Goal: Task Accomplishment & Management: Manage account settings

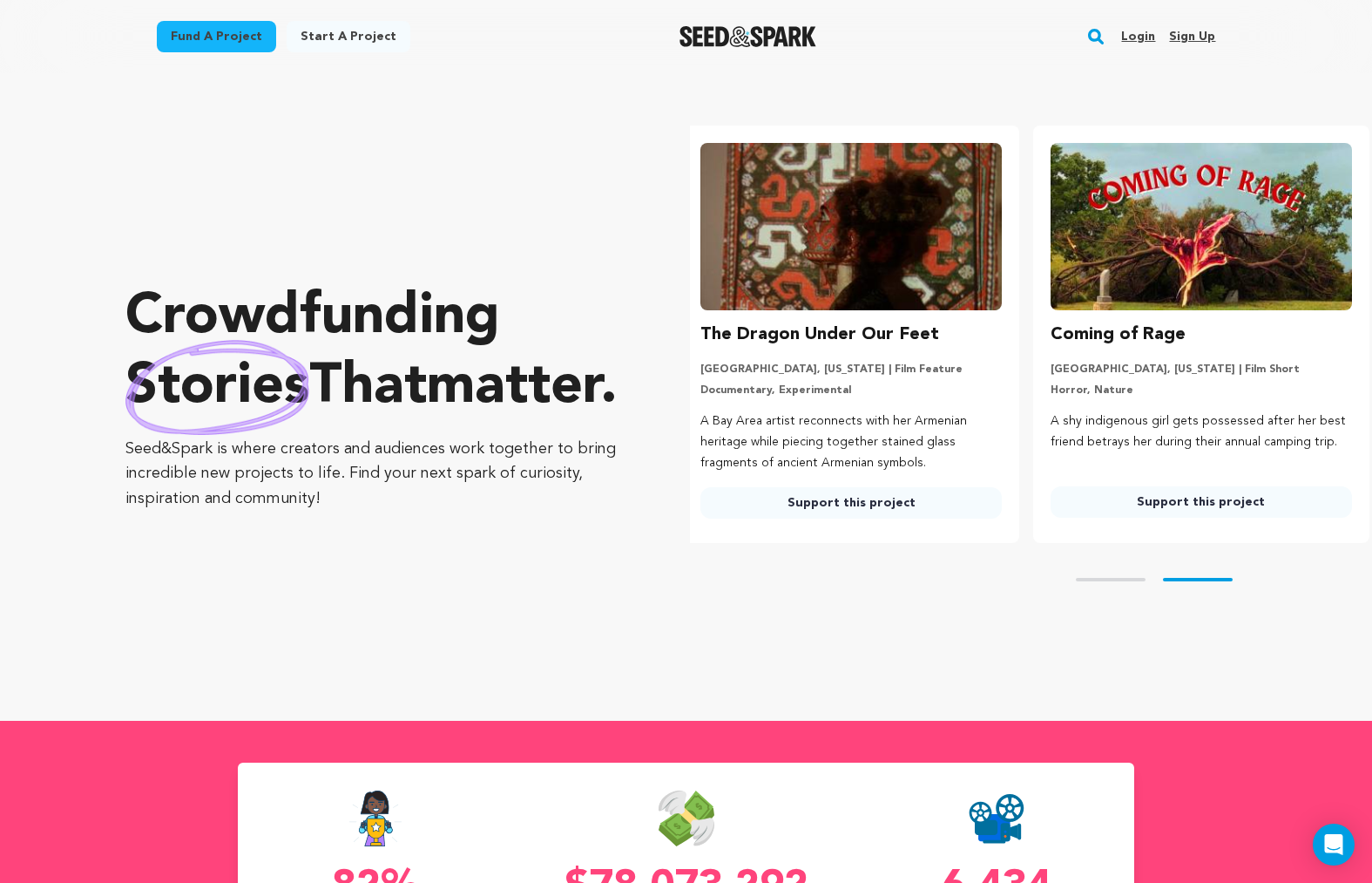
scroll to position [0, 363]
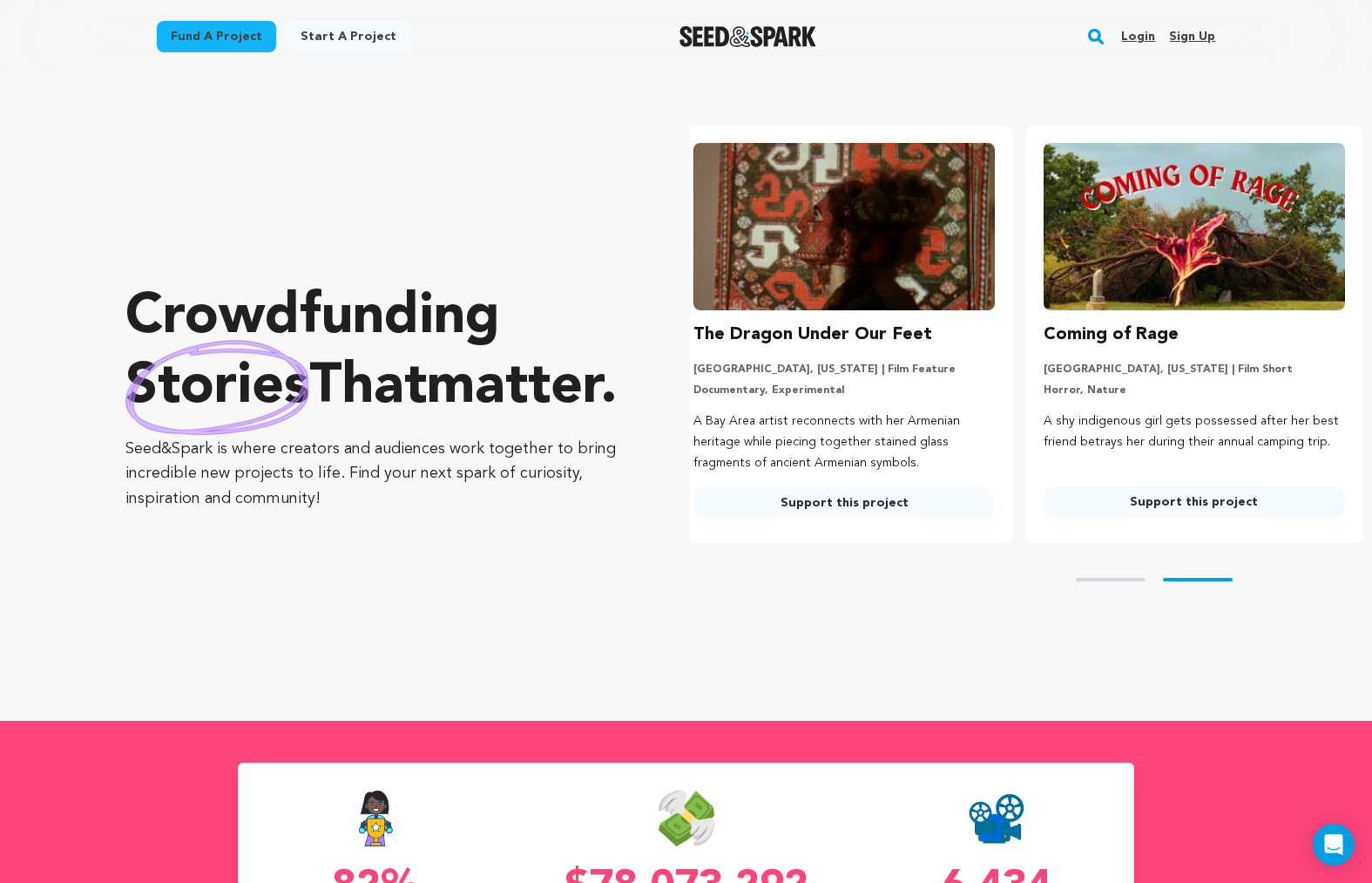
click at [1139, 36] on link "Login" at bounding box center [1138, 37] width 34 height 28
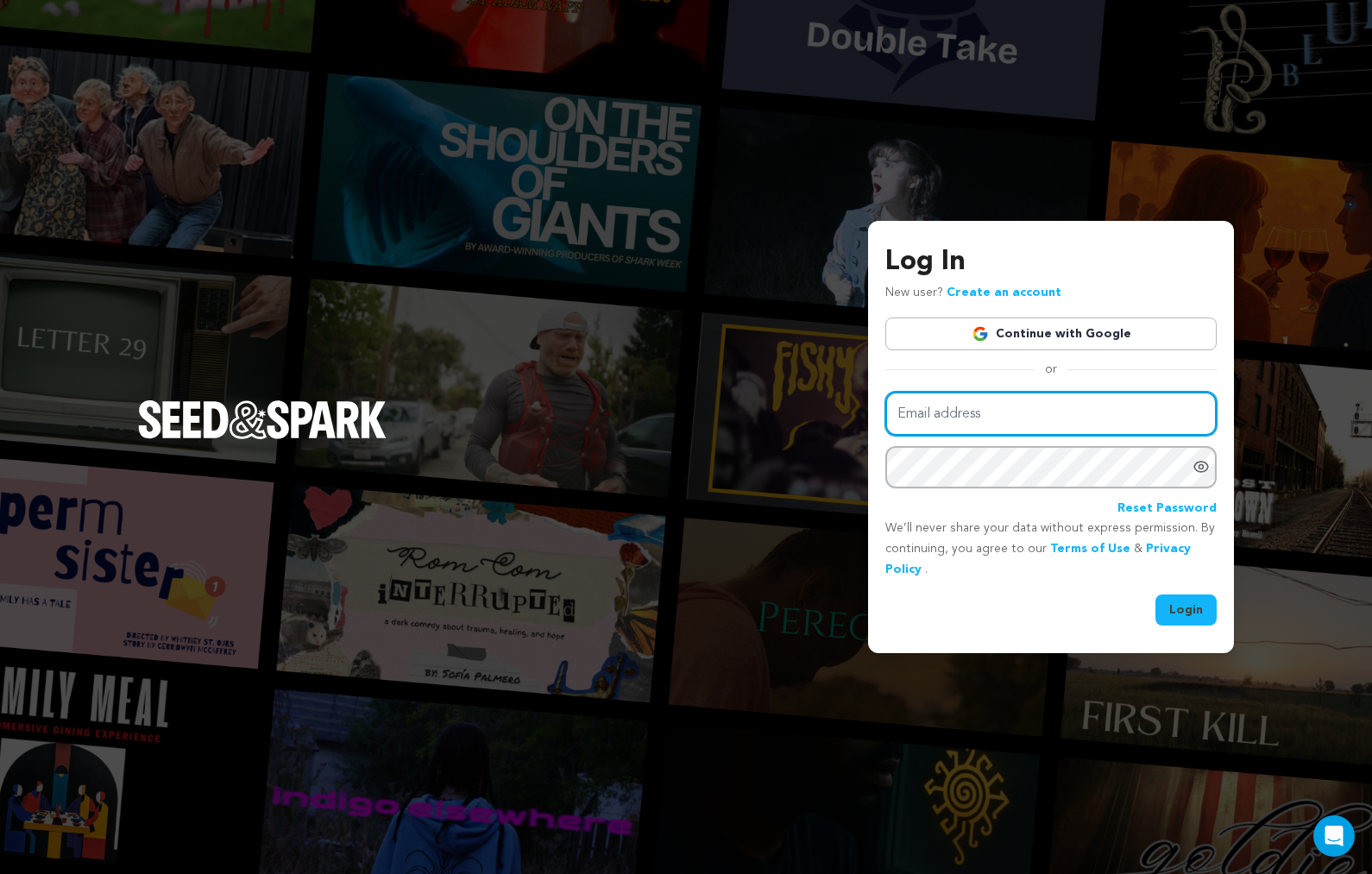
click at [986, 400] on input "Email address" at bounding box center [1051, 413] width 331 height 44
type input "kb@cruefilms.co"
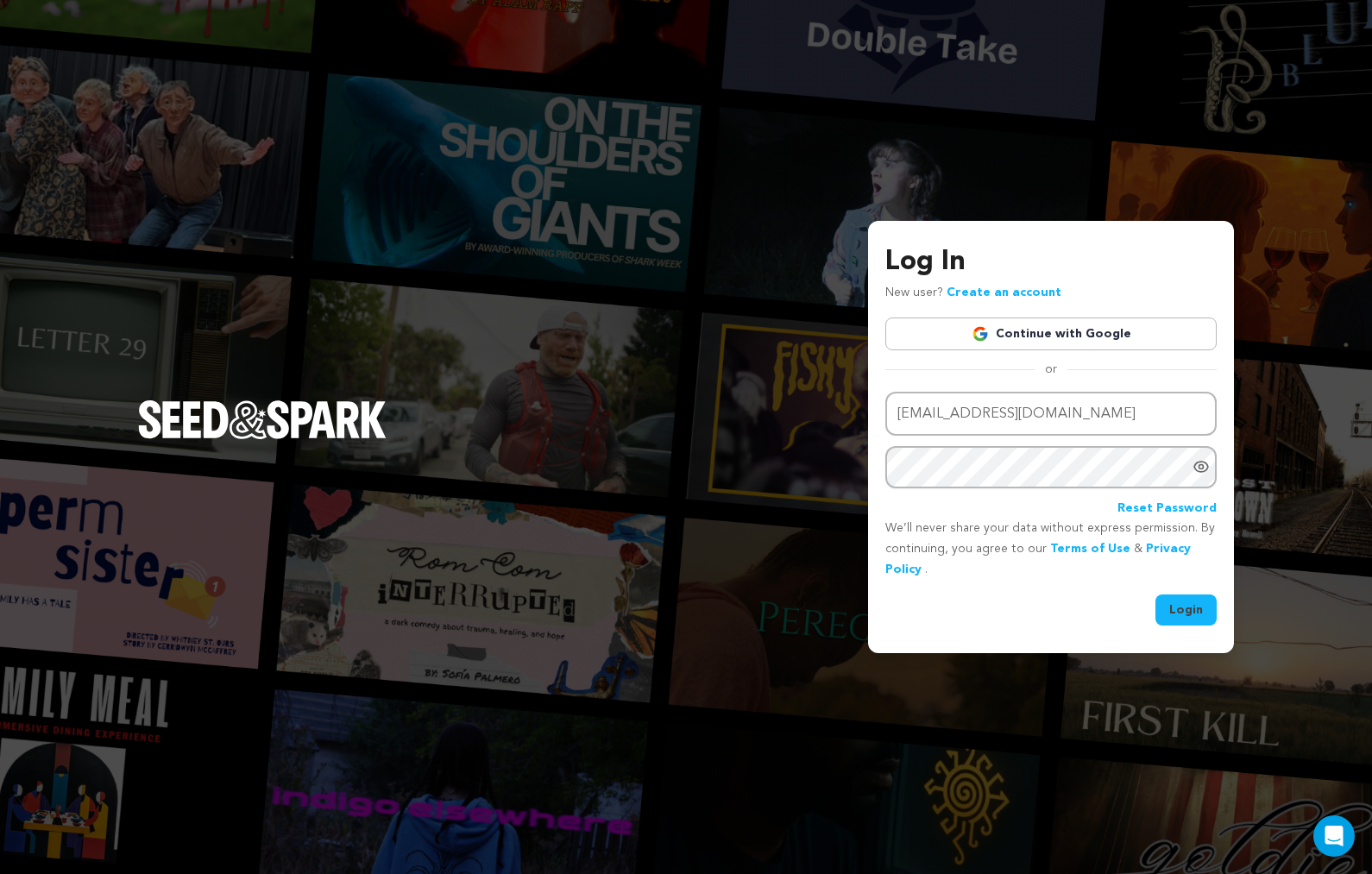
click at [1207, 608] on button "Login" at bounding box center [1185, 610] width 61 height 31
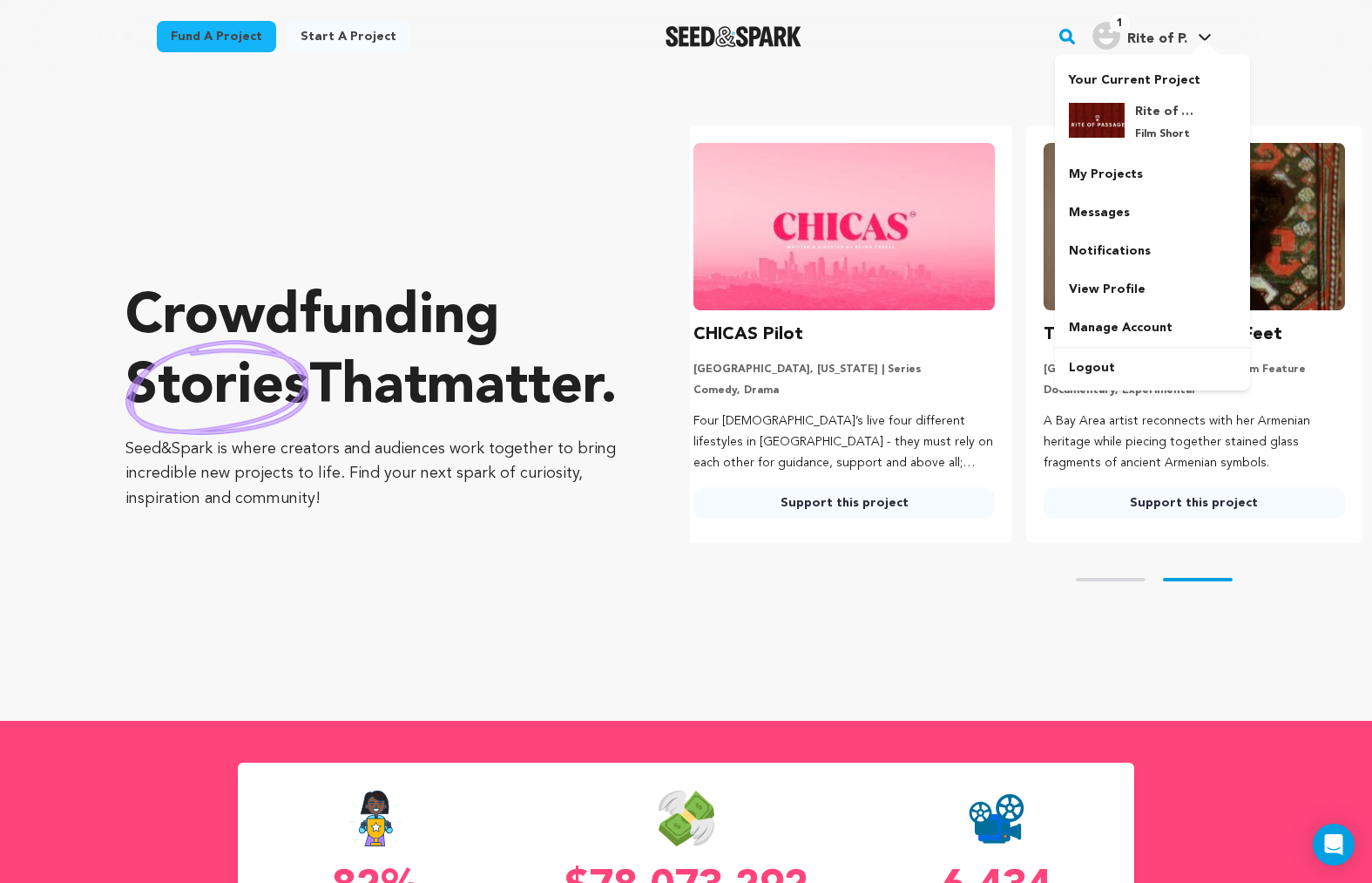
scroll to position [0, 363]
click at [1162, 91] on div "Rite of Passage Film Short" at bounding box center [1153, 122] width 167 height 66
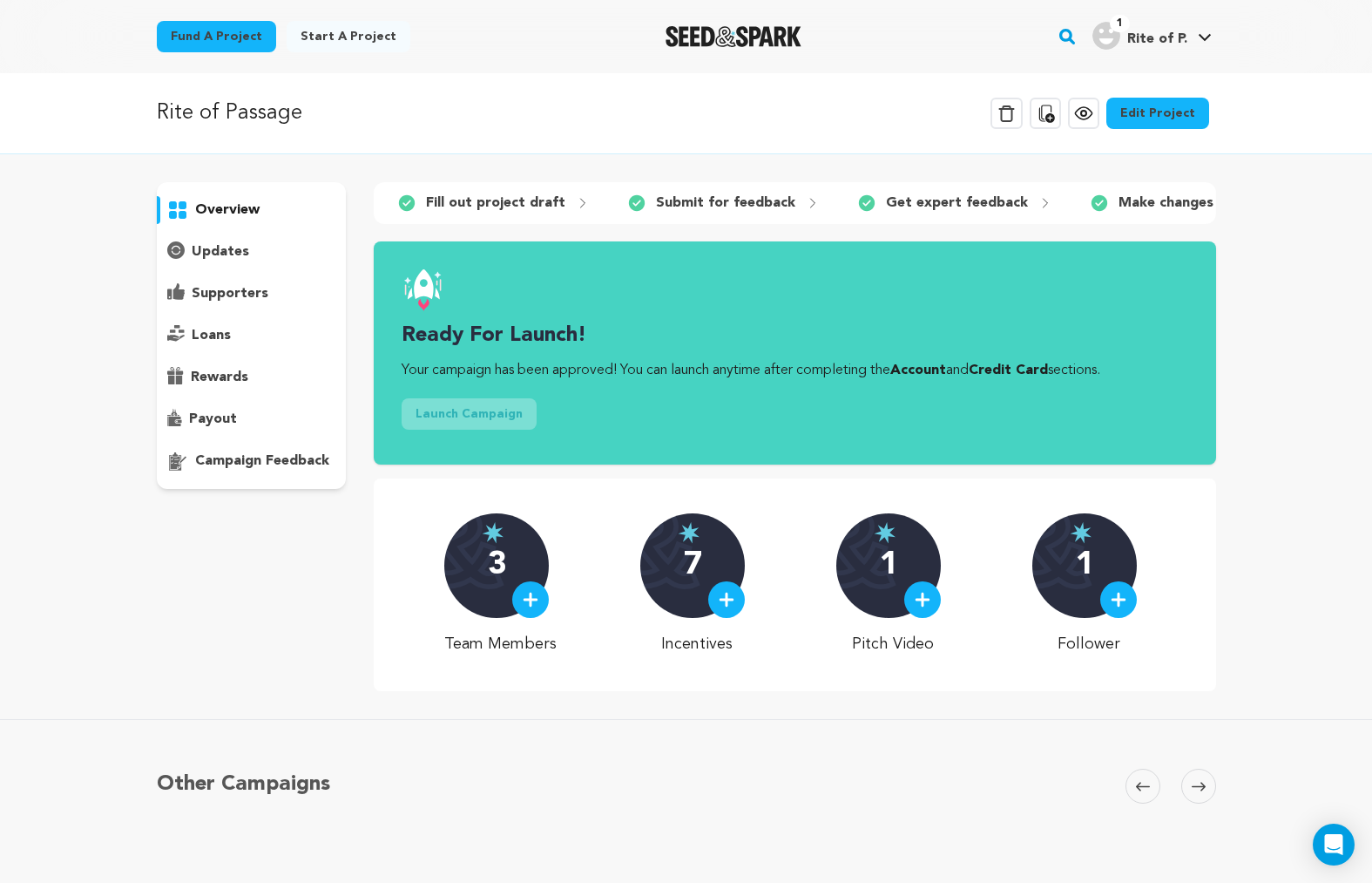
click at [1170, 117] on link "Edit Project" at bounding box center [1158, 113] width 103 height 31
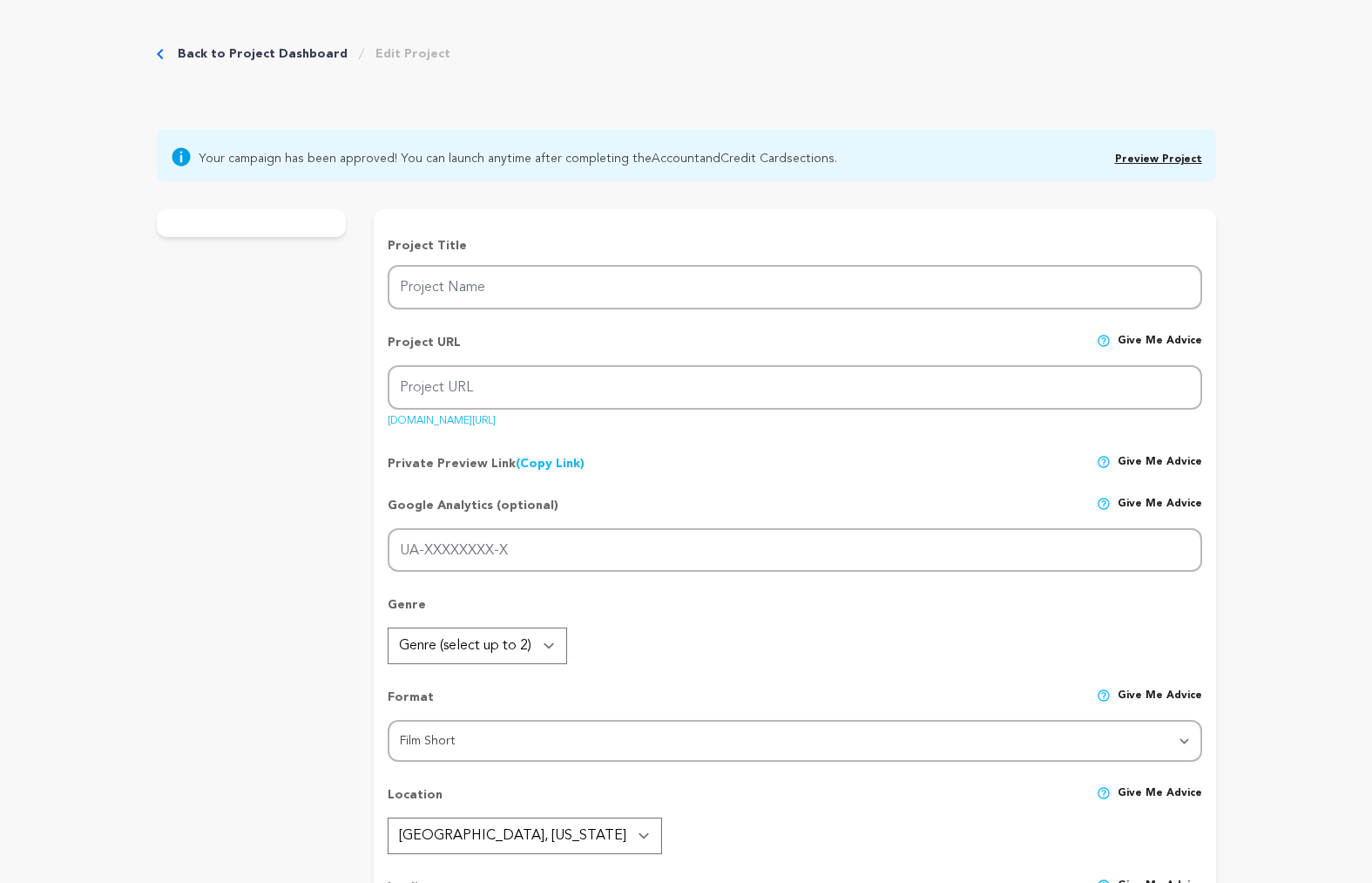
type input "Rite of Passage"
type input "rite-of-passage"
type input "Hoping to connect, [PERSON_NAME] meets her guarded [DEMOGRAPHIC_DATA] mother fo…"
type textarea "Exploring the delicate complexities of a mother-daughter relationship under the…"
type textarea "Rite of Passage reveals how cultural bonds fray across generations. For Des, th…"
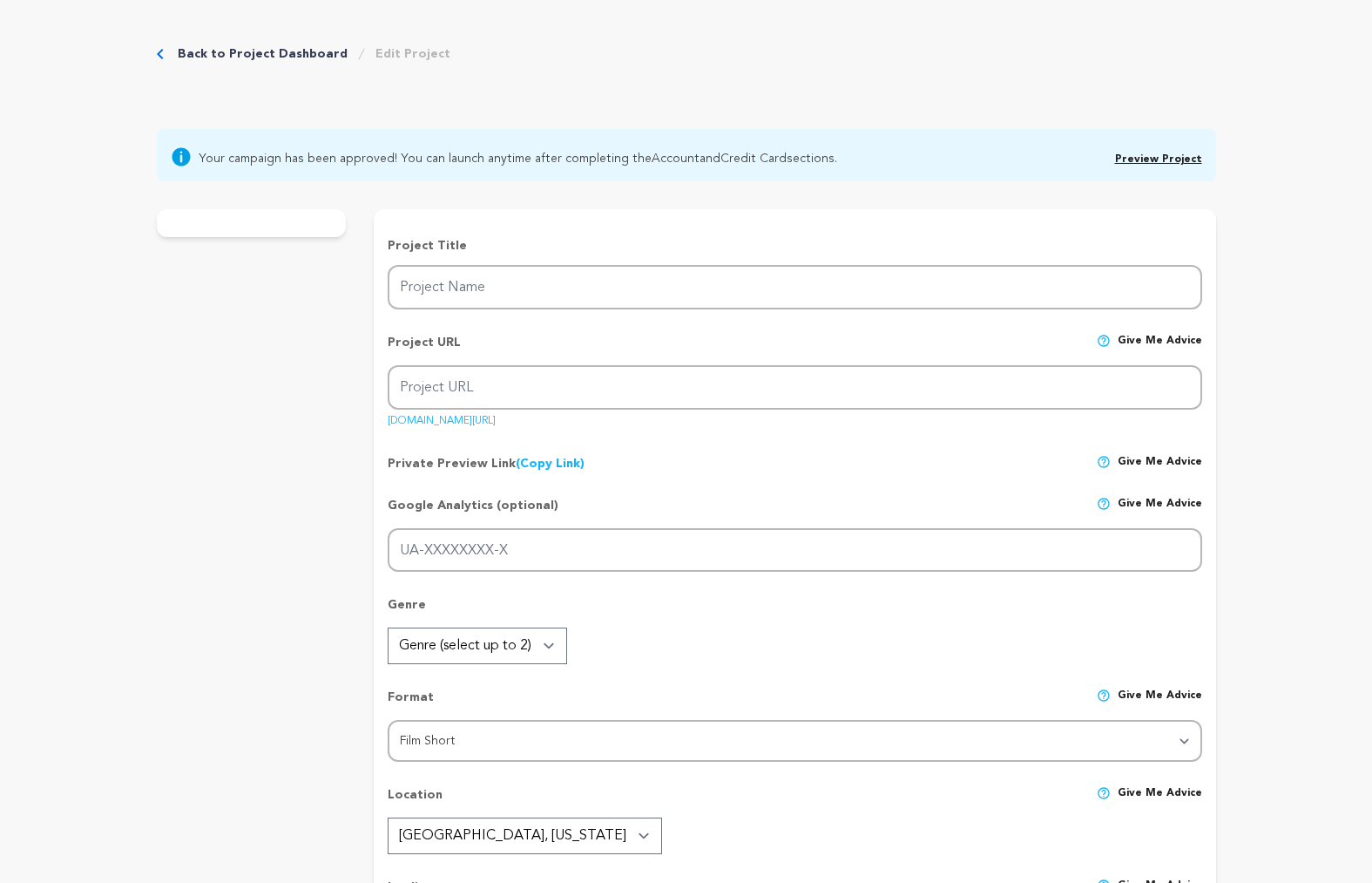
type textarea "[PERSON_NAME] Innovation Fund; Women In Film & Video, [GEOGRAPHIC_DATA]; [PERSO…"
radio input "true"
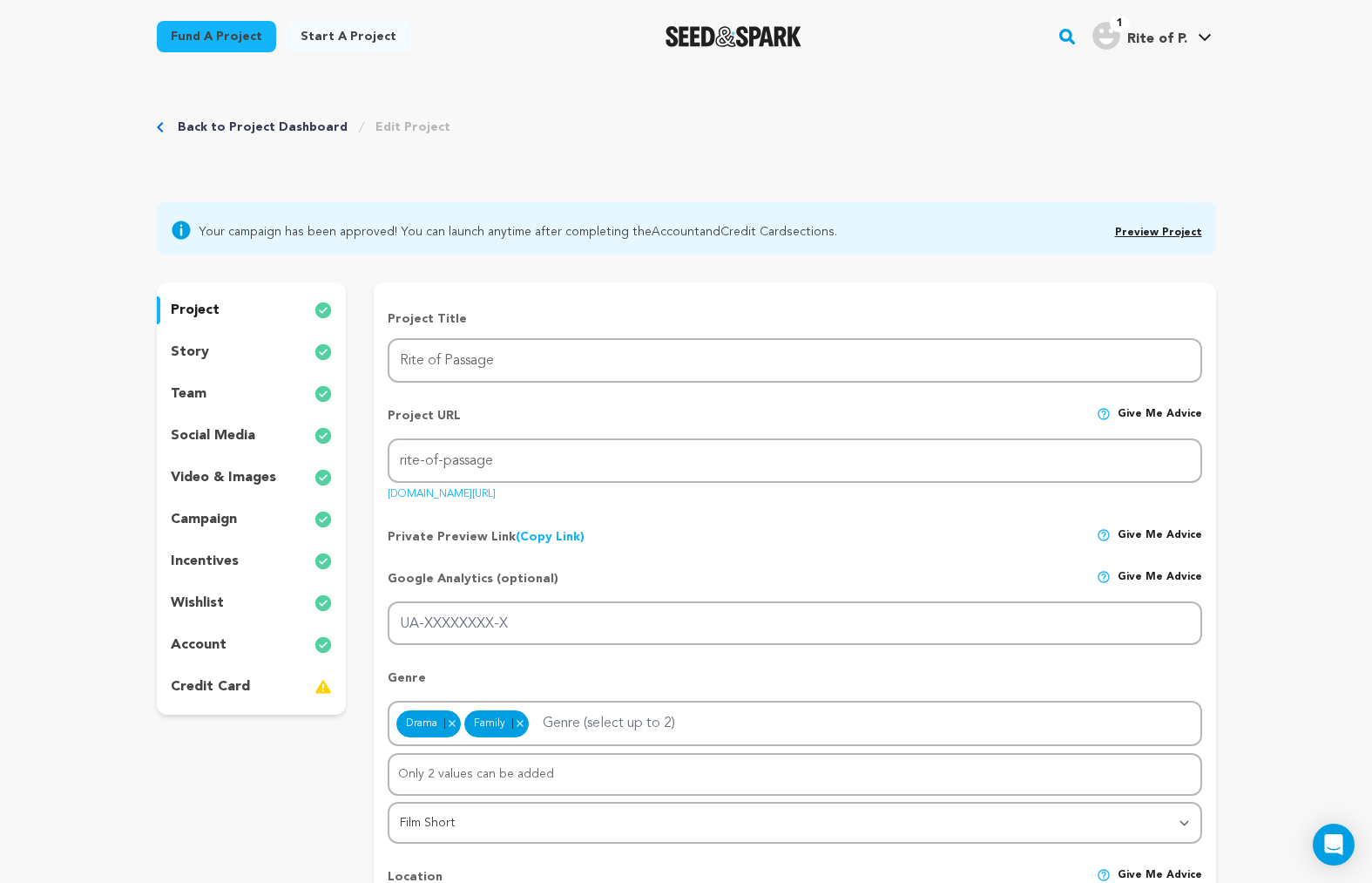
click at [188, 405] on div "team" at bounding box center [252, 394] width 190 height 28
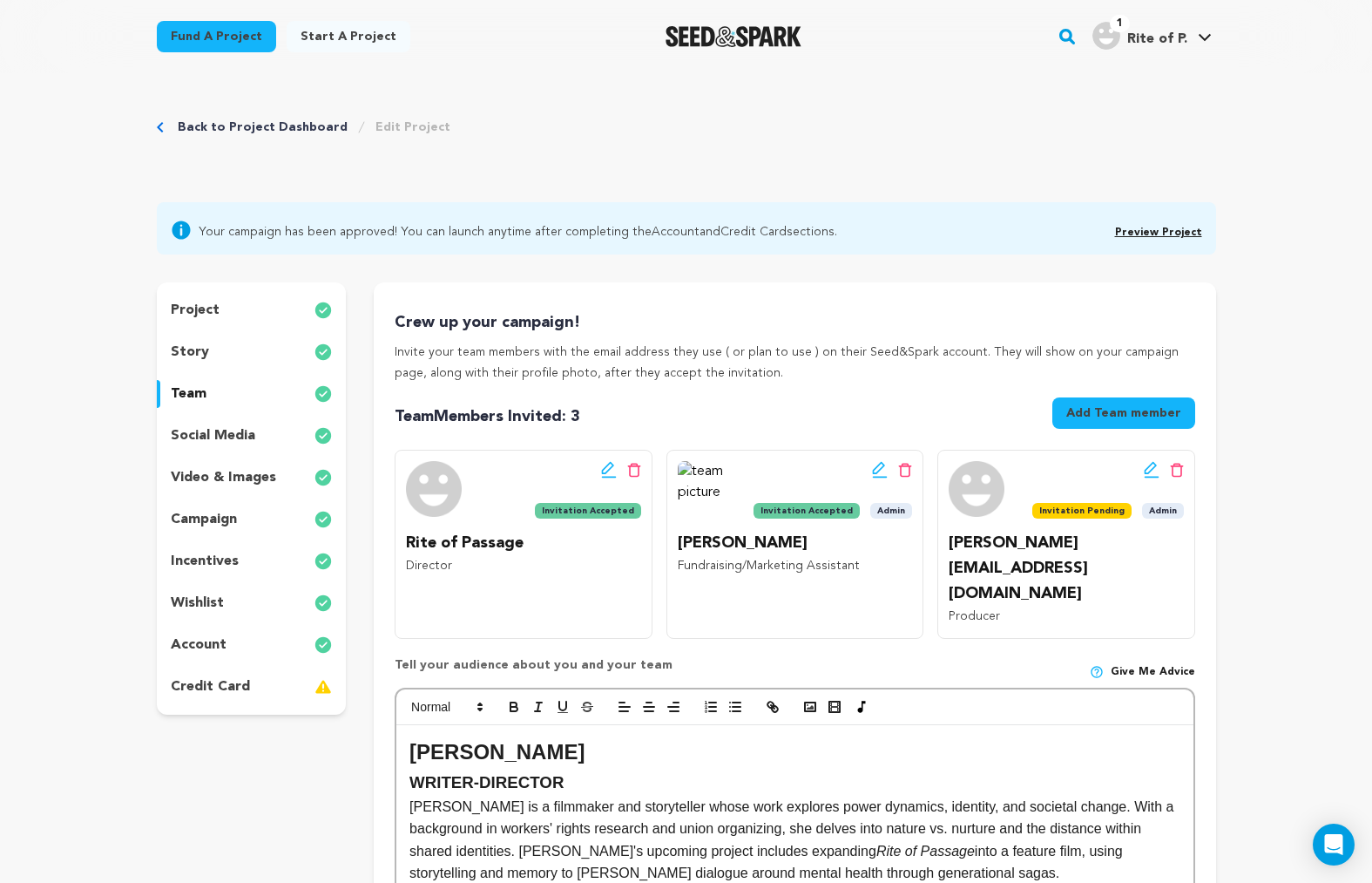
click at [1098, 416] on button "Add Team member" at bounding box center [1124, 413] width 143 height 31
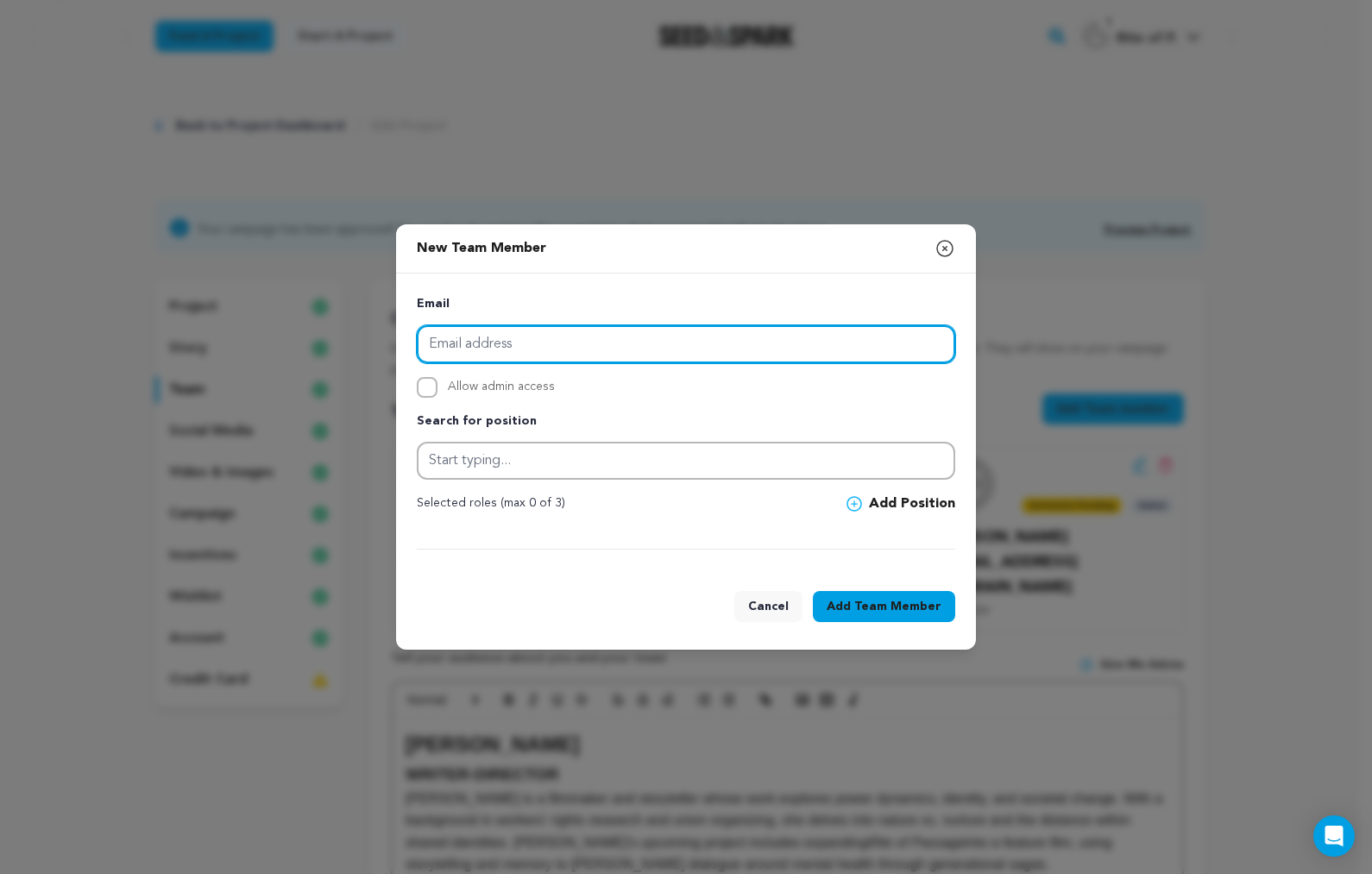
click at [630, 340] on input "email" at bounding box center [686, 344] width 538 height 38
paste input "director@wifv.org"
type input "director@wifv.org"
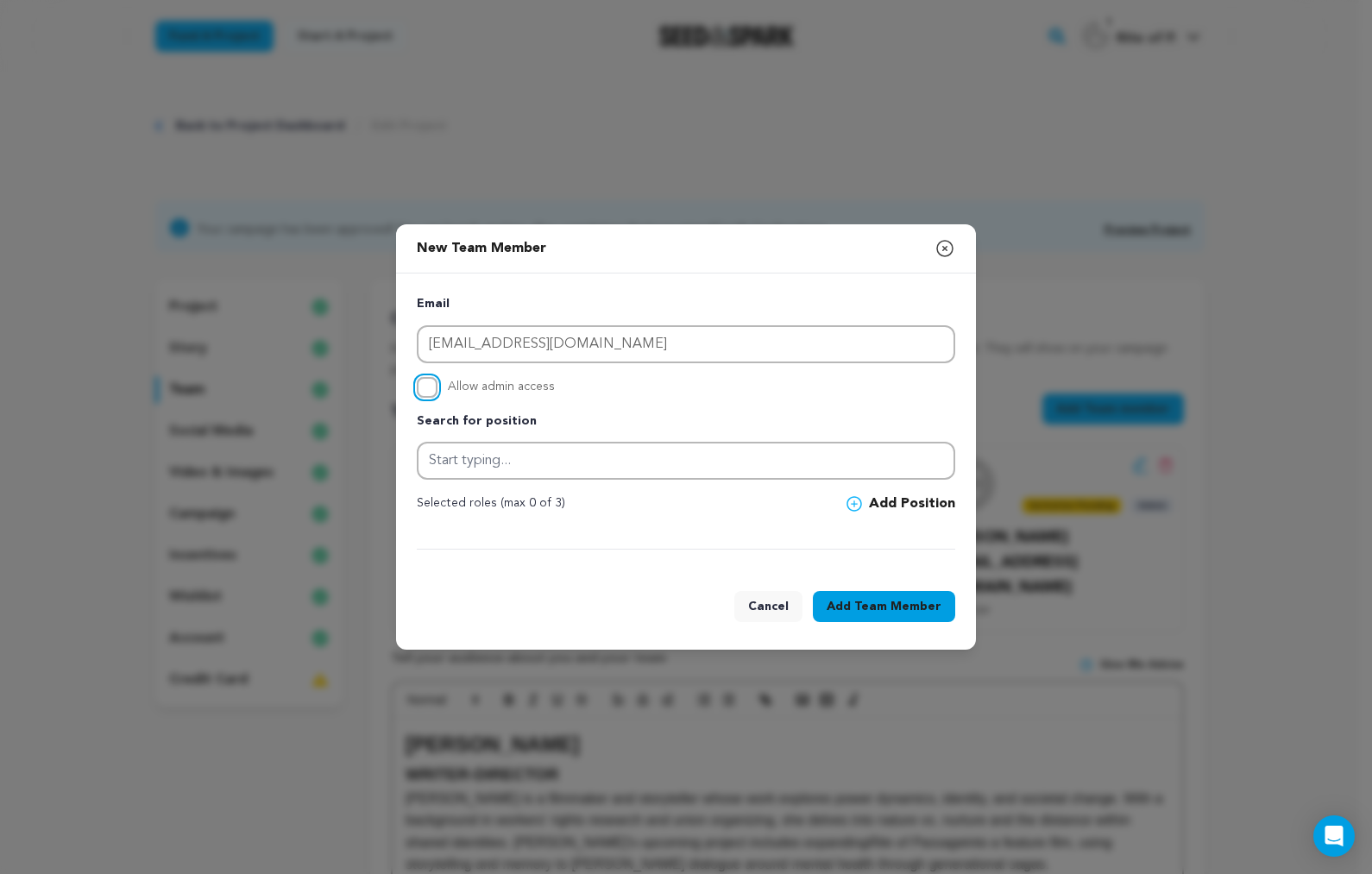
click at [431, 389] on input "Allow admin access" at bounding box center [427, 387] width 21 height 21
checkbox input "true"
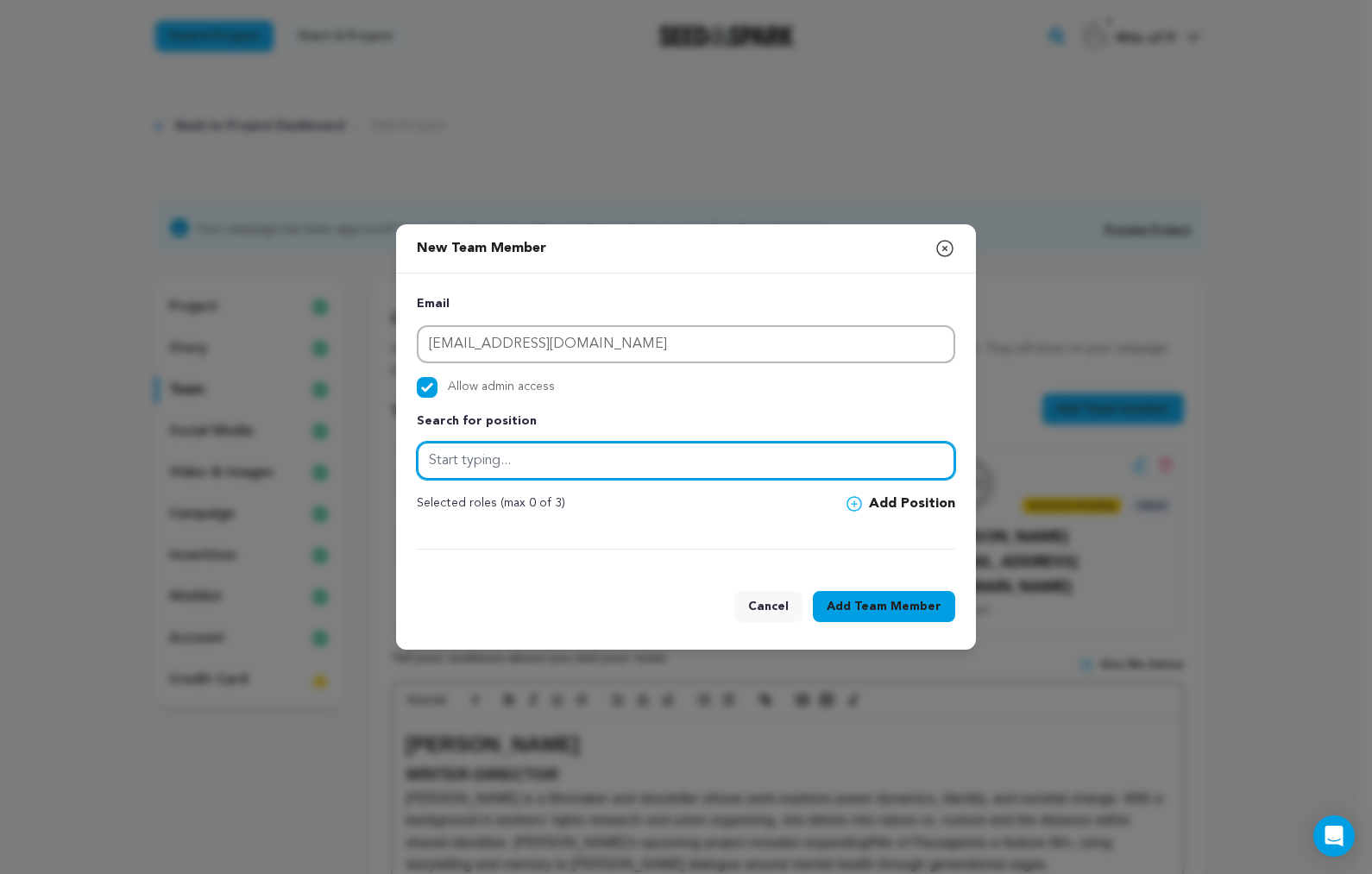
click at [552, 467] on input "text" at bounding box center [686, 461] width 538 height 38
type input "Fiscal Sponsor"
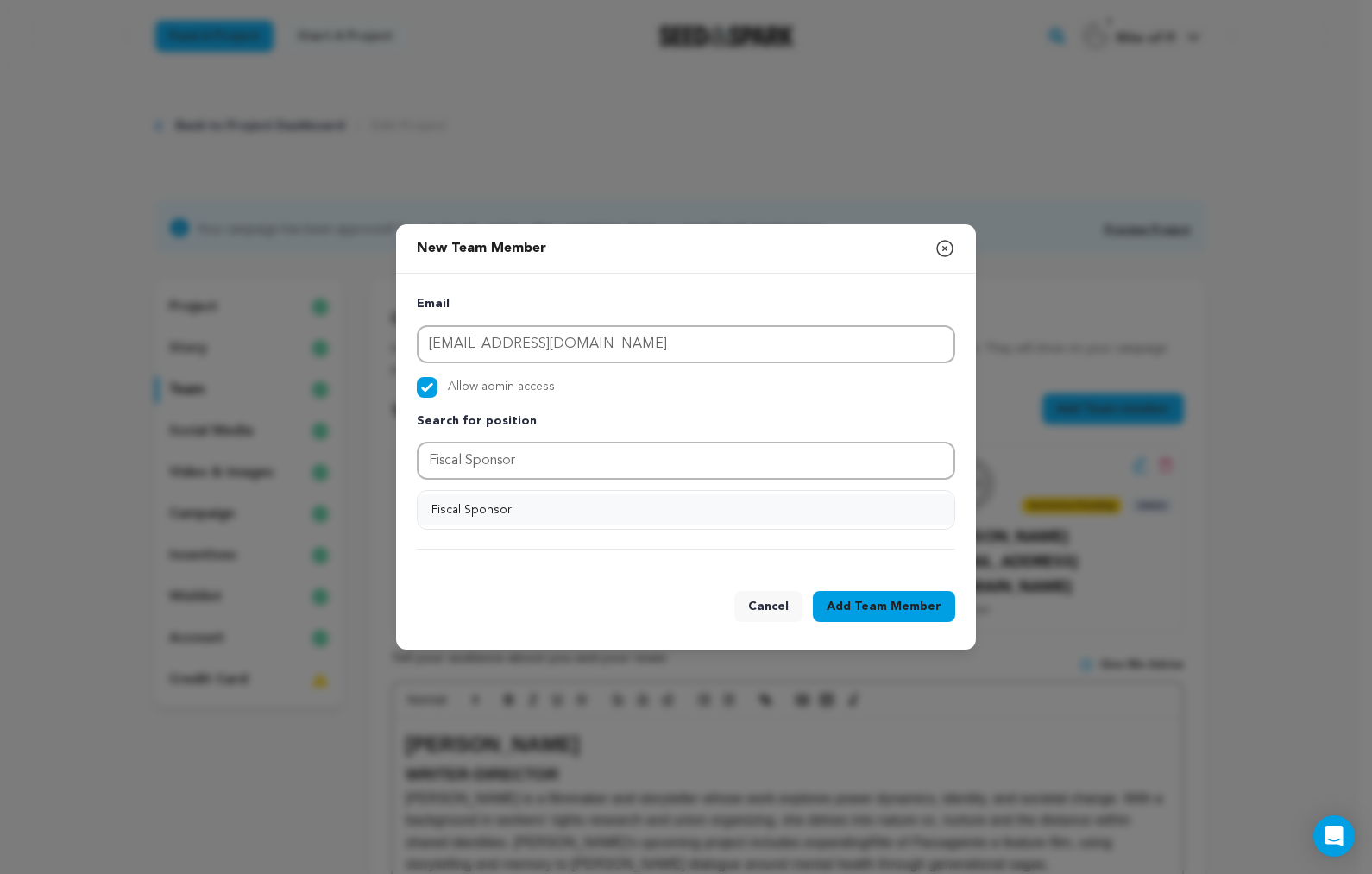
click at [550, 506] on button "Fiscal Sponsor" at bounding box center [686, 510] width 536 height 31
click at [883, 502] on button "Add Position" at bounding box center [900, 503] width 108 height 21
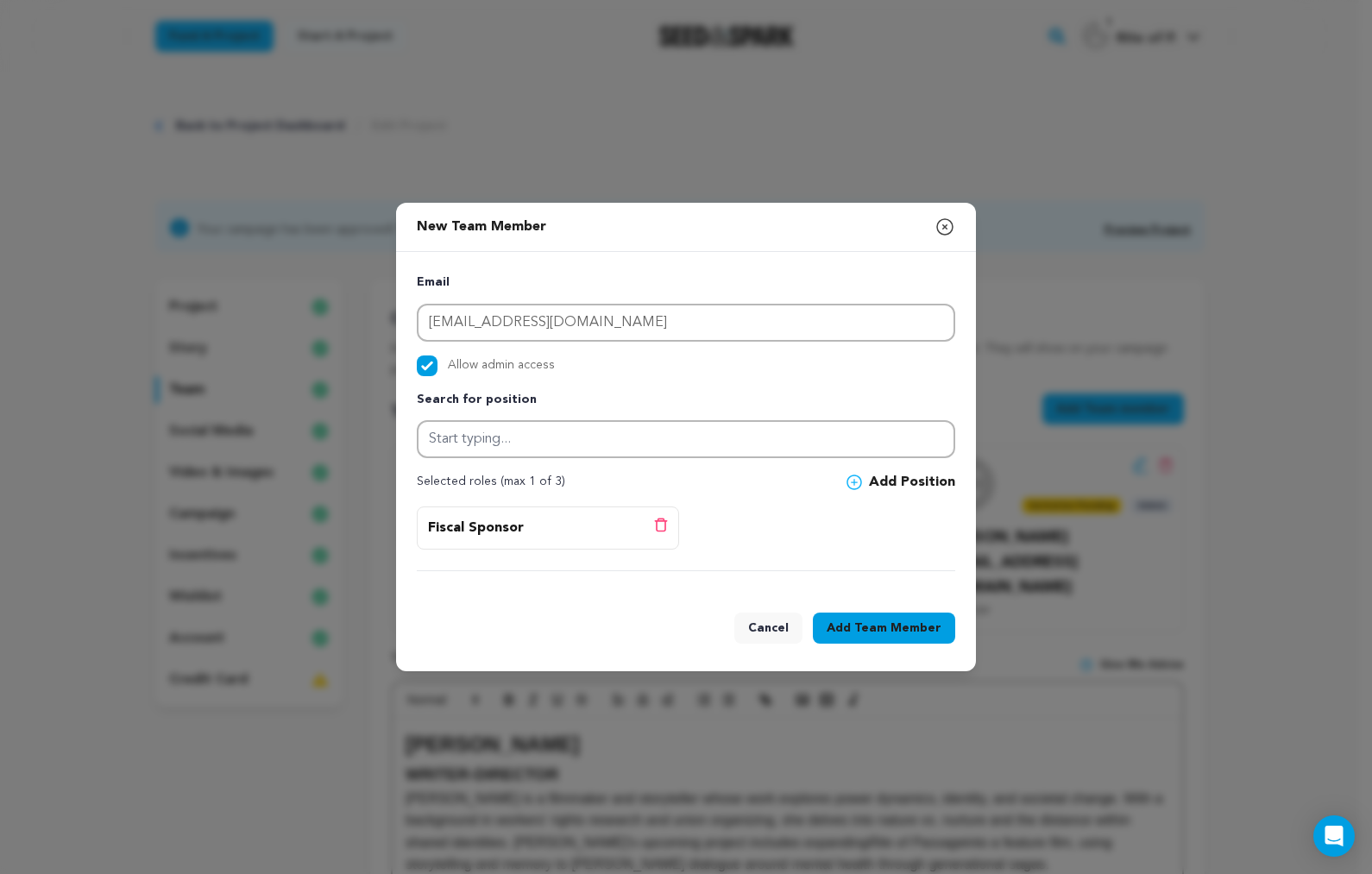
click at [917, 625] on span "Team Member" at bounding box center [898, 627] width 87 height 17
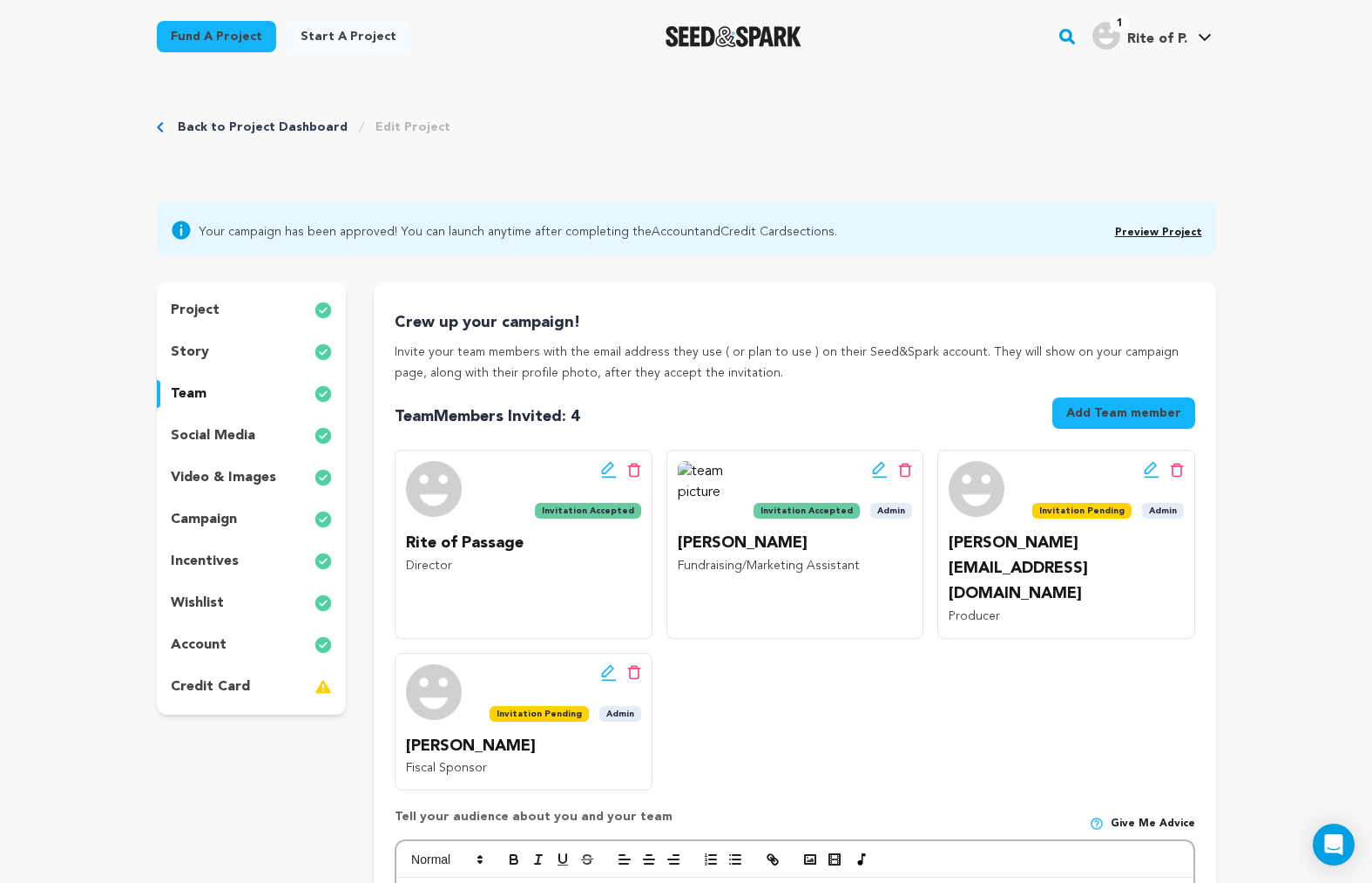
click at [212, 641] on p "account" at bounding box center [199, 645] width 56 height 21
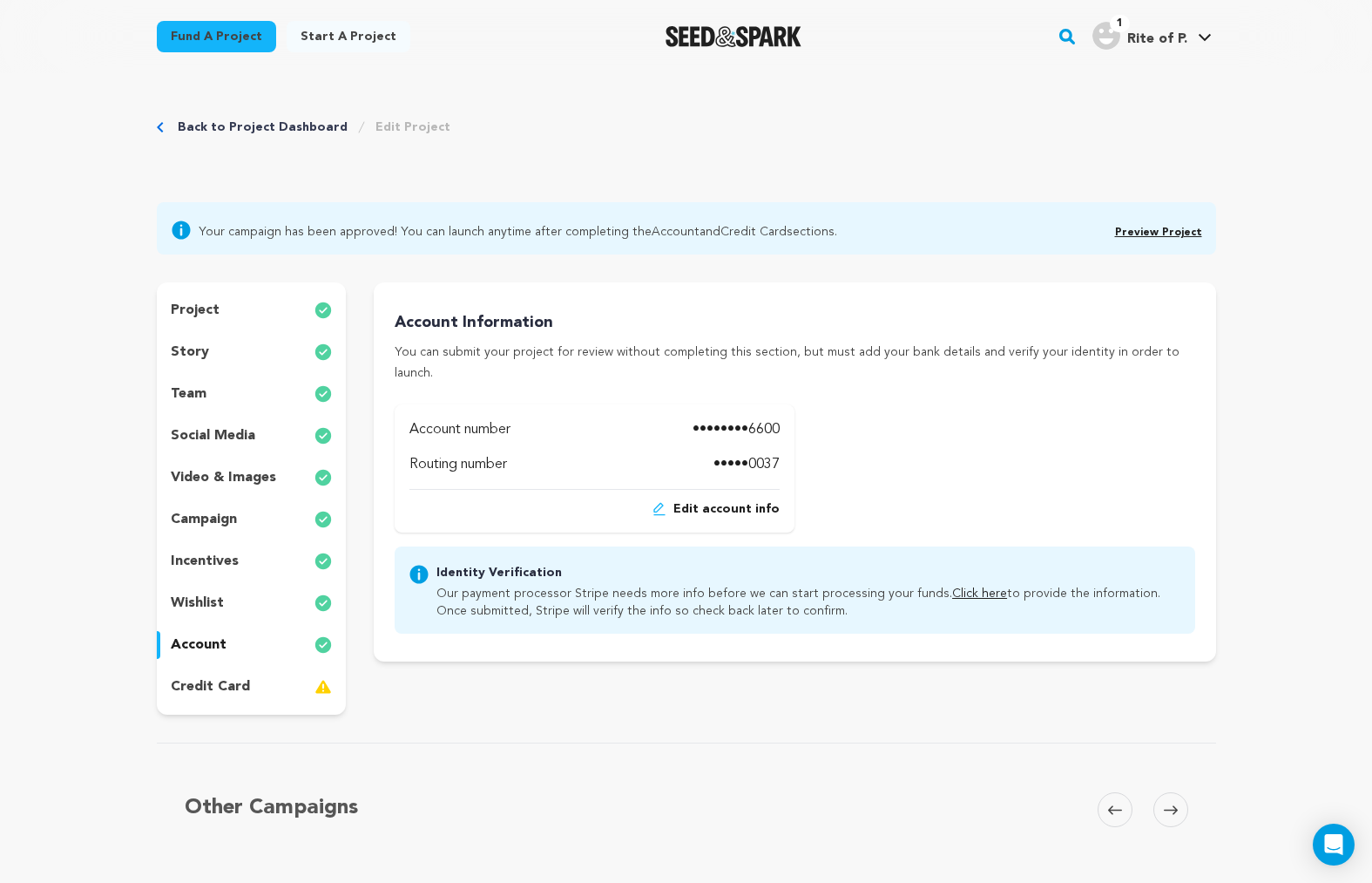
click at [706, 489] on div "Edit account info" at bounding box center [594, 503] width 371 height 29
click at [711, 500] on span "Edit account info" at bounding box center [726, 509] width 107 height 17
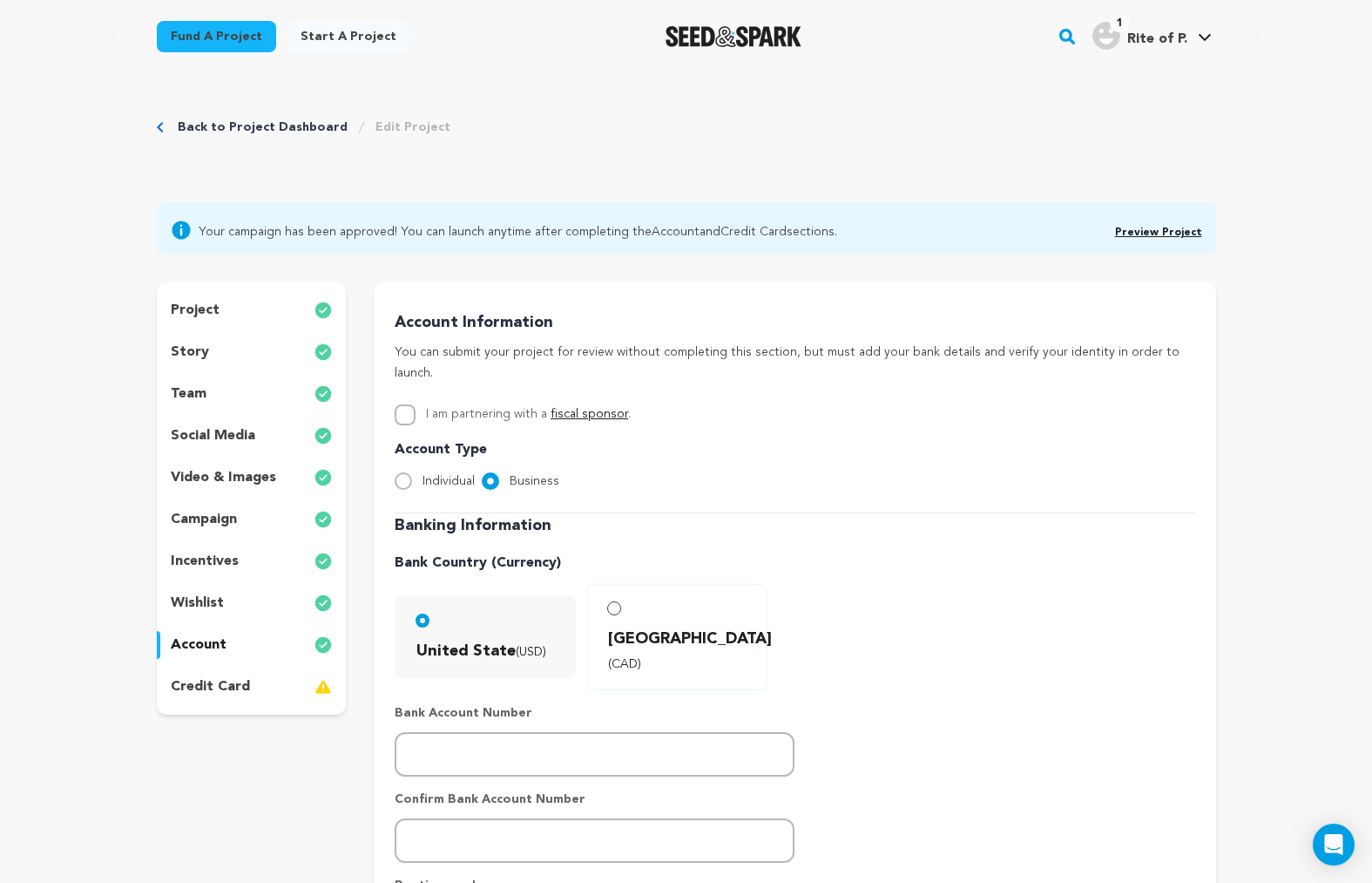
click at [394, 391] on div "Account Information You can submit your project for review without completing t…" at bounding box center [795, 747] width 841 height 929
click at [402, 405] on input "I am partnering with a fiscal sponsor ." at bounding box center [405, 415] width 21 height 21
checkbox input "true"
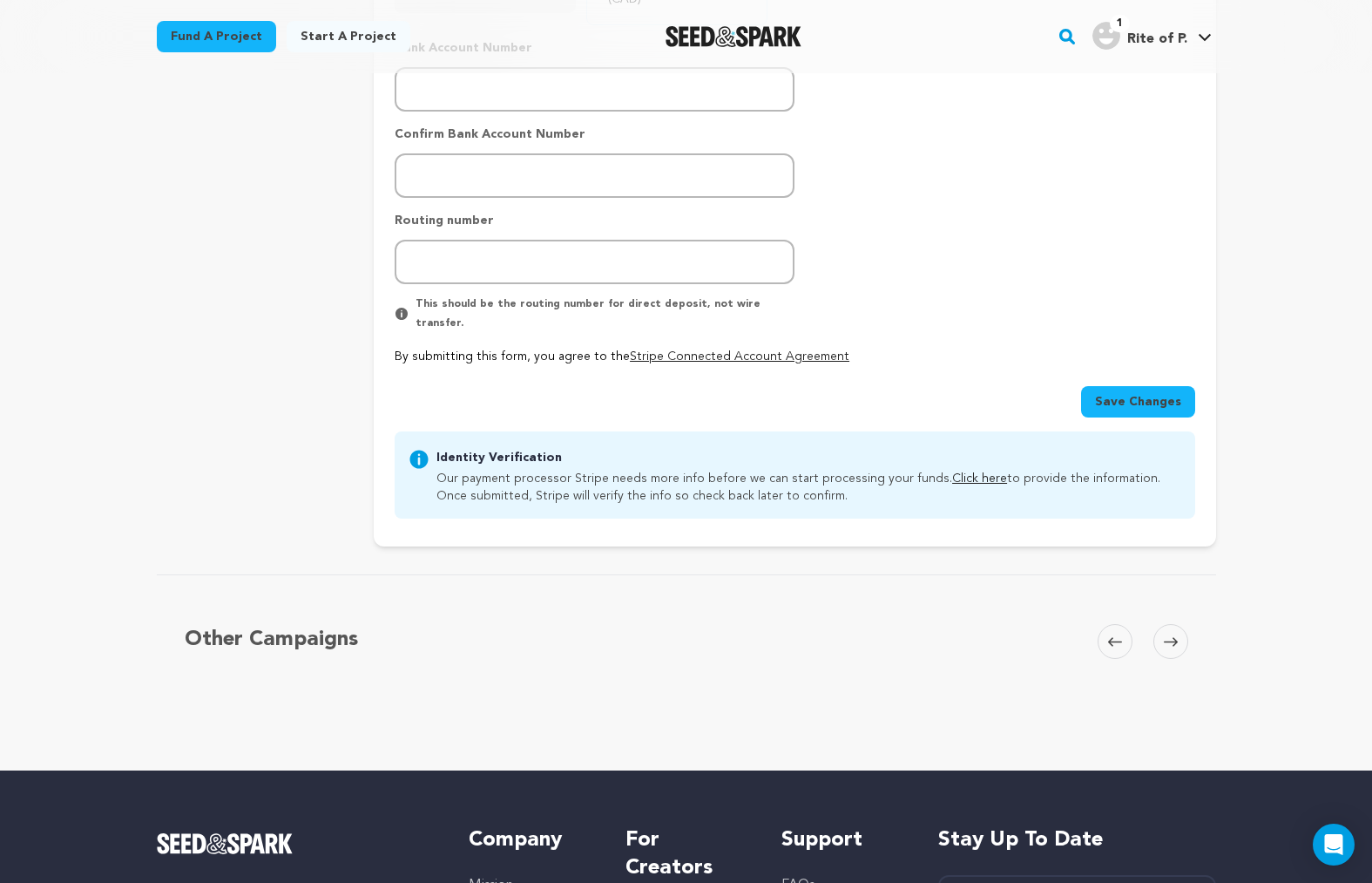
scroll to position [841, 0]
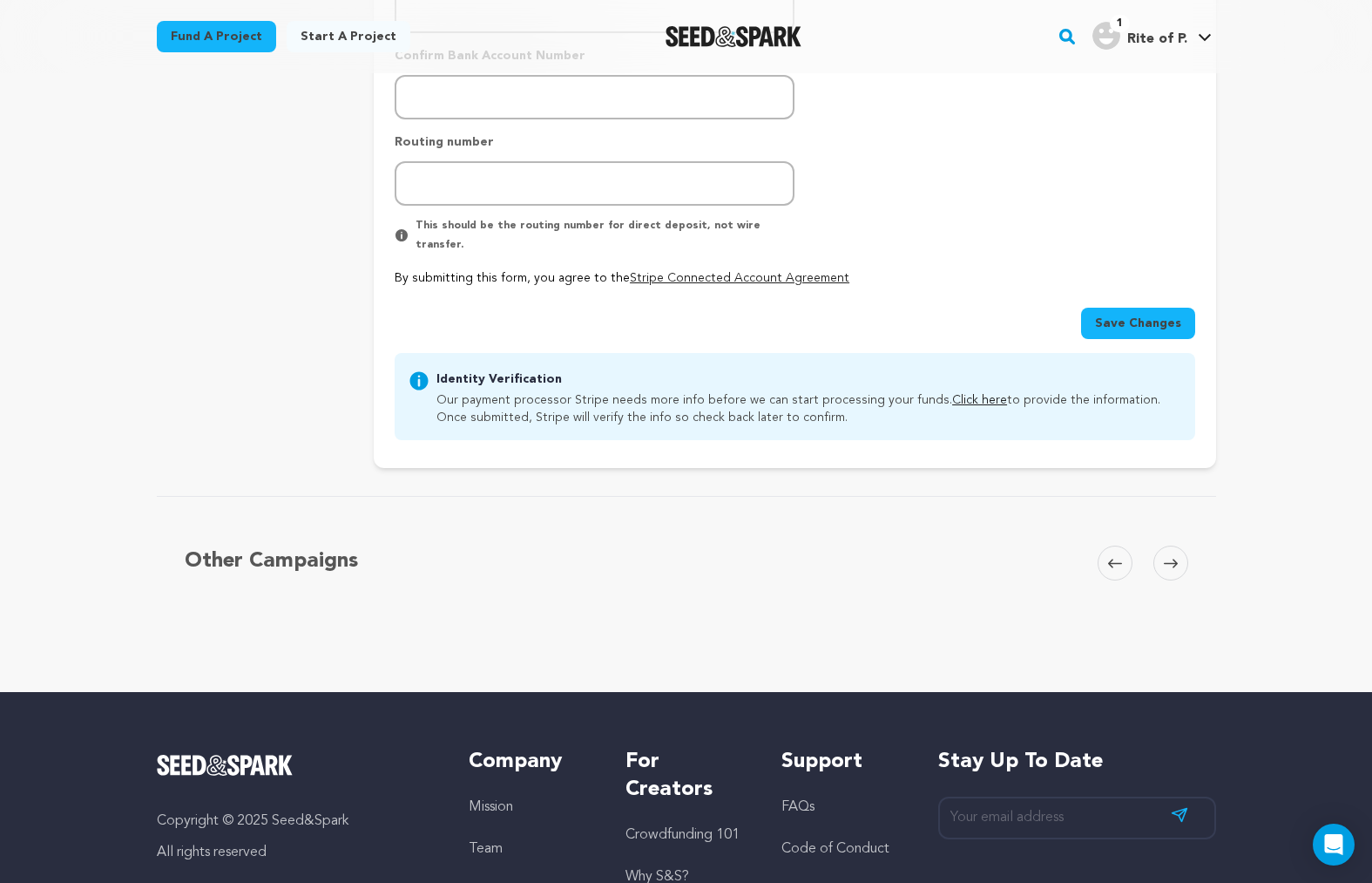
click at [1162, 315] on span "Save Changes" at bounding box center [1138, 323] width 86 height 17
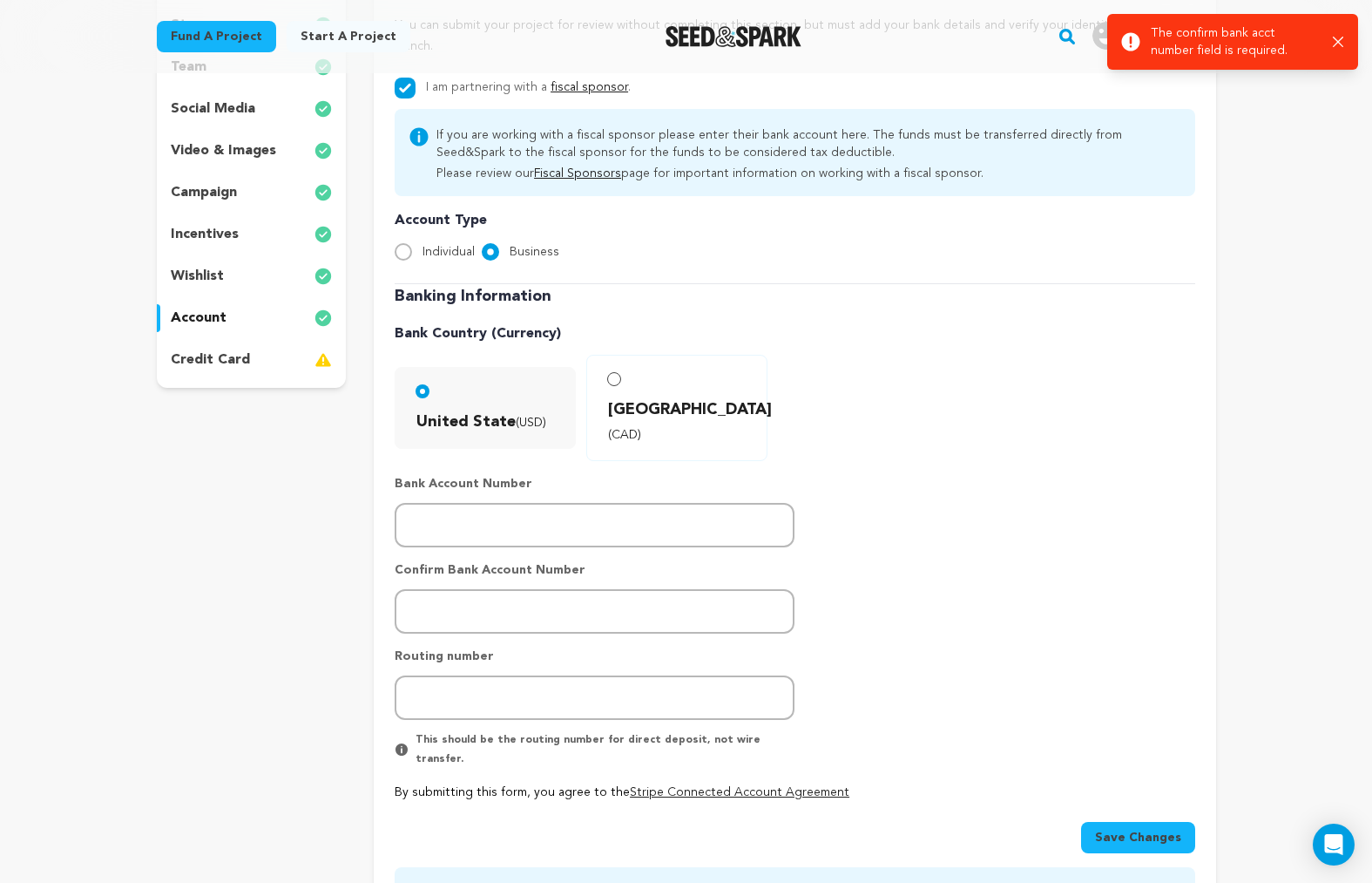
scroll to position [313, 0]
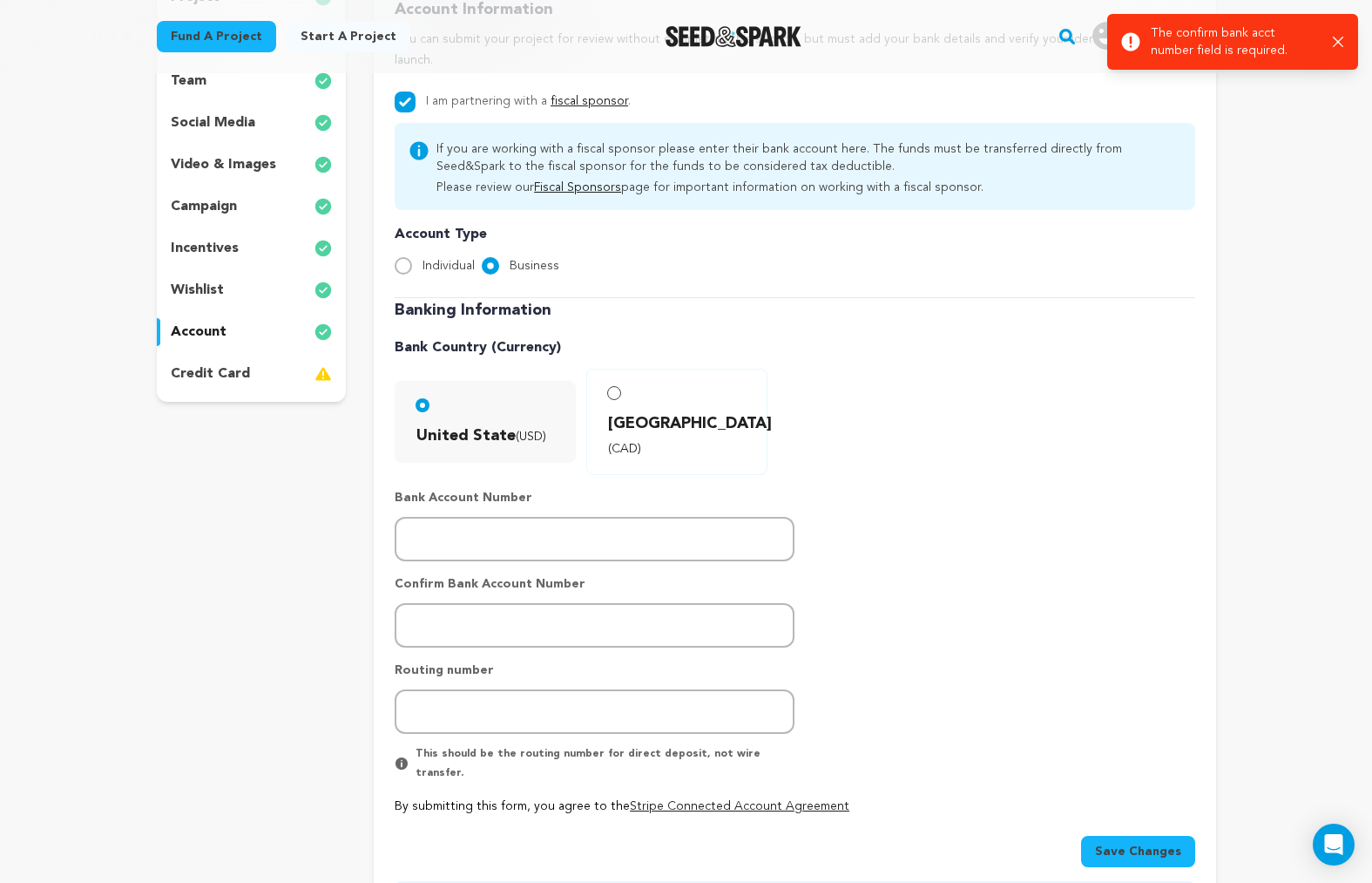
click at [221, 327] on p "account" at bounding box center [199, 332] width 56 height 21
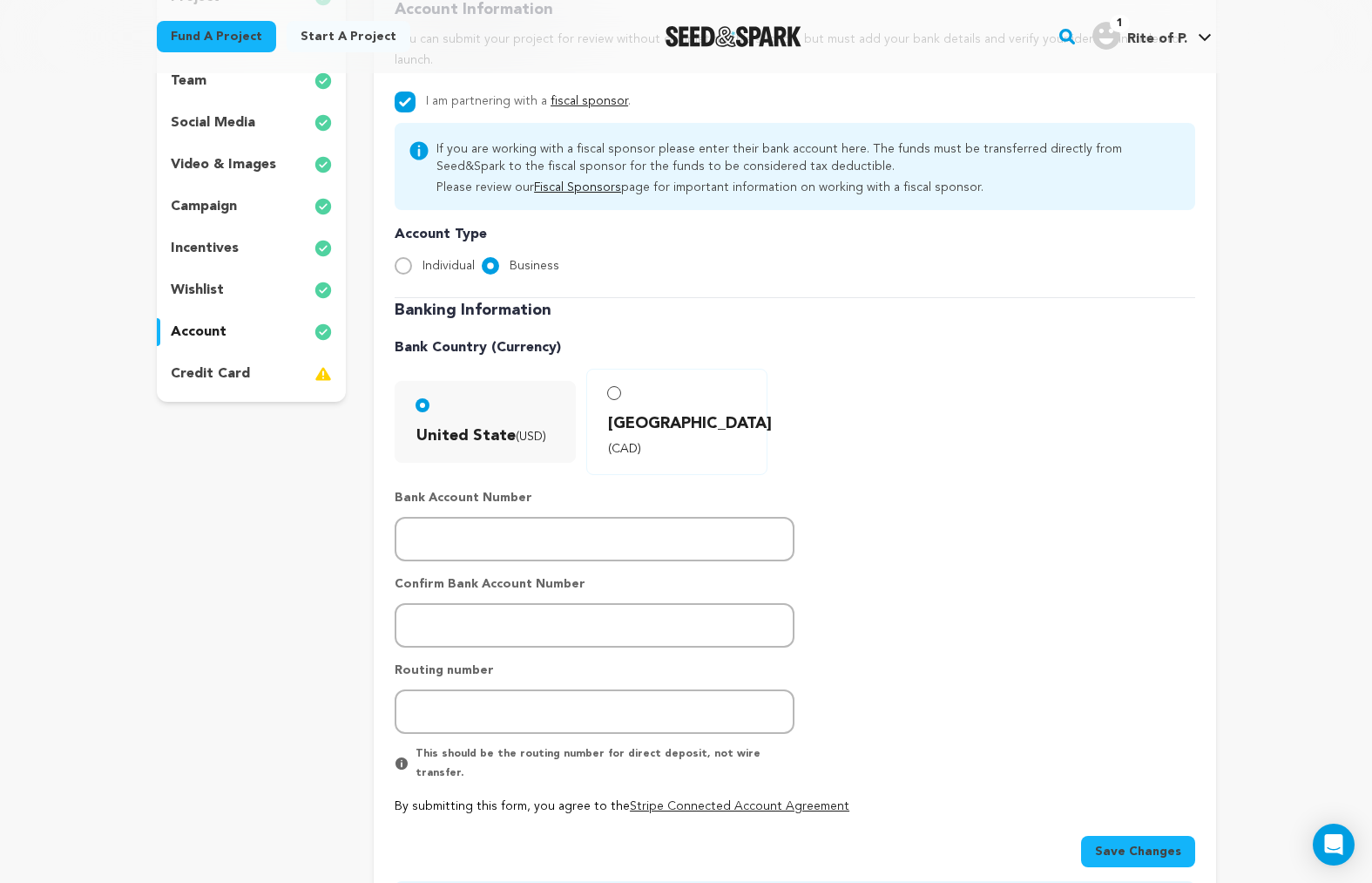
click at [183, 285] on p "wishlist" at bounding box center [198, 290] width 53 height 21
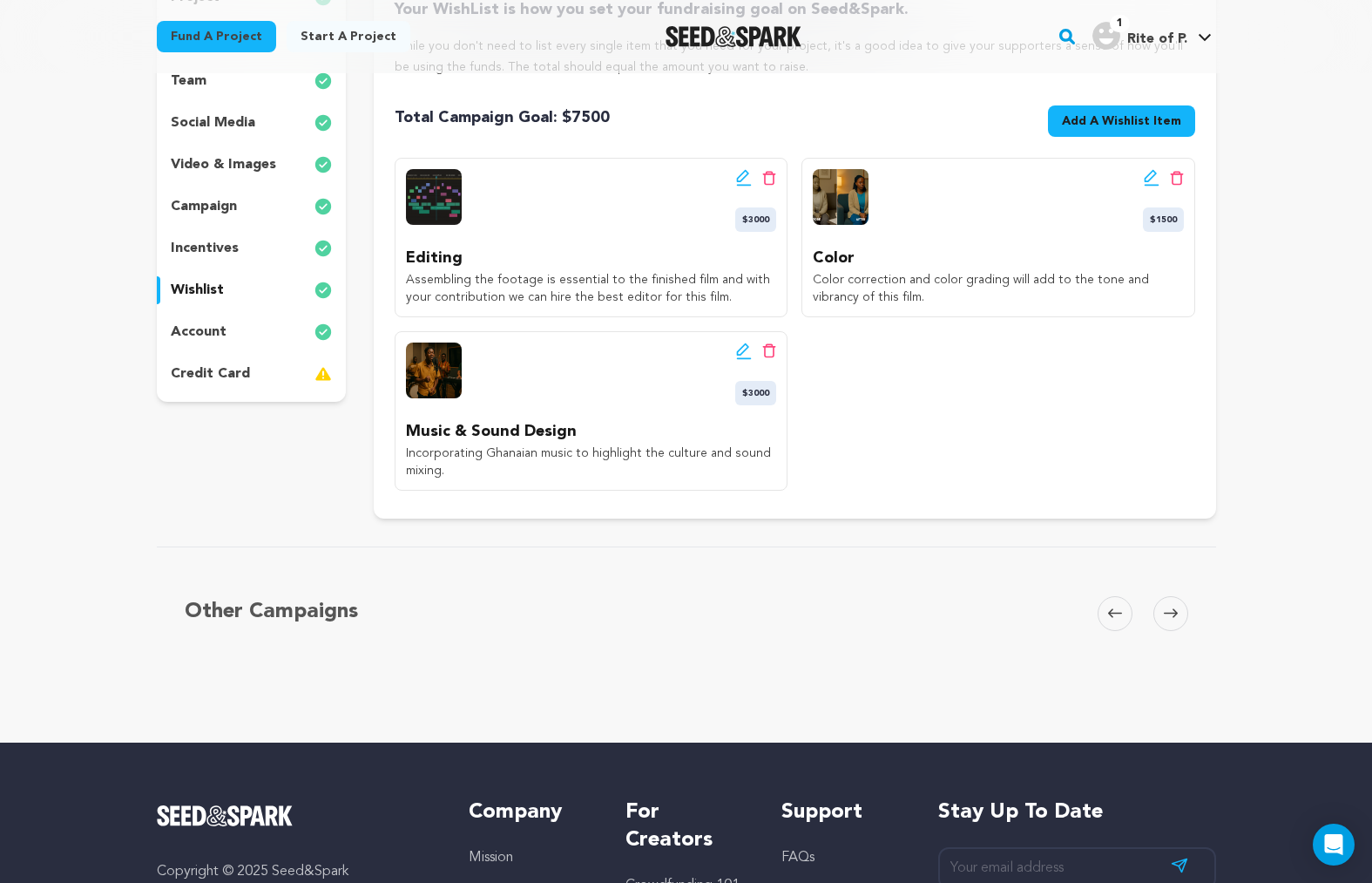
click at [182, 251] on p "incentives" at bounding box center [205, 248] width 68 height 21
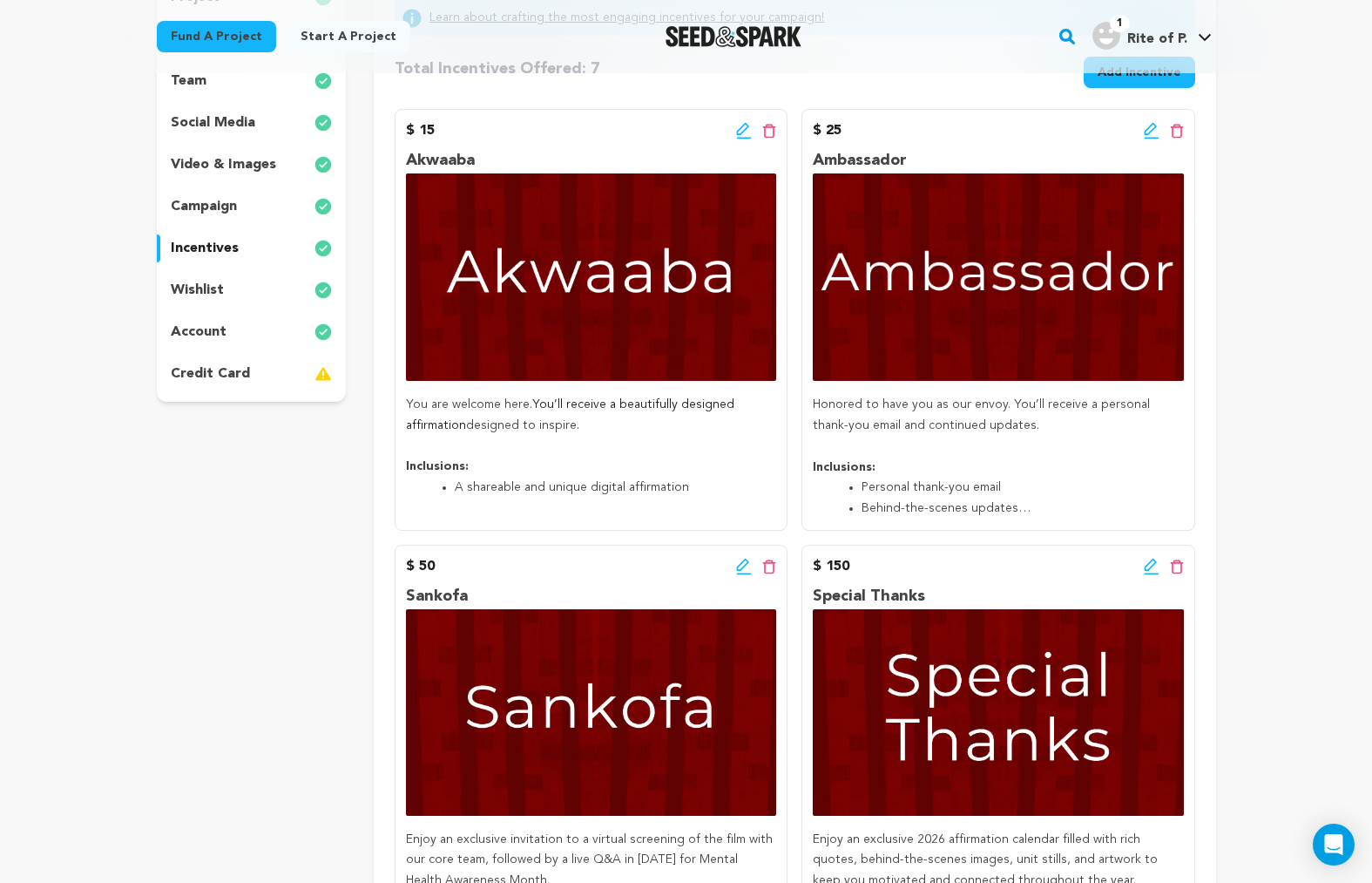
click at [185, 283] on p "wishlist" at bounding box center [198, 290] width 53 height 21
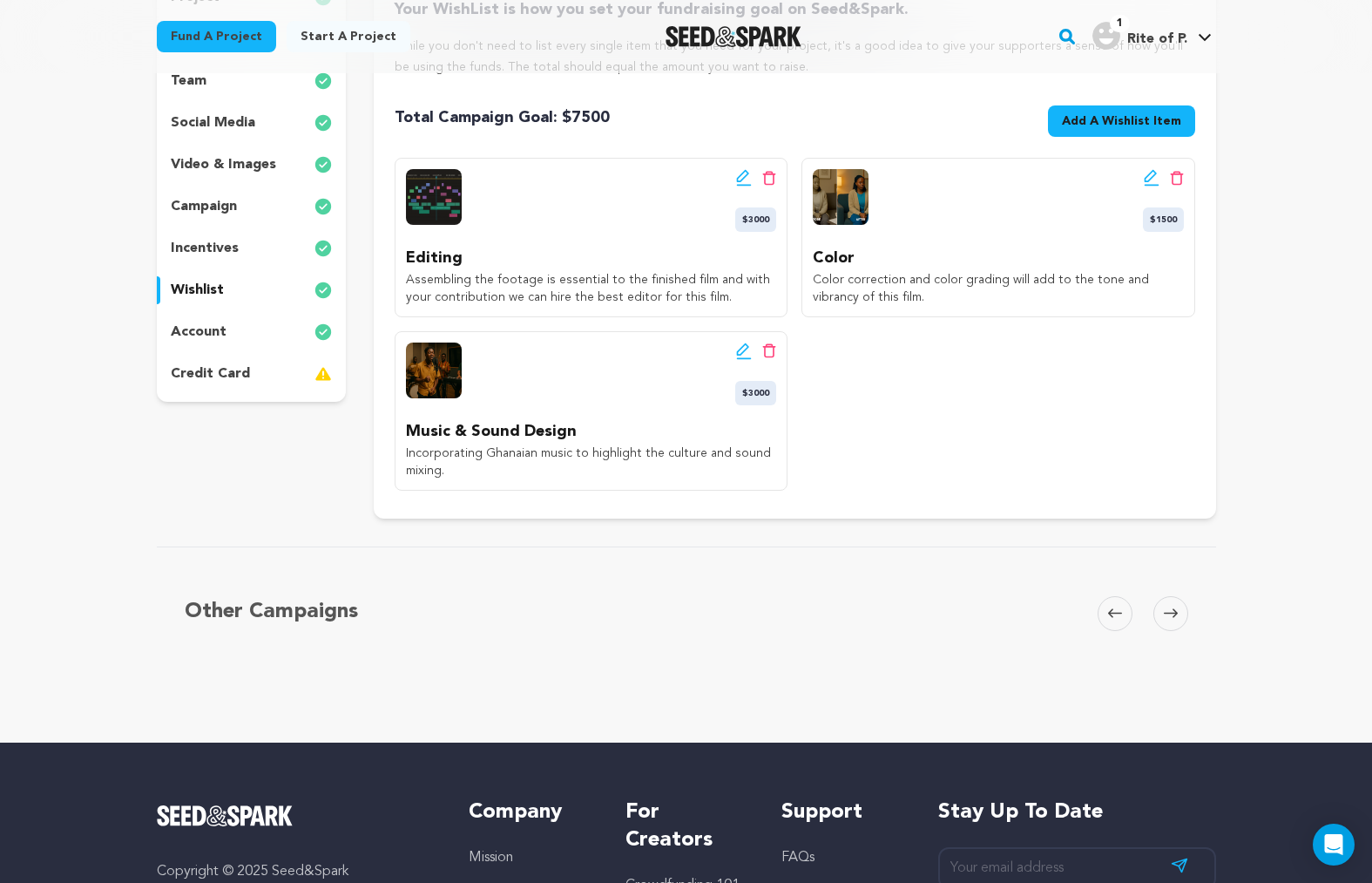
click at [175, 248] on p "incentives" at bounding box center [205, 248] width 68 height 21
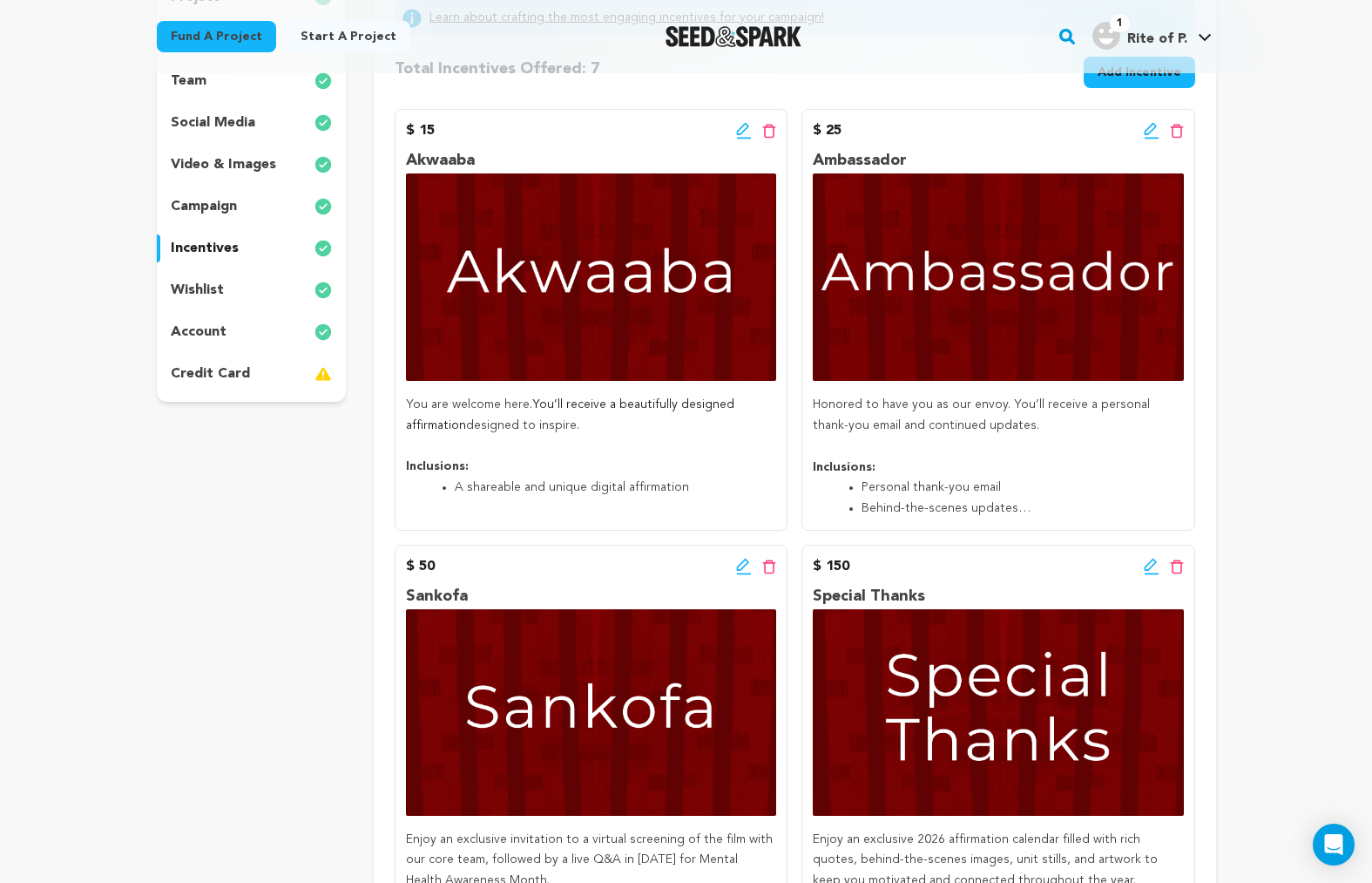
click at [171, 216] on p "campaign" at bounding box center [204, 206] width 66 height 21
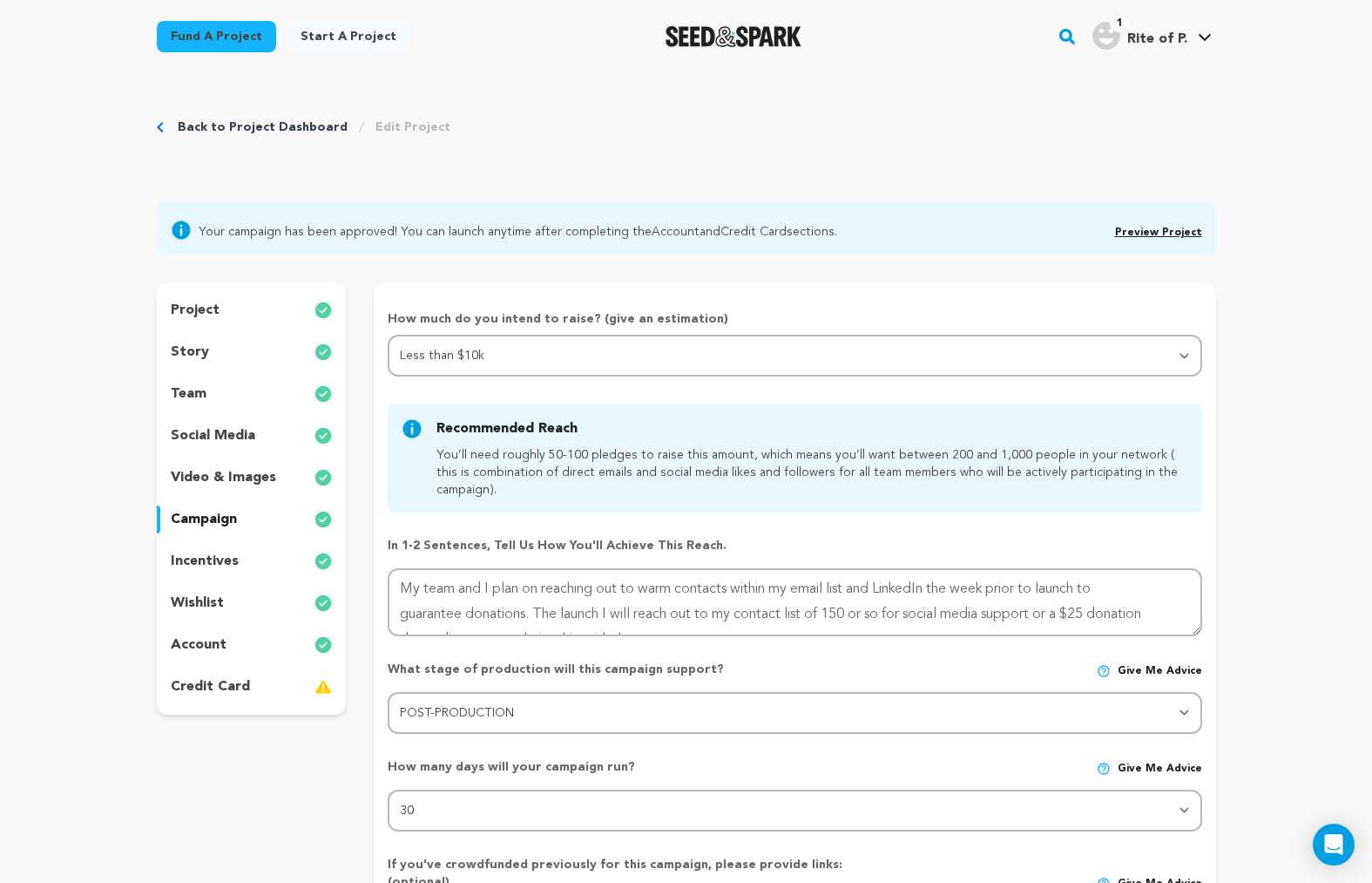
click at [263, 482] on p "video & images" at bounding box center [223, 477] width 106 height 21
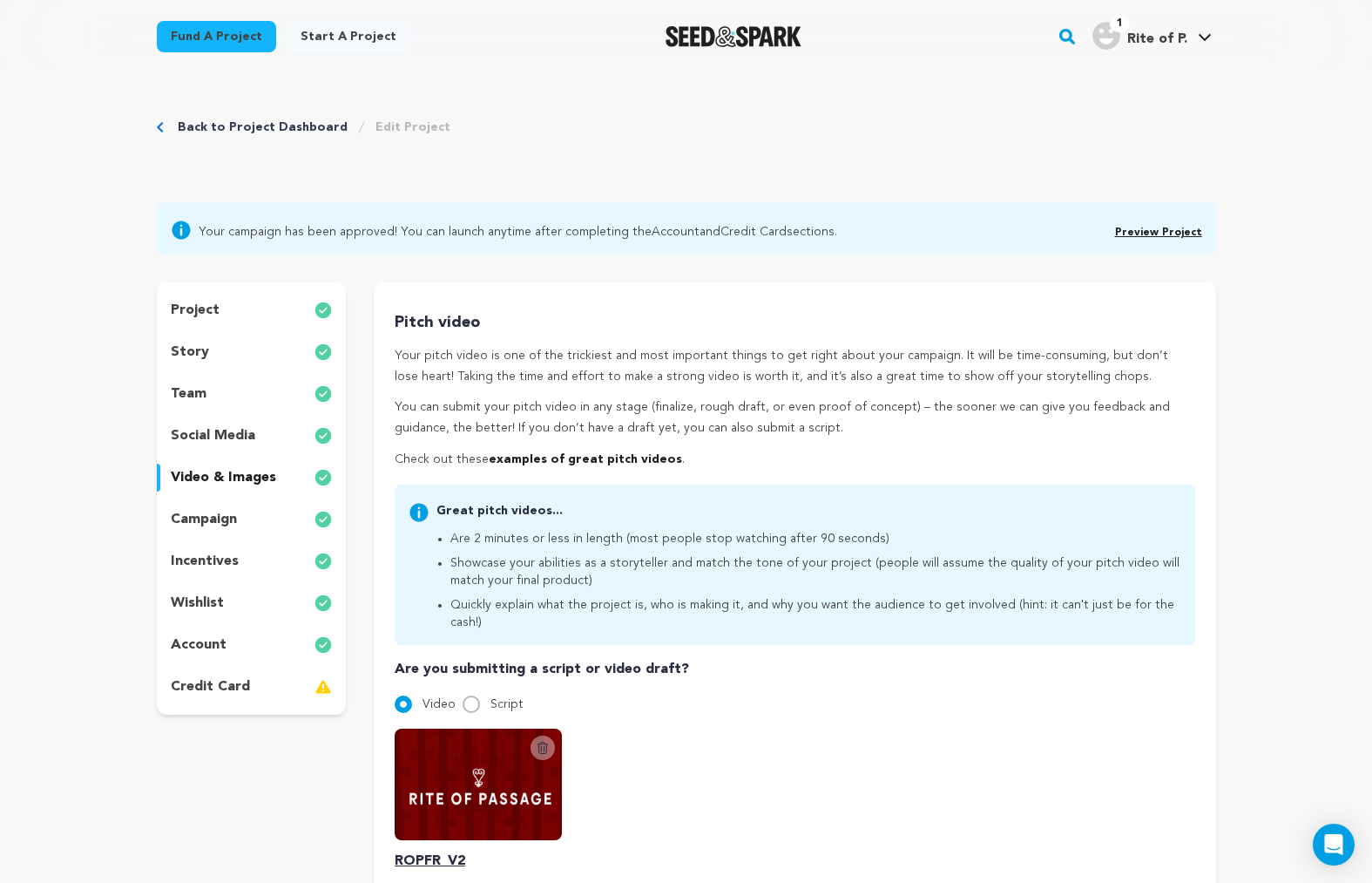
click at [221, 434] on p "social media" at bounding box center [213, 435] width 85 height 21
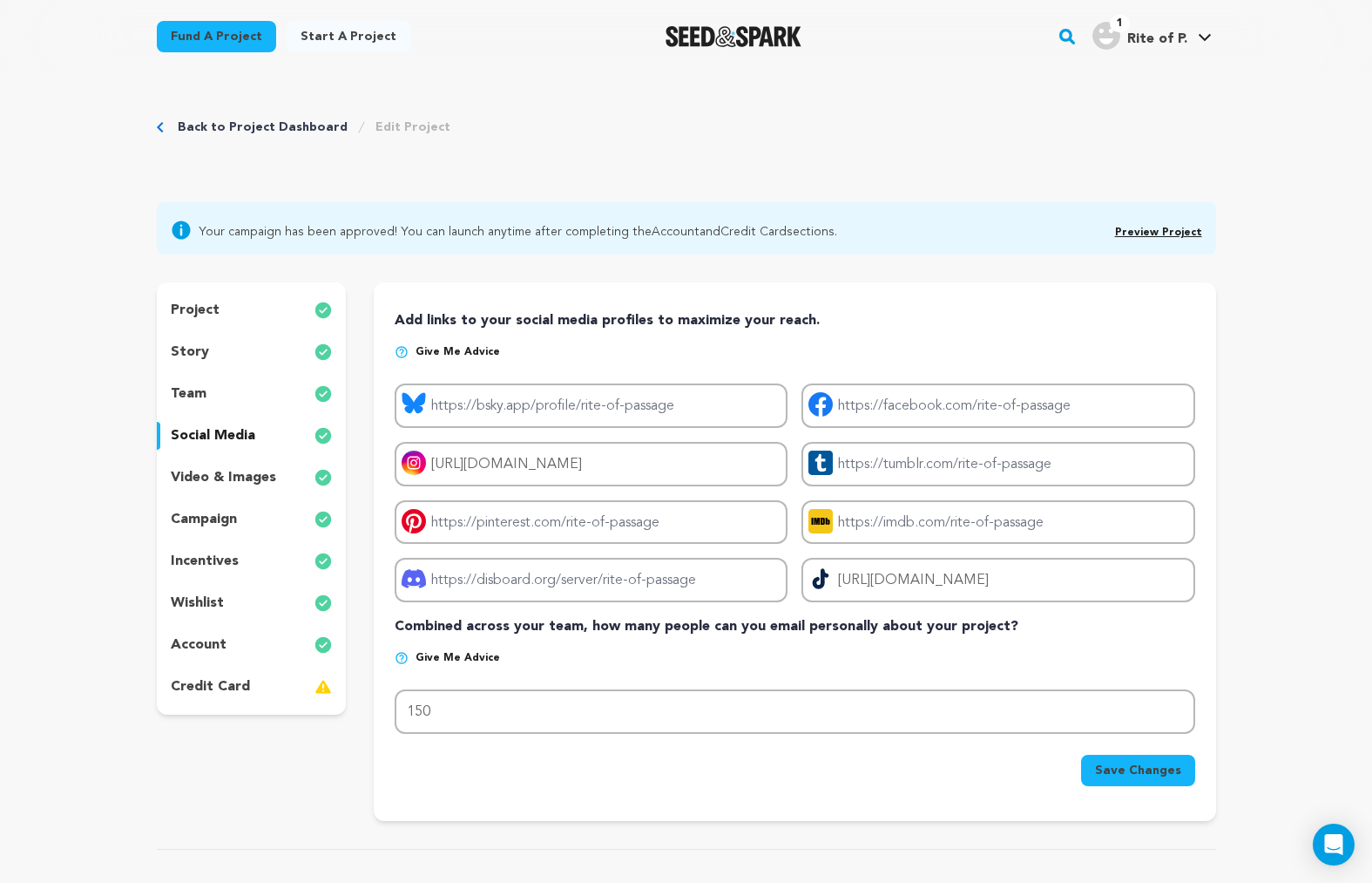
click at [186, 395] on p "team" at bounding box center [189, 394] width 36 height 21
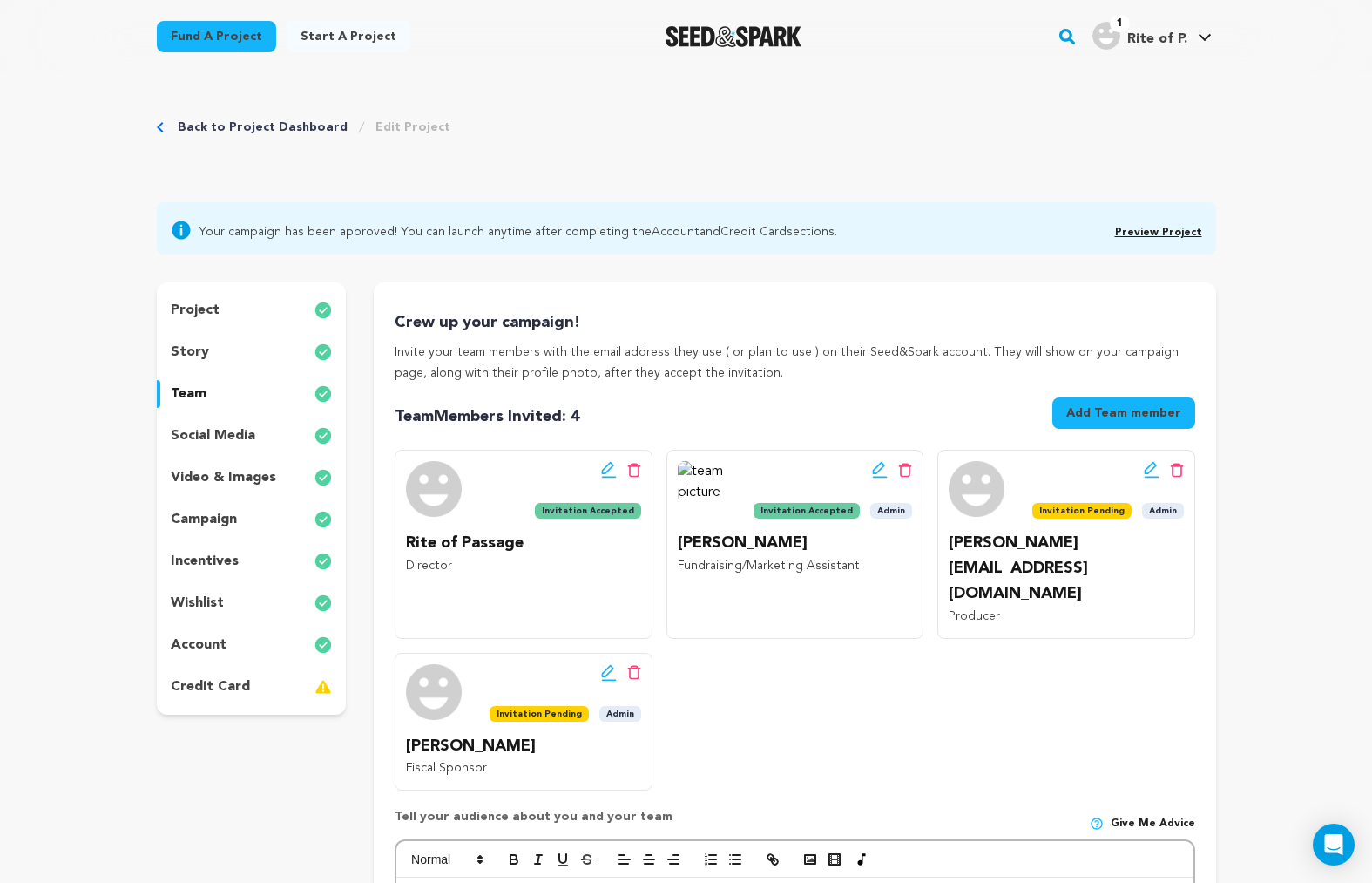
click at [174, 353] on p "story" at bounding box center [190, 351] width 39 height 21
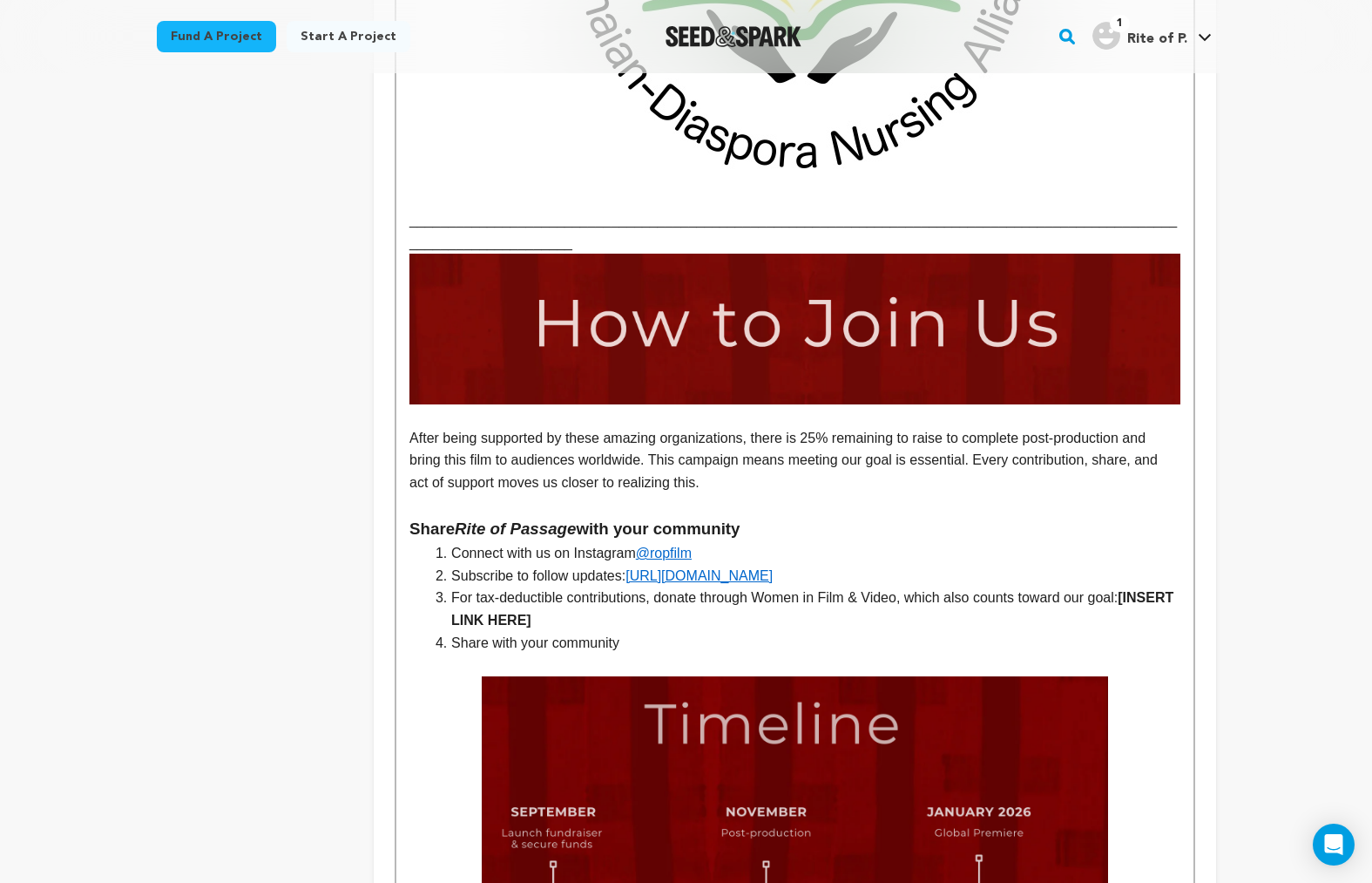
scroll to position [4502, 0]
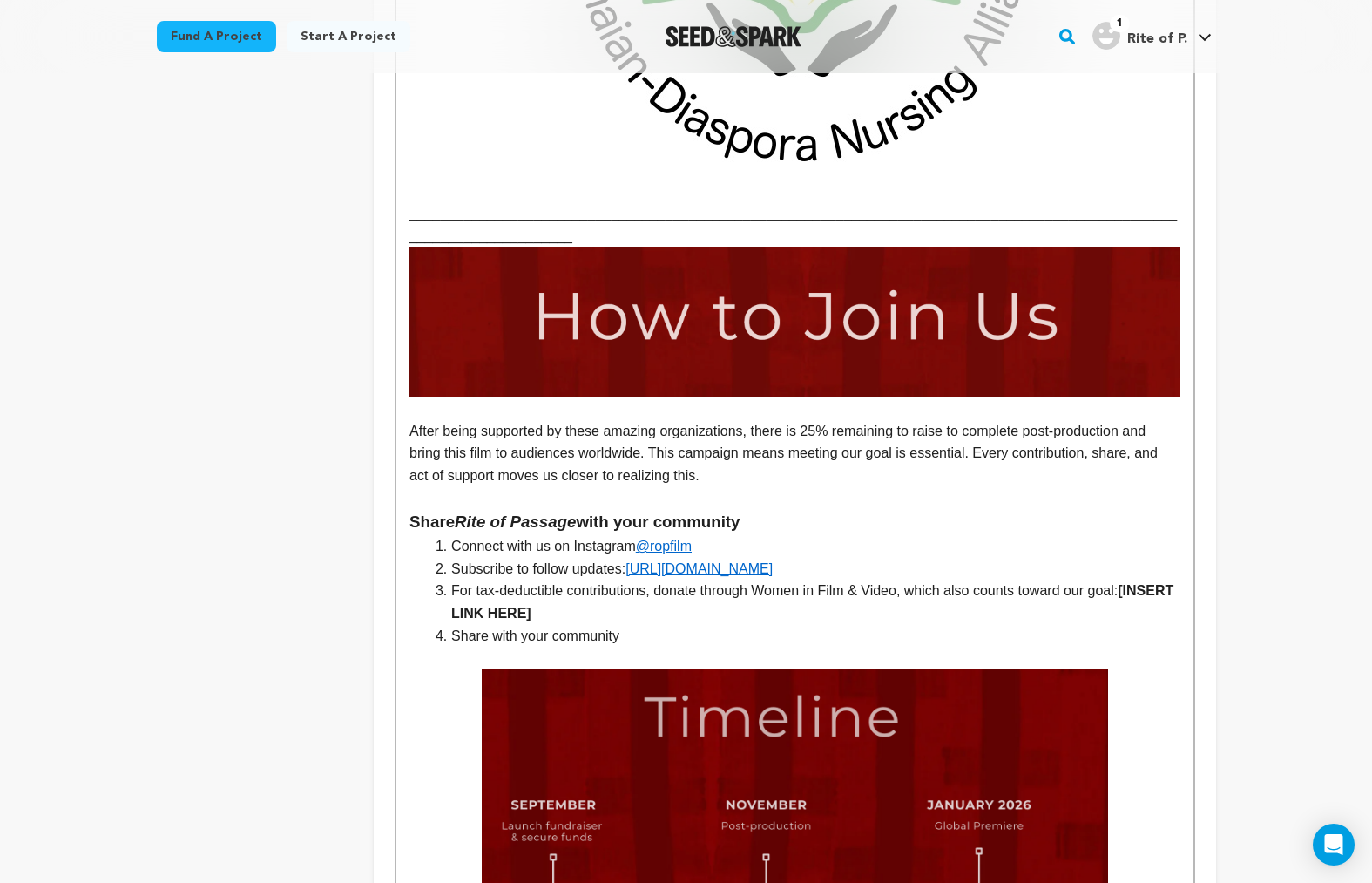
click at [597, 579] on li "For tax-deductible contributions, donate through Women in Film & Video, which a…" at bounding box center [805, 602] width 749 height 44
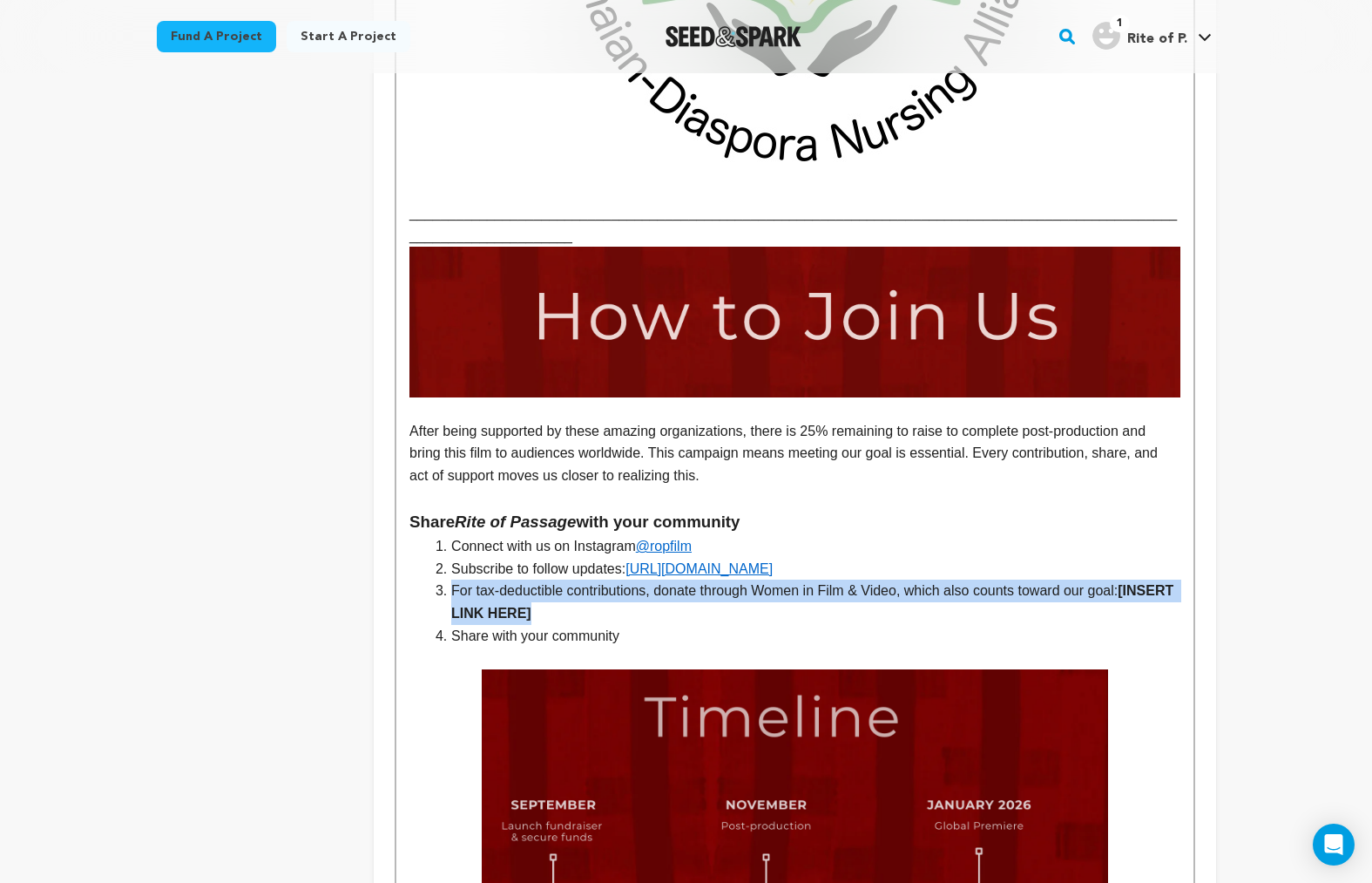
drag, startPoint x: 450, startPoint y: 522, endPoint x: 590, endPoint y: 534, distance: 140.5
click at [590, 579] on li "For tax-deductible contributions, donate through Women in Film & Video, which a…" at bounding box center [805, 602] width 749 height 44
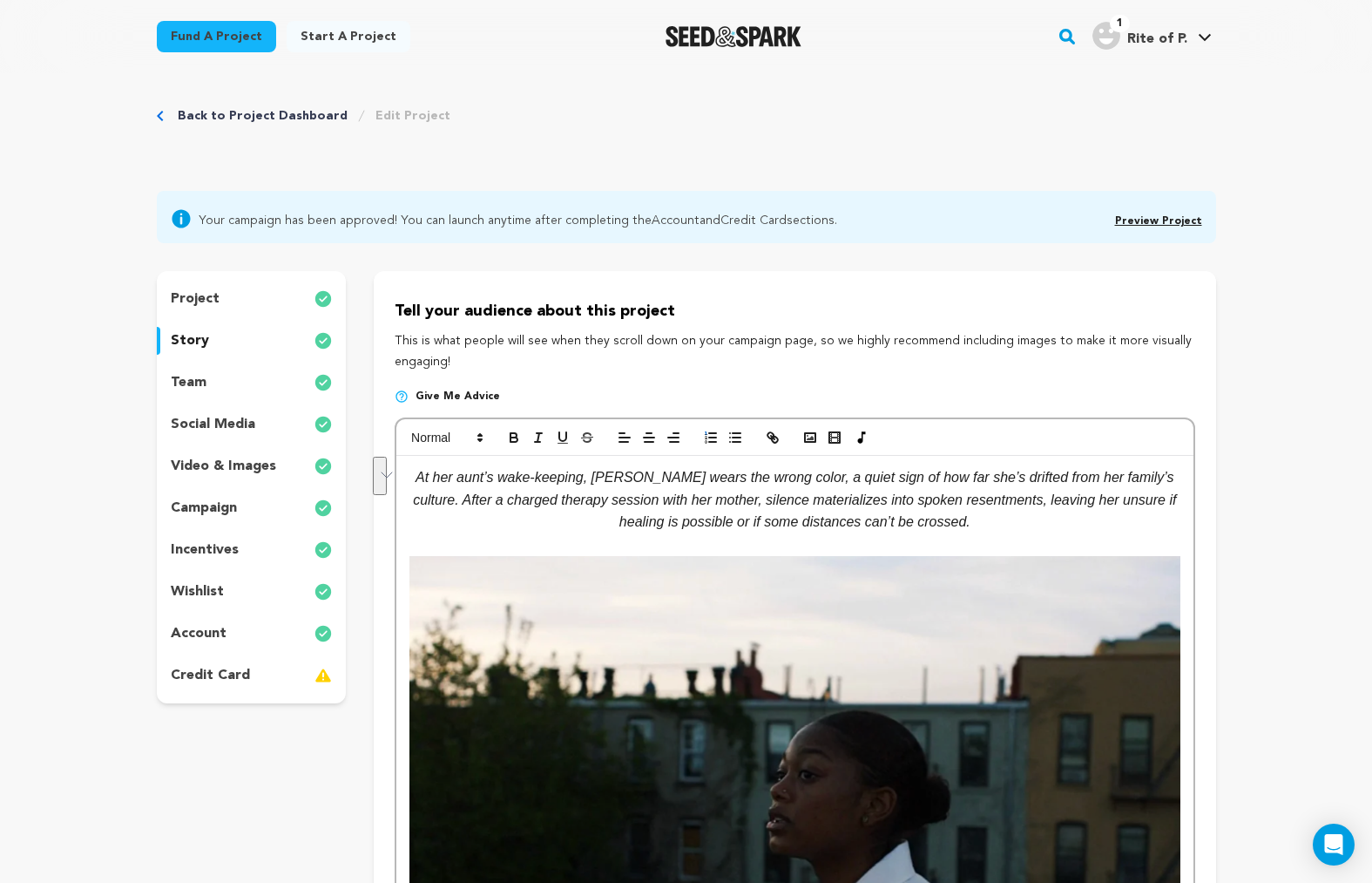
scroll to position [0, 0]
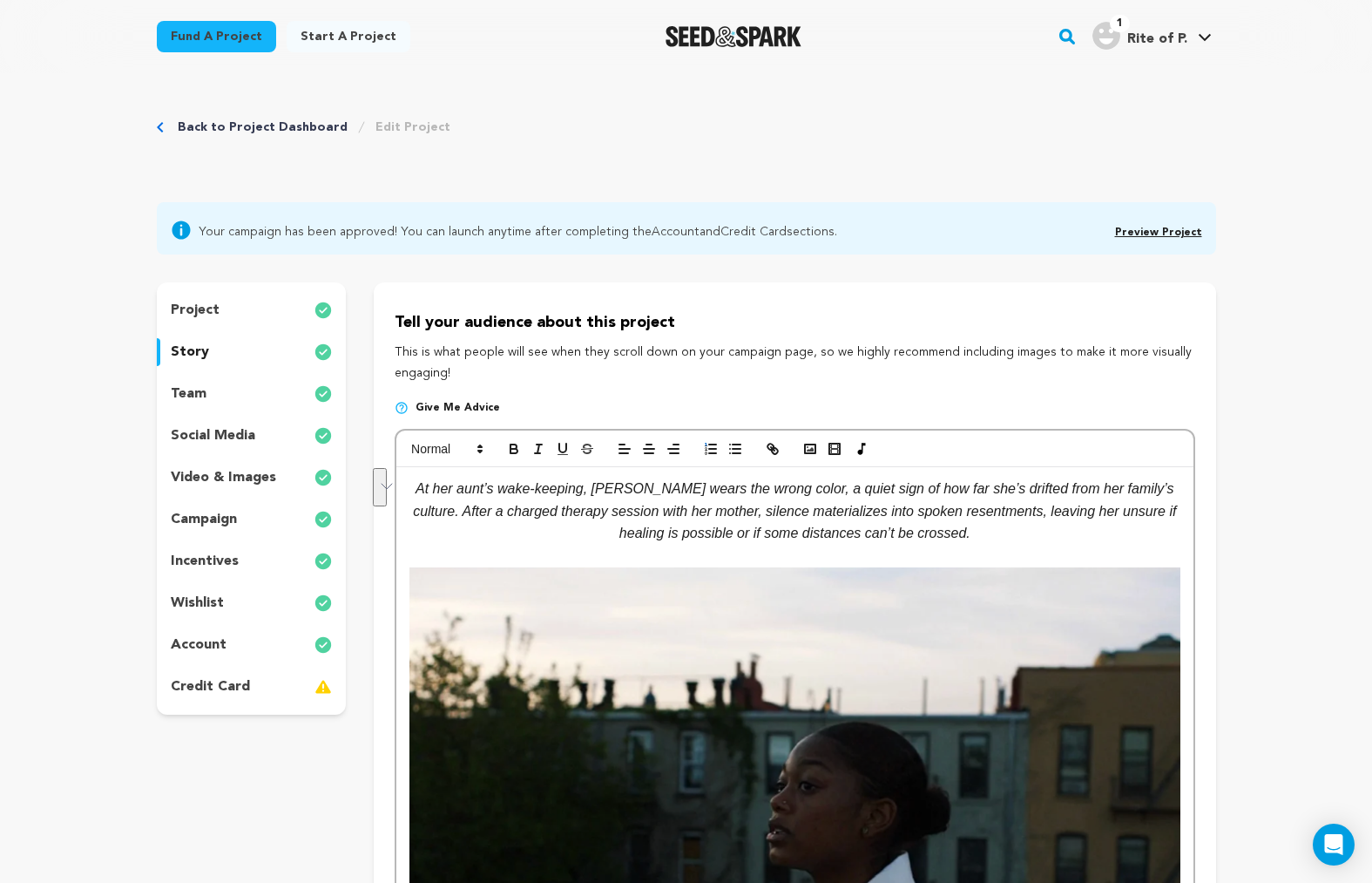
click at [245, 128] on link "Back to Project Dashboard" at bounding box center [262, 127] width 170 height 17
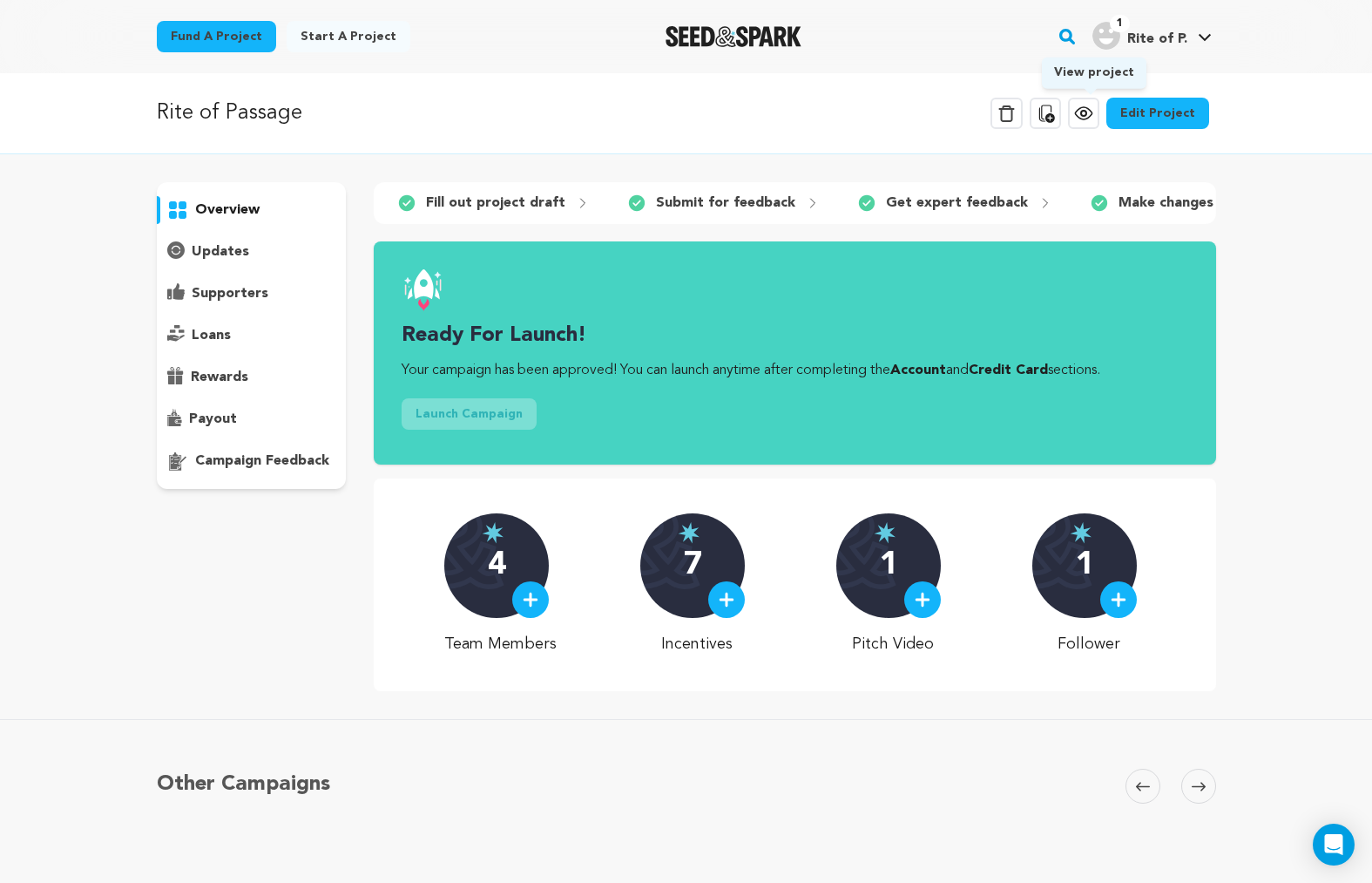
click at [1087, 114] on icon at bounding box center [1084, 113] width 6 height 6
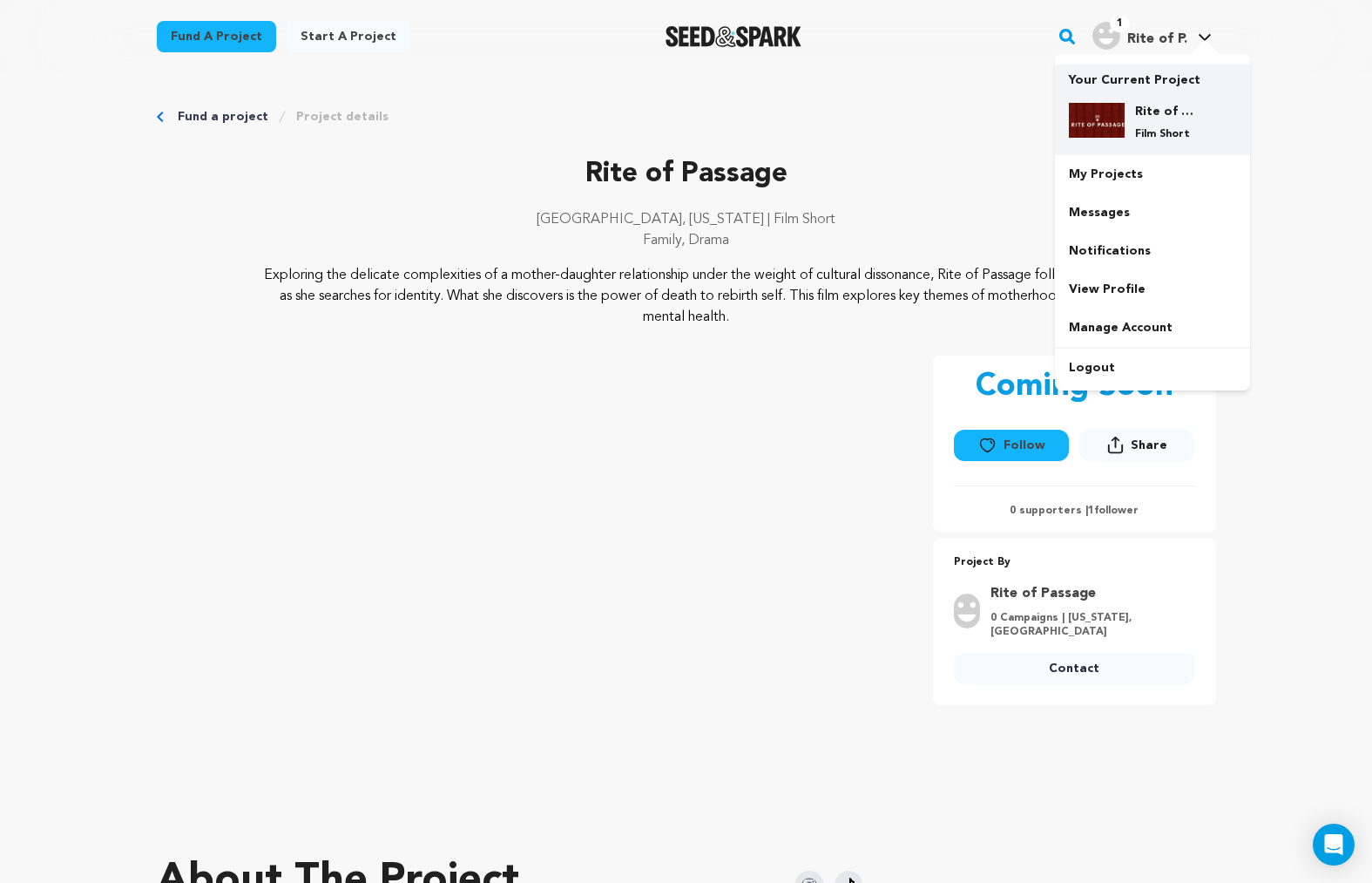
click at [1118, 103] on img at bounding box center [1097, 120] width 56 height 35
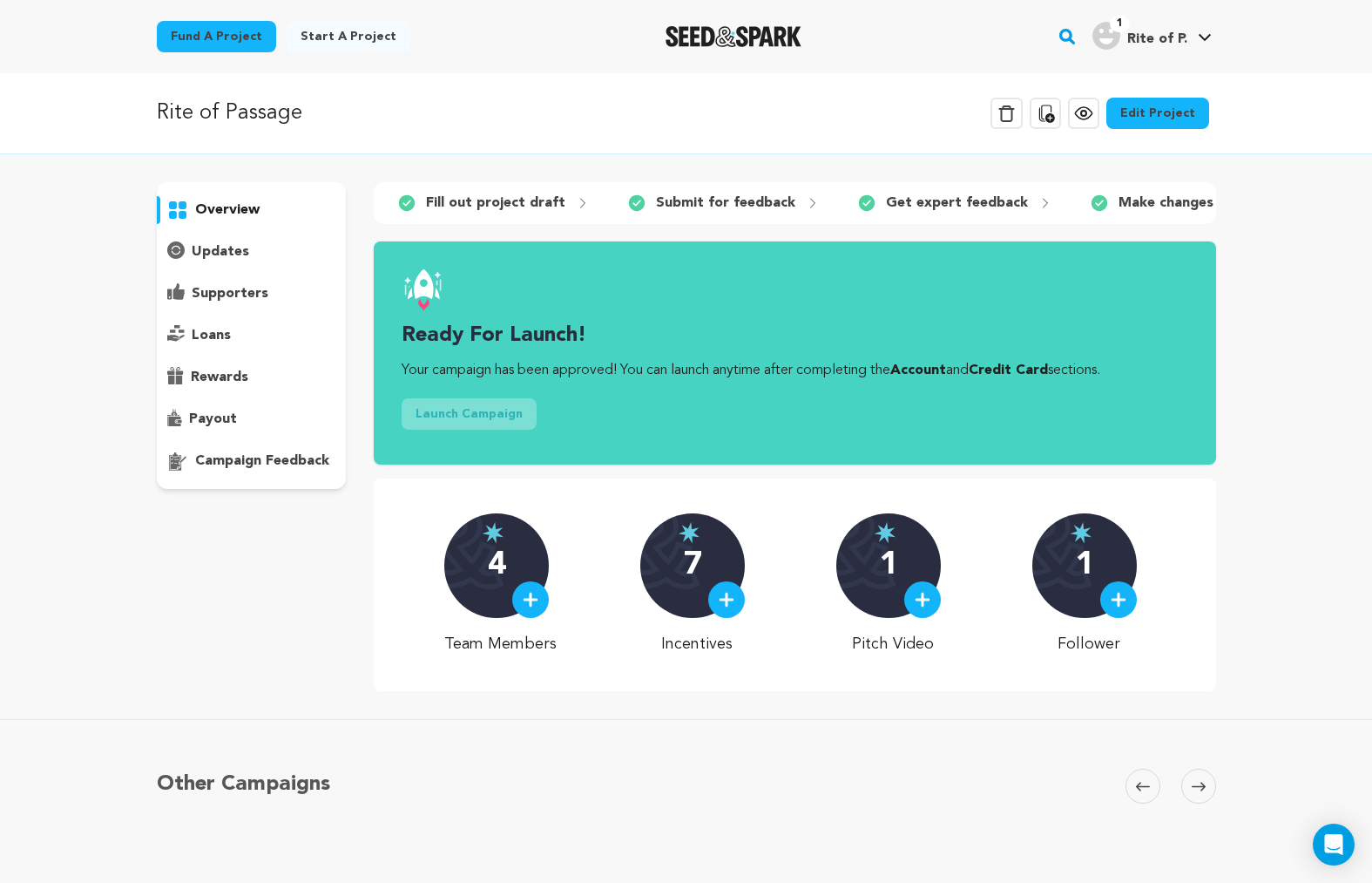
click at [1156, 125] on link "Edit Project" at bounding box center [1158, 113] width 103 height 31
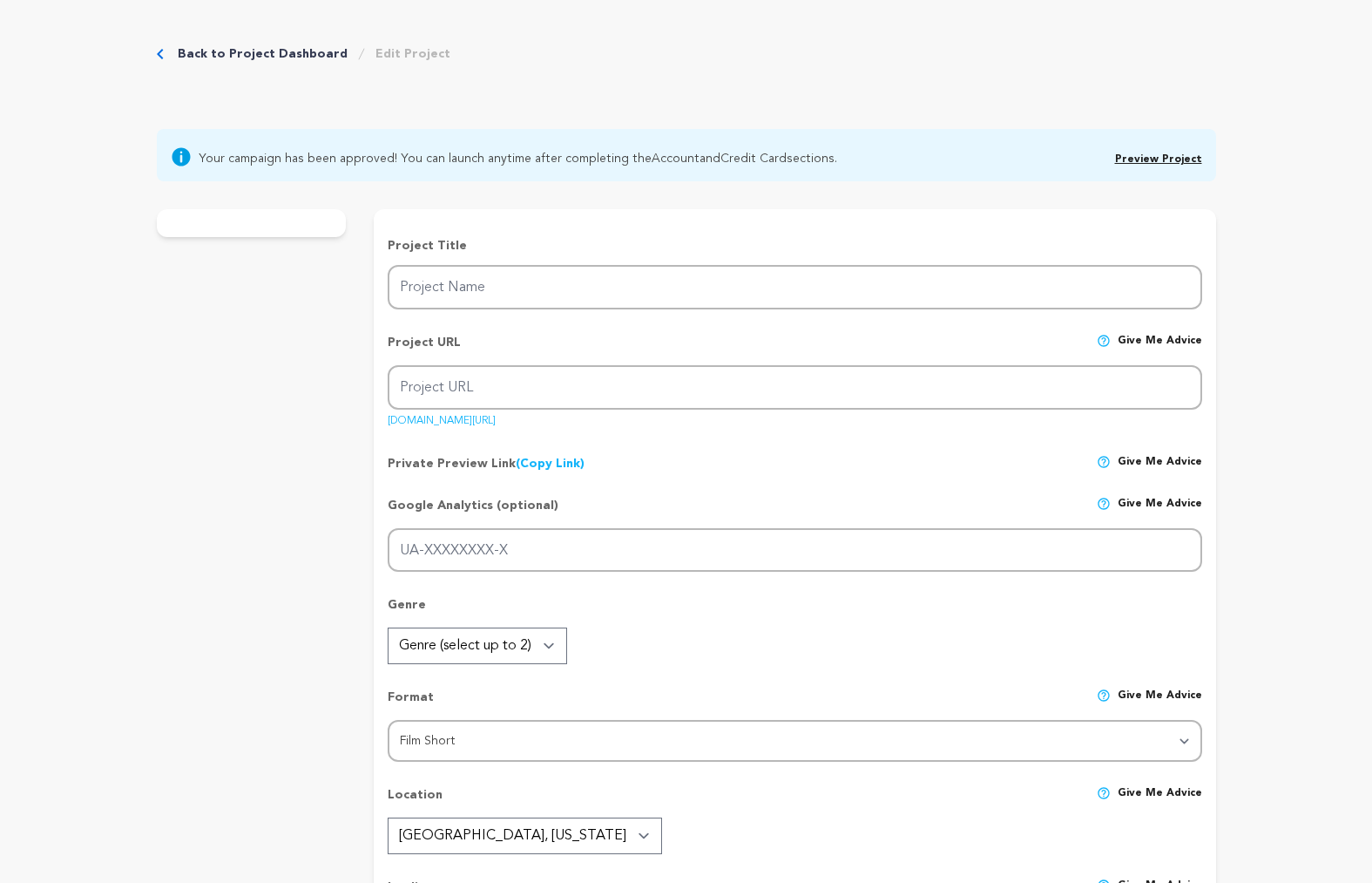
type input "Rite of Passage"
type input "rite-of-passage"
type input "Hoping to connect, [PERSON_NAME] meets her guarded [DEMOGRAPHIC_DATA] mother fo…"
type textarea "Exploring the delicate complexities of a mother-daughter relationship under the…"
type textarea "Rite of Passage reveals how cultural bonds fray across generations. For Des, th…"
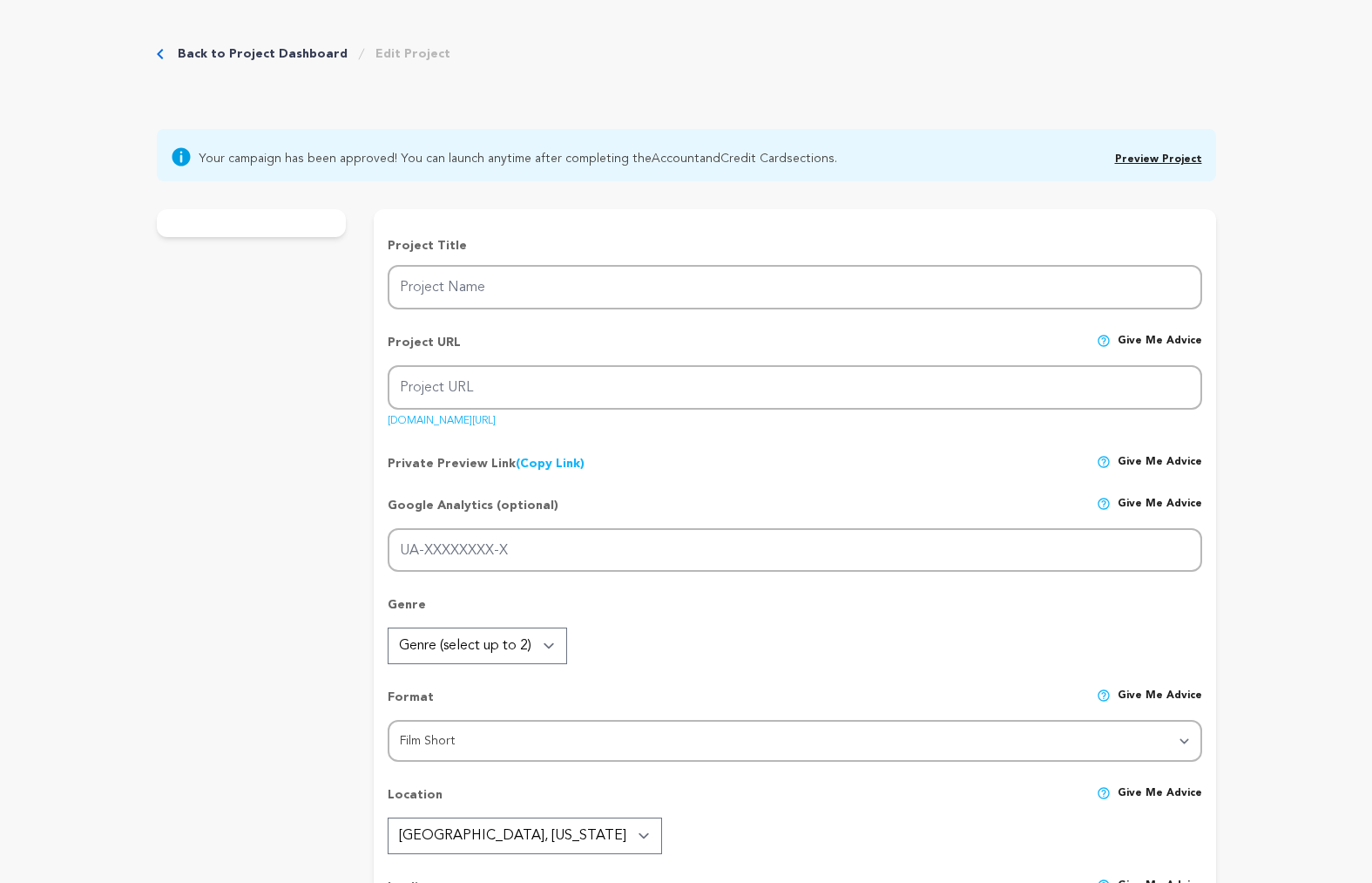
type textarea "[PERSON_NAME] Innovation Fund; Women In Film & Video, [GEOGRAPHIC_DATA]; [PERSO…"
radio input "true"
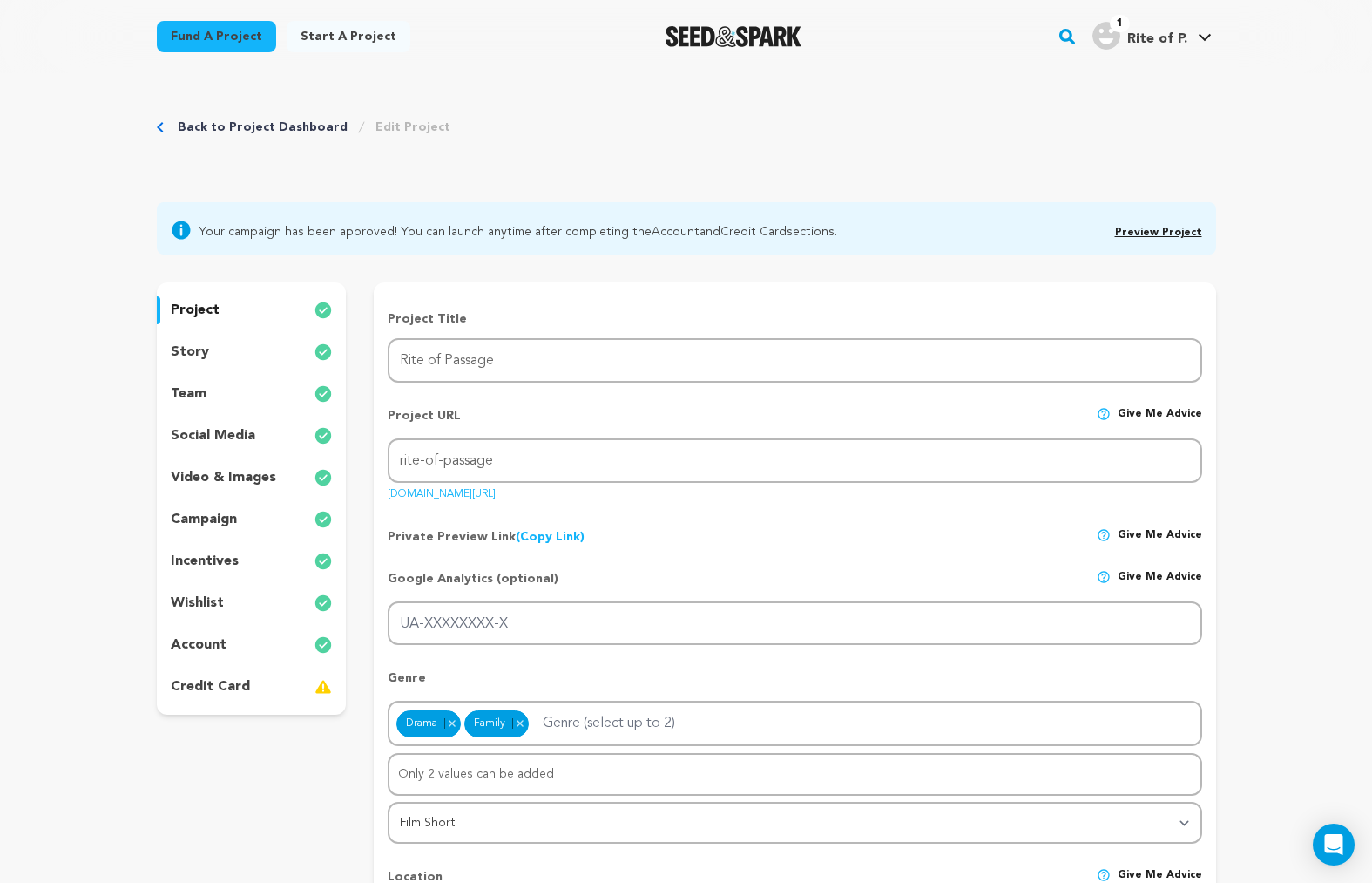
click at [250, 558] on div "incentives" at bounding box center [252, 561] width 190 height 28
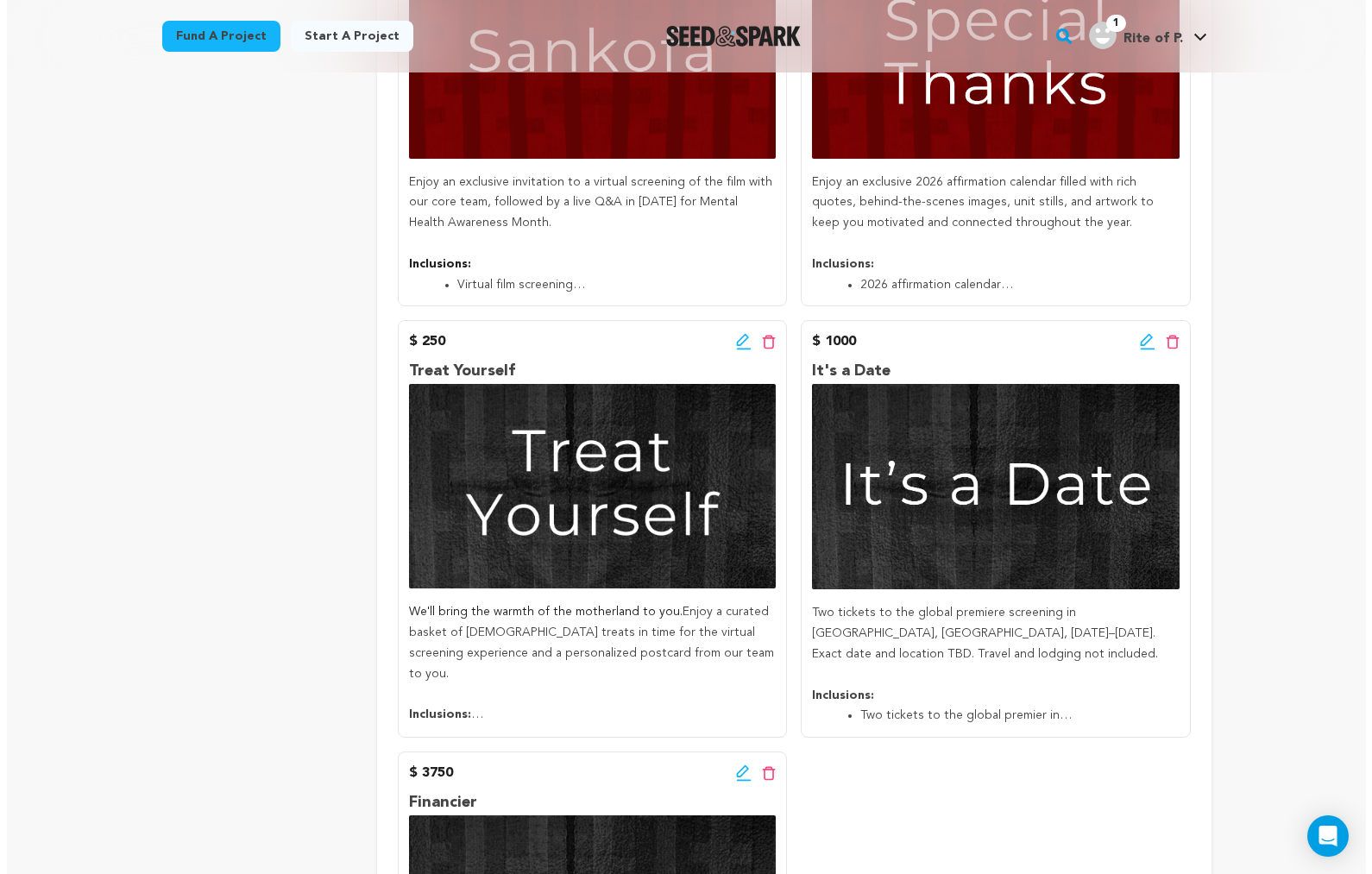
scroll to position [980, 0]
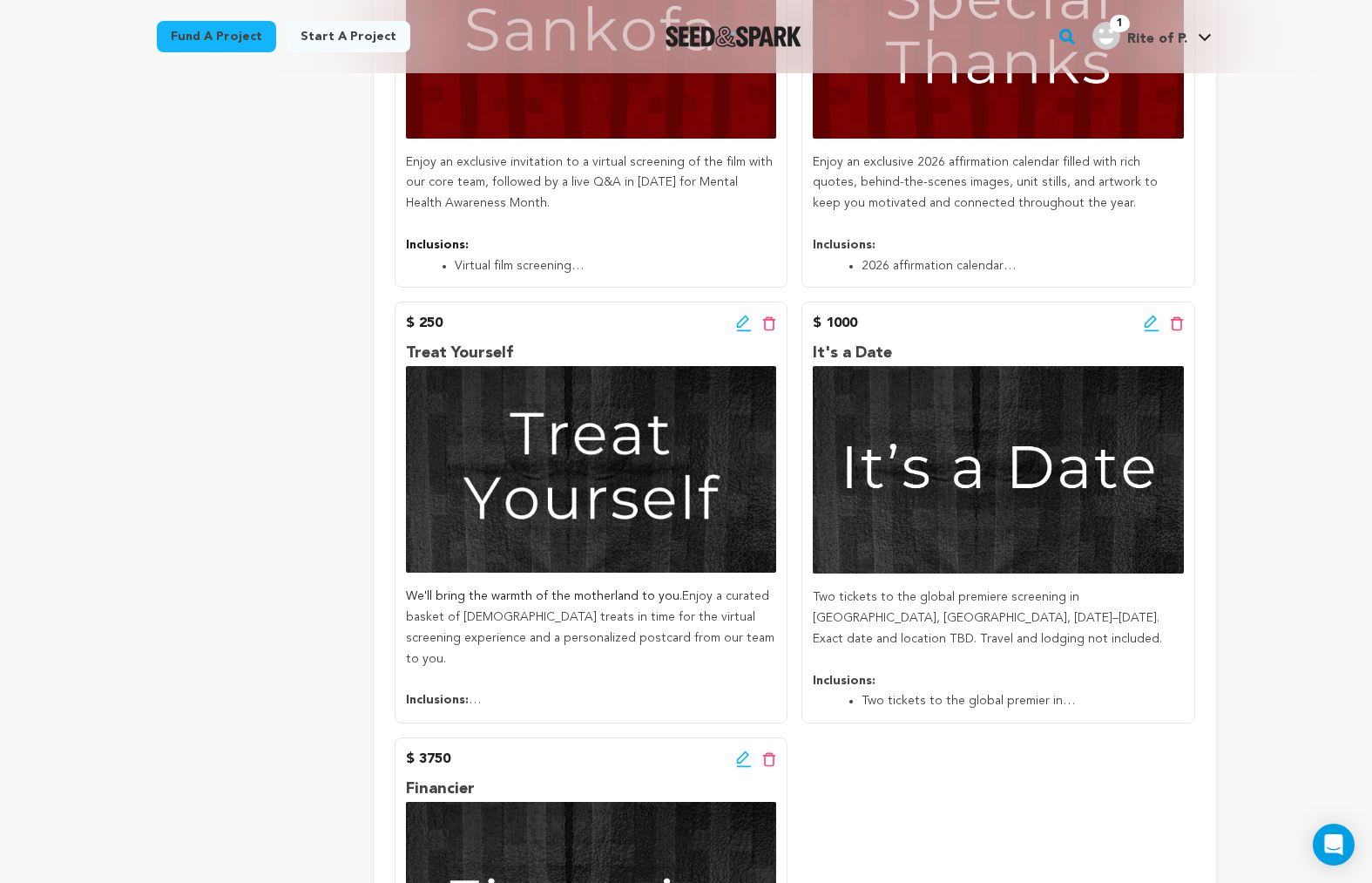
click at [1145, 320] on icon at bounding box center [1151, 323] width 16 height 17
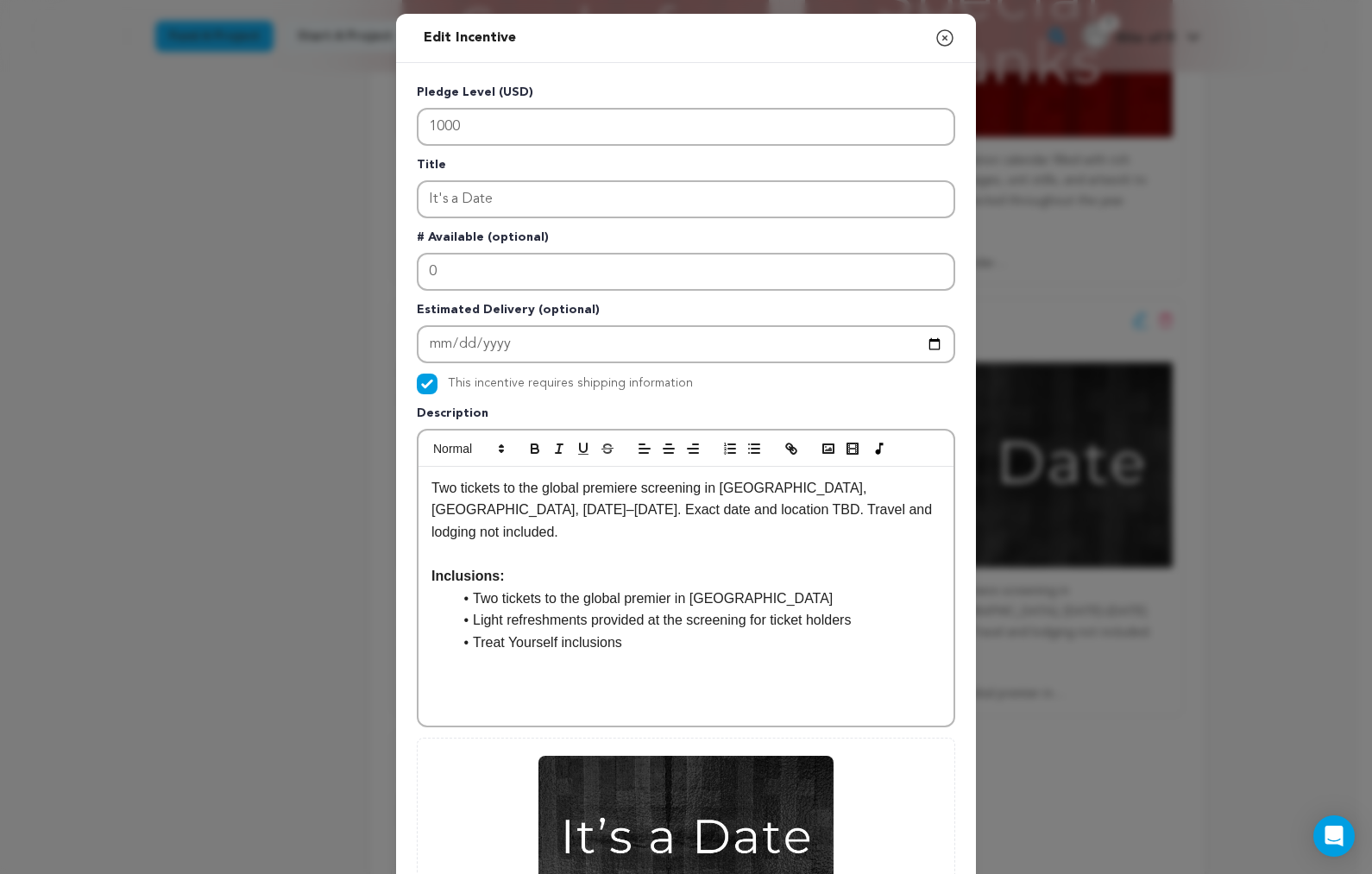
click at [672, 587] on li "Two tickets to the global premier in [GEOGRAPHIC_DATA]" at bounding box center [696, 598] width 488 height 23
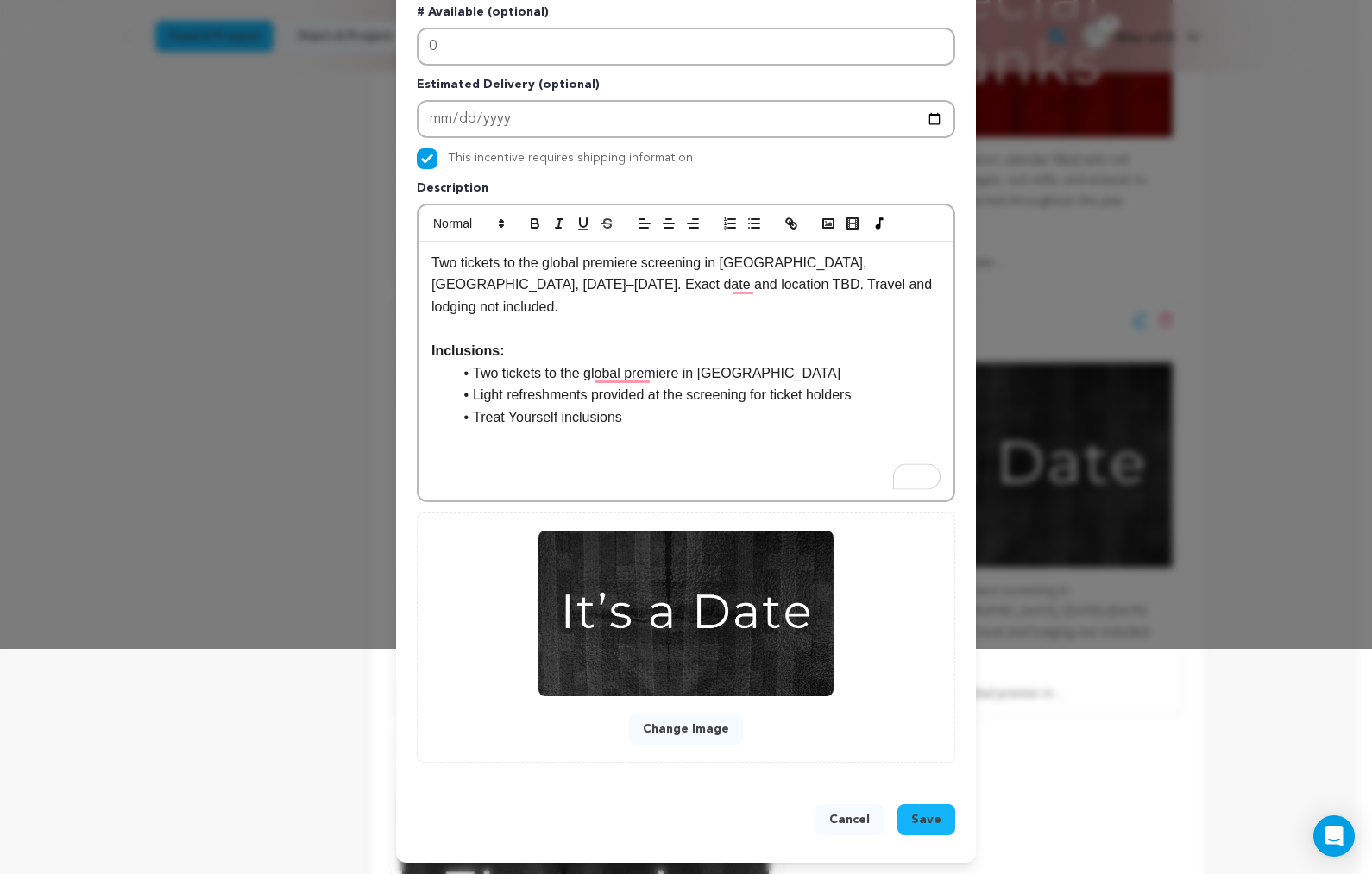
scroll to position [228, 0]
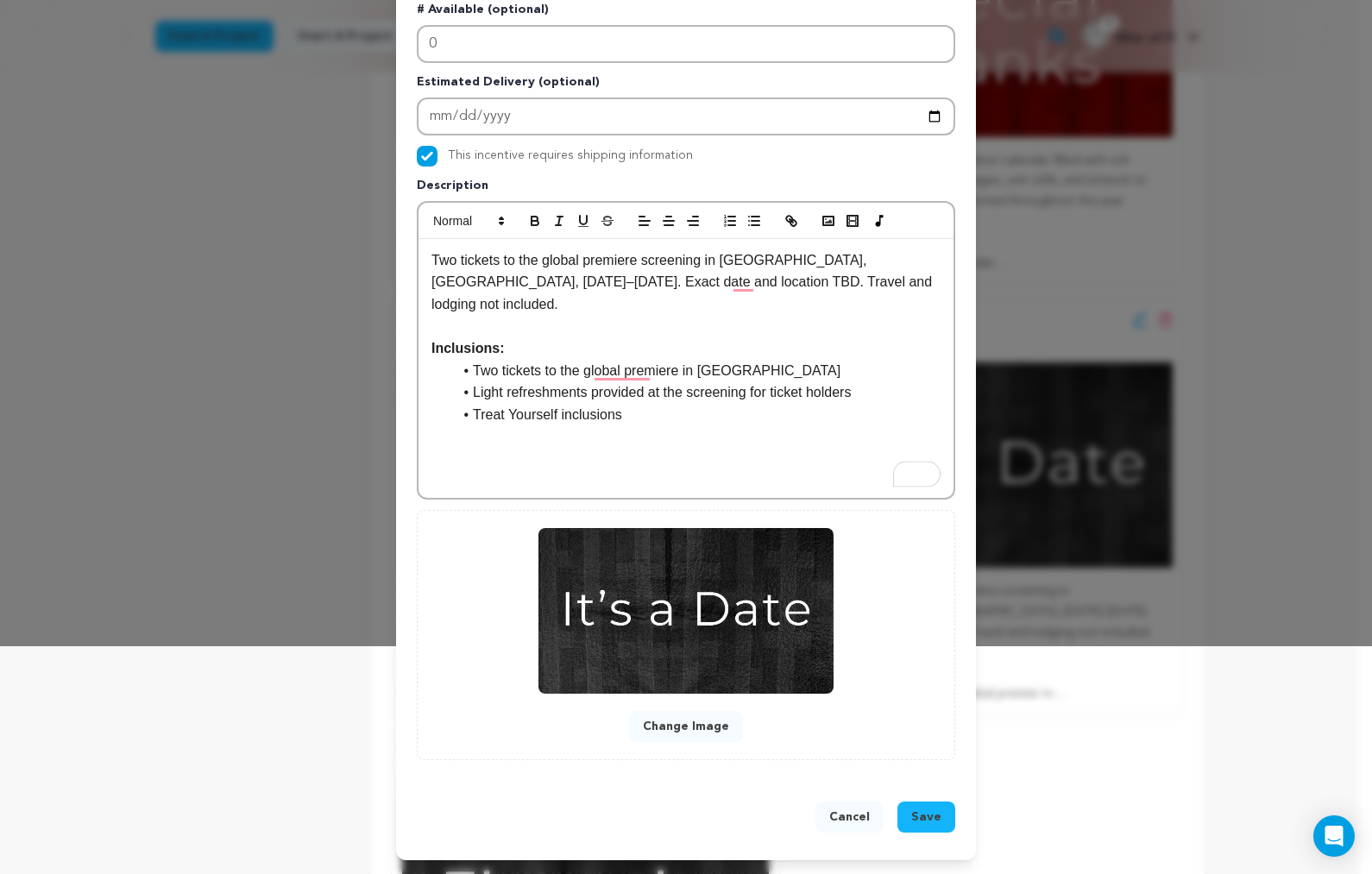
click at [930, 820] on span "Save" at bounding box center [926, 817] width 30 height 17
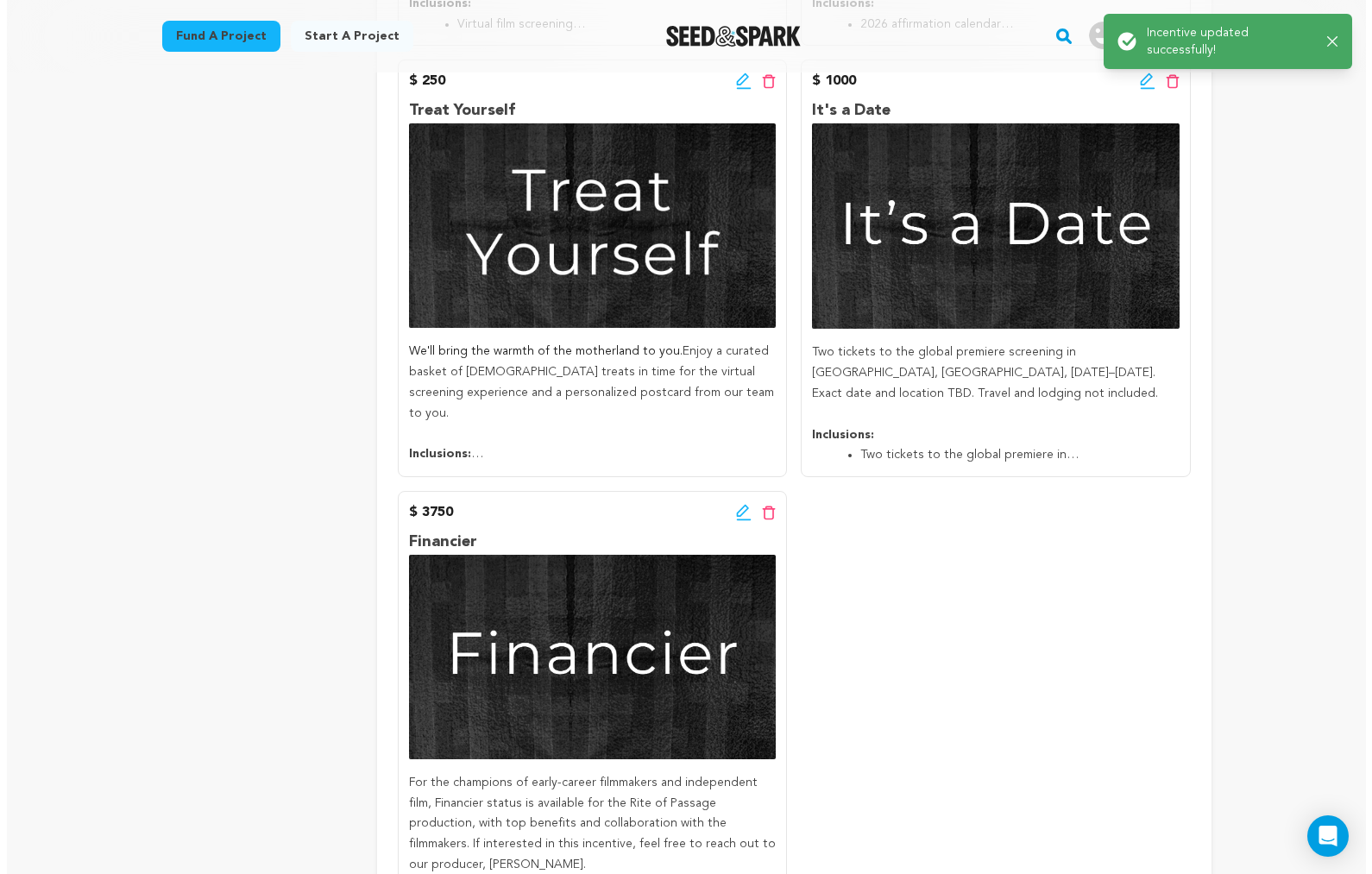
scroll to position [1292, 0]
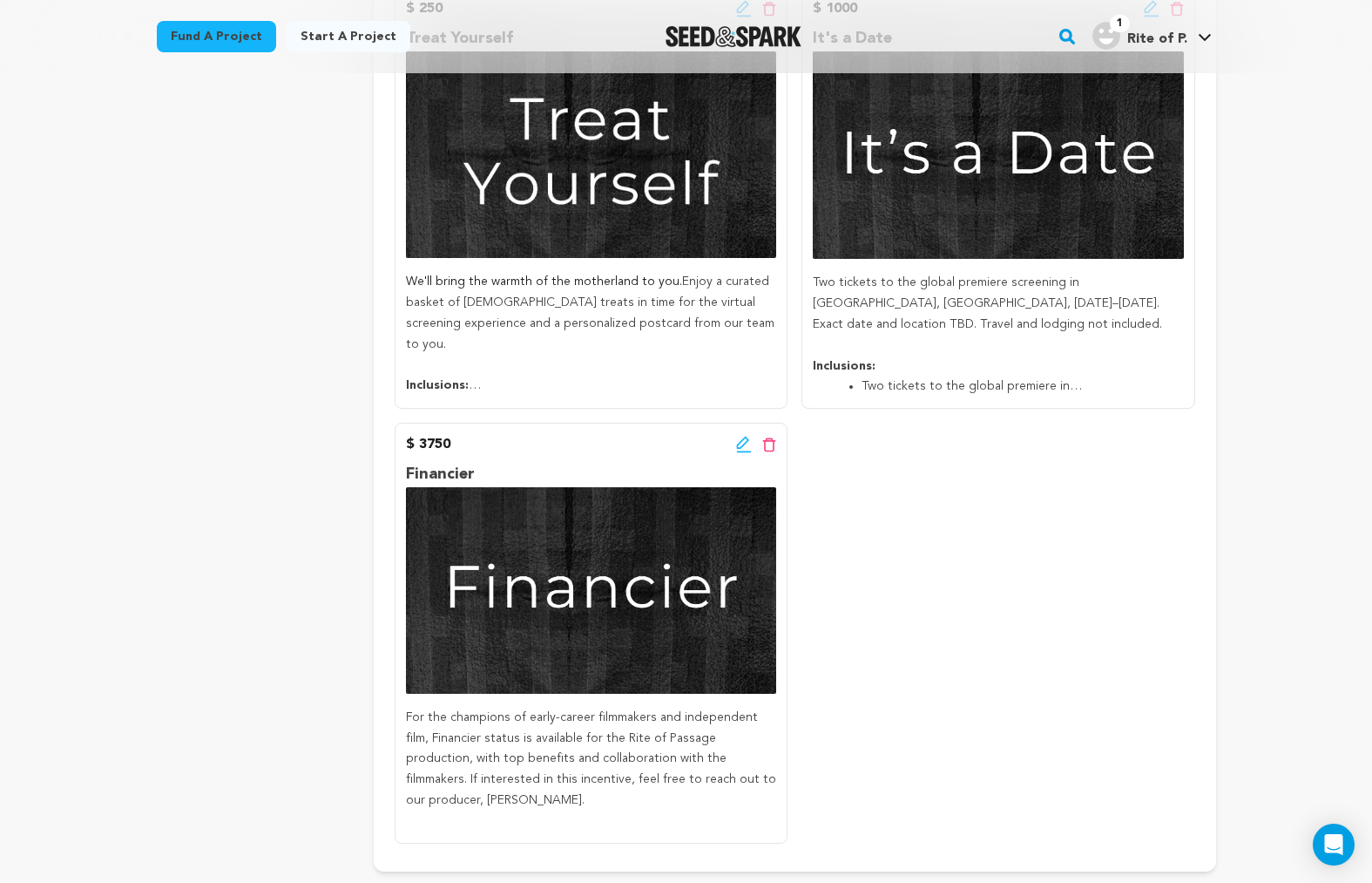
click at [560, 462] on p "Financier" at bounding box center [591, 474] width 371 height 25
click at [743, 442] on icon at bounding box center [744, 444] width 16 height 17
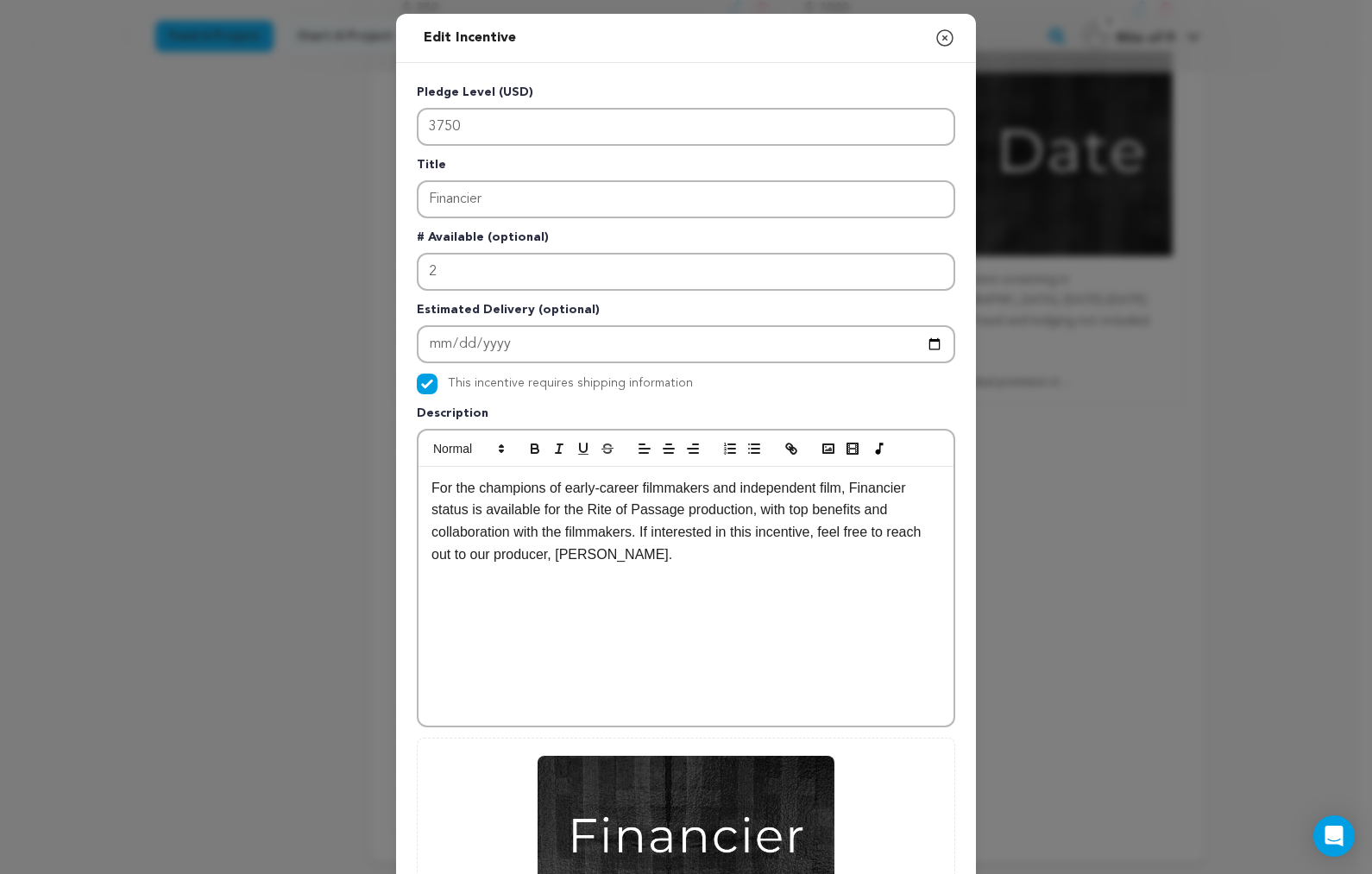
click at [630, 531] on p "For the champions of early-career filmmakers and independent film, Financier st…" at bounding box center [686, 521] width 509 height 88
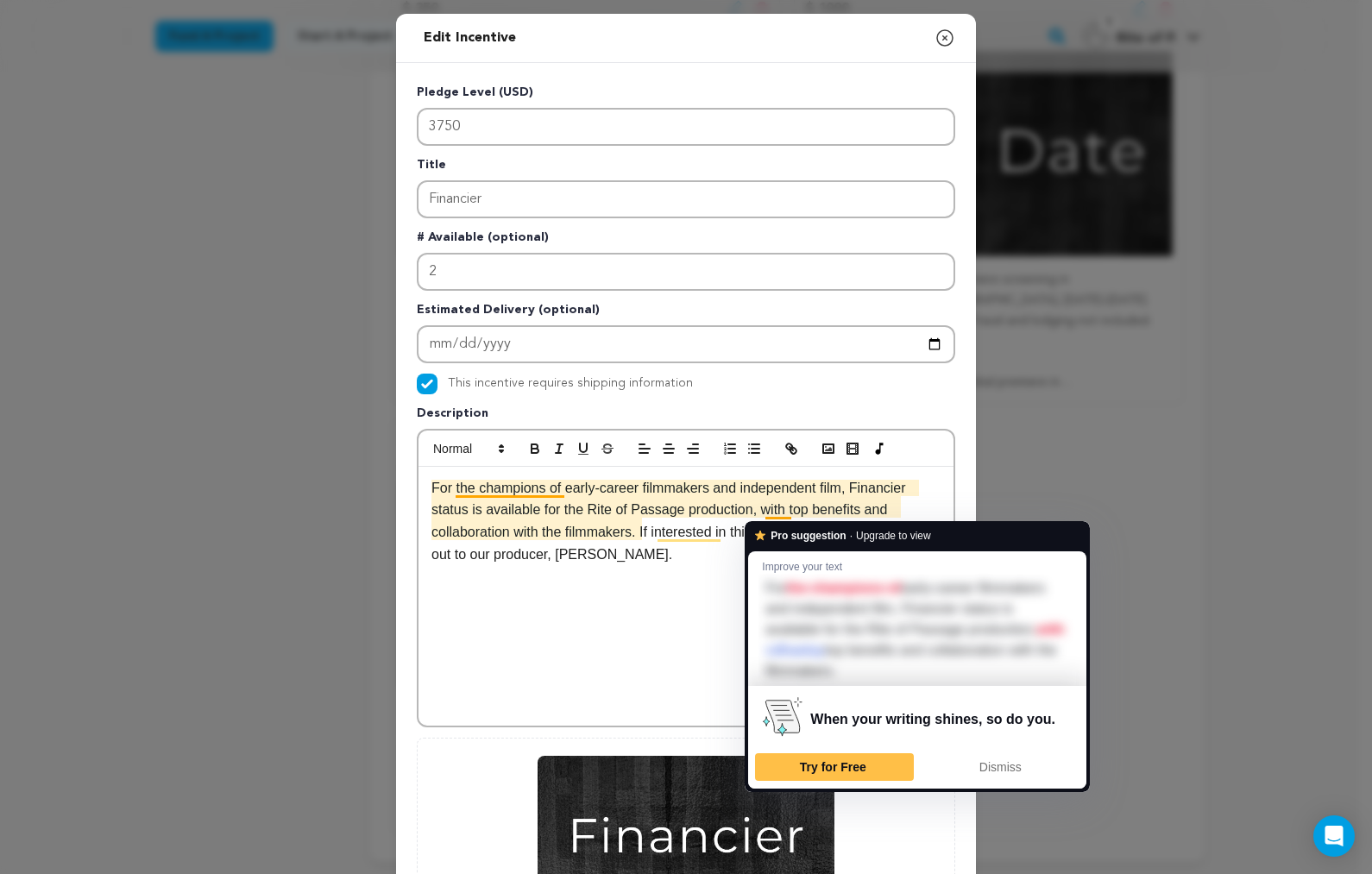
drag, startPoint x: 759, startPoint y: 513, endPoint x: 788, endPoint y: 505, distance: 30.1
click at [760, 513] on p "For the champions of early-career filmmakers and independent film, Financier st…" at bounding box center [686, 521] width 509 height 88
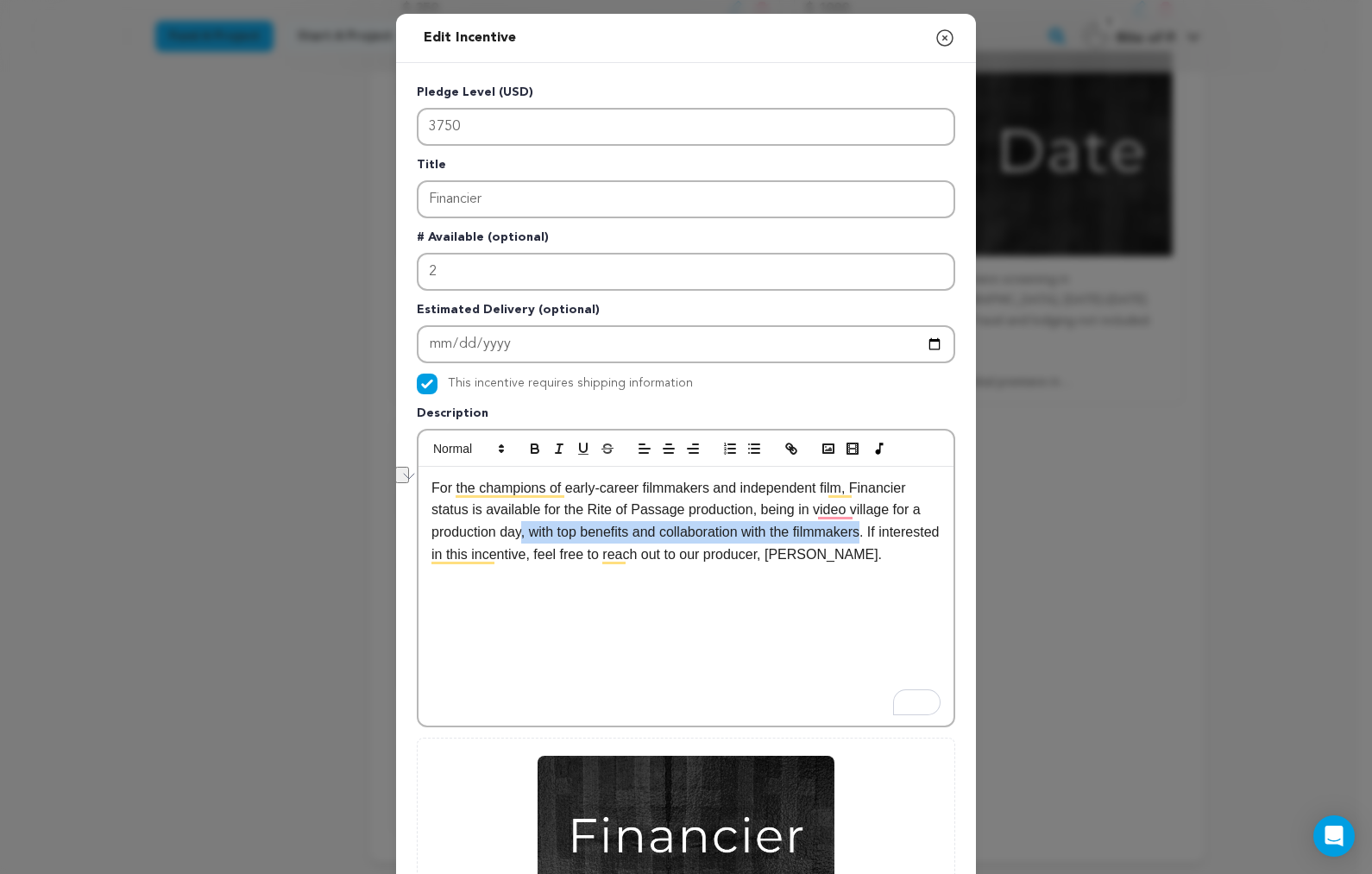
drag, startPoint x: 519, startPoint y: 534, endPoint x: 868, endPoint y: 543, distance: 349.1
click at [868, 543] on p "For the champions of early-career filmmakers and independent film, Financier st…" at bounding box center [686, 521] width 509 height 88
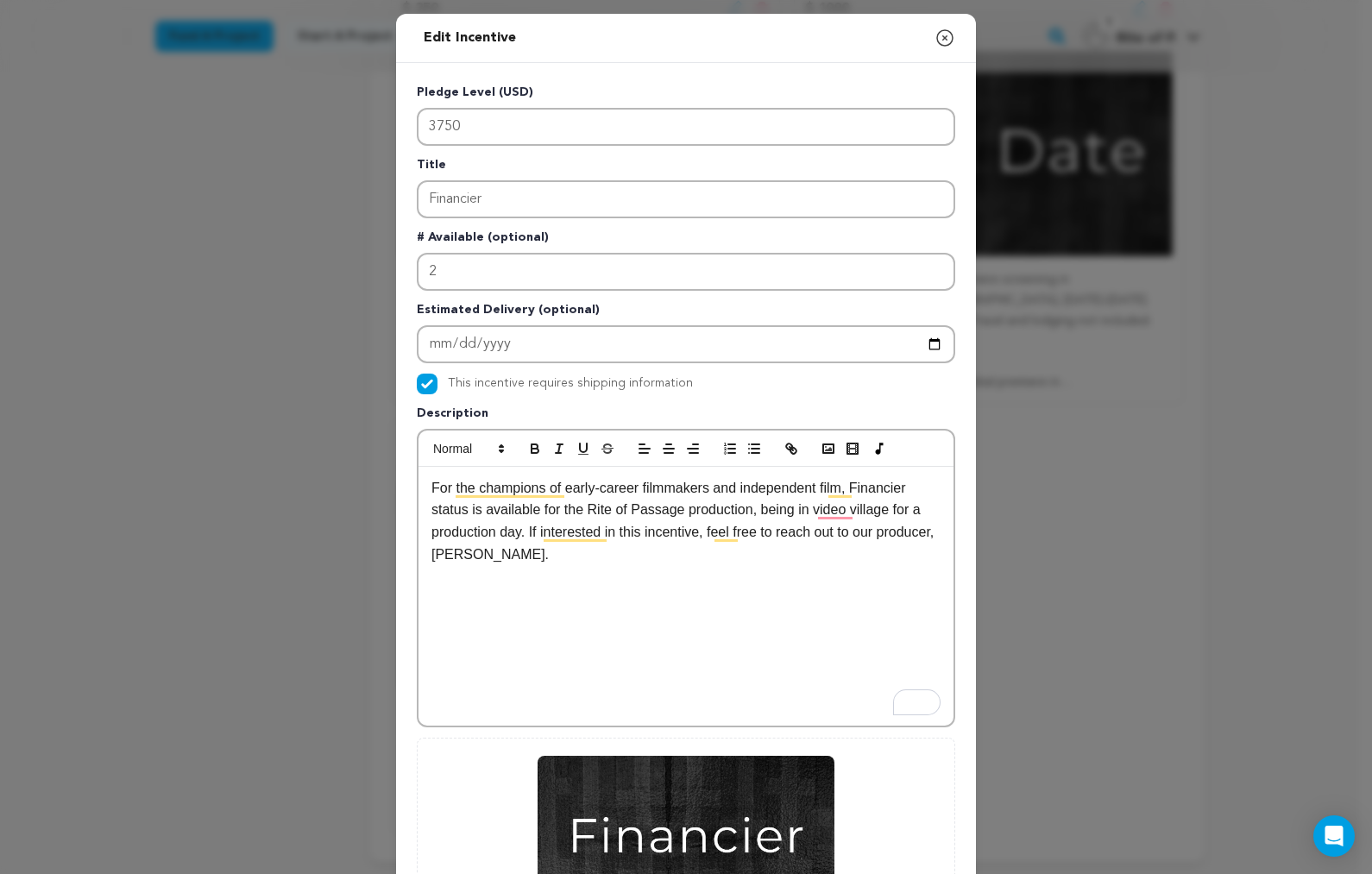
click at [757, 518] on p "For the champions of early-career filmmakers and independent film, Financier st…" at bounding box center [686, 521] width 509 height 88
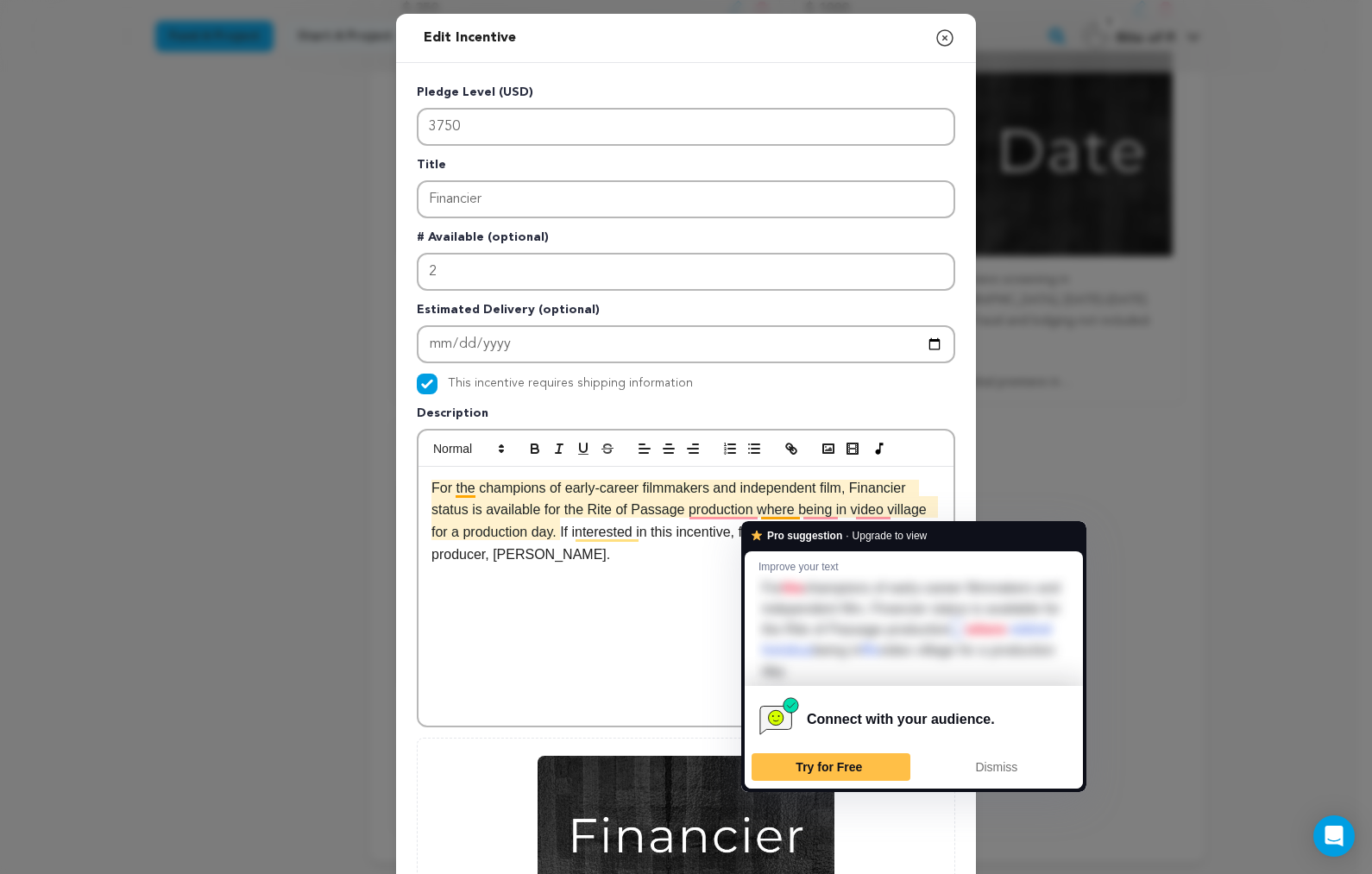
click at [782, 510] on p "For the champions of early-career filmmakers and independent film, Financier st…" at bounding box center [686, 521] width 509 height 88
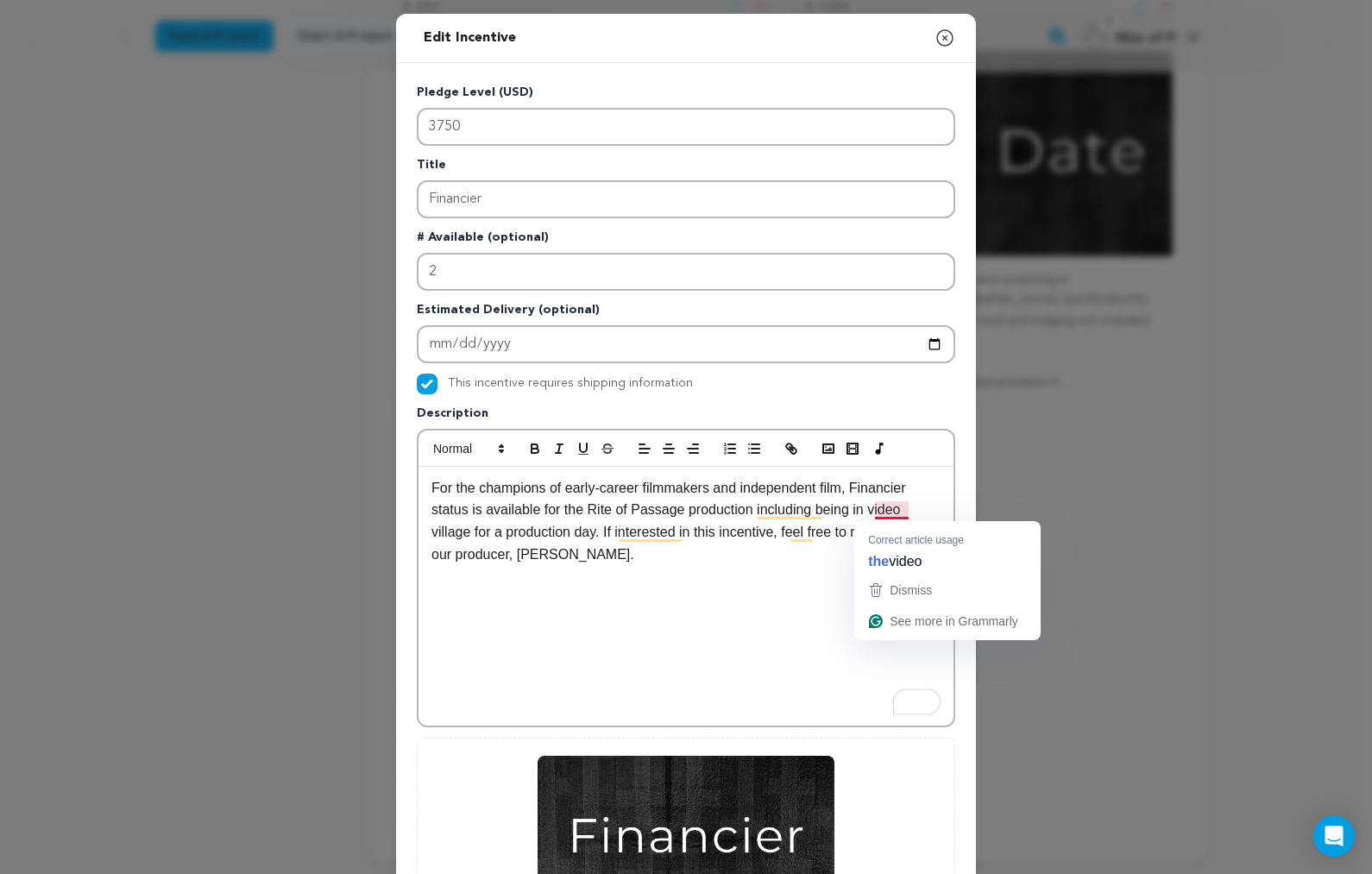
click at [871, 516] on p "For the champions of early-career filmmakers and independent film, Financier st…" at bounding box center [686, 521] width 509 height 88
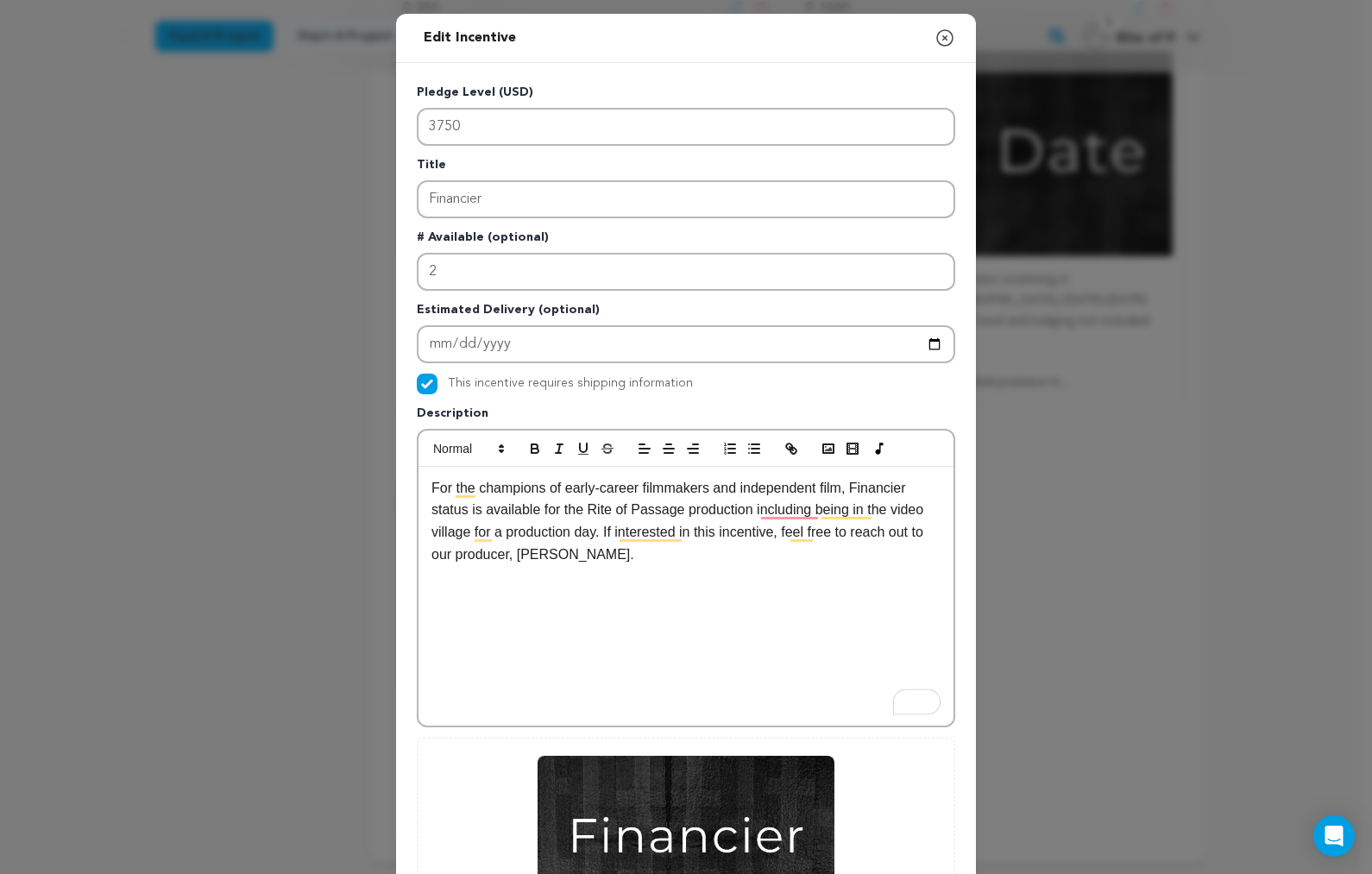
click at [495, 536] on p "For the champions of early-career filmmakers and independent film, Financier st…" at bounding box center [686, 521] width 509 height 88
click at [675, 562] on p "For the champions of early-career filmmakers and independent film, Financier st…" at bounding box center [686, 521] width 509 height 88
click at [768, 513] on p "For the champions of early-career filmmakers and independent film, Financier st…" at bounding box center [686, 521] width 509 height 88
click at [615, 526] on p "For the champions of early-career filmmakers and independent film, Financier st…" at bounding box center [686, 521] width 509 height 88
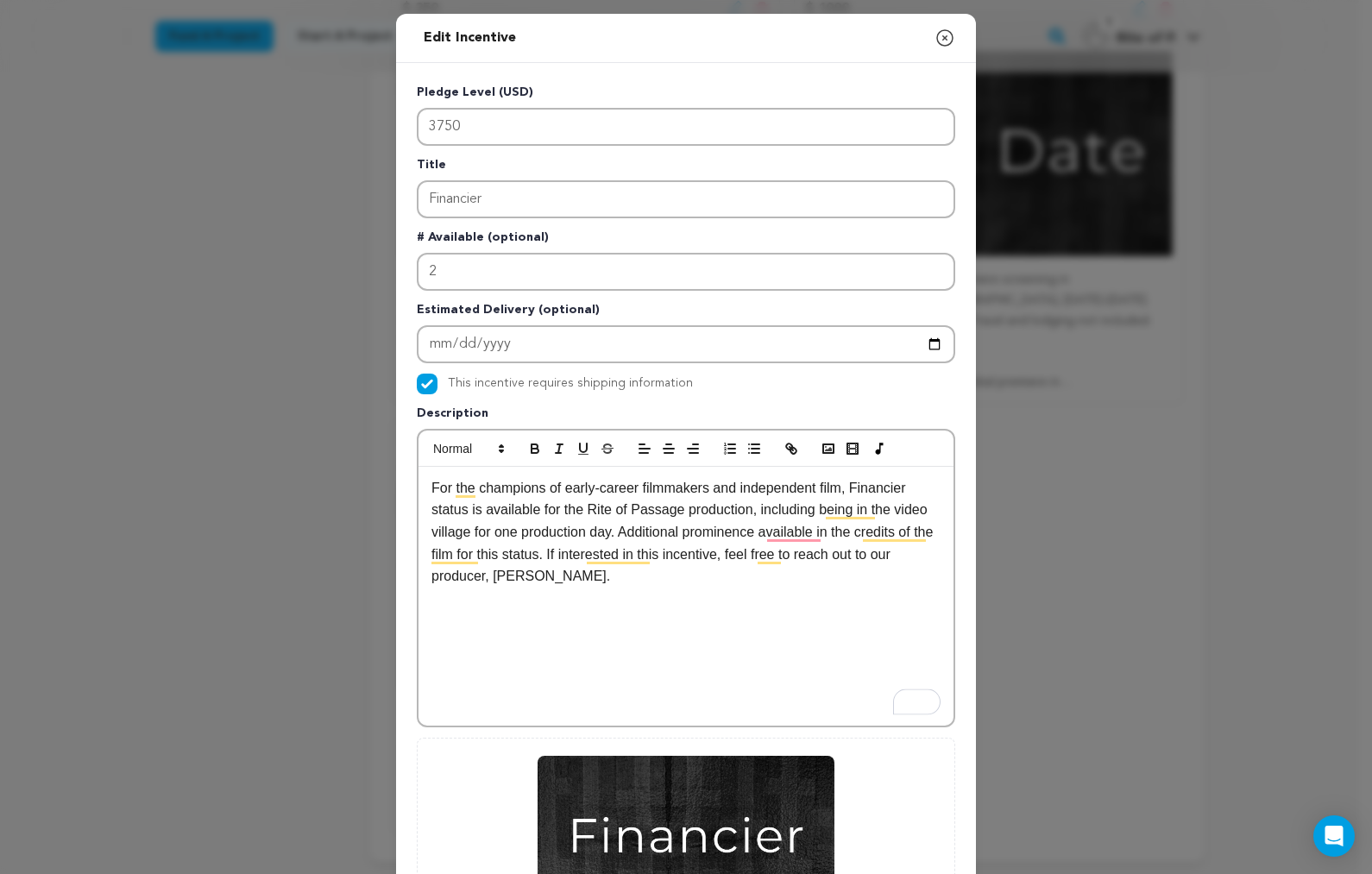
click at [790, 644] on div "For the champions of early-career filmmakers and independent film, Financier st…" at bounding box center [686, 596] width 535 height 259
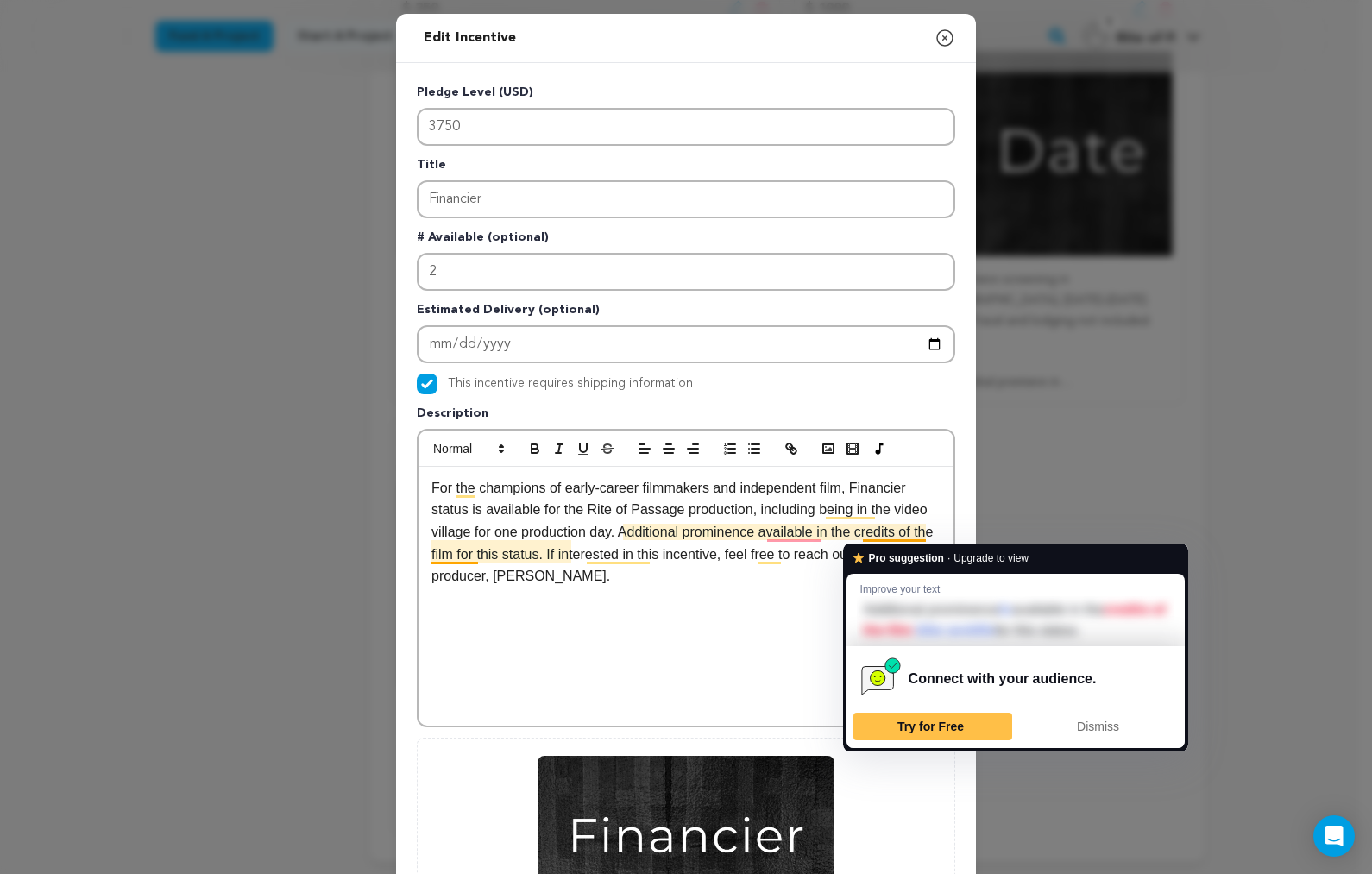
click at [859, 536] on p "For the champions of early-career filmmakers and independent film, Financier st…" at bounding box center [686, 532] width 509 height 110
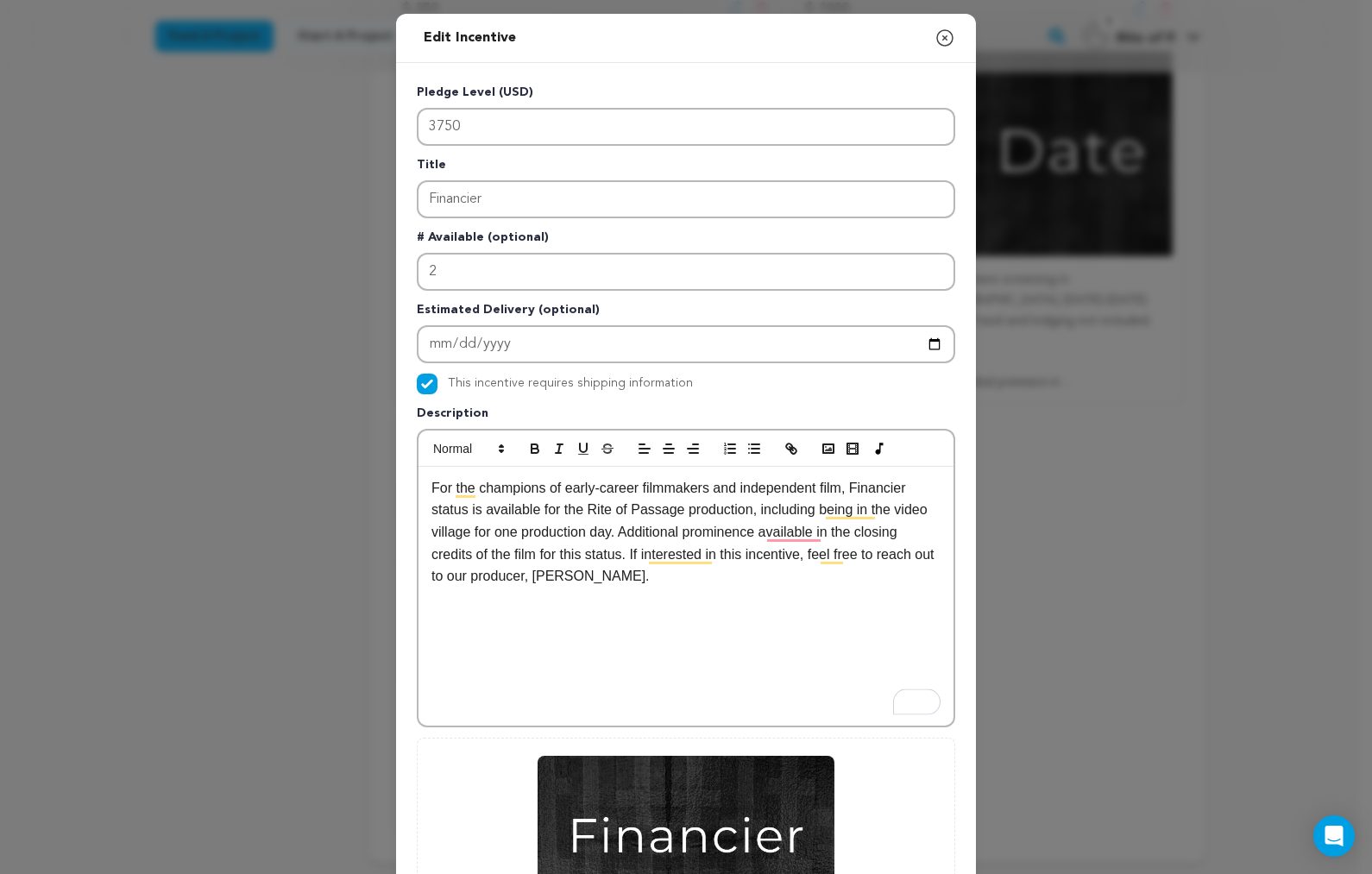
click at [699, 641] on div "For the champions of early-career filmmakers and independent film, Financier st…" at bounding box center [686, 596] width 535 height 259
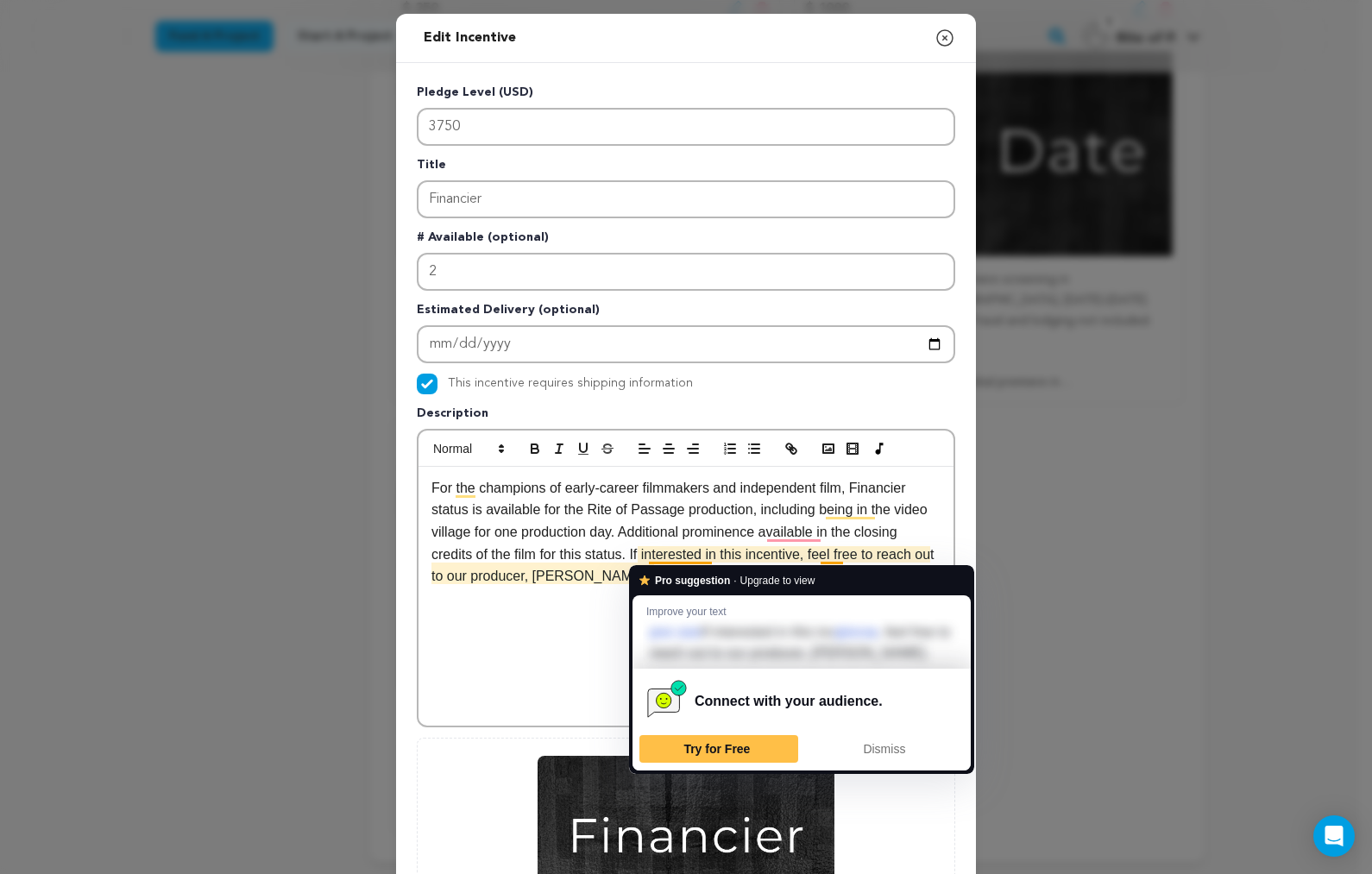
click at [527, 614] on div "For the champions of early-career filmmakers and independent film, Financier st…" at bounding box center [686, 596] width 535 height 259
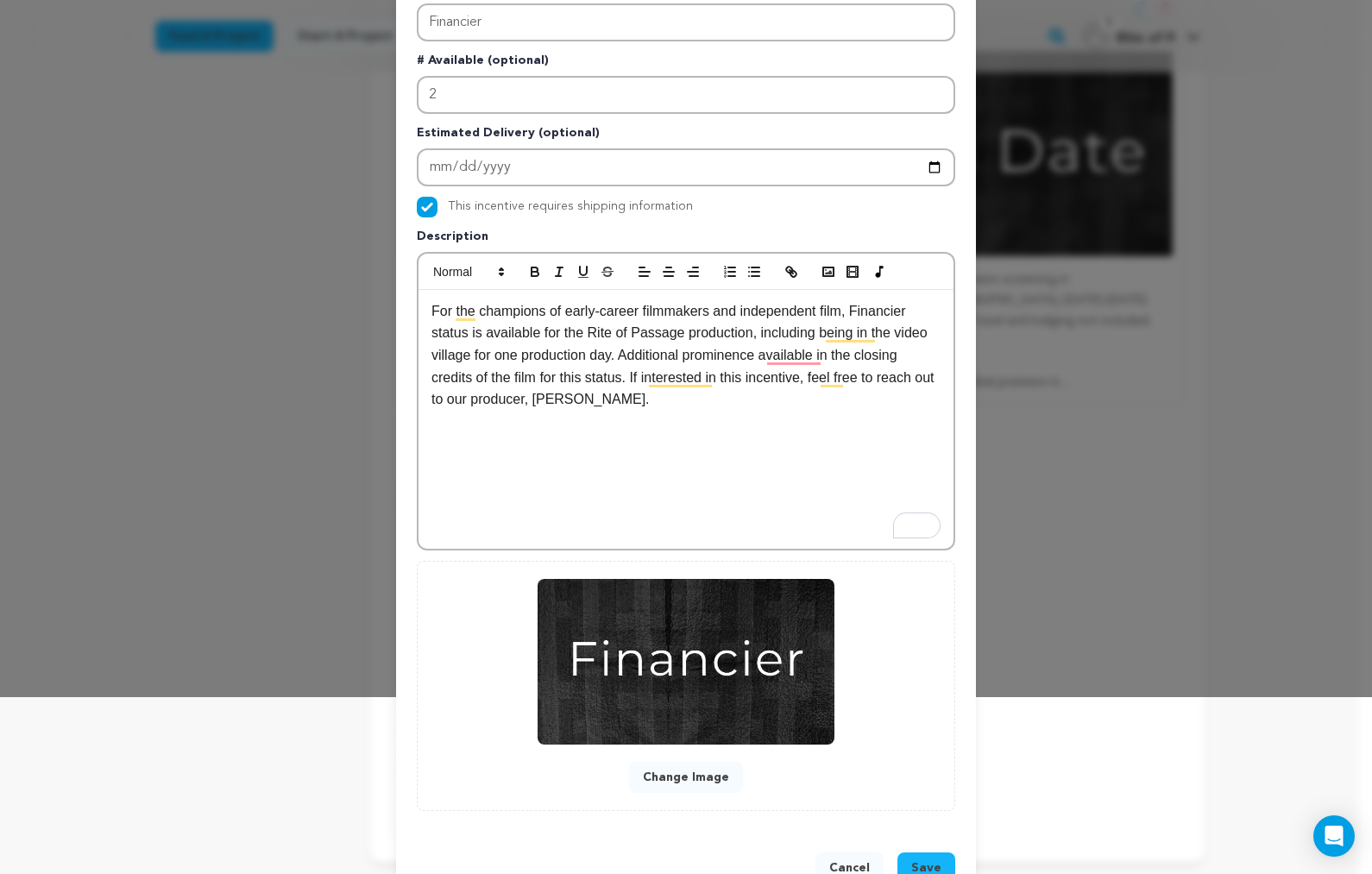
scroll to position [228, 0]
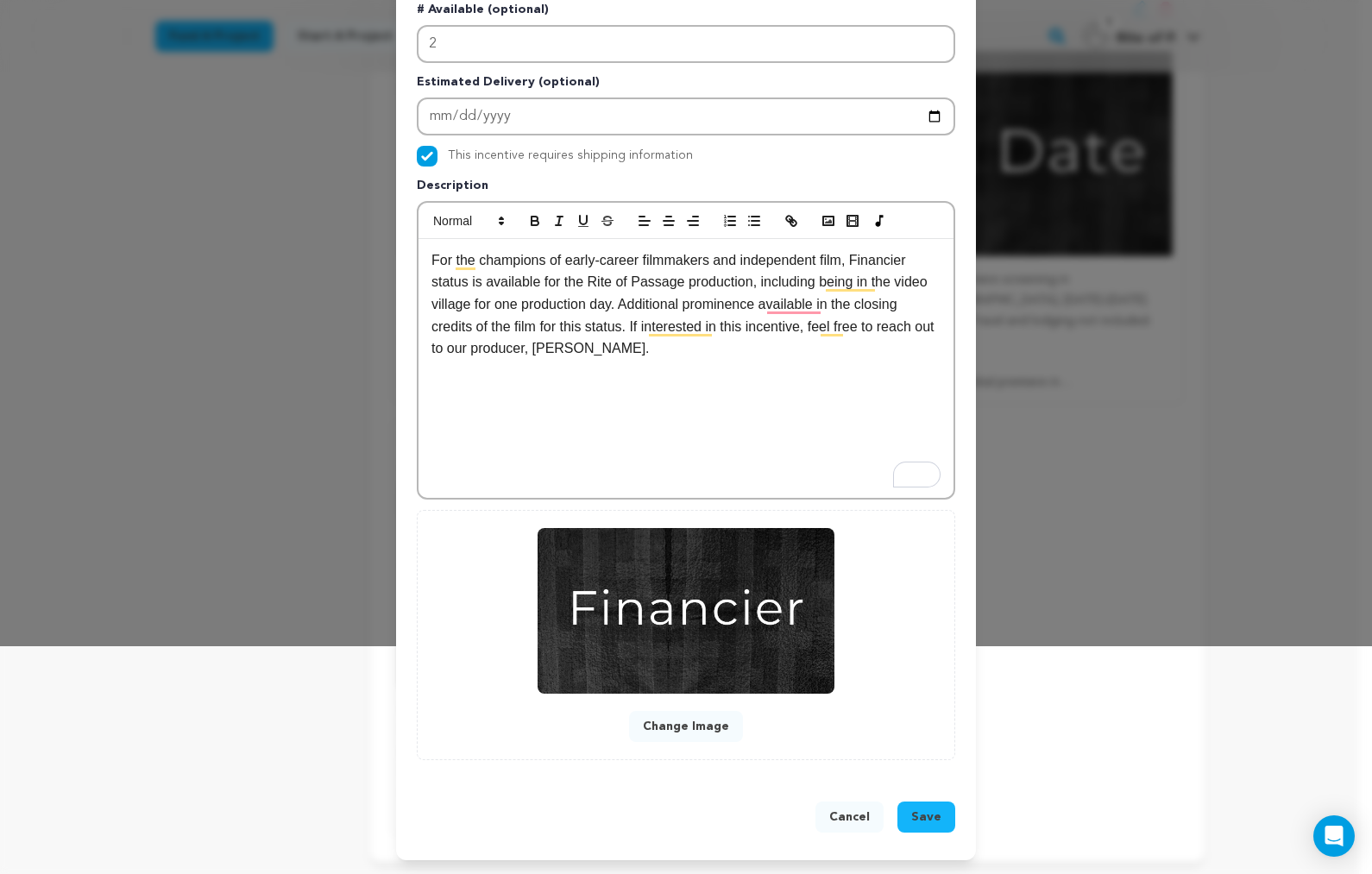
click at [937, 815] on button "Save" at bounding box center [925, 817] width 57 height 31
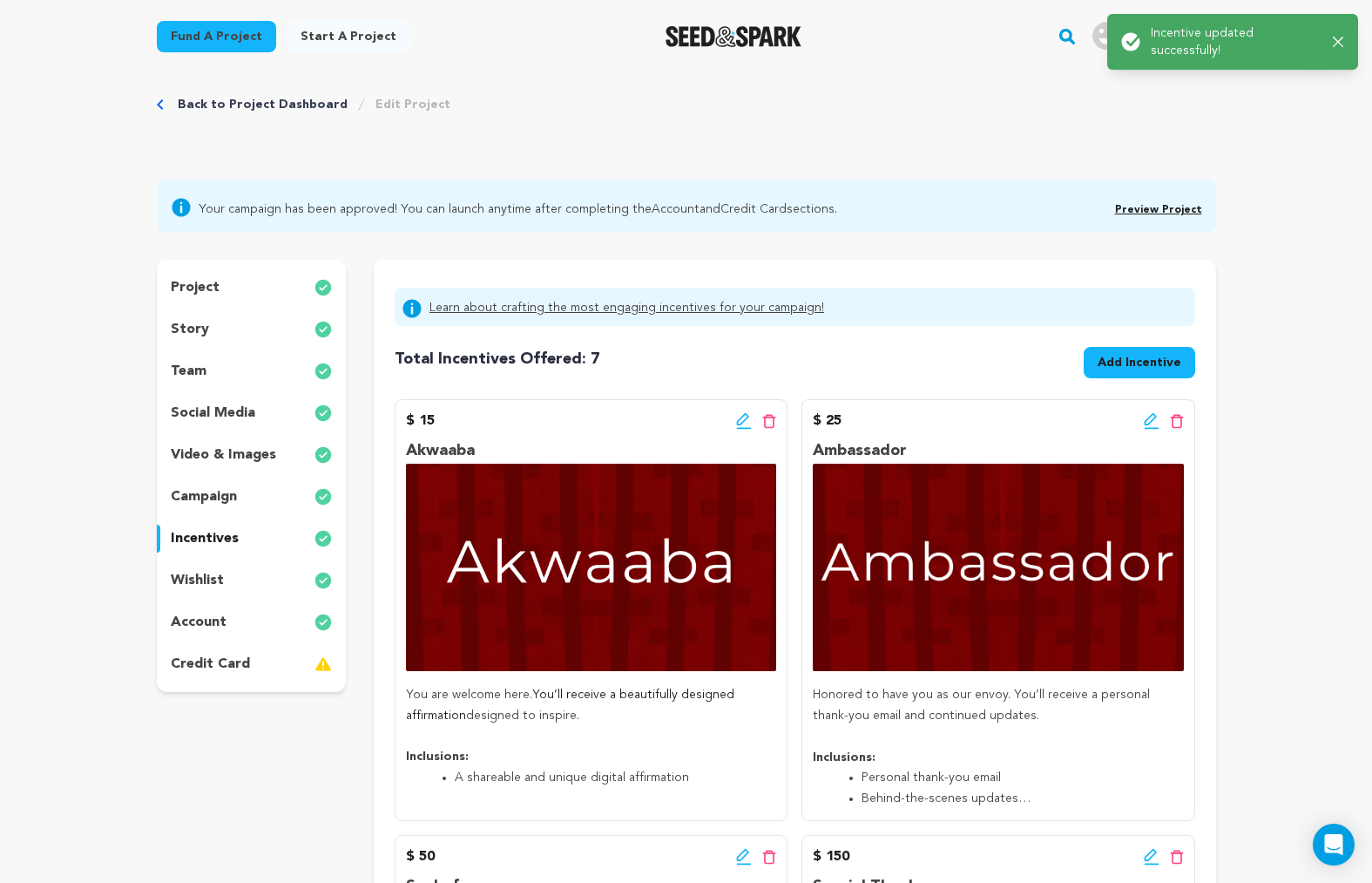
scroll to position [0, 0]
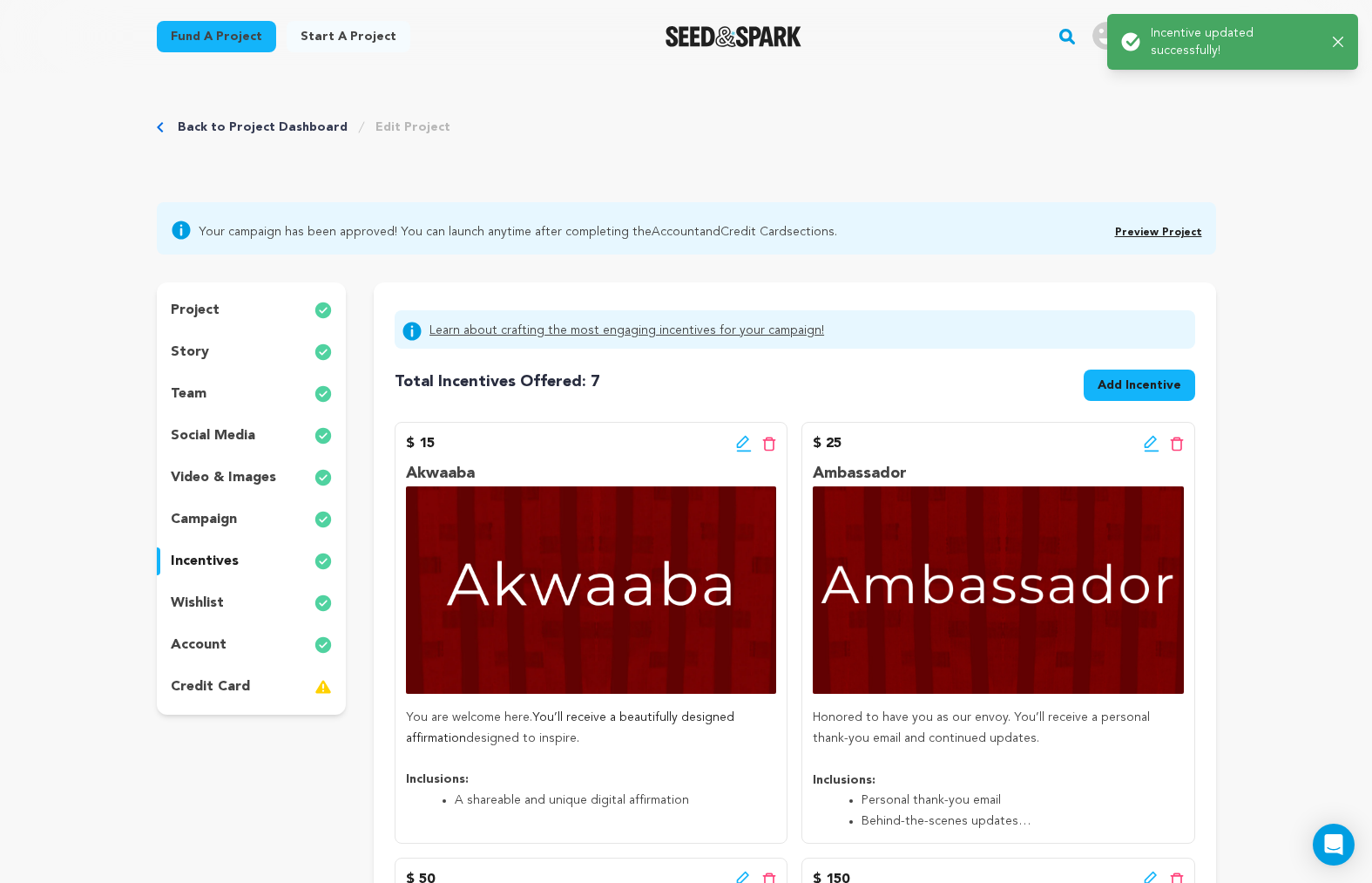
click at [1155, 225] on span "Preview Project" at bounding box center [1159, 230] width 87 height 21
click at [1151, 233] on link "Preview Project" at bounding box center [1159, 232] width 87 height 10
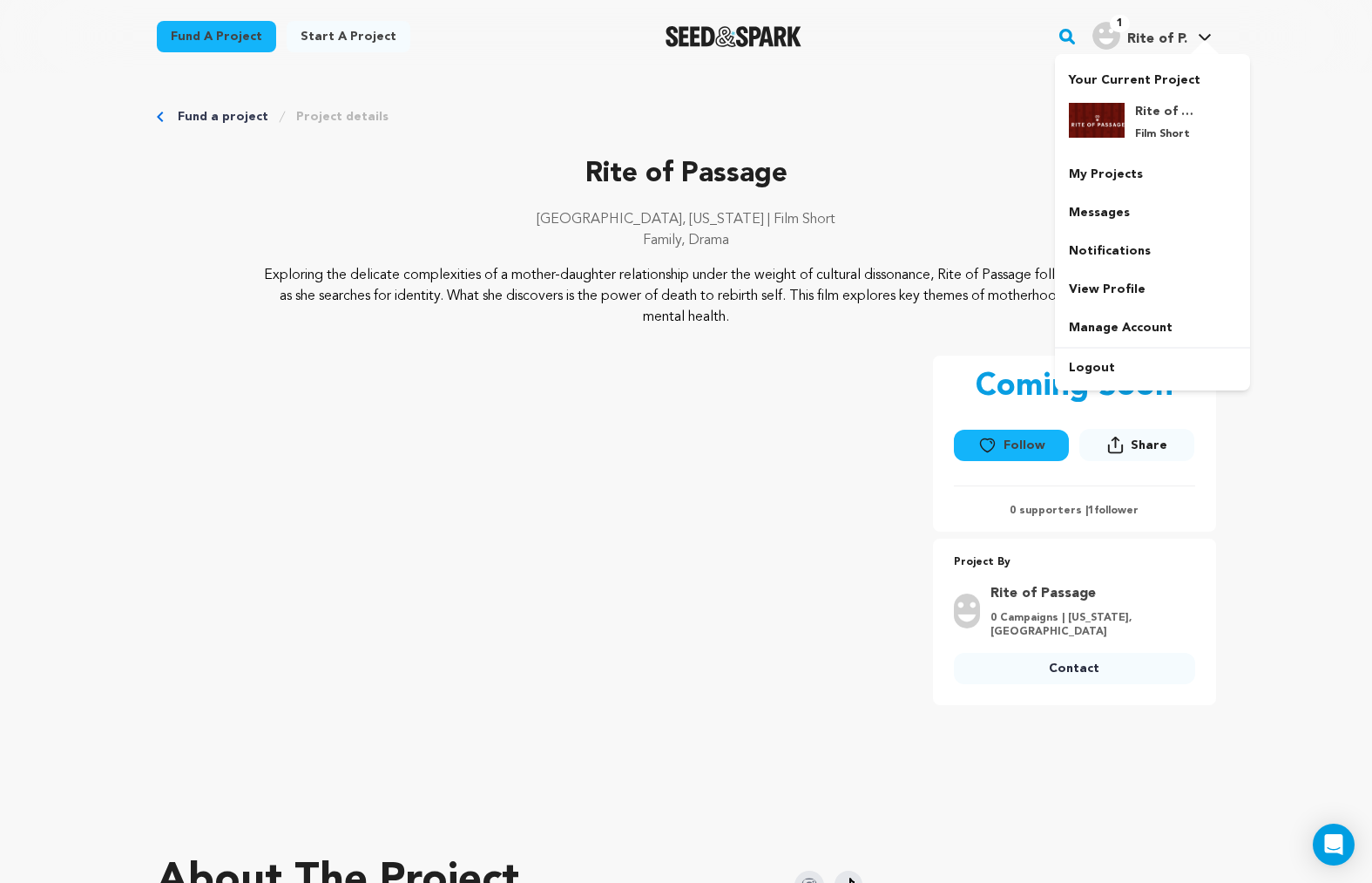
click at [1204, 41] on div at bounding box center [1206, 49] width 35 height 17
click at [1122, 123] on img at bounding box center [1097, 120] width 56 height 35
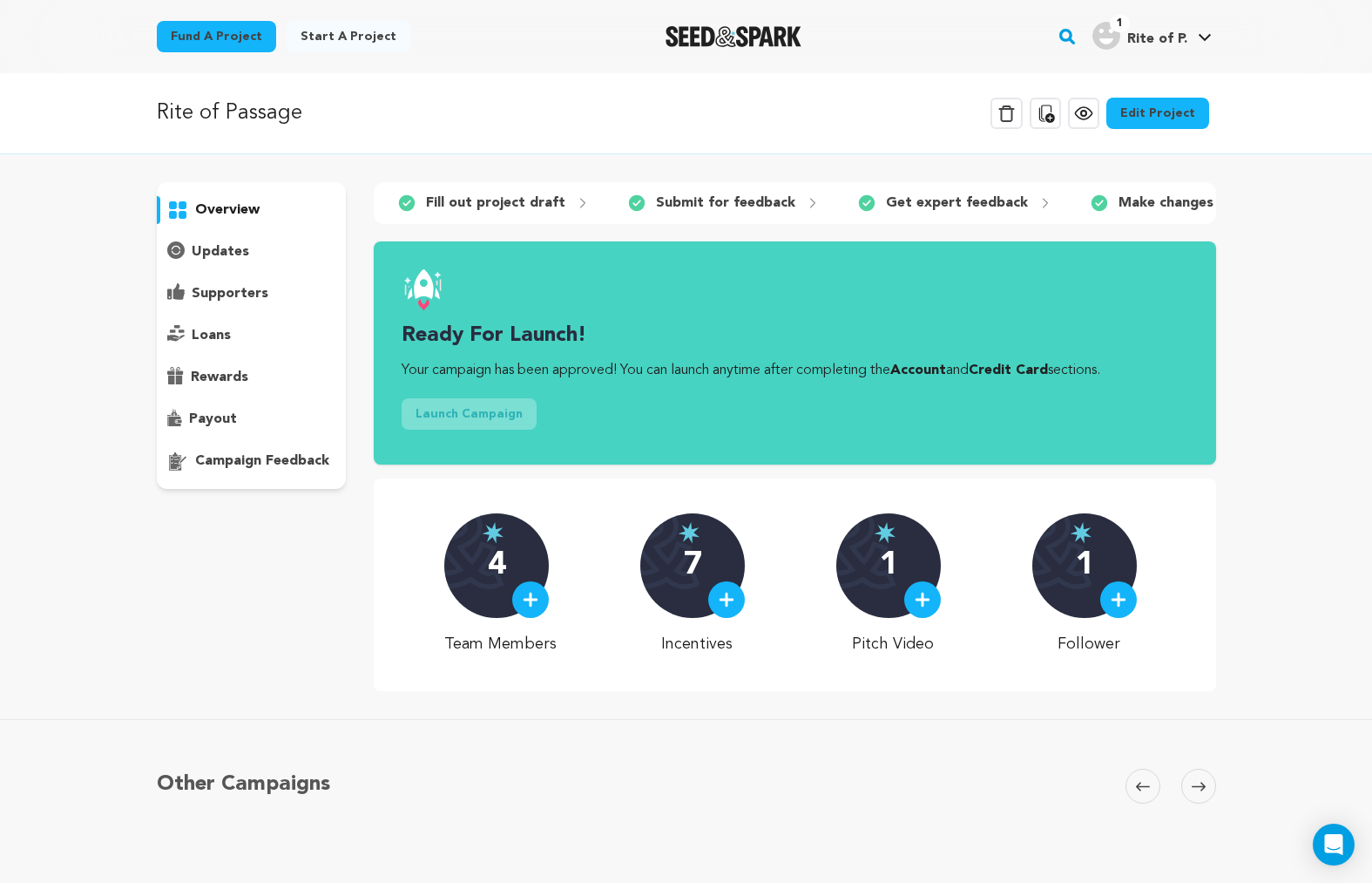
click at [1157, 115] on link "Edit Project" at bounding box center [1158, 113] width 103 height 31
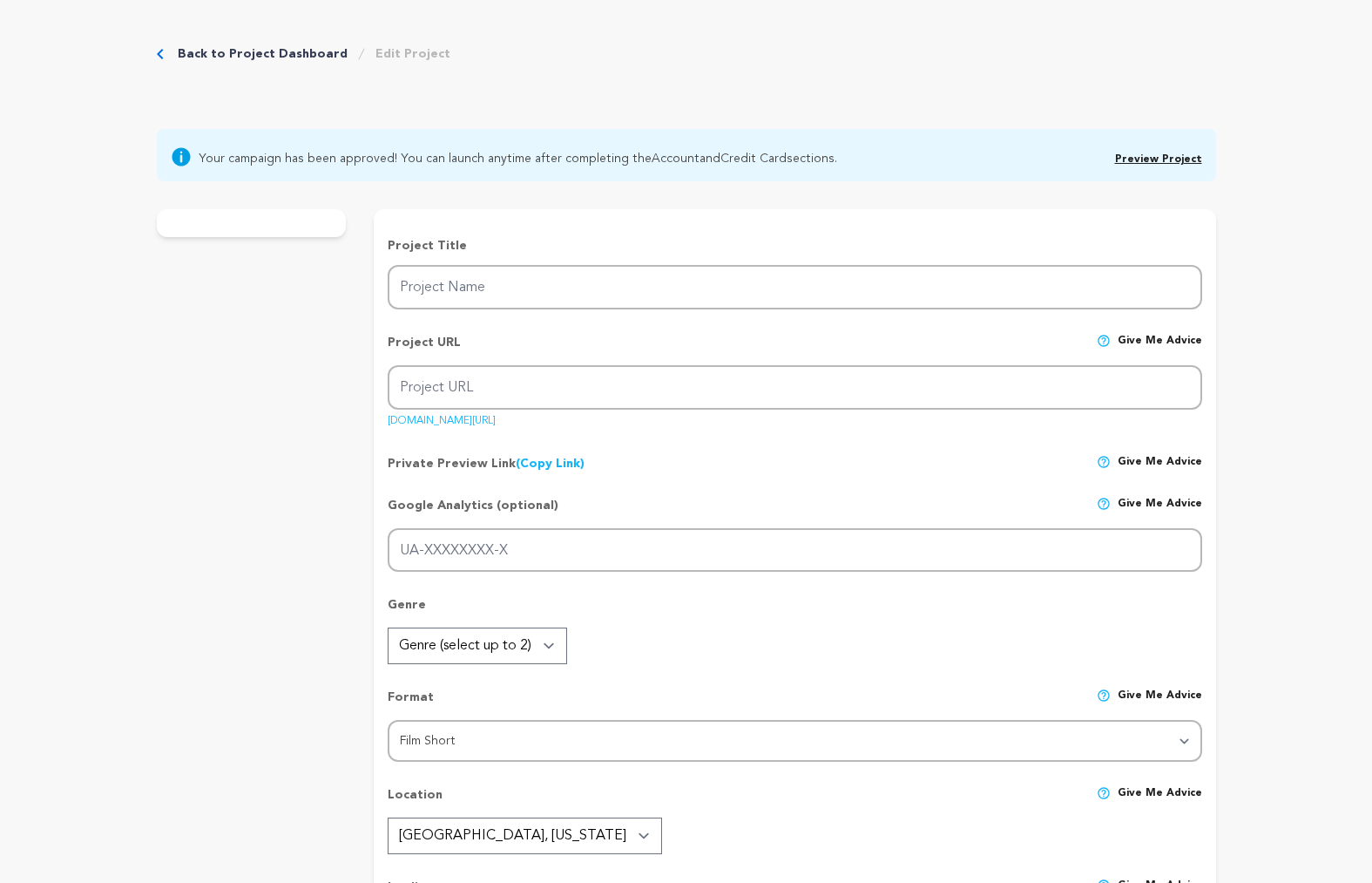
type input "Rite of Passage"
type input "rite-of-passage"
type input "Hoping to connect, [PERSON_NAME] meets her guarded [DEMOGRAPHIC_DATA] mother fo…"
type textarea "Exploring the delicate complexities of a mother-daughter relationship under the…"
type textarea "Rite of Passage reveals how cultural bonds fray across generations. For Des, th…"
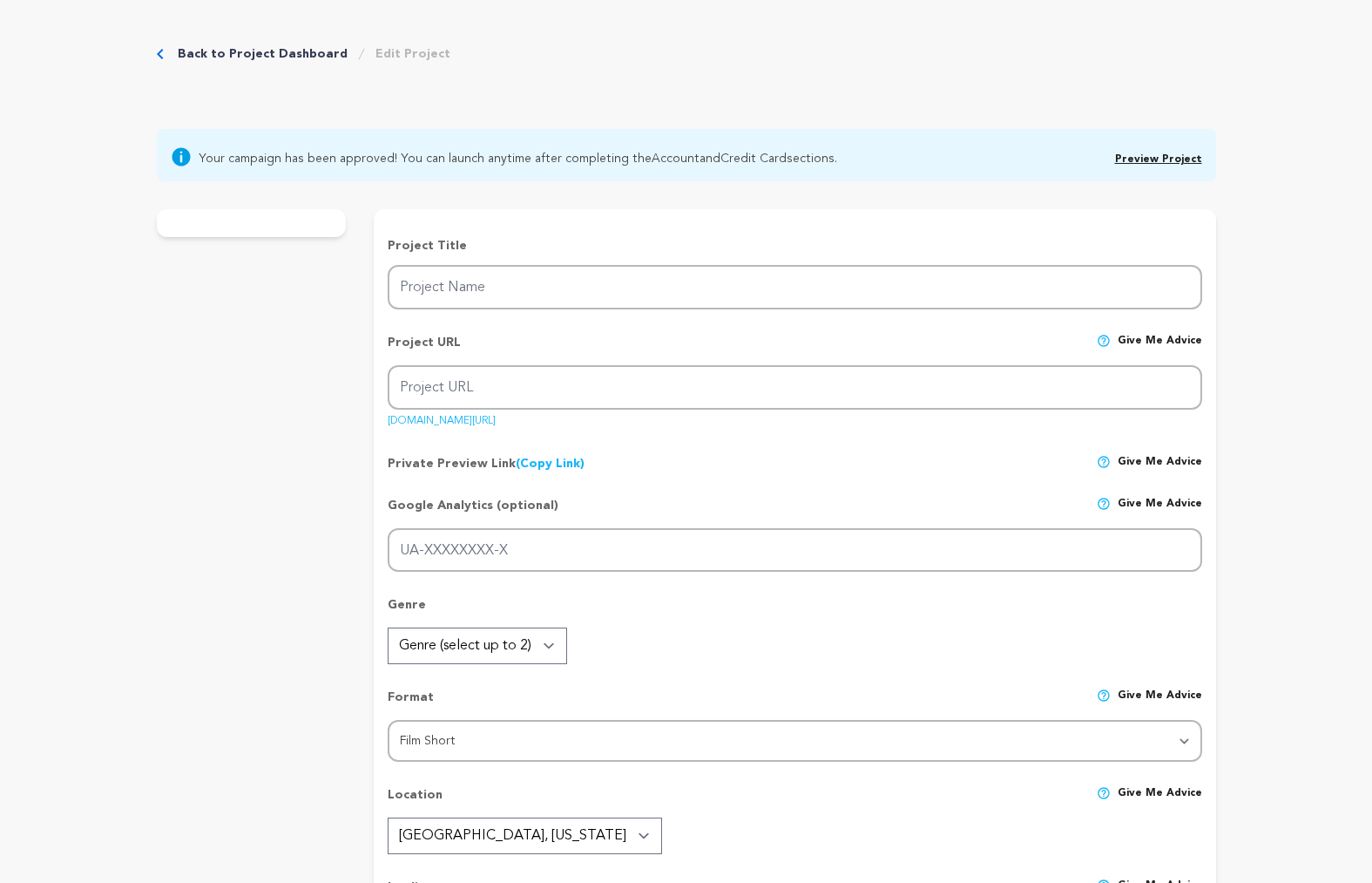
type textarea "[PERSON_NAME] Innovation Fund; Women In Film & Video, [GEOGRAPHIC_DATA]; [PERSO…"
radio input "true"
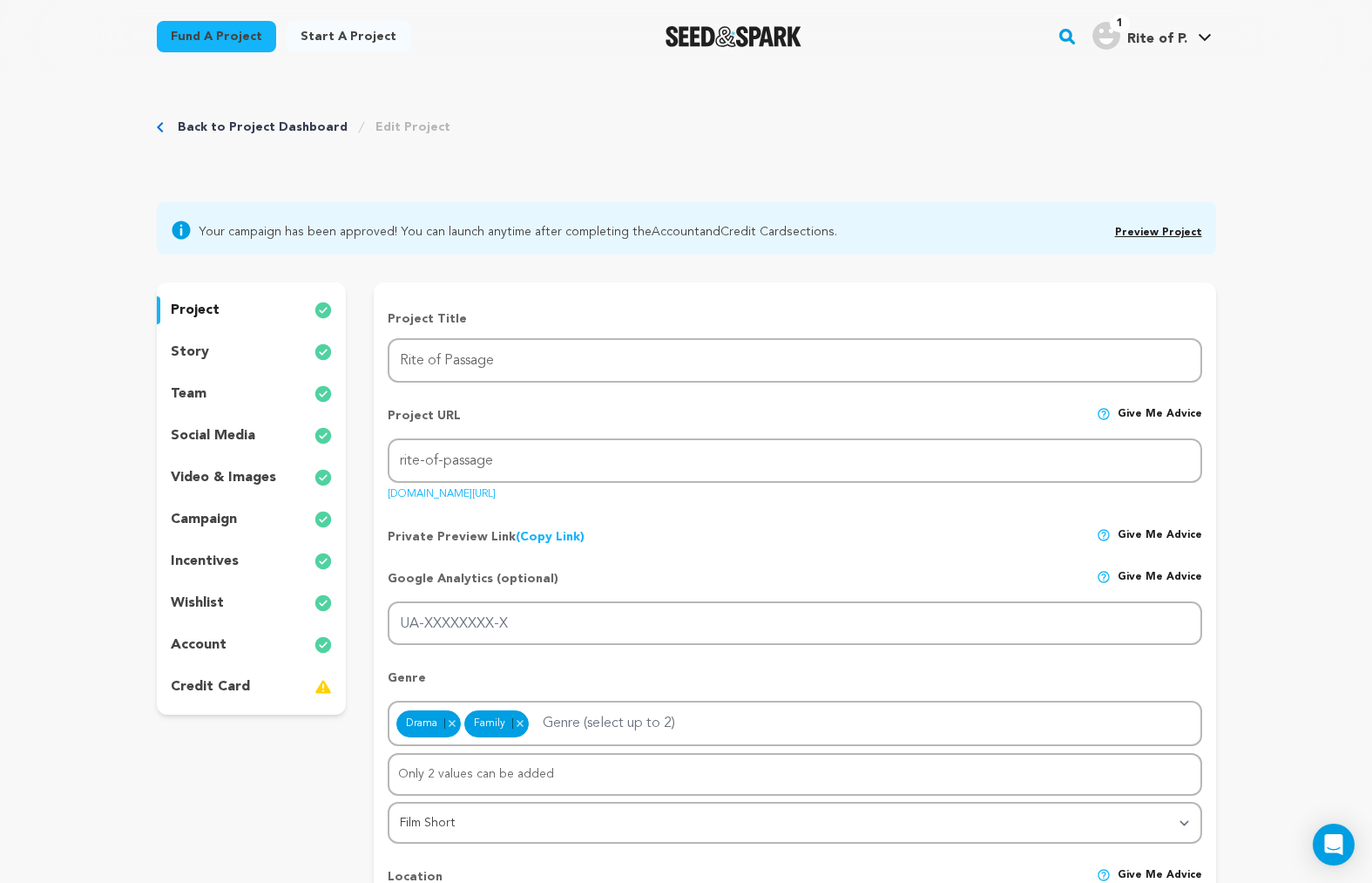
click at [224, 557] on p "incentives" at bounding box center [205, 561] width 68 height 21
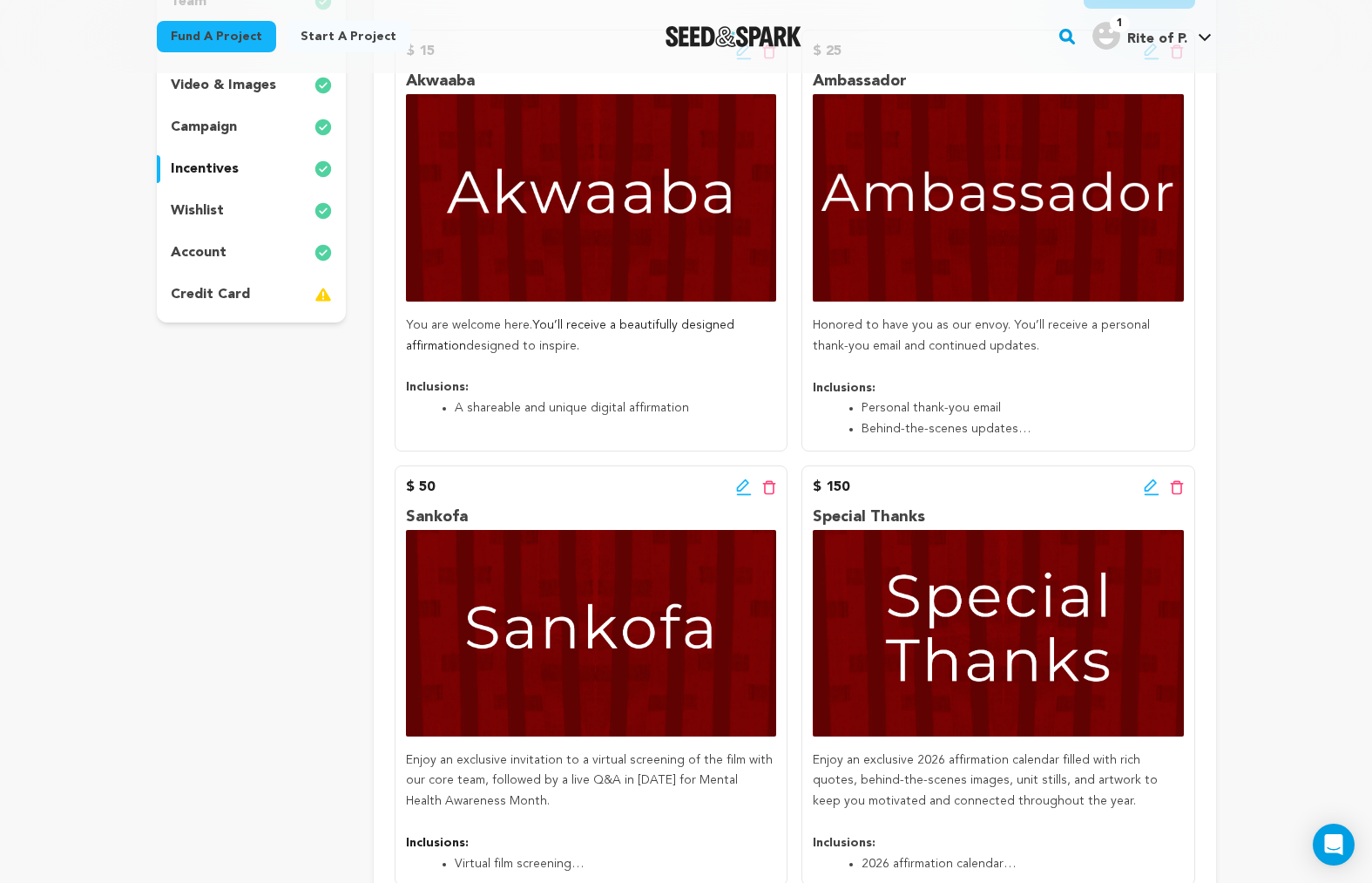
scroll to position [142, 0]
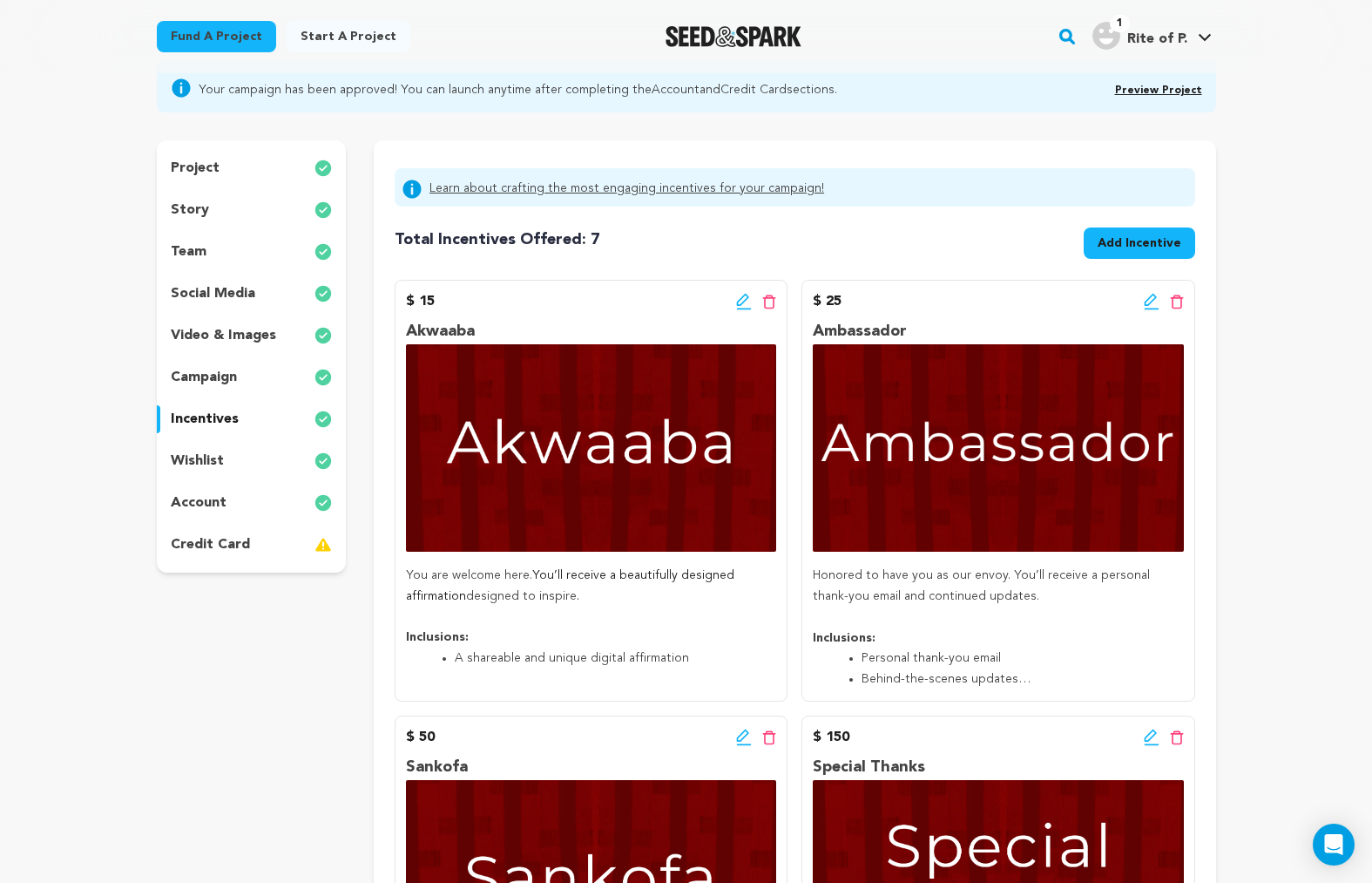
click at [195, 210] on p "story" at bounding box center [190, 210] width 39 height 21
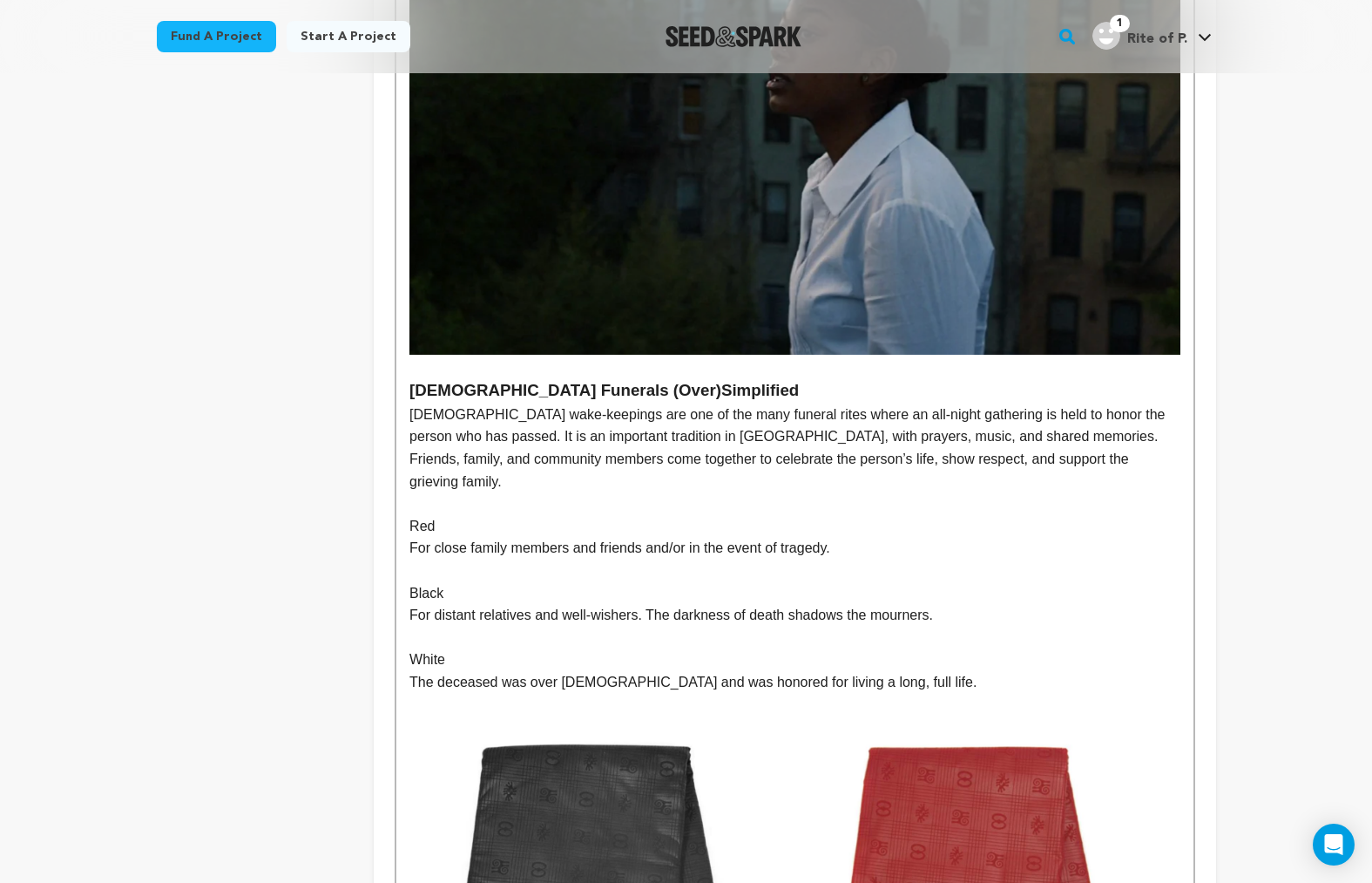
scroll to position [1325, 0]
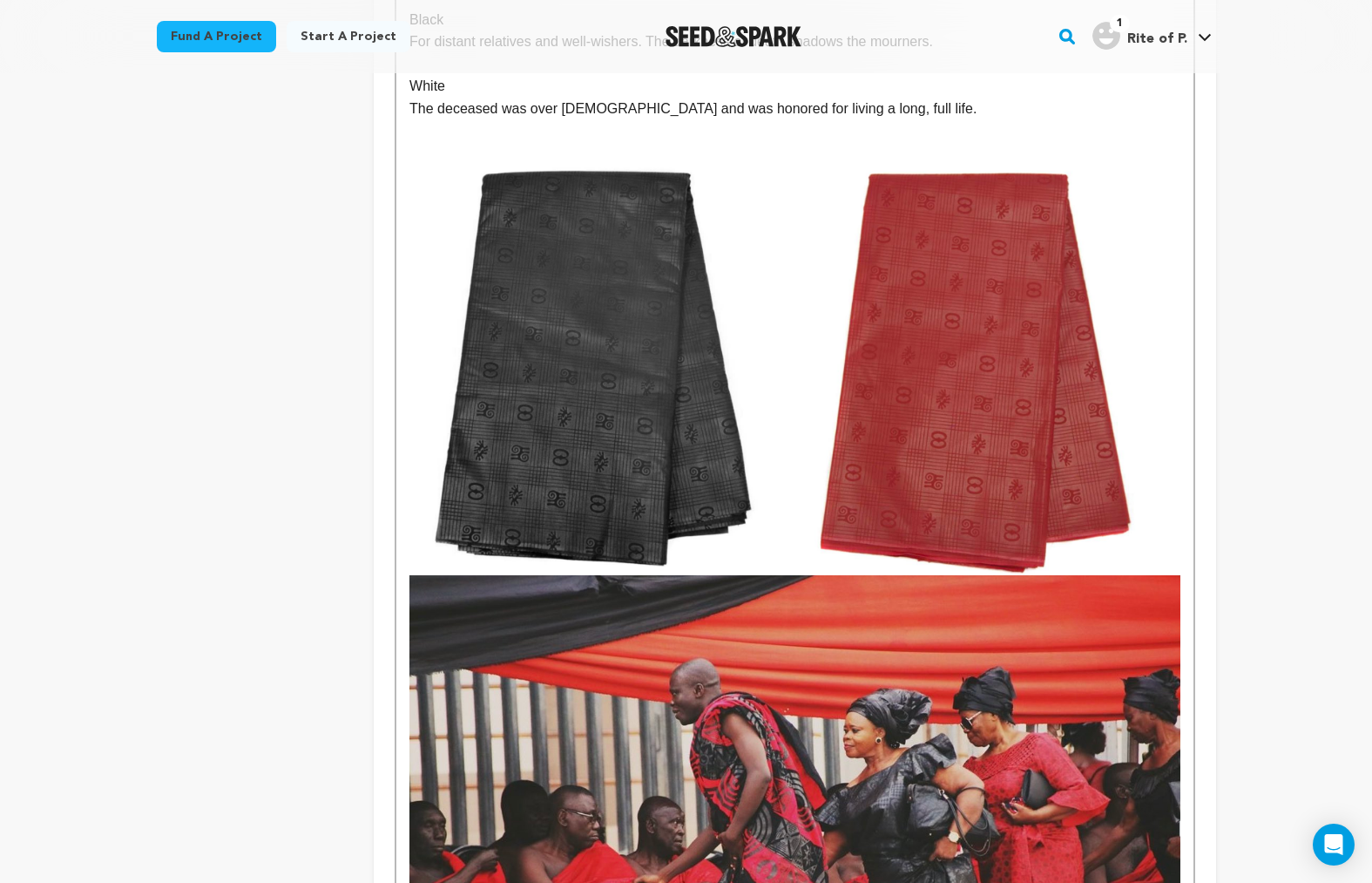
click at [604, 433] on img at bounding box center [795, 358] width 771 height 433
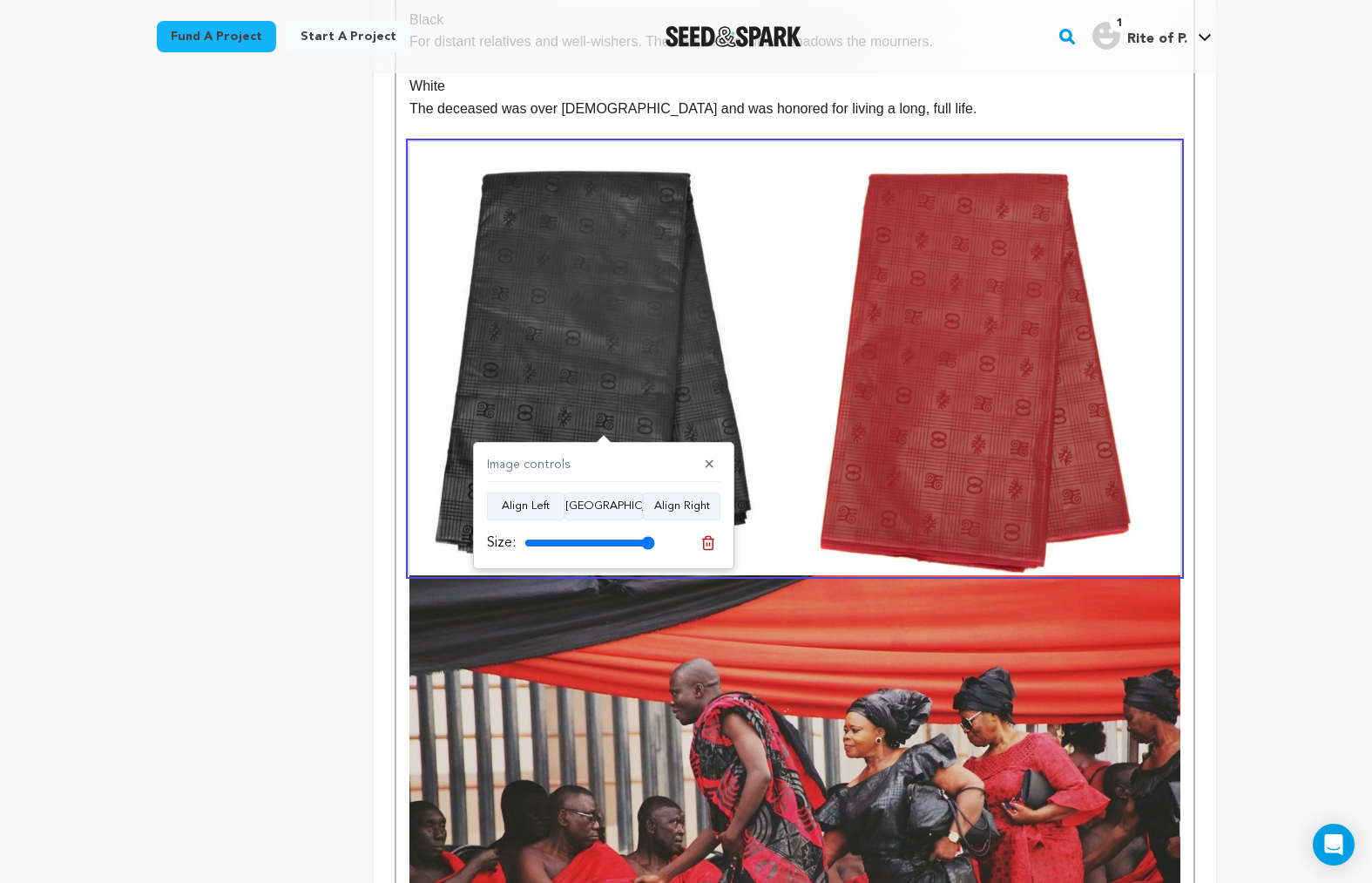
click at [706, 535] on icon at bounding box center [708, 543] width 16 height 16
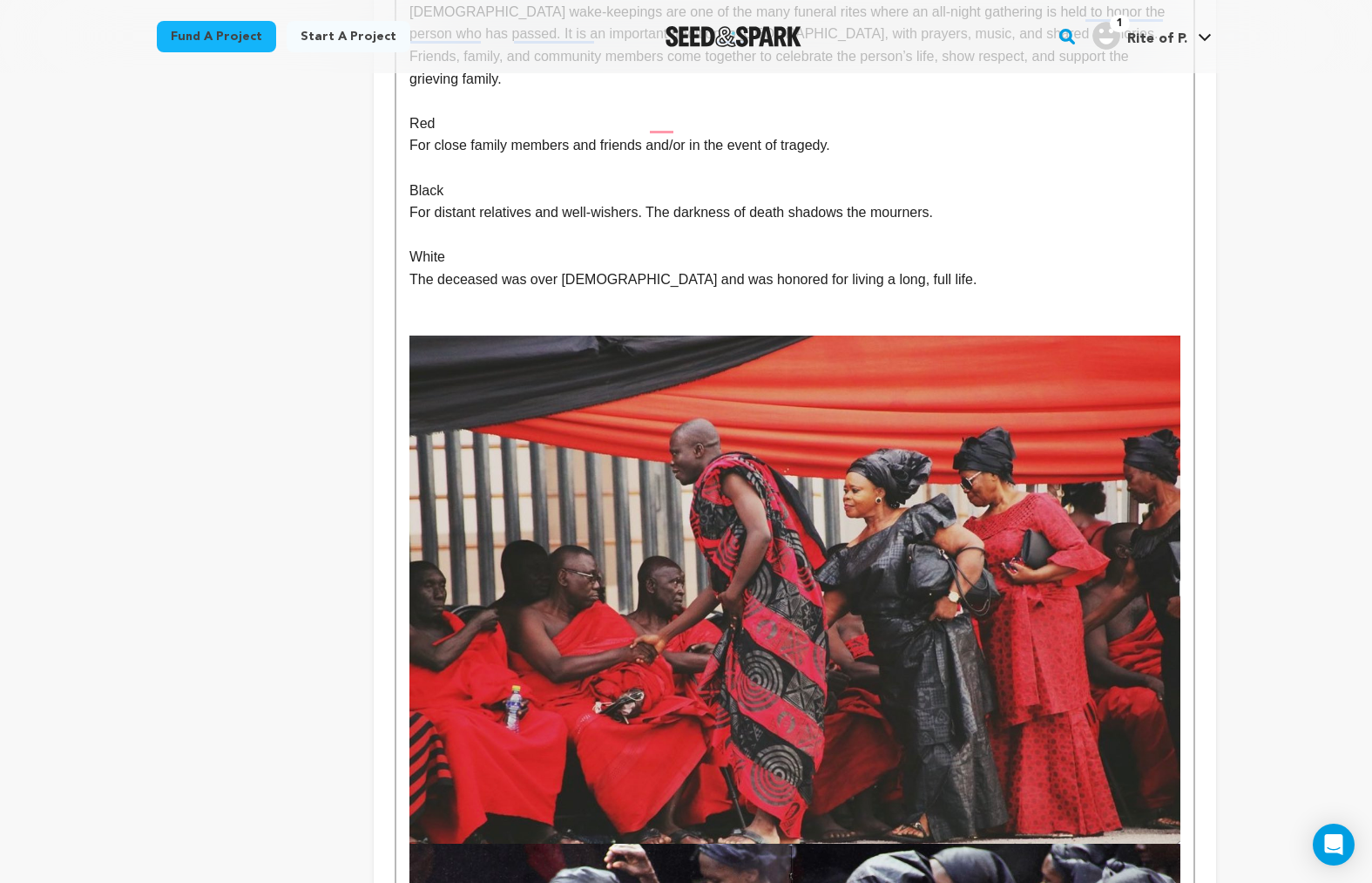
scroll to position [1302, 0]
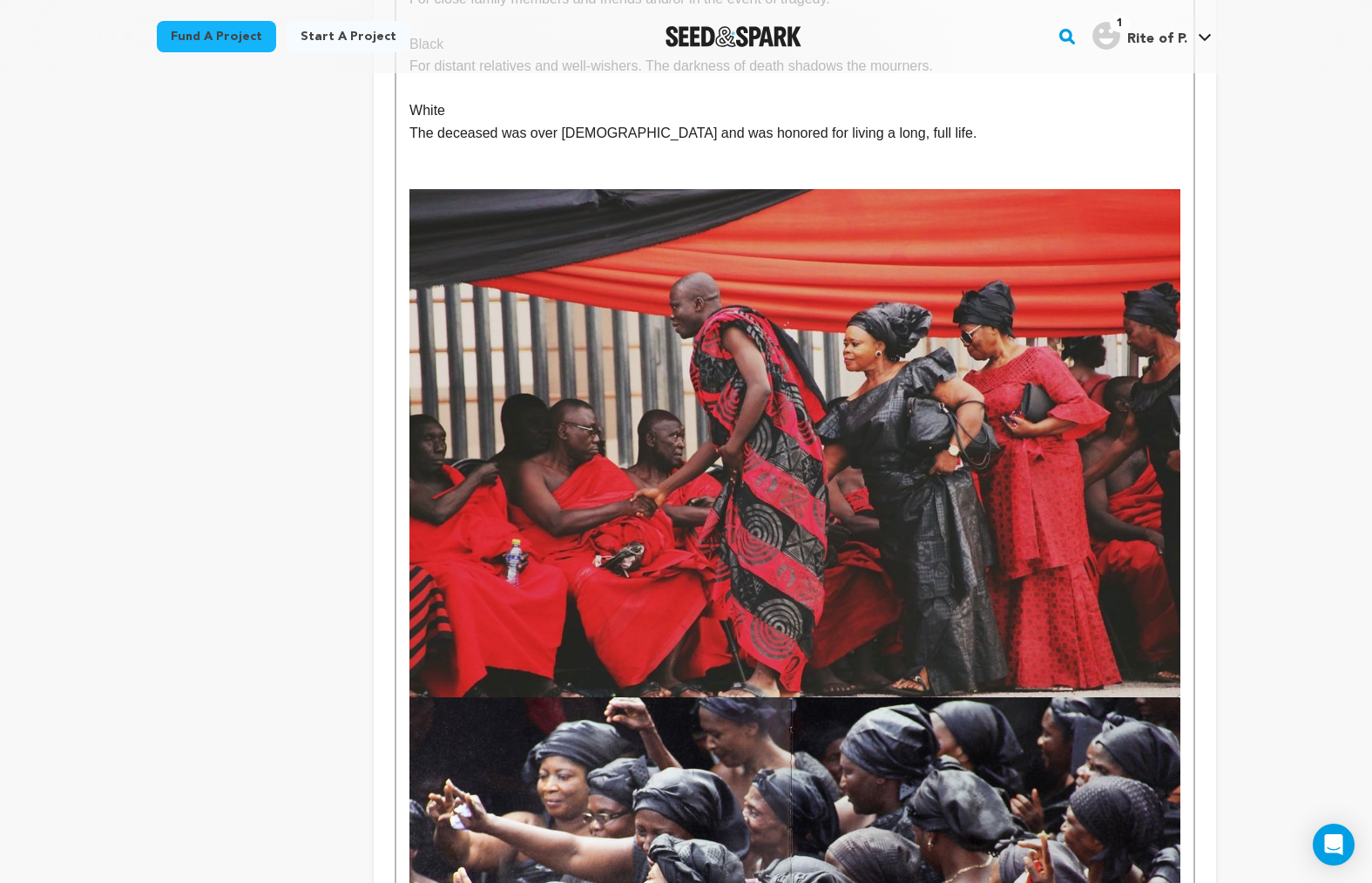
click at [440, 166] on p "To enrich screen reader interactions, please activate Accessibility in Grammarl…" at bounding box center [795, 178] width 771 height 23
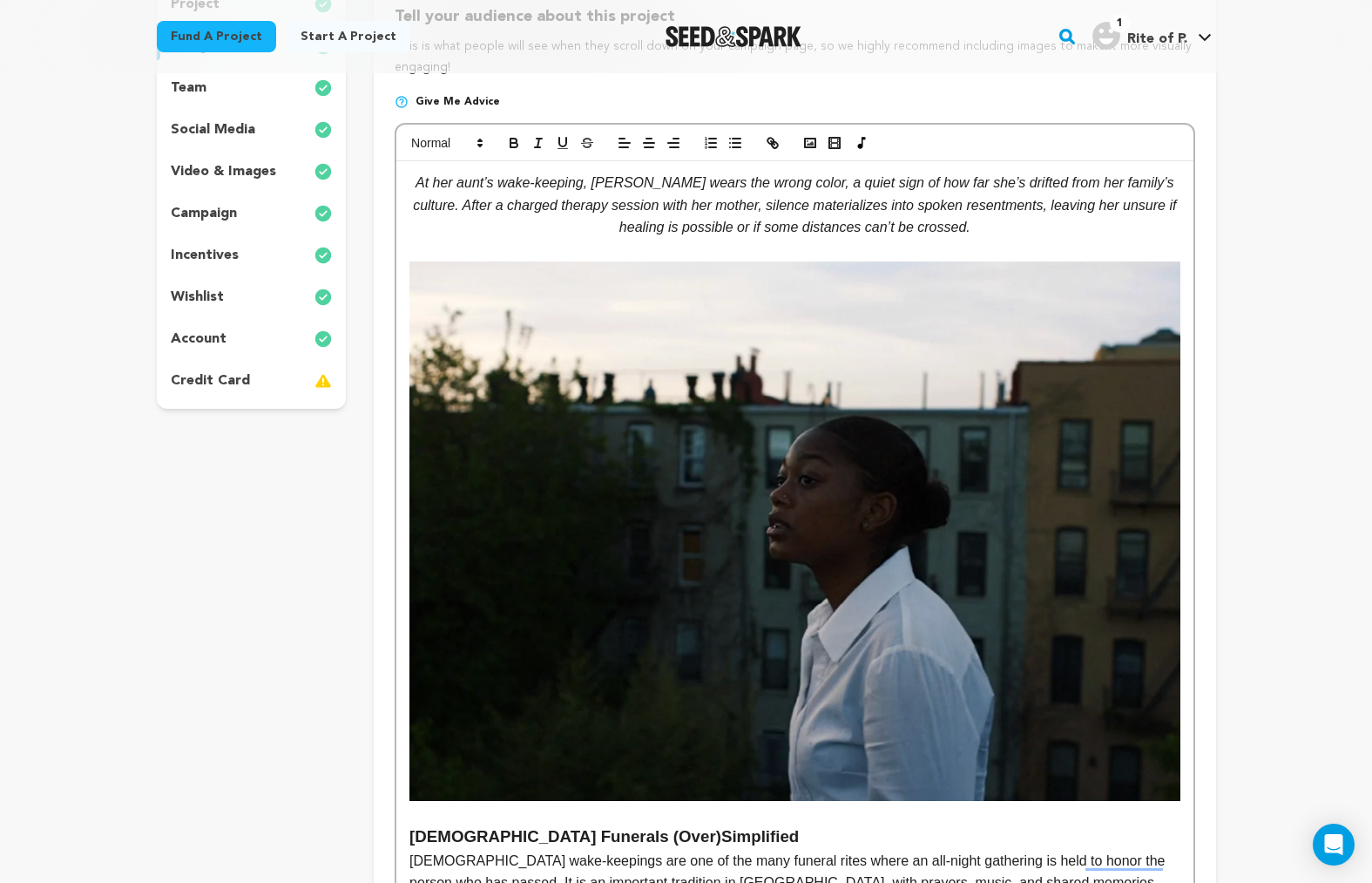
scroll to position [0, 0]
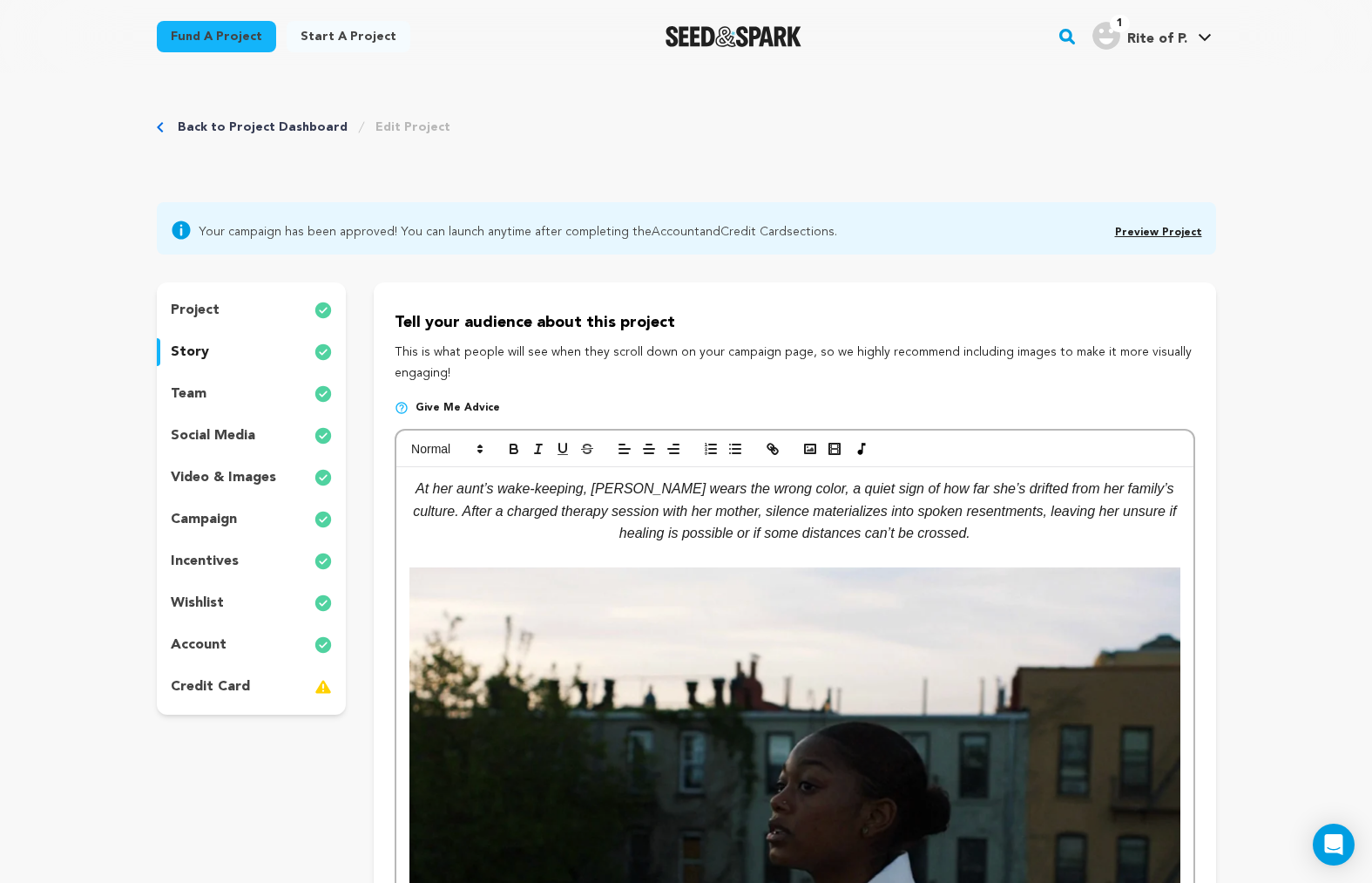
click at [1182, 227] on link "Preview Project" at bounding box center [1159, 232] width 87 height 10
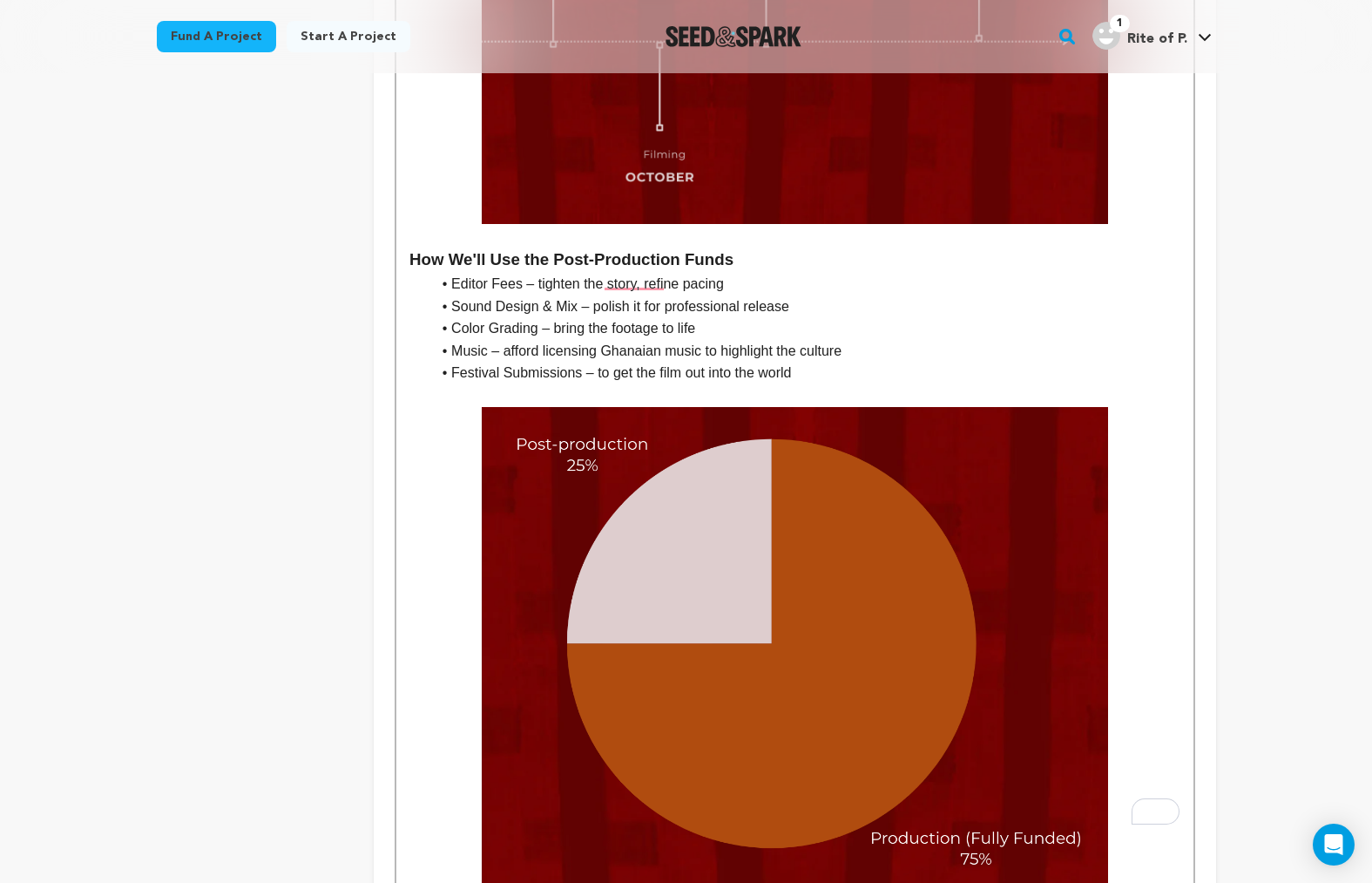
scroll to position [5697, 0]
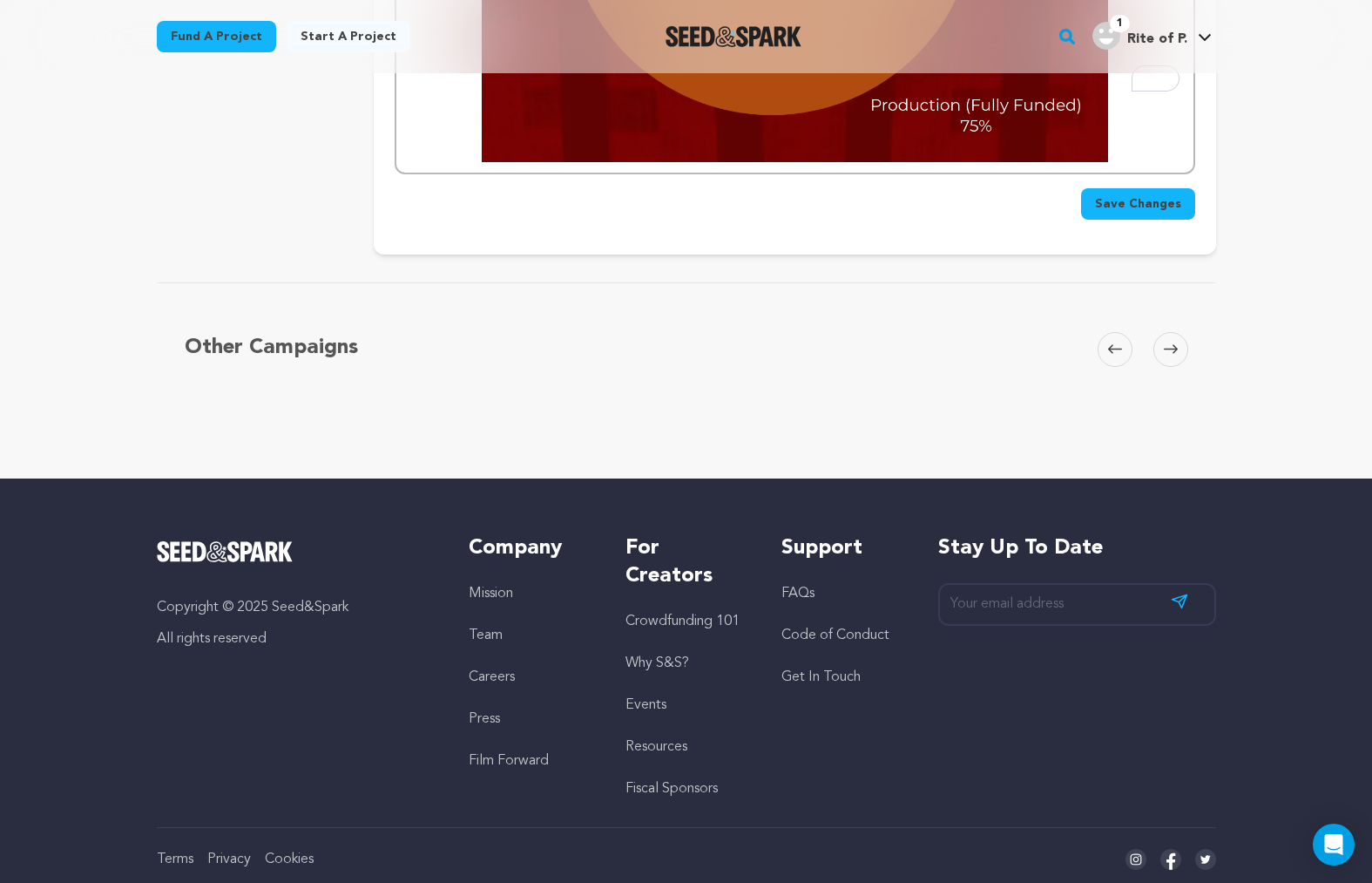
click at [1140, 195] on span "Save Changes" at bounding box center [1138, 203] width 86 height 17
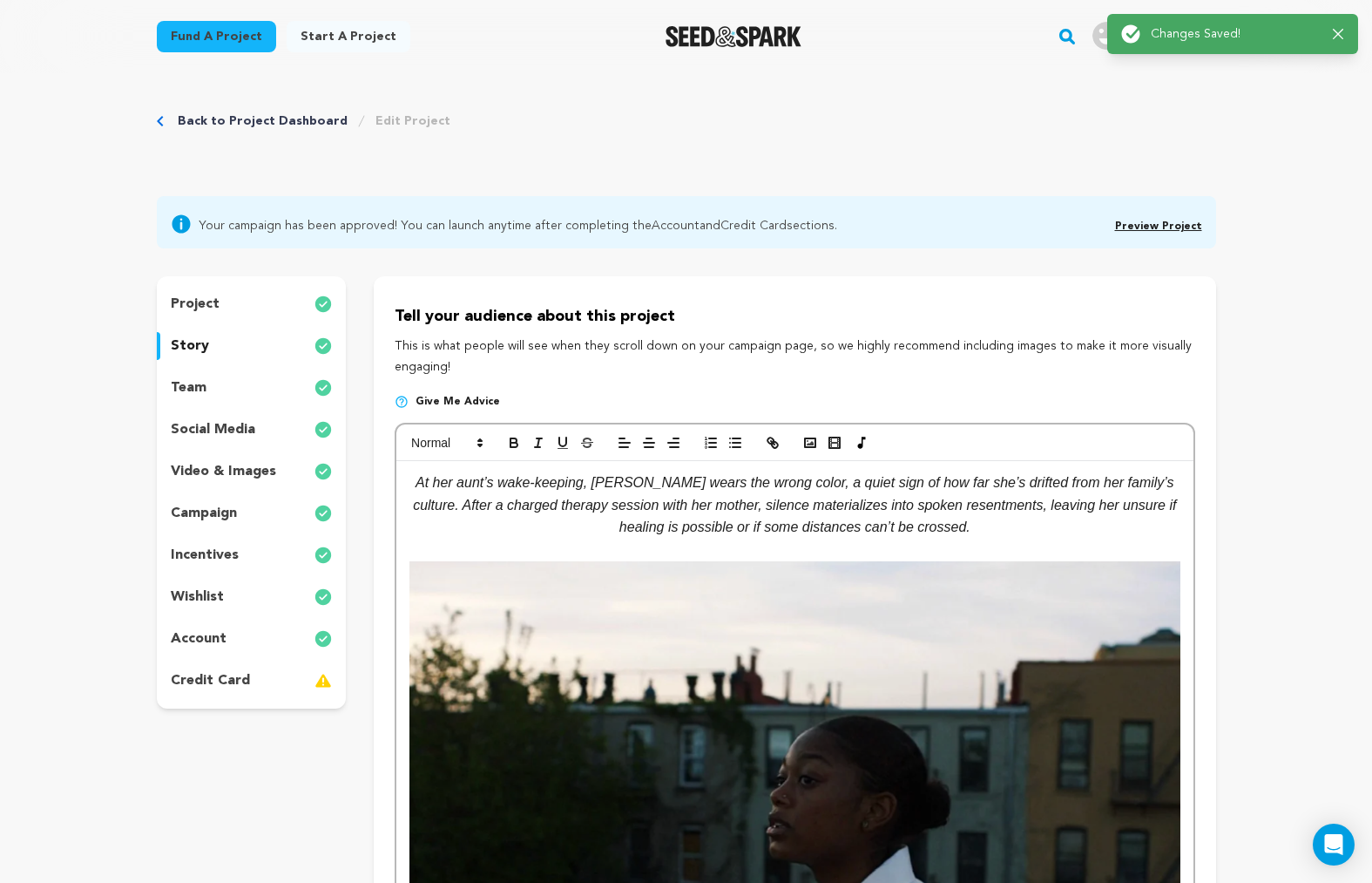
scroll to position [0, 0]
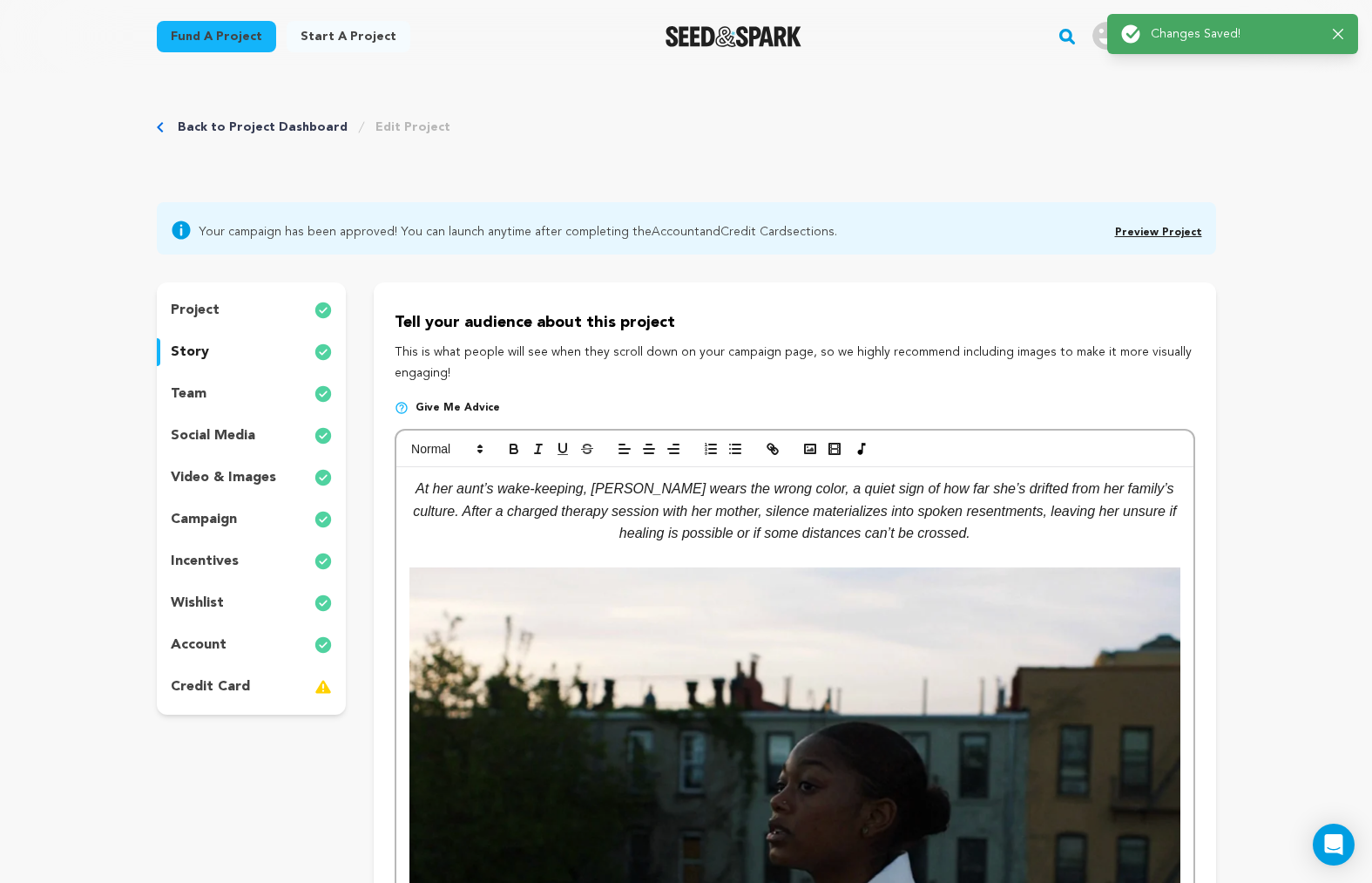
click at [1172, 233] on link "Preview Project" at bounding box center [1159, 232] width 87 height 10
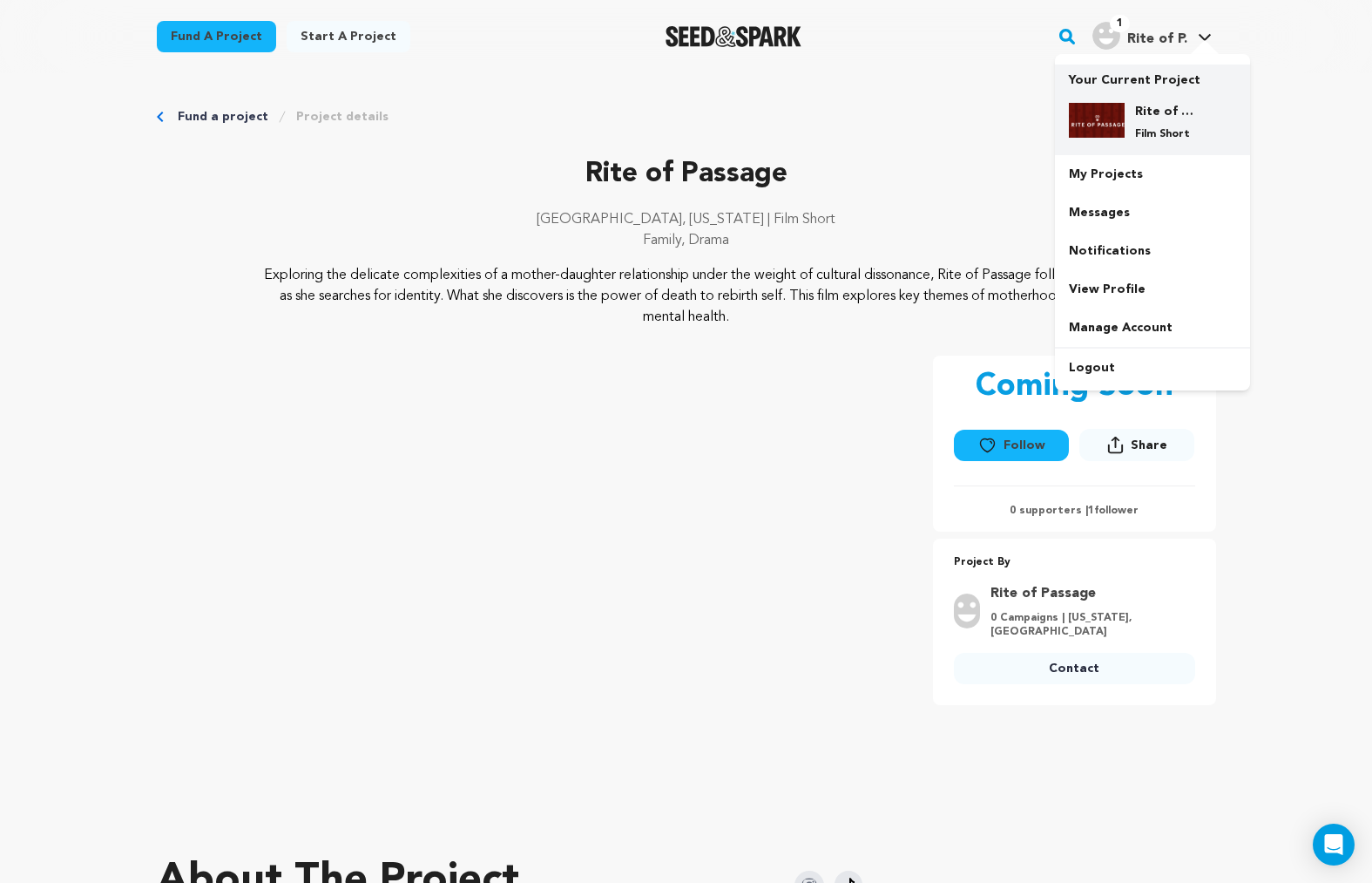
click at [1126, 97] on div "Rite of Passage Film Short" at bounding box center [1153, 122] width 167 height 66
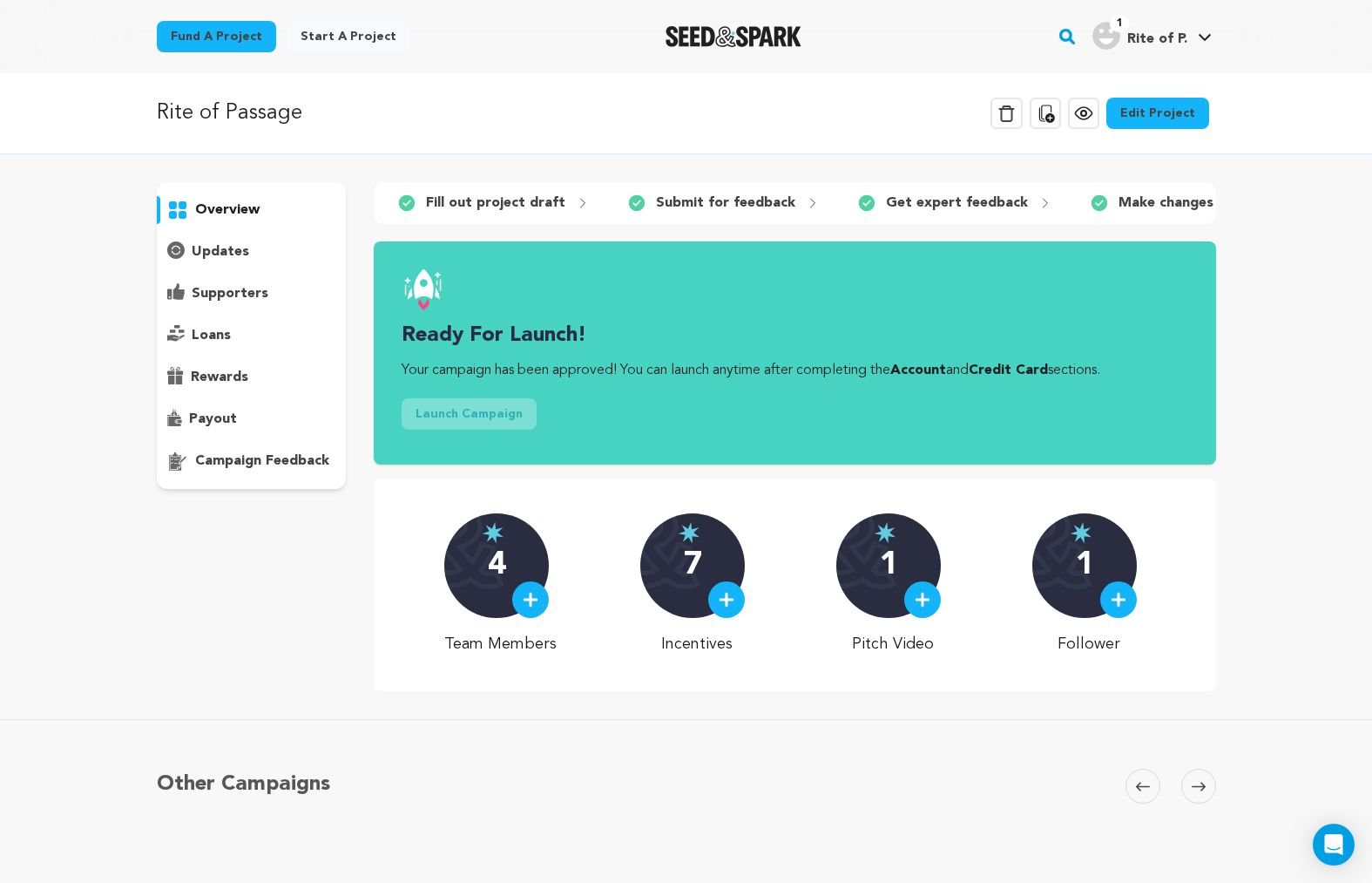
click at [1155, 120] on link "Edit Project" at bounding box center [1158, 113] width 103 height 31
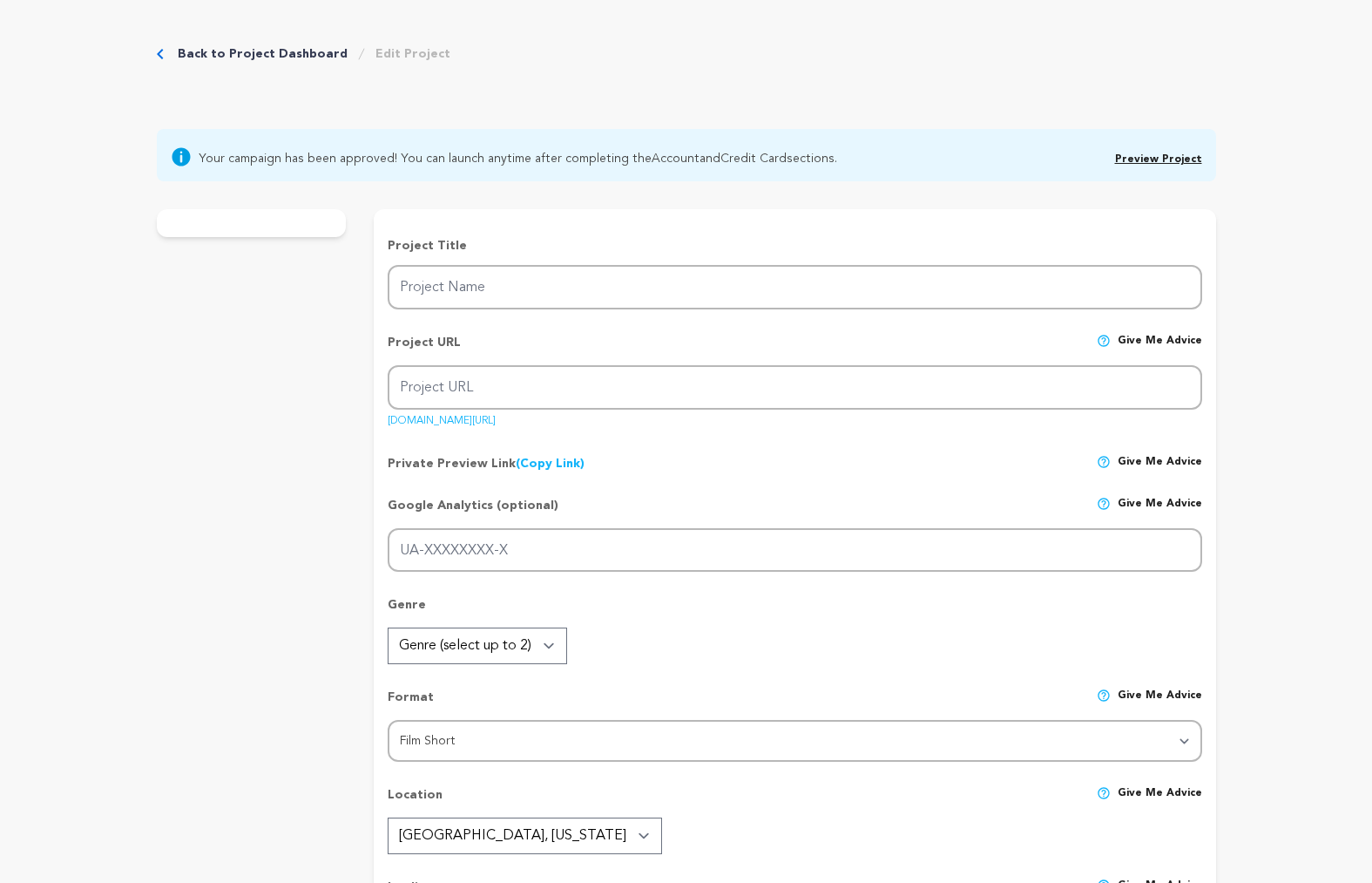
type input "Rite of Passage"
type input "rite-of-passage"
type input "Hoping to connect, [PERSON_NAME] meets her guarded [DEMOGRAPHIC_DATA] mother fo…"
type textarea "Exploring the delicate complexities of a mother-daughter relationship under the…"
type textarea "Rite of Passage reveals how cultural bonds fray across generations. For Des, th…"
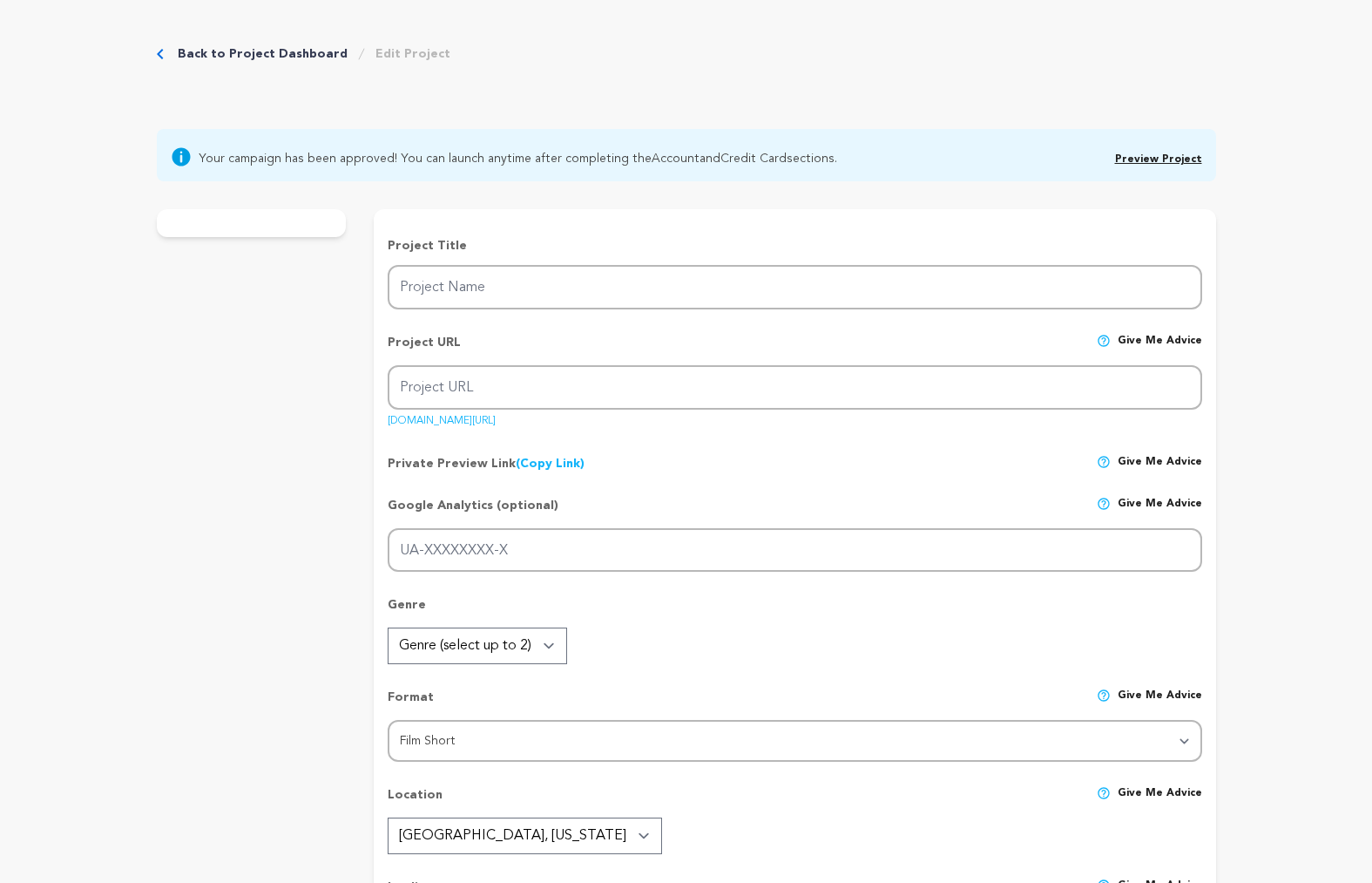
type textarea "Saul Zaentz Innovation Fund; Women In Film & Video, DC; Johns Hopkins Universit…"
radio input "true"
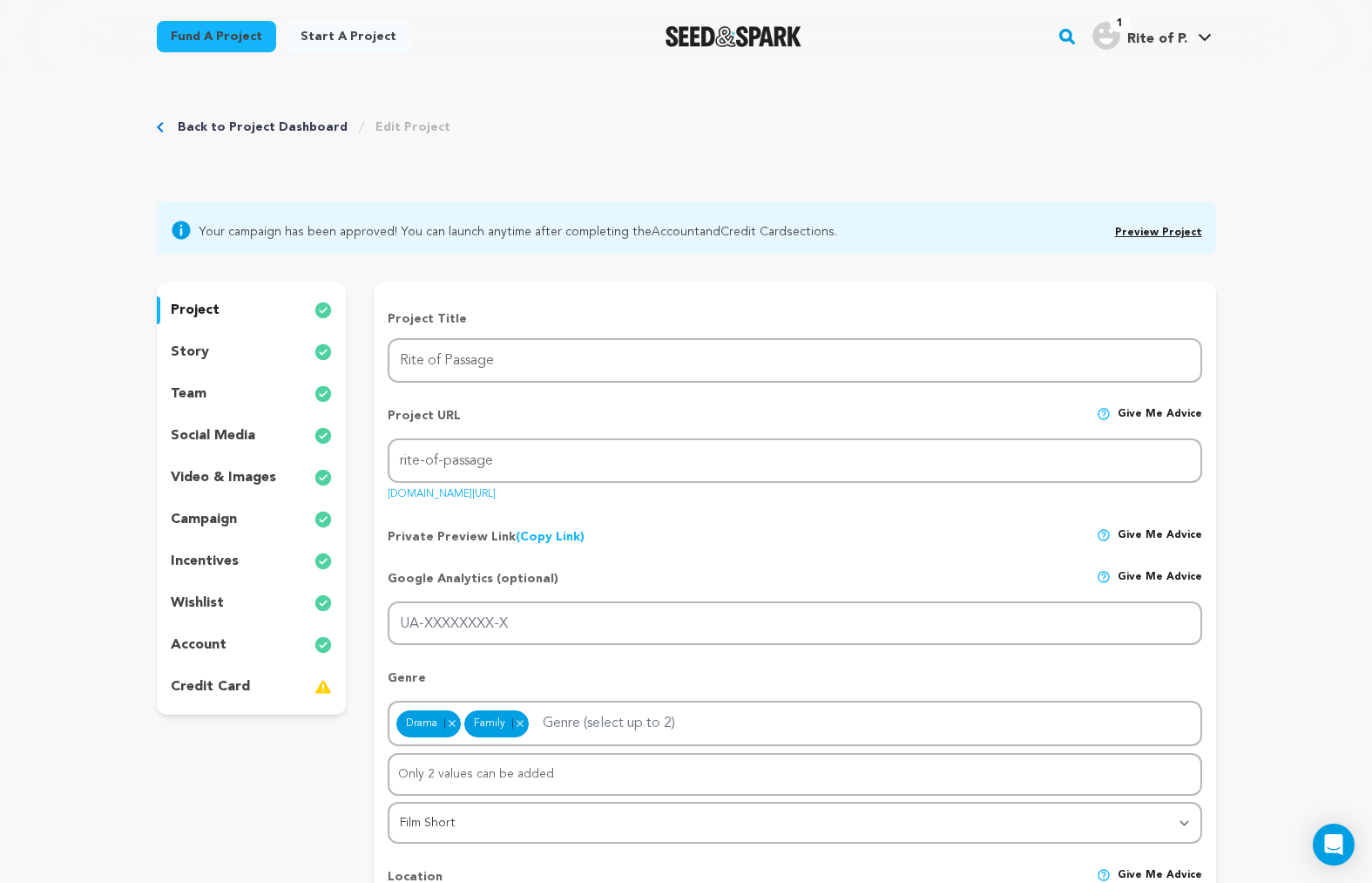
click at [182, 345] on p "story" at bounding box center [190, 351] width 39 height 21
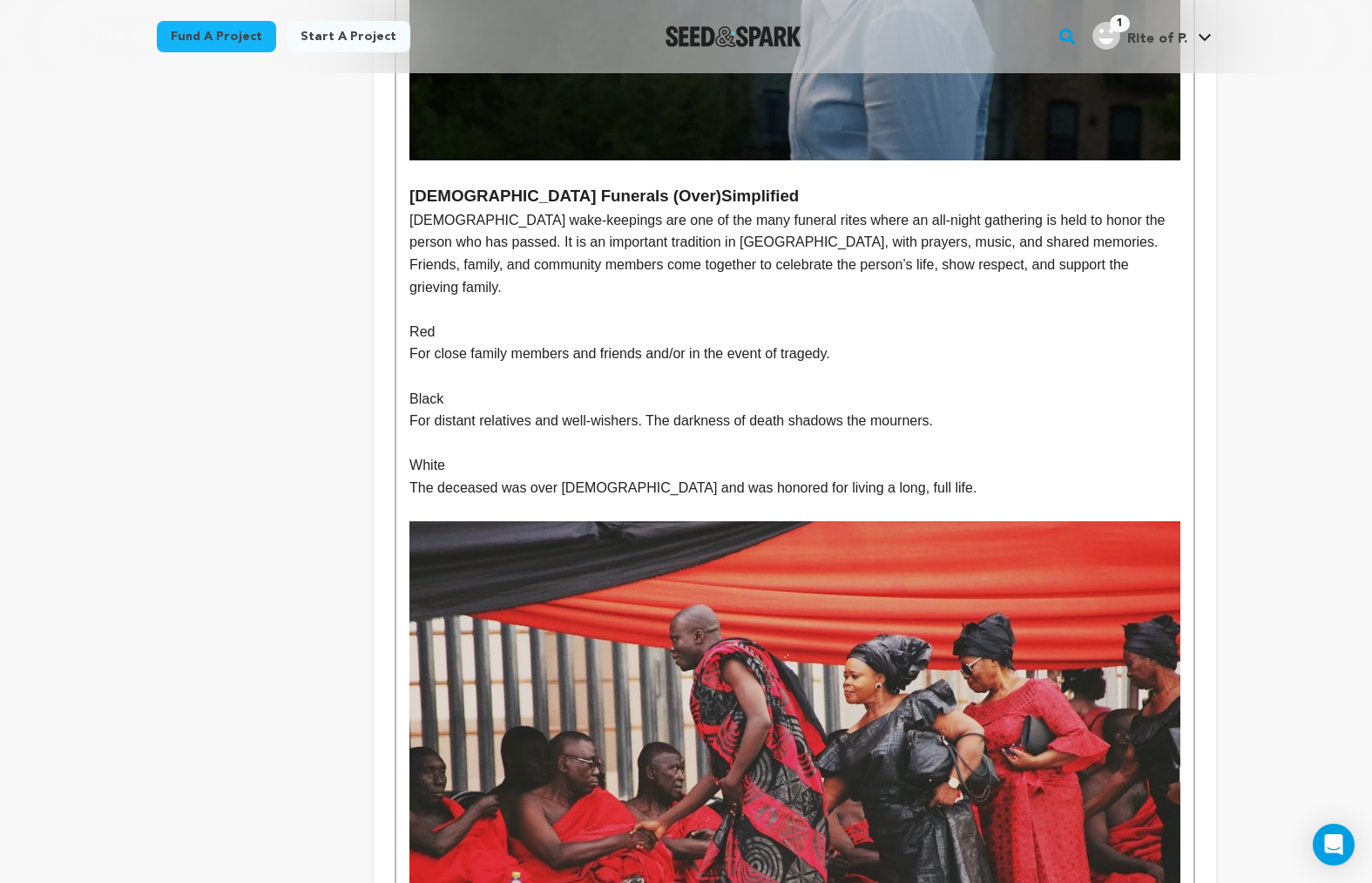
scroll to position [917, 0]
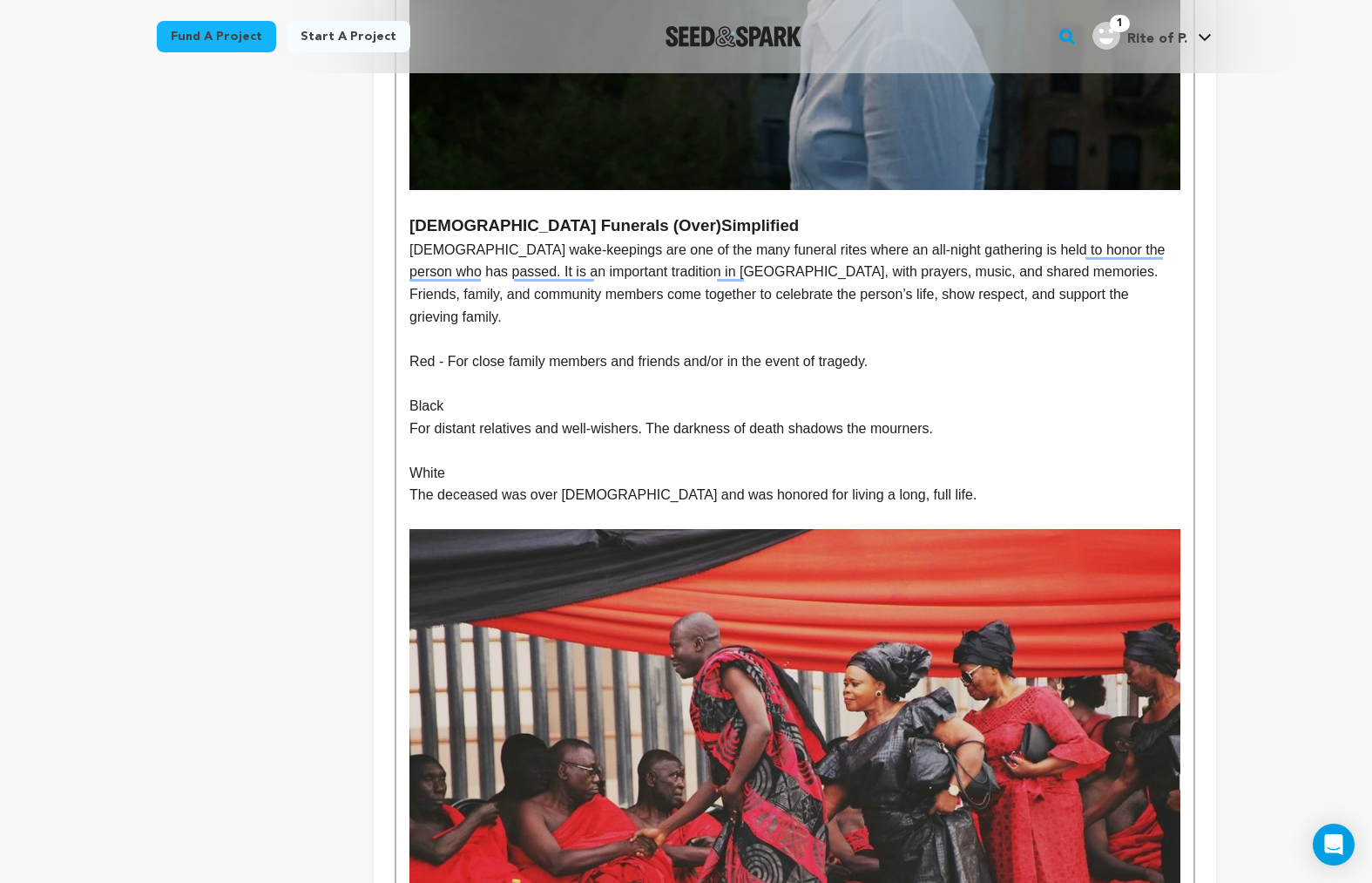
click at [452, 350] on p "Red - For close family members and friends and/or in the event of tragedy." at bounding box center [795, 361] width 771 height 23
click at [411, 418] on p "For distant relatives and well-wishers. The darkness of death shadows the mourn…" at bounding box center [795, 429] width 771 height 23
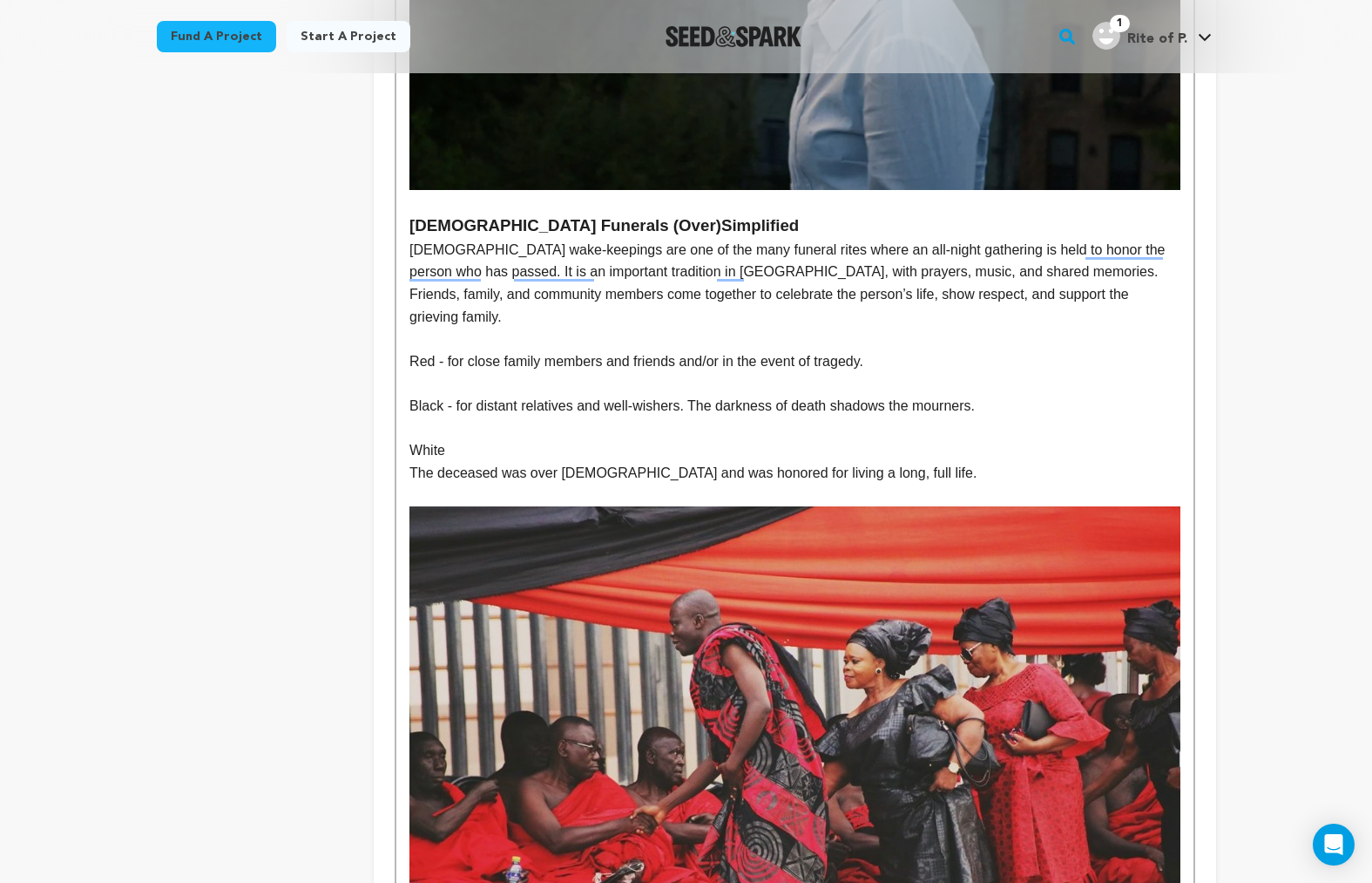
click at [413, 395] on p "Black - for distant relatives and well-wishers. The darkness of death shadows t…" at bounding box center [795, 406] width 771 height 23
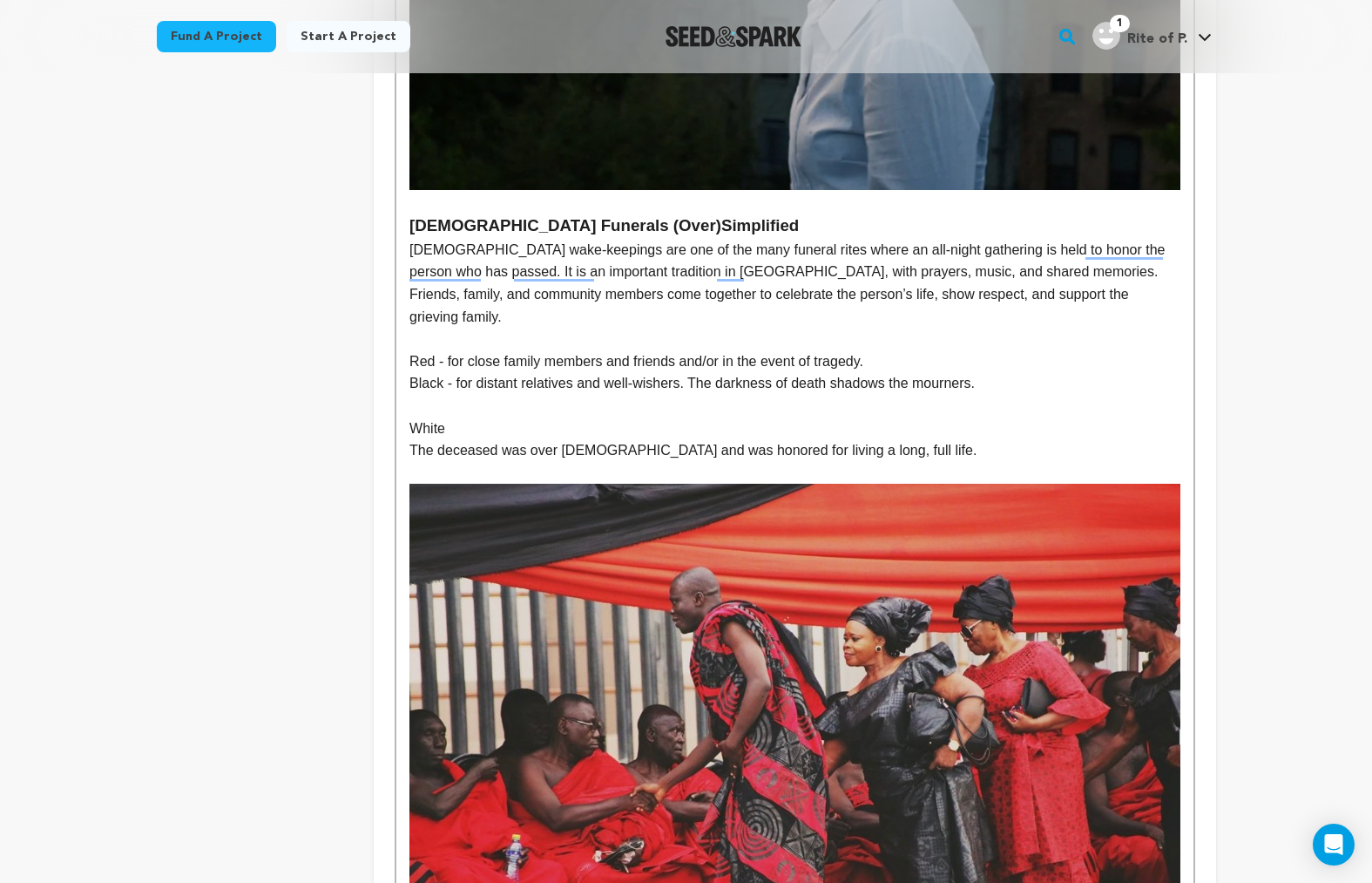
click at [412, 418] on p "White" at bounding box center [795, 429] width 771 height 23
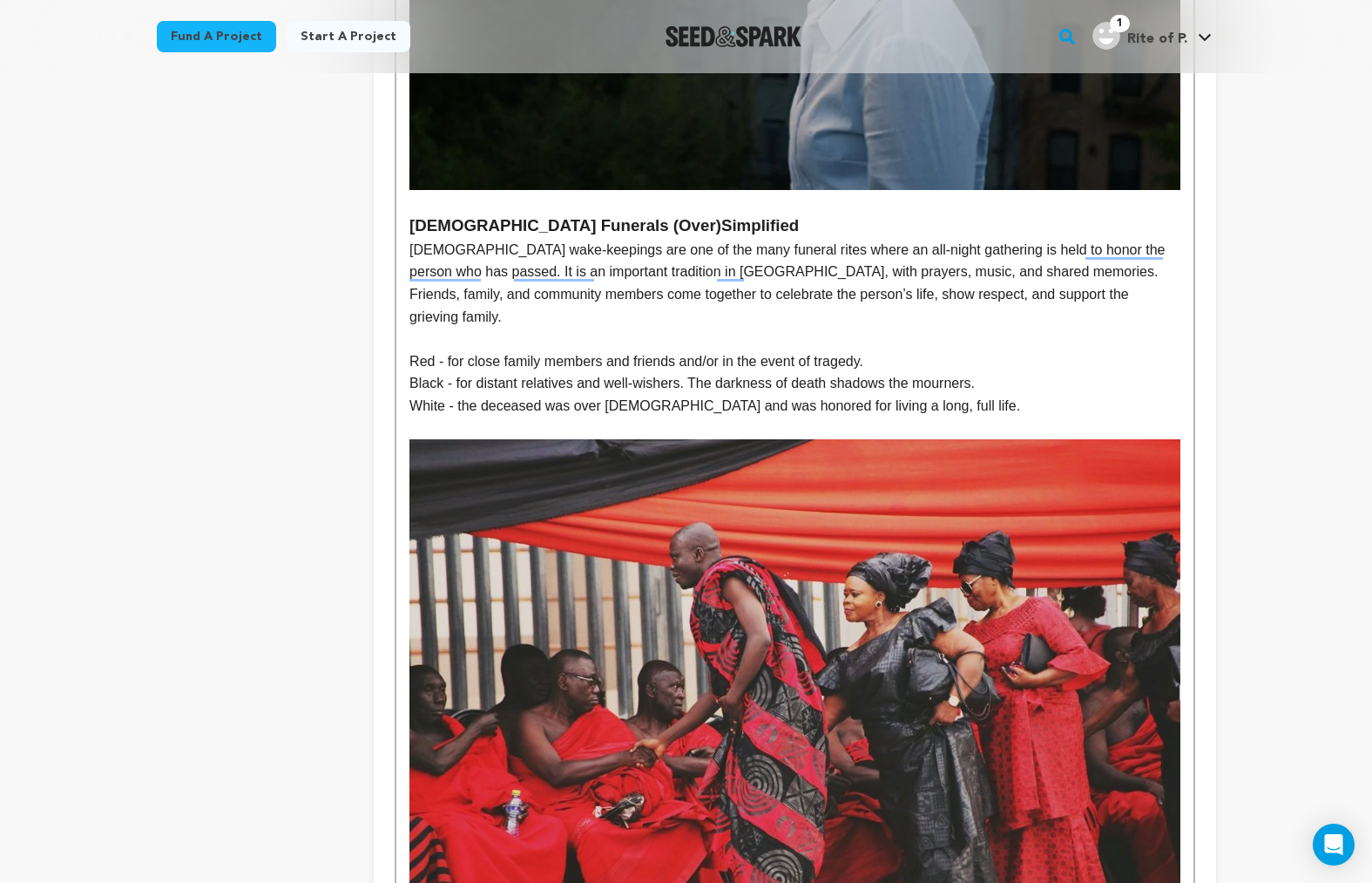
click at [486, 327] on p "To enrich screen reader interactions, please activate Accessibility in Grammarl…" at bounding box center [795, 338] width 771 height 23
click at [411, 373] on p "Black - for distant relatives and well-wishers. The darkness of death shadows t…" at bounding box center [795, 384] width 771 height 23
click at [417, 327] on p "To enrich screen reader interactions, please activate Accessibility in Grammarl…" at bounding box center [795, 338] width 771 height 23
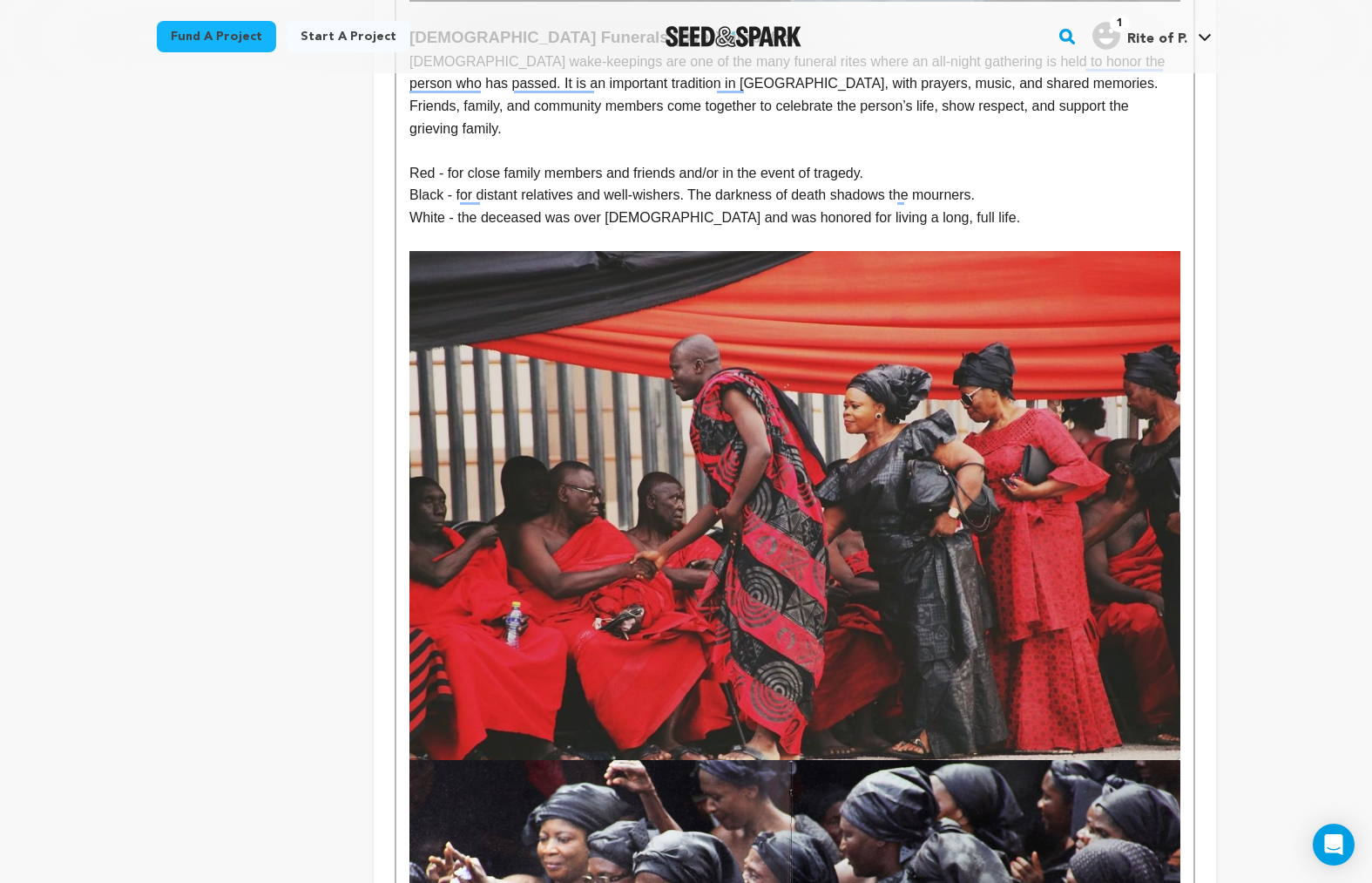
scroll to position [774, 0]
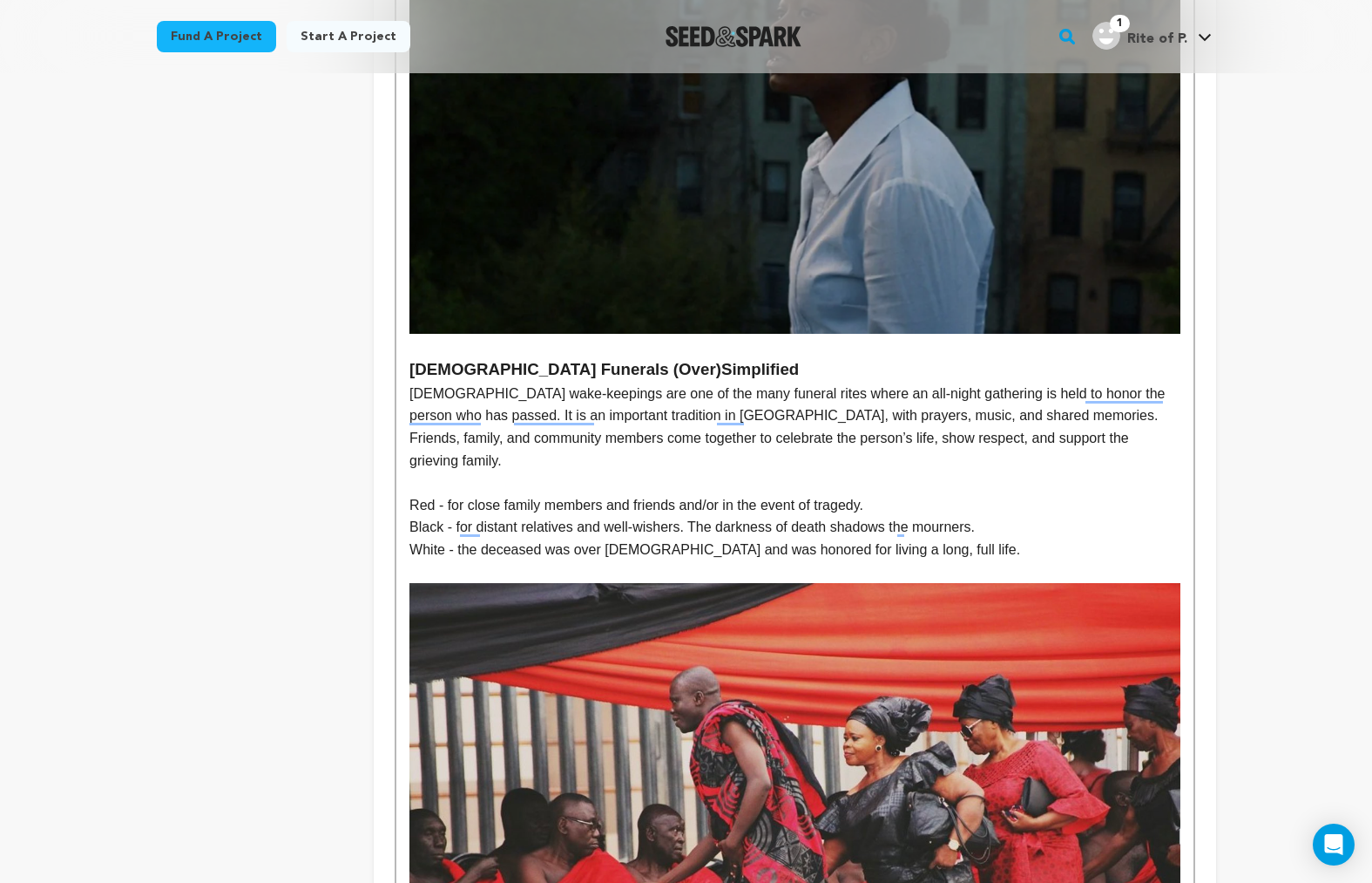
click at [500, 561] on p "To enrich screen reader interactions, please activate Accessibility in Grammarl…" at bounding box center [795, 572] width 771 height 23
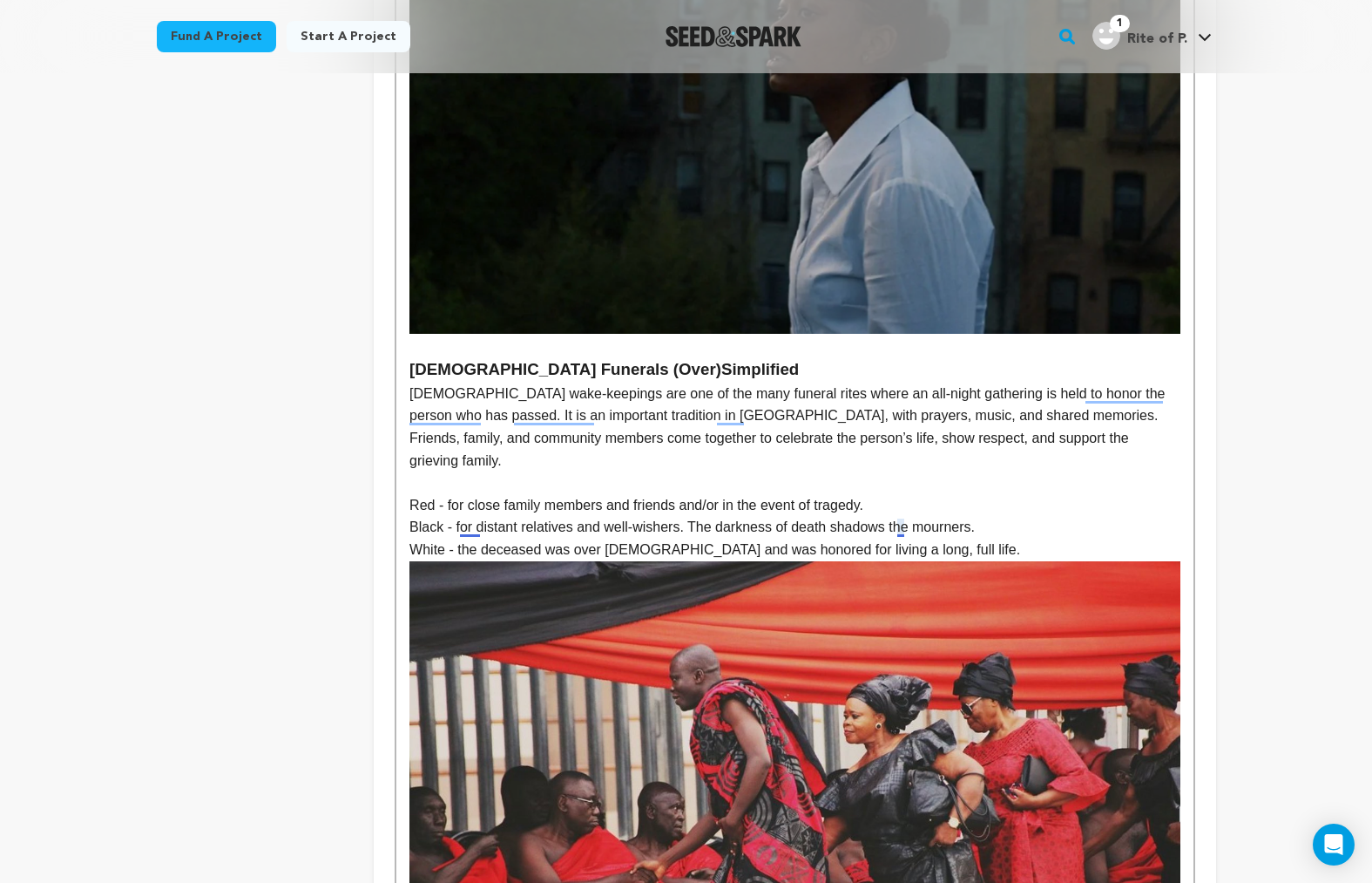
click at [901, 539] on p "White - the deceased was over 70 years old and was honored for living a long, f…" at bounding box center [795, 550] width 771 height 23
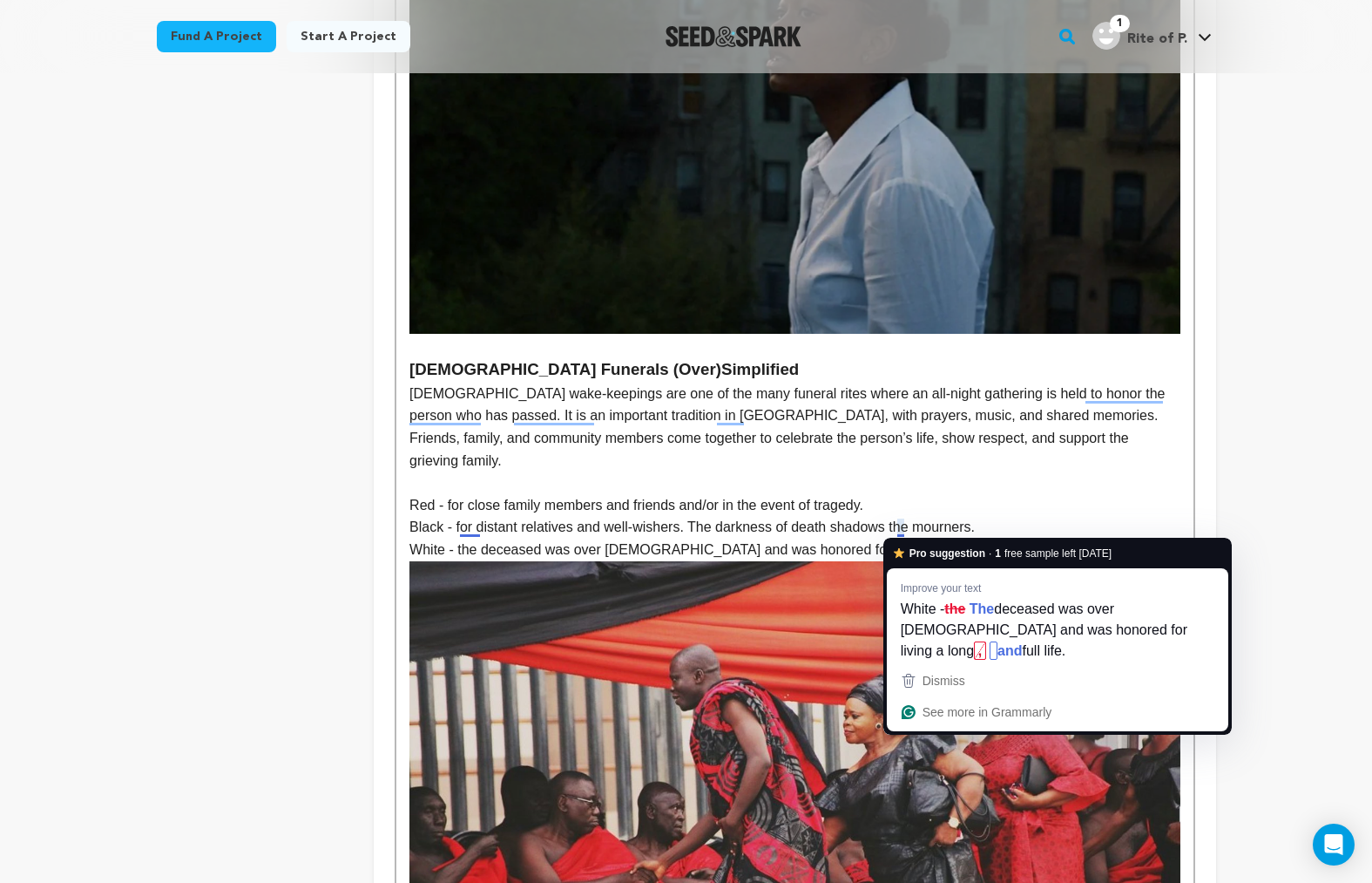
click at [838, 494] on p "Red - for close family members and friends and/or in the event of tragedy." at bounding box center [795, 505] width 771 height 23
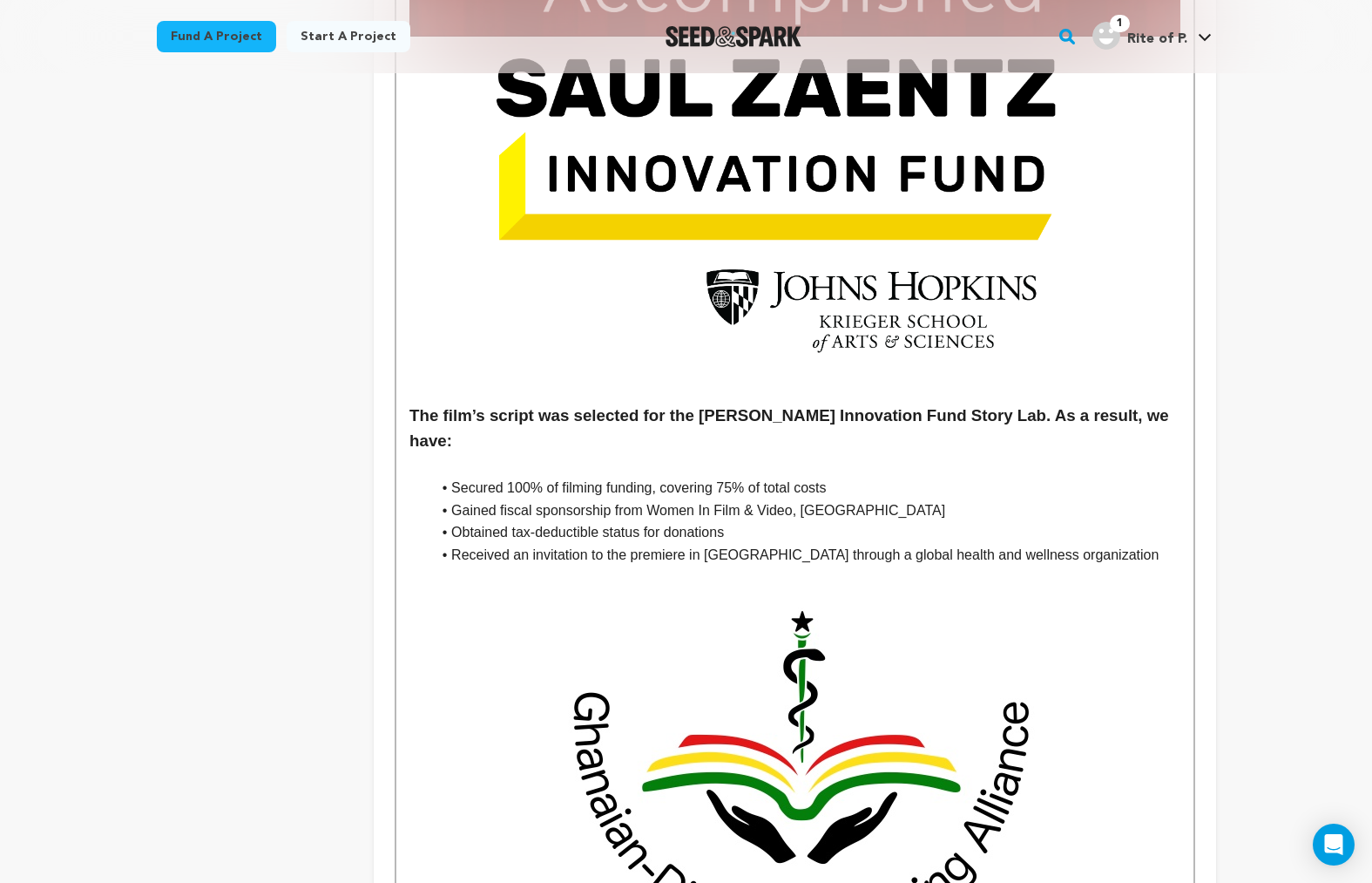
scroll to position [5564, 0]
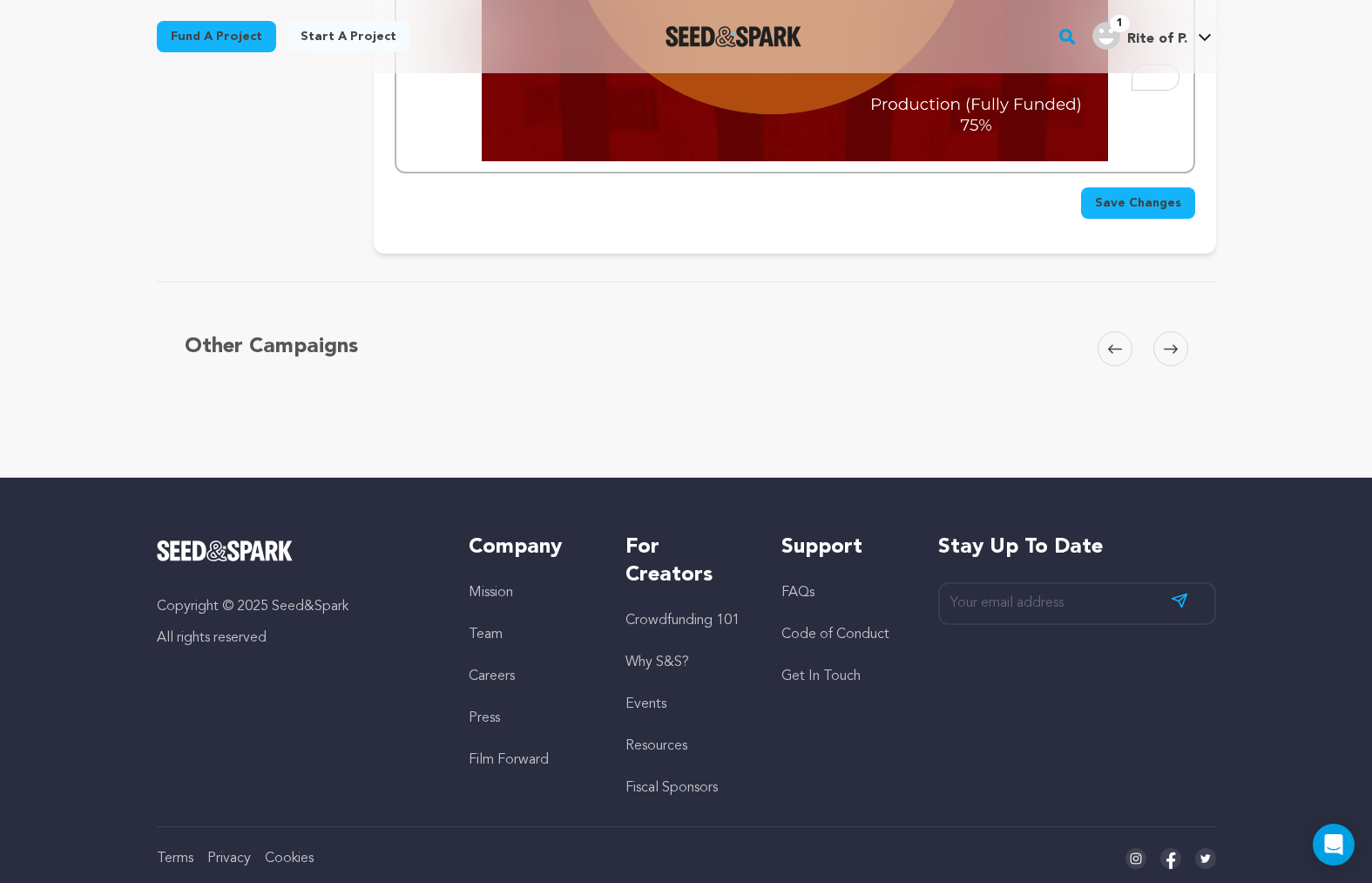
click at [1136, 194] on span "Save Changes" at bounding box center [1138, 202] width 86 height 17
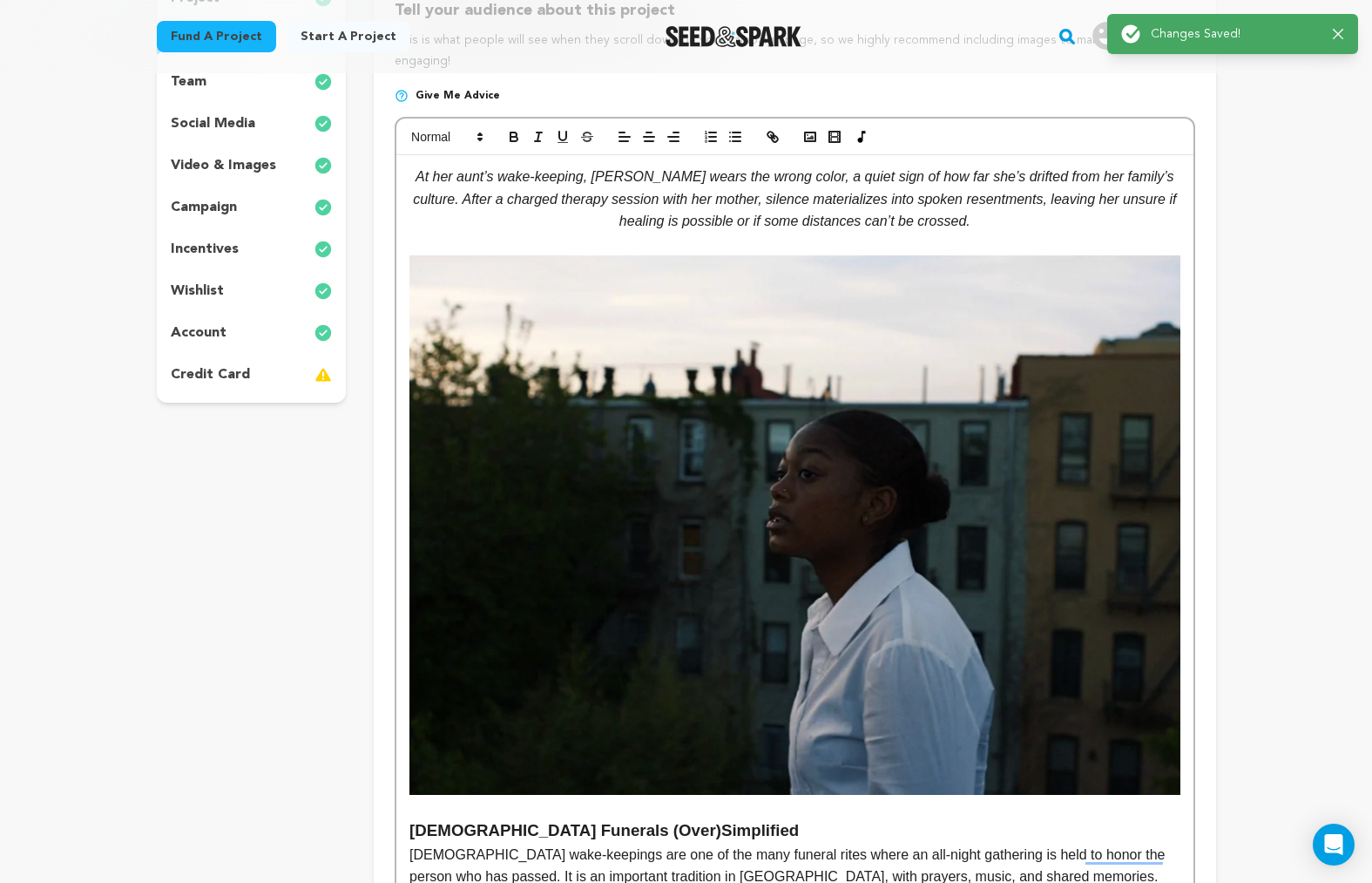
scroll to position [0, 0]
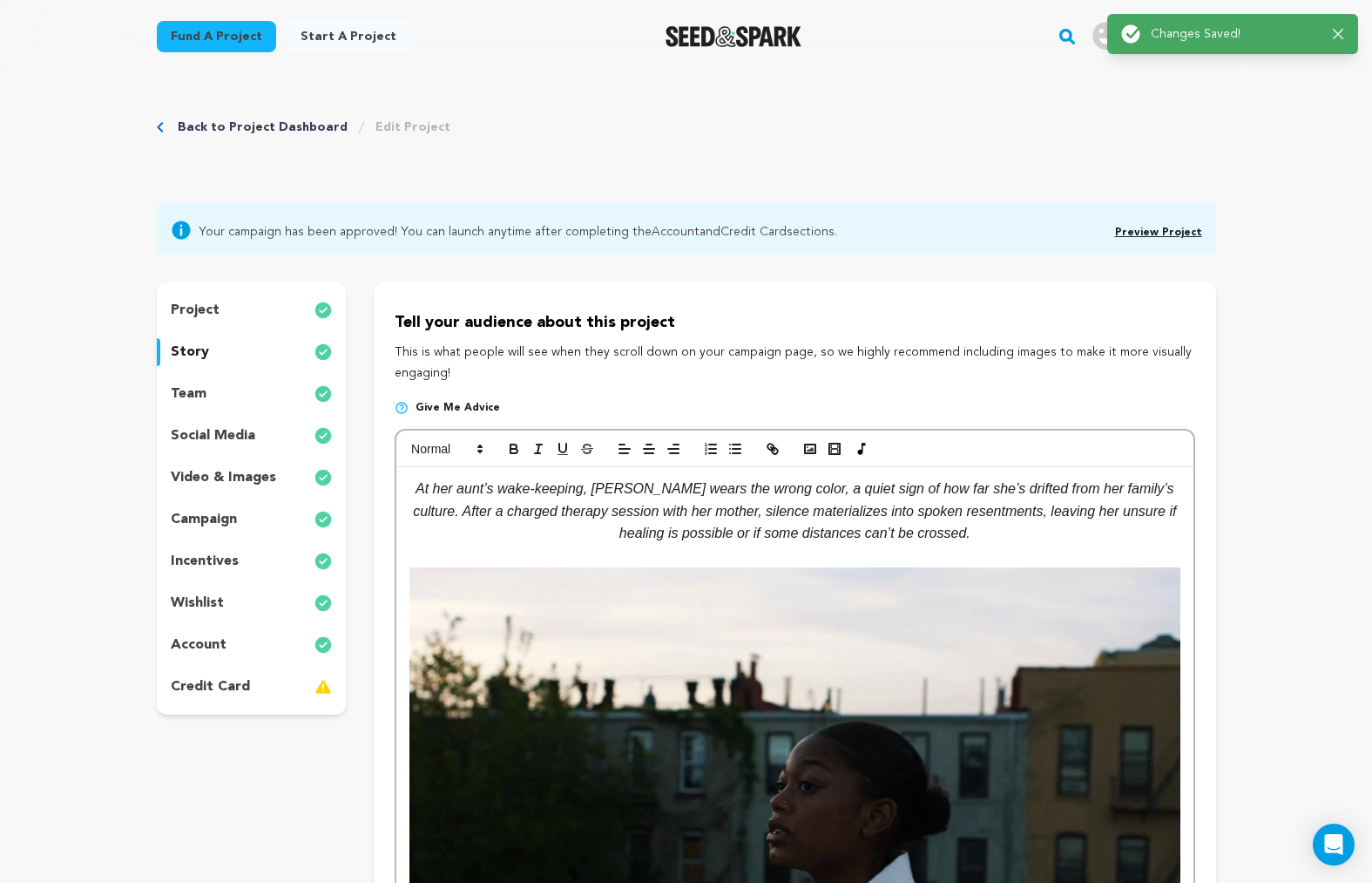
click at [1155, 228] on link "Preview Project" at bounding box center [1159, 232] width 87 height 10
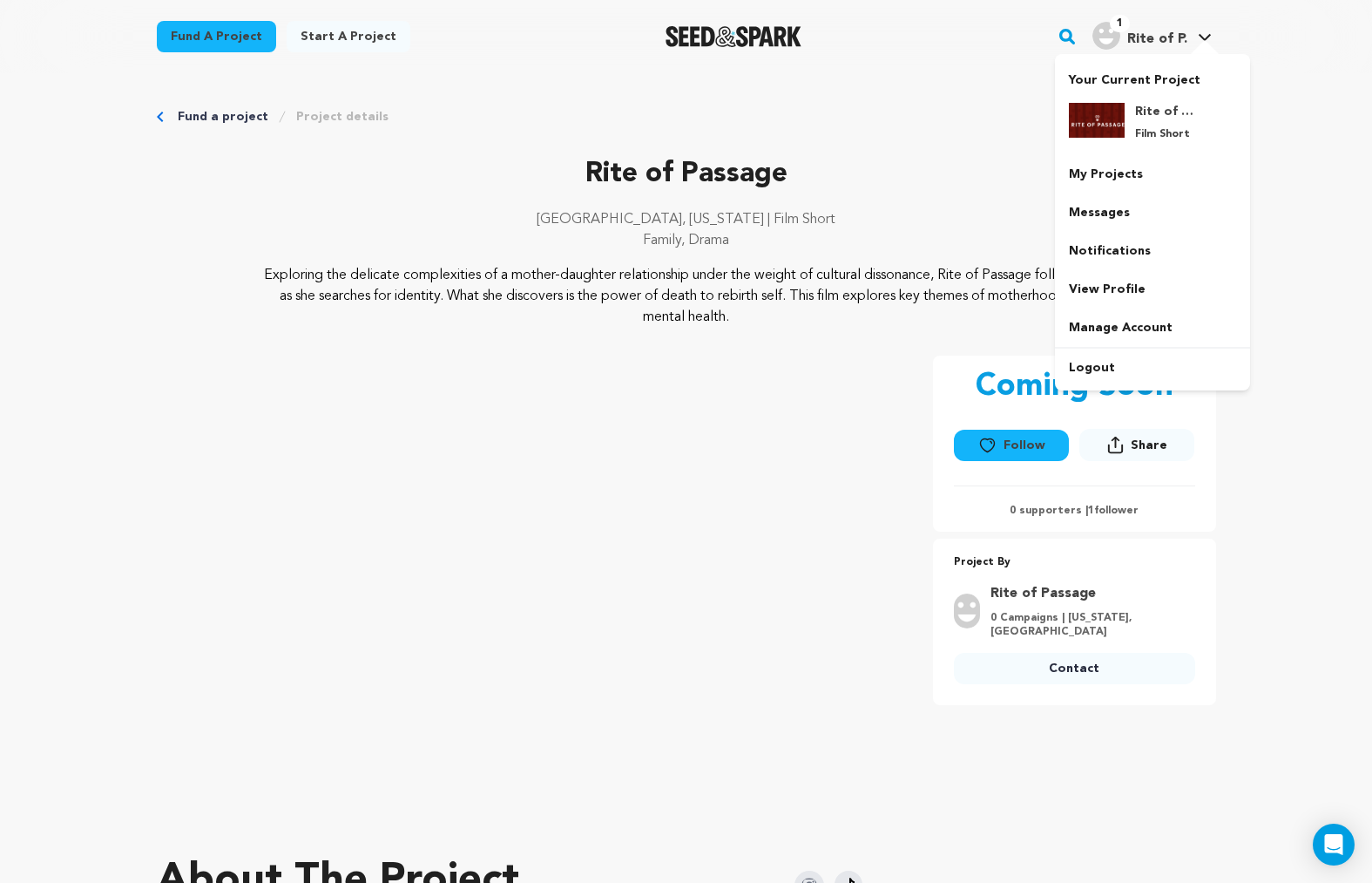
click at [1156, 42] on span "Rite of P." at bounding box center [1157, 39] width 60 height 14
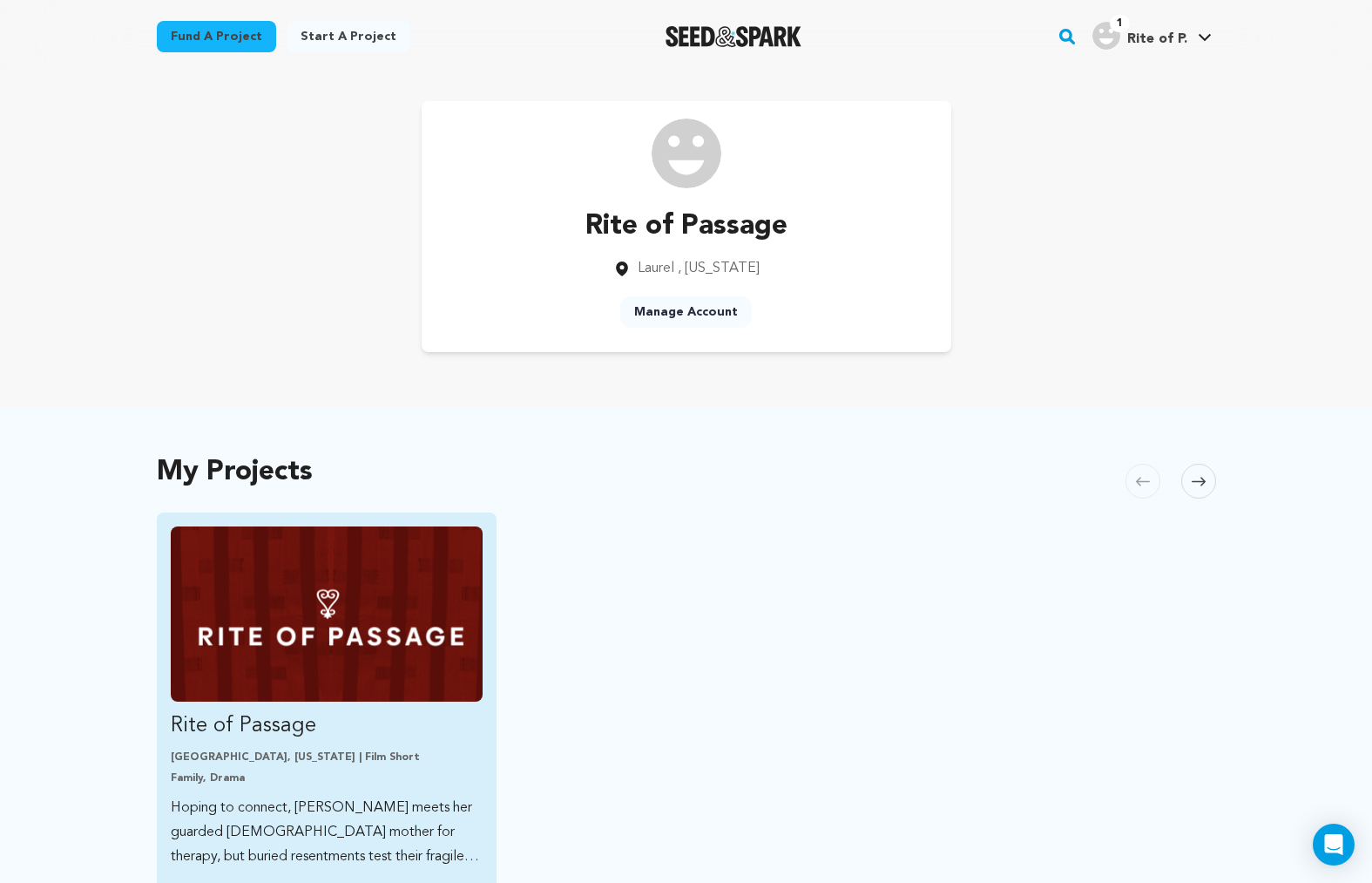
click at [326, 736] on p "Rite of Passage" at bounding box center [327, 726] width 313 height 28
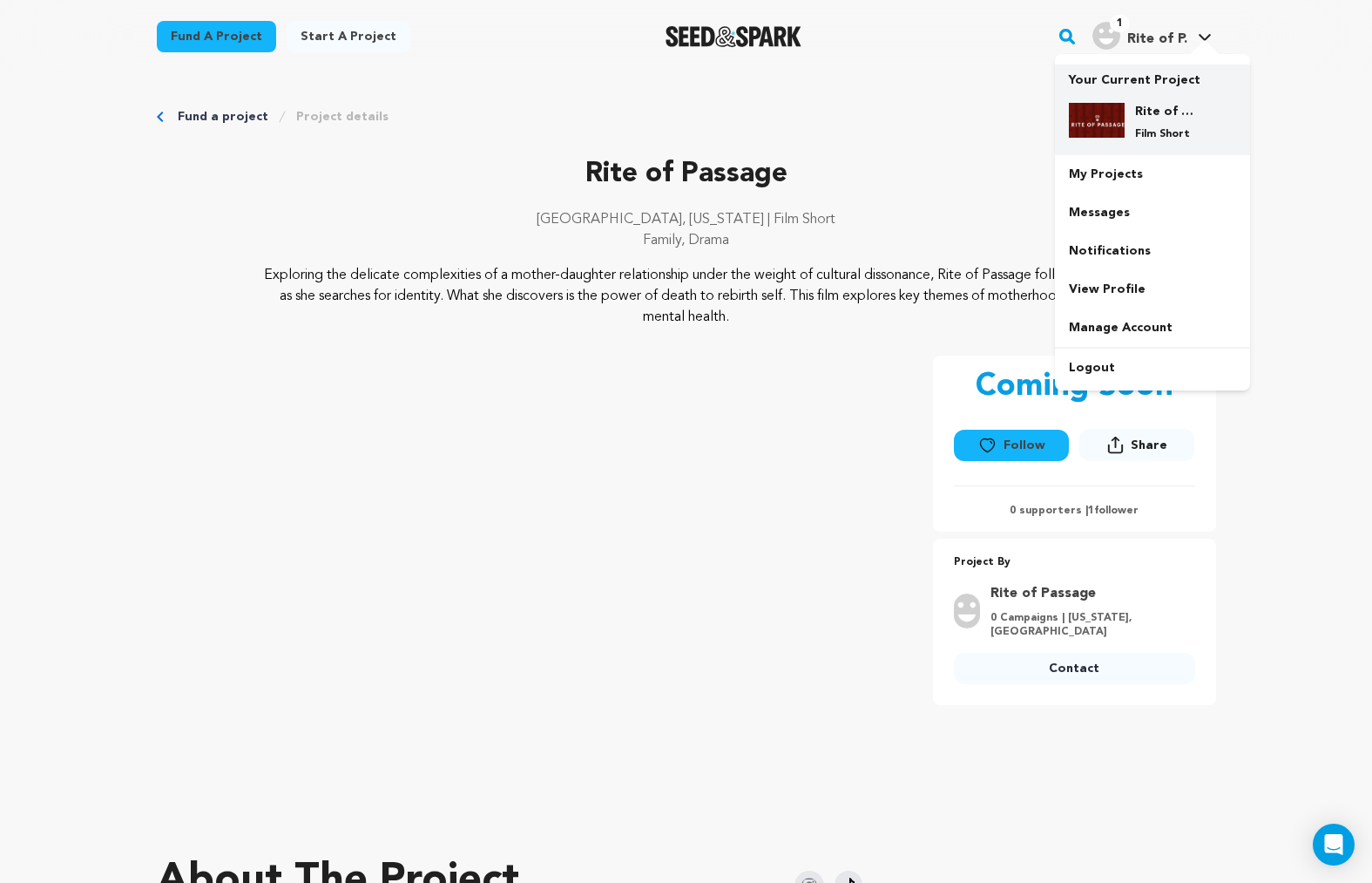
click at [1135, 134] on div "Rite of Passage Film Short" at bounding box center [1166, 122] width 84 height 39
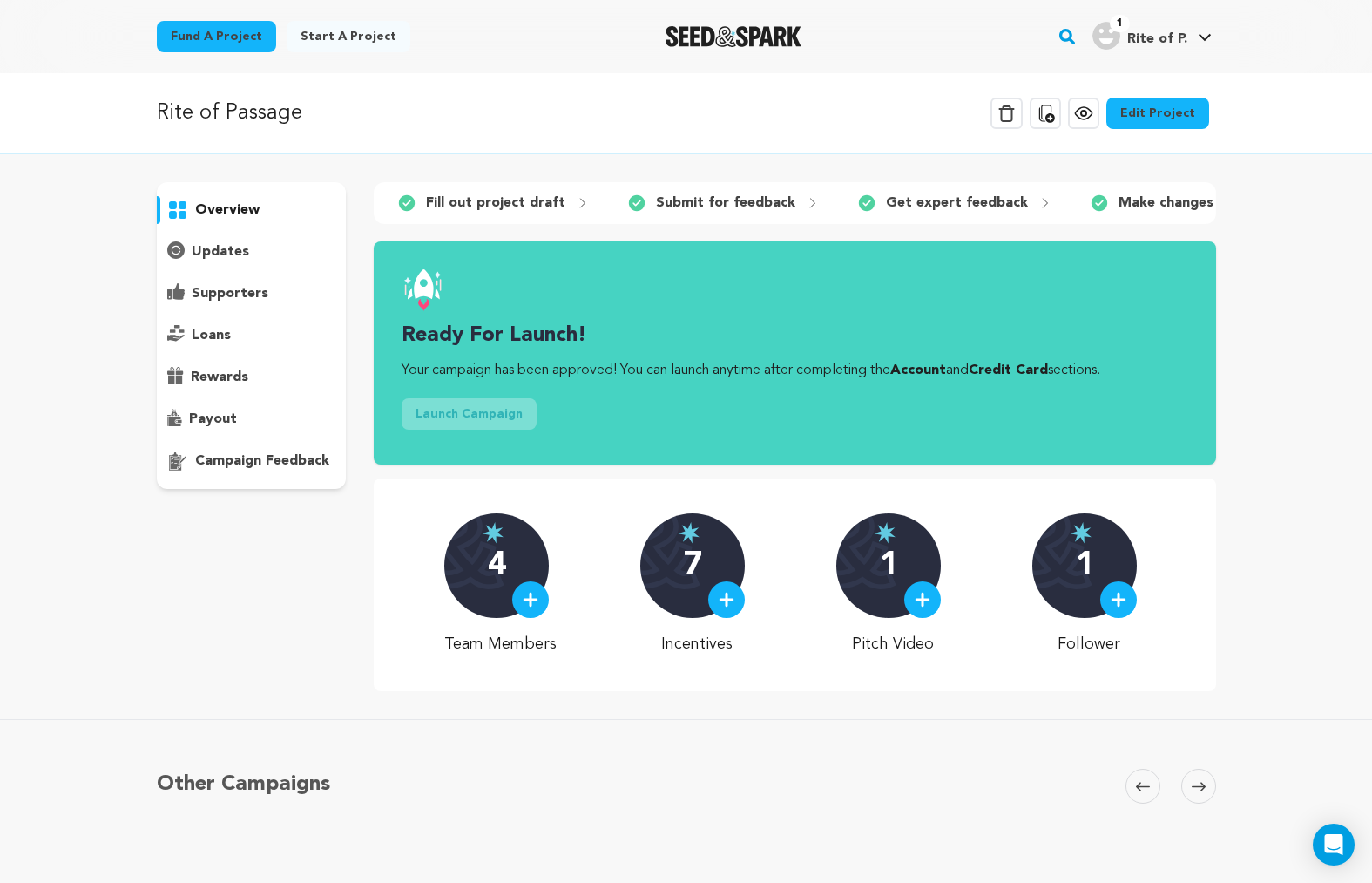
click at [1138, 121] on link "Edit Project" at bounding box center [1158, 113] width 103 height 31
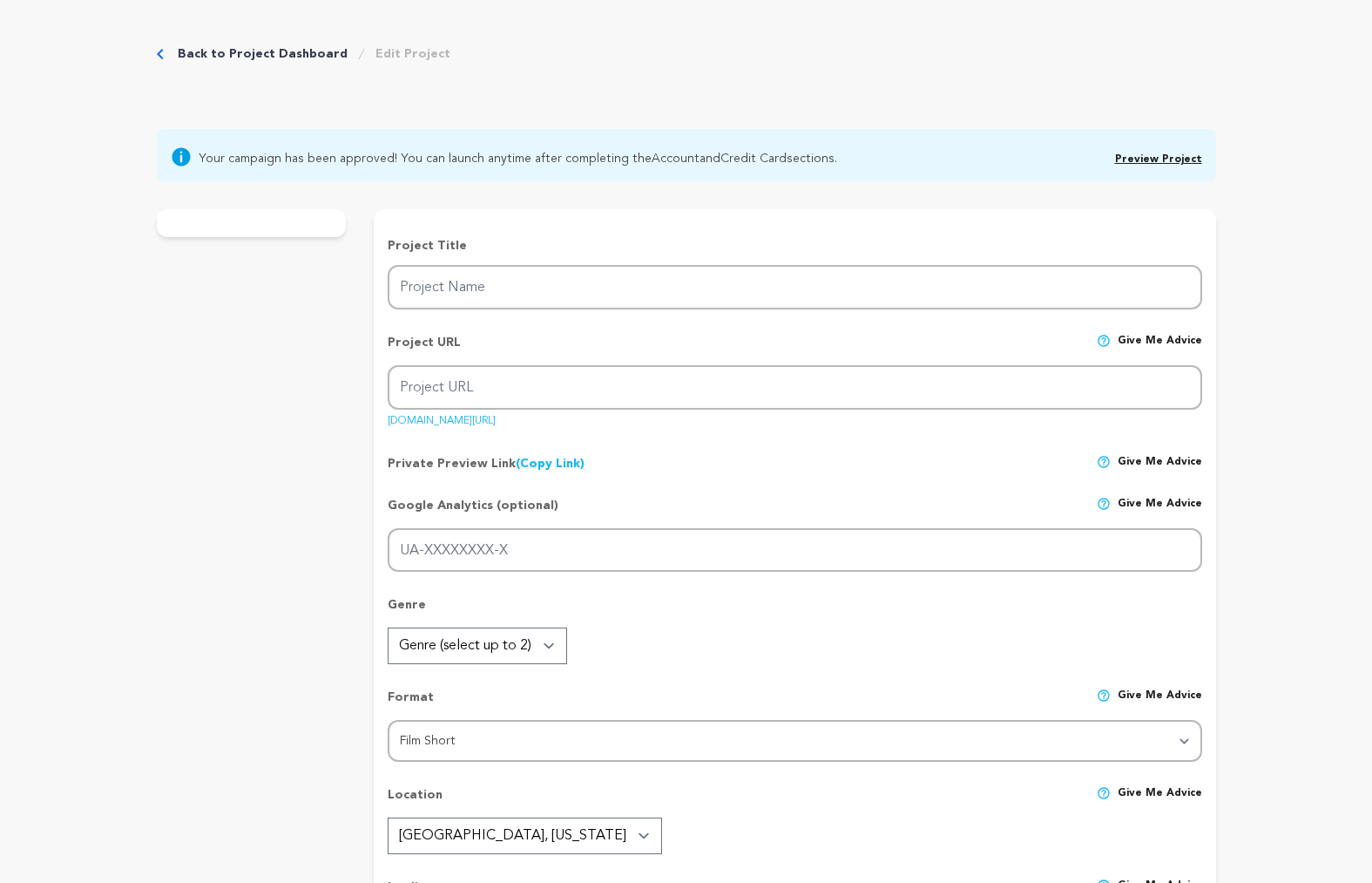
type input "Rite of Passage"
type input "rite-of-passage"
type input "Hoping to connect, [PERSON_NAME] meets her guarded [DEMOGRAPHIC_DATA] mother fo…"
type textarea "Exploring the delicate complexities of a mother-daughter relationship under the…"
type textarea "Rite of Passage reveals how cultural bonds fray across generations. For Des, th…"
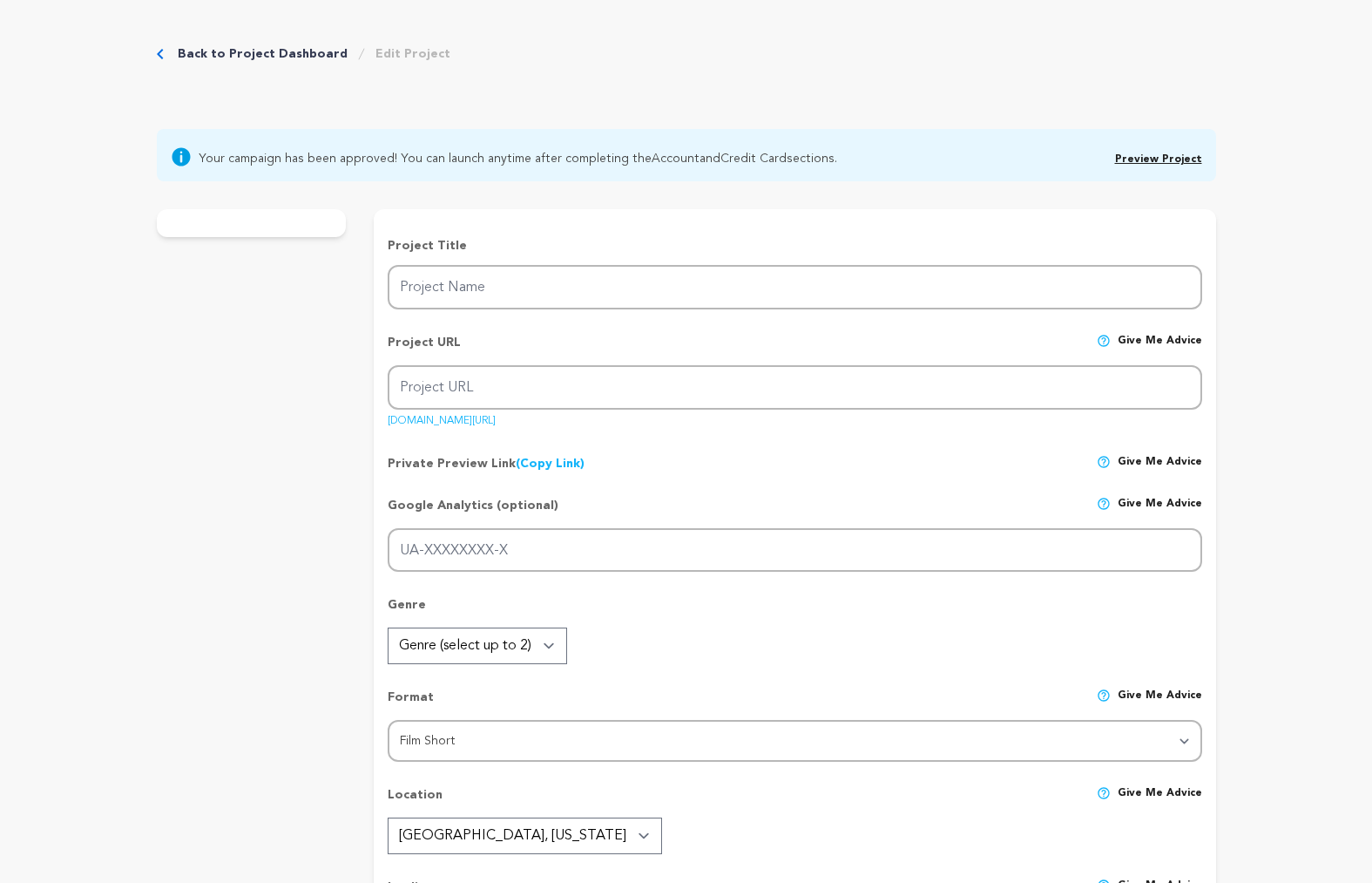
type textarea "[PERSON_NAME] Innovation Fund; Women In Film & Video, [GEOGRAPHIC_DATA]; [PERSO…"
radio input "true"
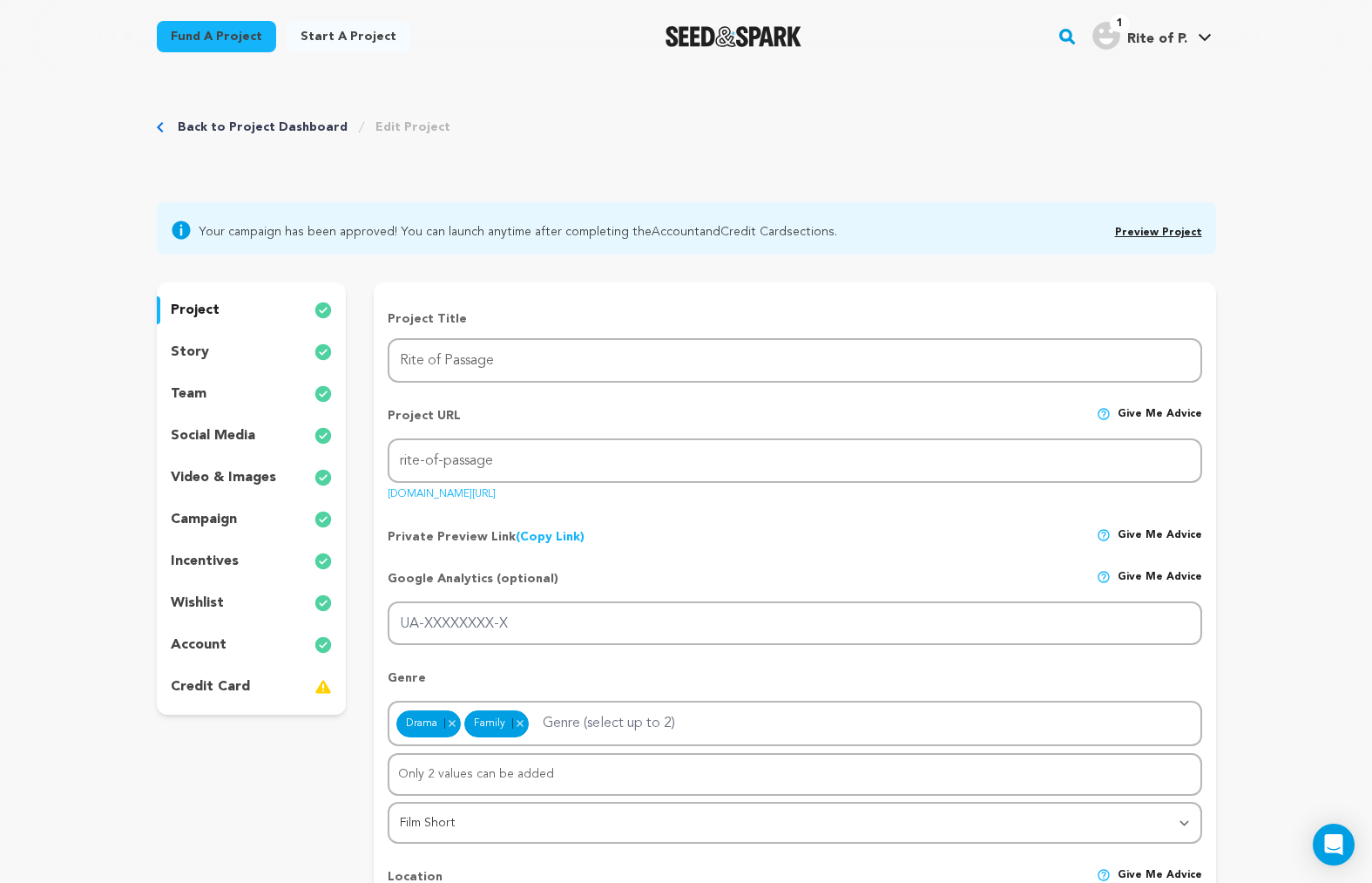
click at [257, 357] on div "story" at bounding box center [252, 352] width 190 height 28
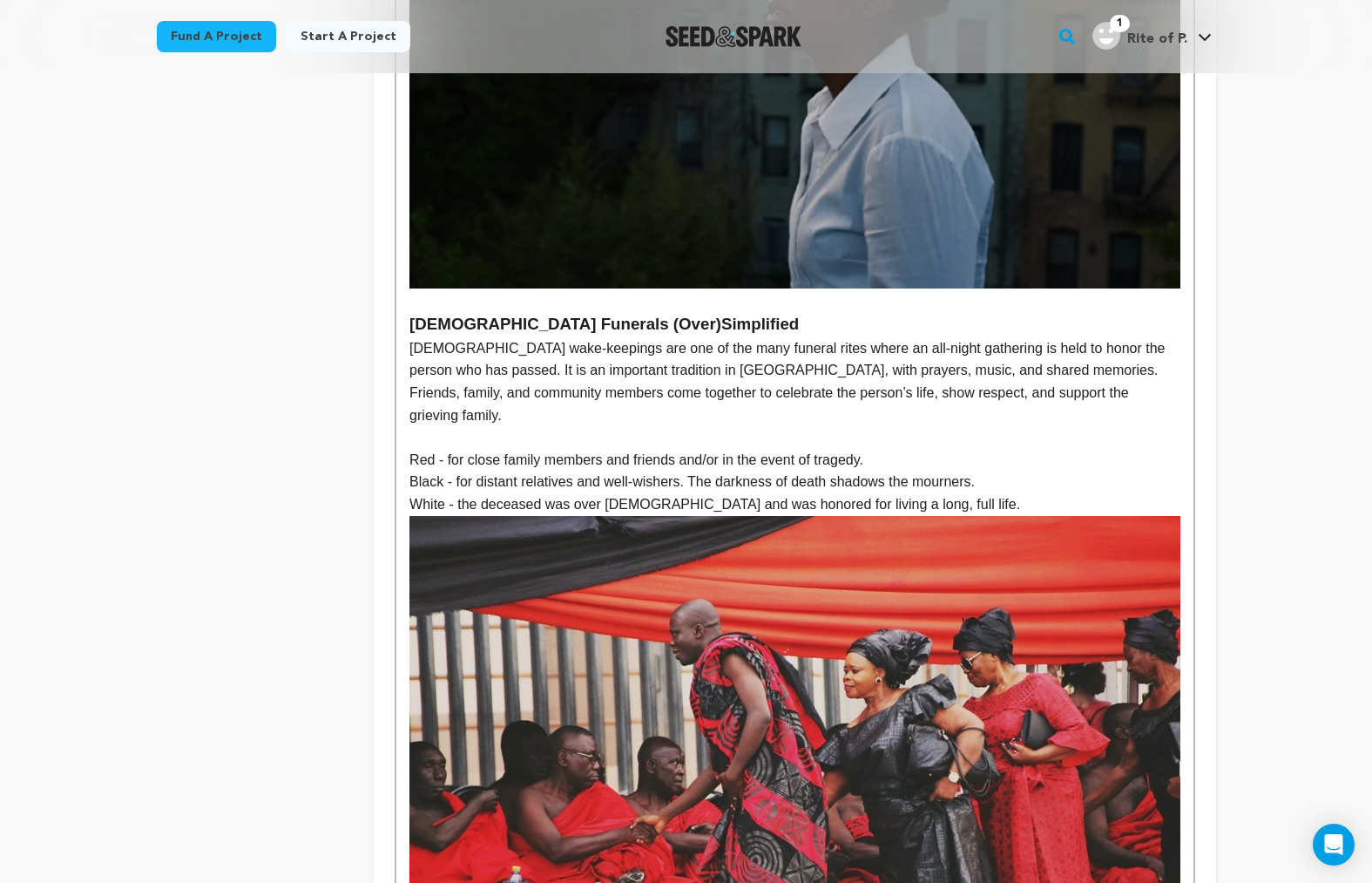
scroll to position [823, 0]
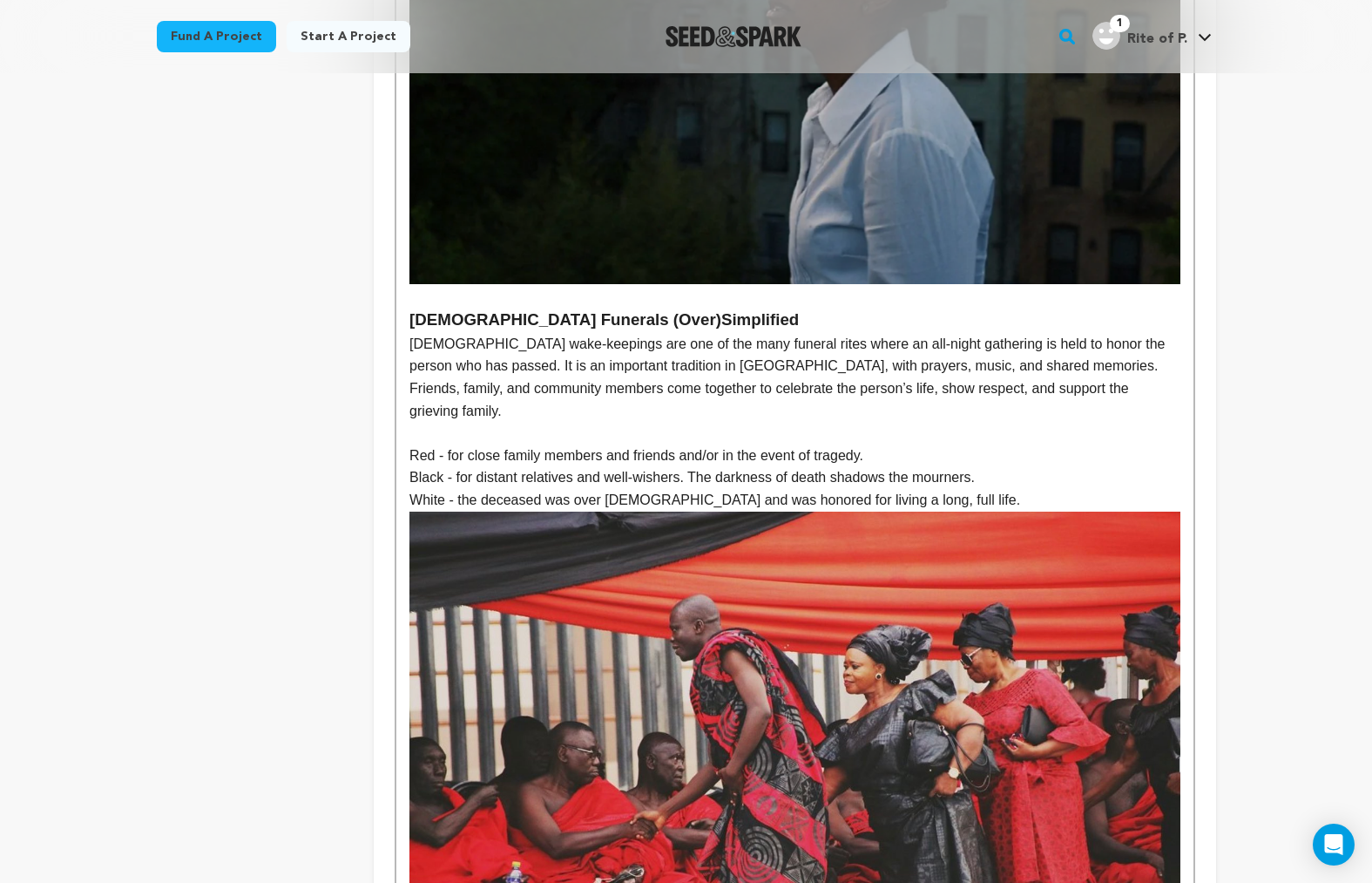
click at [511, 320] on h3 "Ghanaian Funerals (Over)Simplified" at bounding box center [795, 320] width 771 height 26
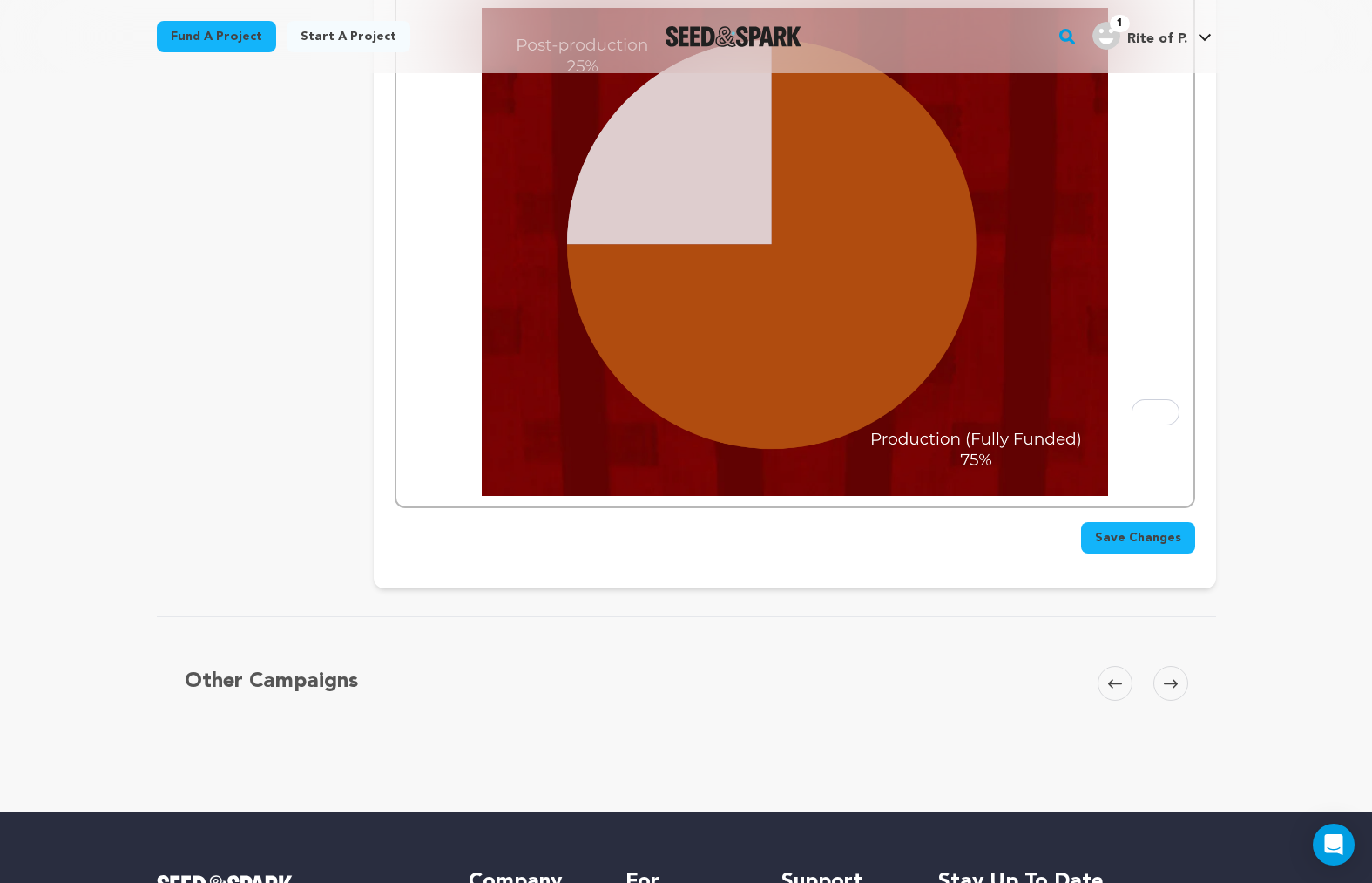
scroll to position [5564, 0]
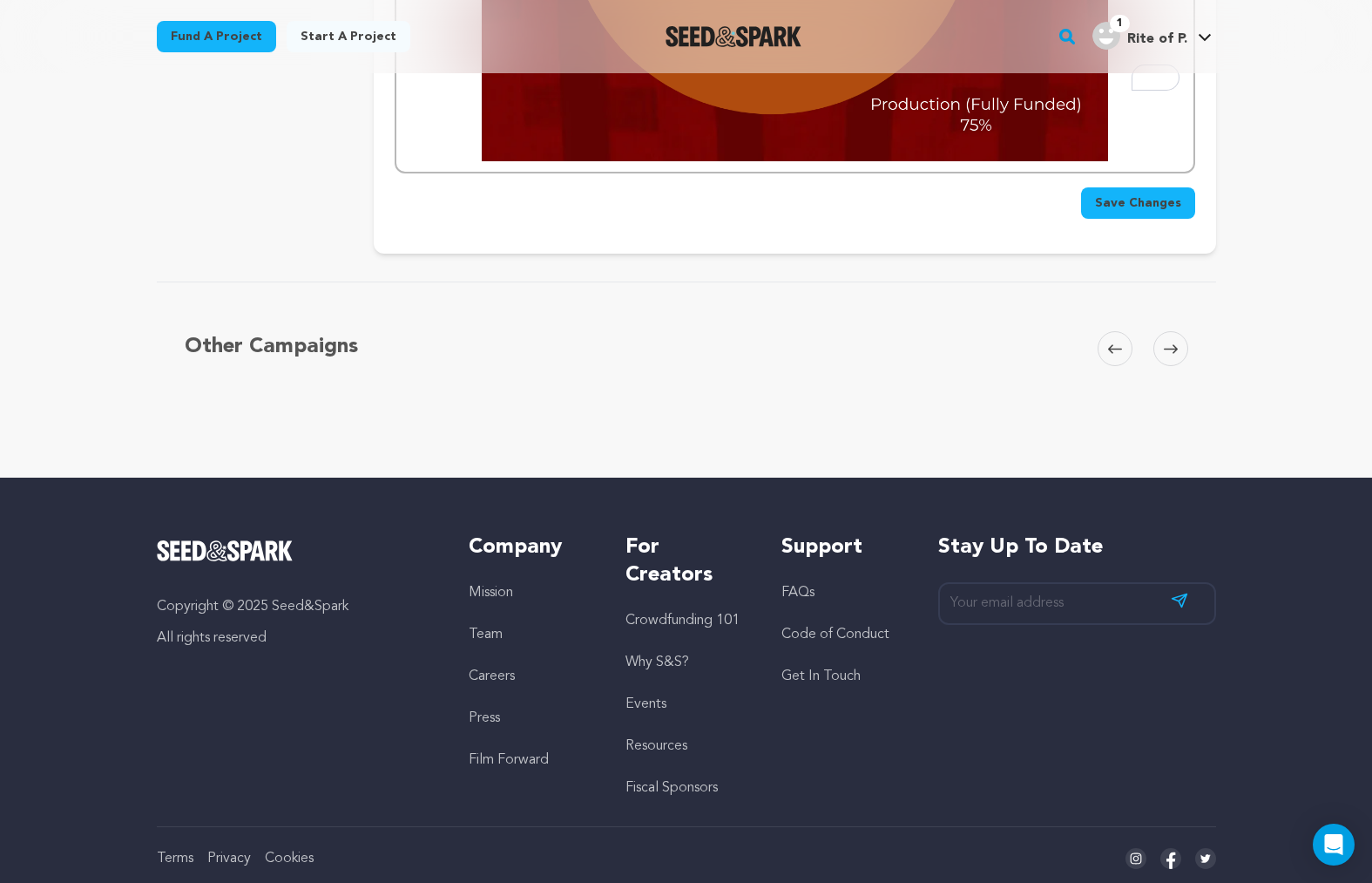
click at [1171, 194] on span "Save Changes" at bounding box center [1138, 202] width 86 height 17
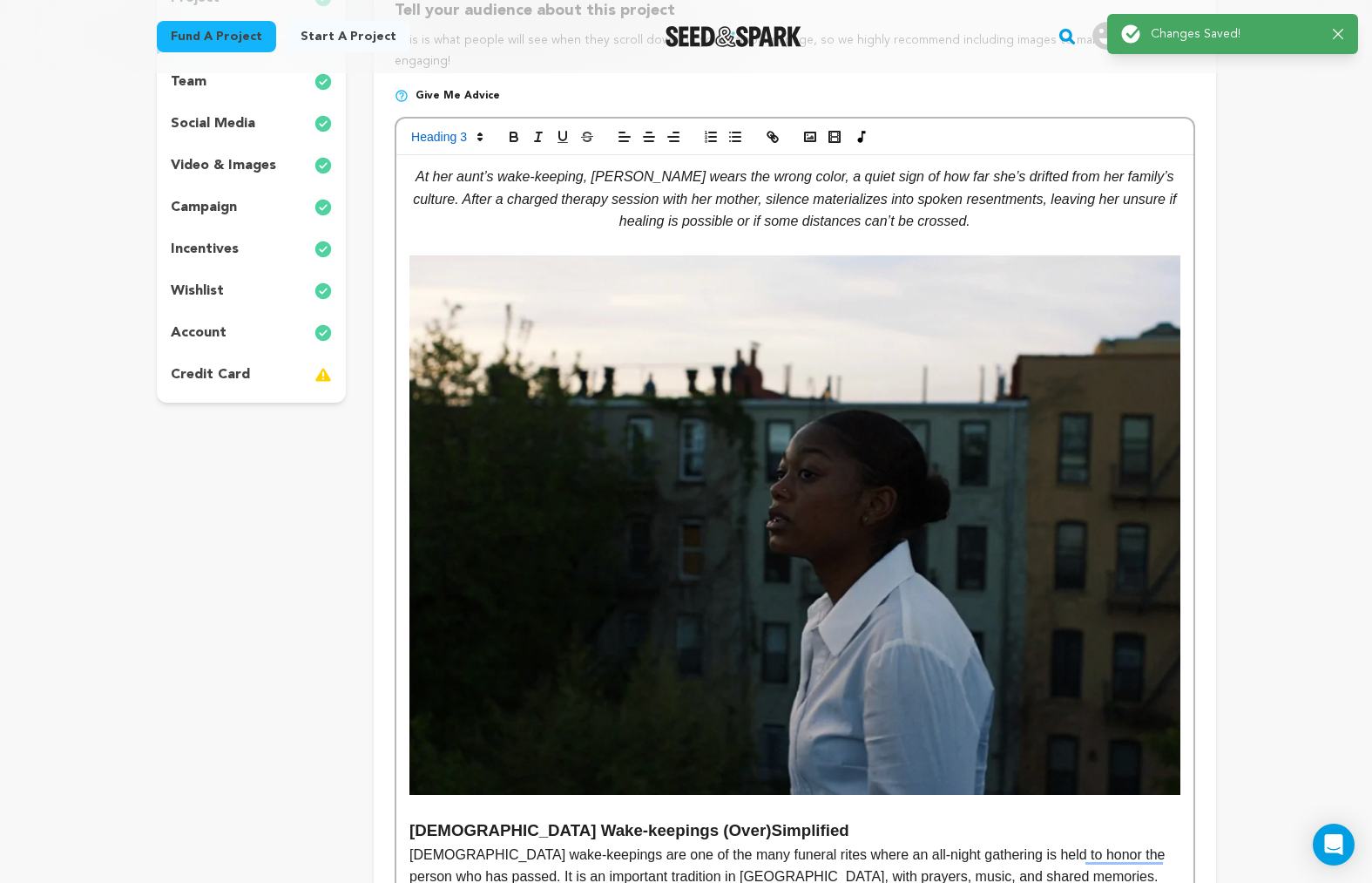
scroll to position [0, 0]
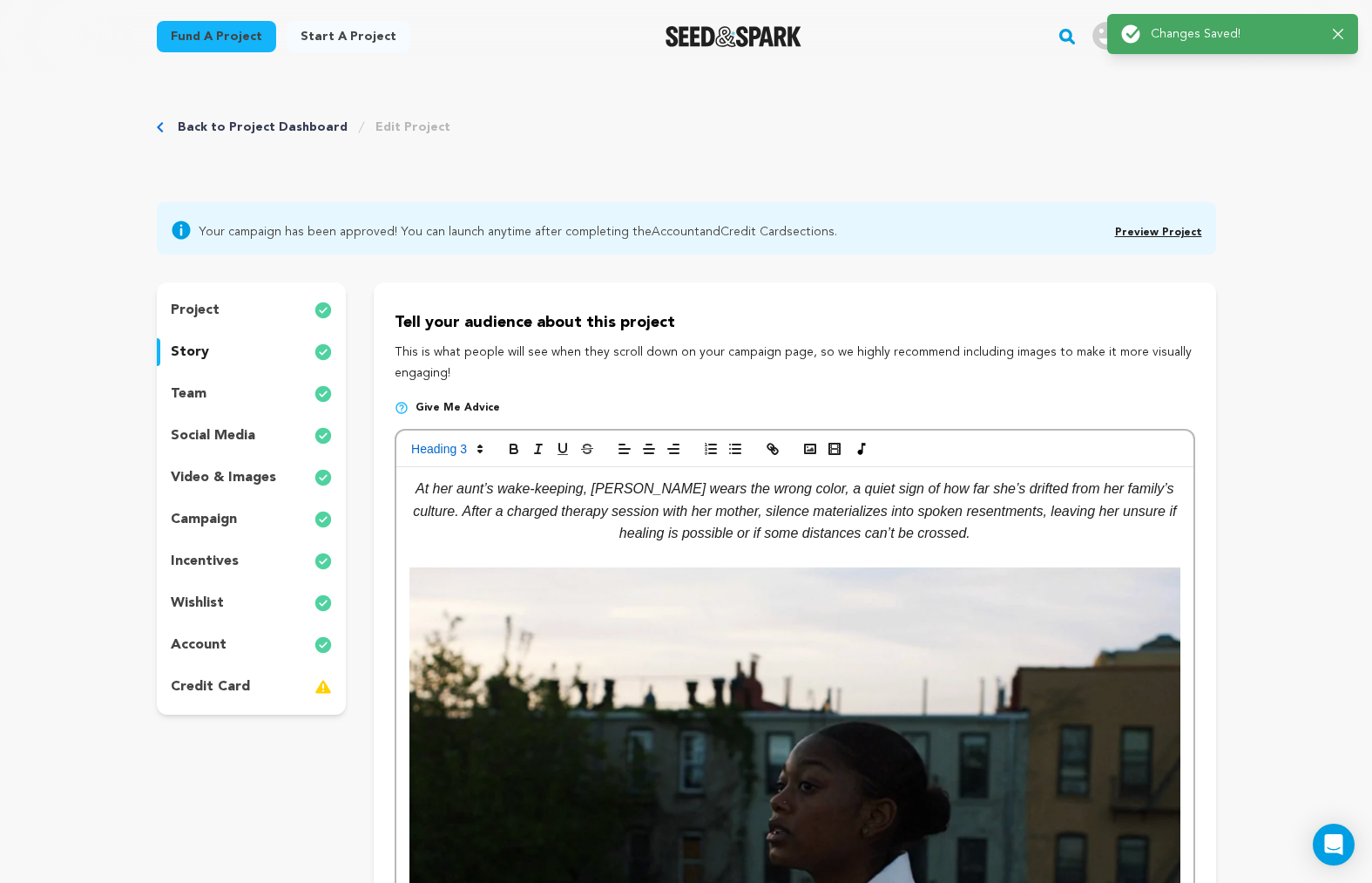
click at [1135, 233] on link "Preview Project" at bounding box center [1159, 232] width 87 height 10
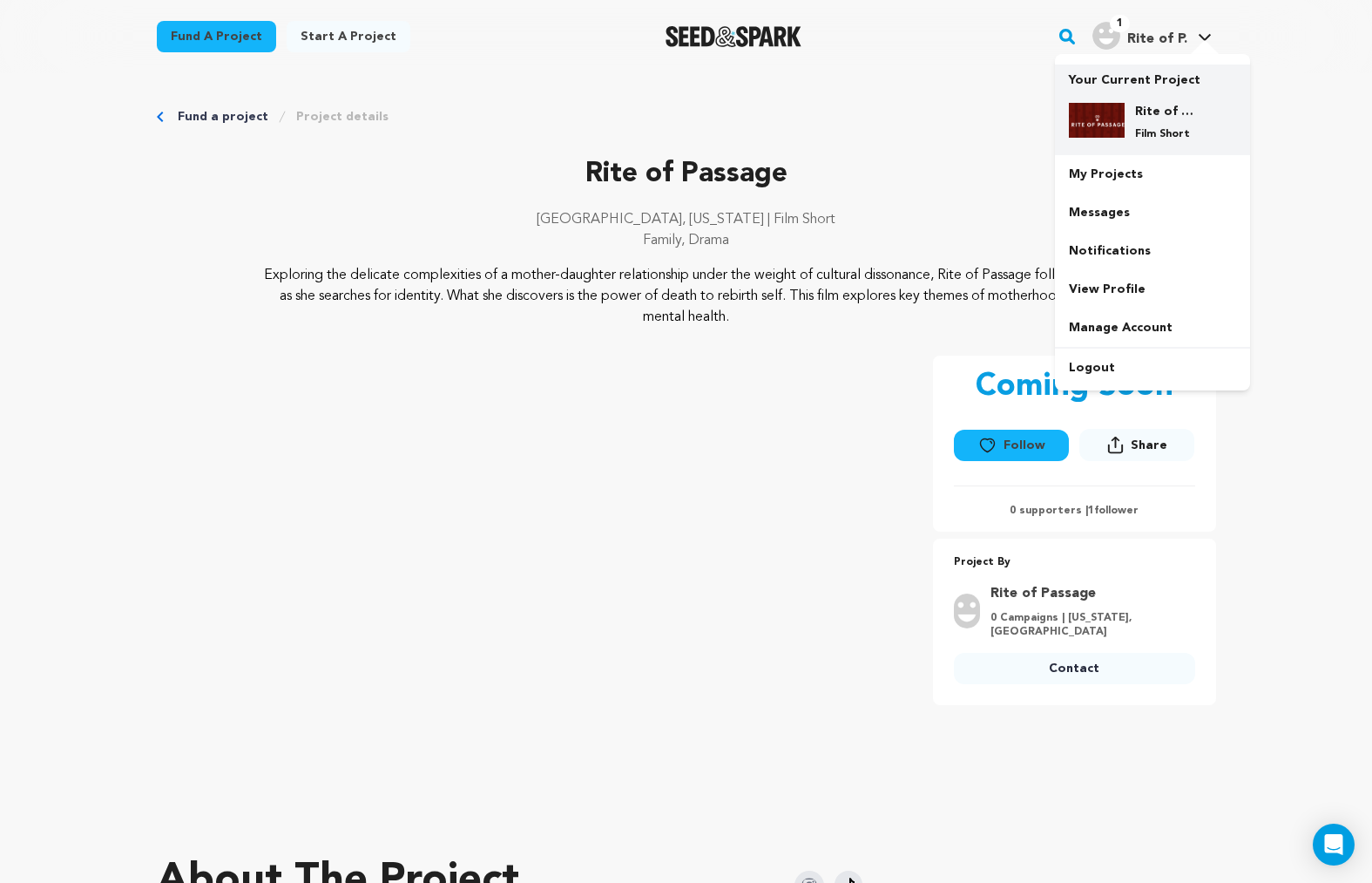
click at [1123, 107] on img at bounding box center [1097, 120] width 56 height 35
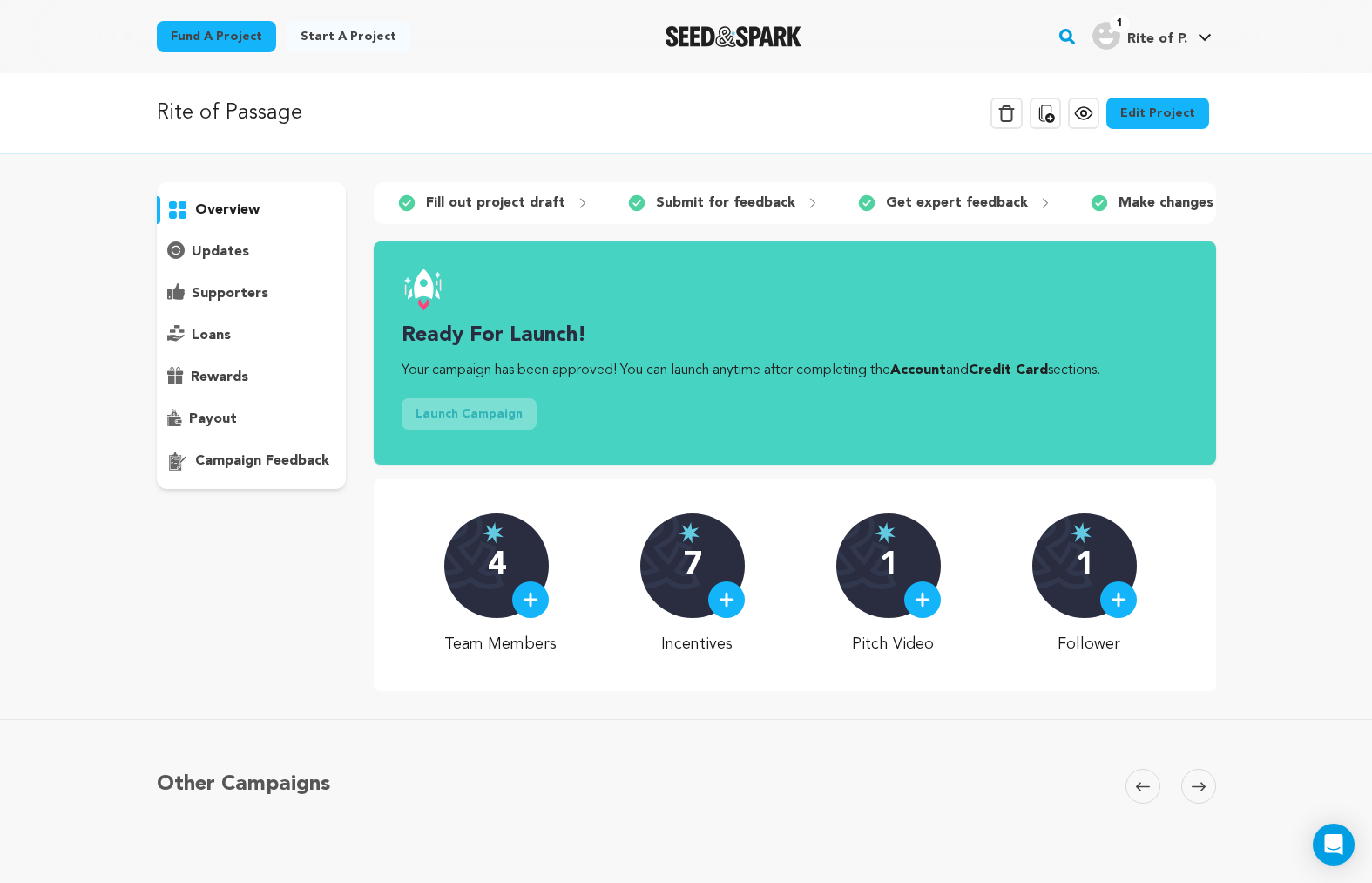
click at [1179, 109] on link "Edit Project" at bounding box center [1158, 113] width 103 height 31
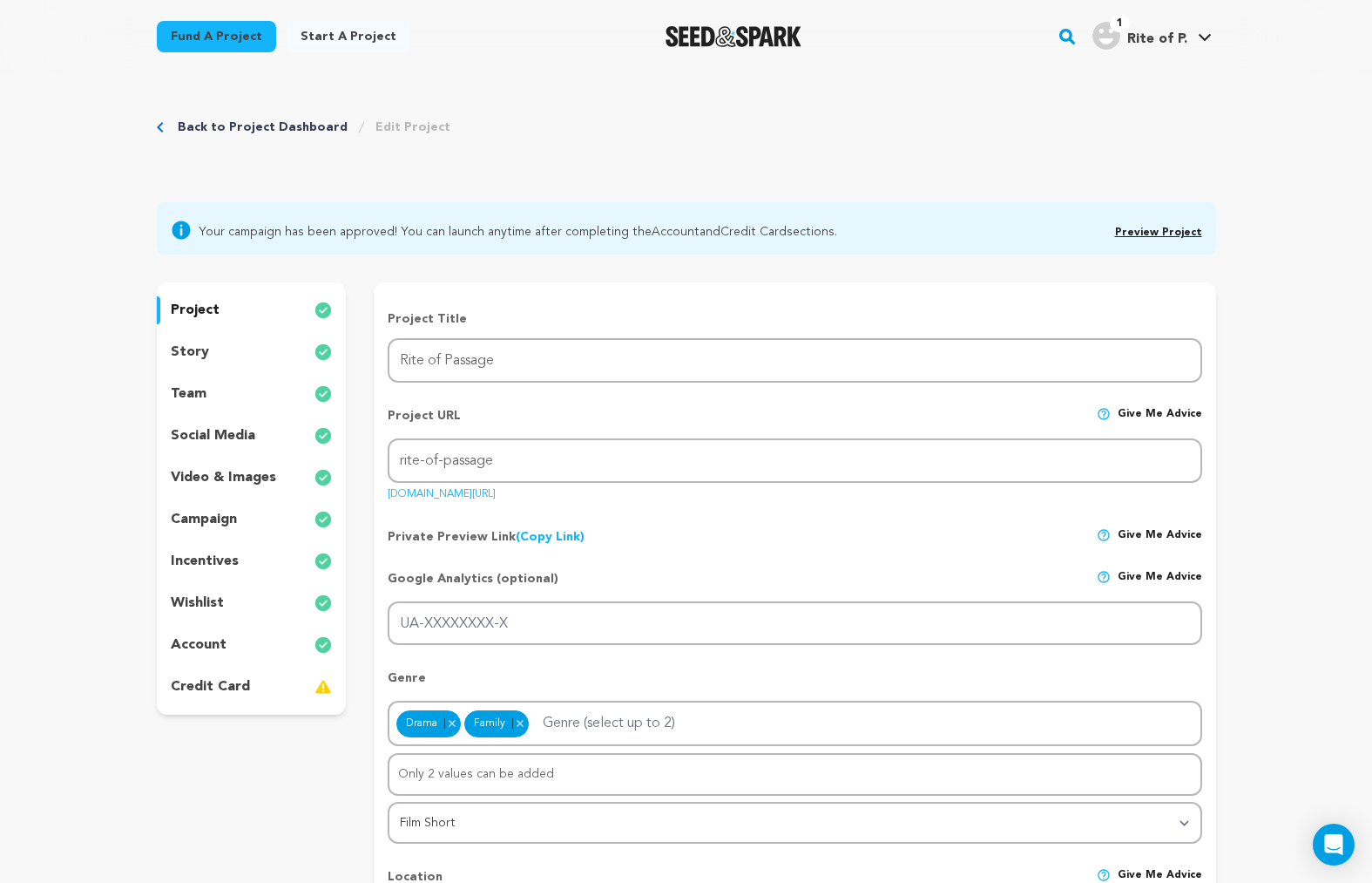
click at [191, 355] on p "story" at bounding box center [190, 351] width 39 height 21
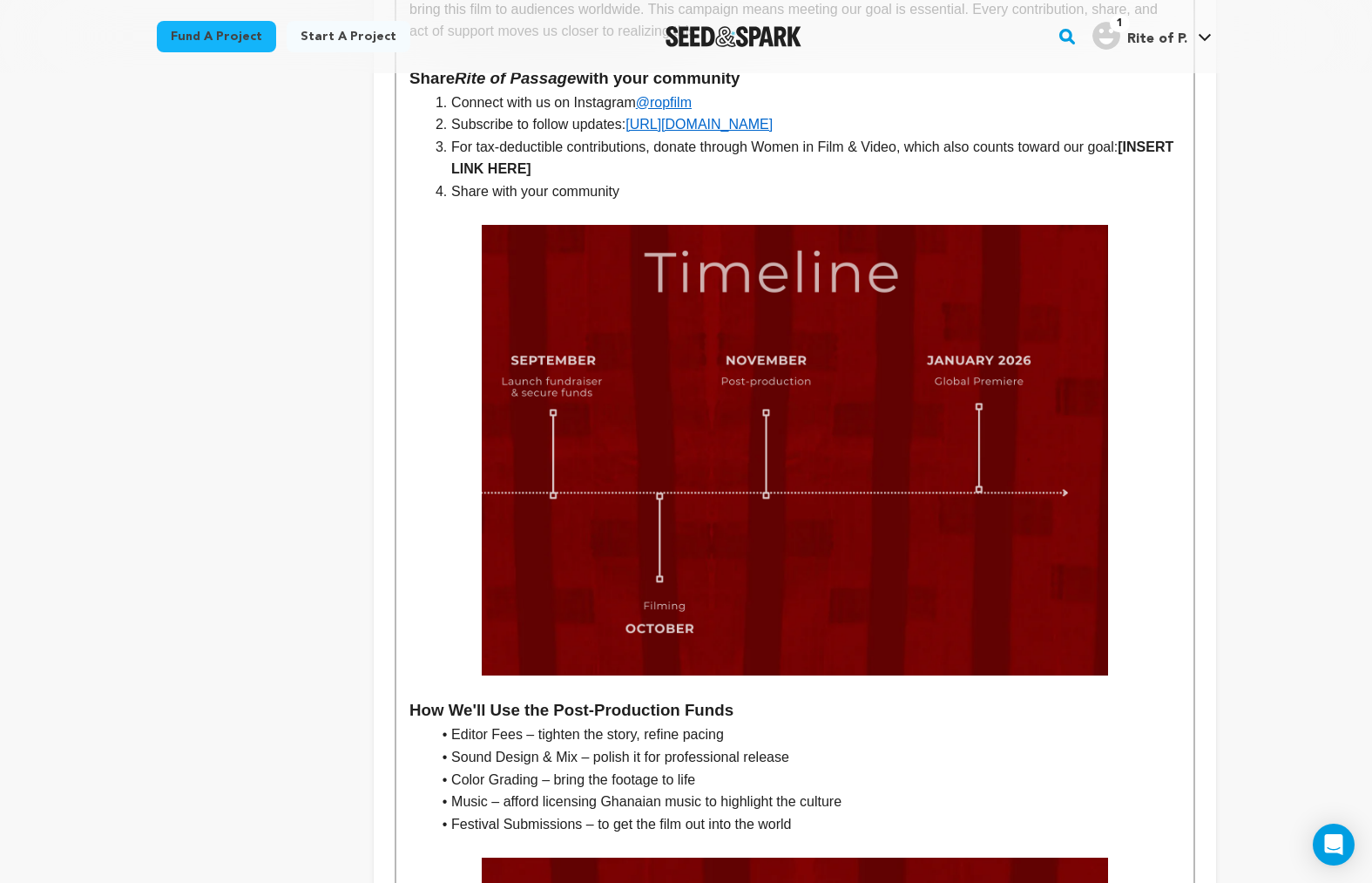
scroll to position [4381, 0]
click at [703, 474] on img at bounding box center [795, 450] width 626 height 451
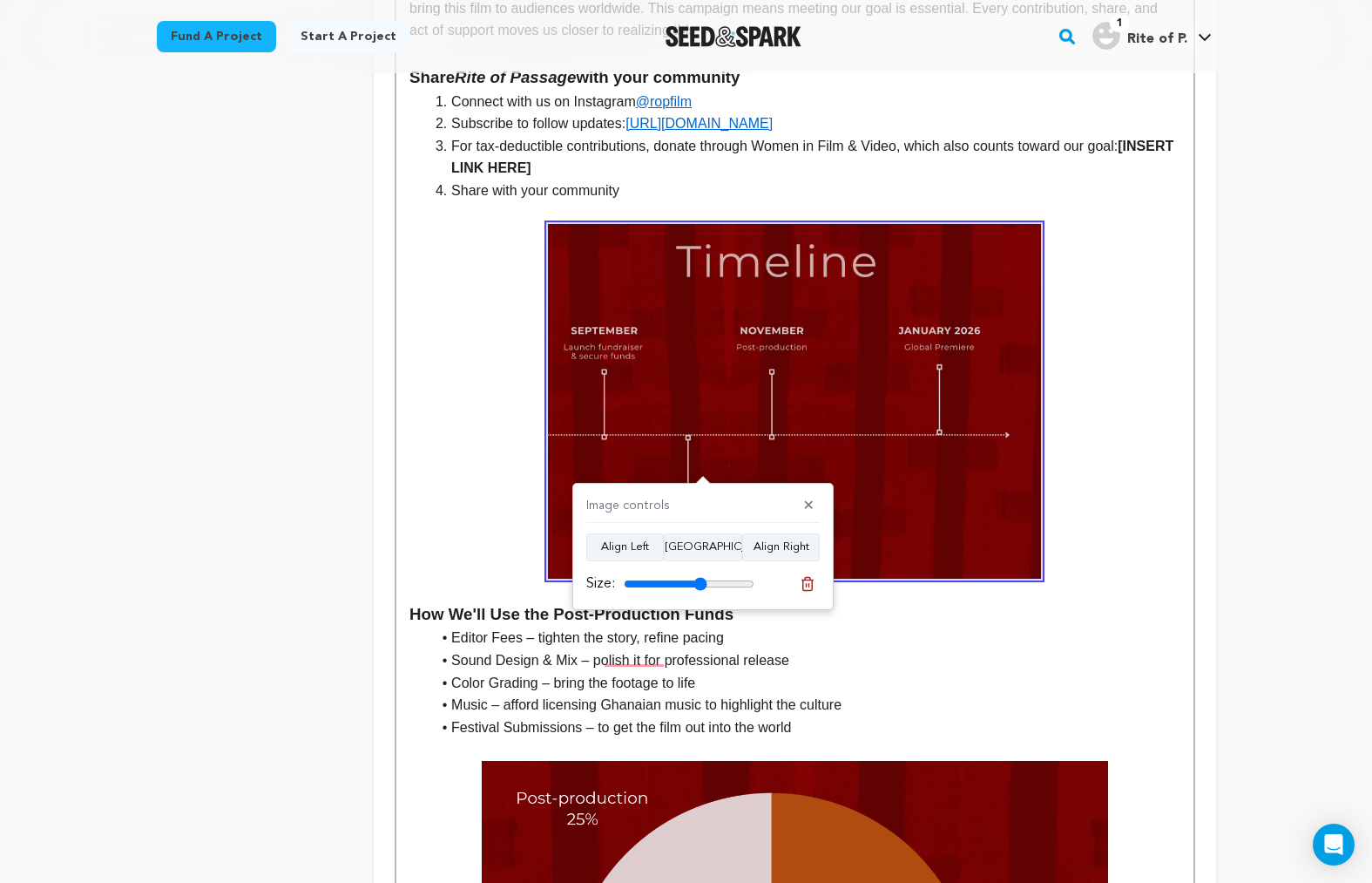
drag, startPoint x: 749, startPoint y: 582, endPoint x: 701, endPoint y: 584, distance: 48.0
type input "64"
click at [701, 584] on input "range" at bounding box center [689, 583] width 131 height 14
click at [623, 540] on button "Align Left" at bounding box center [625, 547] width 77 height 28
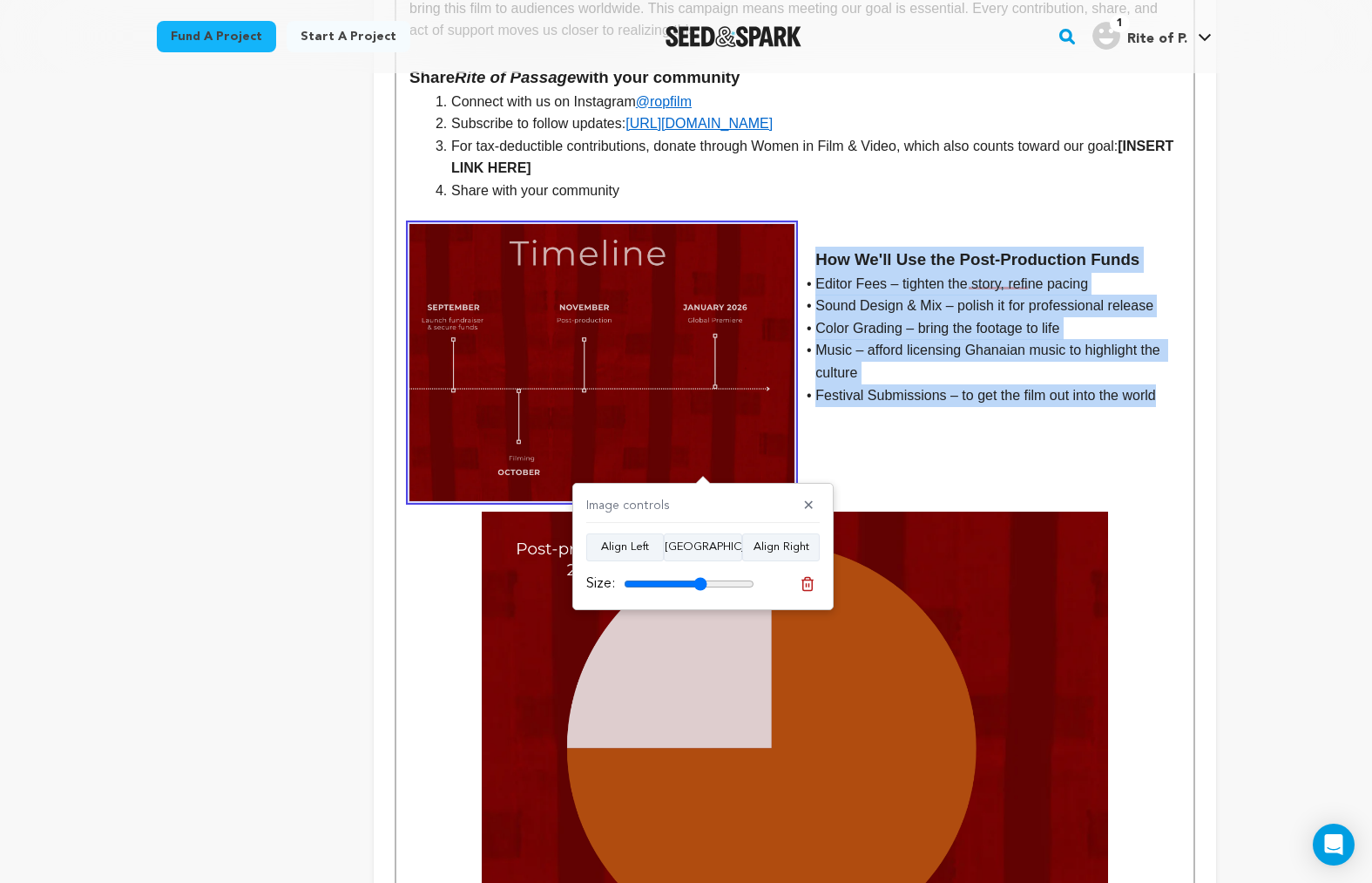
drag, startPoint x: 816, startPoint y: 182, endPoint x: 1168, endPoint y: 333, distance: 383.0
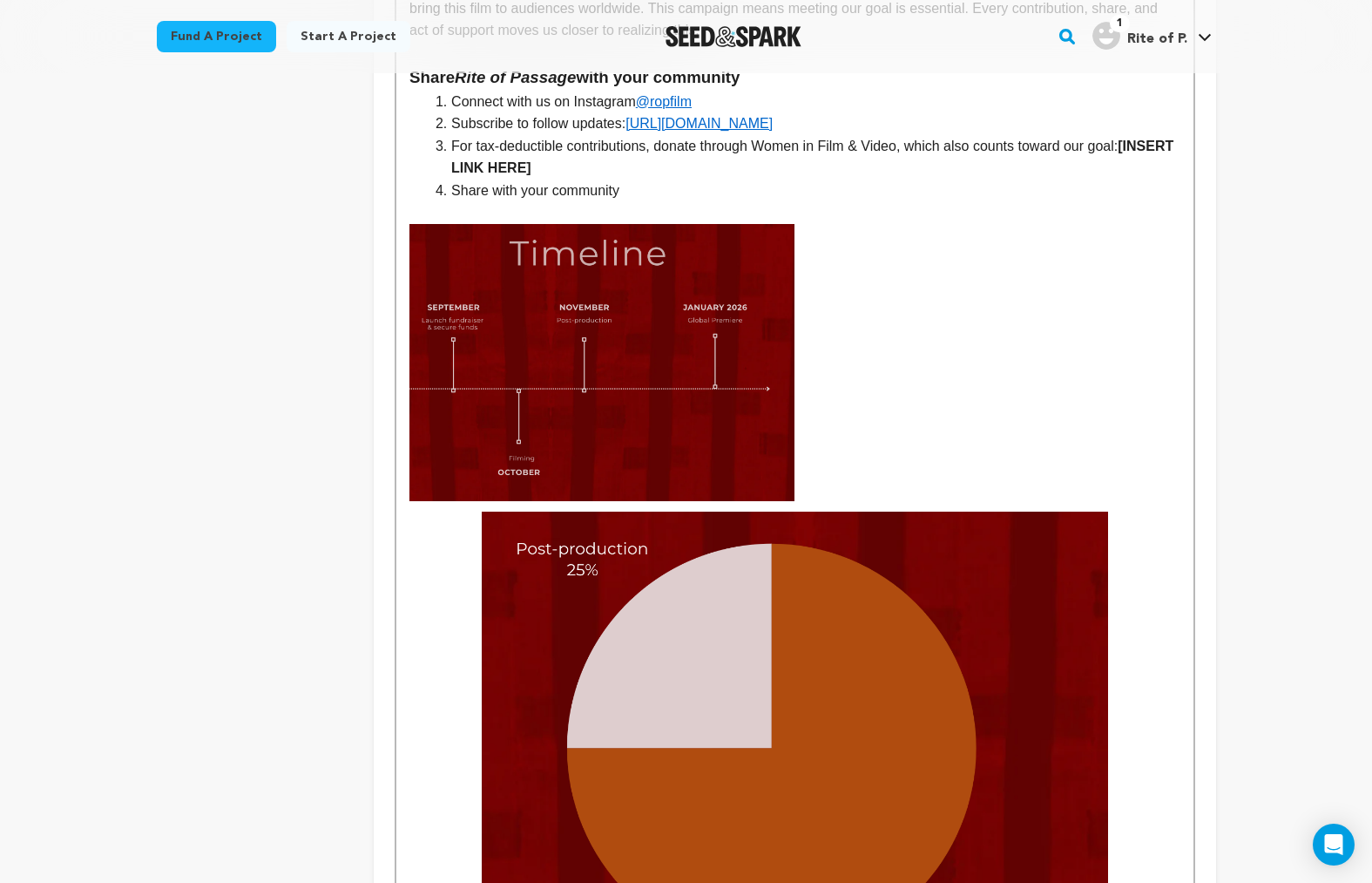
click at [875, 627] on img "To enrich screen reader interactions, please activate Accessibility in Grammarl…" at bounding box center [795, 755] width 626 height 488
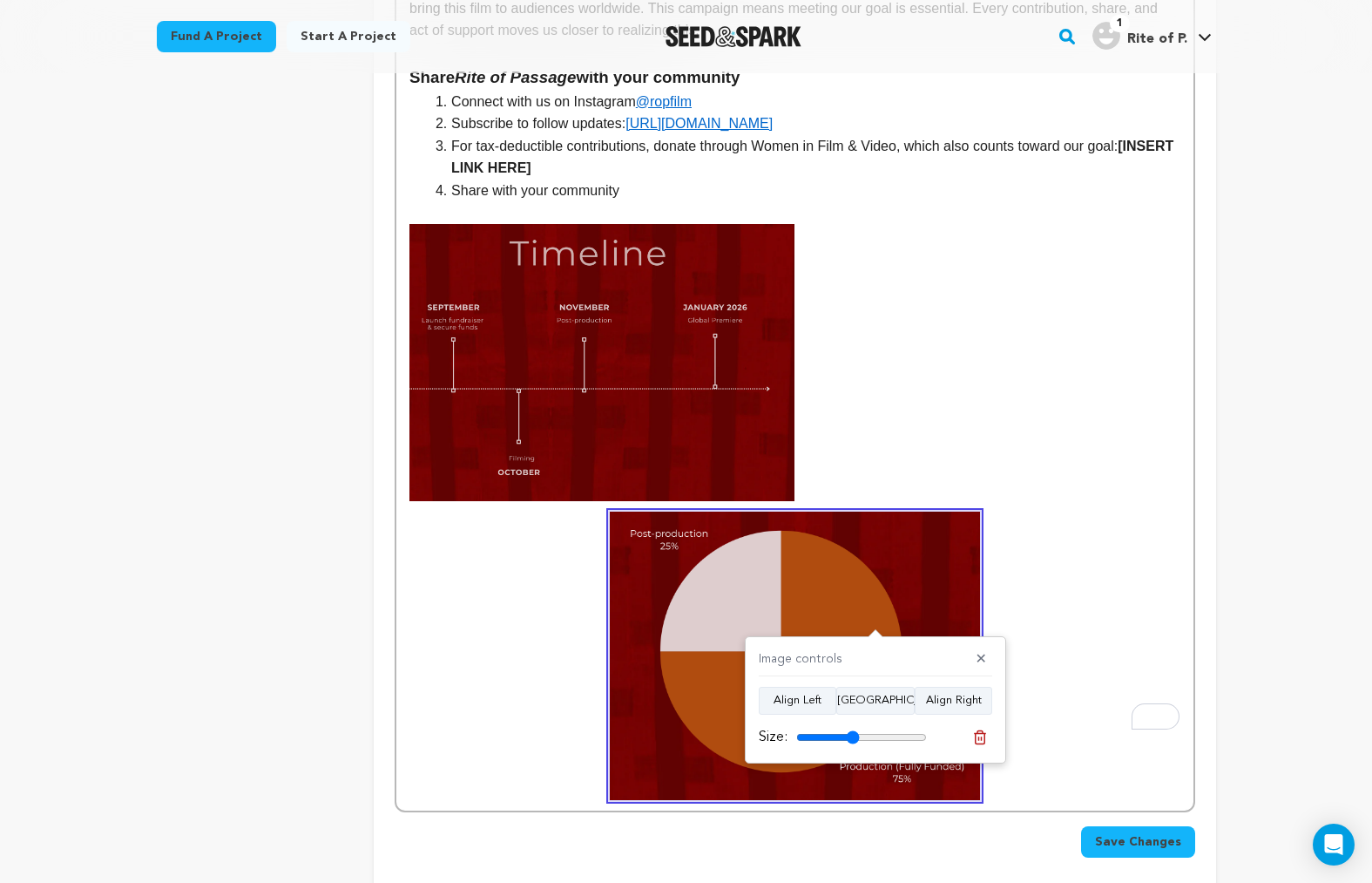
drag, startPoint x: 920, startPoint y: 735, endPoint x: 852, endPoint y: 743, distance: 68.5
type input "48"
click at [852, 743] on input "range" at bounding box center [862, 737] width 131 height 14
click at [585, 695] on p "To enrich screen reader interactions, please activate Accessibility in Grammarl…" at bounding box center [795, 547] width 771 height 506
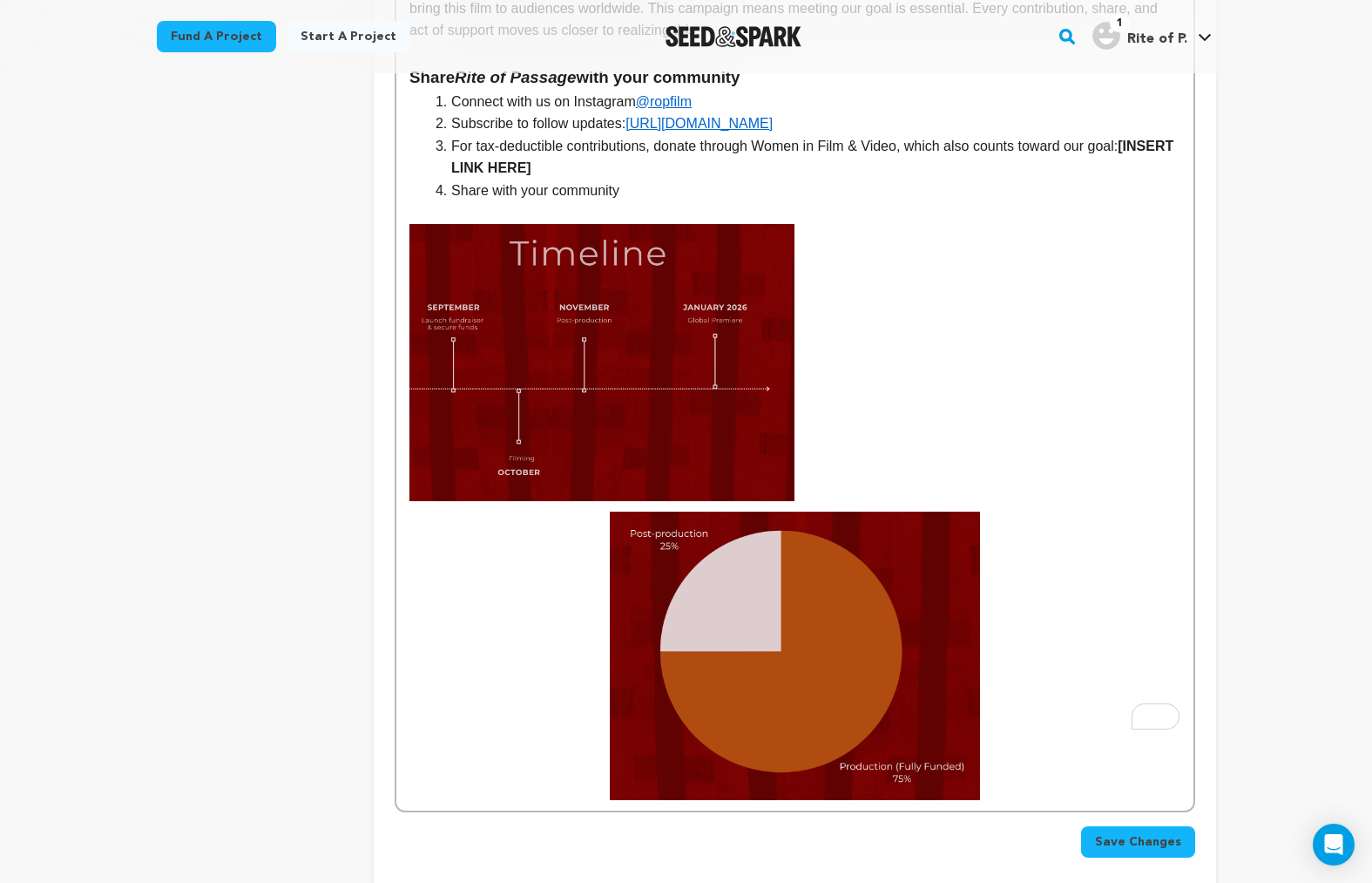
click at [581, 697] on p "To enrich screen reader interactions, please activate Accessibility in Grammarl…" at bounding box center [795, 547] width 771 height 506
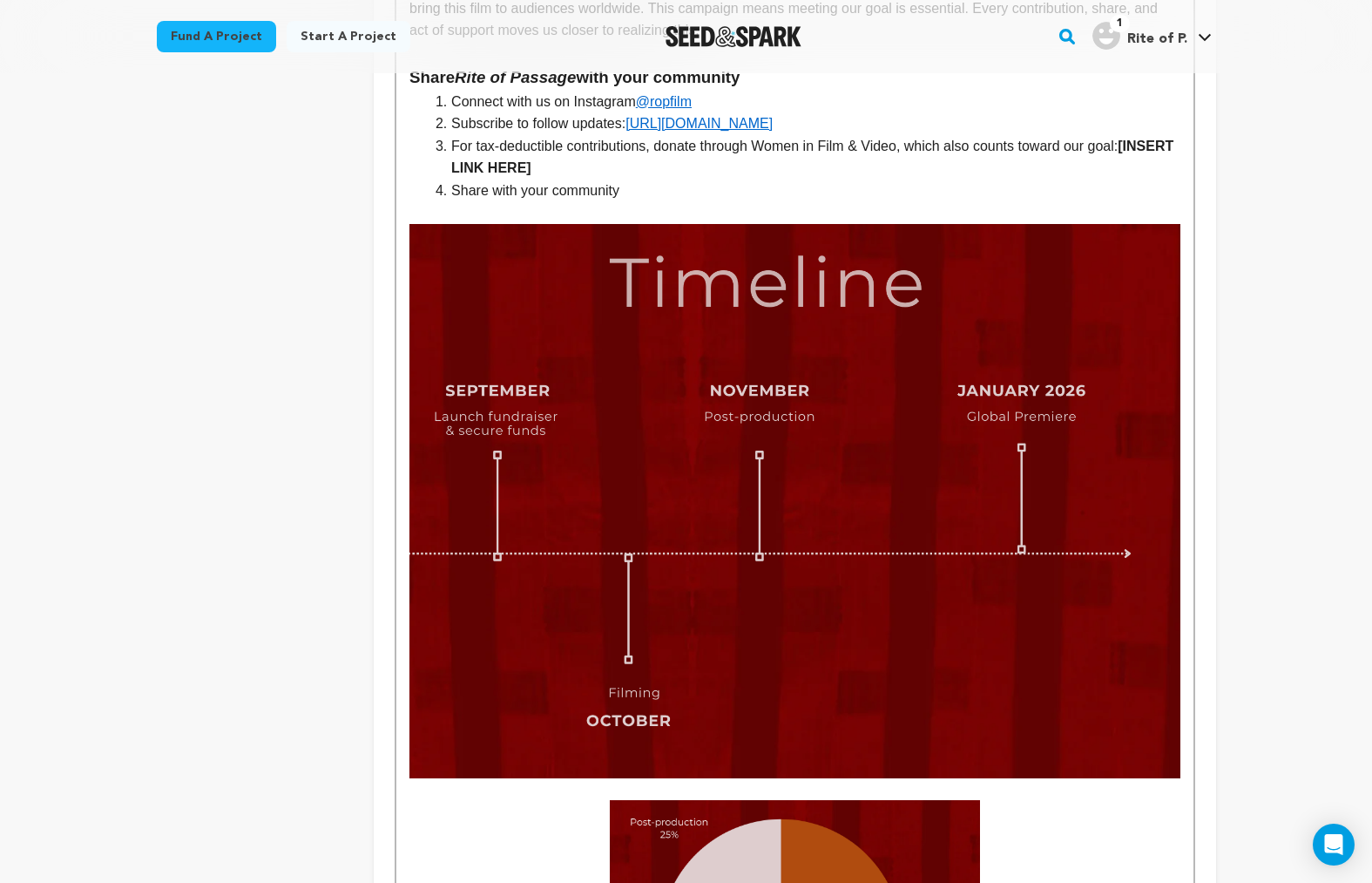
click at [658, 567] on img "To enrich screen reader interactions, please activate Accessibility in Grammarl…" at bounding box center [795, 501] width 771 height 555
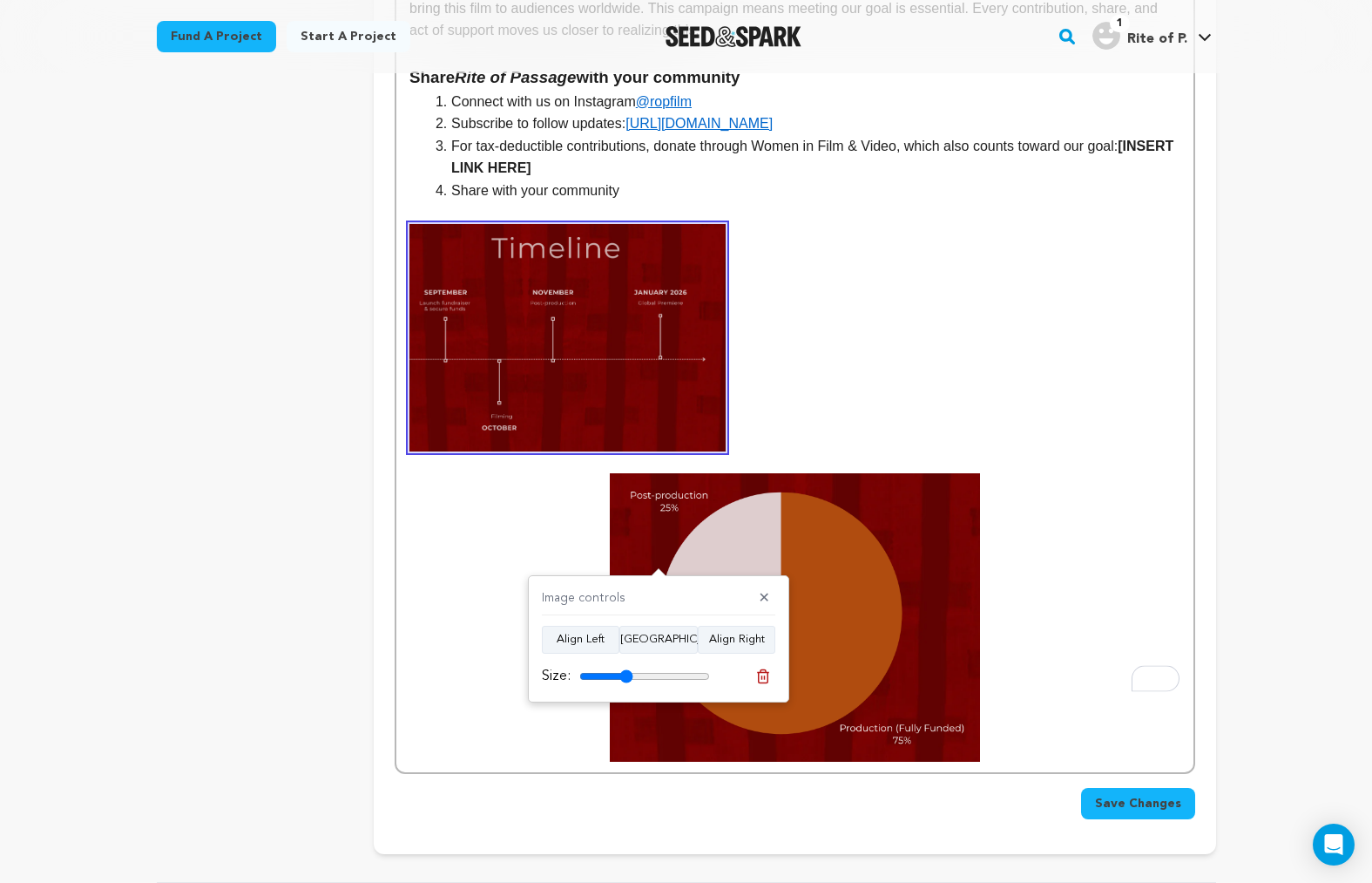
drag, startPoint x: 699, startPoint y: 677, endPoint x: 626, endPoint y: 679, distance: 73.0
type input "41"
click at [626, 679] on input "range" at bounding box center [645, 676] width 131 height 14
click at [726, 510] on img "To enrich screen reader interactions, please activate Accessibility in Grammarl…" at bounding box center [795, 618] width 371 height 289
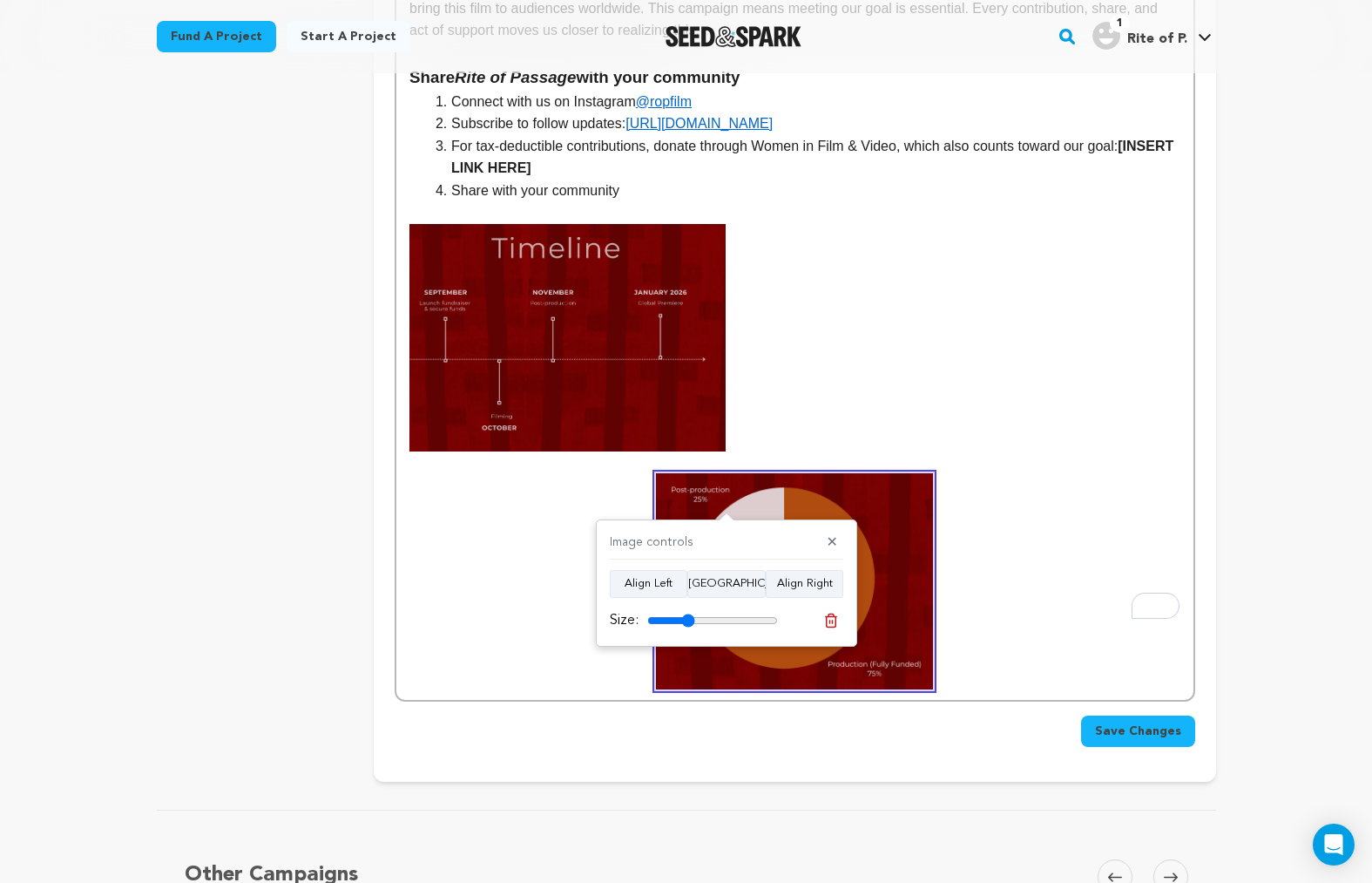
drag, startPoint x: 705, startPoint y: 620, endPoint x: 688, endPoint y: 624, distance: 17.5
type input "36"
click at [688, 624] on input "range" at bounding box center [713, 620] width 131 height 14
click at [615, 474] on p "To enrich screen reader interactions, please activate Accessibility in Grammarl…" at bounding box center [795, 581] width 771 height 216
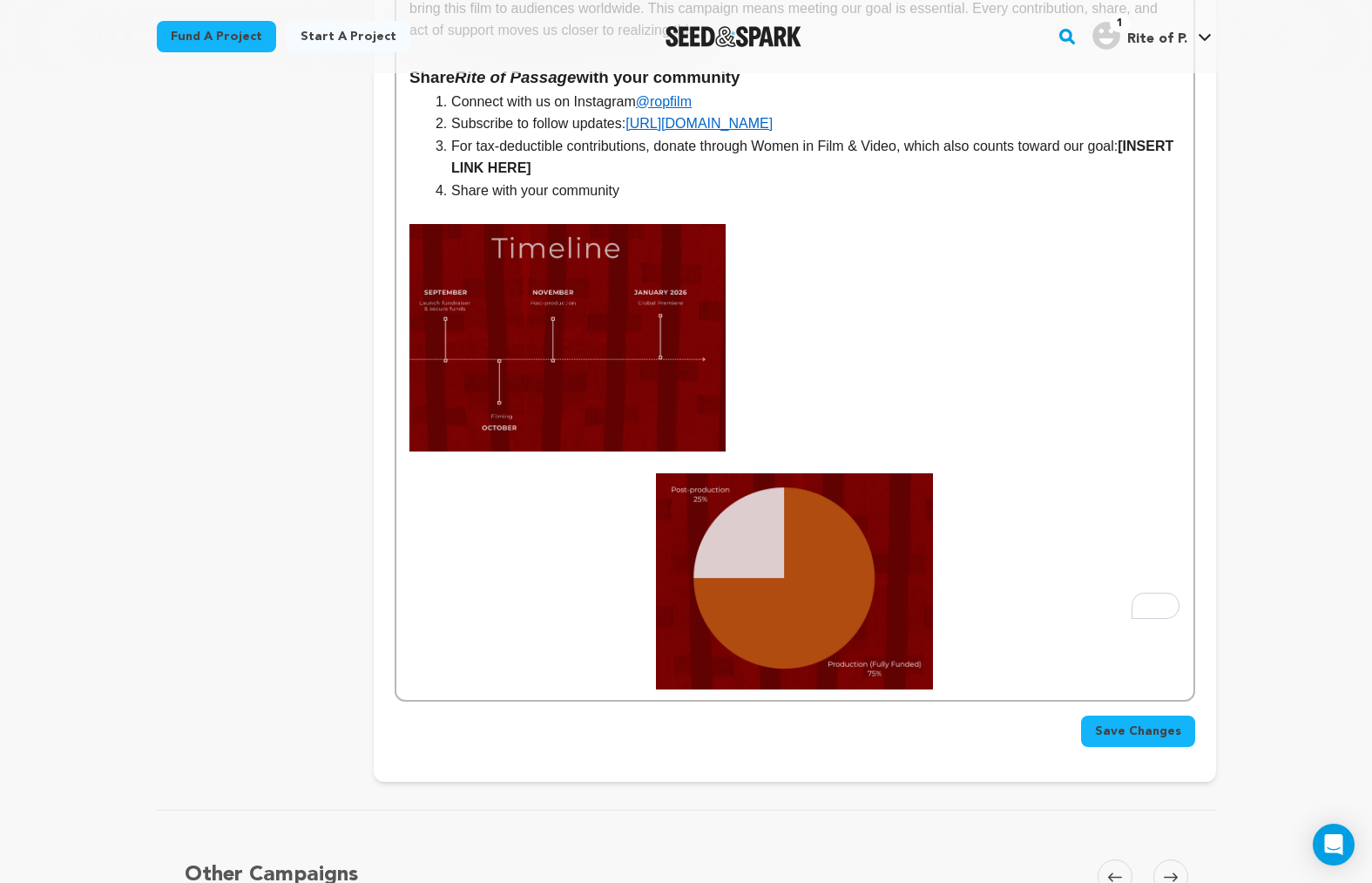
click at [622, 474] on p "To enrich screen reader interactions, please activate Accessibility in Grammarl…" at bounding box center [795, 581] width 771 height 216
click at [640, 474] on p "To enrich screen reader interactions, please activate Accessibility in Grammarl…" at bounding box center [795, 581] width 771 height 216
click at [821, 346] on h2 "To enrich screen reader interactions, please activate Accessibility in Grammarl…" at bounding box center [795, 338] width 771 height 227
click at [618, 474] on p "To enrich screen reader interactions, please activate Accessibility in Grammarl…" at bounding box center [795, 581] width 771 height 216
click at [598, 474] on p "To enrich screen reader interactions, please activate Accessibility in Grammarl…" at bounding box center [795, 581] width 771 height 216
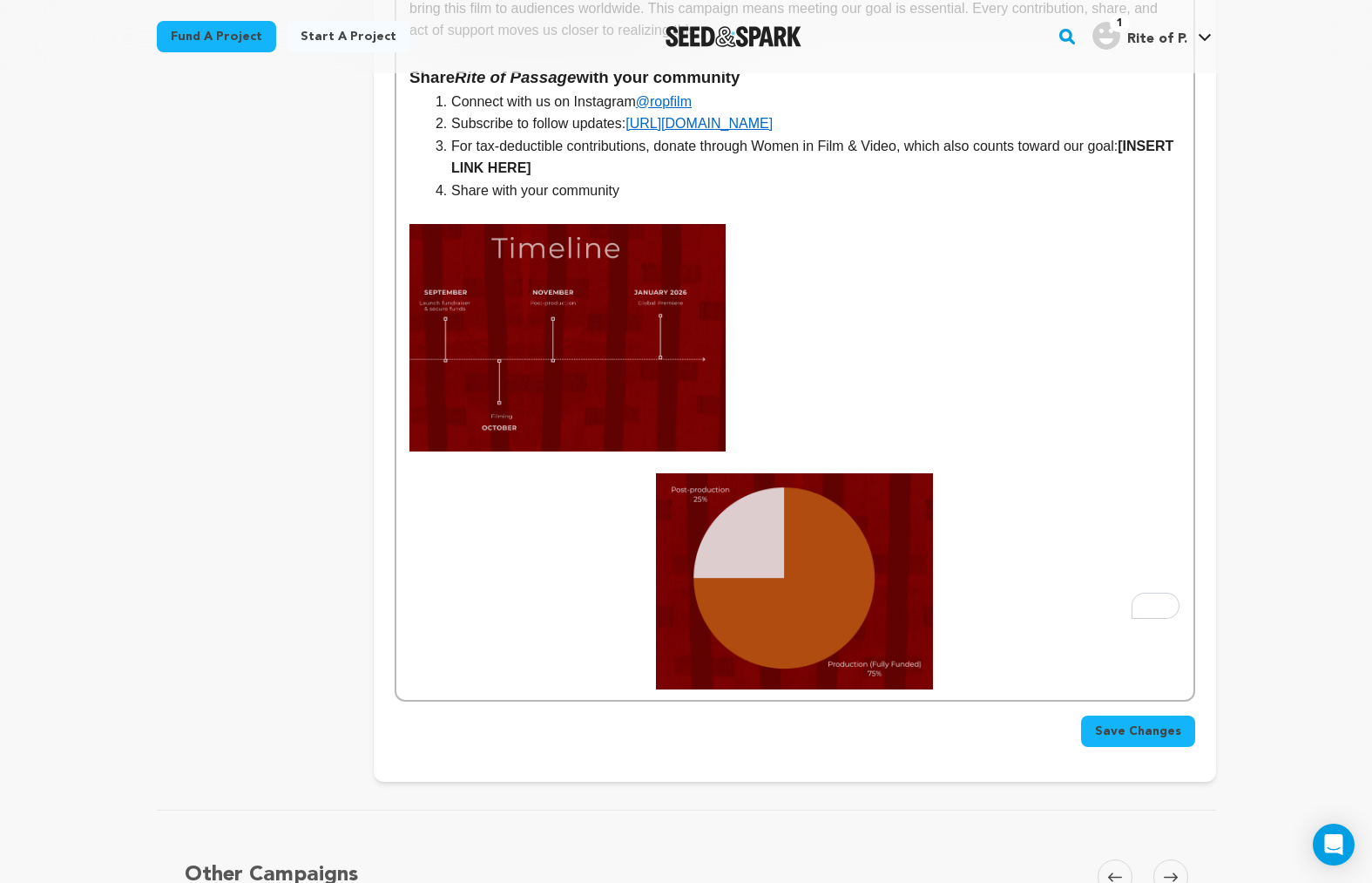
click at [747, 503] on img "To enrich screen reader interactions, please activate Accessibility in Grammarl…" at bounding box center [795, 581] width 277 height 216
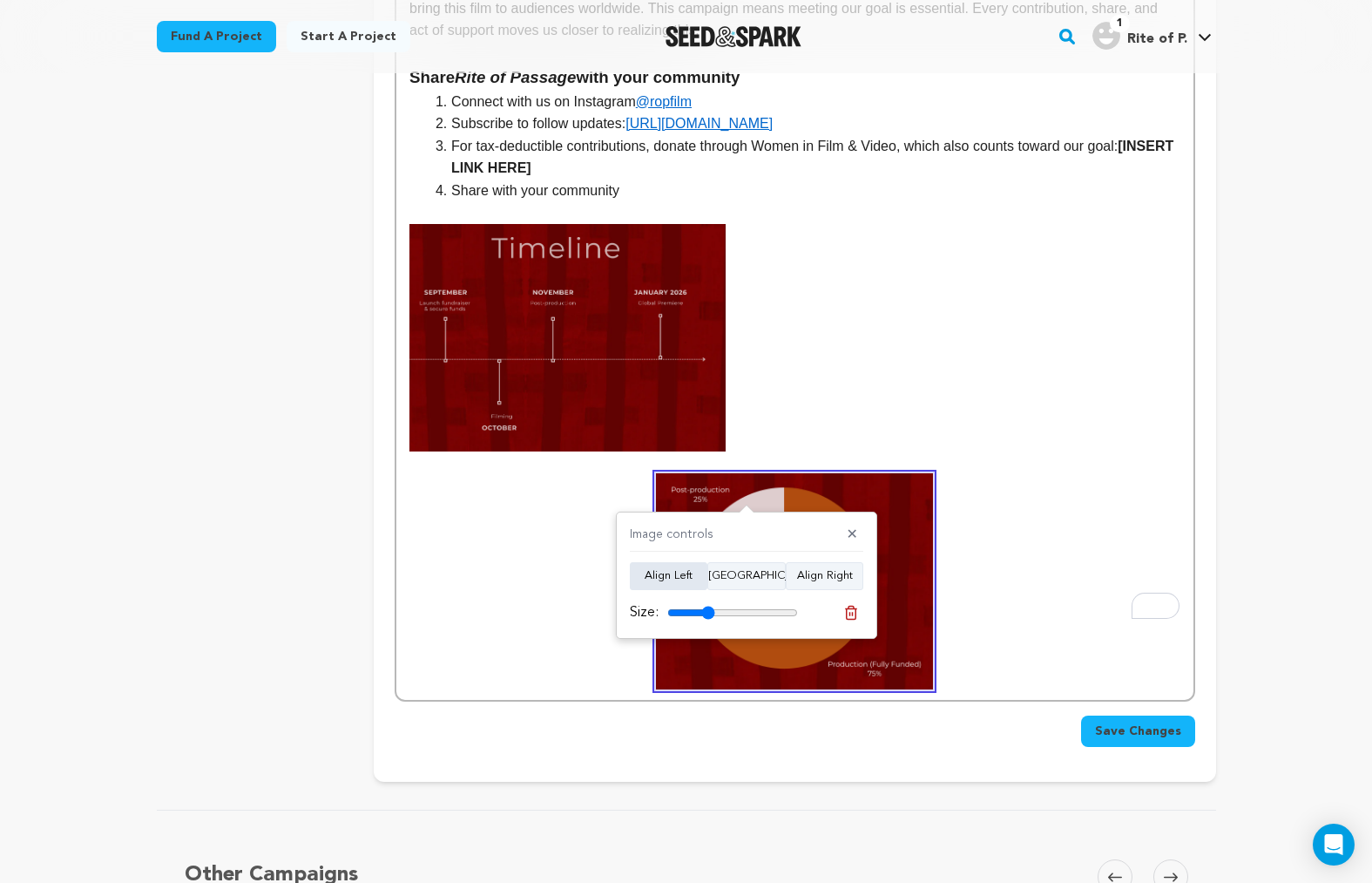
click at [665, 559] on div "Image controls ✕ Align Left Align Center Align Right Size:" at bounding box center [747, 575] width 261 height 127
click at [671, 574] on button "Align Left" at bounding box center [669, 576] width 77 height 28
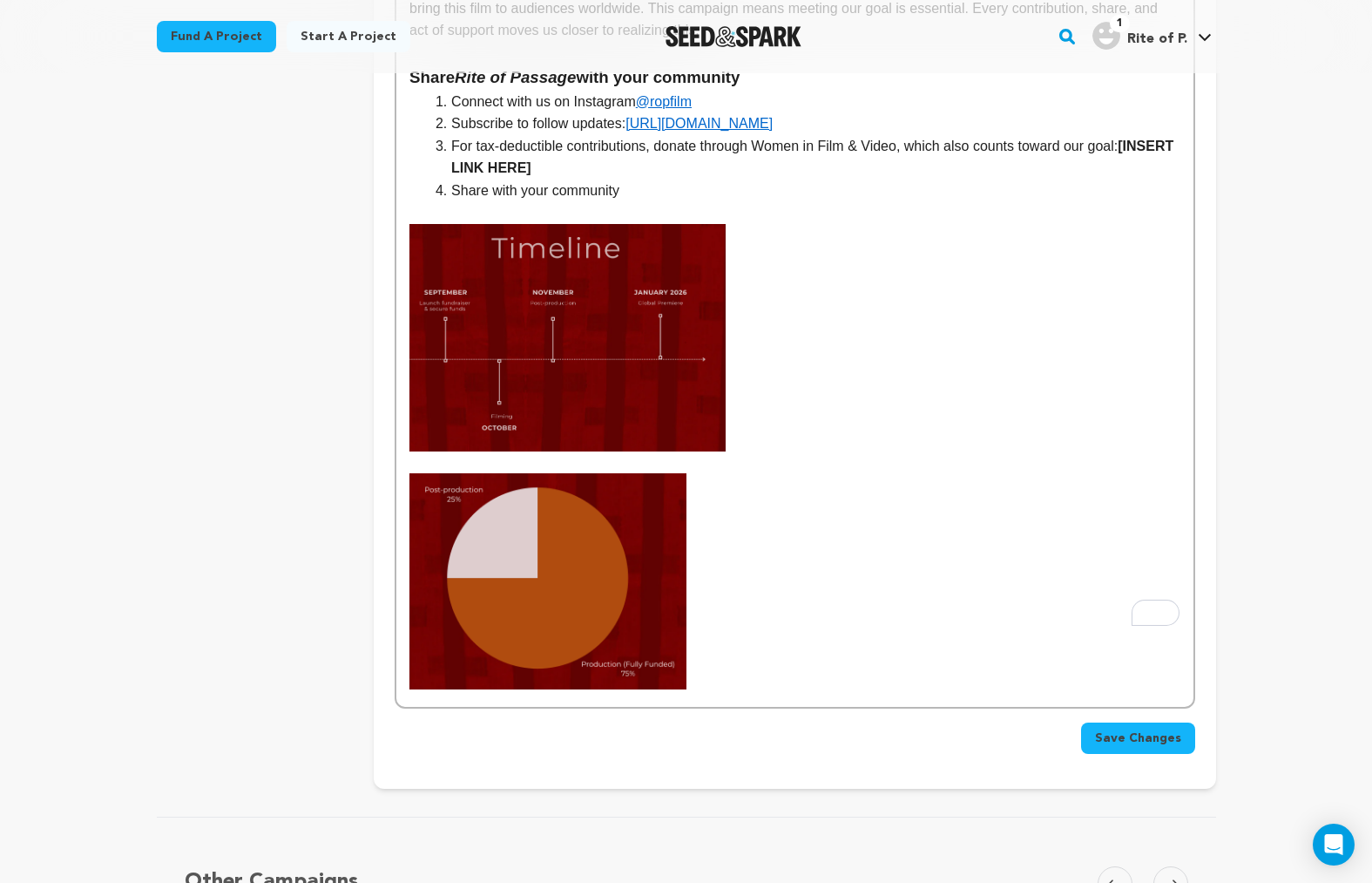
click at [534, 505] on img "To enrich screen reader interactions, please activate Accessibility in Grammarl…" at bounding box center [547, 581] width 277 height 216
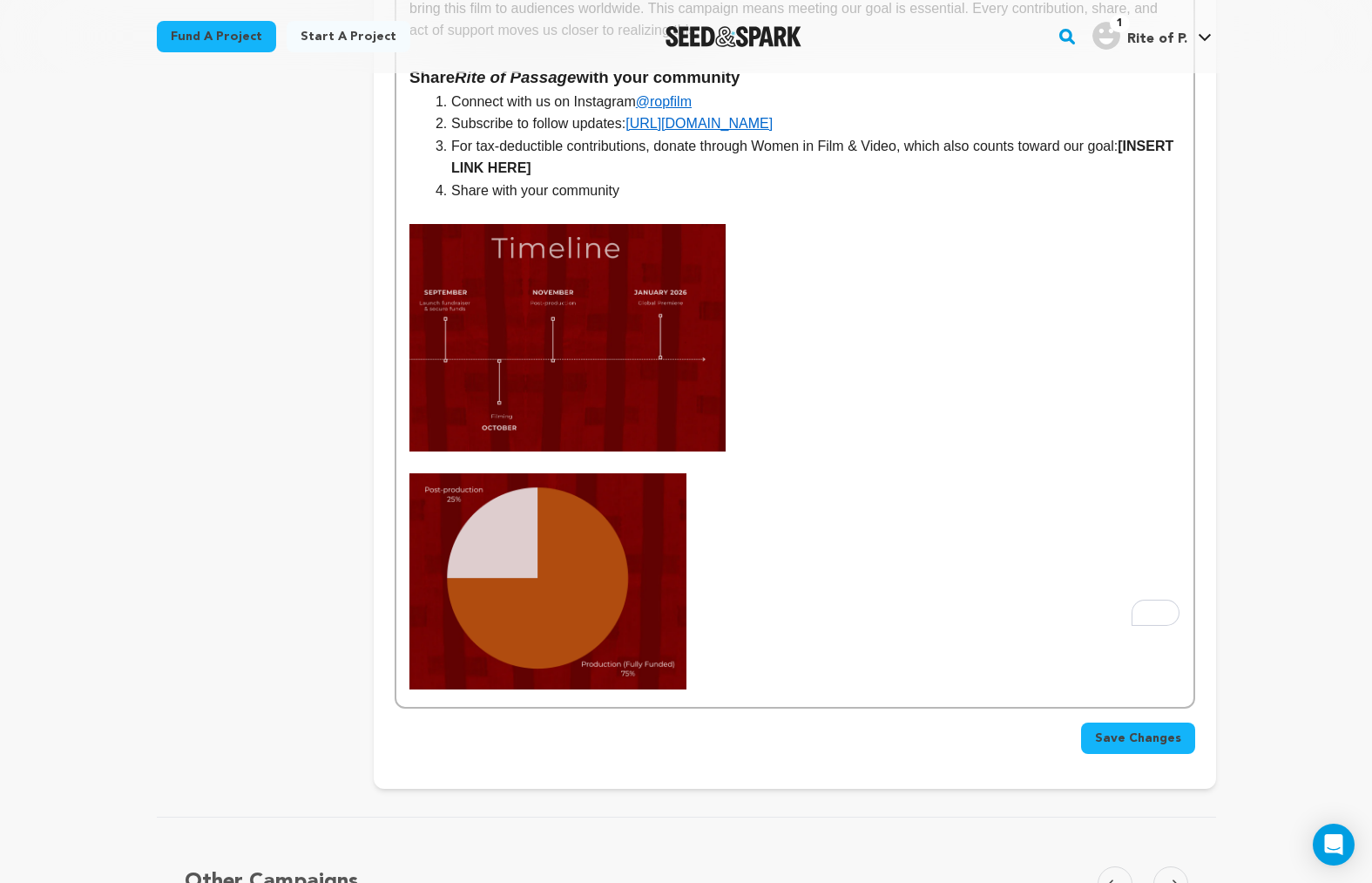
click at [501, 334] on img "To enrich screen reader interactions, please activate Accessibility in Grammarl…" at bounding box center [567, 338] width 316 height 227
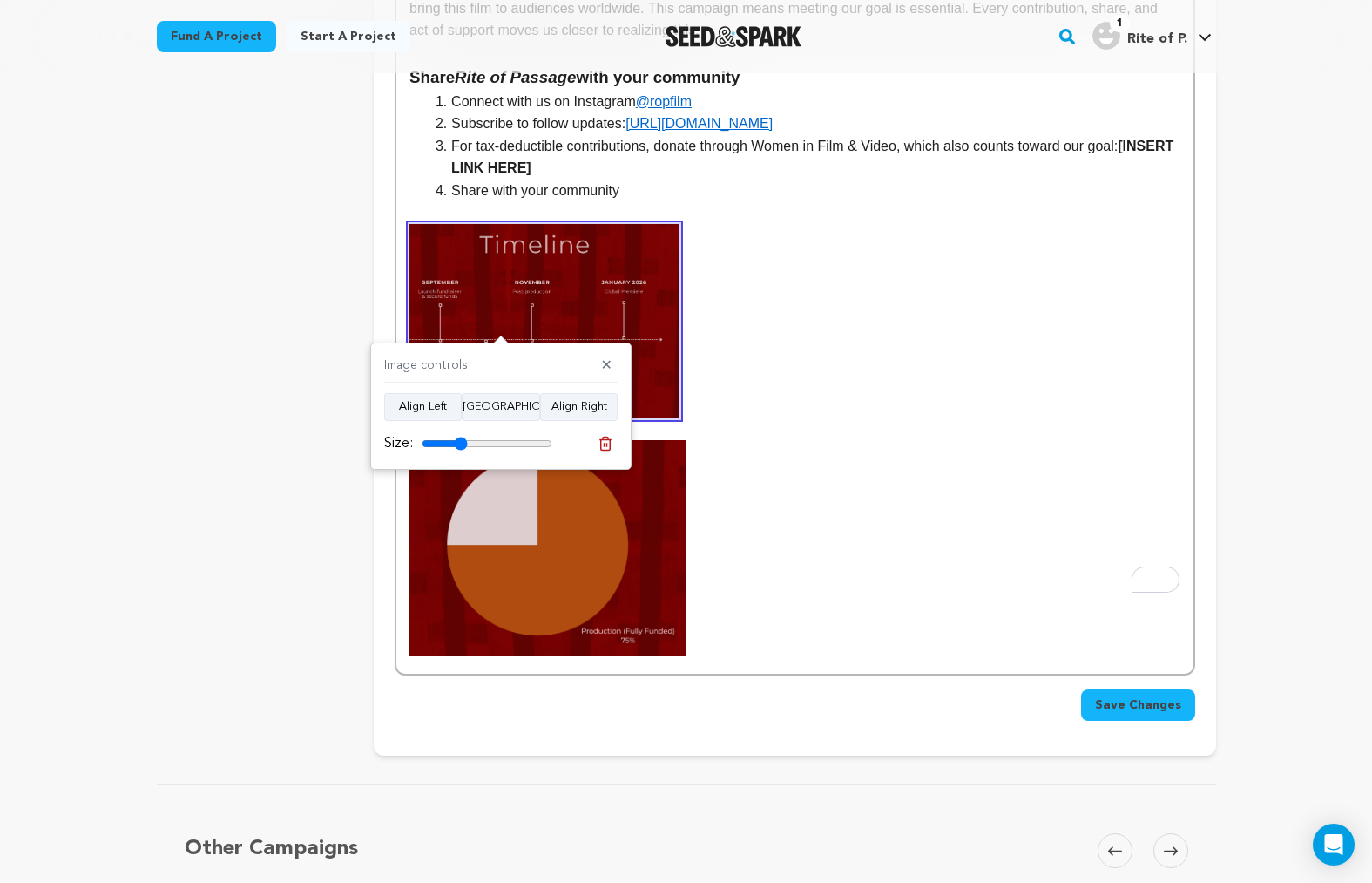
type input "35"
click at [460, 439] on input "range" at bounding box center [487, 443] width 131 height 14
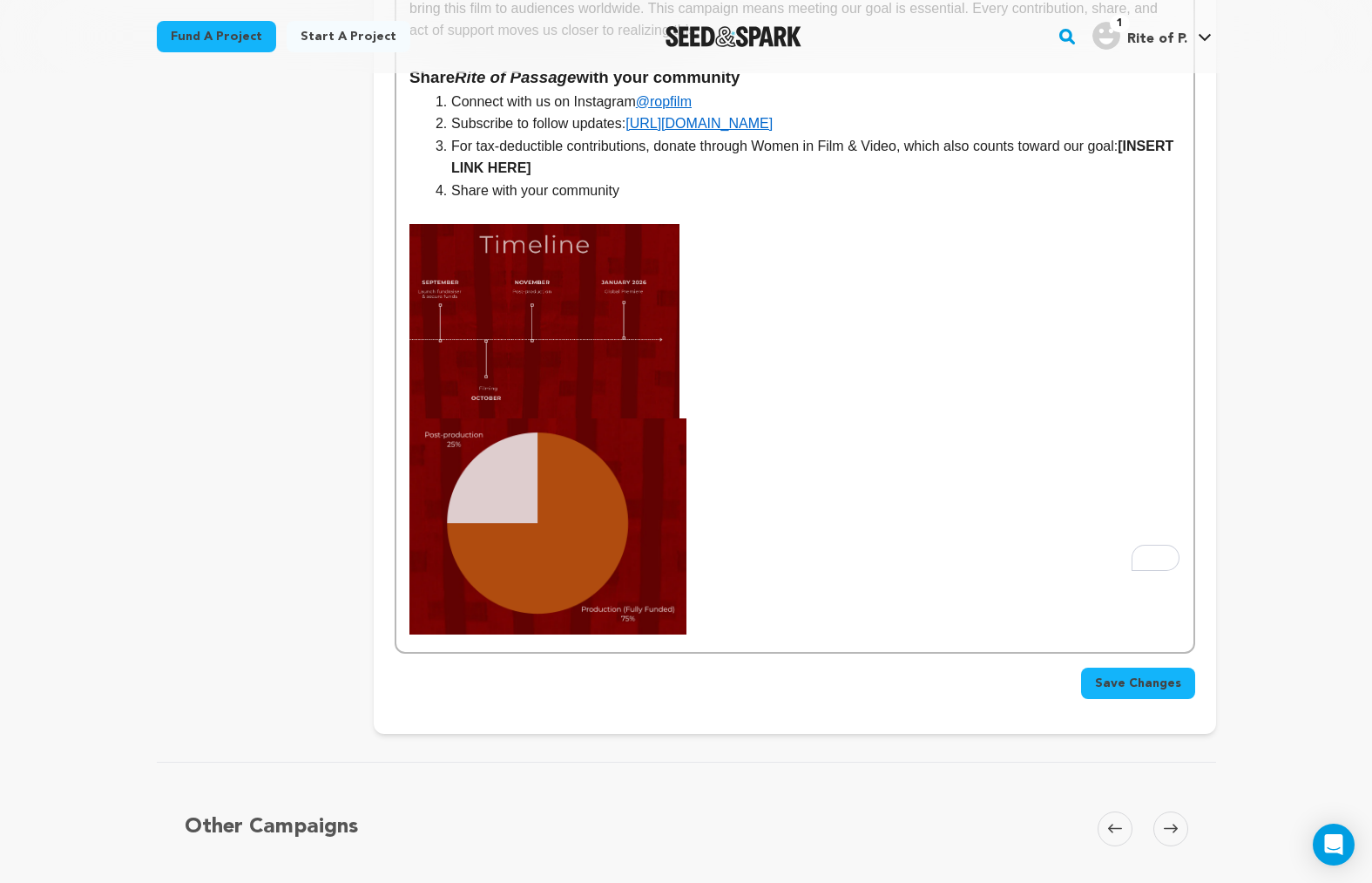
click at [585, 305] on img "To enrich screen reader interactions, please activate Accessibility in Grammarl…" at bounding box center [544, 321] width 270 height 193
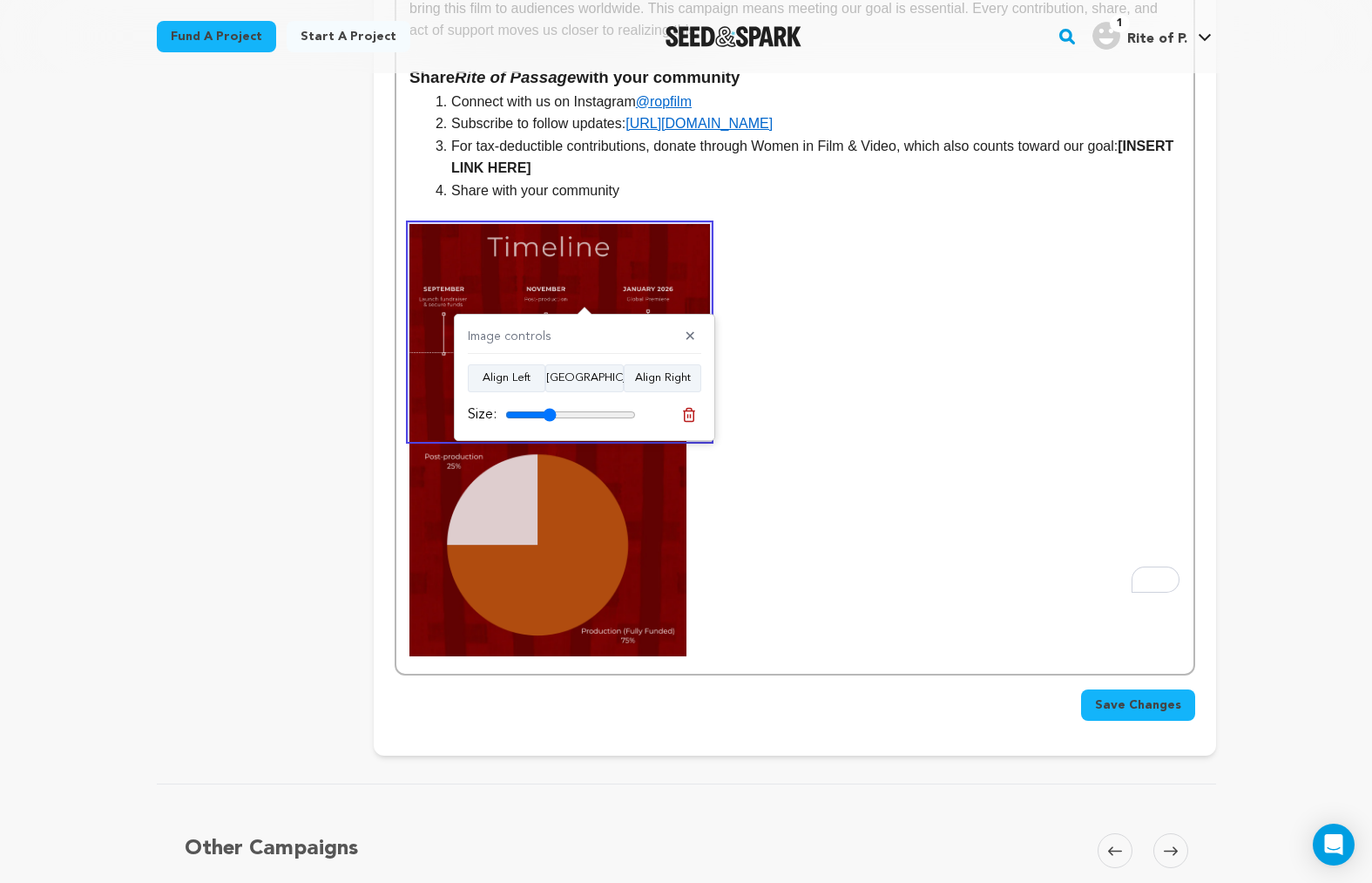
type input "39"
click at [549, 413] on input "range" at bounding box center [571, 414] width 131 height 14
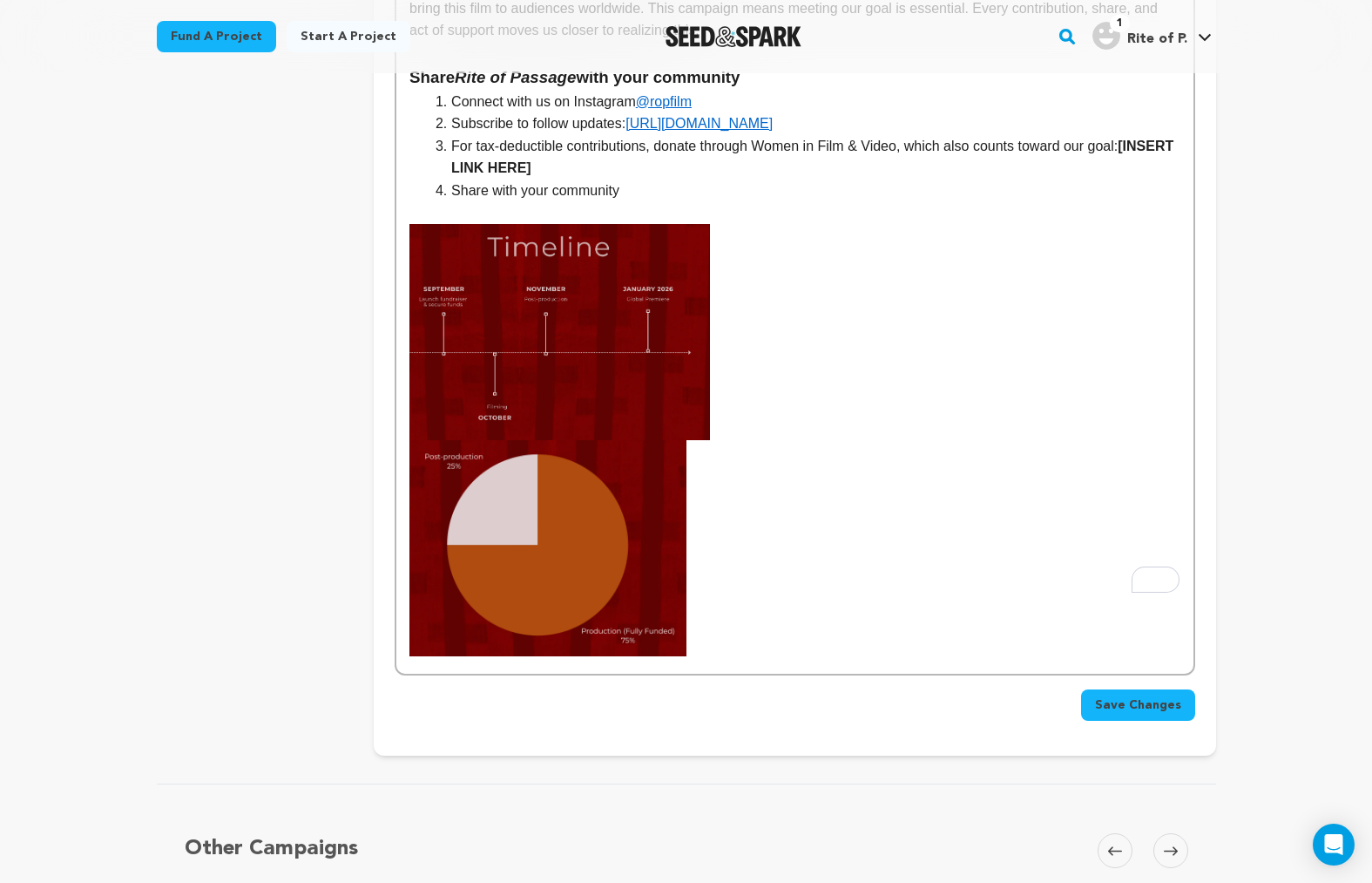
click at [648, 441] on img "To enrich screen reader interactions, please activate Accessibility in Grammarl…" at bounding box center [547, 548] width 277 height 216
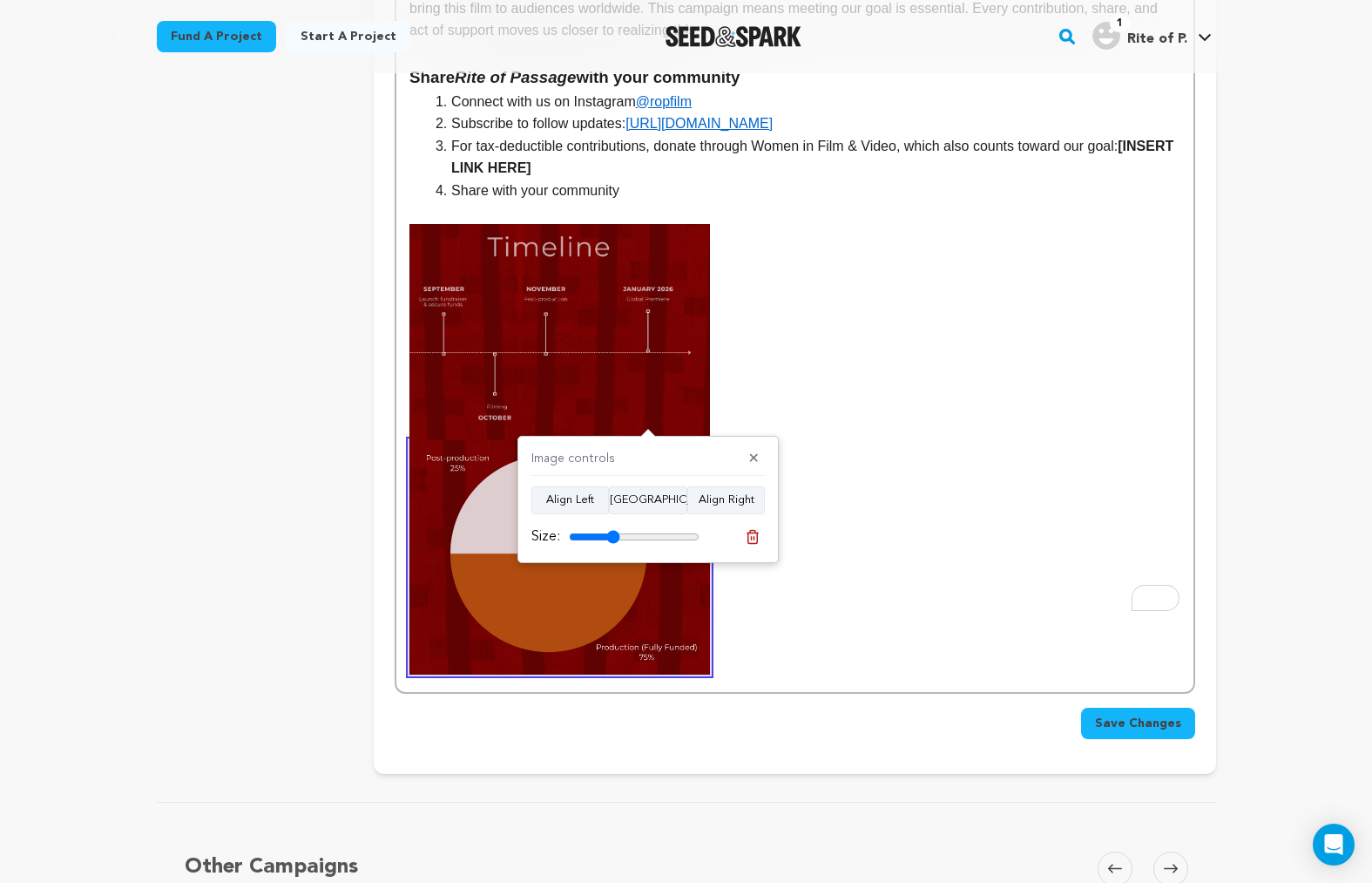
type input "39"
click at [613, 536] on input "range" at bounding box center [635, 536] width 131 height 14
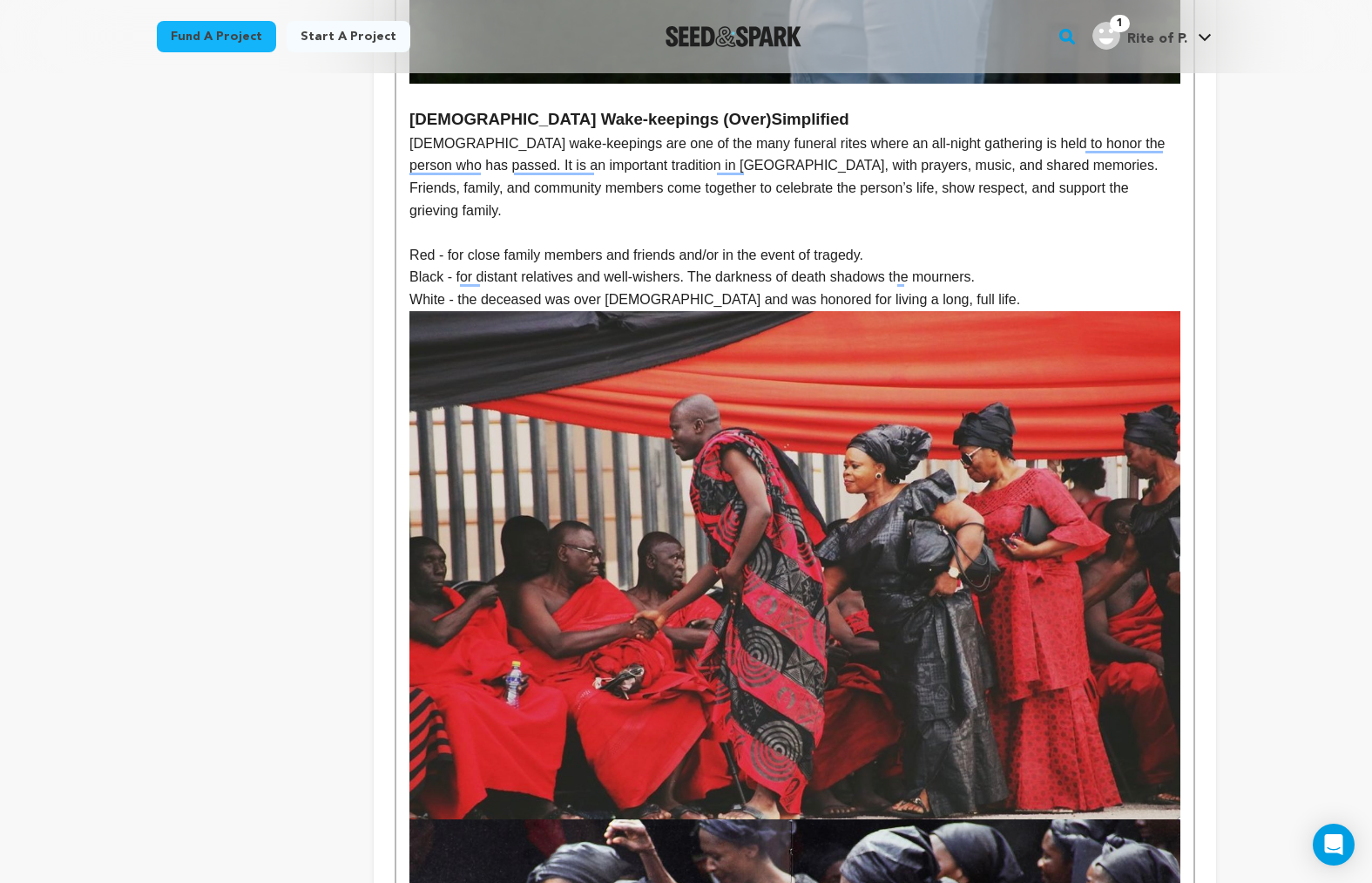
scroll to position [1016, 0]
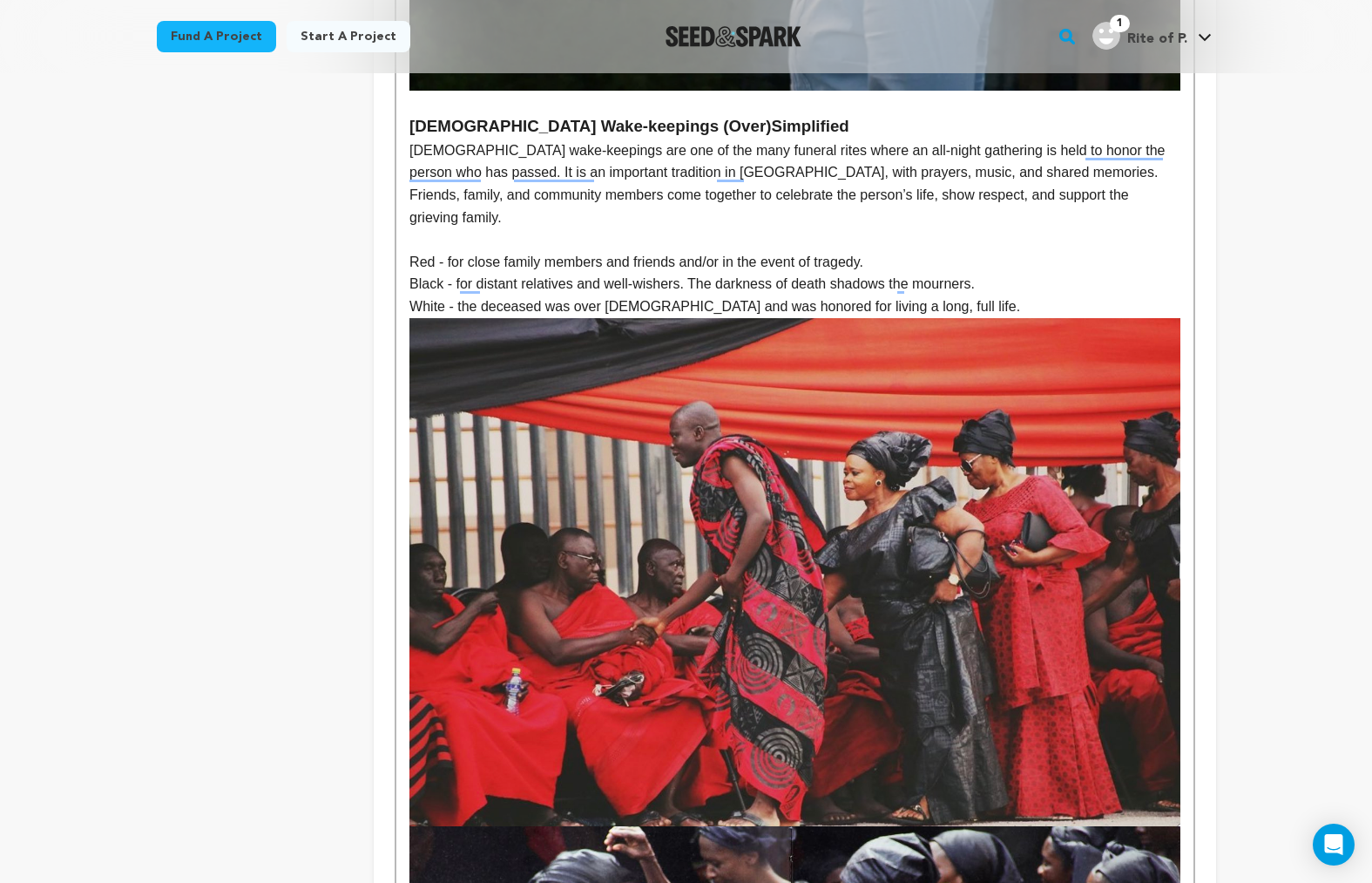
click at [833, 442] on img "To enrich screen reader interactions, please activate Accessibility in Grammarl…" at bounding box center [795, 572] width 771 height 509
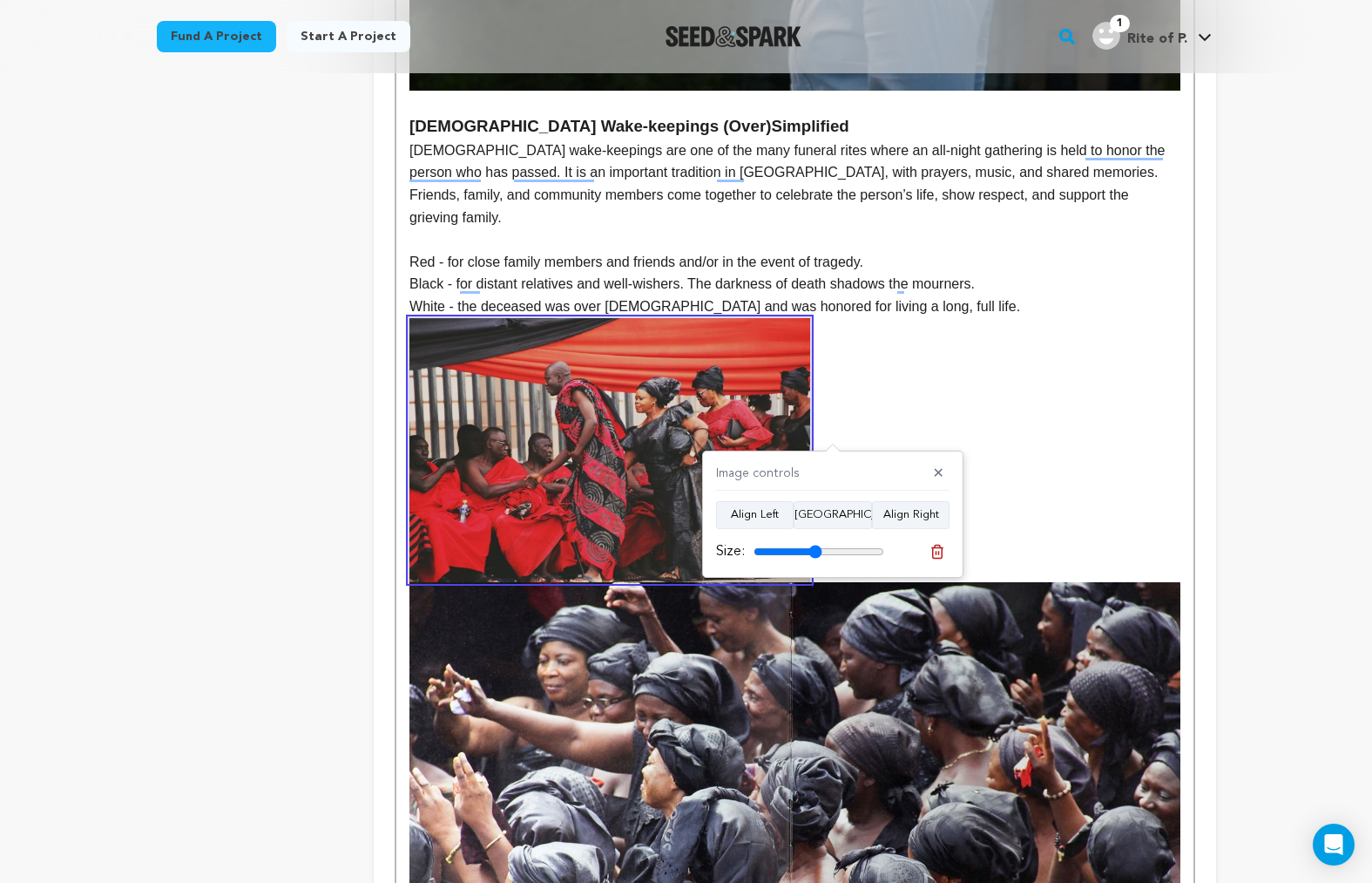
drag, startPoint x: 879, startPoint y: 551, endPoint x: 815, endPoint y: 557, distance: 64.3
type input "52"
click at [815, 557] on input "range" at bounding box center [819, 551] width 131 height 14
click at [671, 607] on img "To enrich screen reader interactions, please activate Accessibility in Grammarl…" at bounding box center [795, 822] width 771 height 480
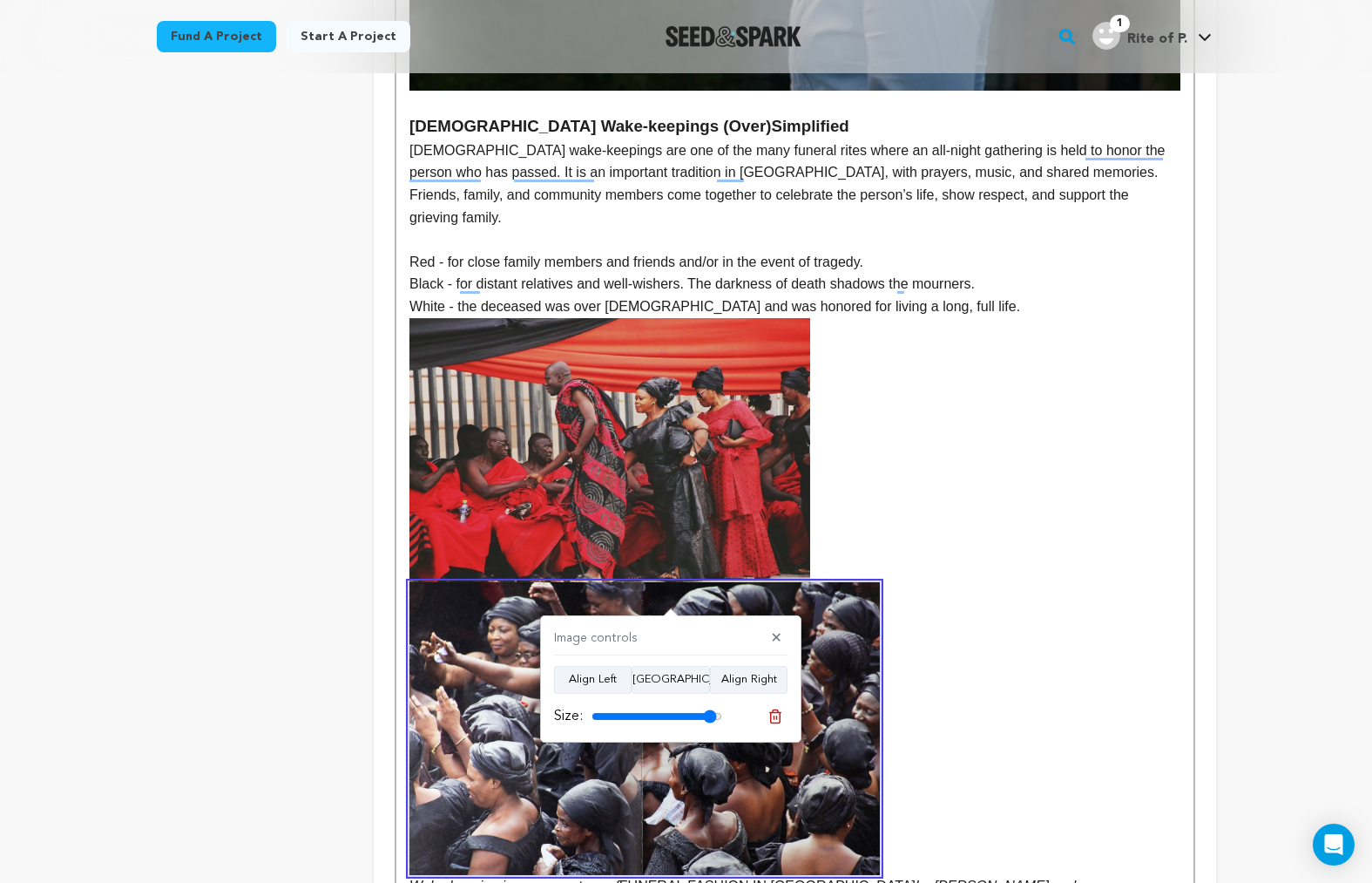
type input "100"
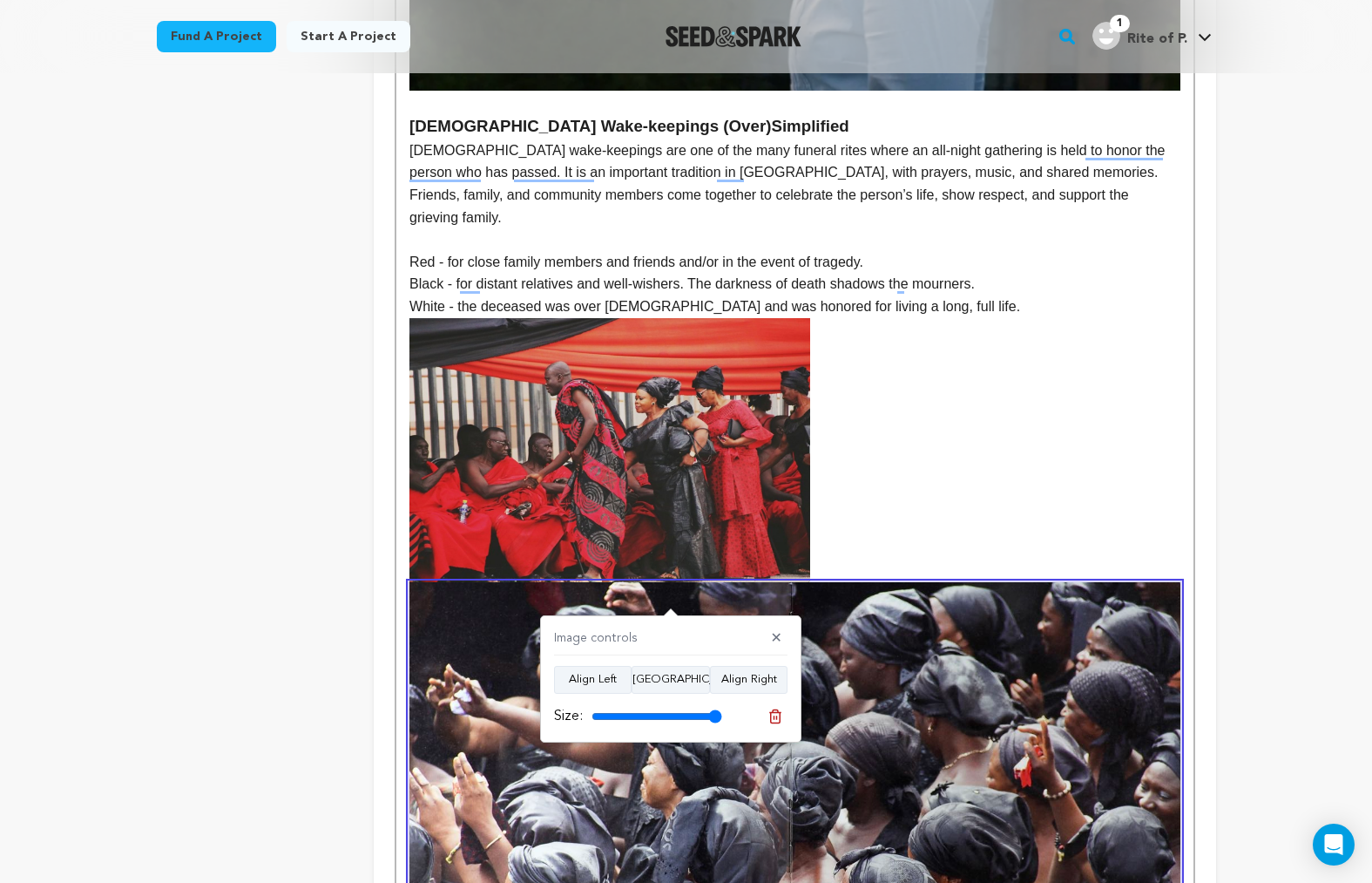
drag, startPoint x: 715, startPoint y: 713, endPoint x: 749, endPoint y: 715, distance: 34.1
click at [723, 715] on input "range" at bounding box center [657, 716] width 131 height 14
click at [666, 512] on img "To enrich screen reader interactions, please activate Accessibility in Grammarl…" at bounding box center [610, 450] width 401 height 264
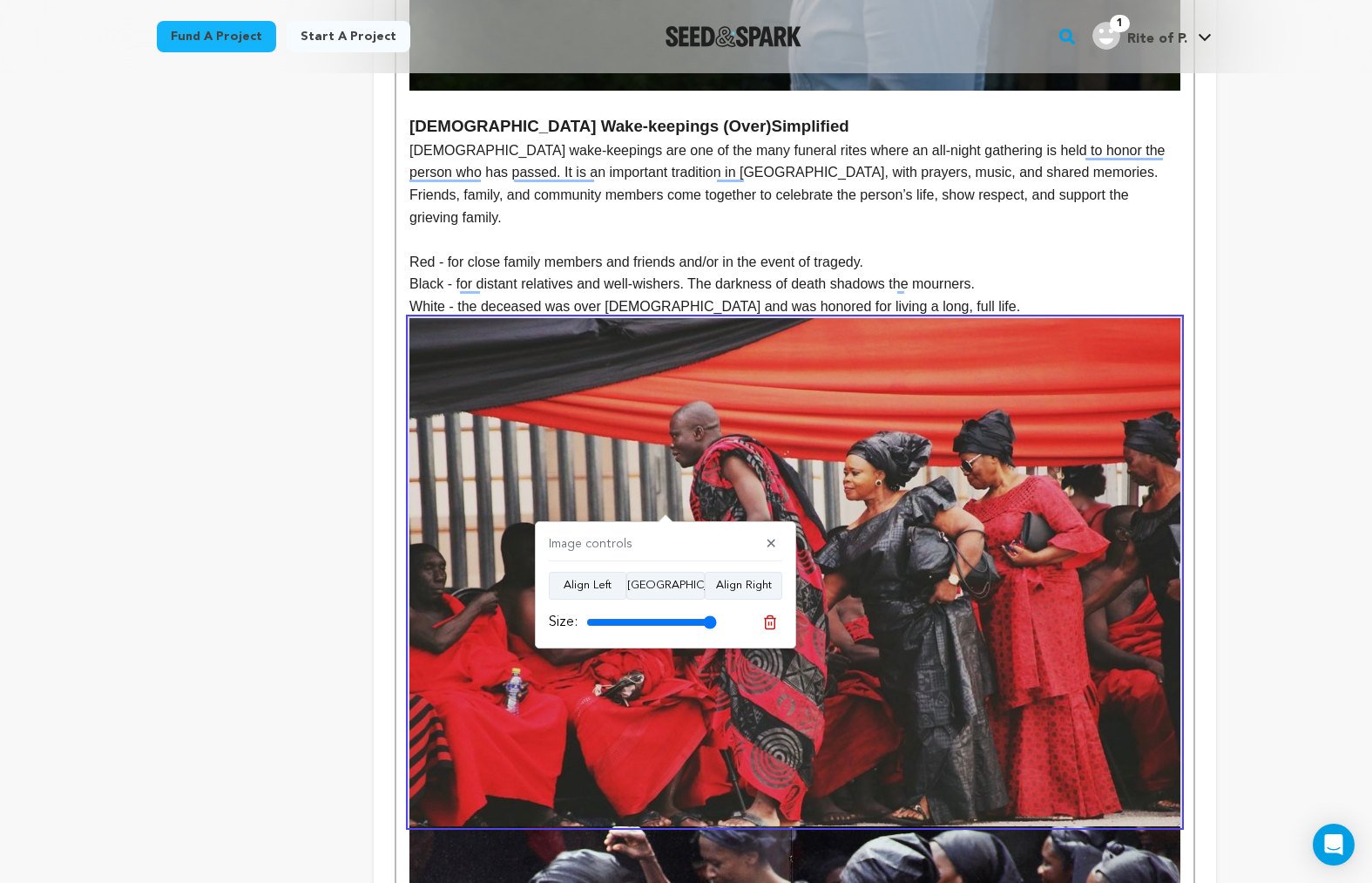
drag, startPoint x: 653, startPoint y: 621, endPoint x: 753, endPoint y: 615, distance: 100.2
type input "100"
click at [717, 615] on input "range" at bounding box center [652, 622] width 131 height 14
click at [783, 540] on div "Image controls ✕ Align Left Align Center Align Right Size:" at bounding box center [666, 585] width 261 height 127
click at [781, 544] on button "✕" at bounding box center [772, 545] width 22 height 17
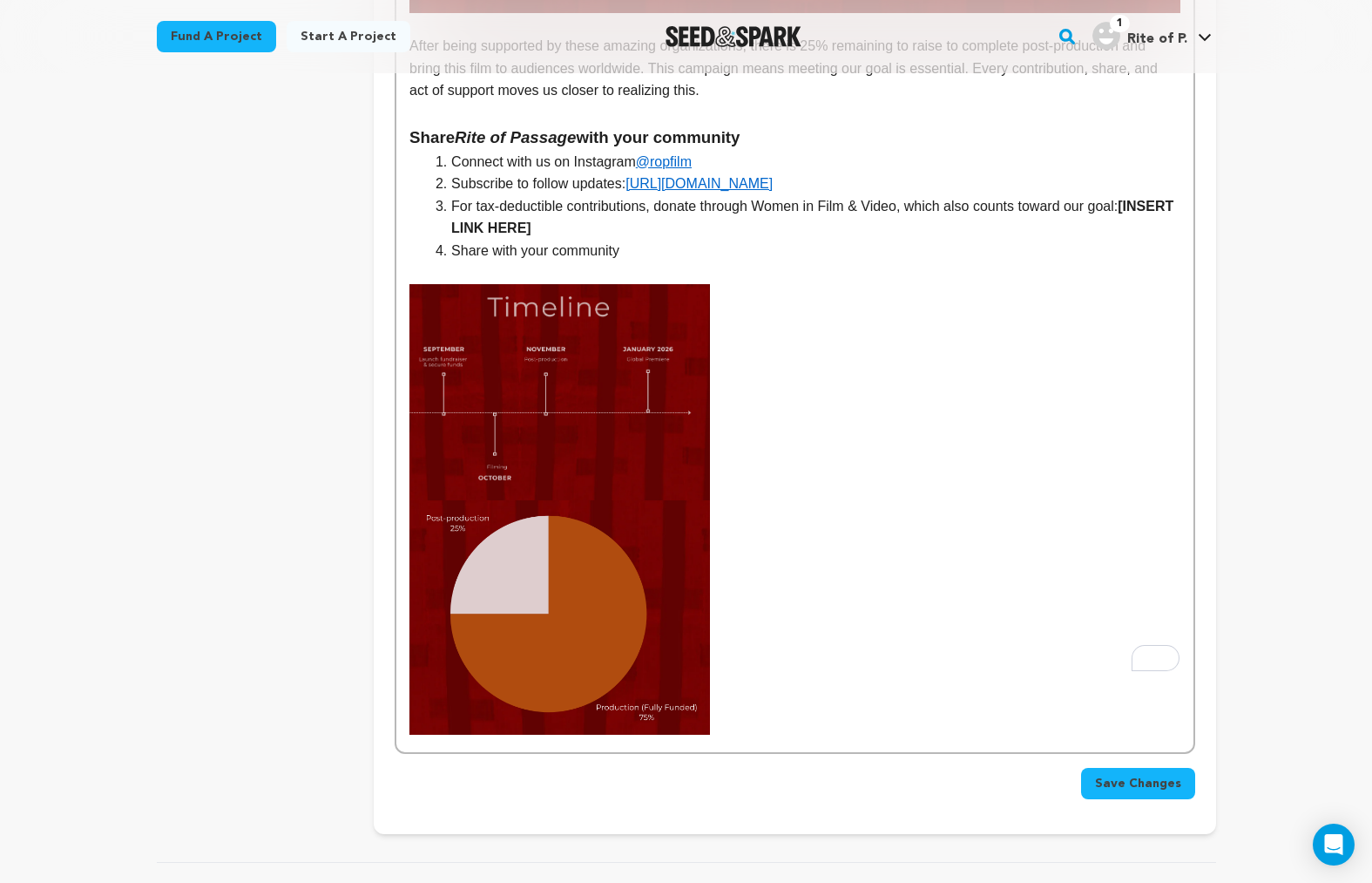
scroll to position [4321, 0]
click at [621, 407] on img "To enrich screen reader interactions, please activate Accessibility in Grammarl…" at bounding box center [559, 391] width 301 height 216
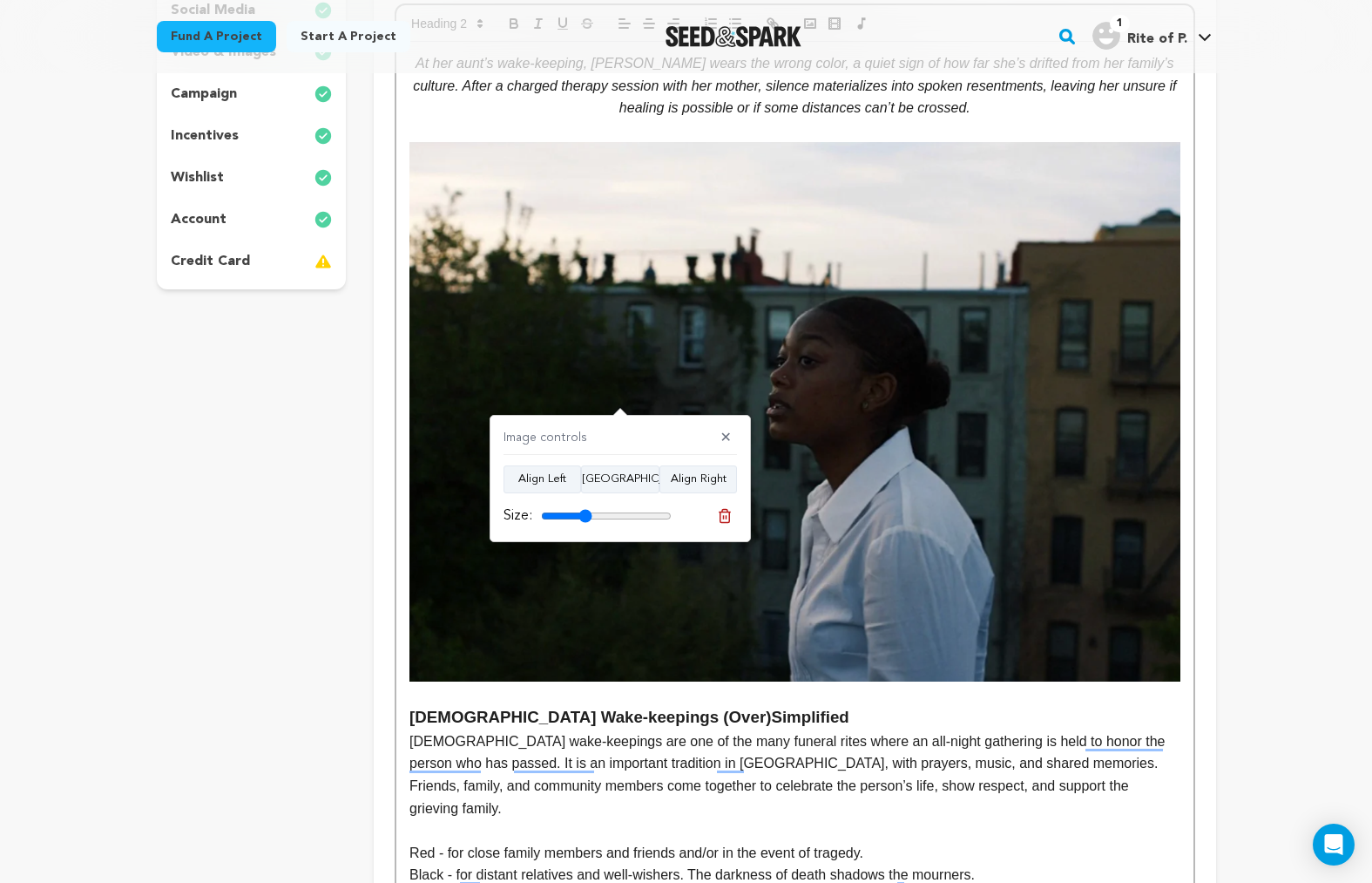
scroll to position [0, 0]
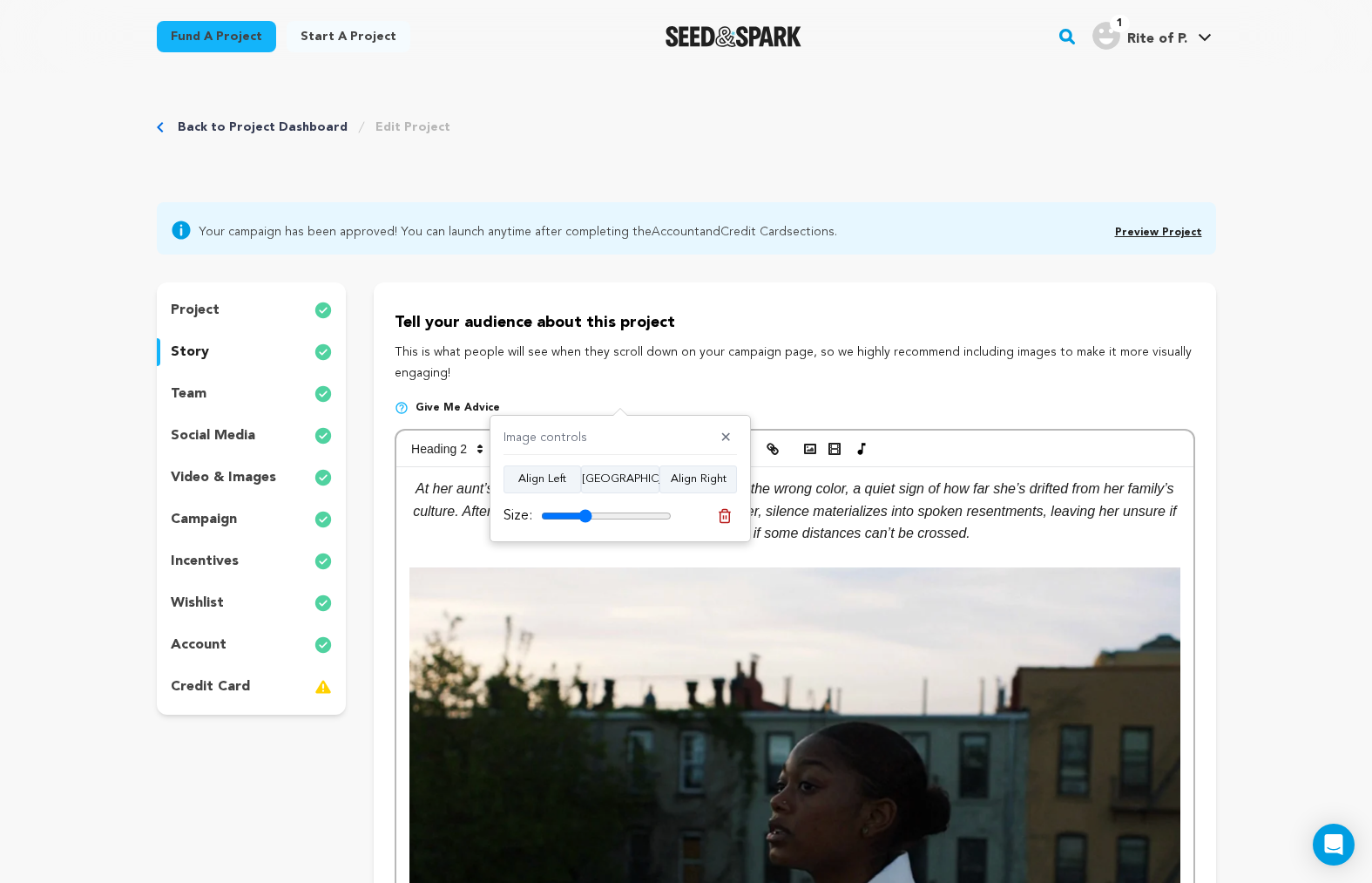
click at [226, 384] on div "team" at bounding box center [252, 394] width 190 height 28
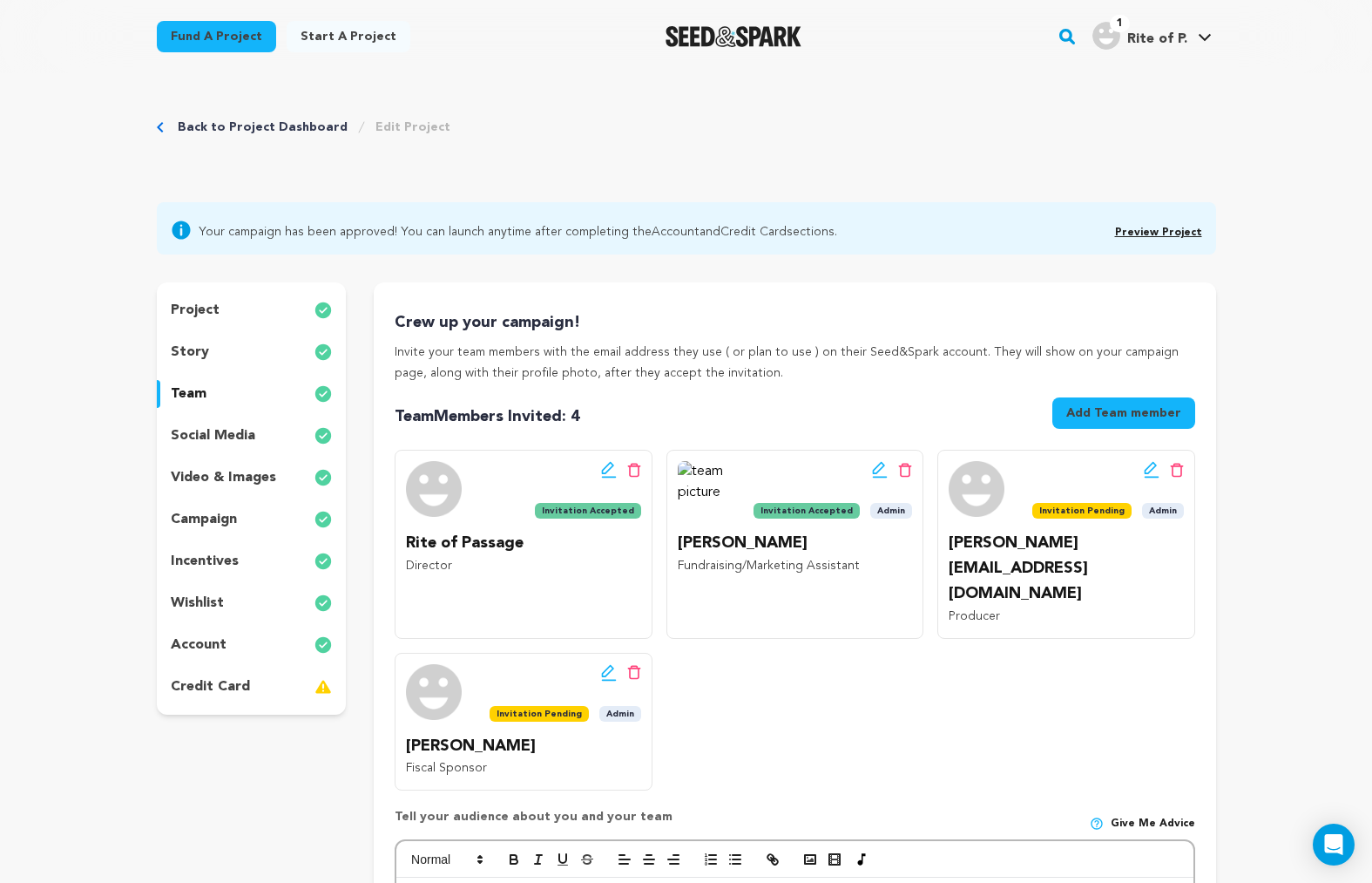
click at [1162, 237] on link "Preview Project" at bounding box center [1159, 232] width 87 height 10
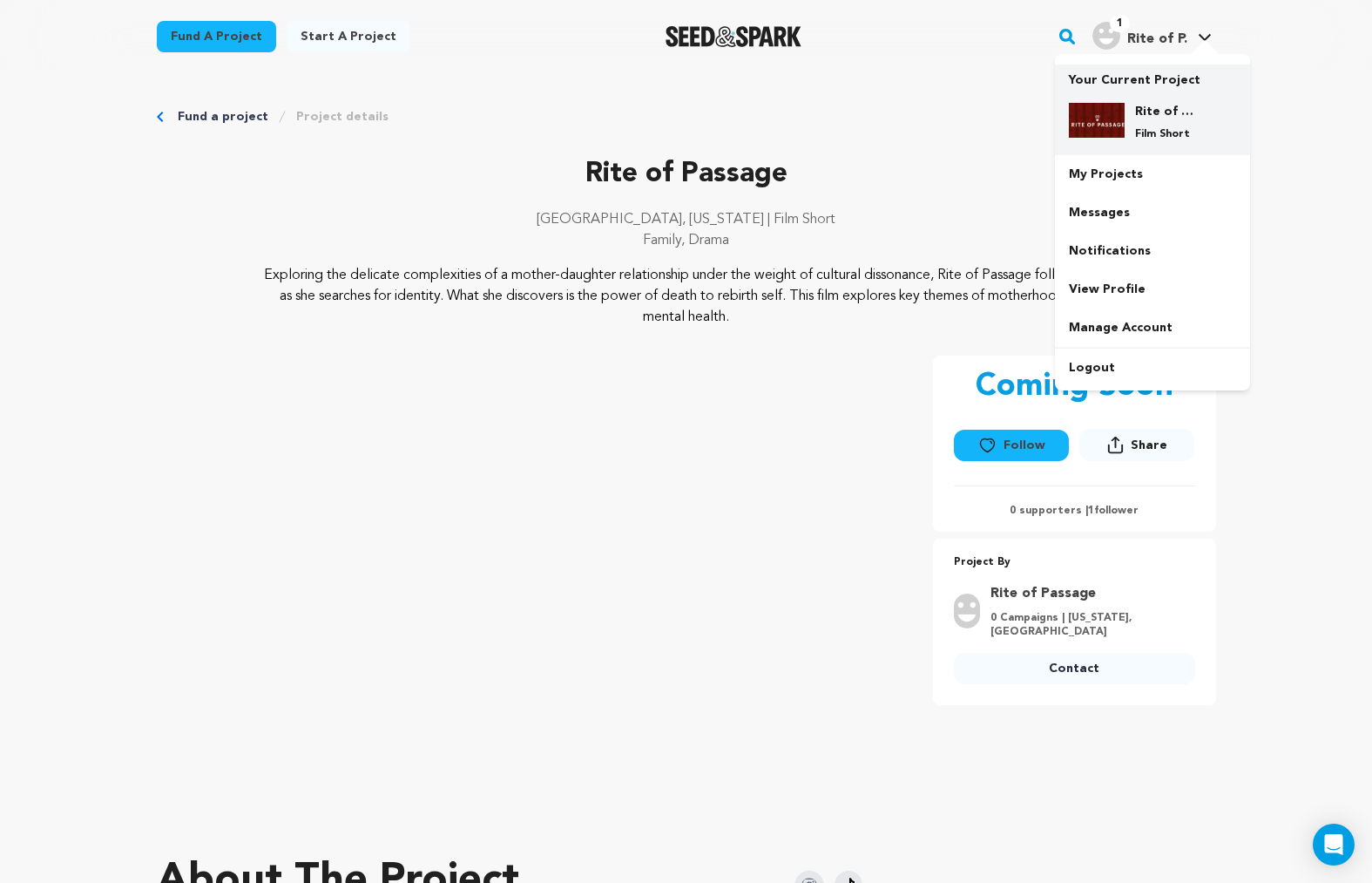
click at [1088, 109] on img at bounding box center [1097, 120] width 56 height 35
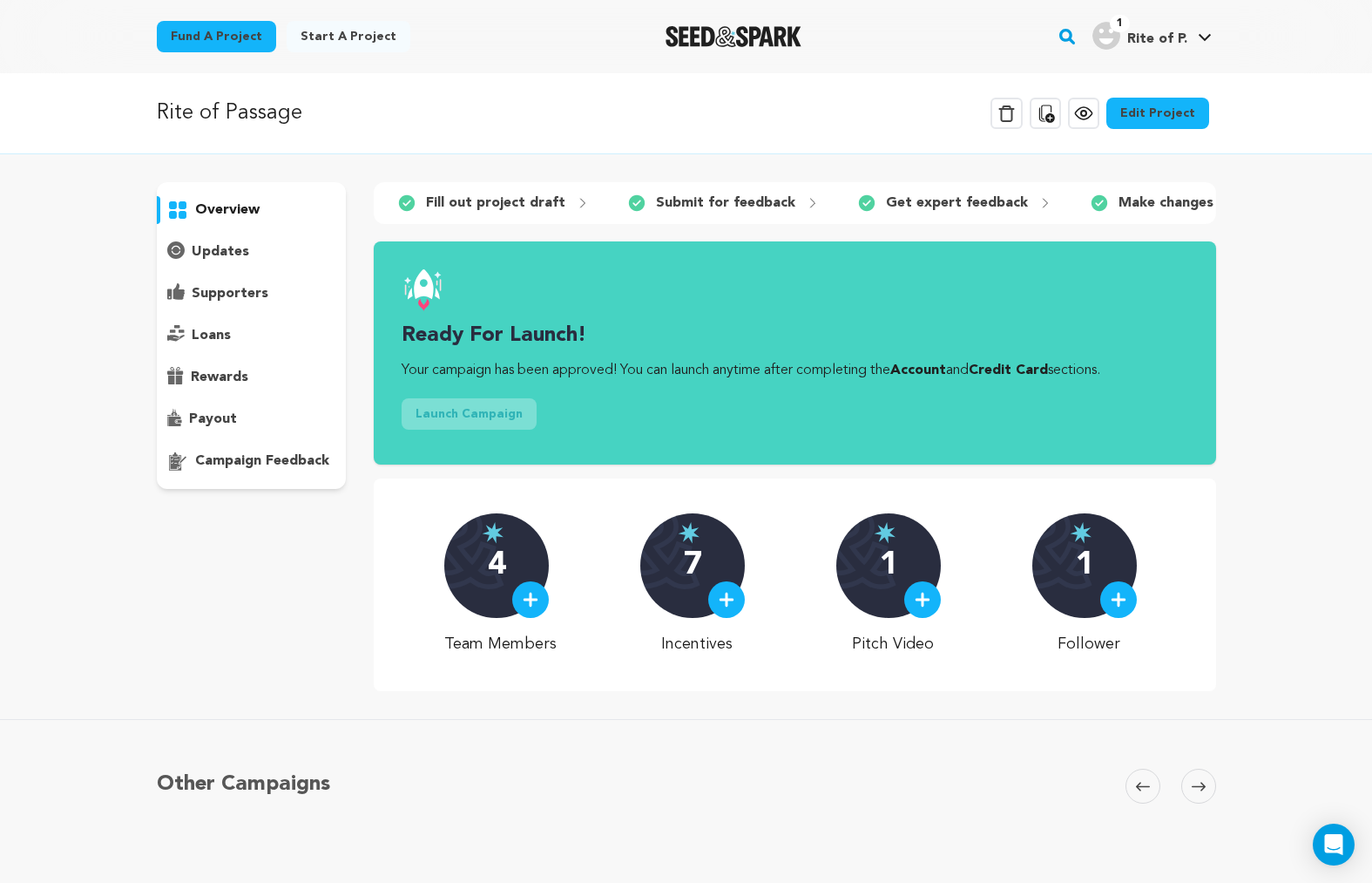
click at [1169, 118] on link "Edit Project" at bounding box center [1158, 113] width 103 height 31
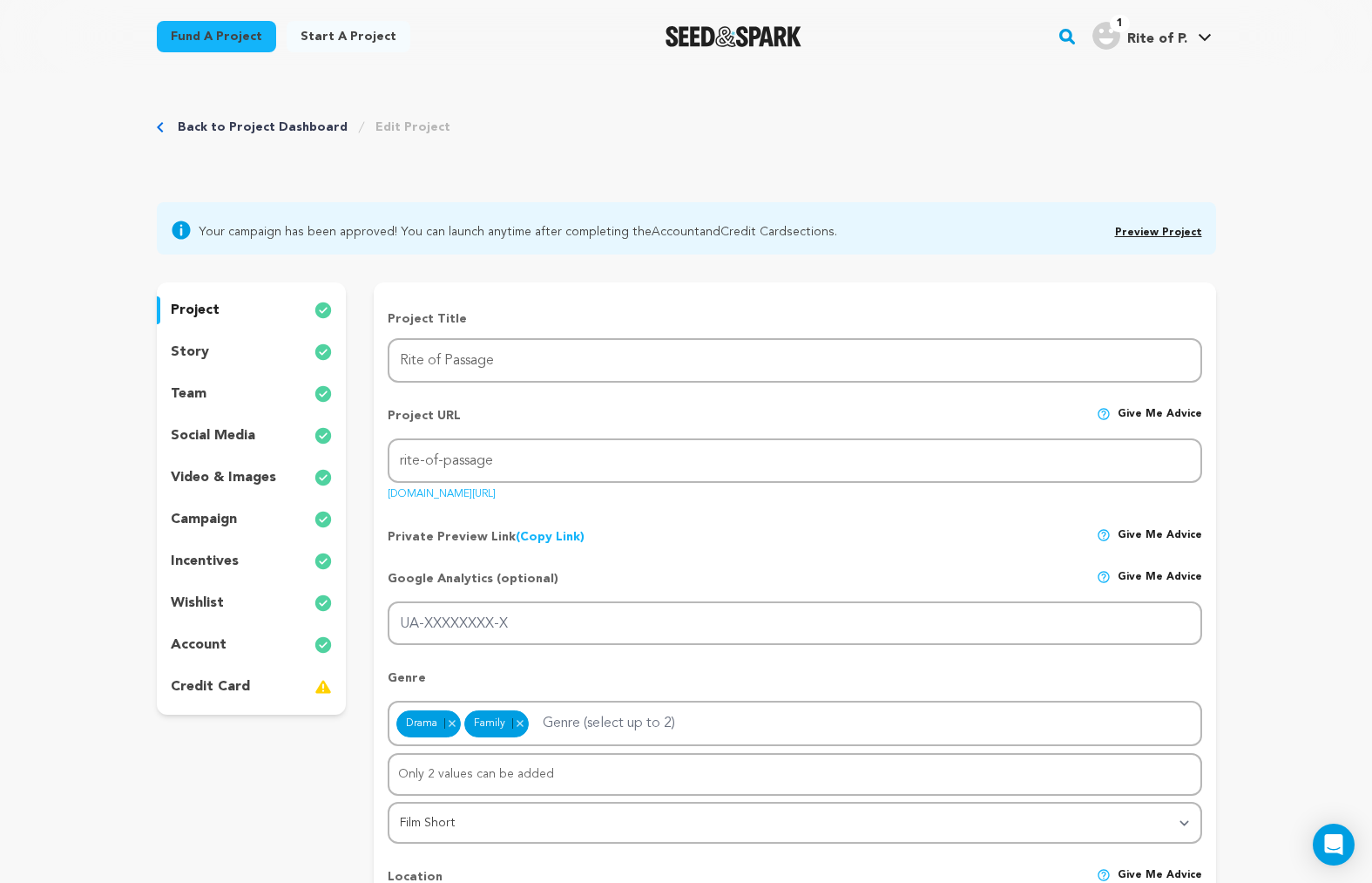
click at [206, 341] on div "story" at bounding box center [252, 352] width 190 height 28
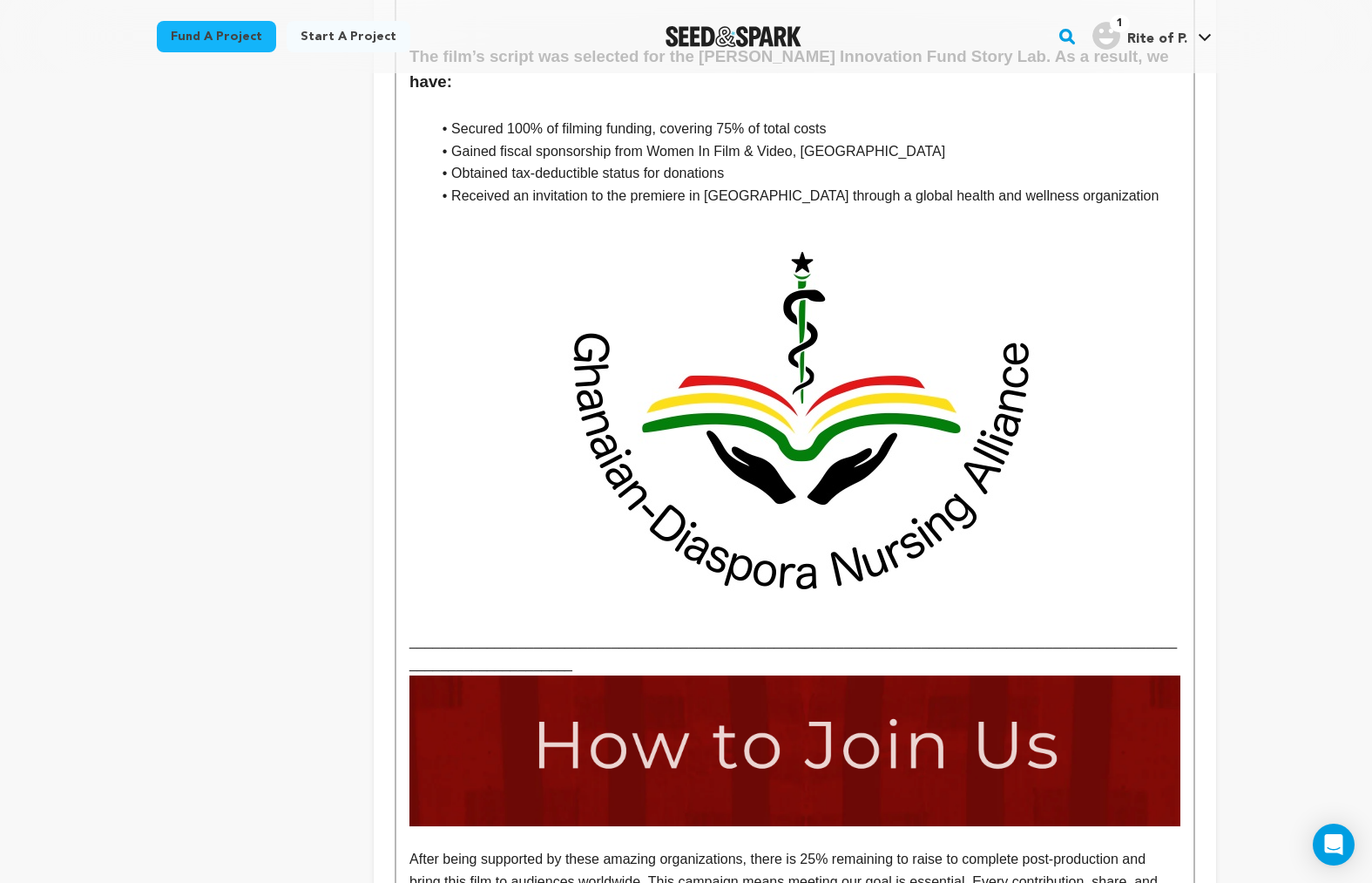
scroll to position [3489, 0]
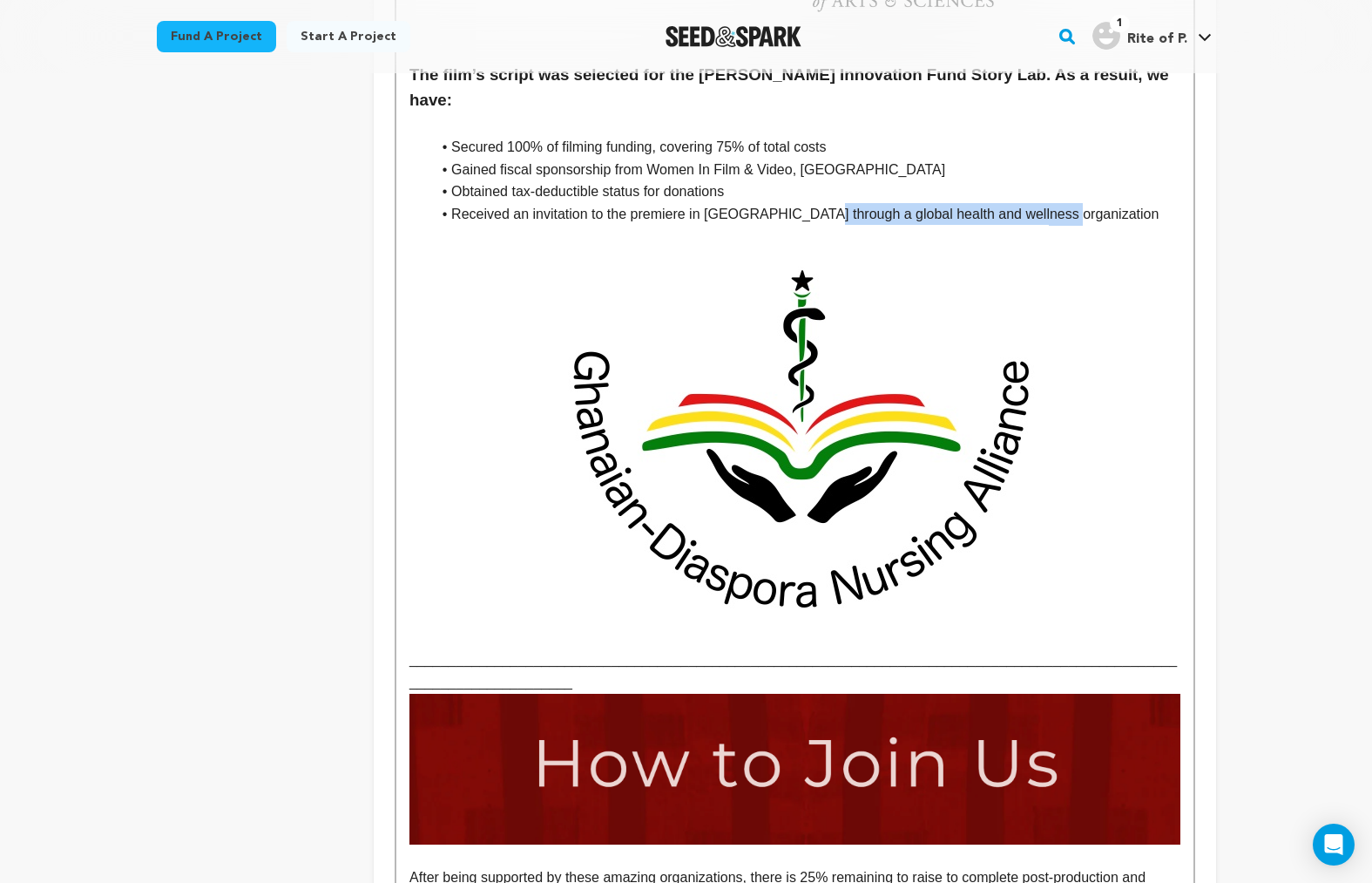
drag, startPoint x: 817, startPoint y: 144, endPoint x: 1072, endPoint y: 149, distance: 255.0
click at [1072, 203] on li "Received an invitation to the premiere in [GEOGRAPHIC_DATA] through a global he…" at bounding box center [805, 214] width 749 height 23
click at [1127, 224] on p "_______________________________________________________________________________…" at bounding box center [795, 458] width 771 height 468
click at [1069, 203] on li "Received an invitation to the premiere in [GEOGRAPHIC_DATA] through a global he…" at bounding box center [805, 214] width 749 height 23
drag, startPoint x: 454, startPoint y: 145, endPoint x: 592, endPoint y: 138, distance: 138.2
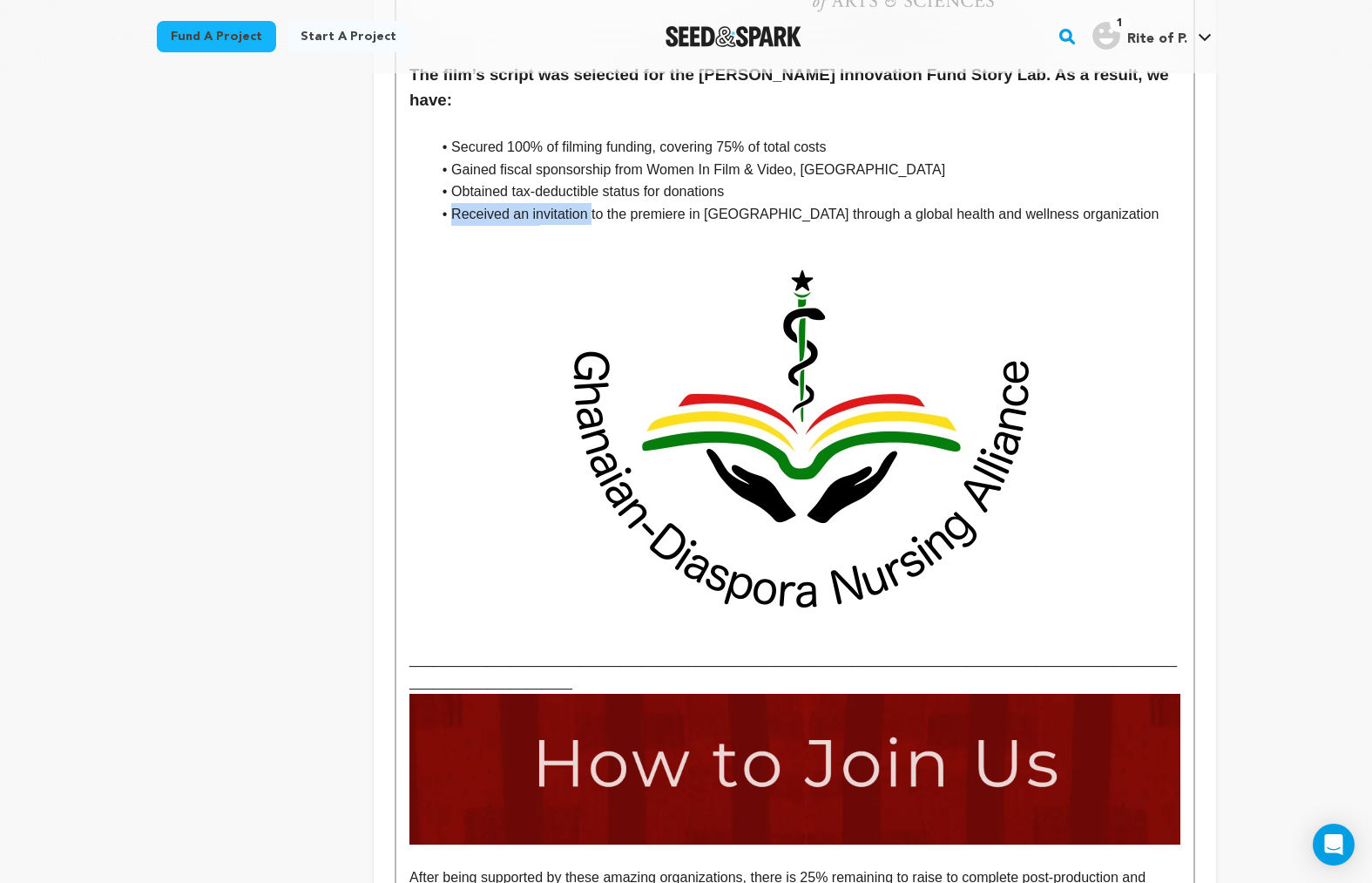
click at [592, 203] on li "Received an invitation to the premiere in [GEOGRAPHIC_DATA] through a global he…" at bounding box center [805, 214] width 749 height 23
click at [454, 203] on li "Received an invitation to the premiere in [GEOGRAPHIC_DATA] through a global he…" at bounding box center [805, 214] width 749 height 23
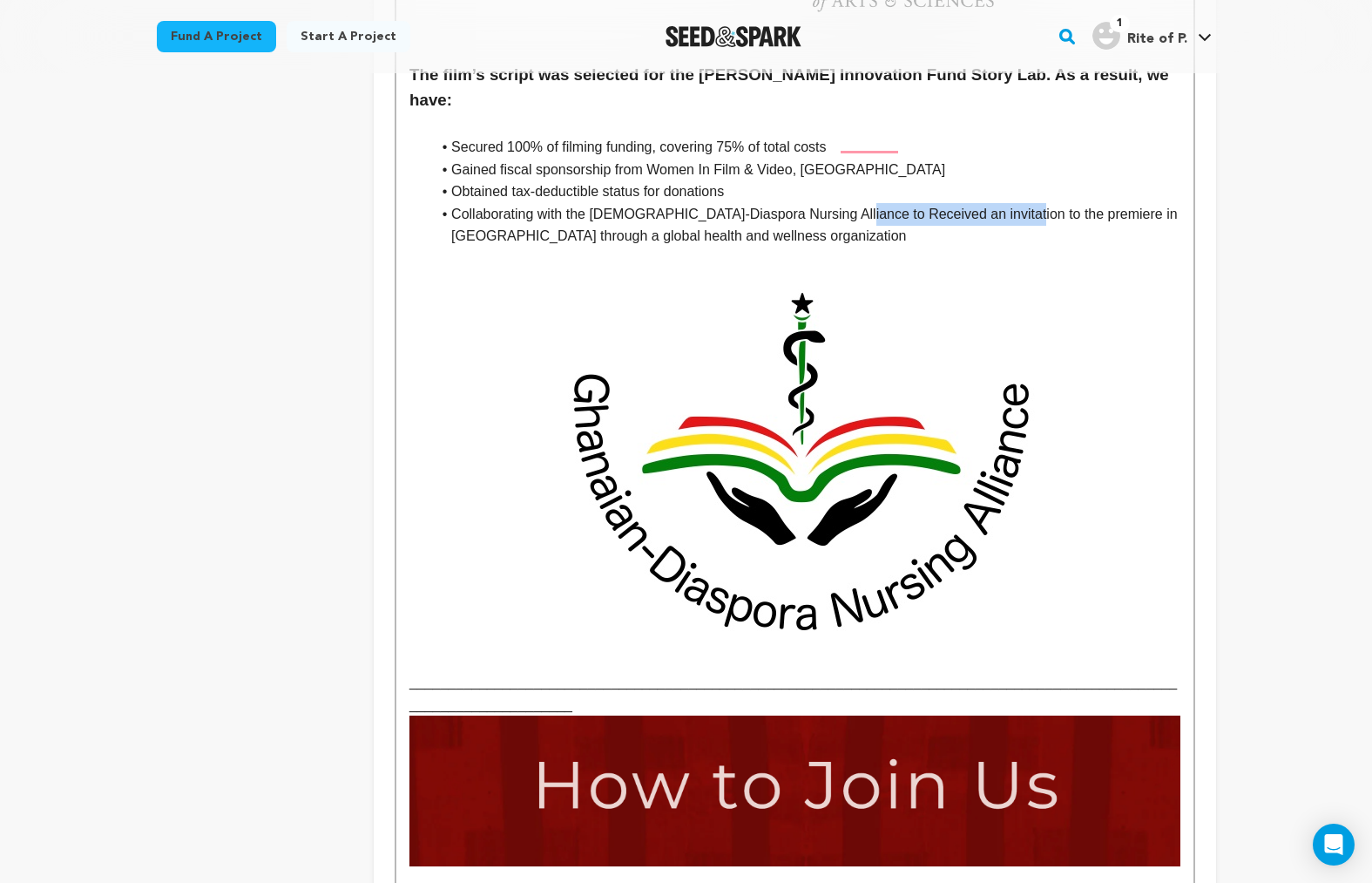
drag, startPoint x: 845, startPoint y: 142, endPoint x: 1017, endPoint y: 137, distance: 172.1
click at [1017, 203] on li "Collaborating with the [DEMOGRAPHIC_DATA]-Diaspora Nursing Alliance to Received…" at bounding box center [805, 225] width 749 height 44
click at [903, 203] on li "Collaborating with the [DEMOGRAPHIC_DATA]-Diaspora Nursing Alliance to premiere…" at bounding box center [805, 225] width 749 height 44
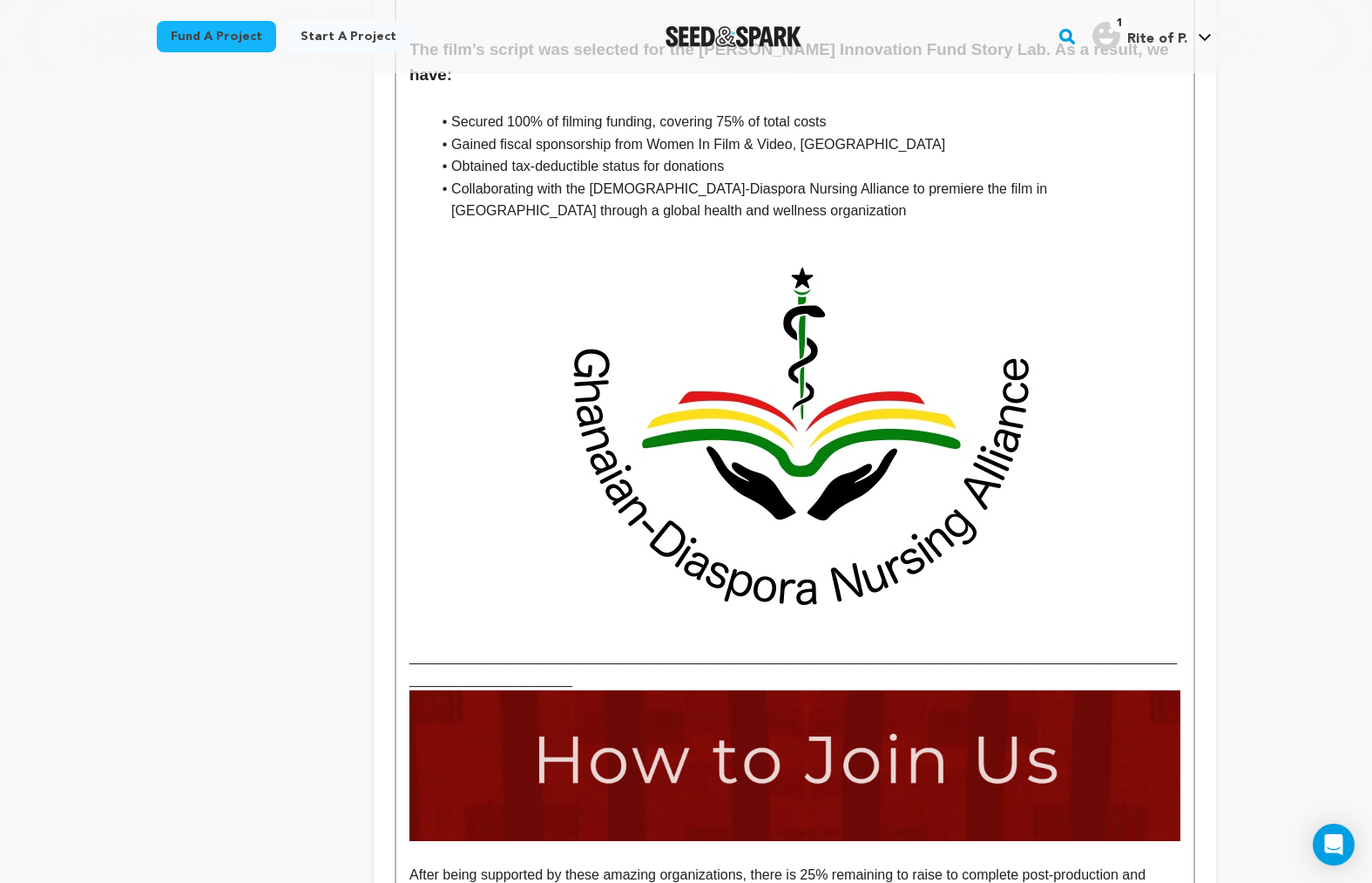
scroll to position [3527, 0]
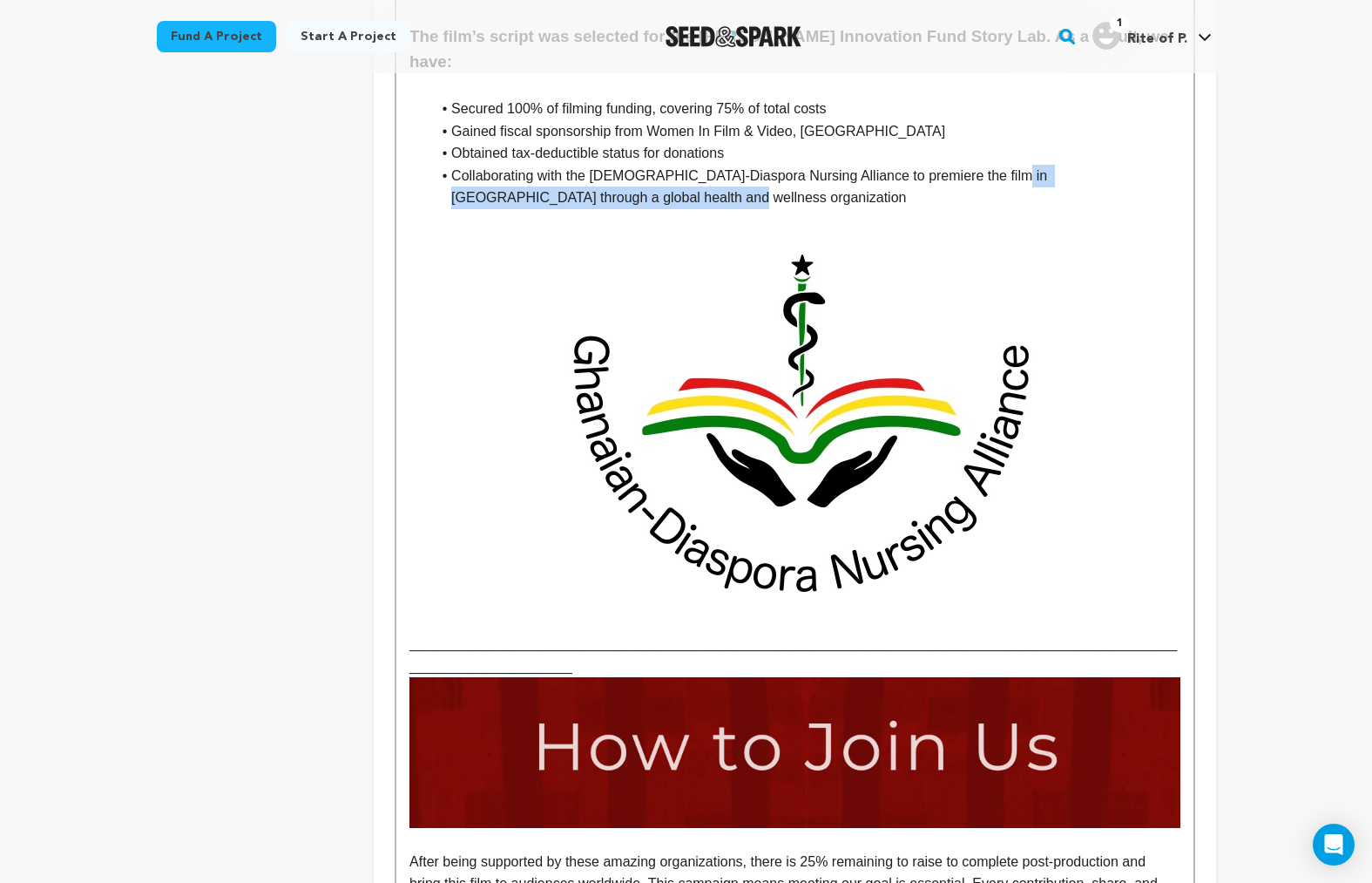
drag, startPoint x: 1010, startPoint y: 109, endPoint x: 1024, endPoint y: 124, distance: 20.5
click at [1024, 165] on li "Collaborating with the Ghanaian-Diaspora Nursing Alliance to premiere the film …" at bounding box center [805, 187] width 749 height 44
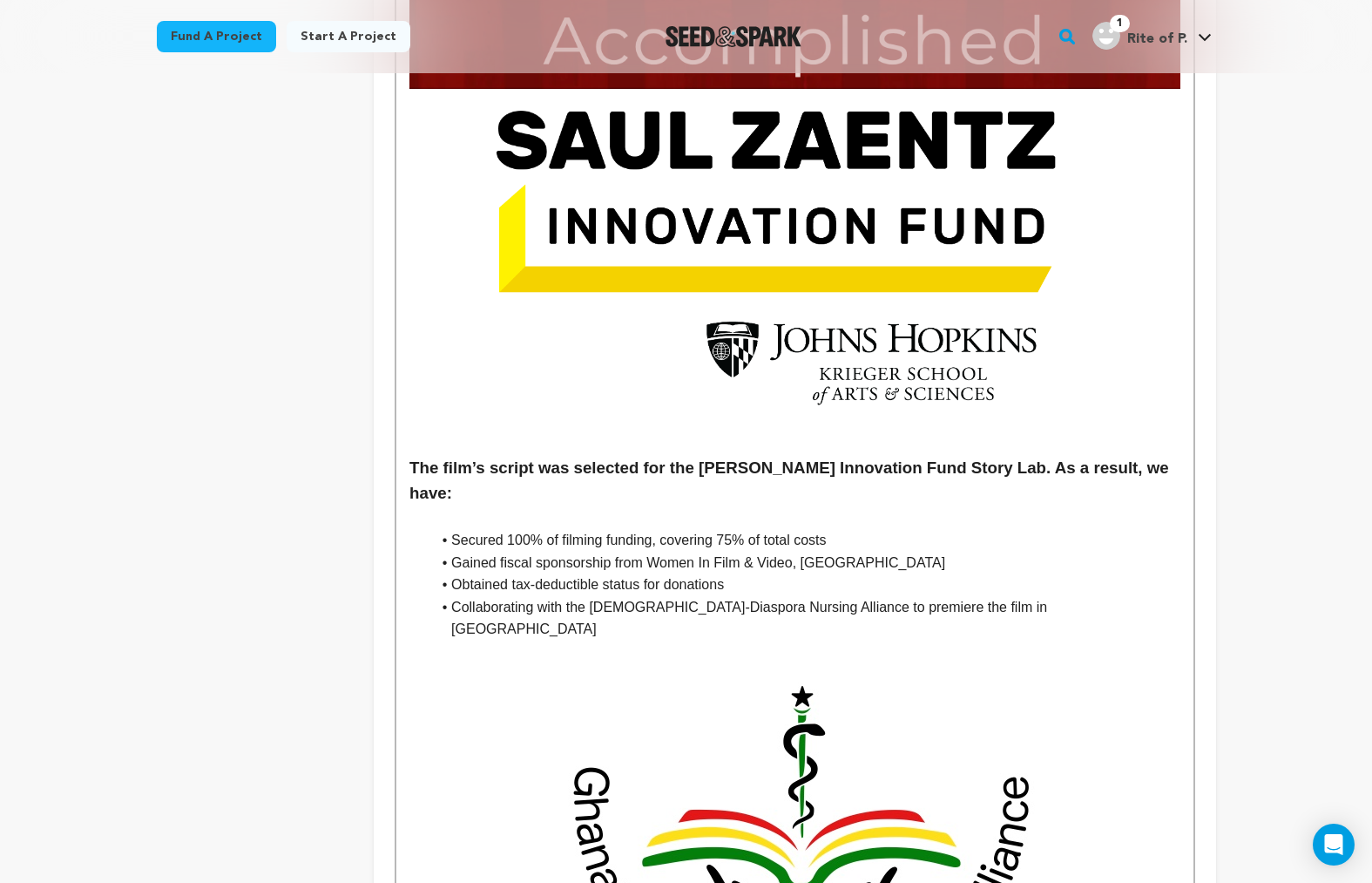
scroll to position [2974, 0]
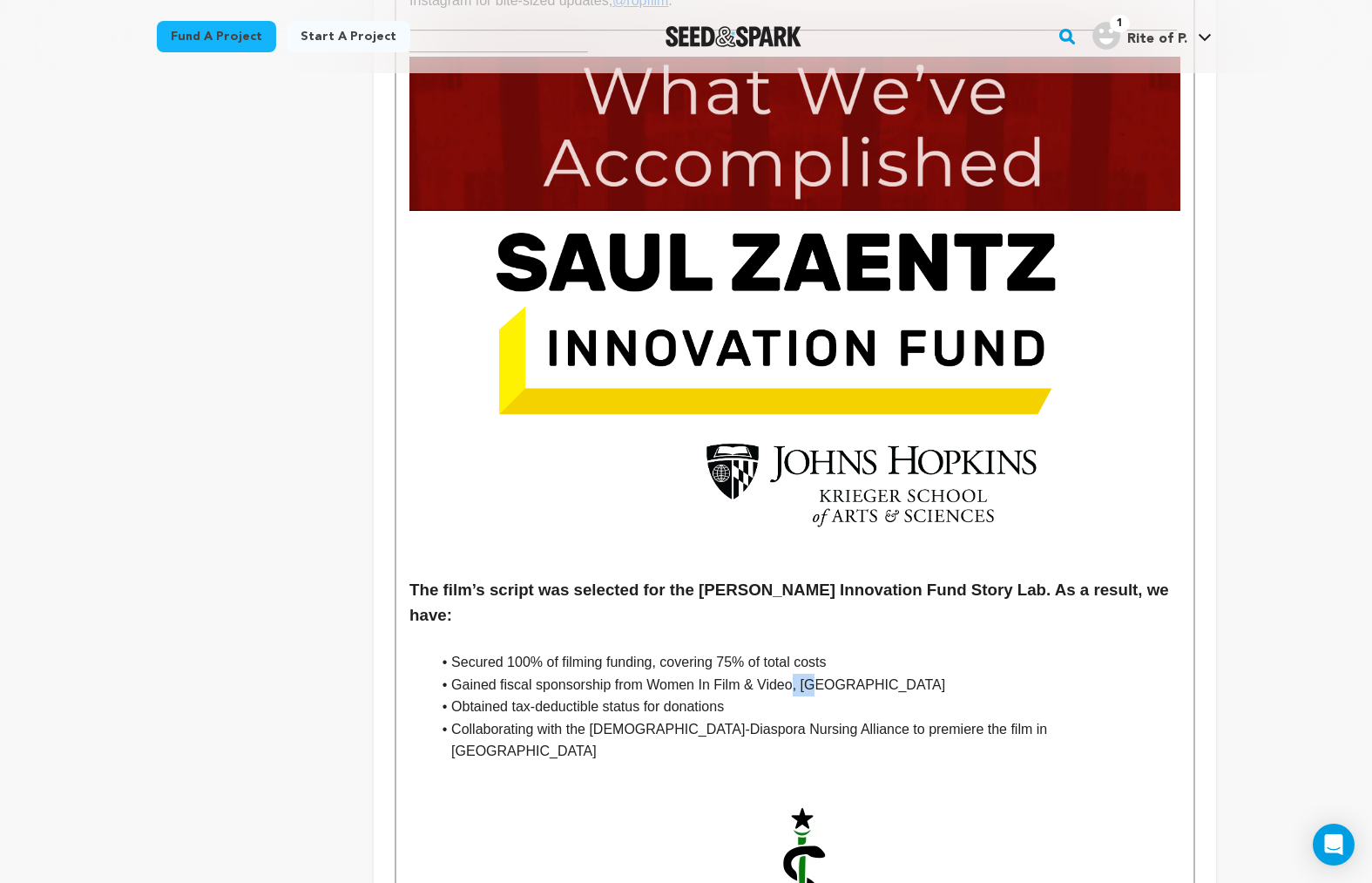
drag, startPoint x: 797, startPoint y: 619, endPoint x: 840, endPoint y: 615, distance: 43.2
click at [840, 673] on li "Gained fiscal sponsorship from Women In Film & Video, DC" at bounding box center [805, 684] width 749 height 23
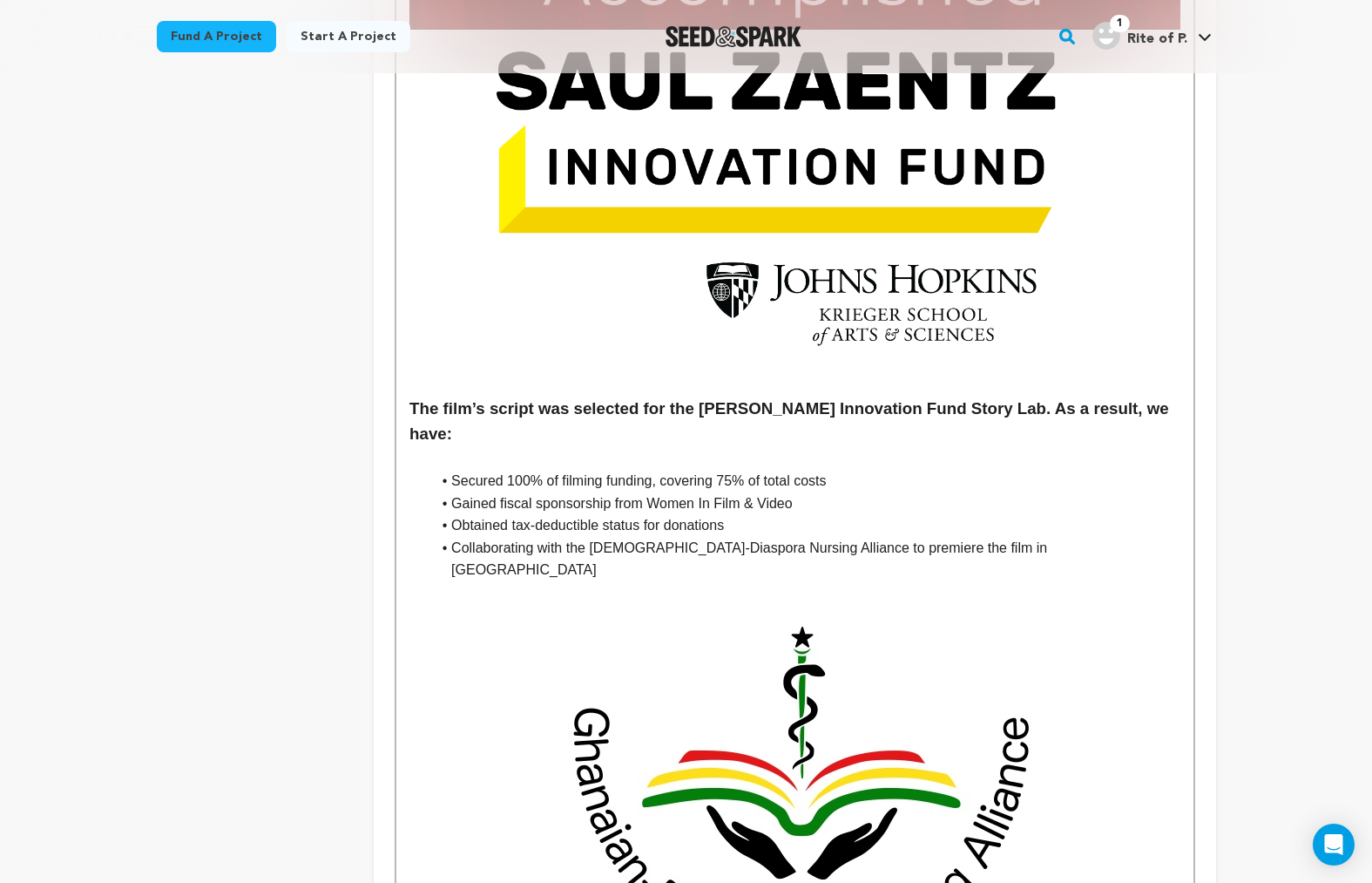
scroll to position [3152, 0]
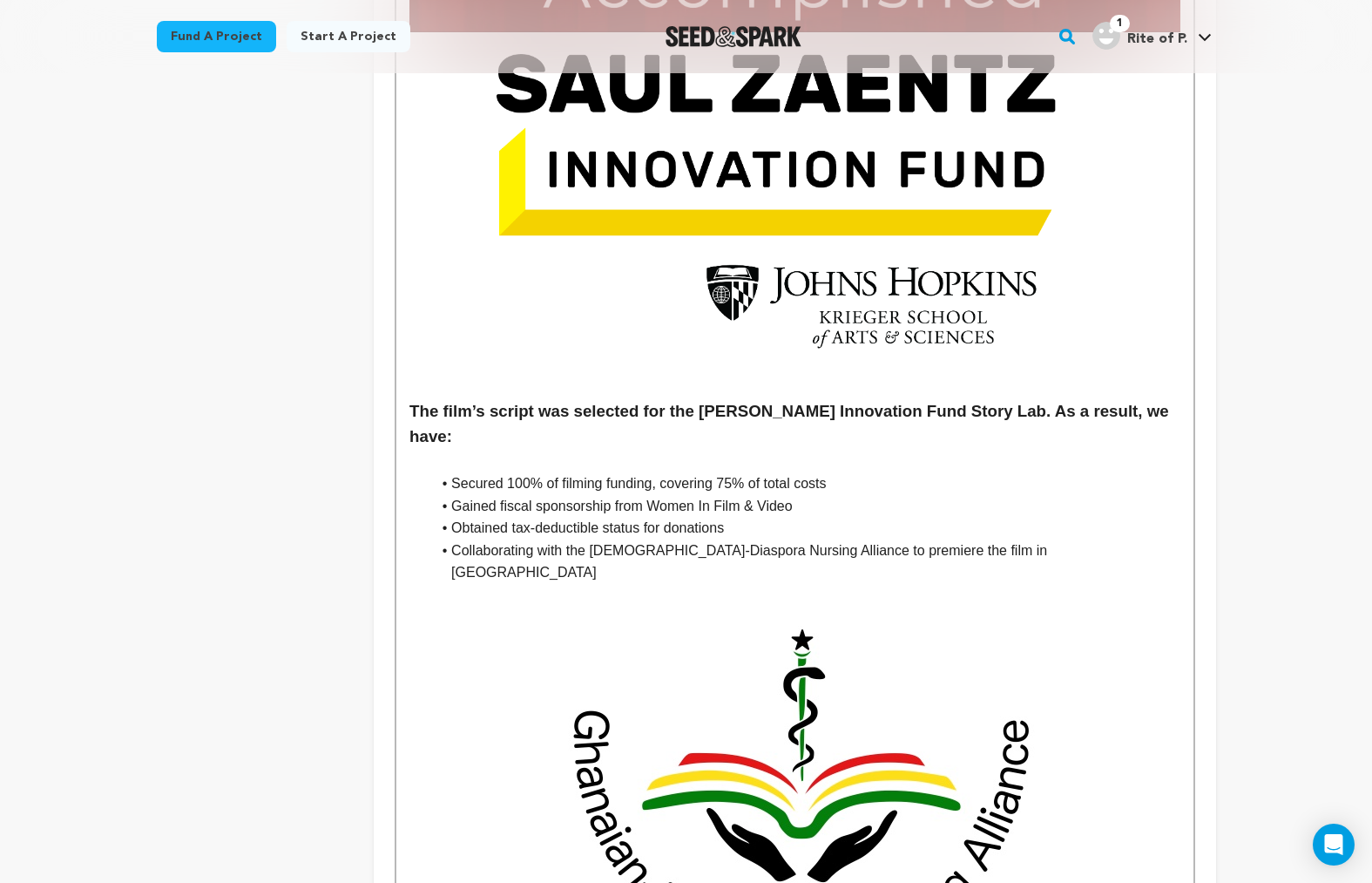
click at [635, 517] on li "Obtained tax-deductible status for donations" at bounding box center [805, 528] width 749 height 23
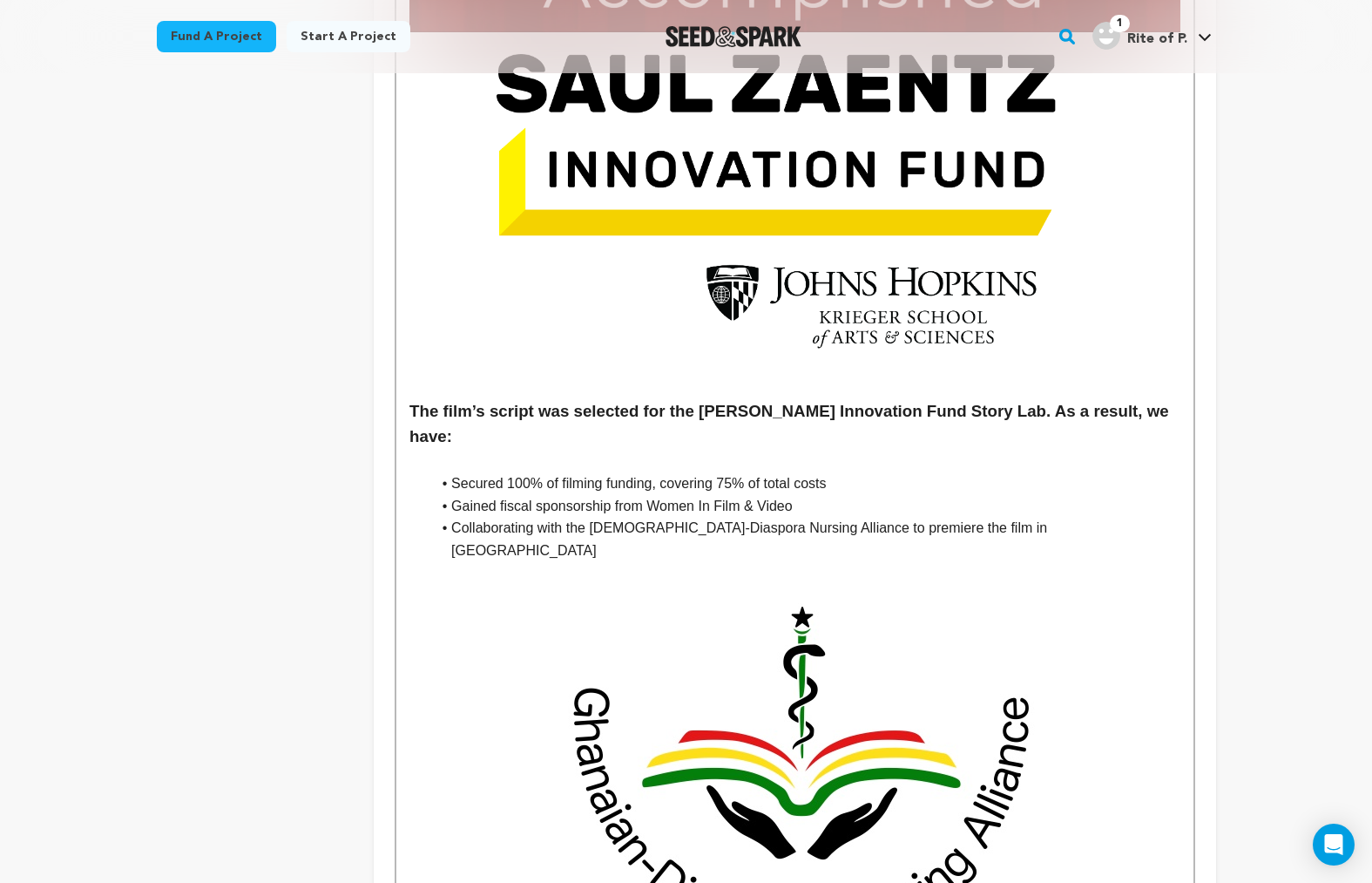
click at [814, 495] on li "Gained fiscal sponsorship from Women In Film & Video" at bounding box center [805, 506] width 749 height 23
click at [818, 495] on li "Gained fiscal sponsorship from Women In Film & Video making your donation tax-d…" at bounding box center [805, 506] width 749 height 23
click at [1080, 561] on p "_______________________________________________________________________________…" at bounding box center [795, 795] width 771 height 468
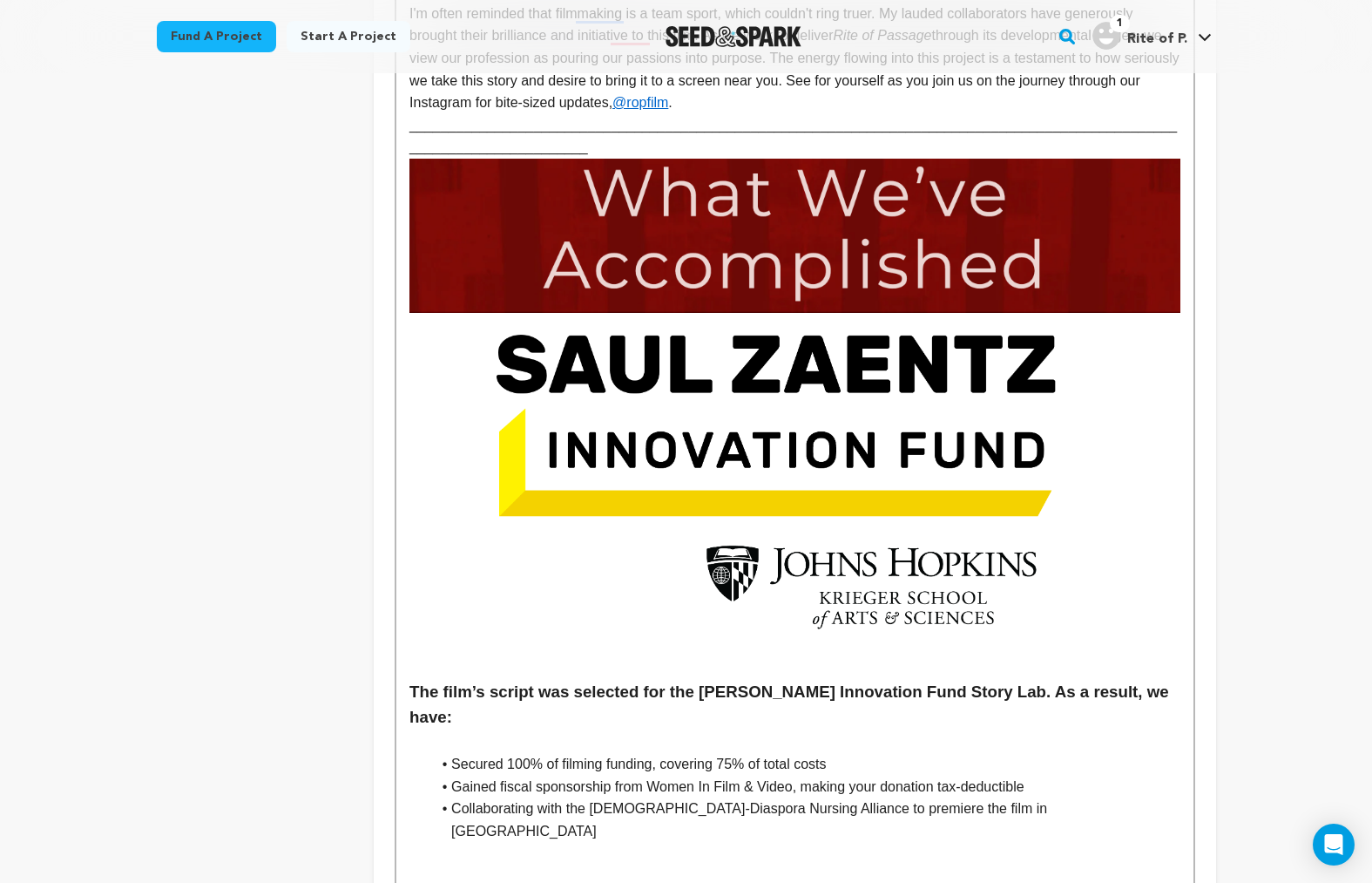
scroll to position [2884, 0]
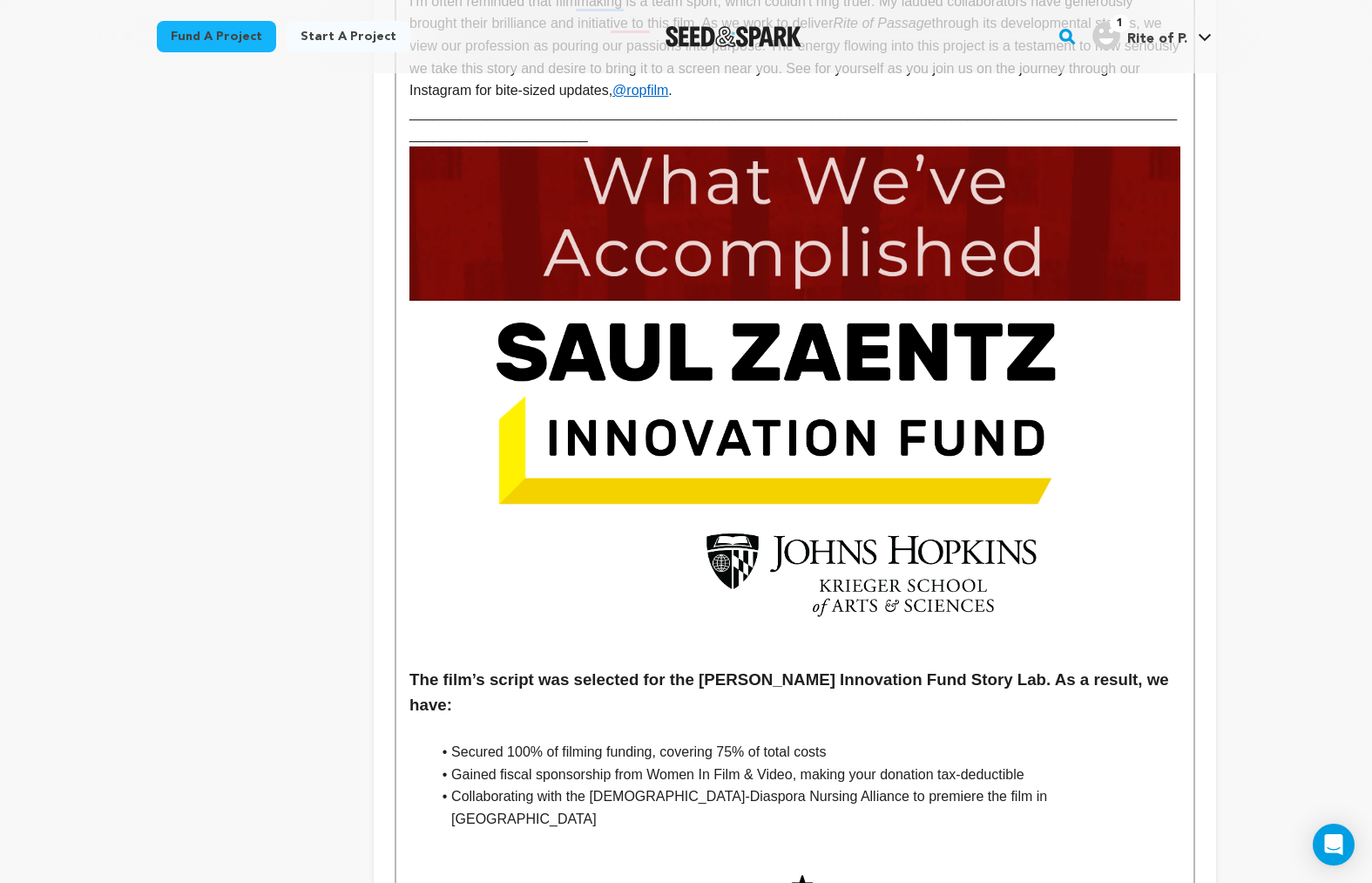
drag, startPoint x: 510, startPoint y: 681, endPoint x: 733, endPoint y: 680, distance: 223.0
click at [733, 740] on li "Secured 100% of filming funding, covering 75% of total costs" at bounding box center [805, 751] width 749 height 23
drag, startPoint x: 725, startPoint y: 681, endPoint x: 511, endPoint y: 678, distance: 214.0
click at [511, 740] on li "Secured 100% of filming funding, covering 75% of total costs" at bounding box center [805, 751] width 749 height 23
click at [622, 740] on li "Secured 75% of total costs" at bounding box center [805, 751] width 749 height 23
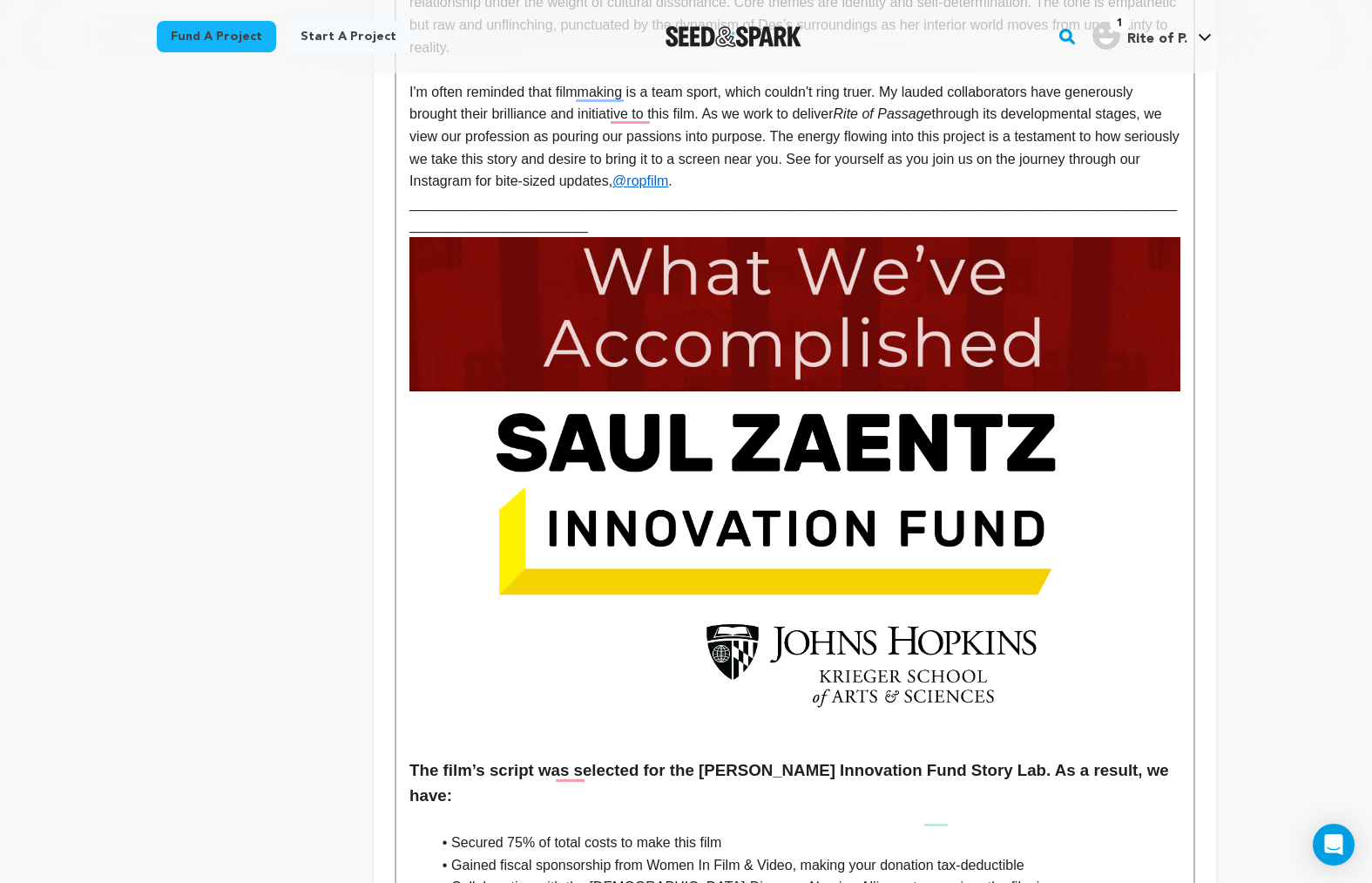
scroll to position [2723, 0]
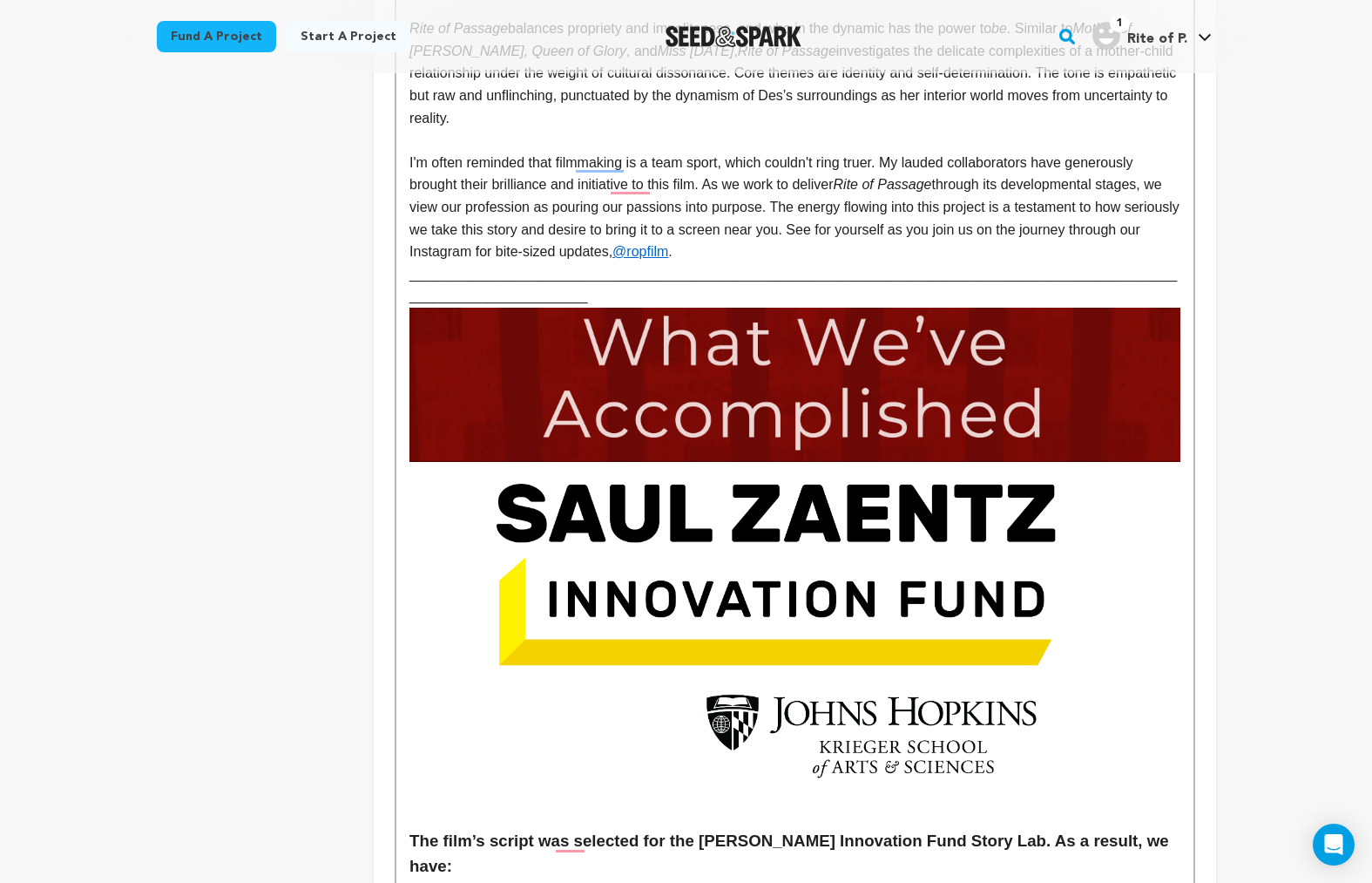
click at [569, 263] on p "_______________________________________________________________________________…" at bounding box center [795, 285] width 771 height 44
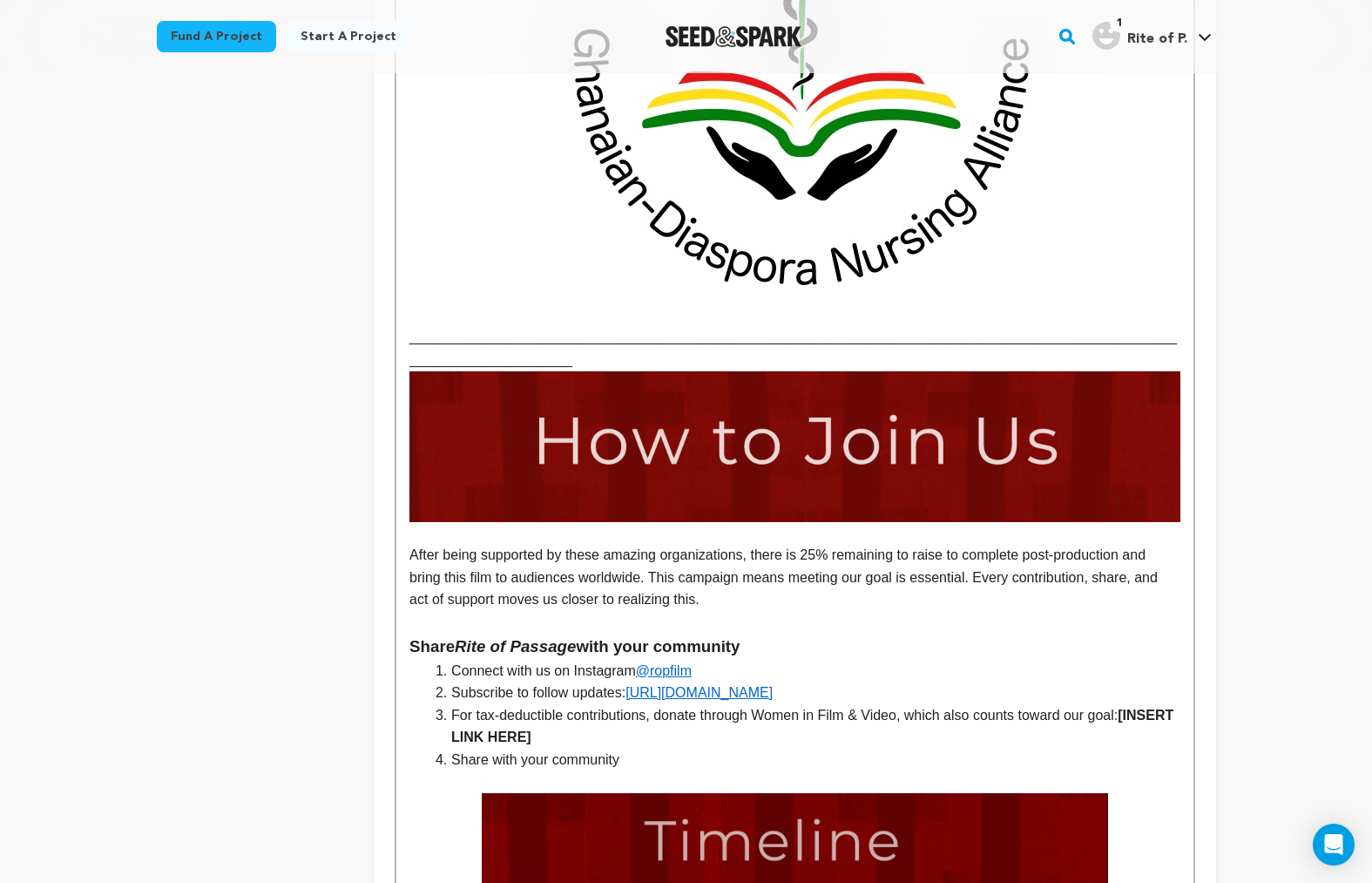
scroll to position [3838, 0]
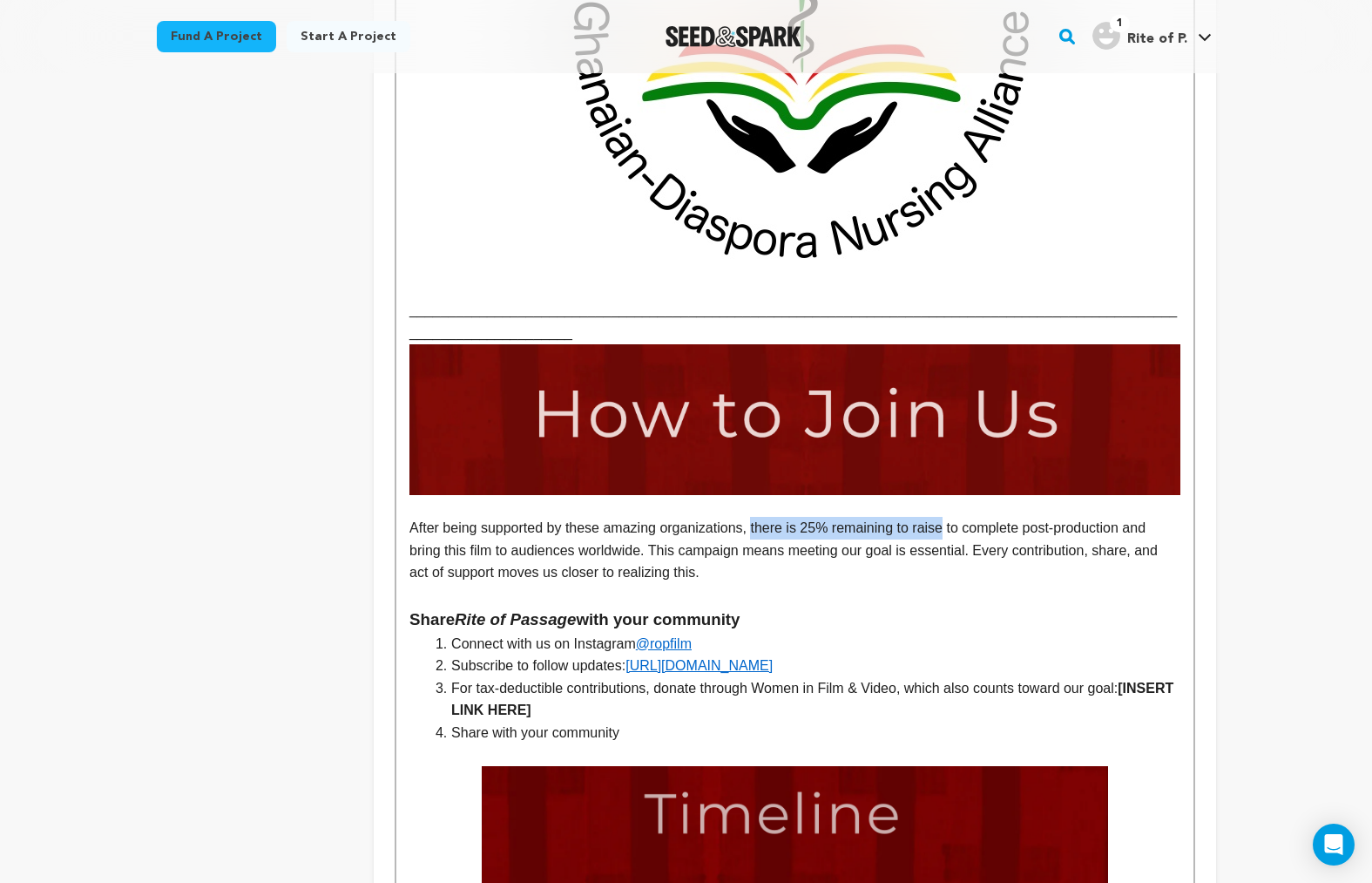
drag, startPoint x: 760, startPoint y: 412, endPoint x: 953, endPoint y: 412, distance: 193.0
click at [953, 517] on p "After being supported by these amazing organizations, there is 25% remaining to…" at bounding box center [795, 550] width 771 height 67
click at [992, 655] on li "Subscribe to follow updates: https://www.riteofpassagefilm.com/" at bounding box center [805, 666] width 749 height 23
drag, startPoint x: 817, startPoint y: 410, endPoint x: 848, endPoint y: 409, distance: 31.0
click at [848, 521] on strong "there is 25% remaining to raise" at bounding box center [850, 528] width 206 height 15
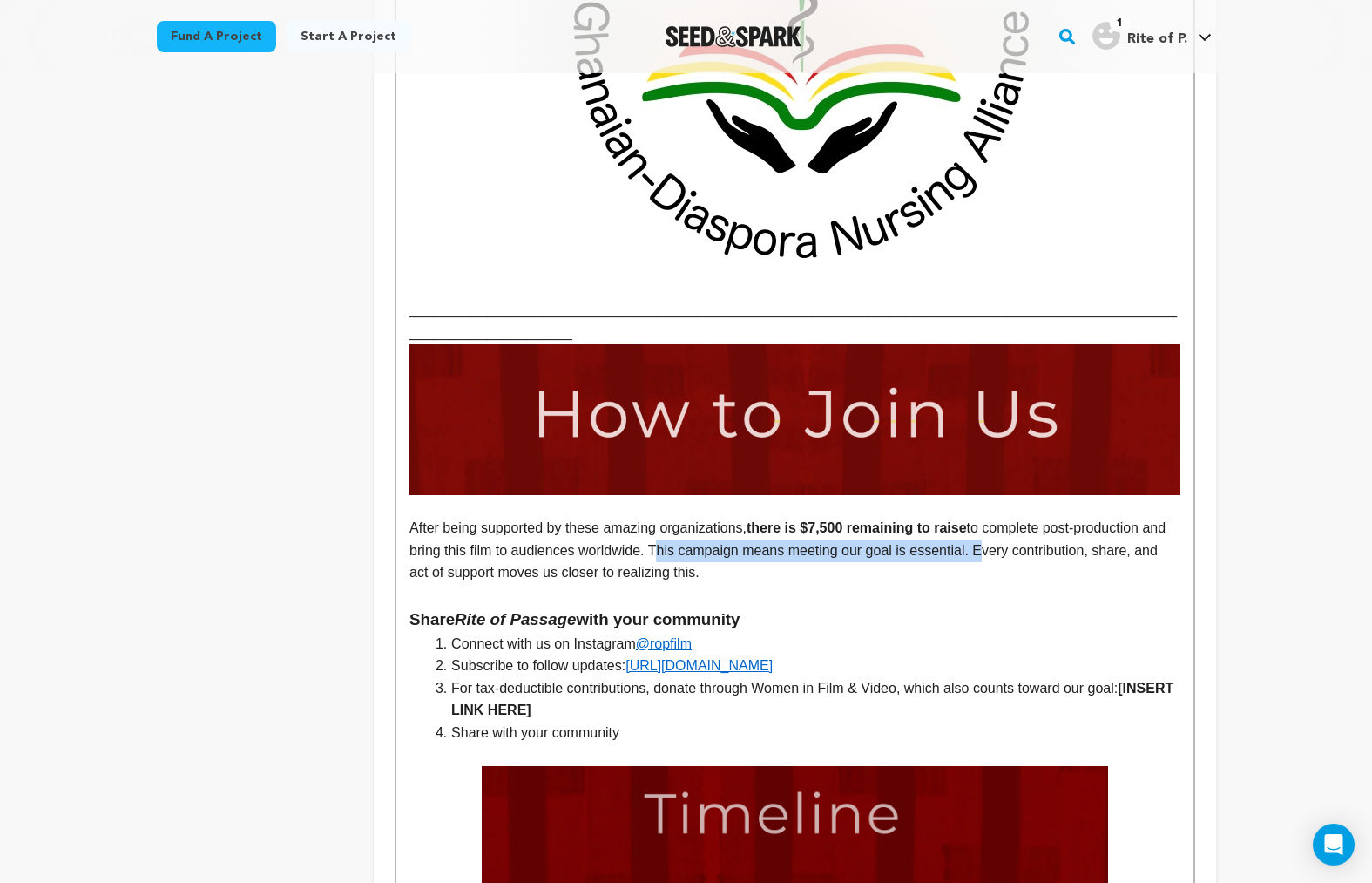
drag, startPoint x: 1012, startPoint y: 441, endPoint x: 681, endPoint y: 434, distance: 331.1
click at [681, 517] on p "After being supported by these amazing organizations, there is $7,500 remaining…" at bounding box center [795, 550] width 771 height 67
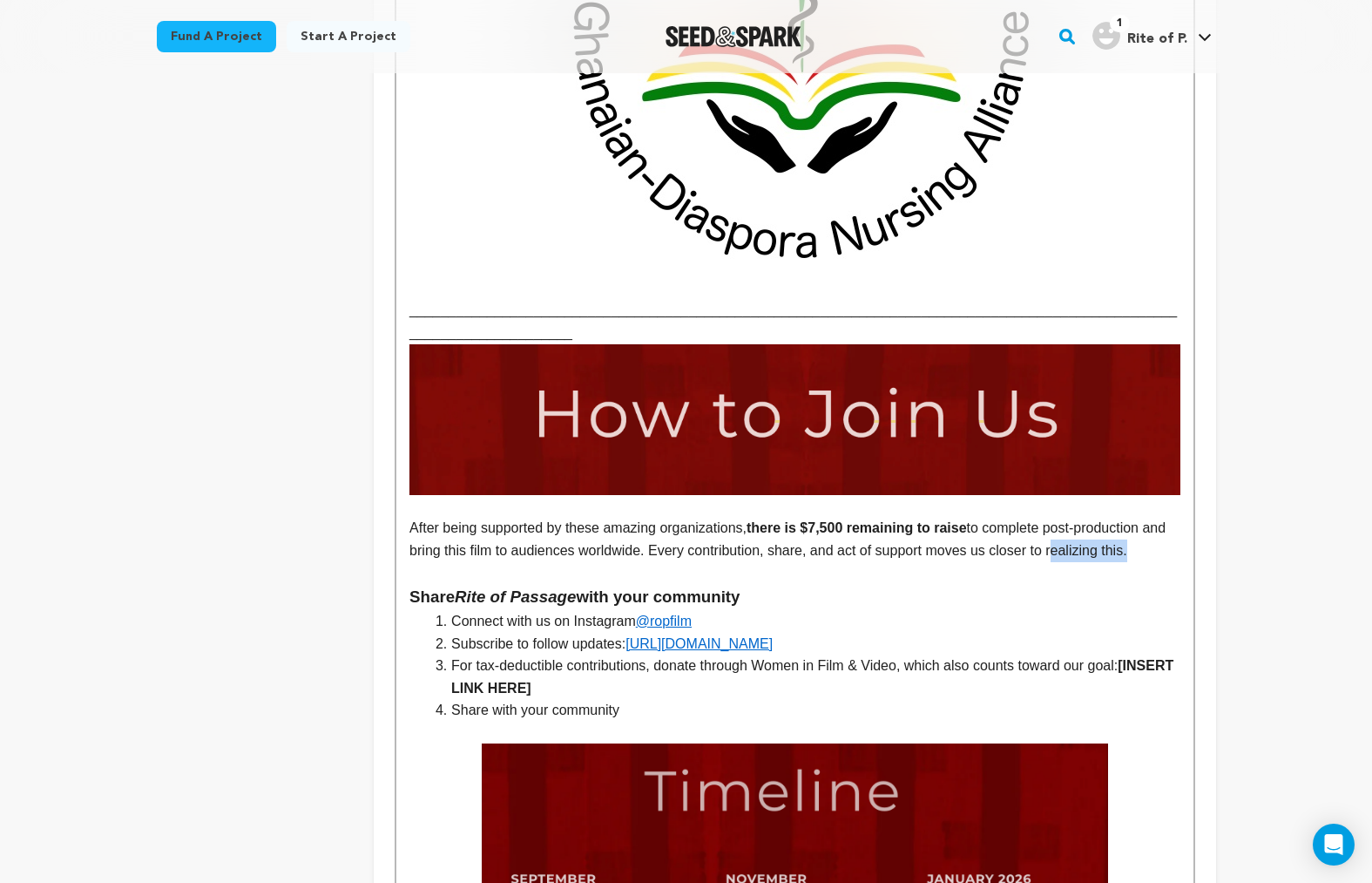
drag, startPoint x: 1091, startPoint y: 430, endPoint x: 1168, endPoint y: 426, distance: 77.1
click at [1168, 517] on p "After being supported by these amazing organizations, there is $7,500 remaining…" at bounding box center [795, 539] width 771 height 44
click at [1038, 655] on li "For tax-deductible contributions, donate through Women in Film & Video, which a…" at bounding box center [805, 677] width 749 height 44
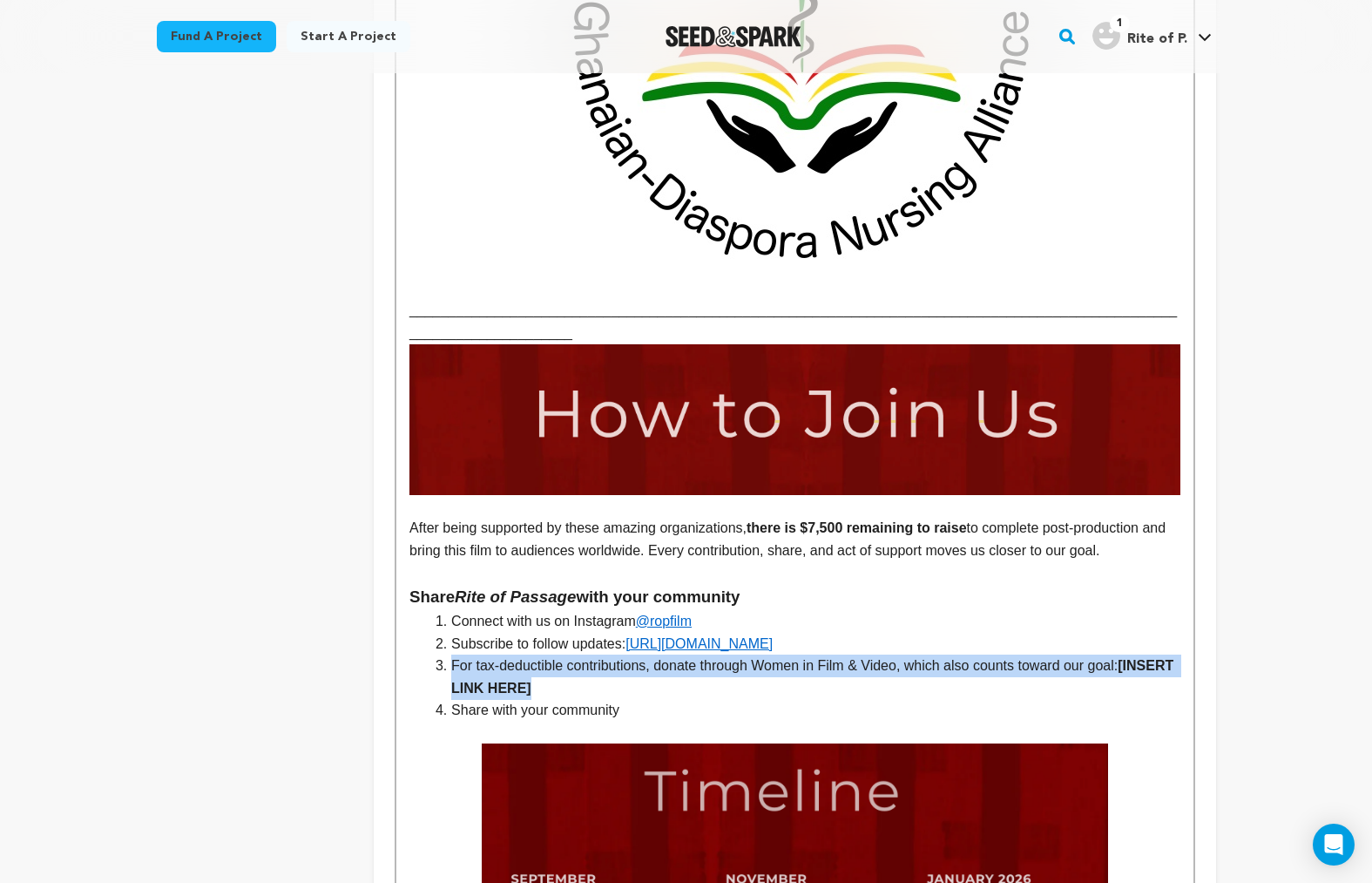
drag, startPoint x: 620, startPoint y: 569, endPoint x: 450, endPoint y: 550, distance: 171.1
click at [450, 655] on li "For tax-deductible contributions, donate through Women in Film & Video, which a…" at bounding box center [805, 677] width 749 height 44
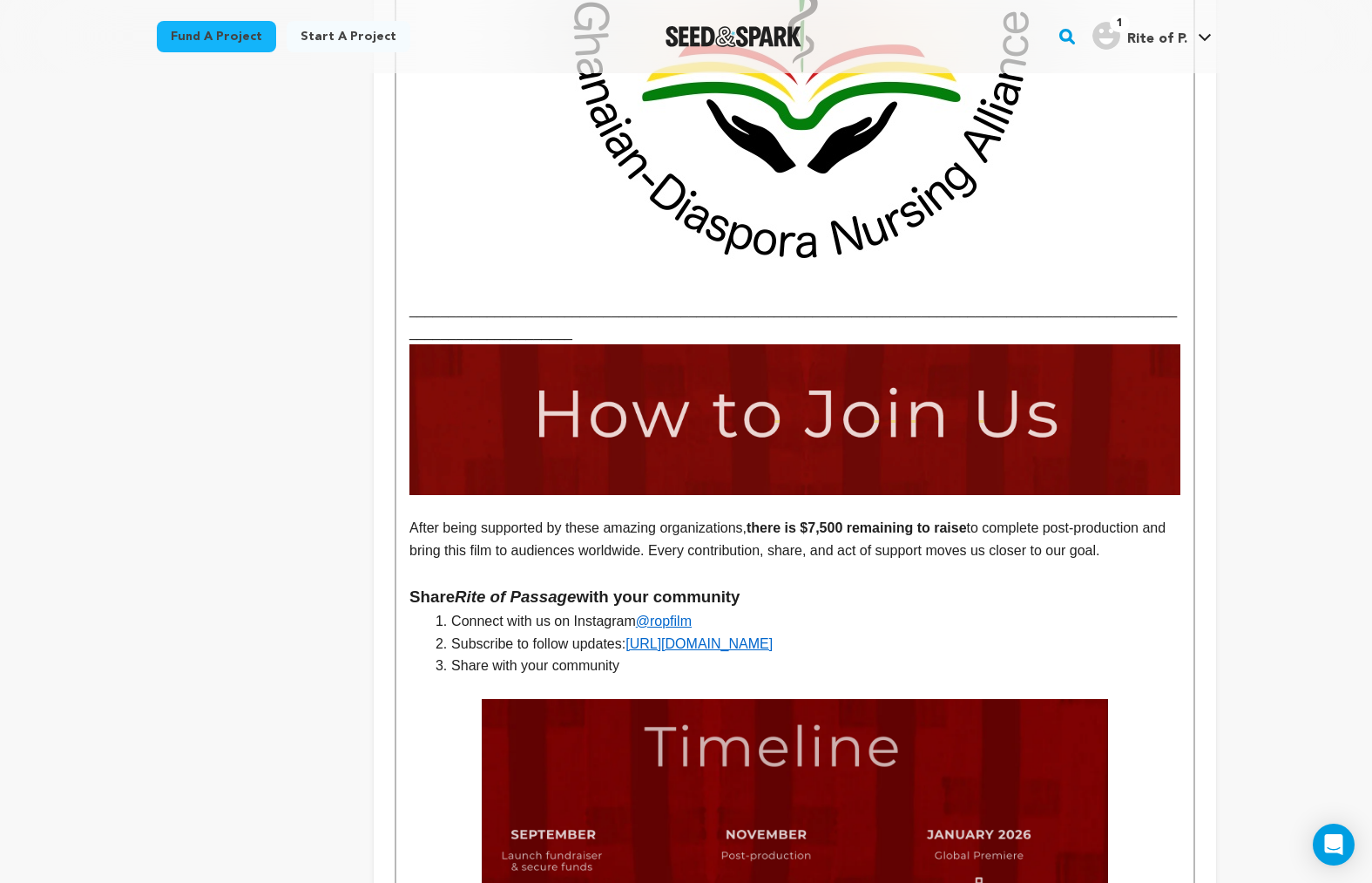
click at [463, 655] on li "Share with your community" at bounding box center [805, 666] width 749 height 23
click at [571, 655] on li "As an act of suppot, share with your community" at bounding box center [805, 666] width 749 height 23
click at [883, 584] on h3 "Share Rite of Passage with your community" at bounding box center [795, 597] width 771 height 26
click at [763, 655] on li "As an act of support, share with your community" at bounding box center [805, 666] width 749 height 23
click at [801, 677] on p "To enrich screen reader interactions, please activate Accessibility in Grammarl…" at bounding box center [795, 688] width 771 height 23
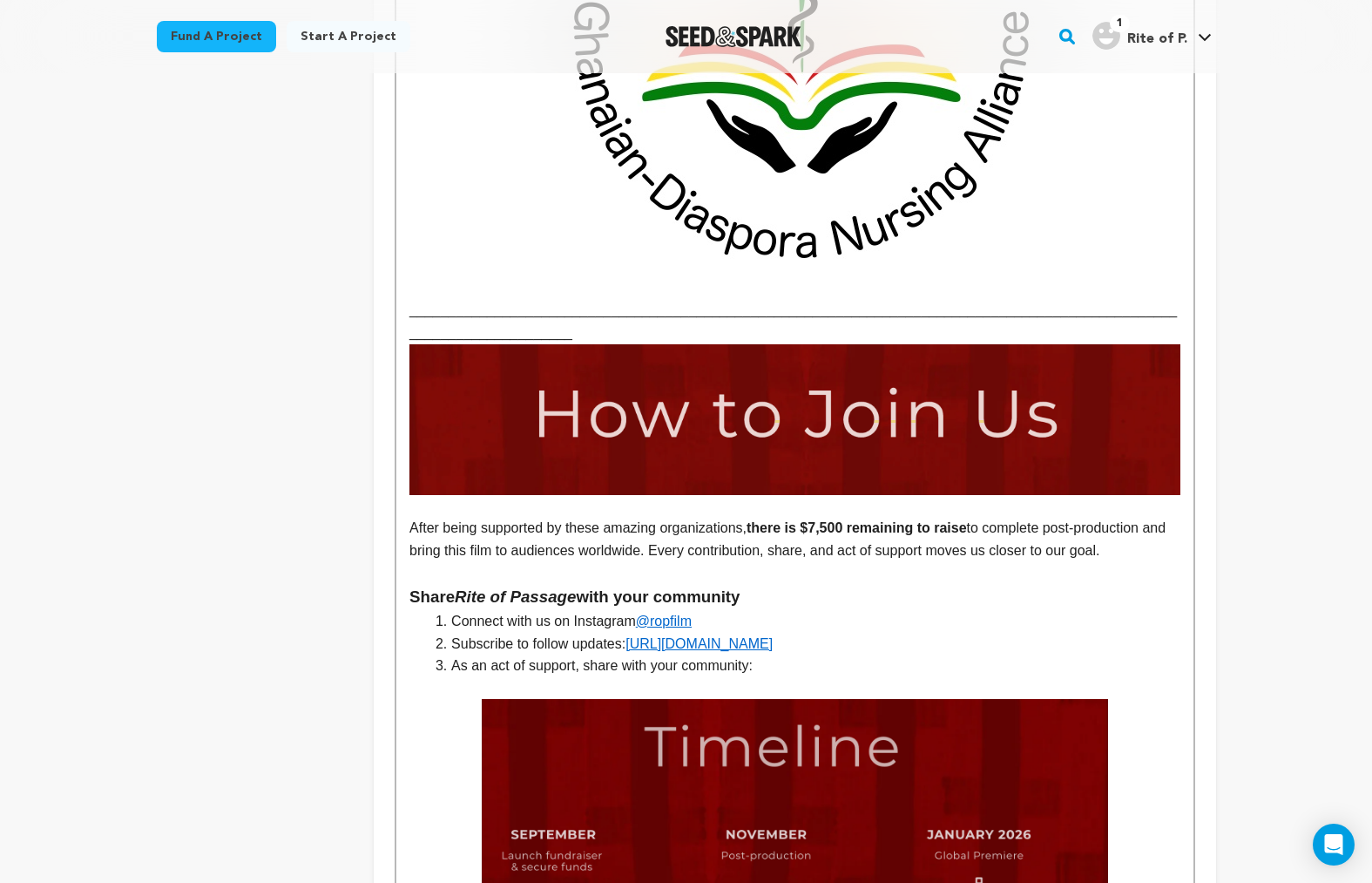
click at [783, 655] on li "As an act of support, share with your community:" at bounding box center [805, 666] width 749 height 23
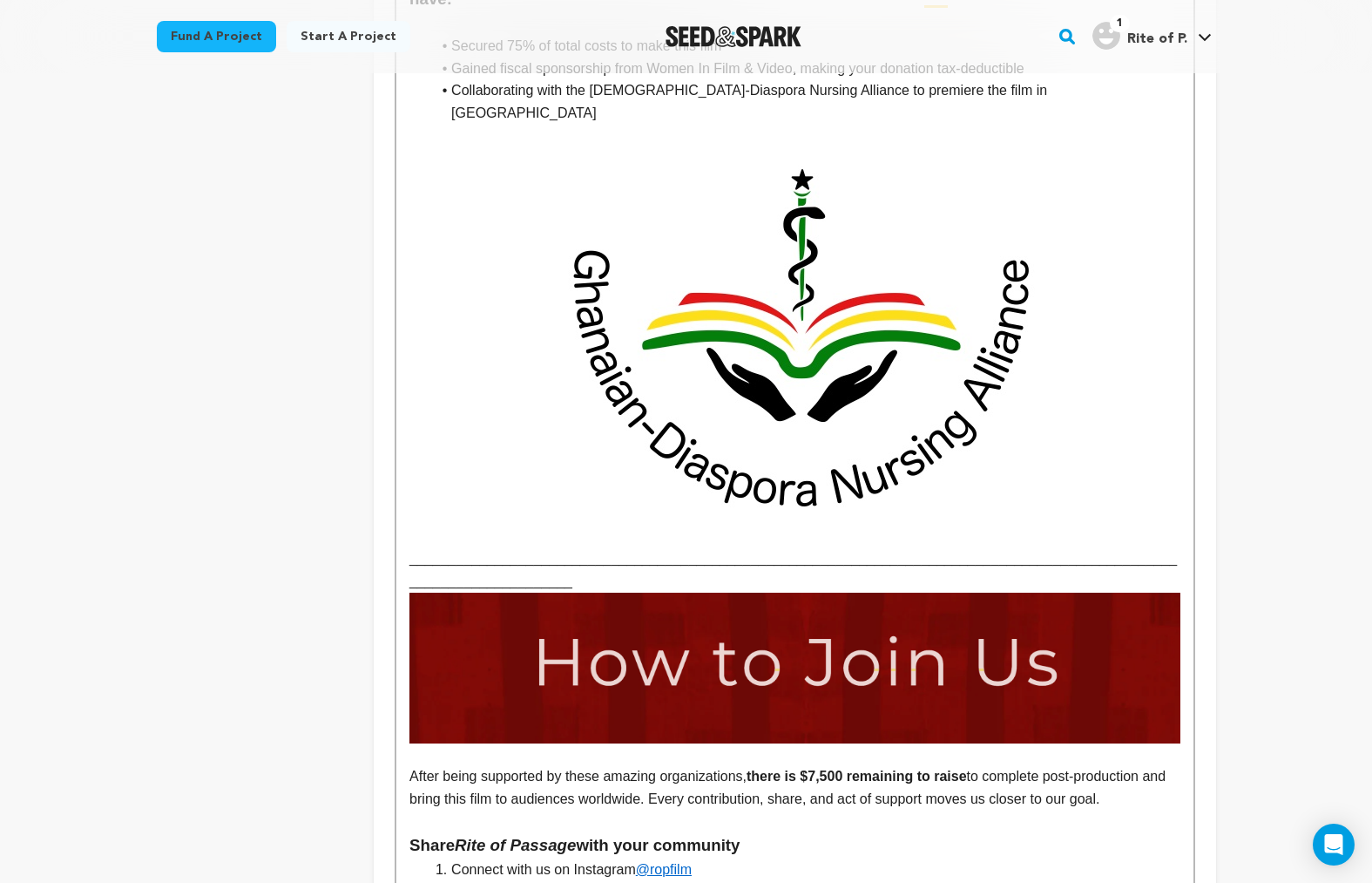
scroll to position [4190, 0]
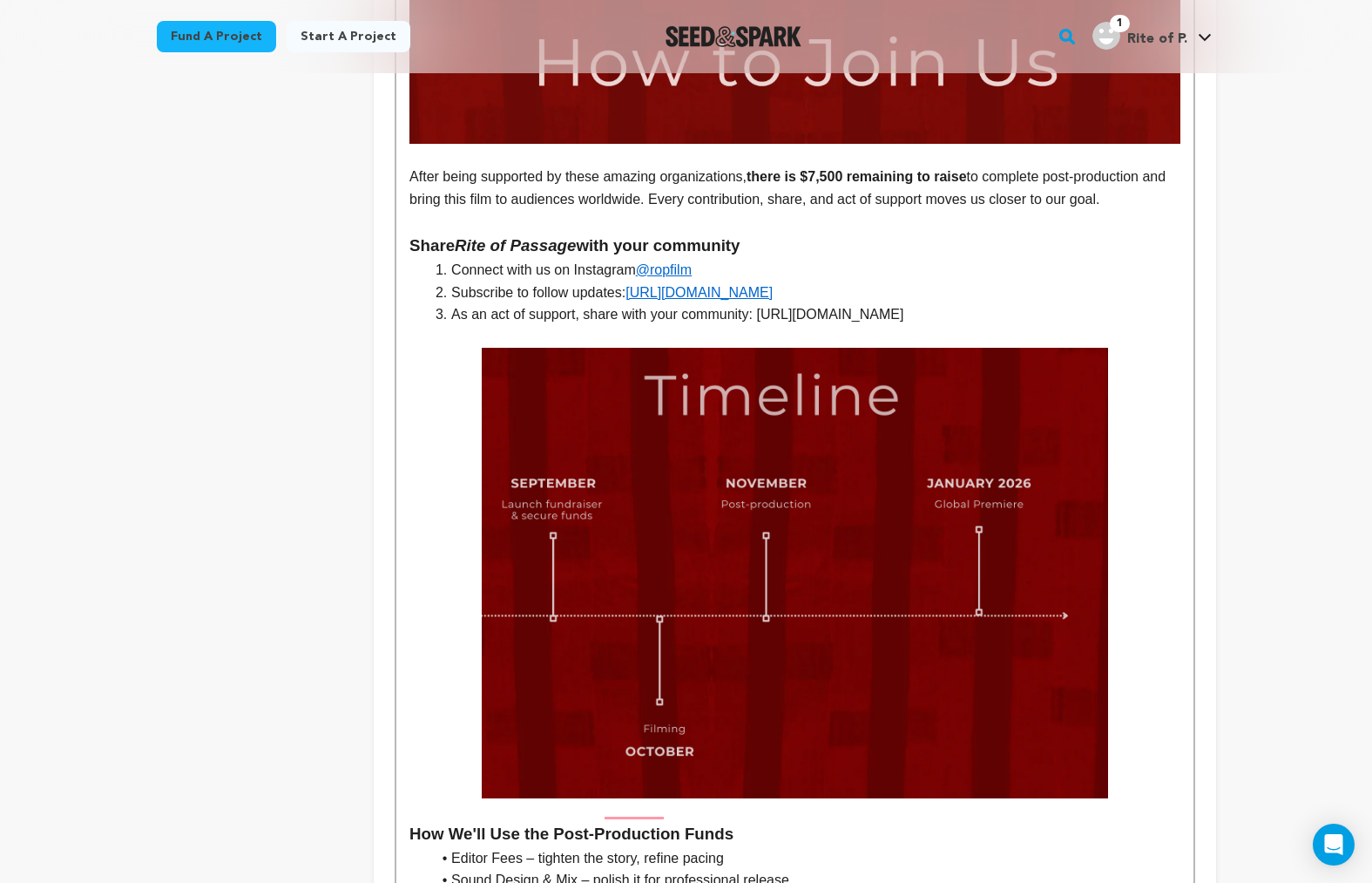
click at [1093, 304] on li "As an act of support, share with your community: https://seedandspark.com/fund/…" at bounding box center [805, 315] width 749 height 23
click at [1107, 304] on li "As an act of support, share with your community: https://seedandspark.com/fund/…" at bounding box center [805, 315] width 749 height 23
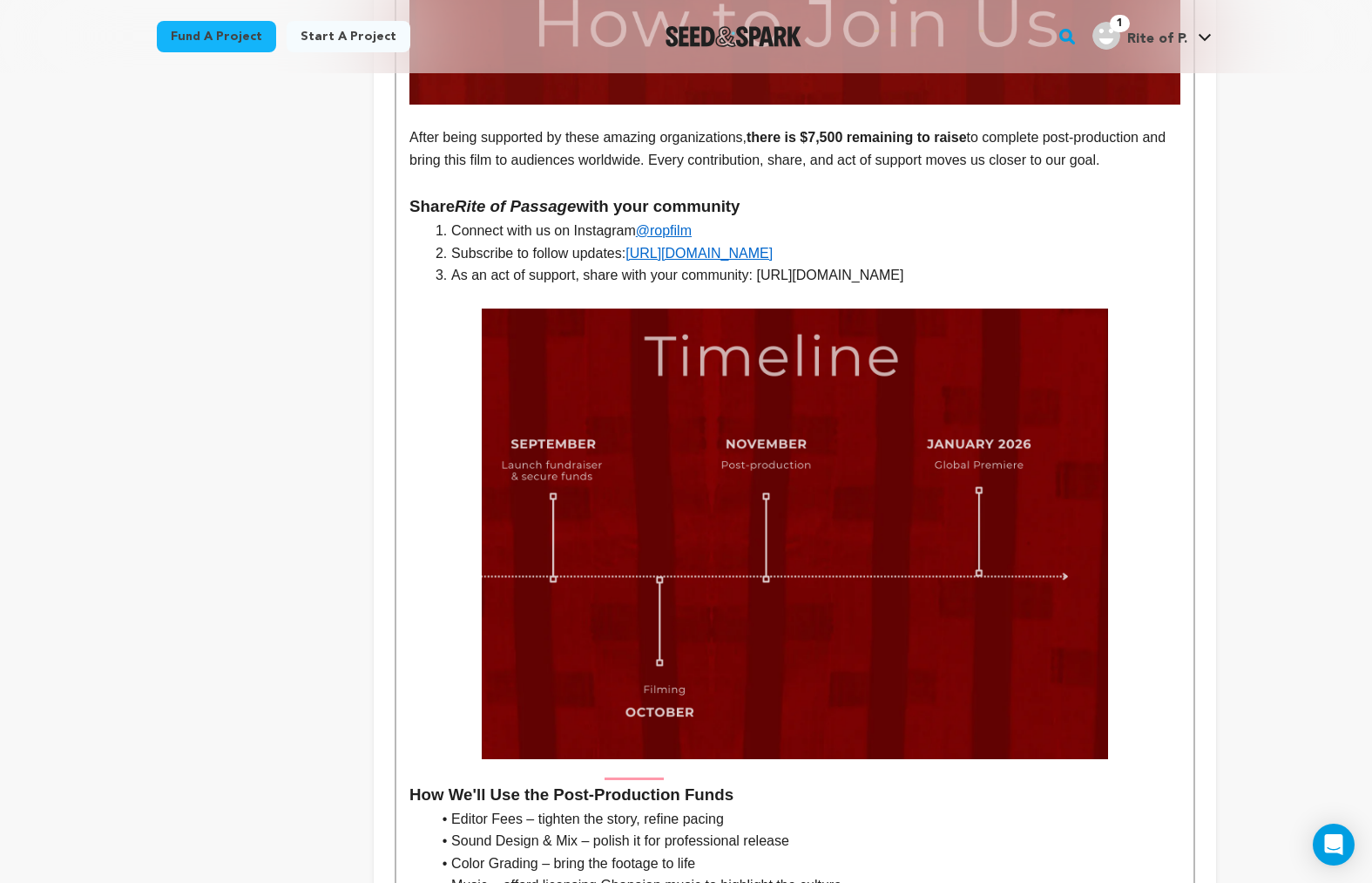
scroll to position [5453, 0]
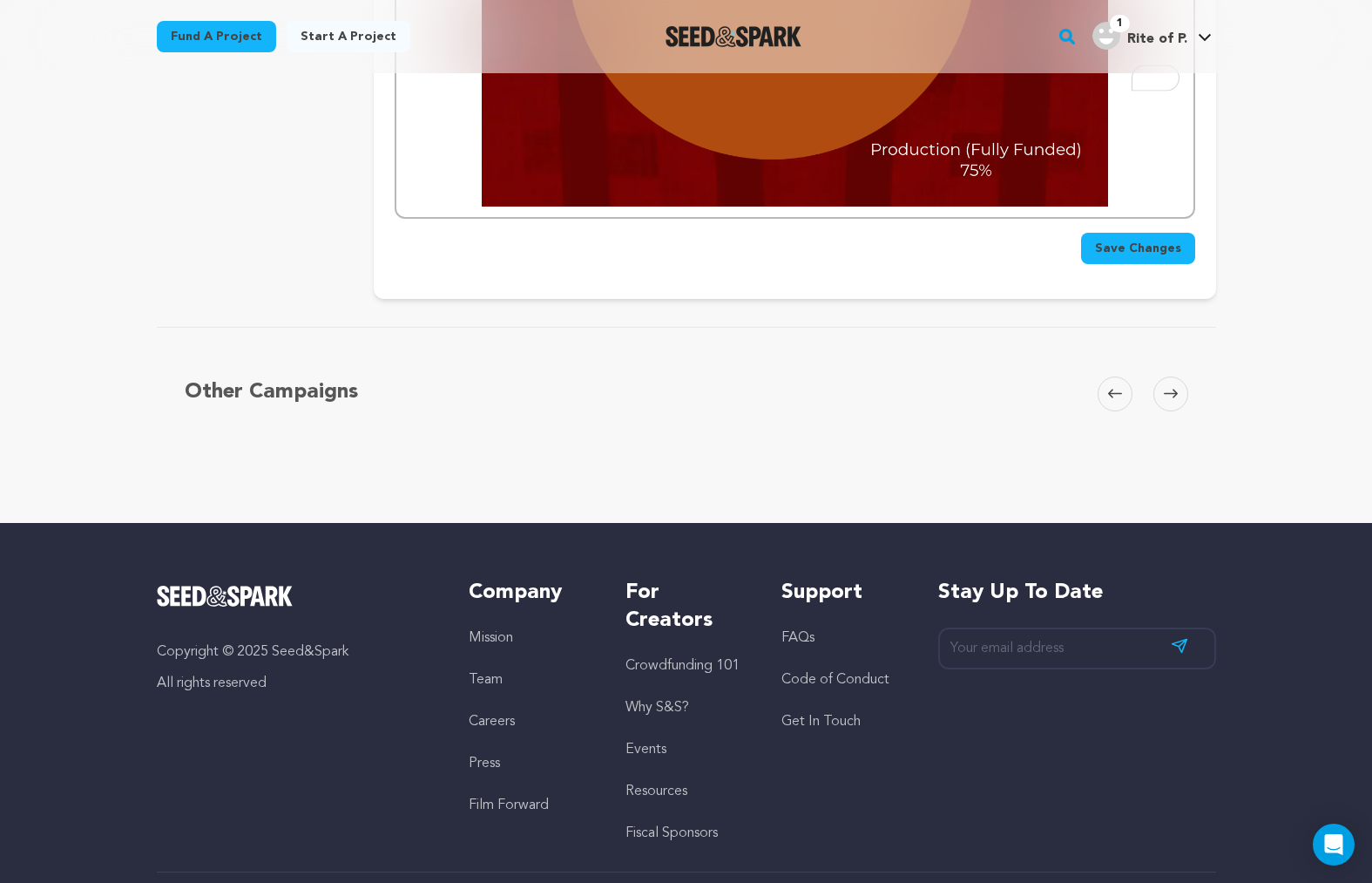
click at [1114, 240] on span "Save Changes" at bounding box center [1138, 248] width 86 height 17
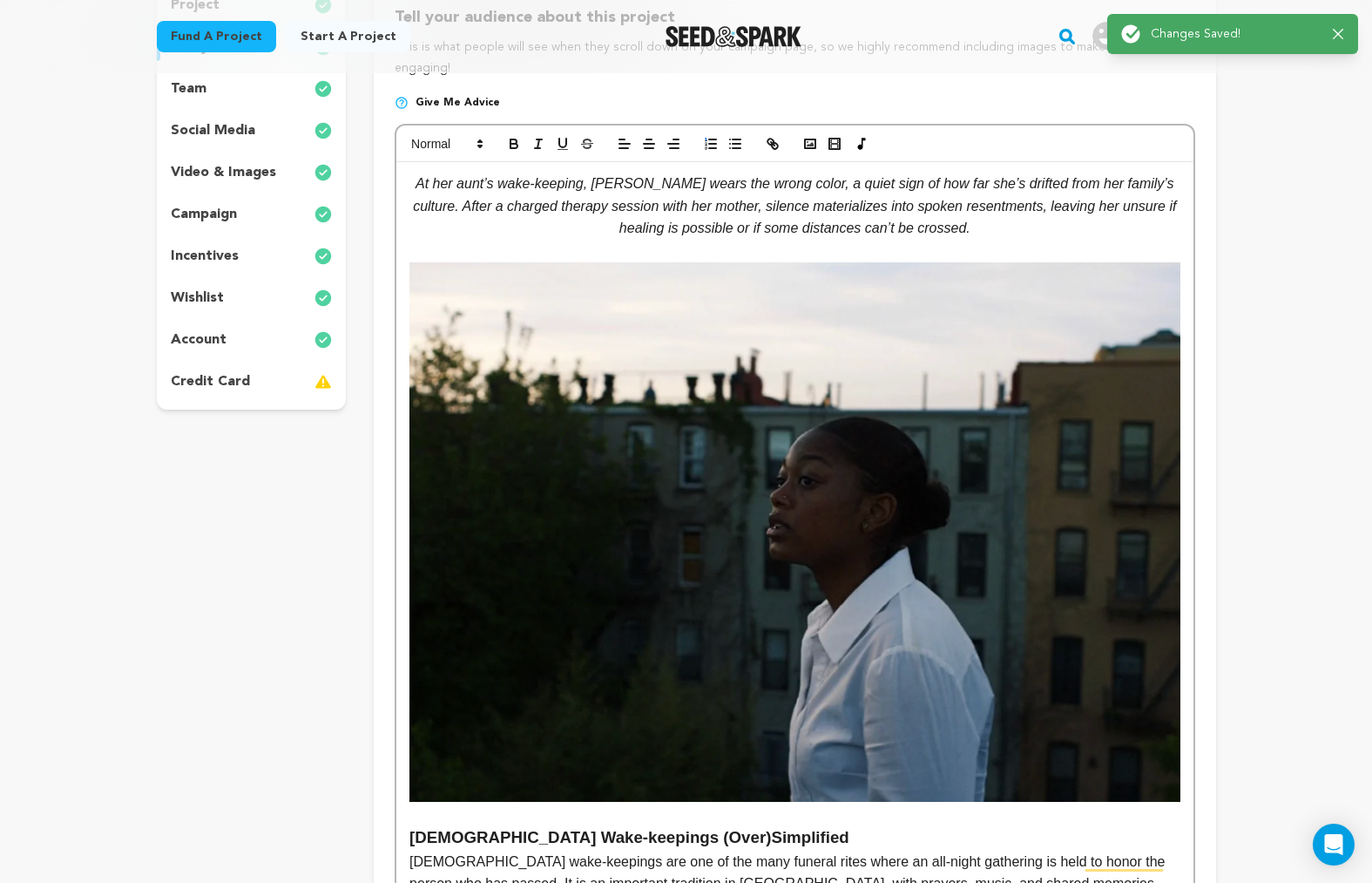
scroll to position [0, 0]
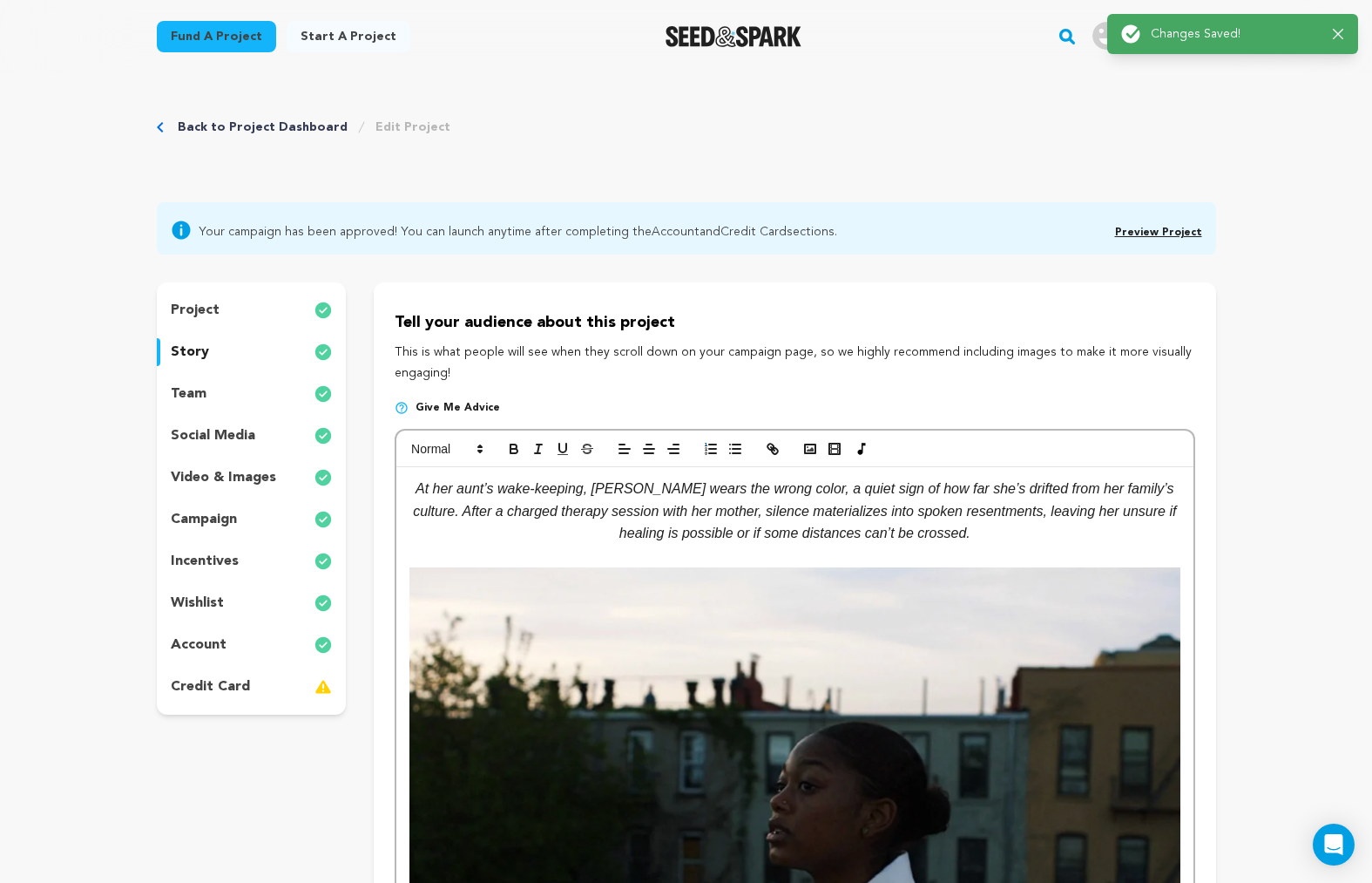
click at [1343, 40] on div "Success: Info: Warning: Error: Changes Saved! Close notification" at bounding box center [1233, 34] width 223 height 19
click at [1338, 31] on icon "button" at bounding box center [1339, 34] width 11 height 11
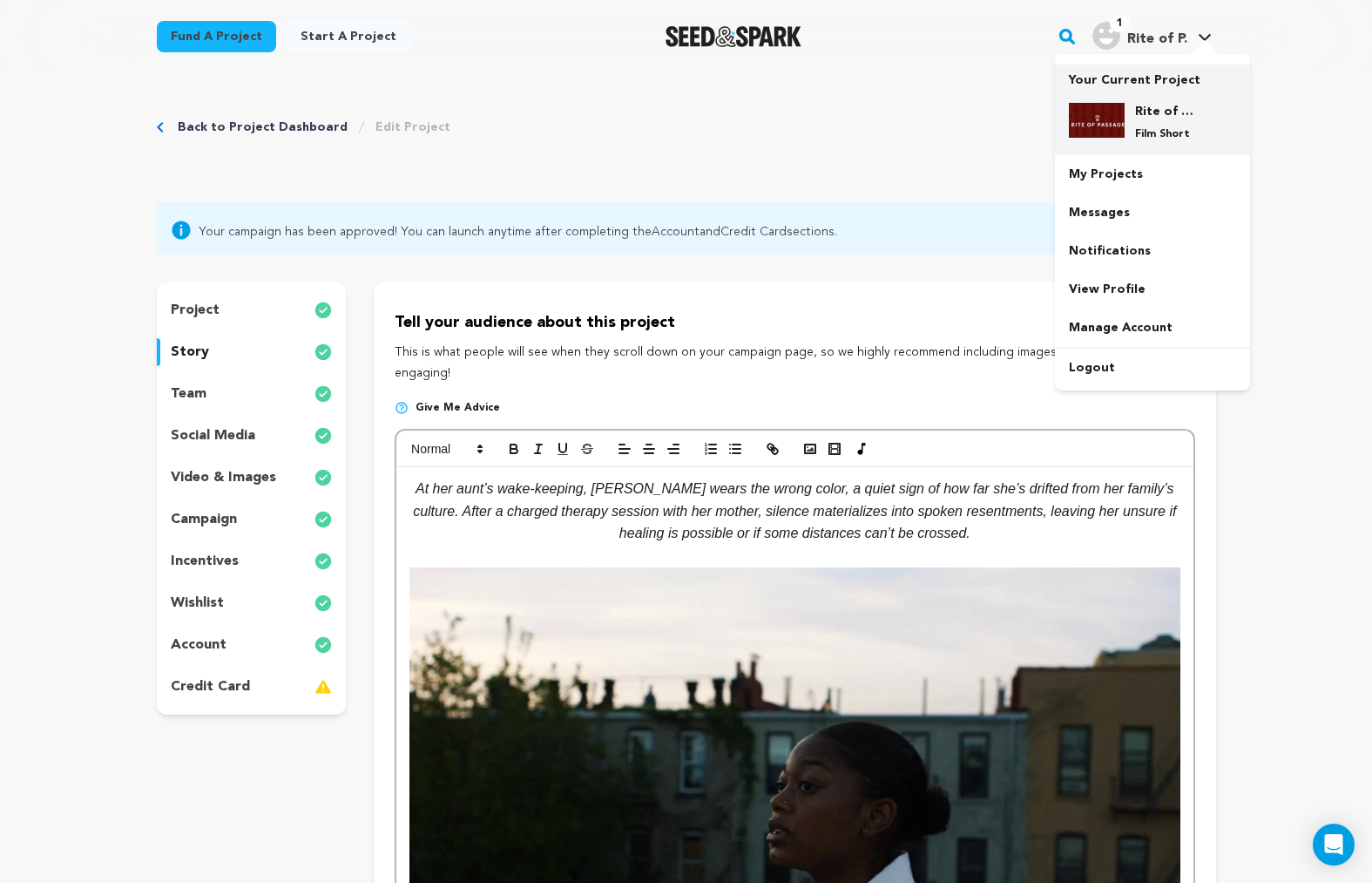
click at [1149, 113] on h4 "Rite of Passage" at bounding box center [1167, 111] width 63 height 17
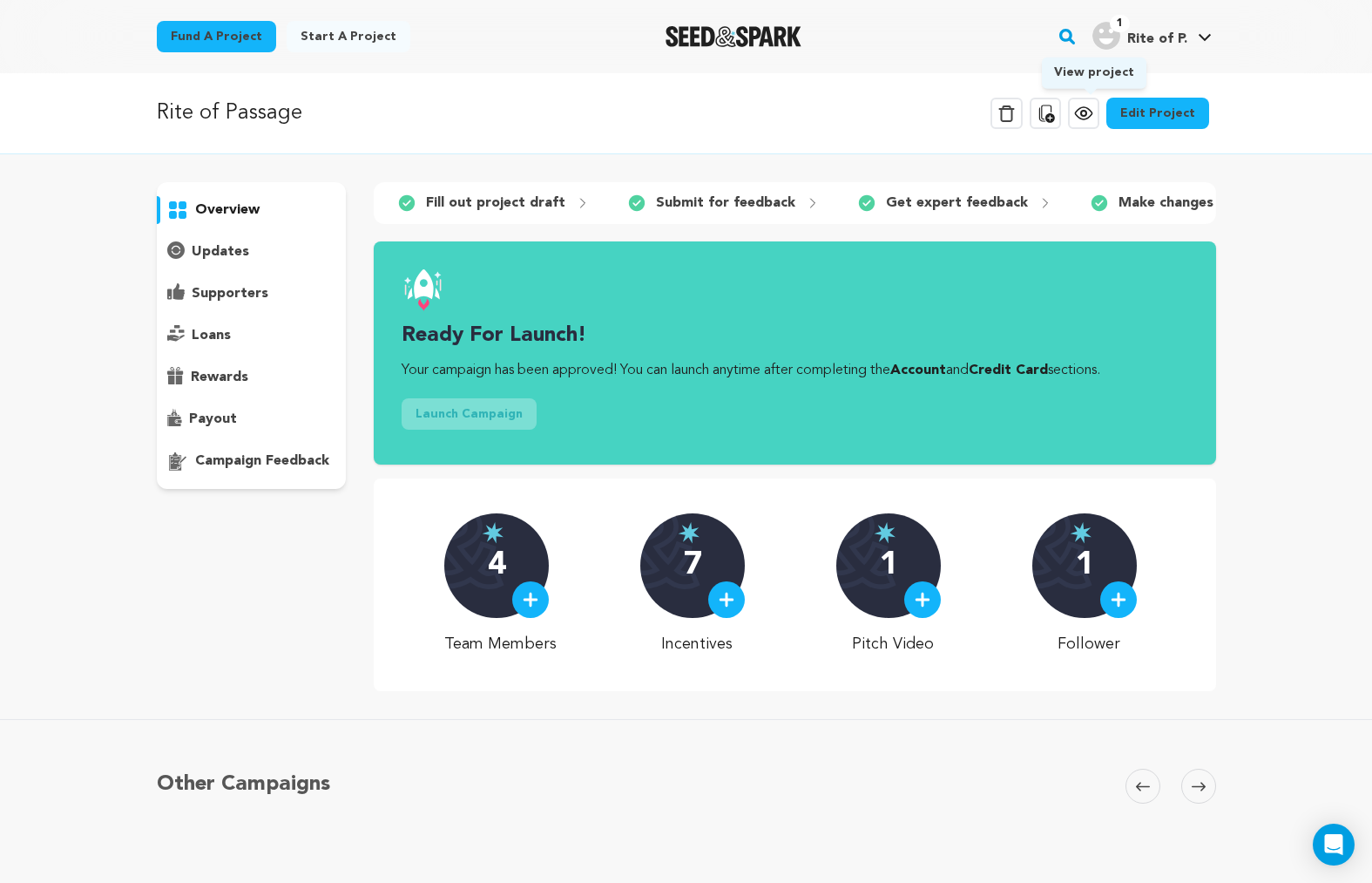
click at [1094, 113] on icon at bounding box center [1083, 113] width 21 height 21
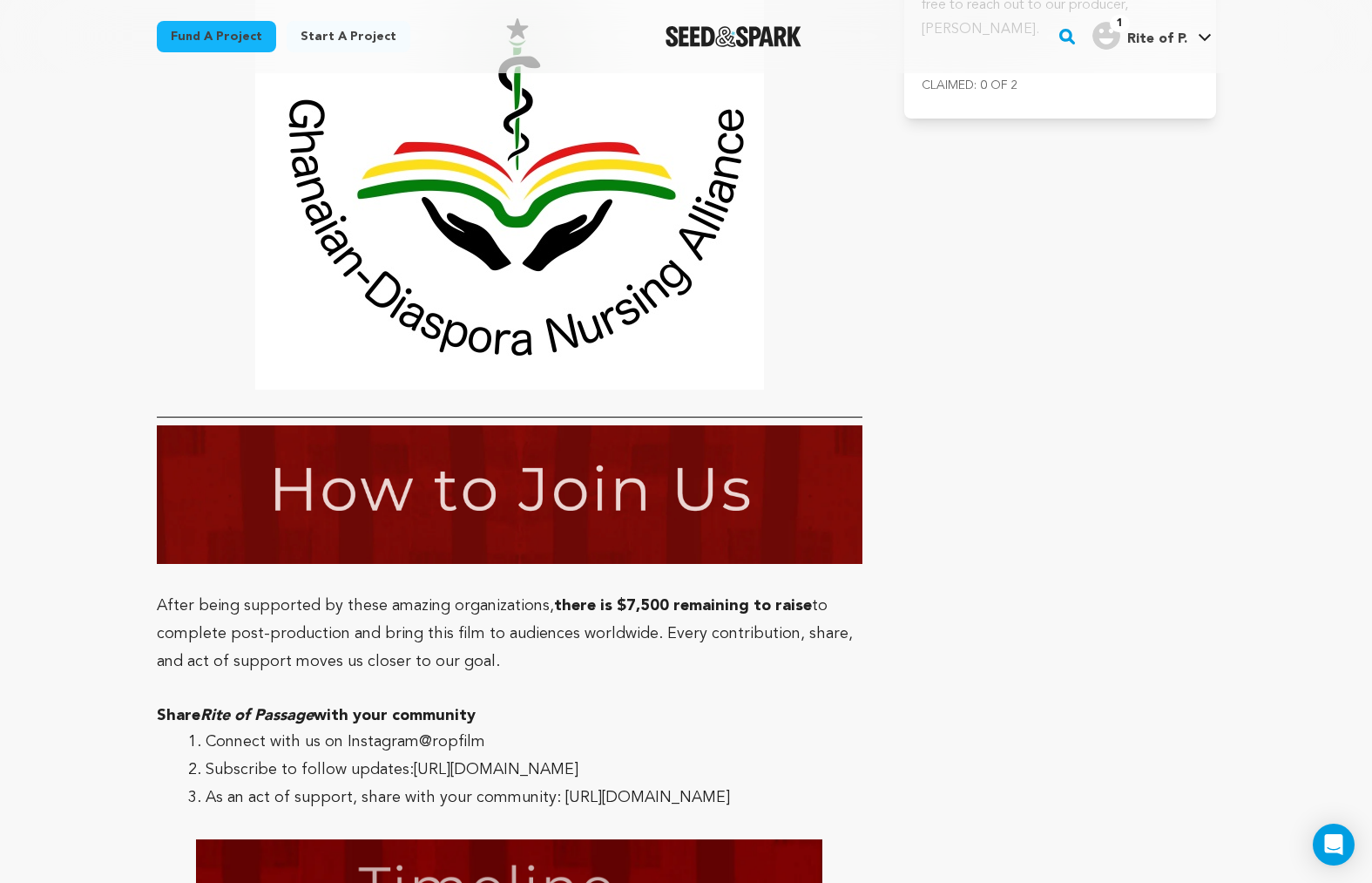
scroll to position [4807, 0]
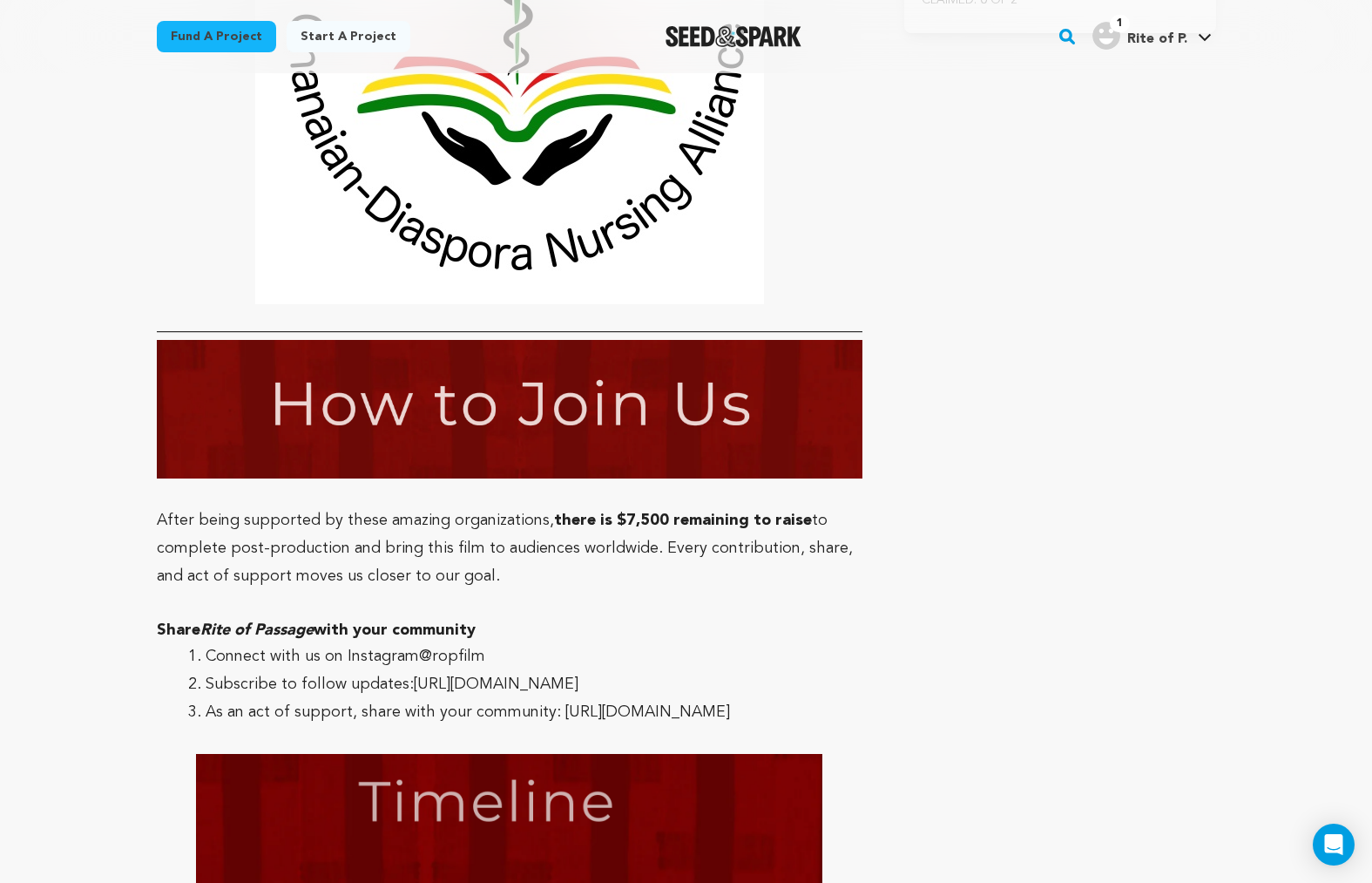
click at [434, 648] on link "@ropfilm" at bounding box center [452, 656] width 66 height 16
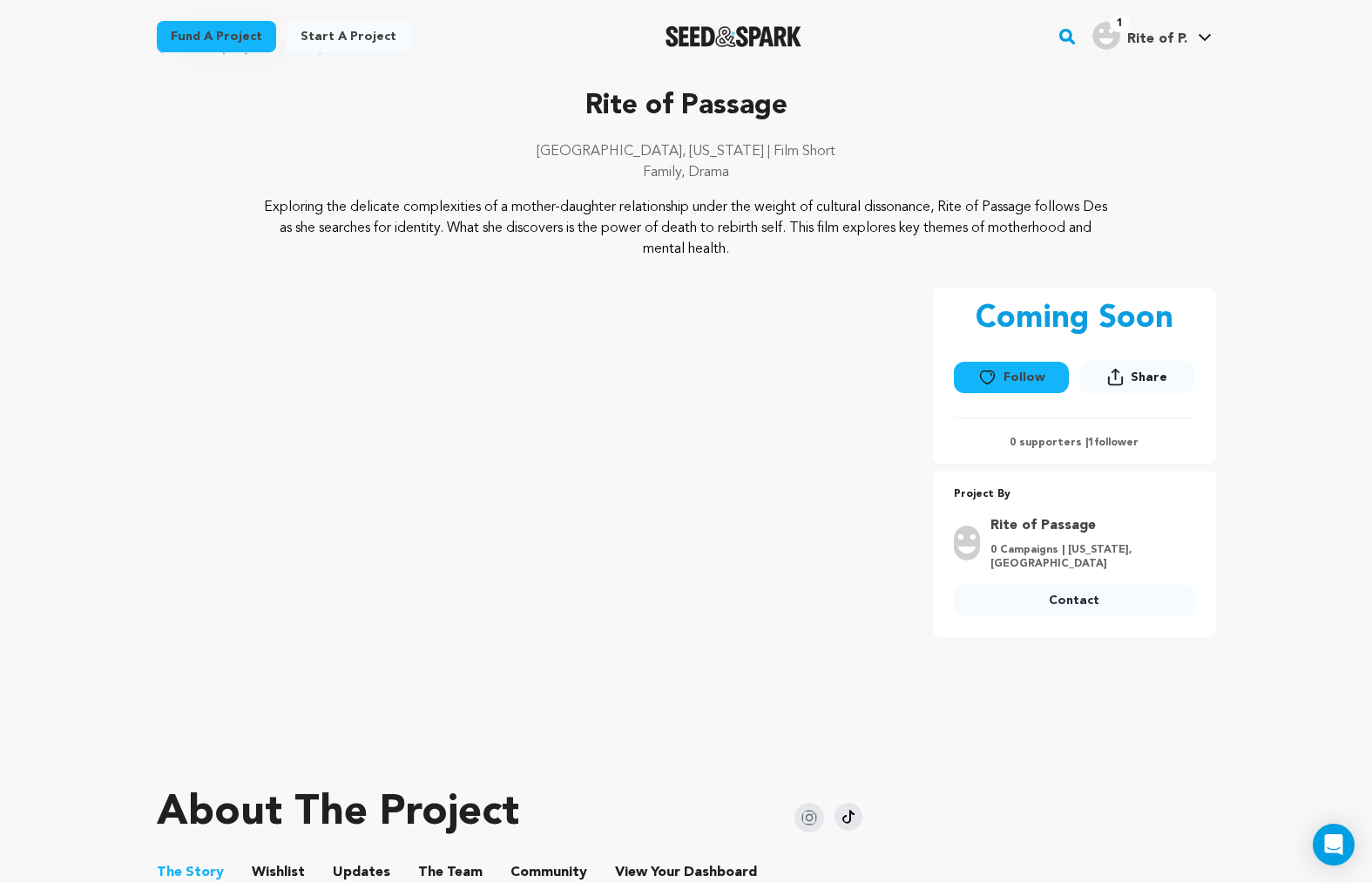
scroll to position [0, 0]
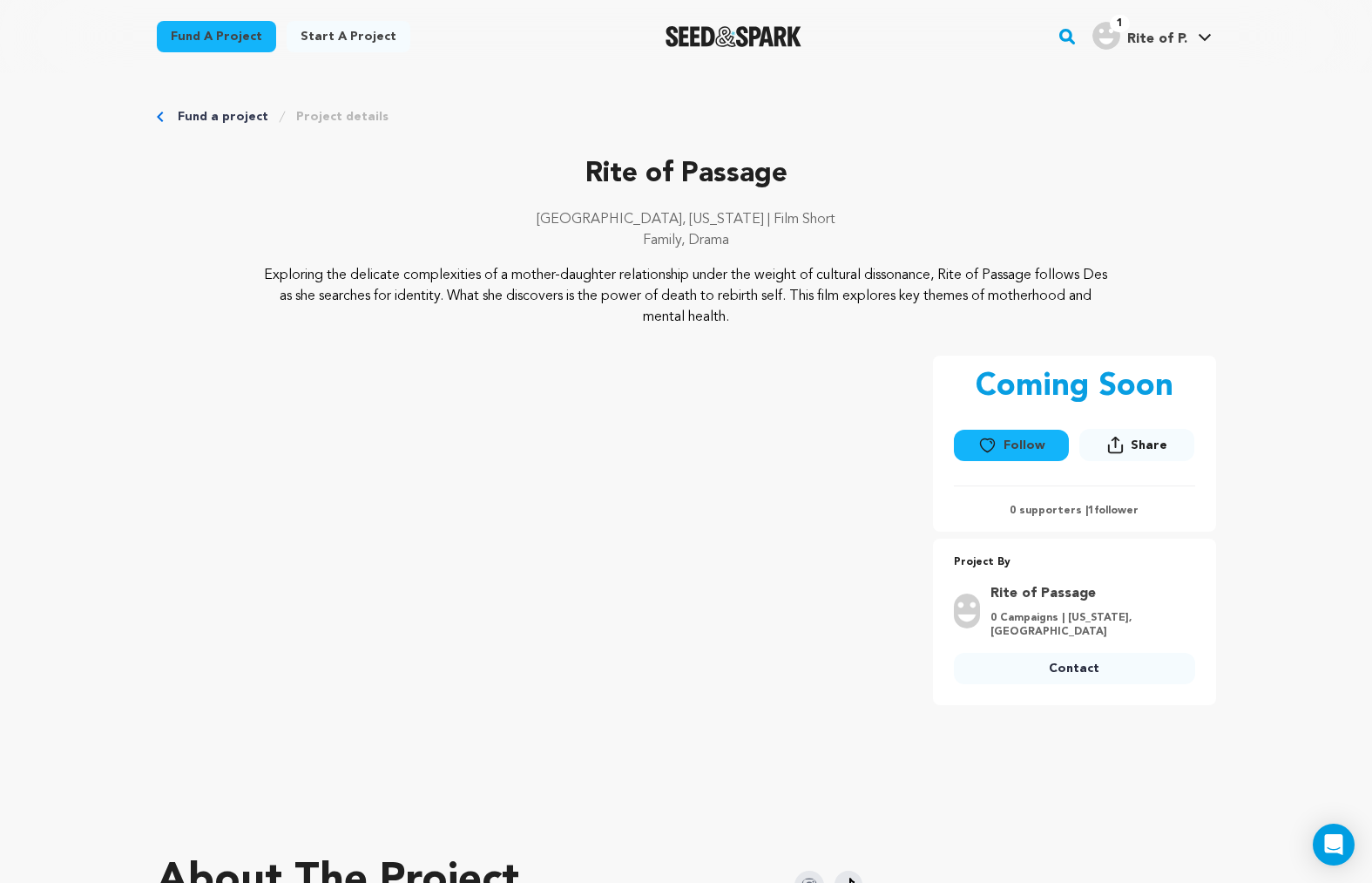
click at [1176, 41] on span "Rite of P." at bounding box center [1157, 39] width 60 height 14
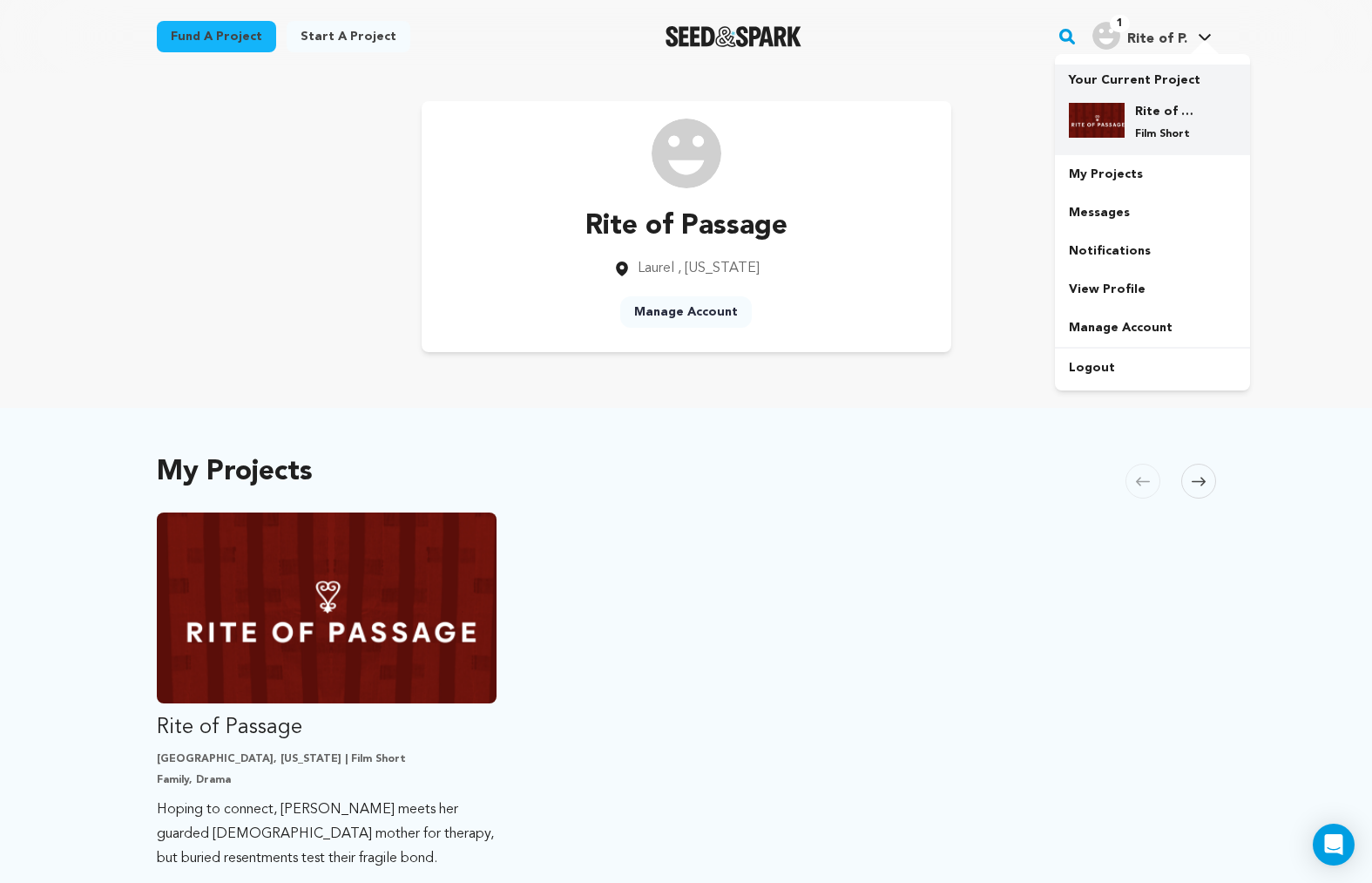
click at [1117, 132] on img at bounding box center [1097, 120] width 56 height 35
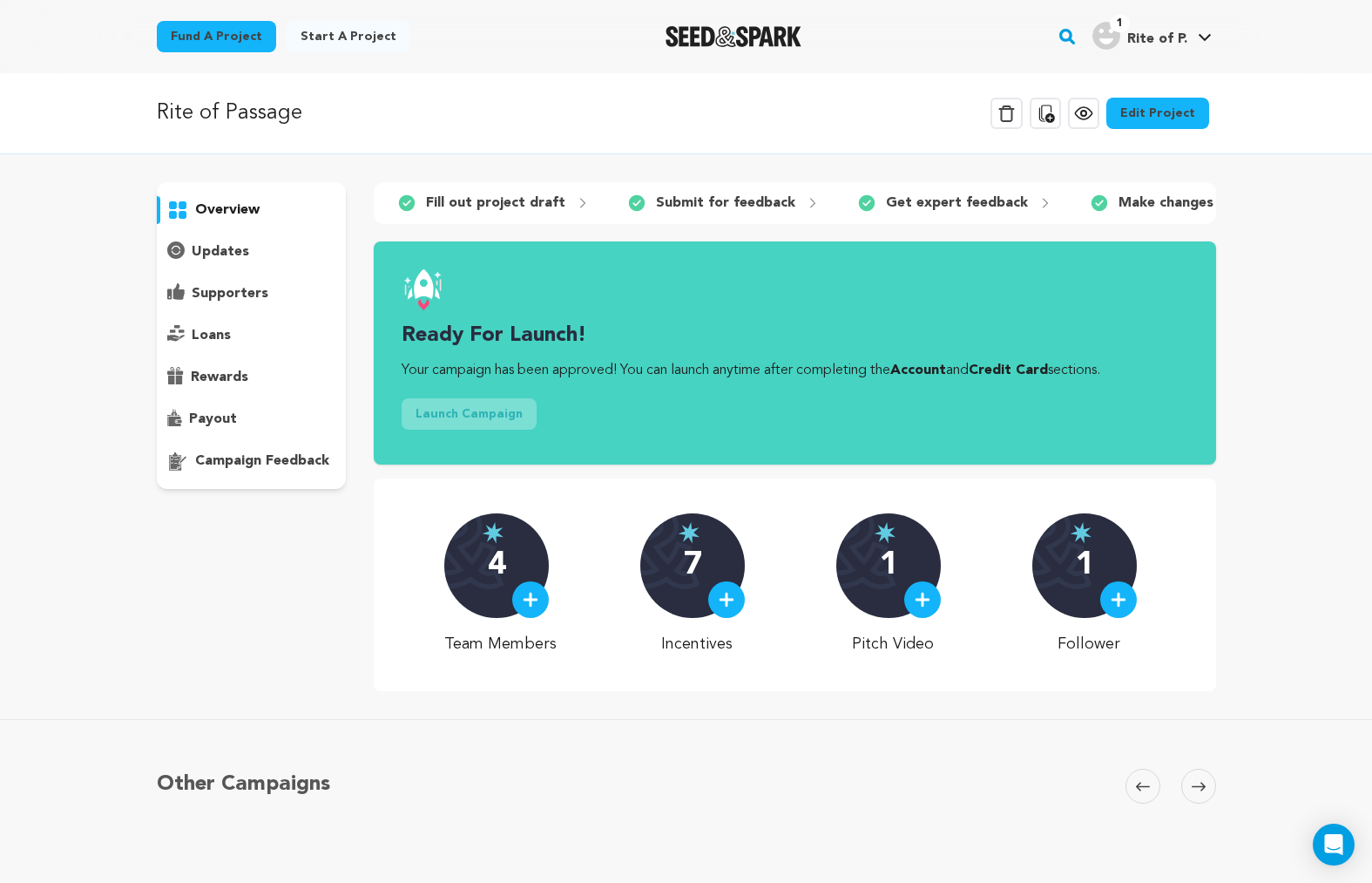
click at [1144, 120] on link "Edit Project" at bounding box center [1158, 113] width 103 height 31
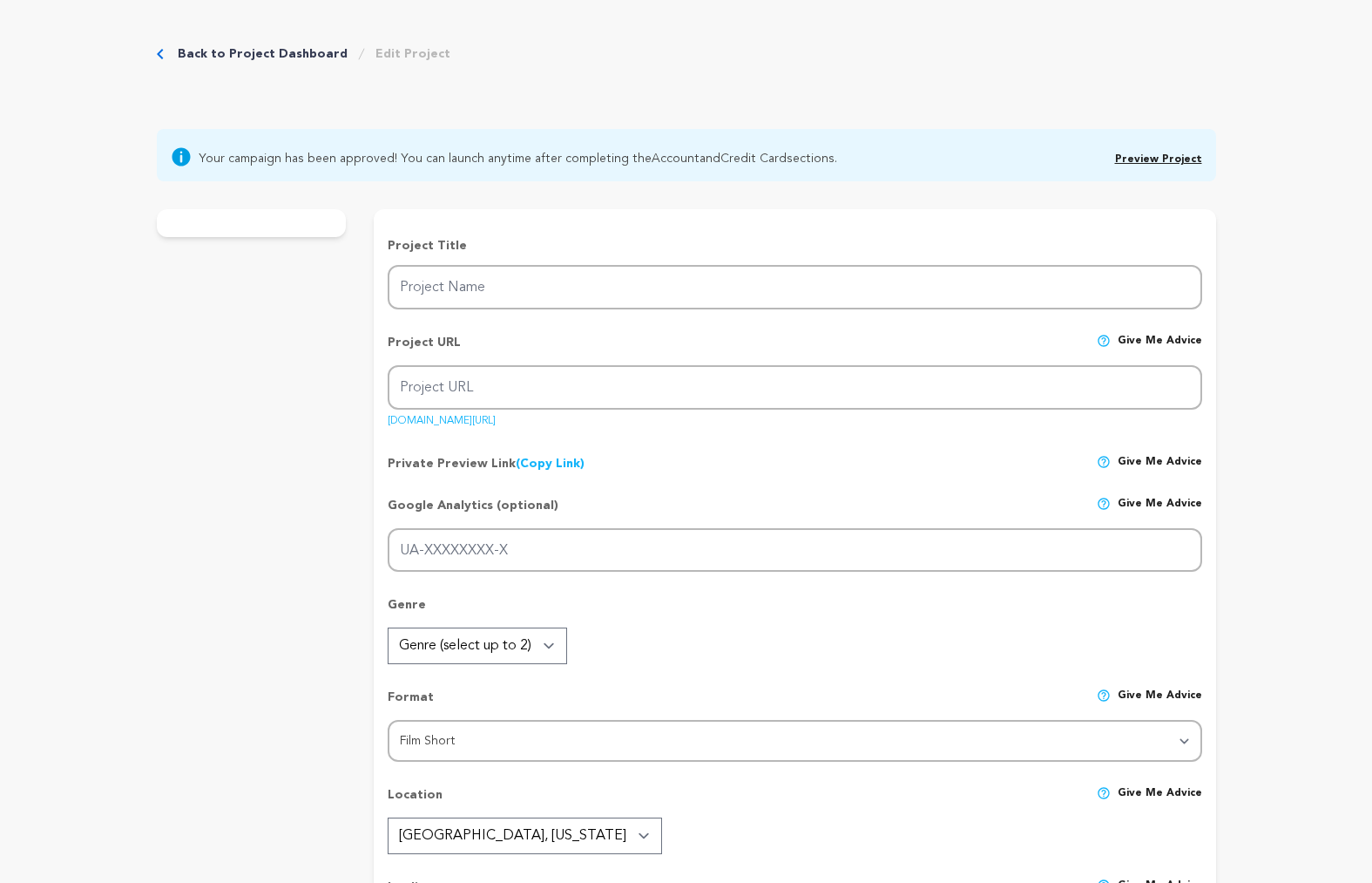
type input "Rite of Passage"
type input "rite-of-passage"
type input "Hoping to connect, Des meets her guarded Ghanaian mother for therapy, but burie…"
type textarea "Exploring the delicate complexities of a mother-daughter relationship under the…"
type textarea "Rite of Passage reveals how cultural bonds fray across generations. For Des, th…"
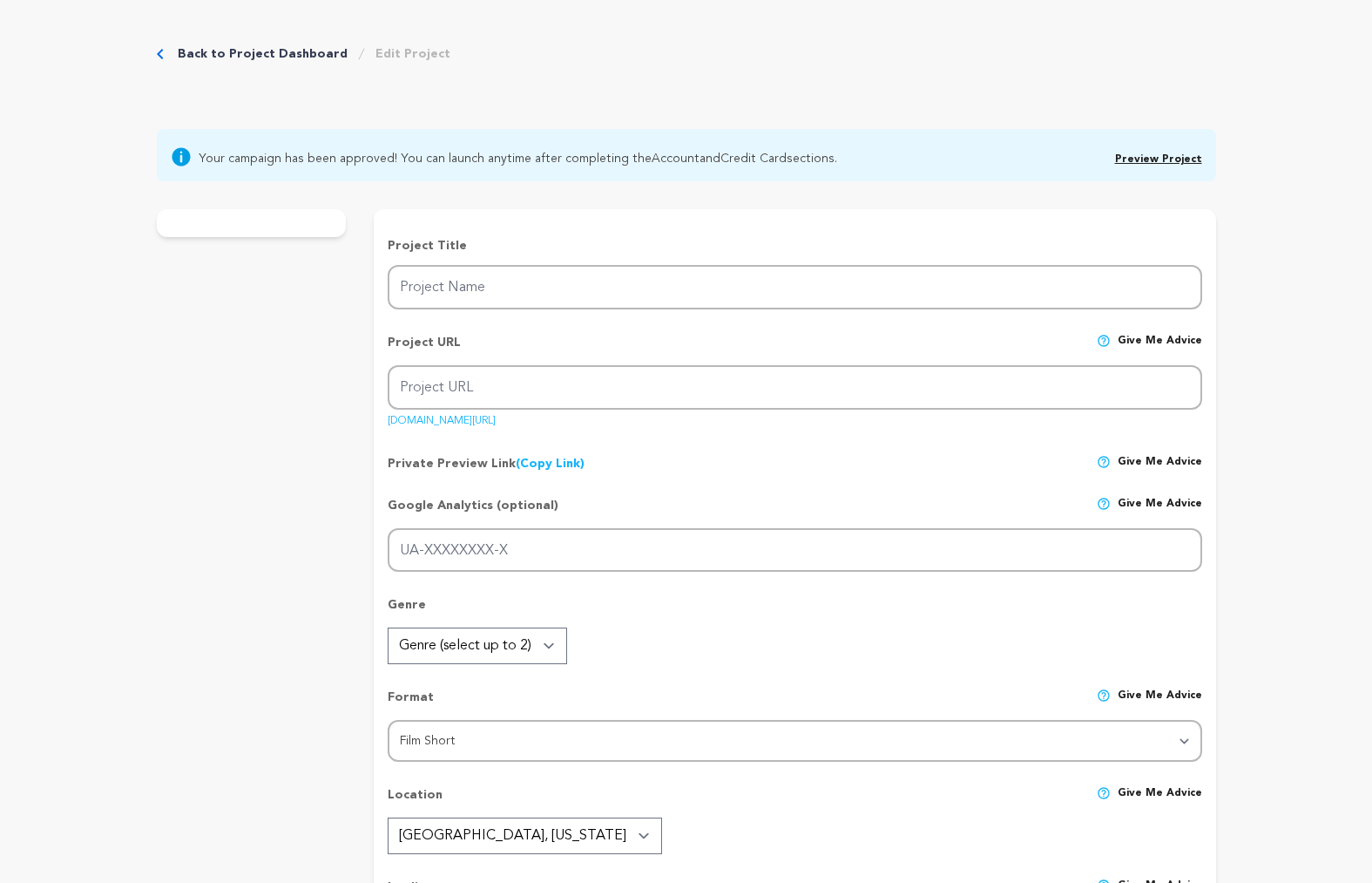
type textarea "Saul Zaentz Innovation Fund; Women In Film & Video, DC; Johns Hopkins Universit…"
radio input "true"
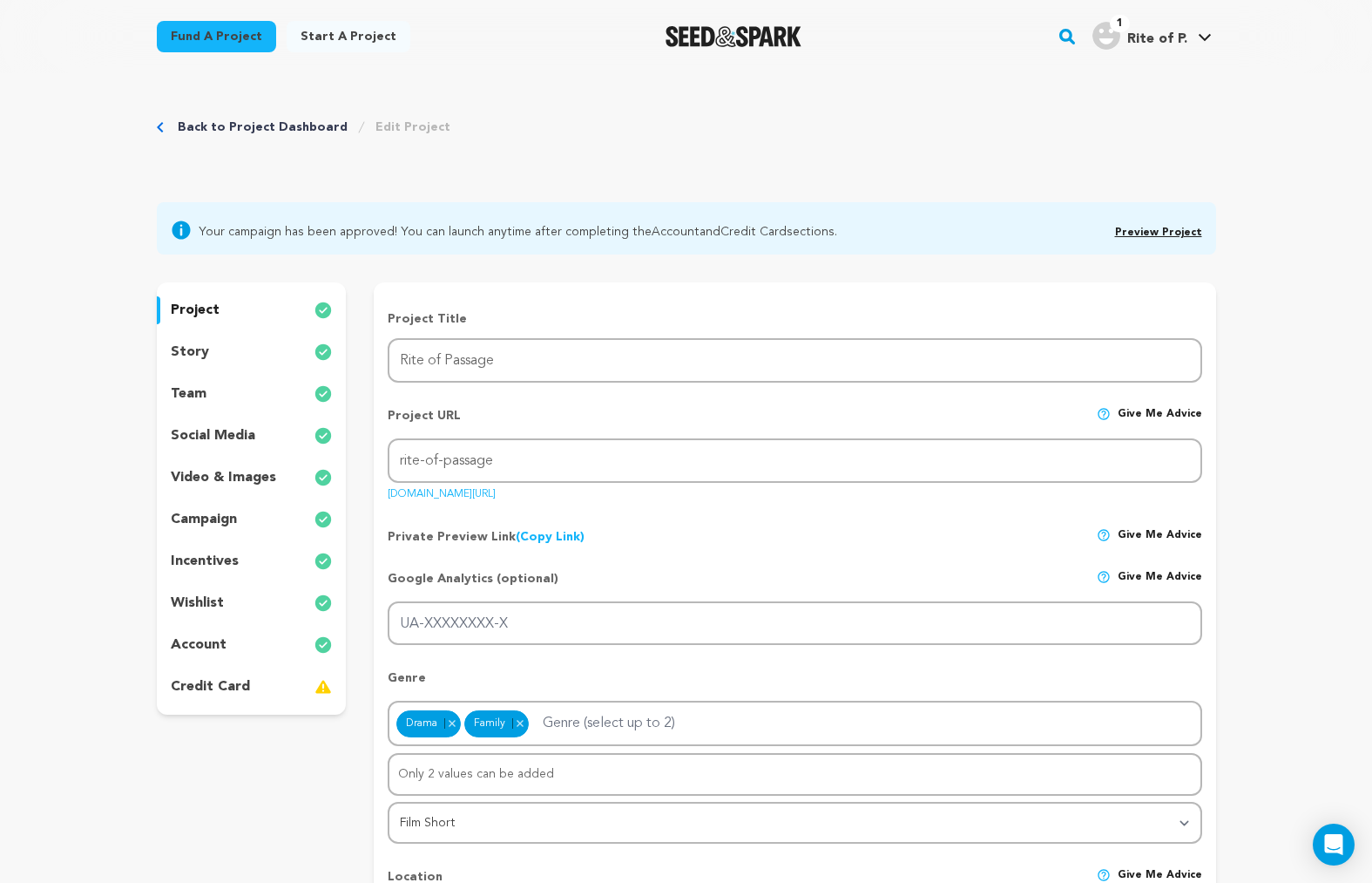
click at [205, 349] on p "story" at bounding box center [190, 351] width 39 height 21
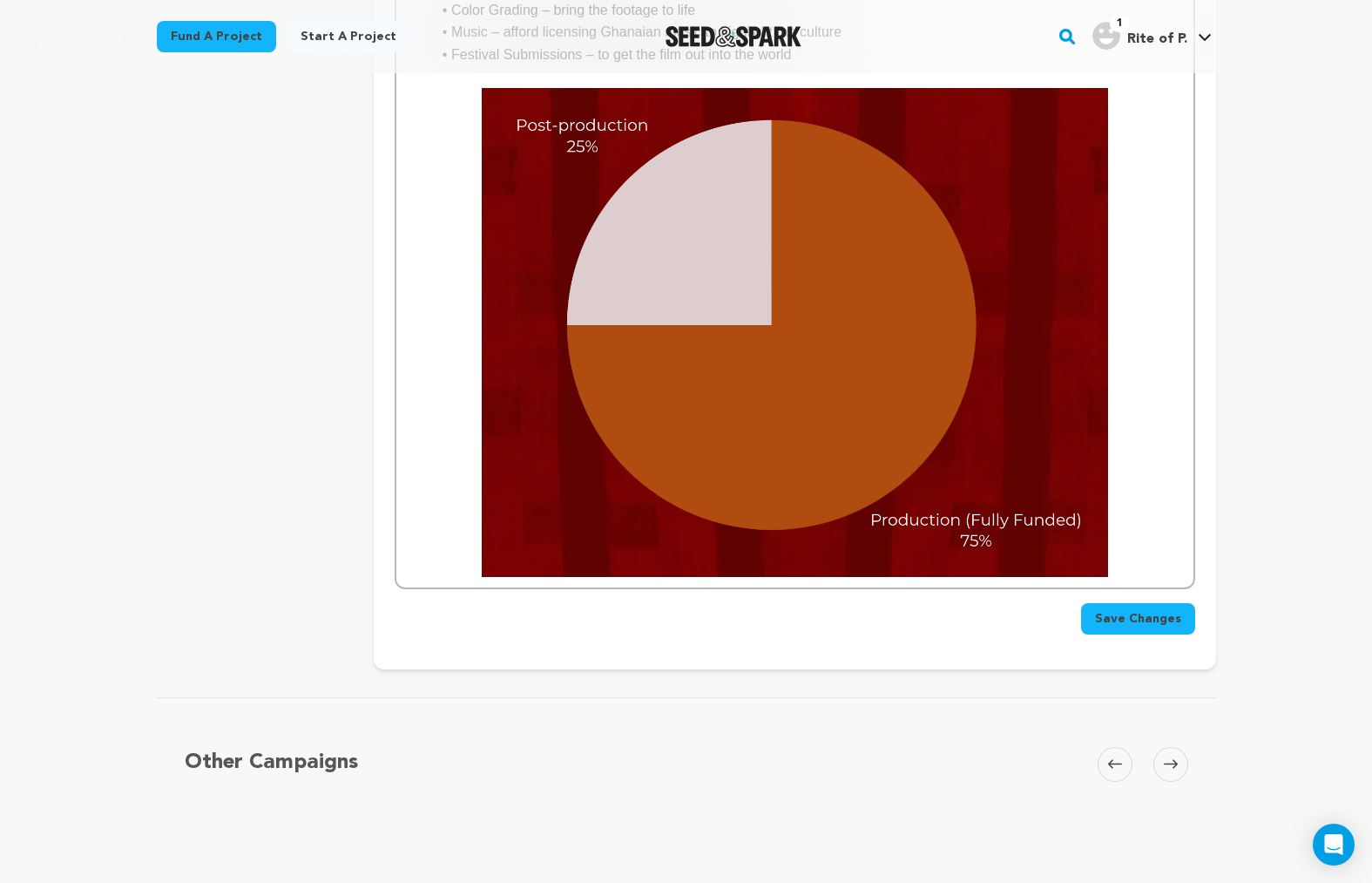
scroll to position [4639, 0]
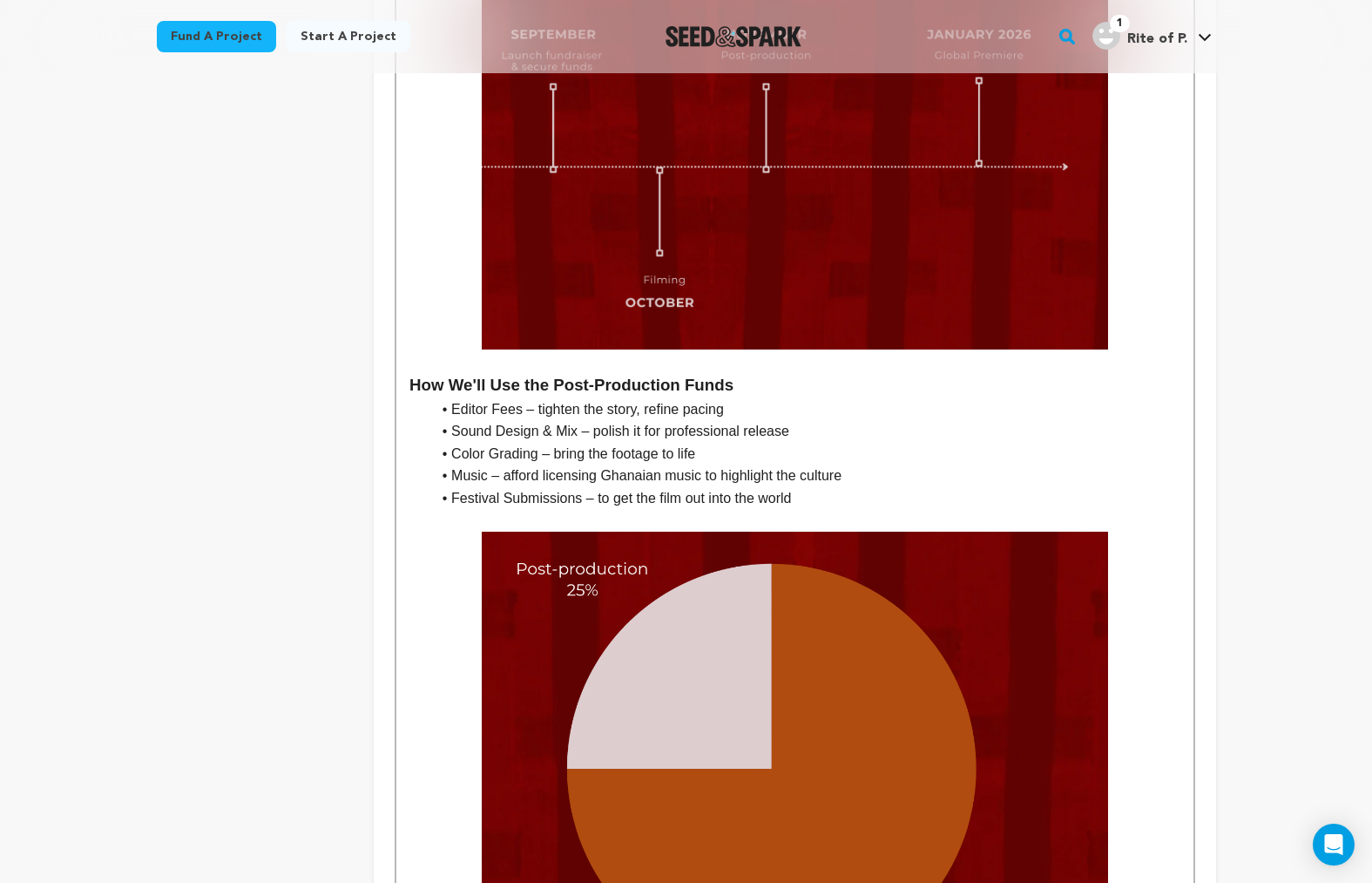
click at [733, 532] on img at bounding box center [795, 775] width 626 height 488
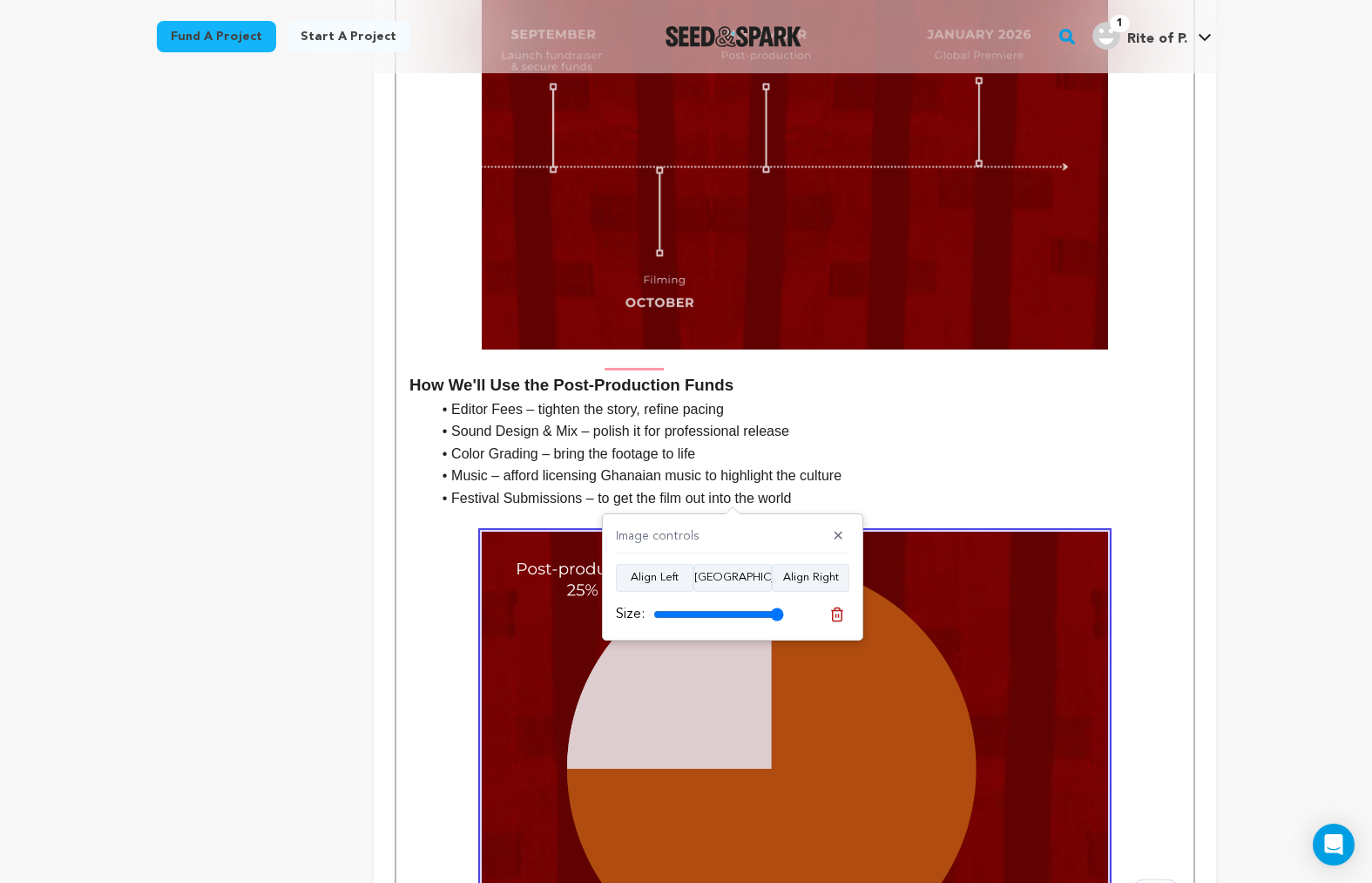
click at [835, 613] on icon at bounding box center [837, 614] width 16 height 16
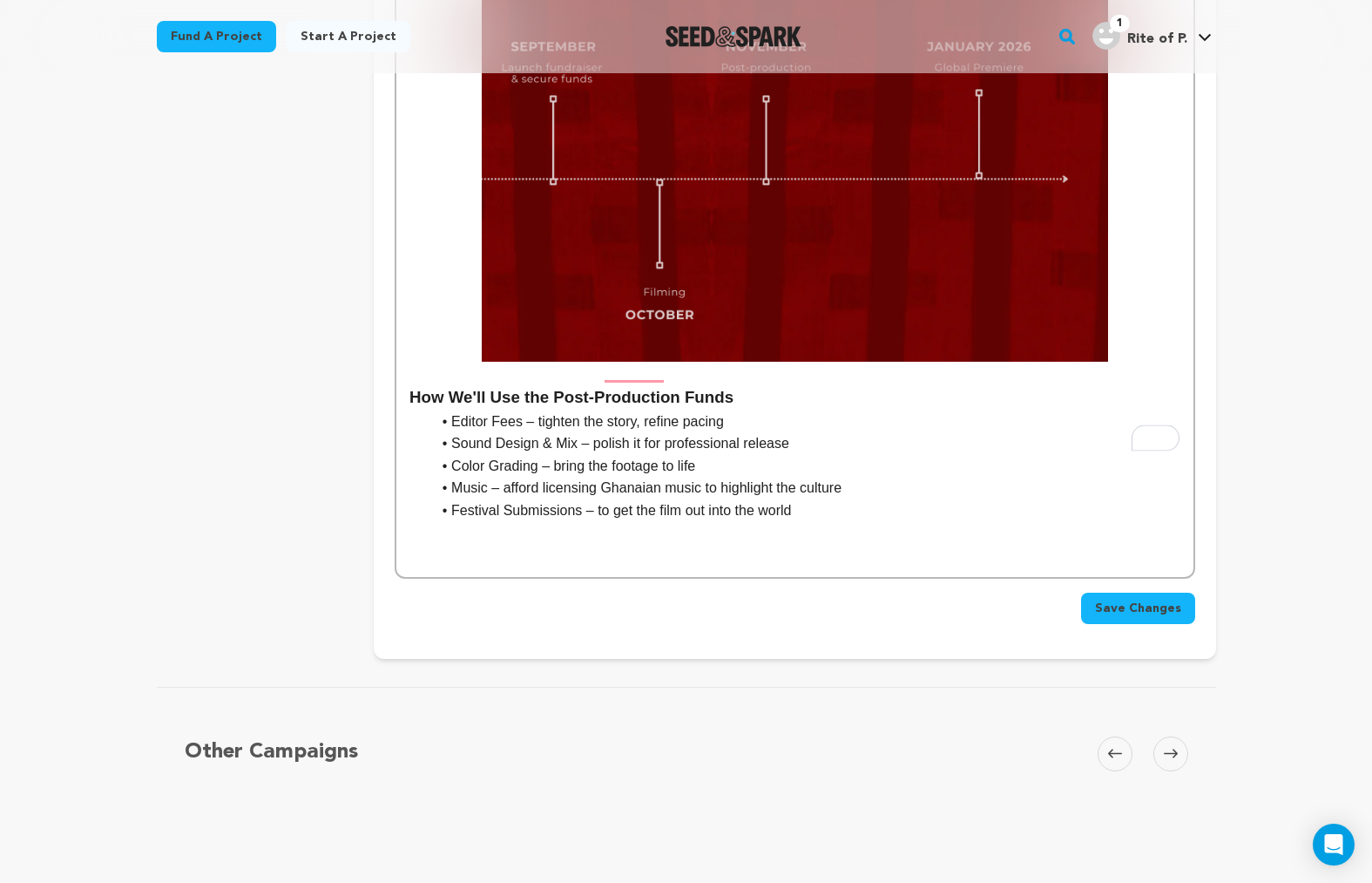
scroll to position [4478, 0]
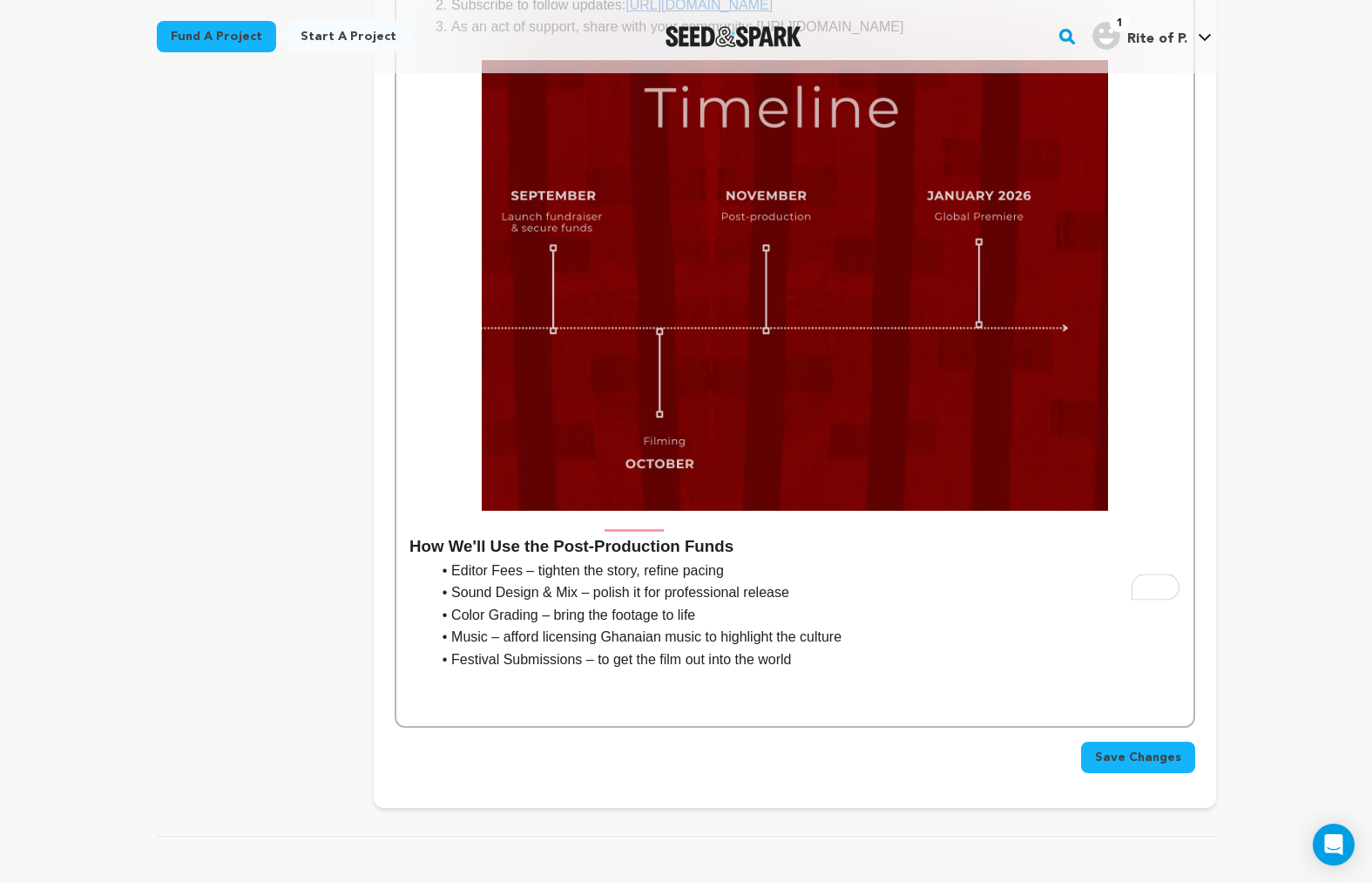
click at [697, 221] on img "To enrich screen reader interactions, please activate Accessibility in Grammarl…" at bounding box center [795, 285] width 626 height 451
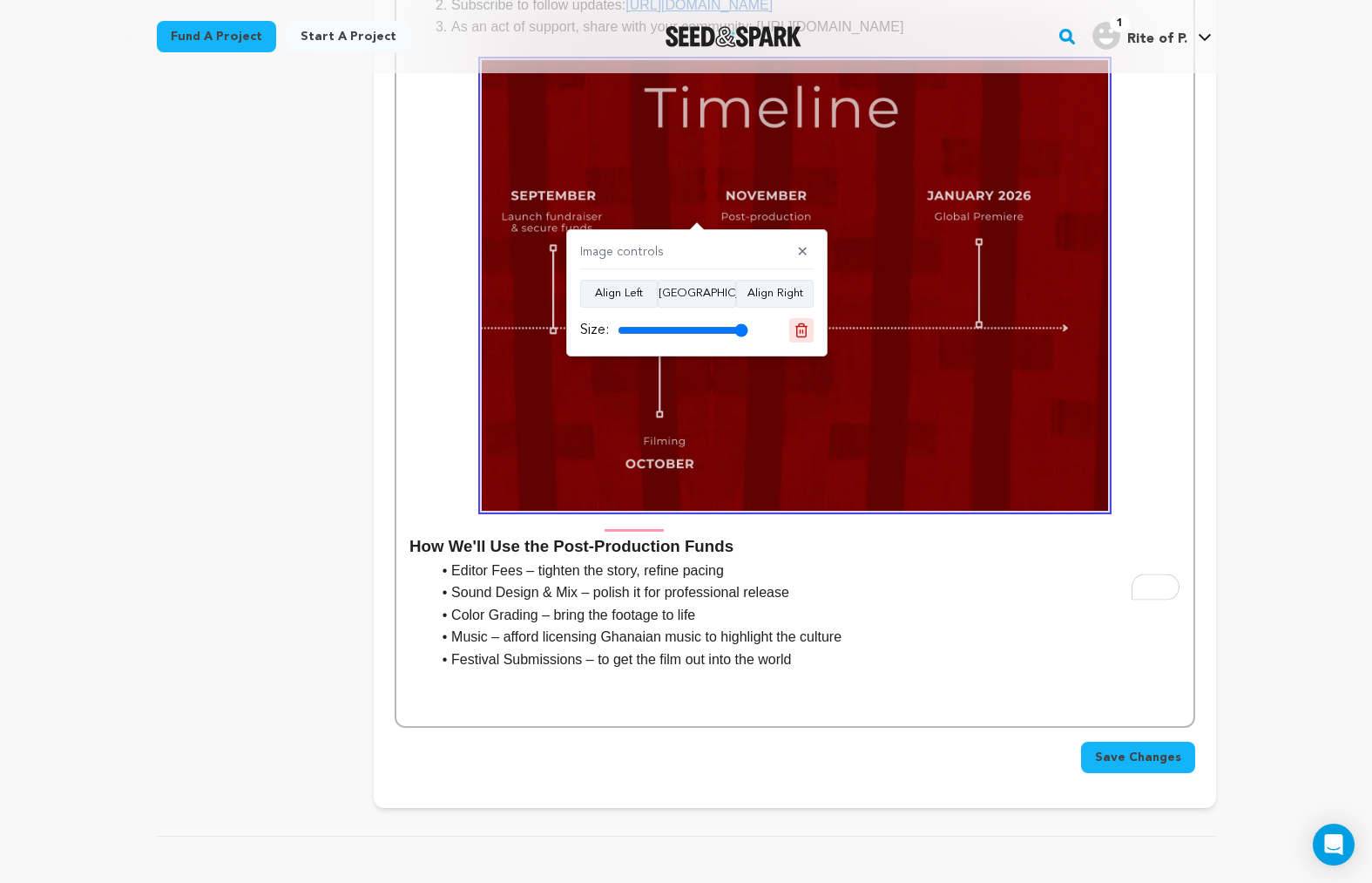
click at [803, 339] on button at bounding box center [802, 330] width 25 height 25
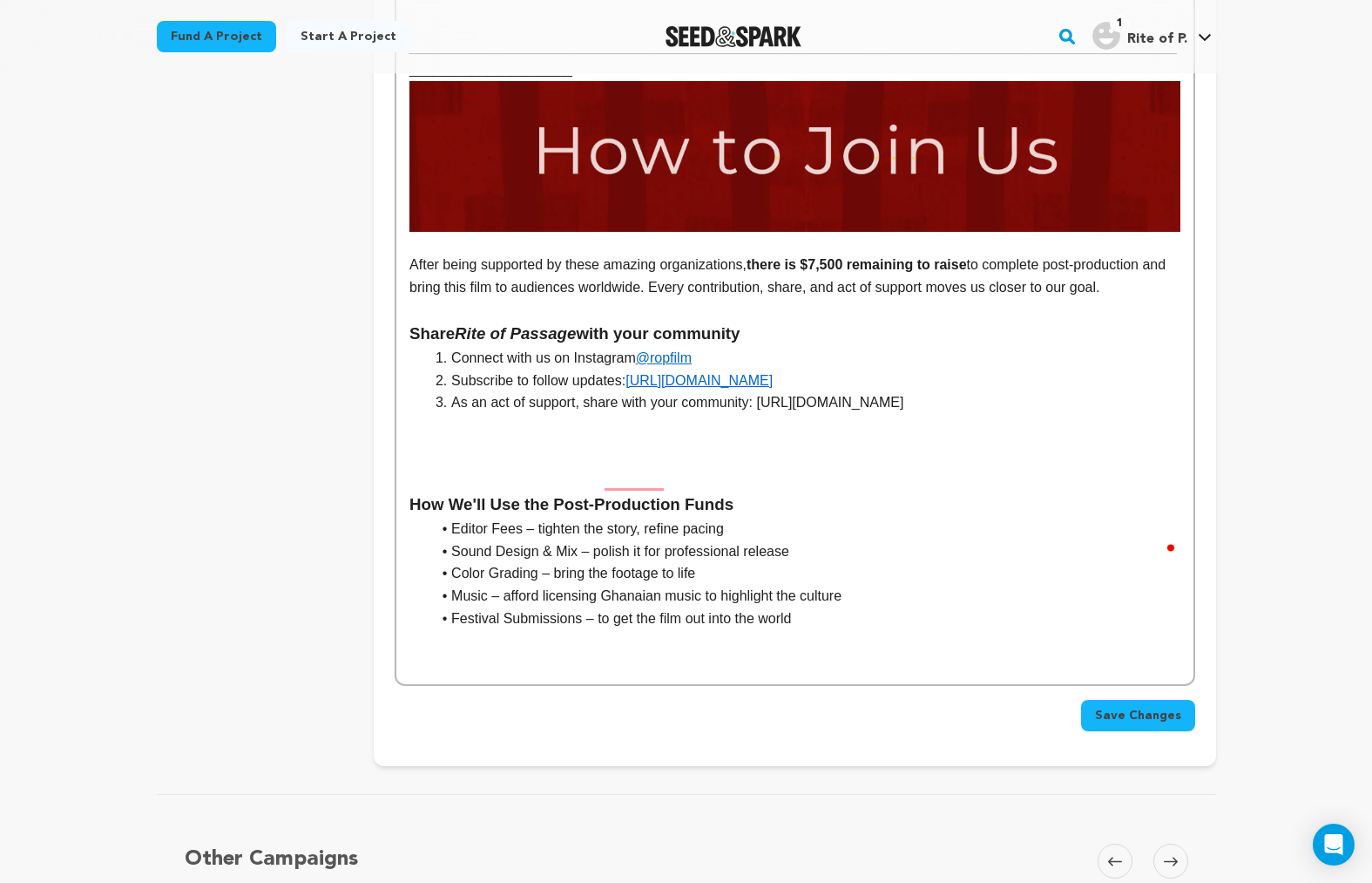
scroll to position [3880, 0]
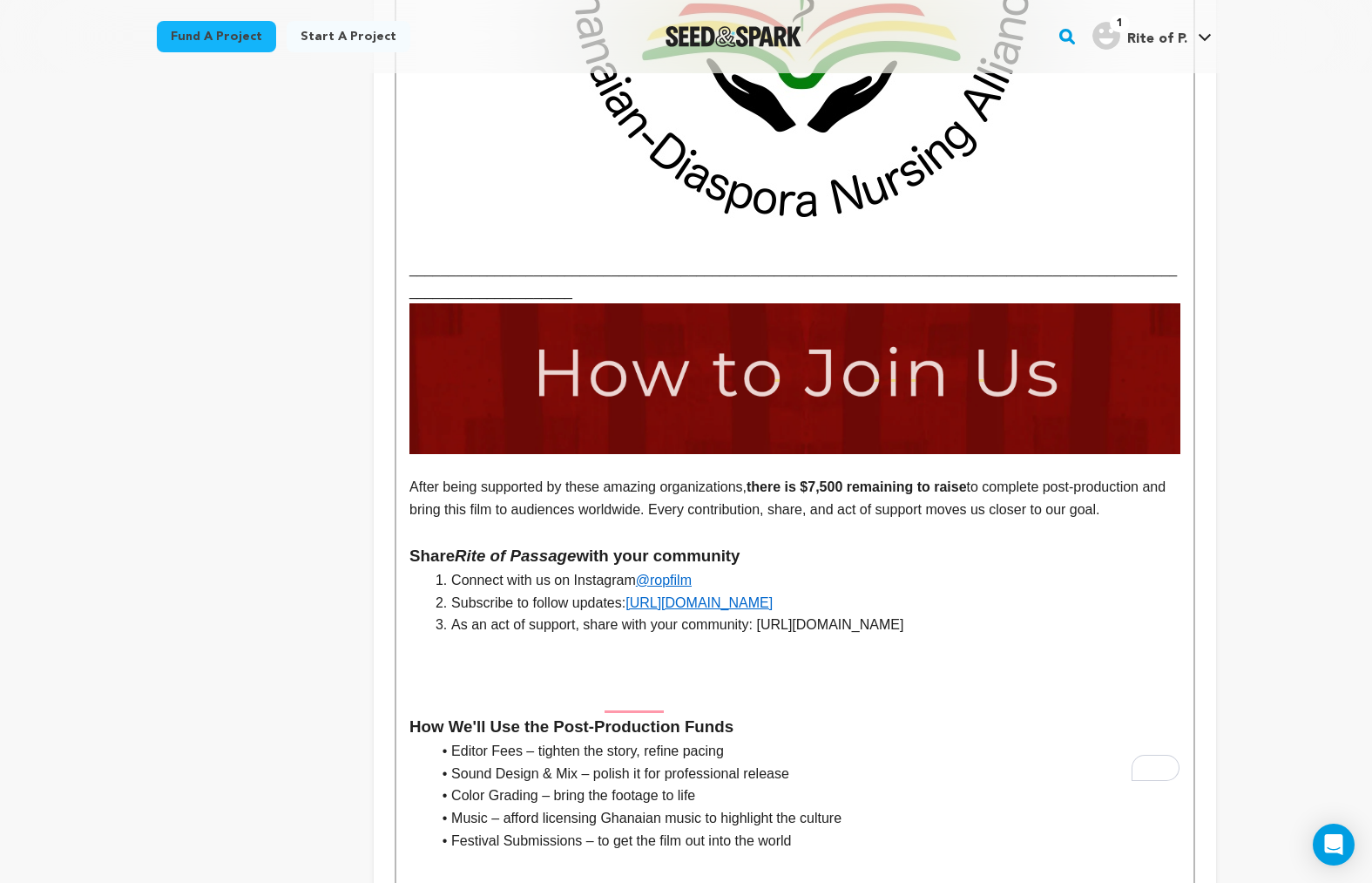
drag, startPoint x: 411, startPoint y: 439, endPoint x: 1106, endPoint y: 508, distance: 698.4
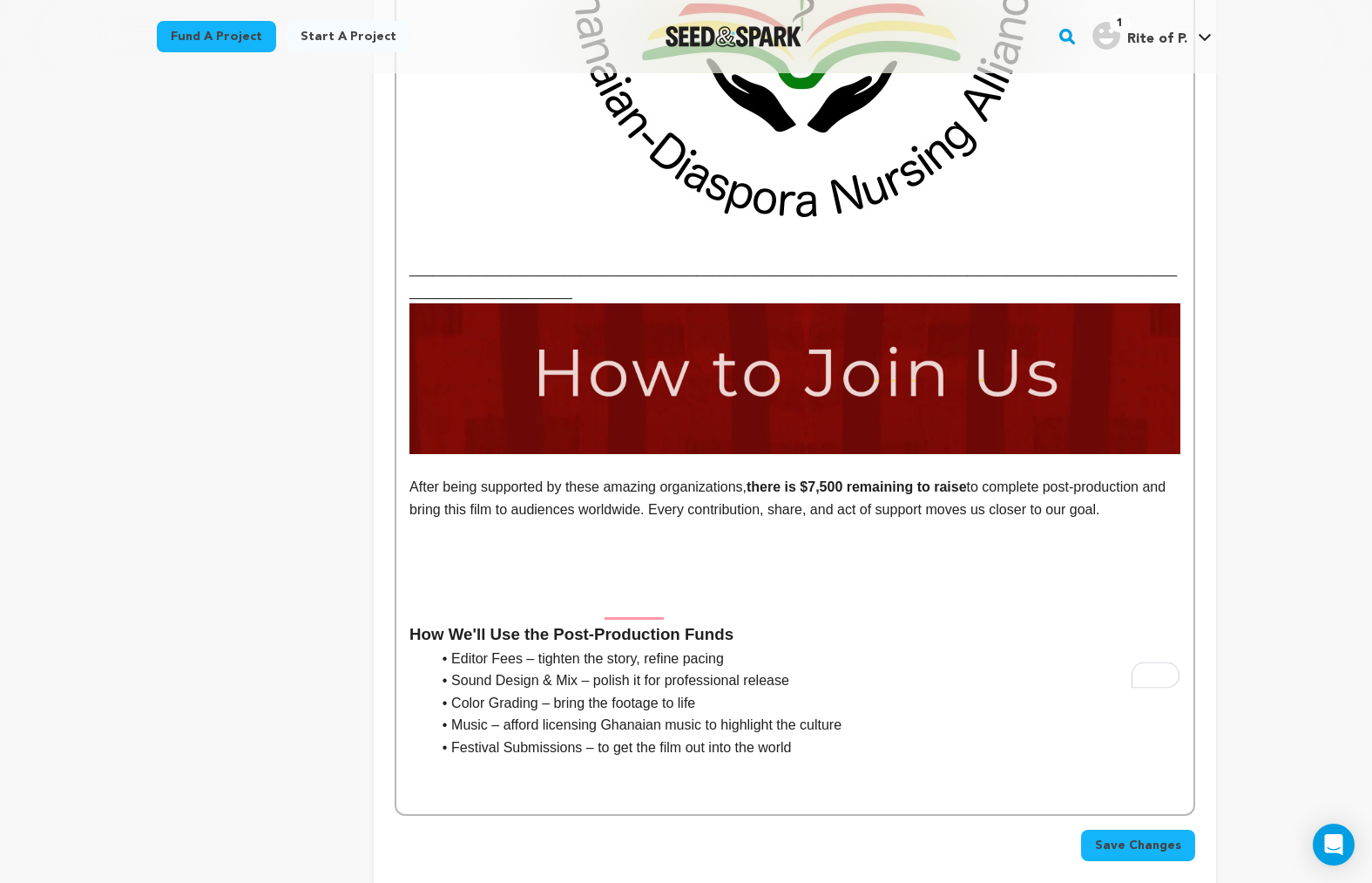
click at [838, 758] on p "To enrich screen reader interactions, please activate Accessibility in Grammarl…" at bounding box center [795, 769] width 771 height 23
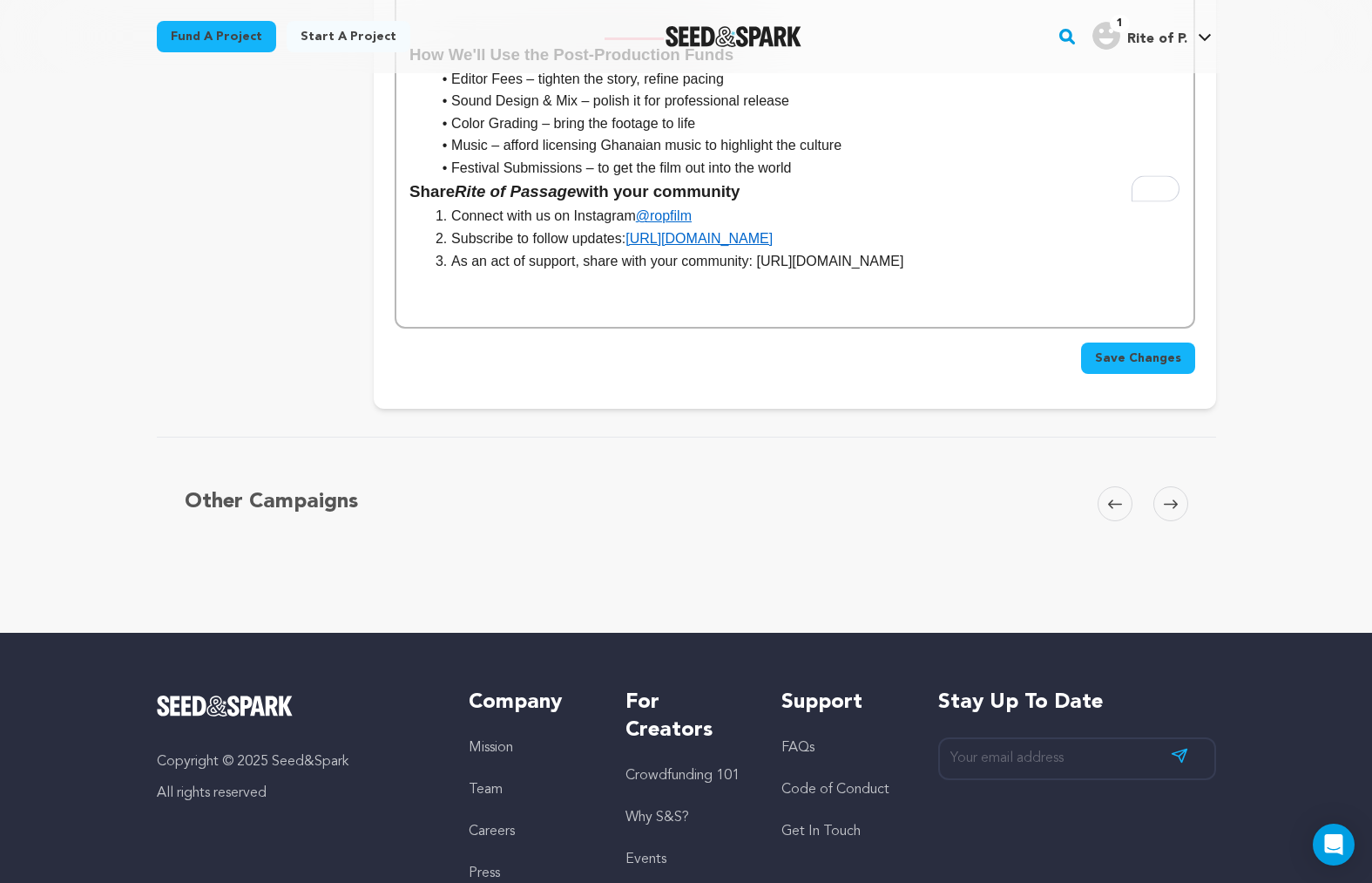
scroll to position [4114, 0]
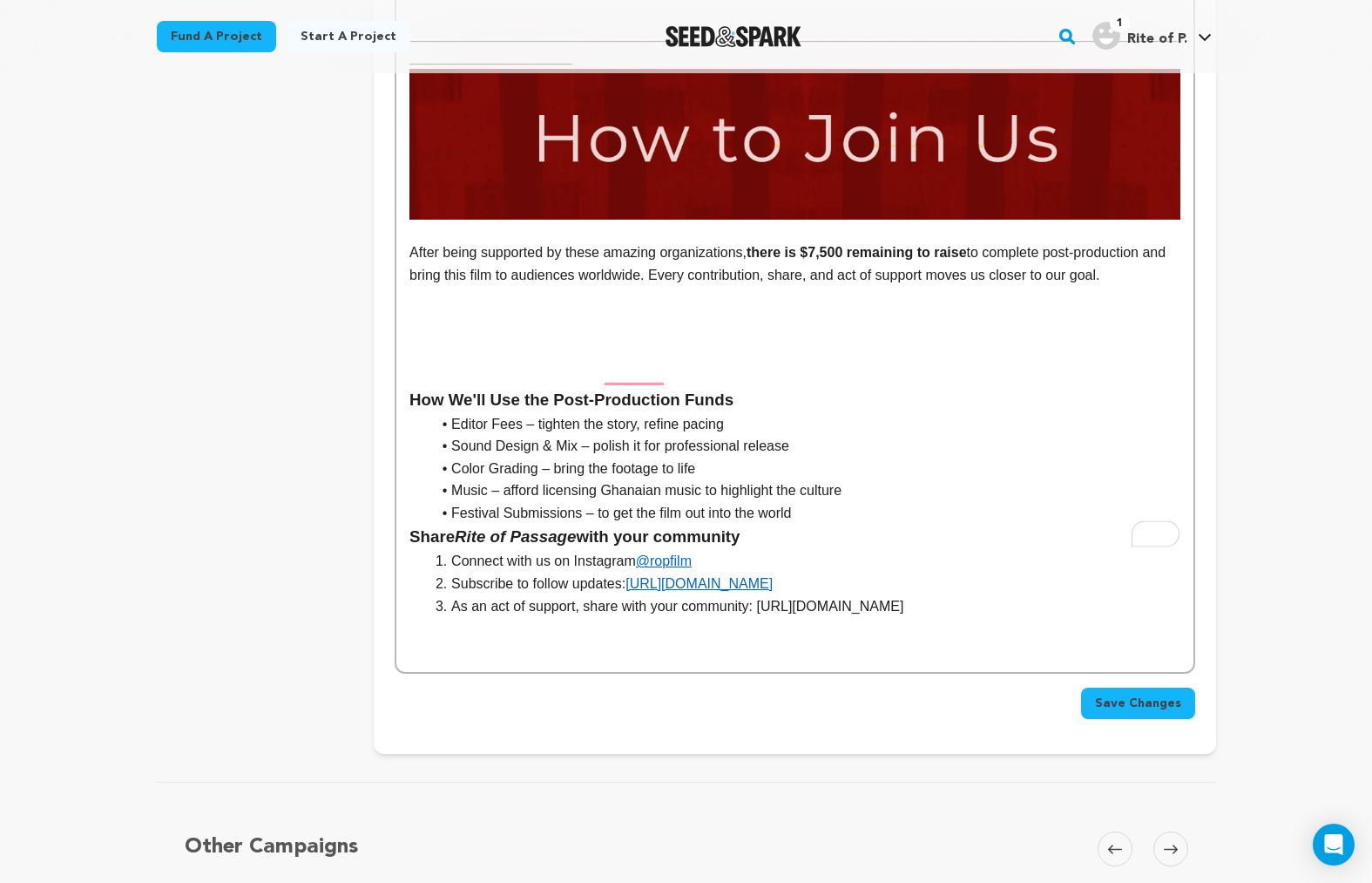
click at [814, 502] on li "Festival Submissions – to get the film out into the world" at bounding box center [805, 513] width 749 height 23
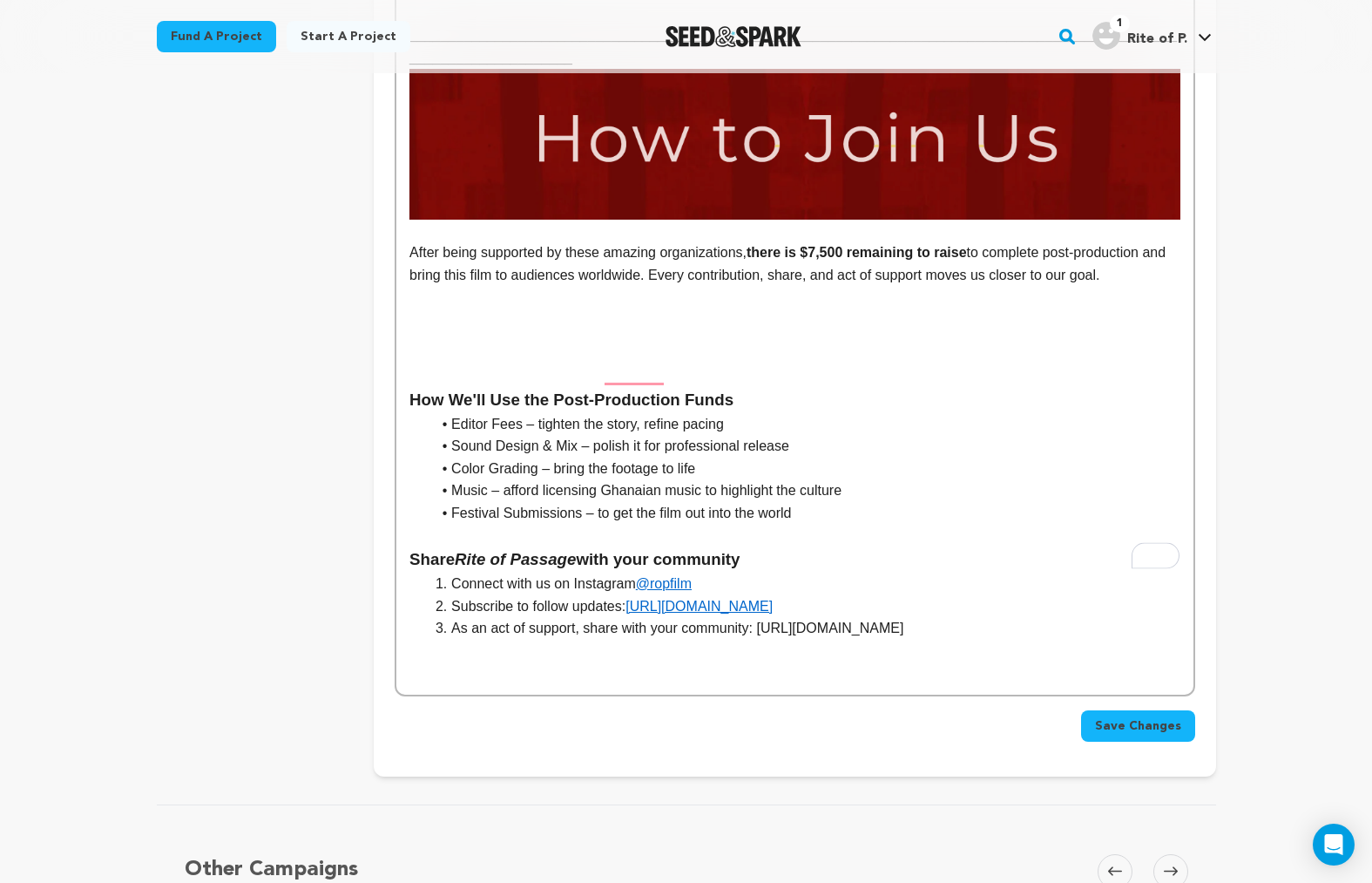
click at [474, 331] on h2 "To enrich screen reader interactions, please activate Accessibility in Grammarl…" at bounding box center [795, 348] width 771 height 33
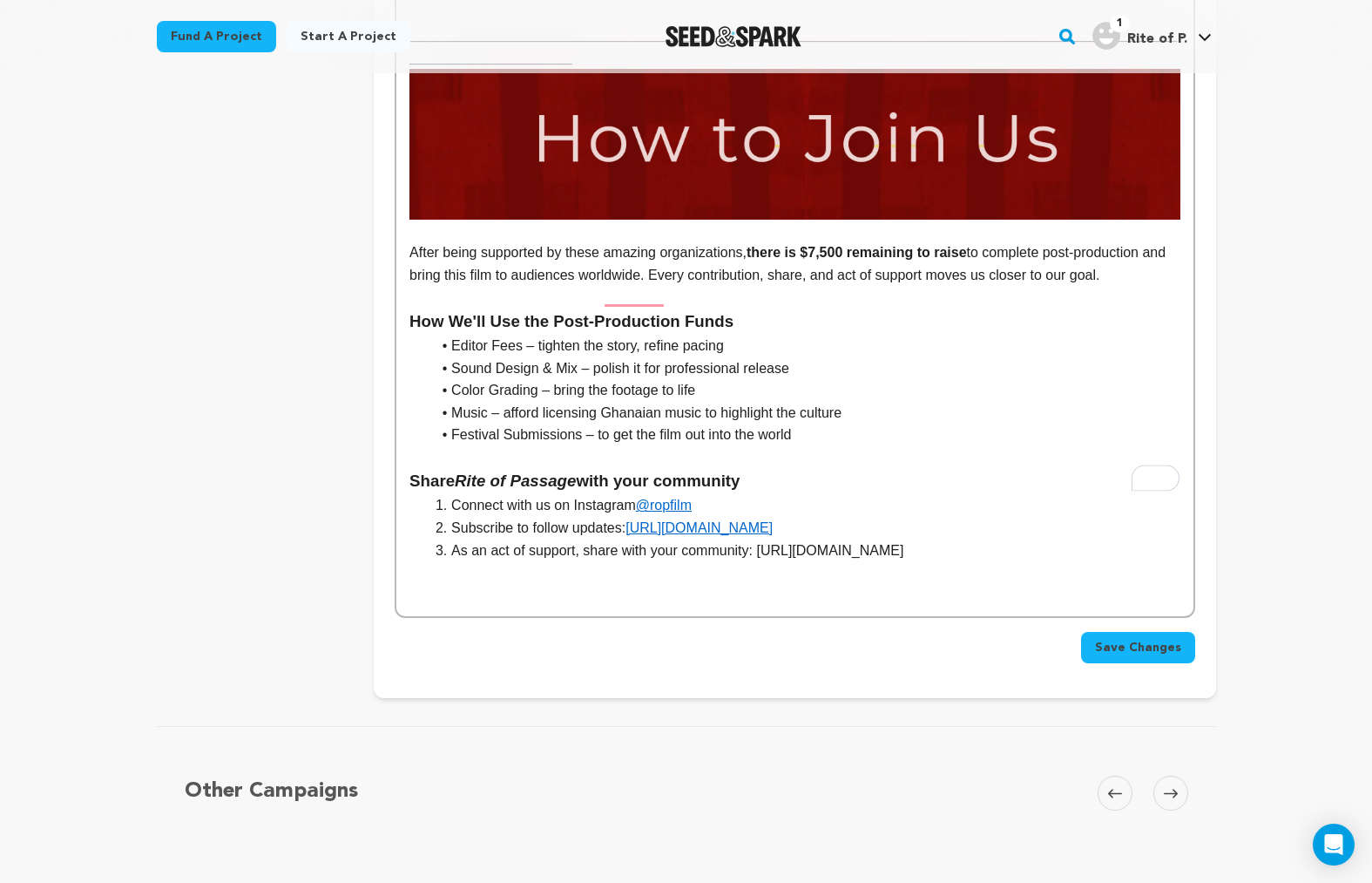
click at [815, 424] on li "Festival Submissions – to get the film out into the world" at bounding box center [805, 435] width 749 height 23
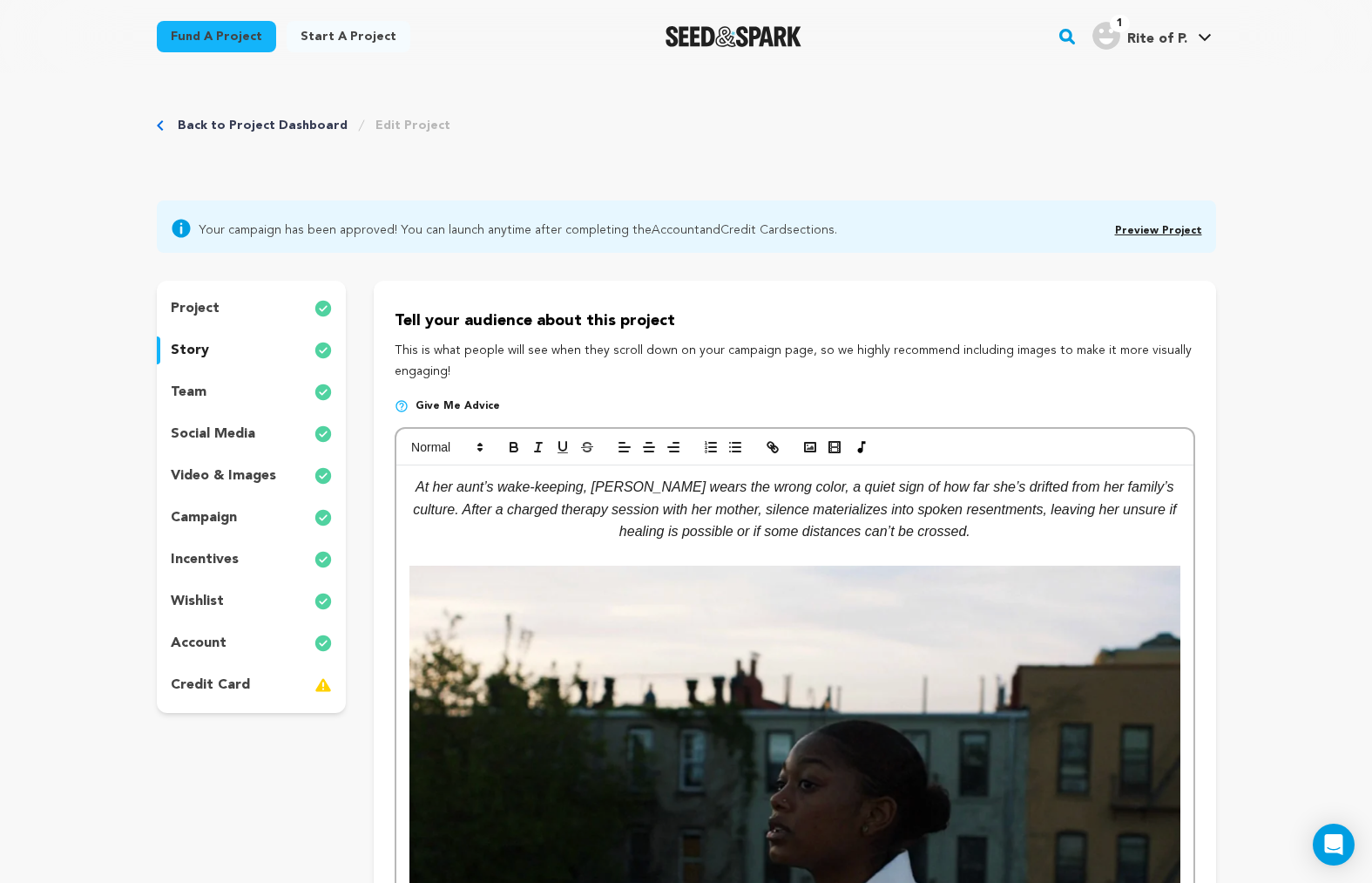
scroll to position [0, 0]
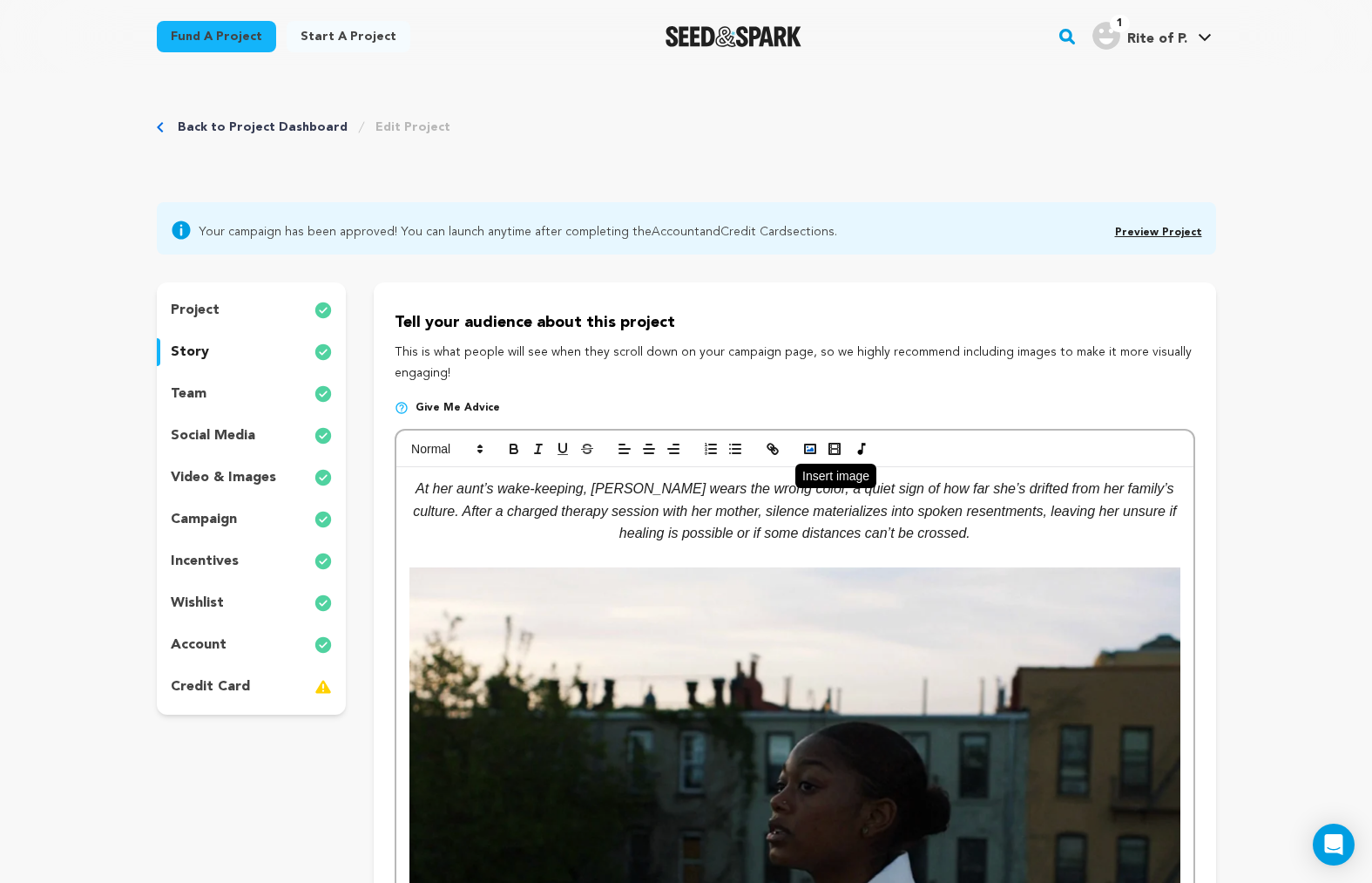
click at [817, 443] on icon "button" at bounding box center [810, 448] width 16 height 16
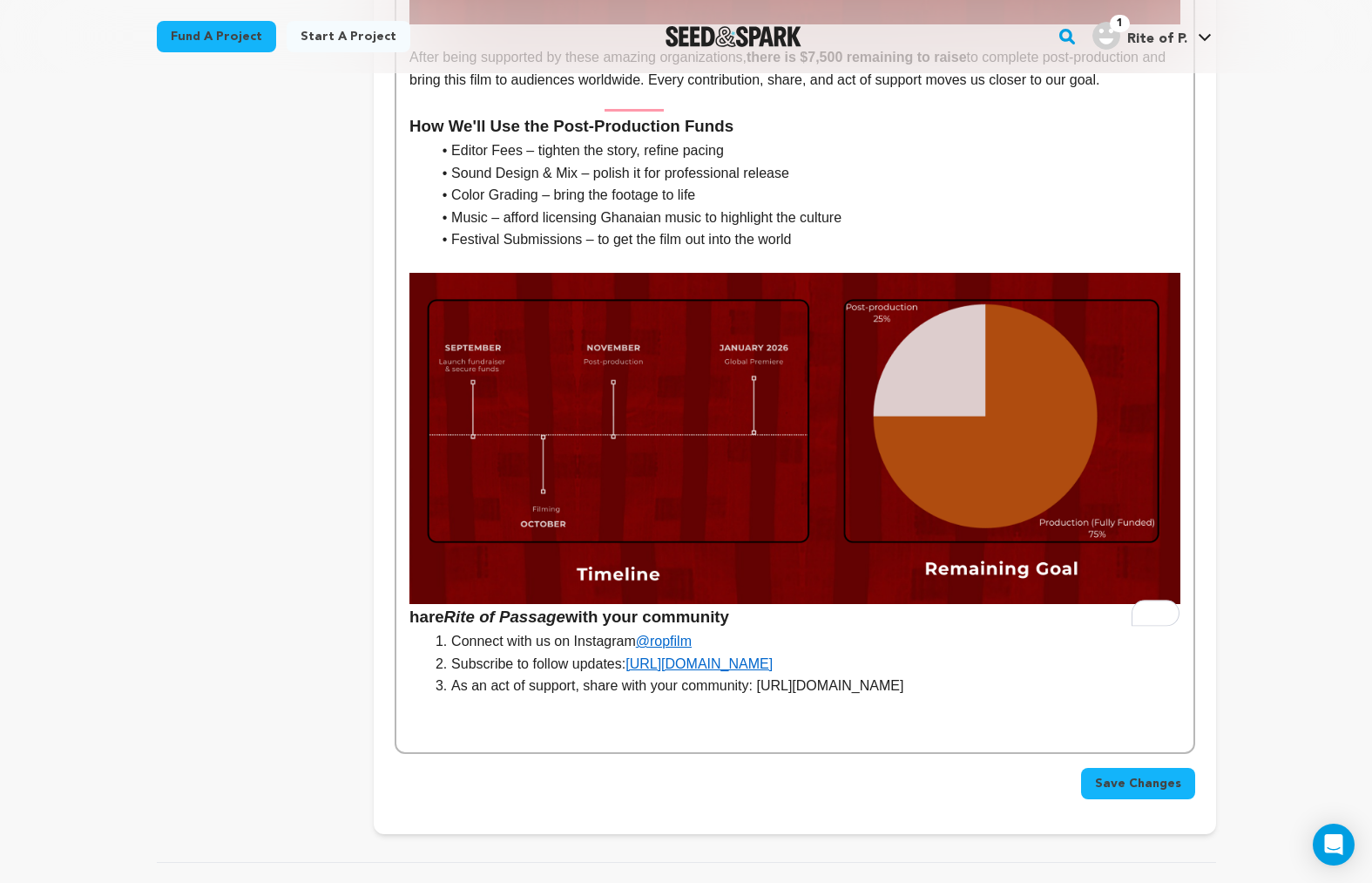
scroll to position [4309, 0]
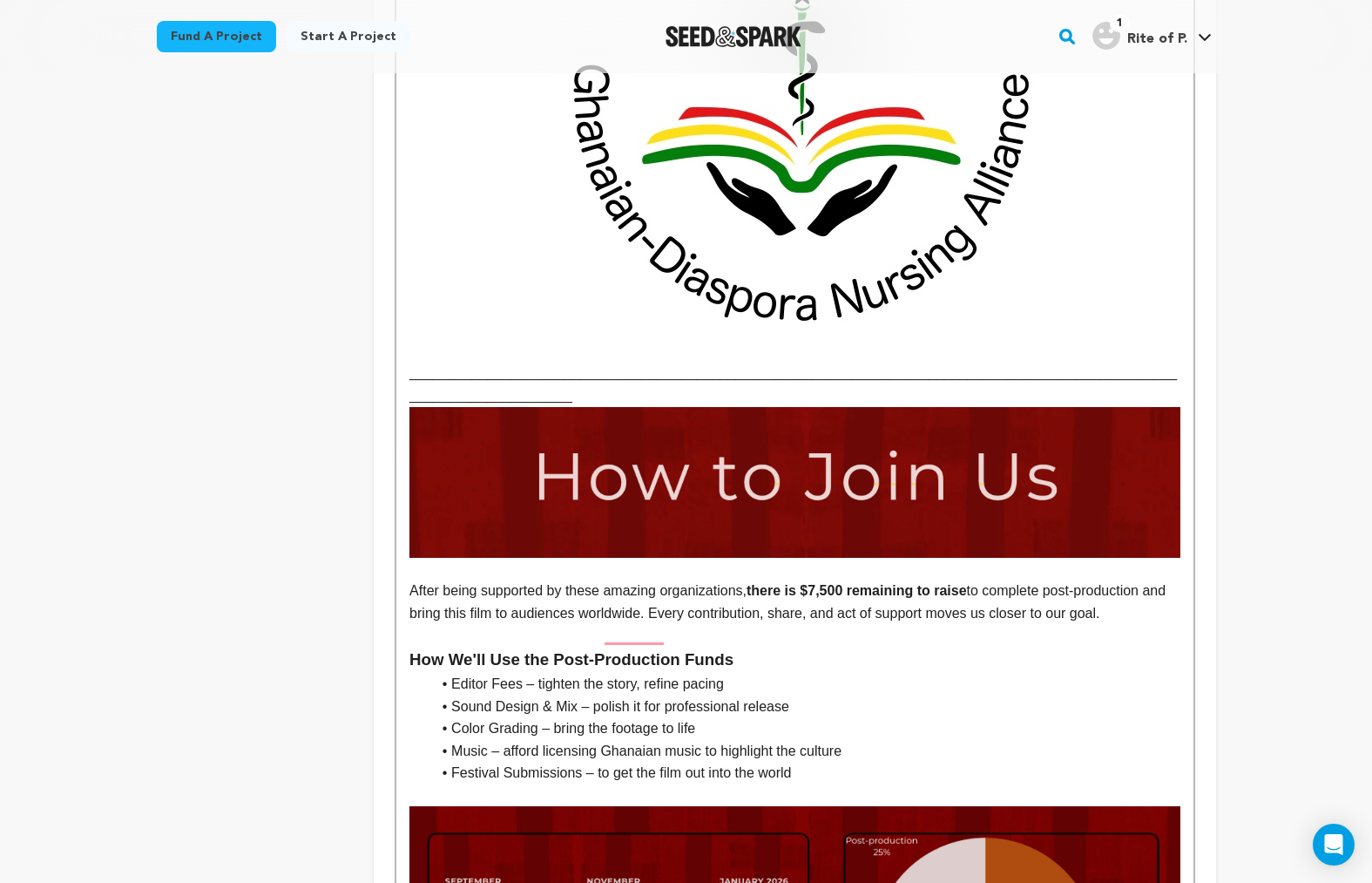
scroll to position [4339, 0]
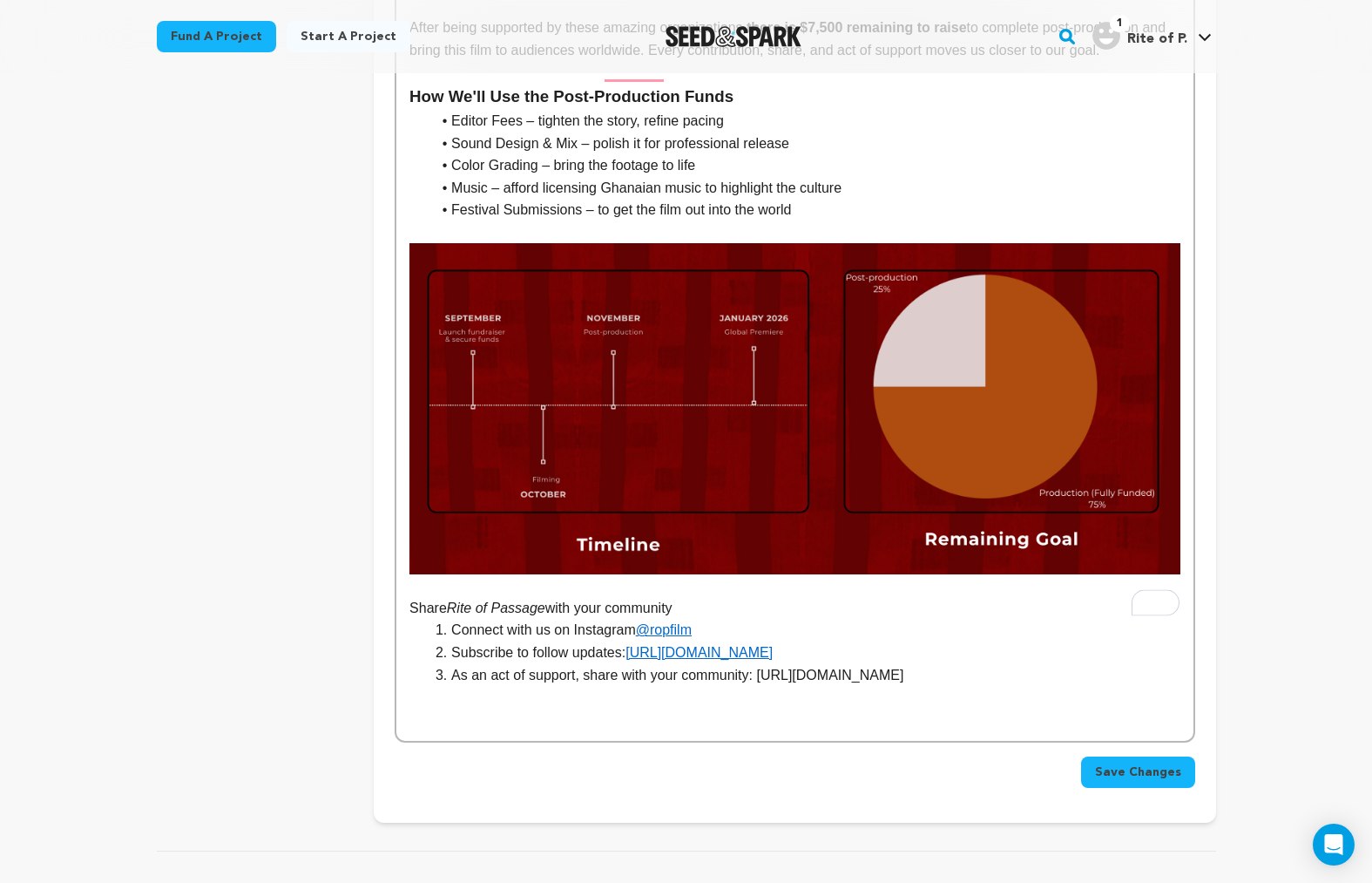
click at [545, 601] on em "Rite of Passage" at bounding box center [496, 608] width 98 height 15
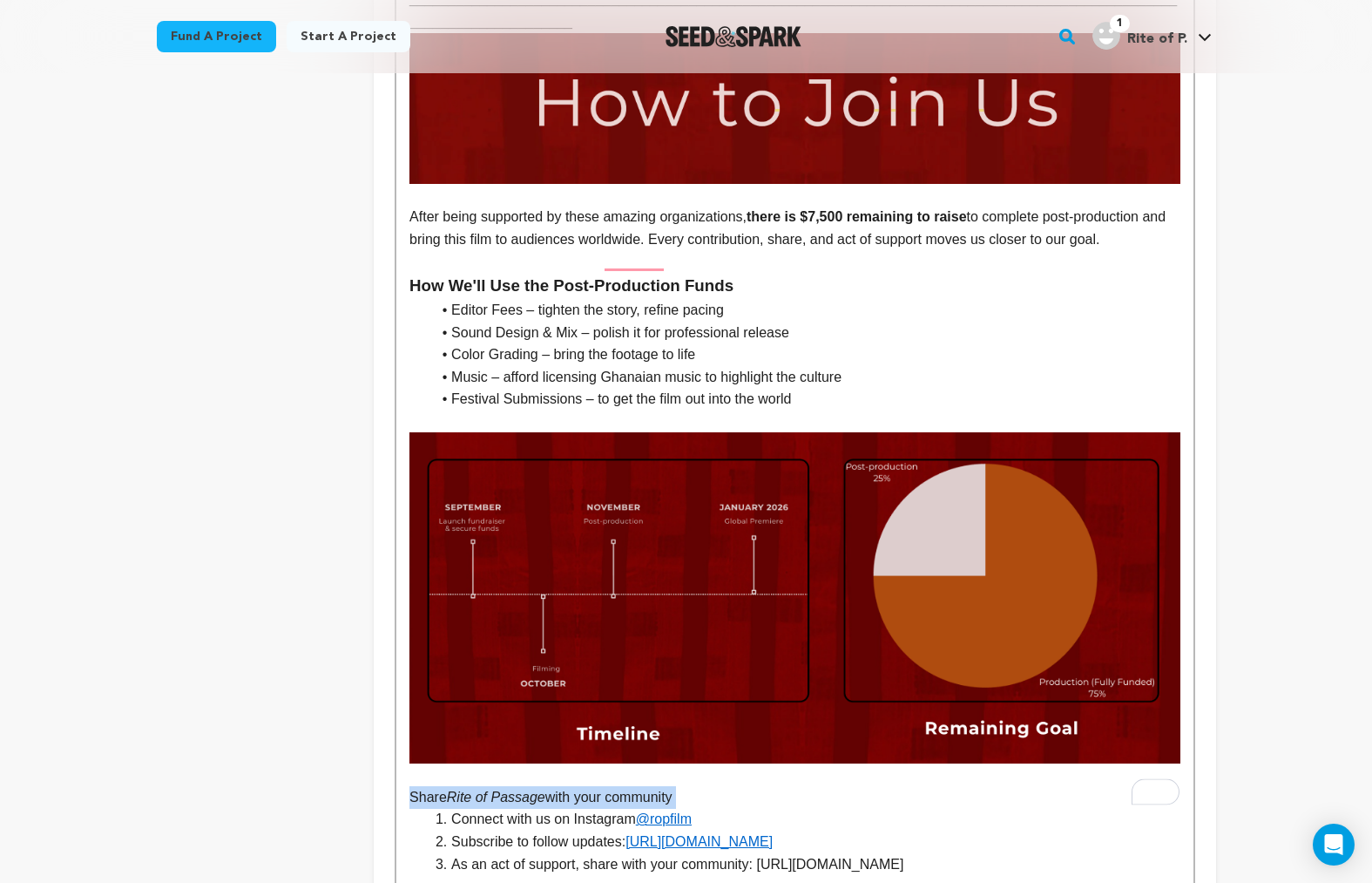
scroll to position [3749, 0]
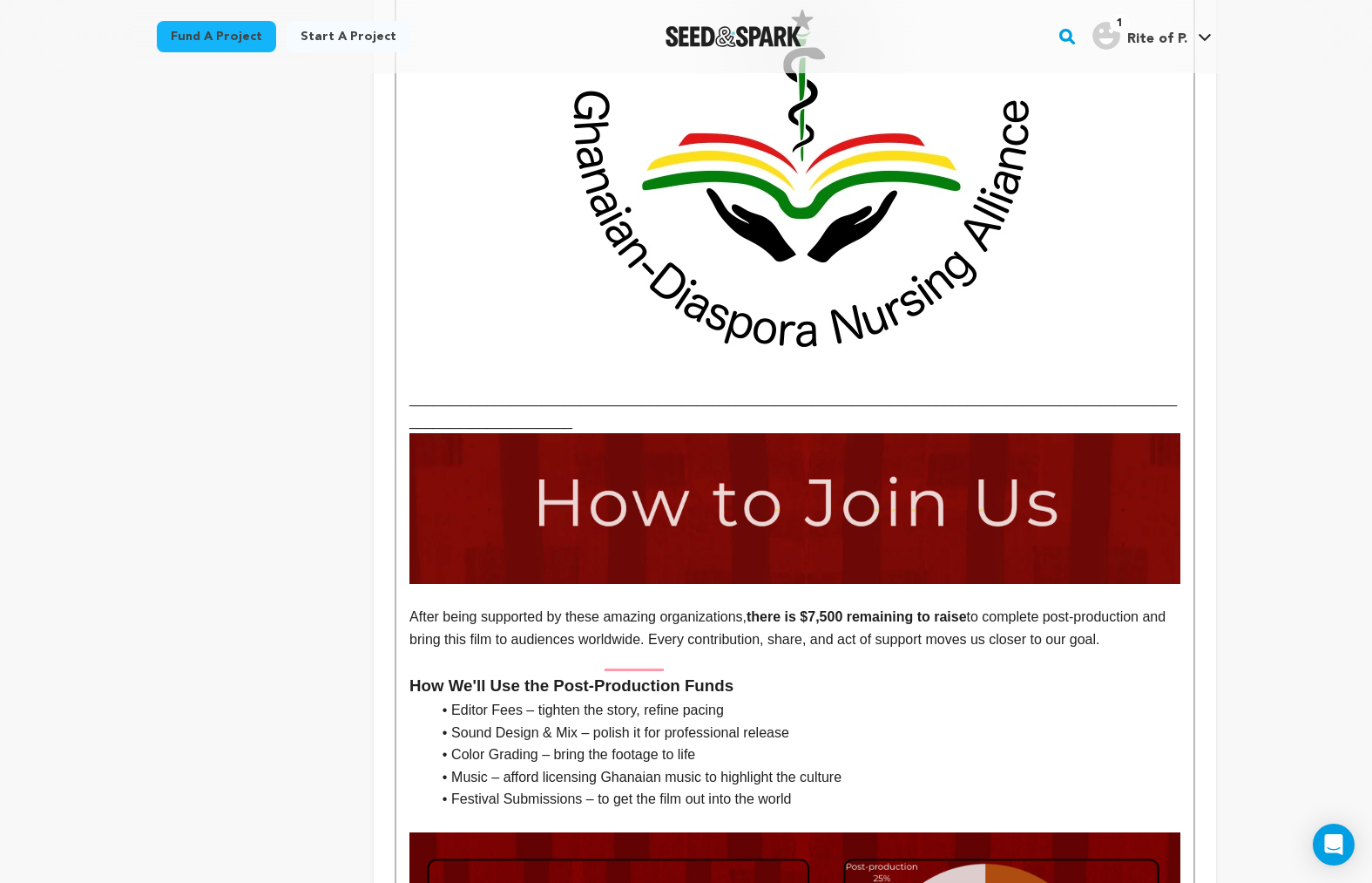
click at [548, 673] on h3 "How We'll Use the Post-Production Funds" at bounding box center [795, 686] width 771 height 26
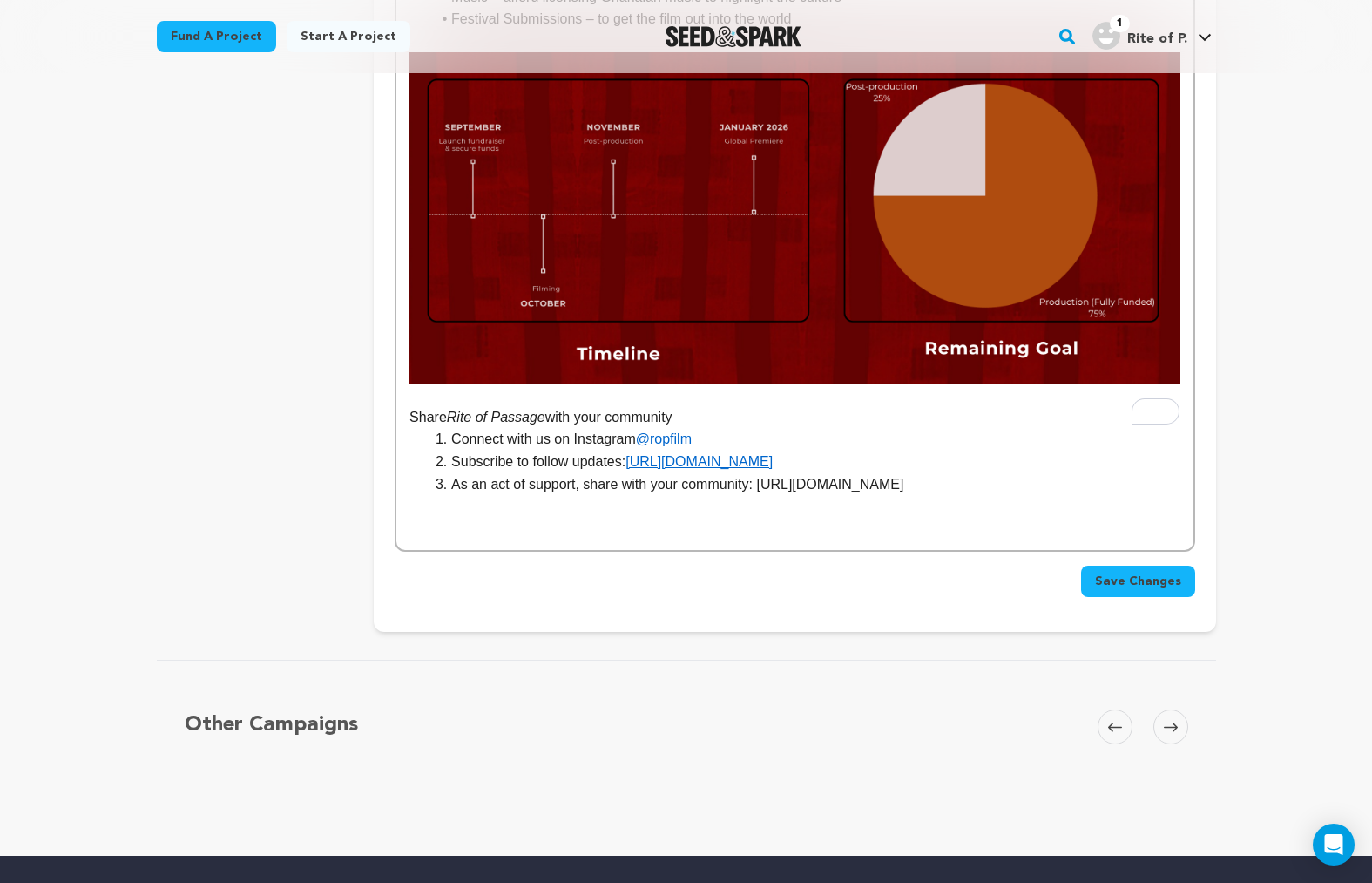
scroll to position [4256, 0]
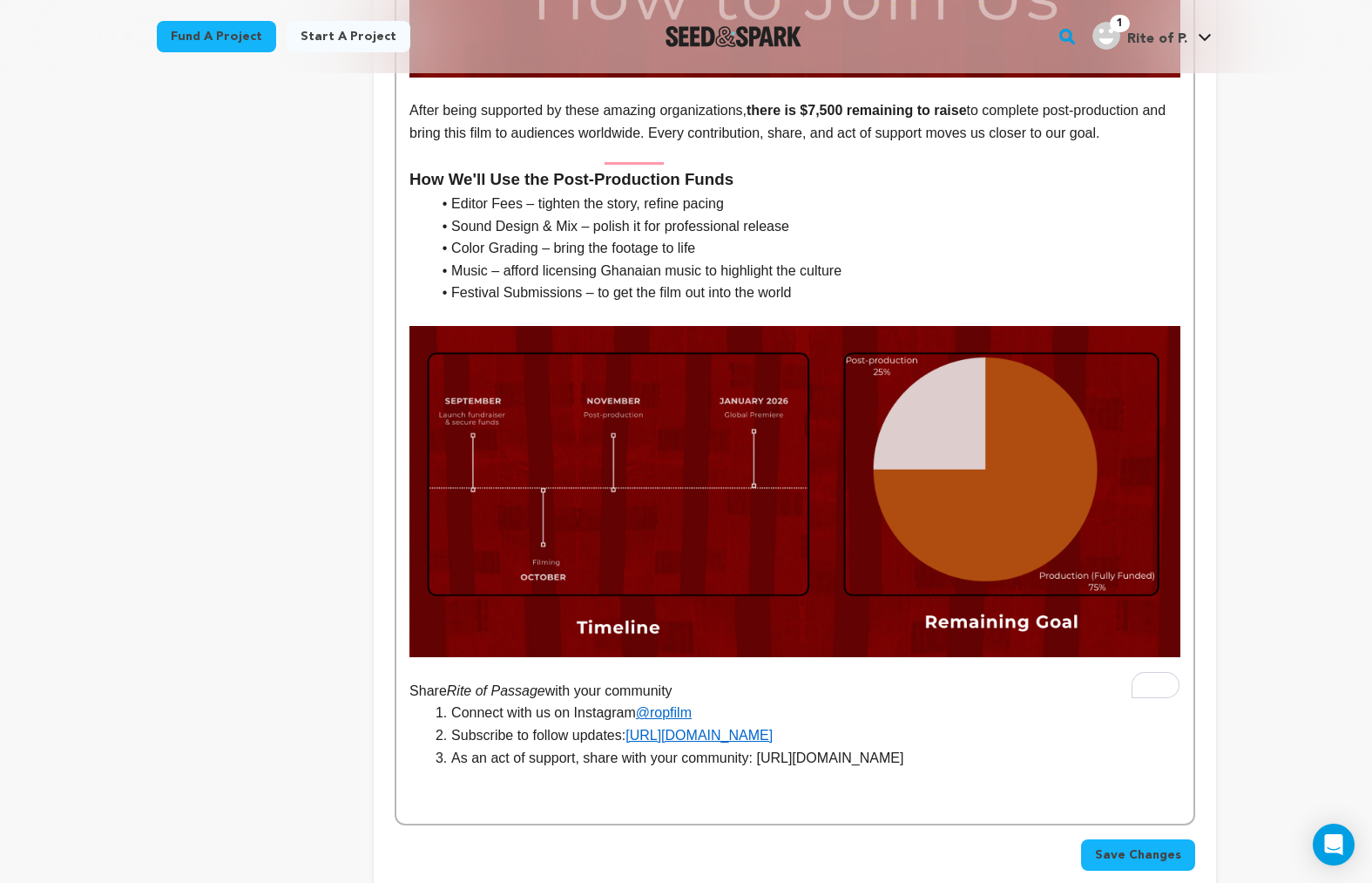
click at [507, 683] on em "Rite of Passage" at bounding box center [496, 691] width 98 height 15
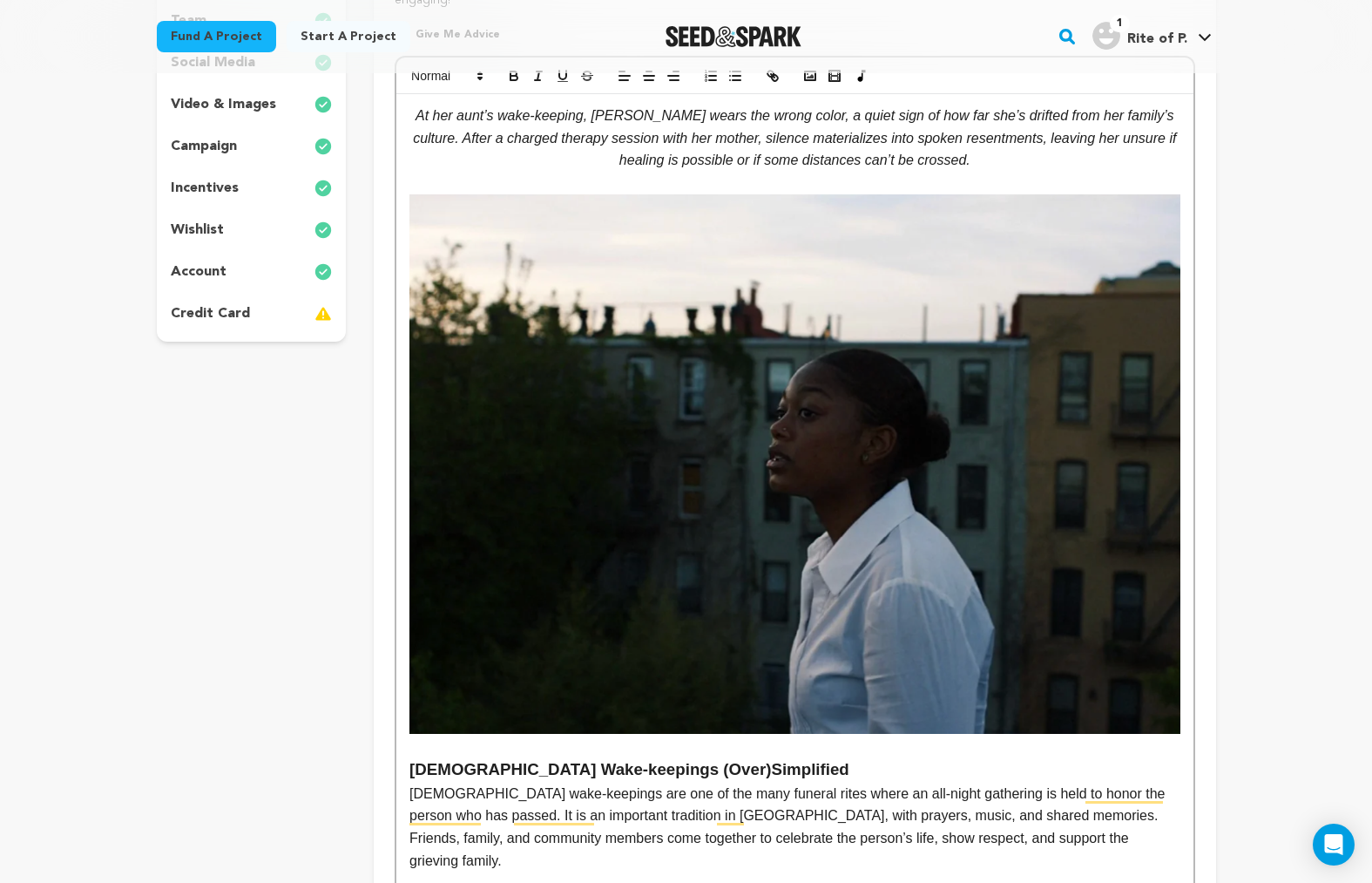
scroll to position [0, 0]
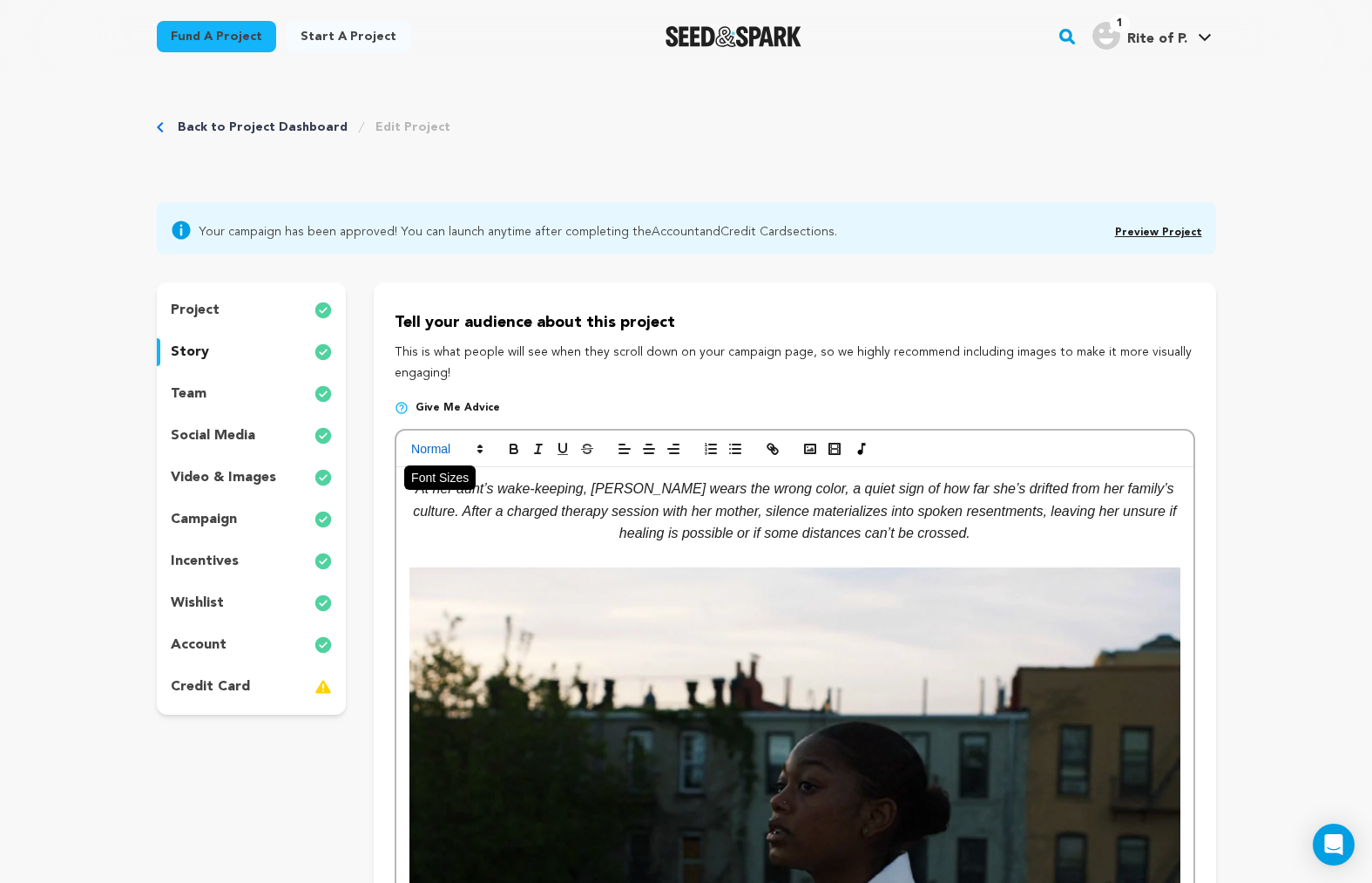
click at [466, 445] on span at bounding box center [446, 449] width 86 height 21
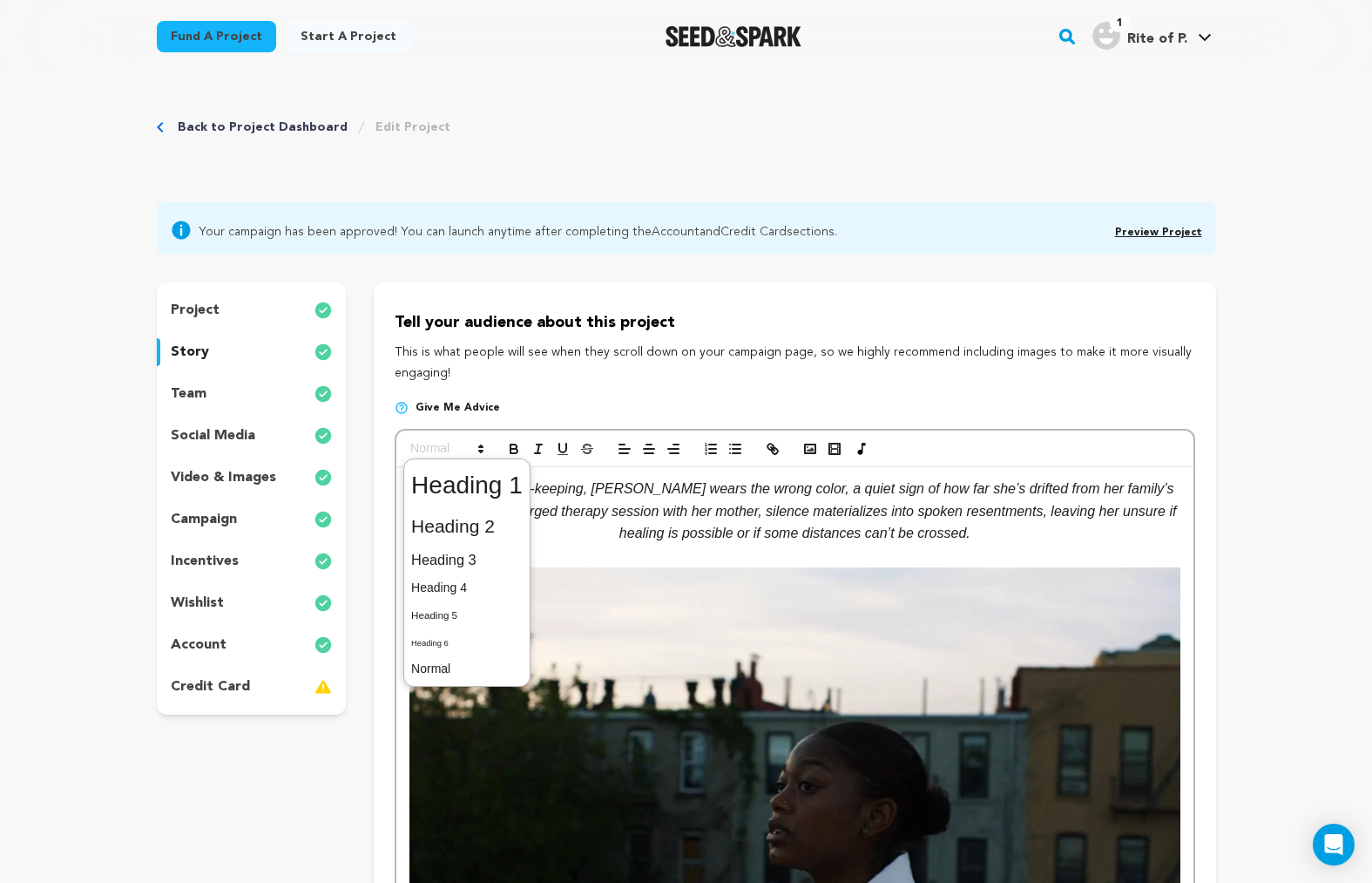
click at [462, 552] on span at bounding box center [466, 559] width 111 height 30
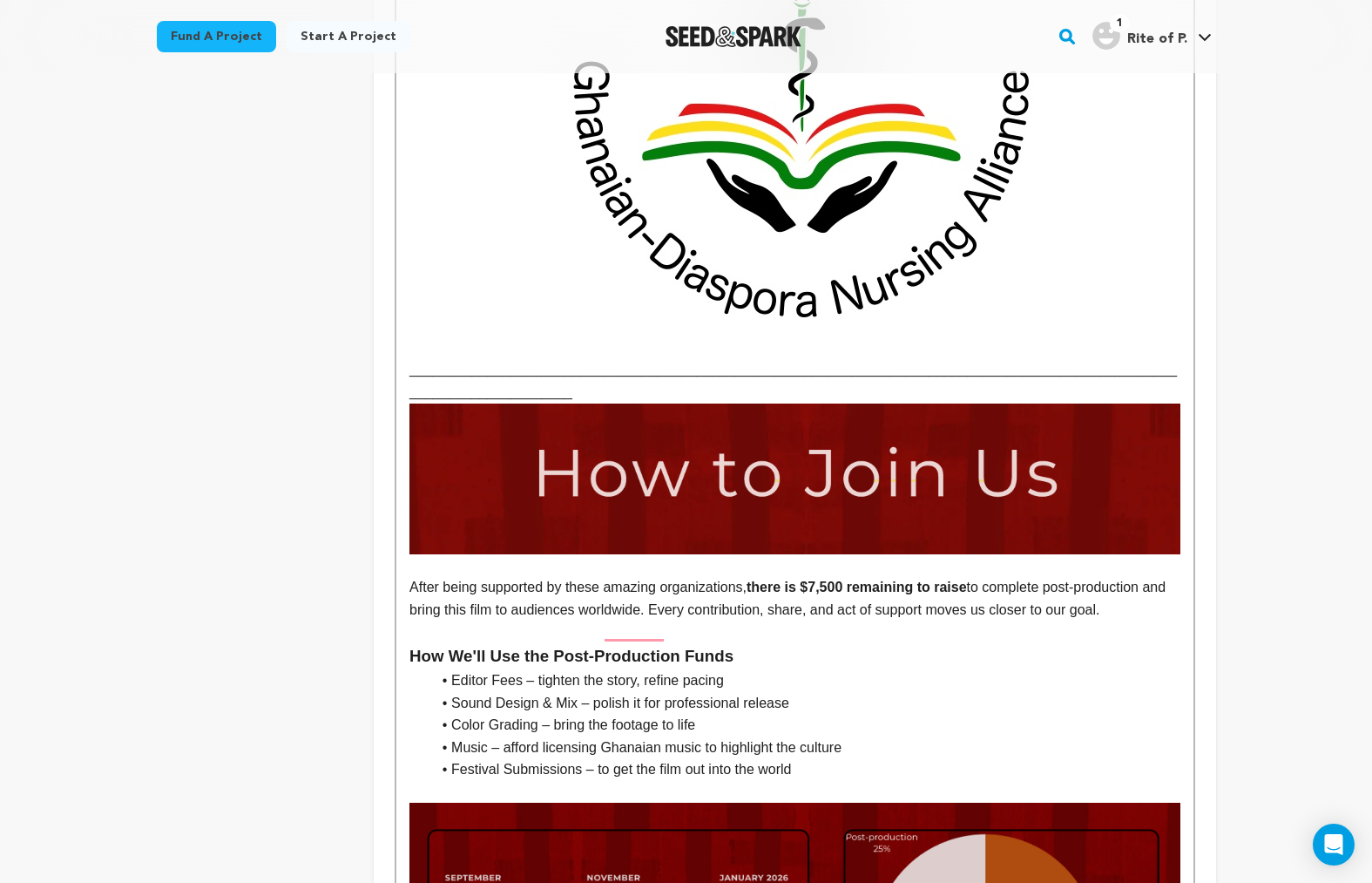
scroll to position [3756, 0]
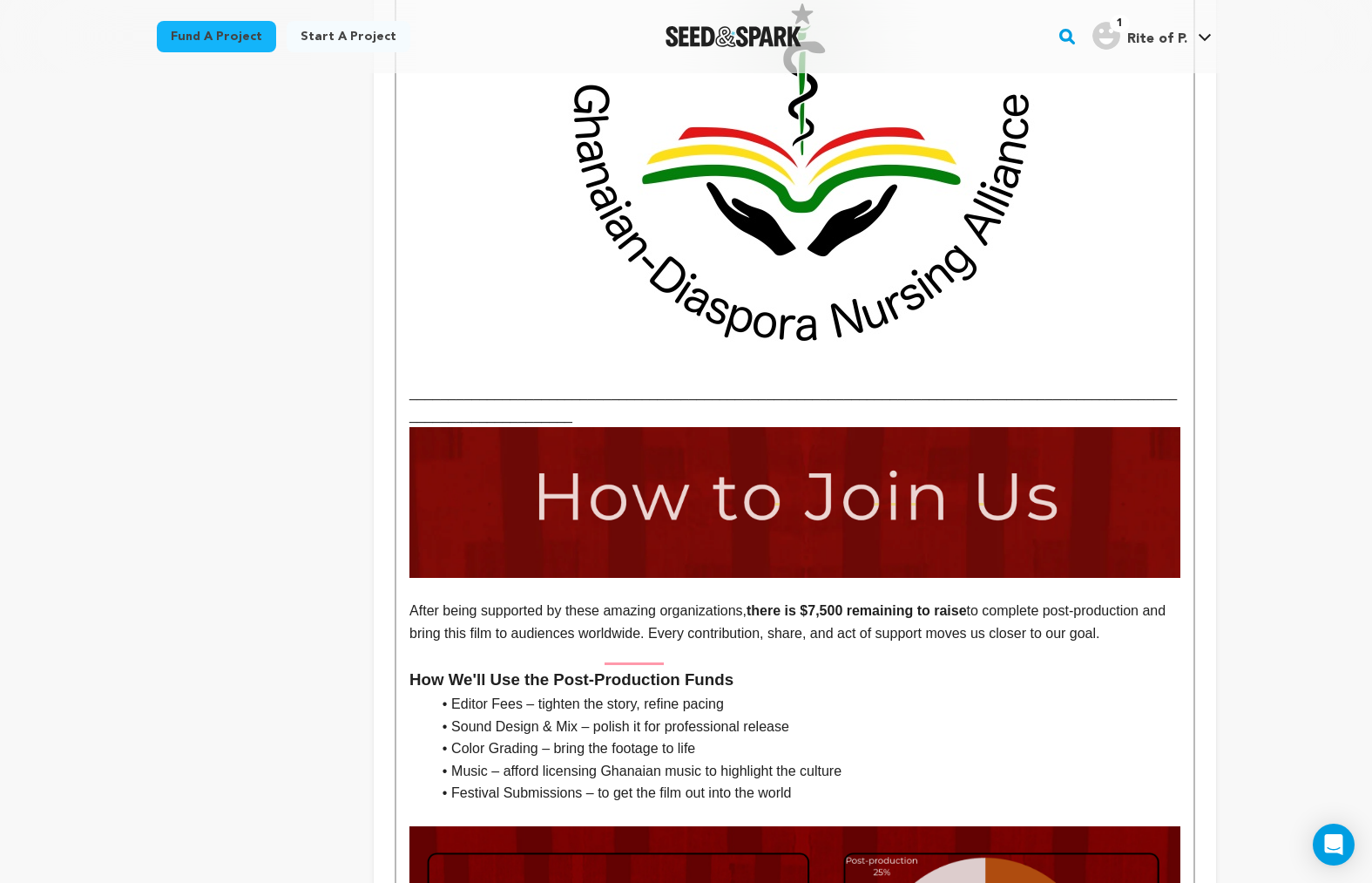
click at [521, 303] on p "_______________________________________________________________________________…" at bounding box center [795, 192] width 771 height 468
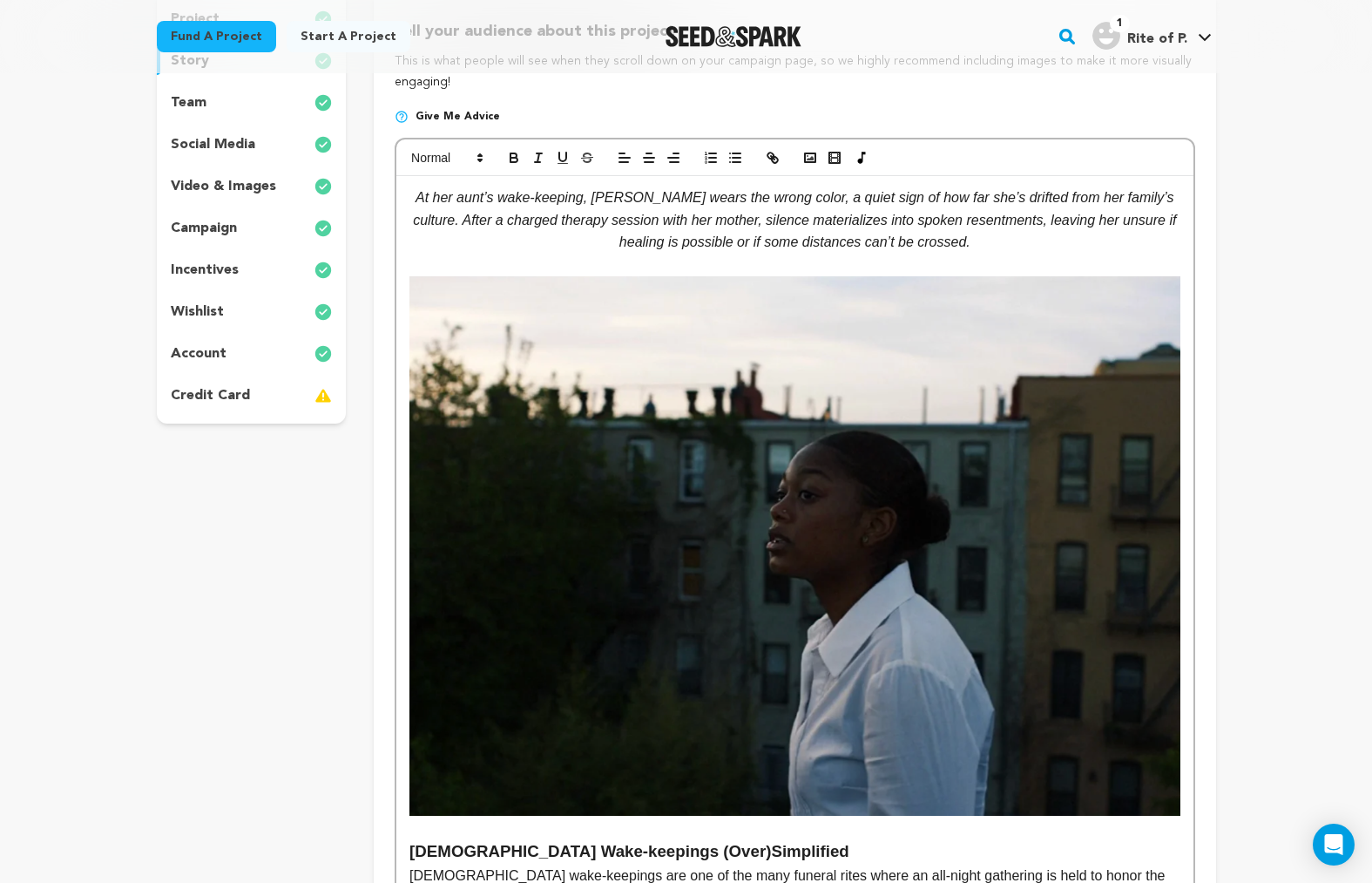
scroll to position [636, 0]
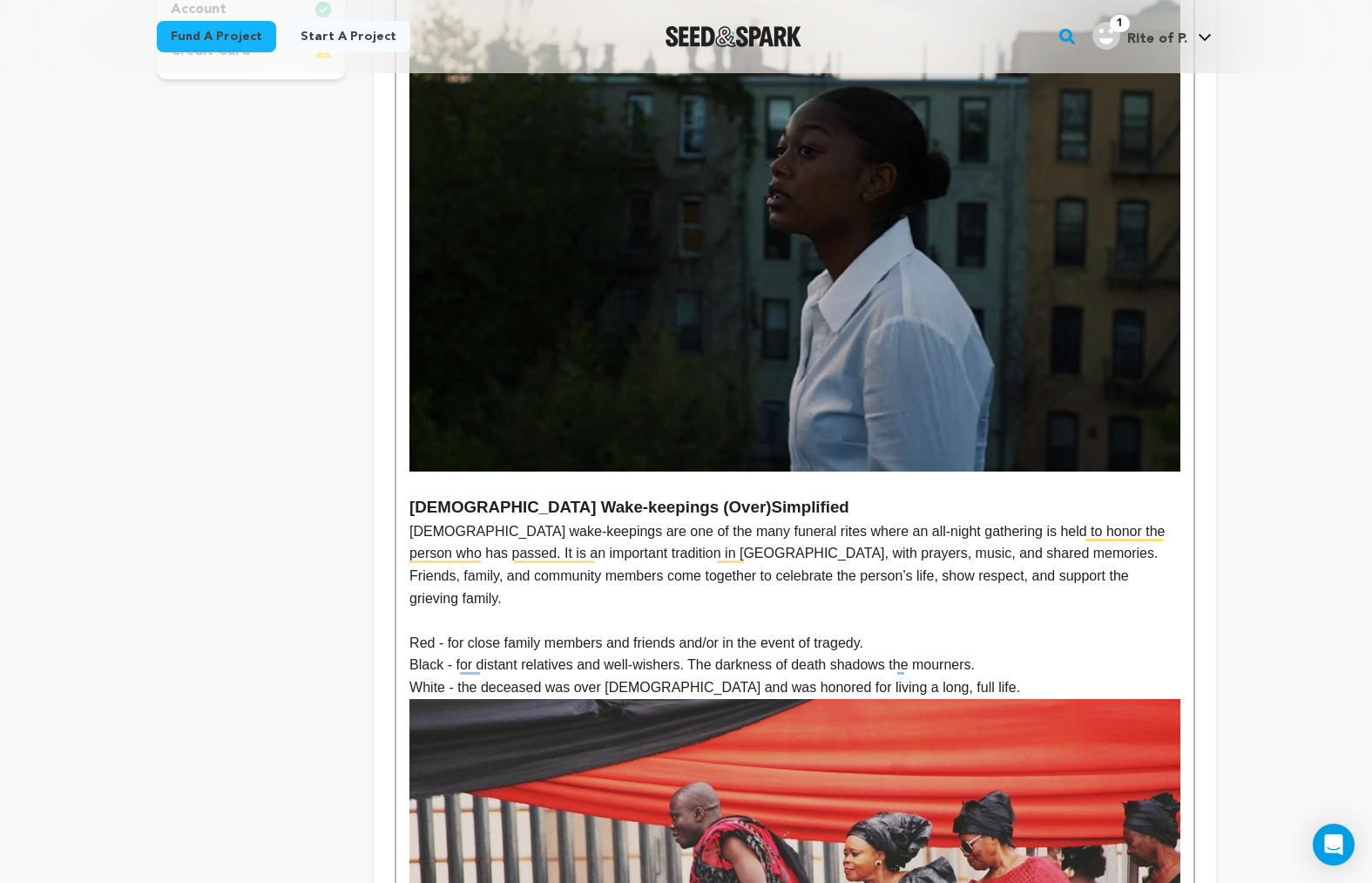
click at [822, 259] on img "To enrich screen reader interactions, please activate Accessibility in Grammarl…" at bounding box center [795, 202] width 771 height 541
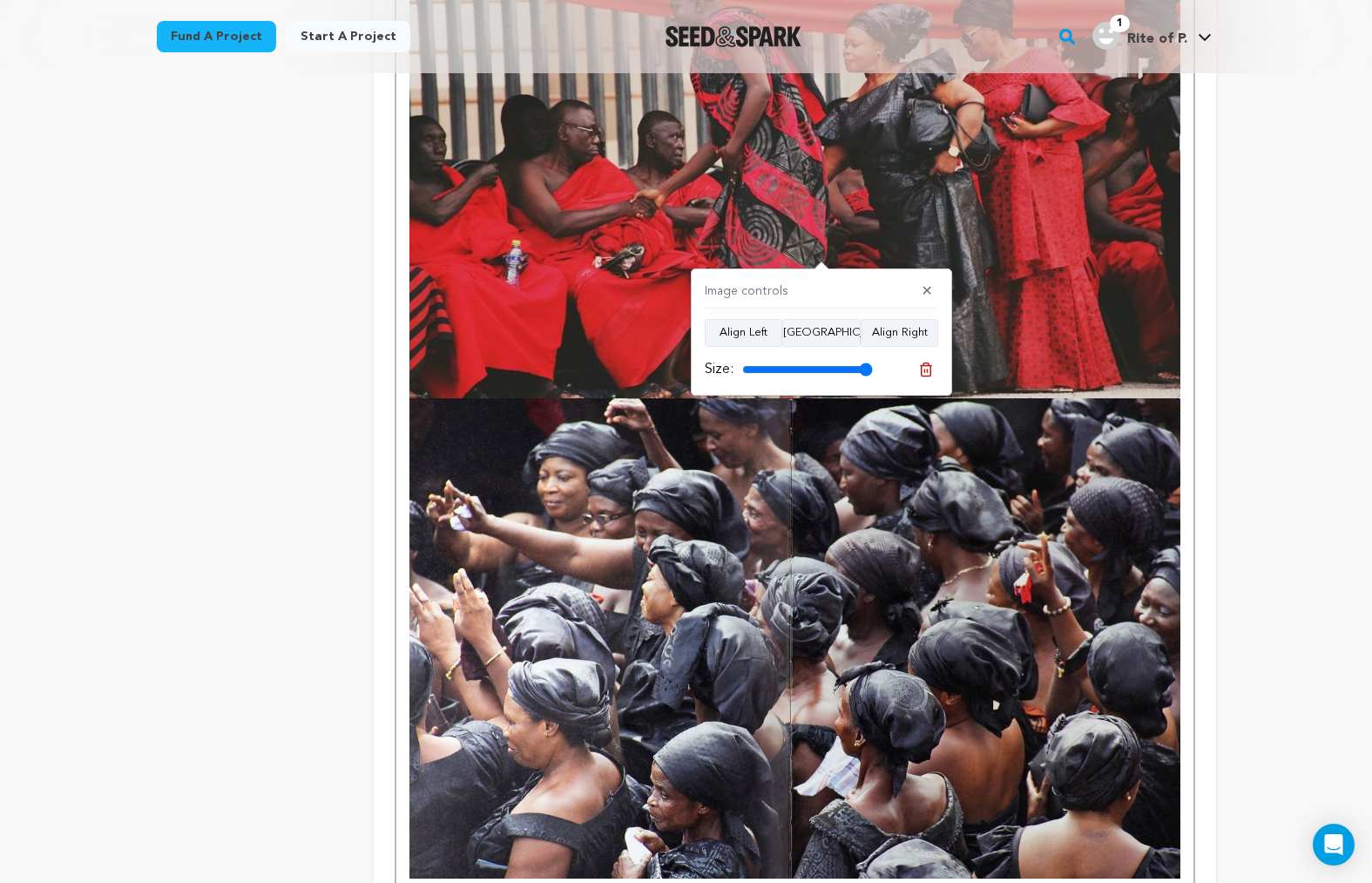
scroll to position [1455, 0]
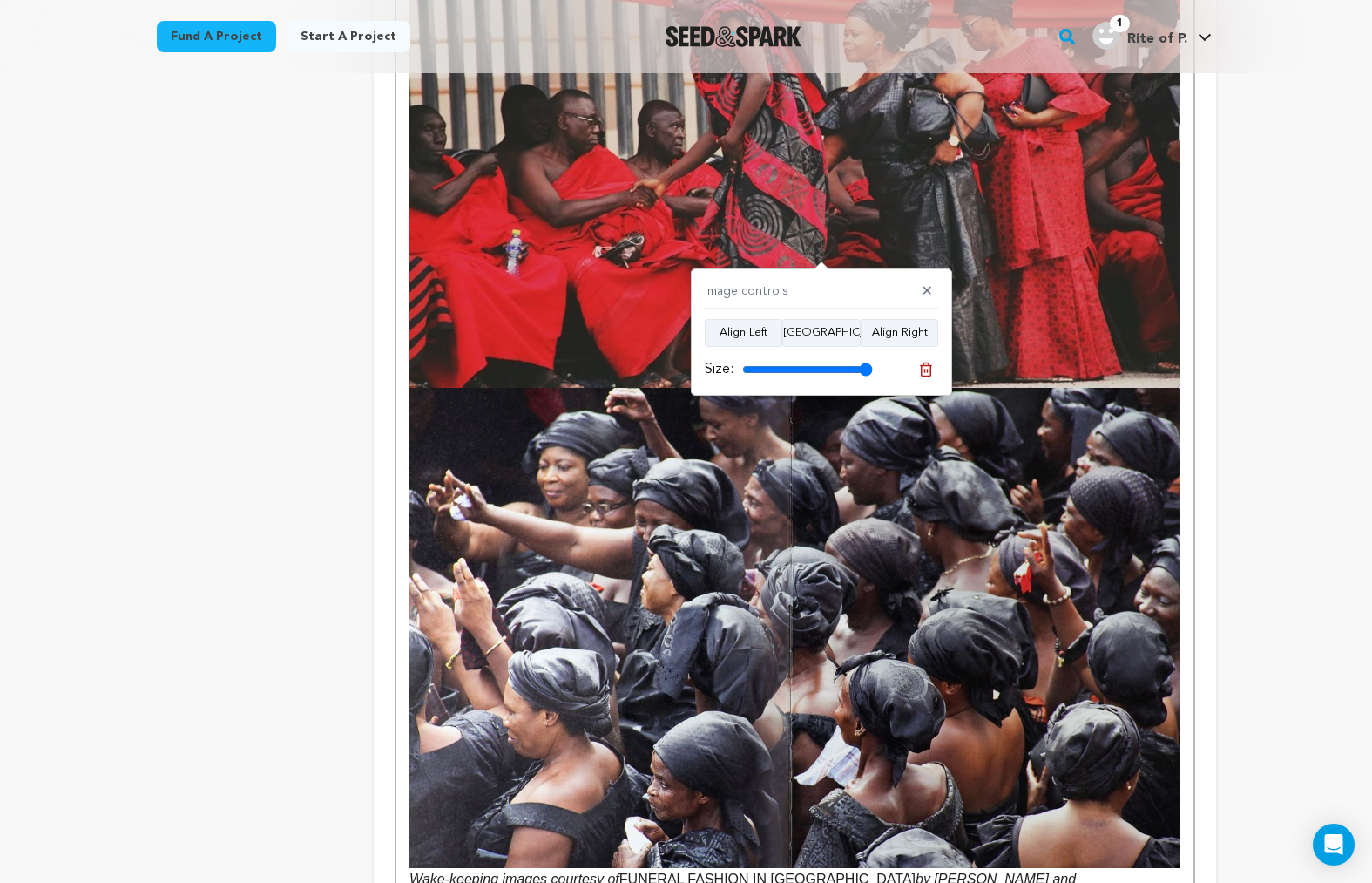
click at [1000, 224] on img "To enrich screen reader interactions, please activate Accessibility in Grammarl…" at bounding box center [795, 133] width 771 height 509
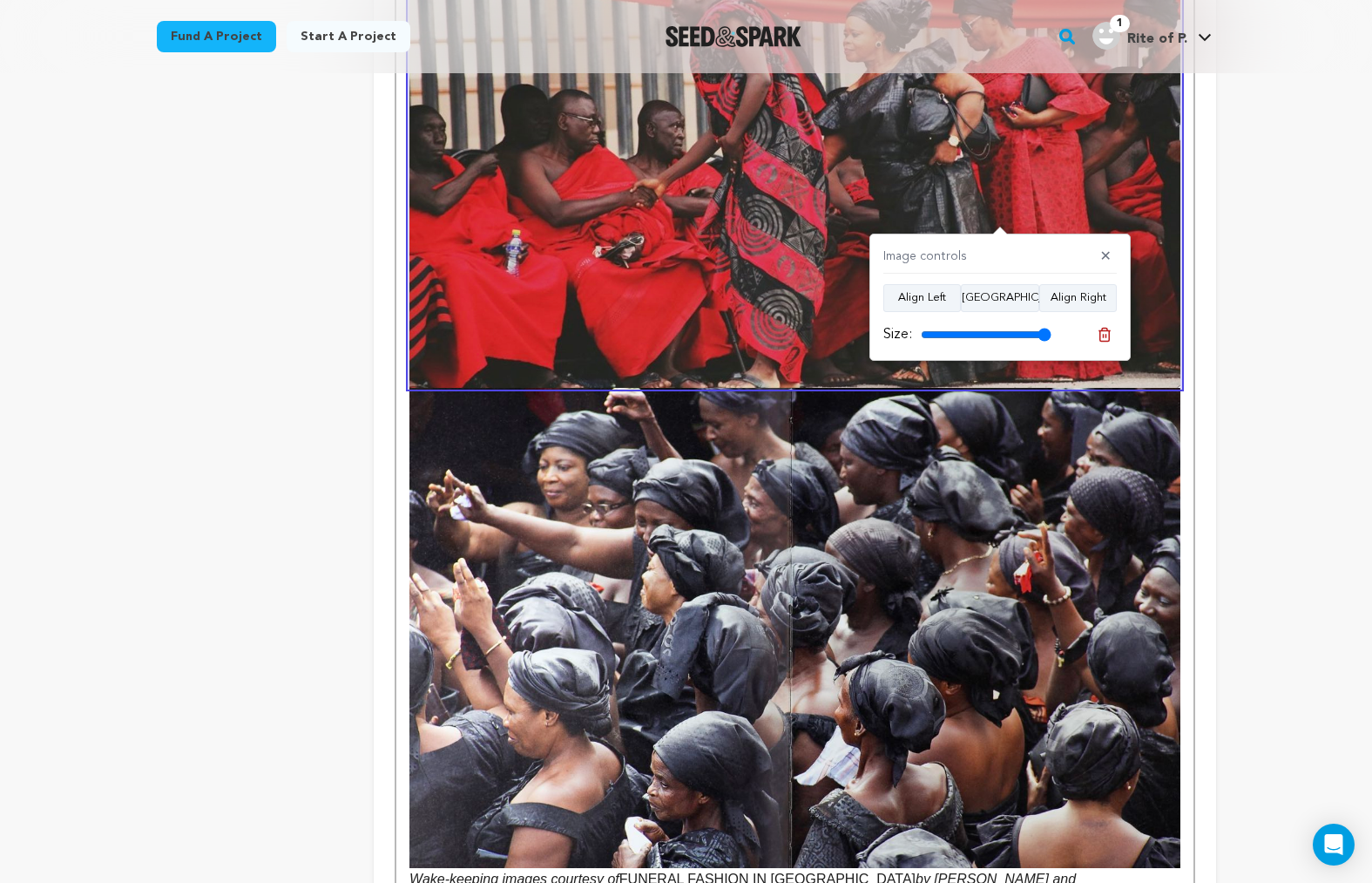
click at [1104, 334] on line at bounding box center [1104, 336] width 0 height 5
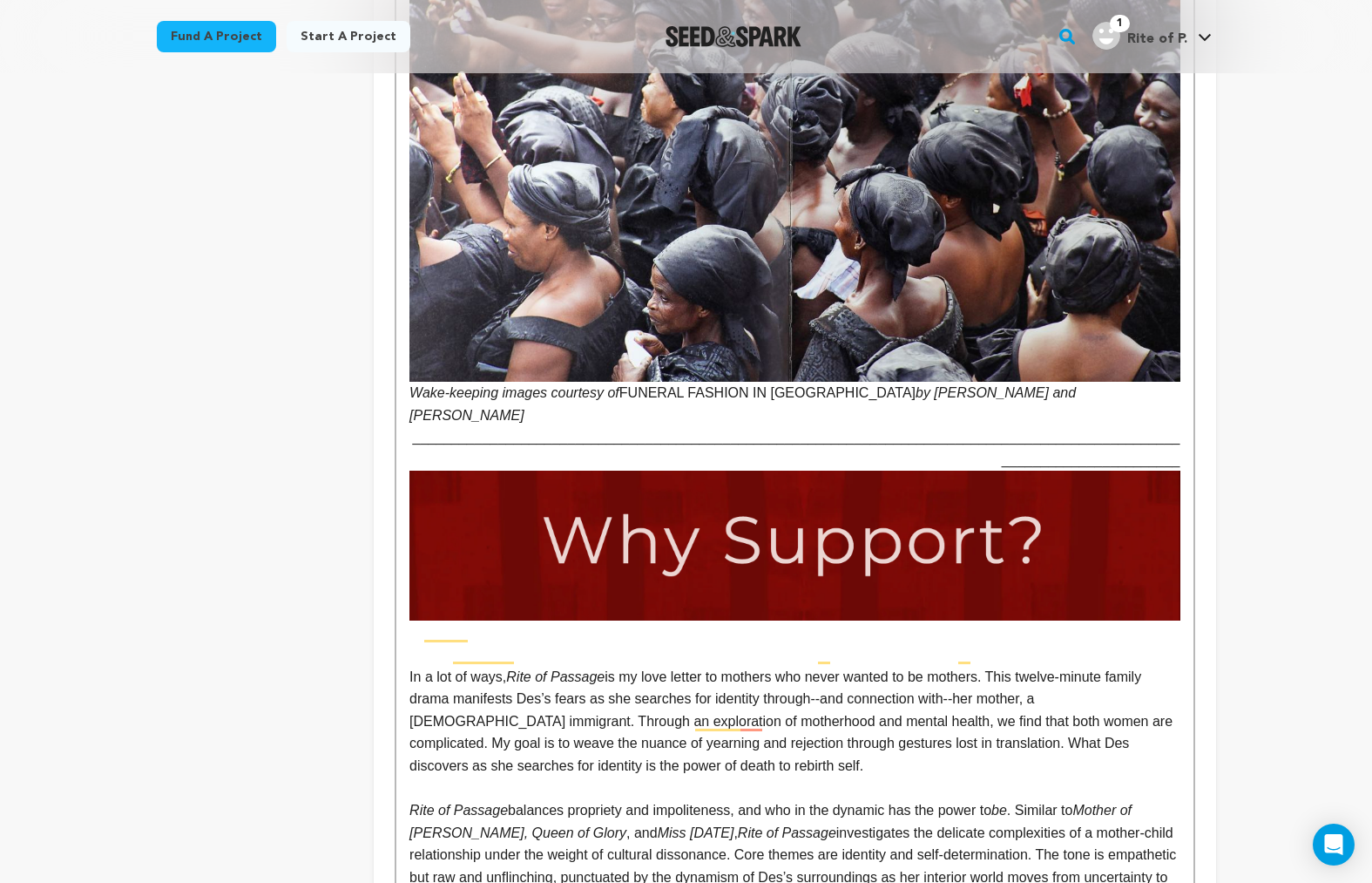
click at [846, 277] on img "To enrich screen reader interactions, please activate Accessibility in Grammarl…" at bounding box center [795, 142] width 771 height 480
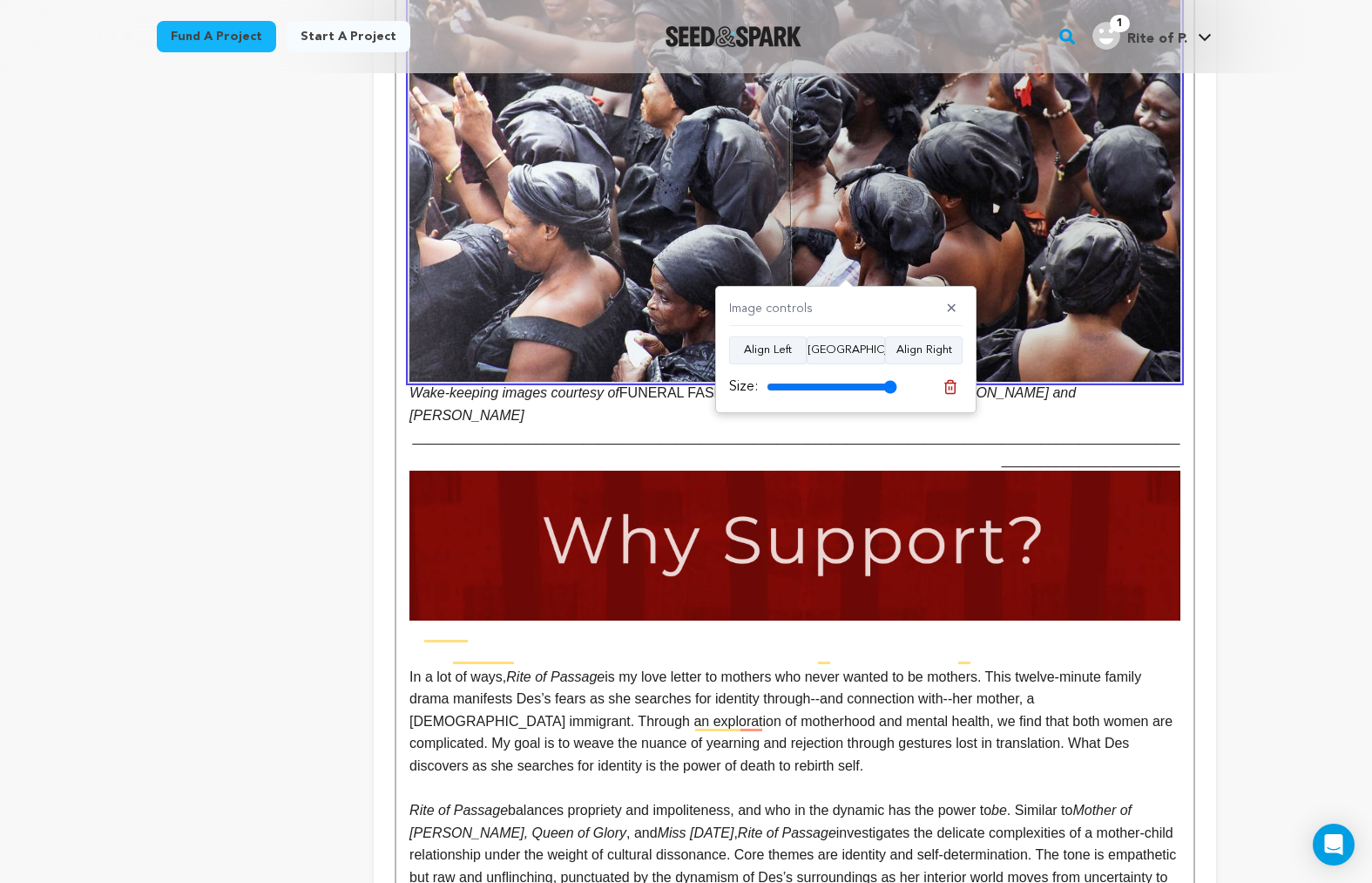
click at [959, 388] on button at bounding box center [951, 386] width 25 height 25
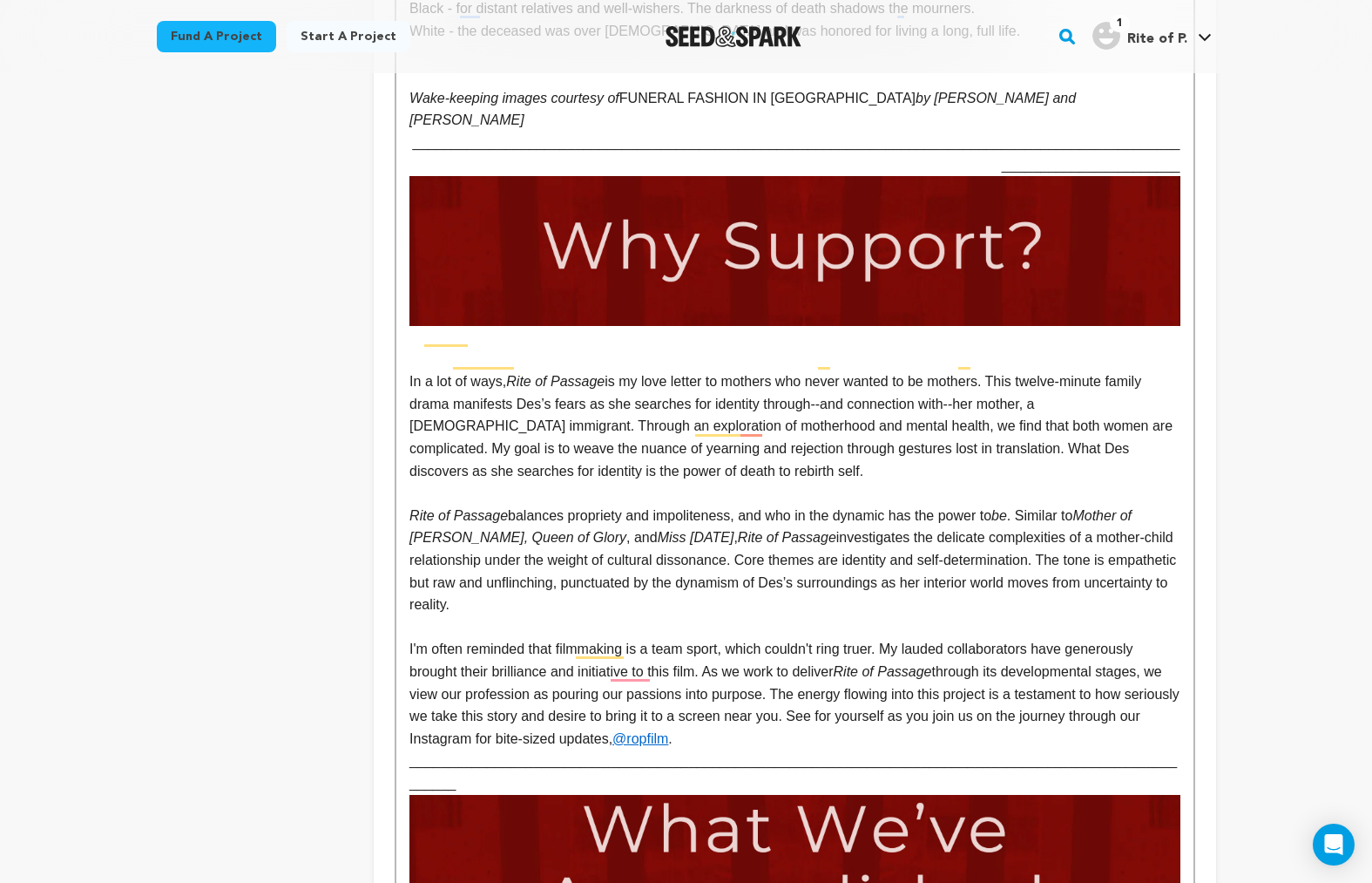
scroll to position [927, 0]
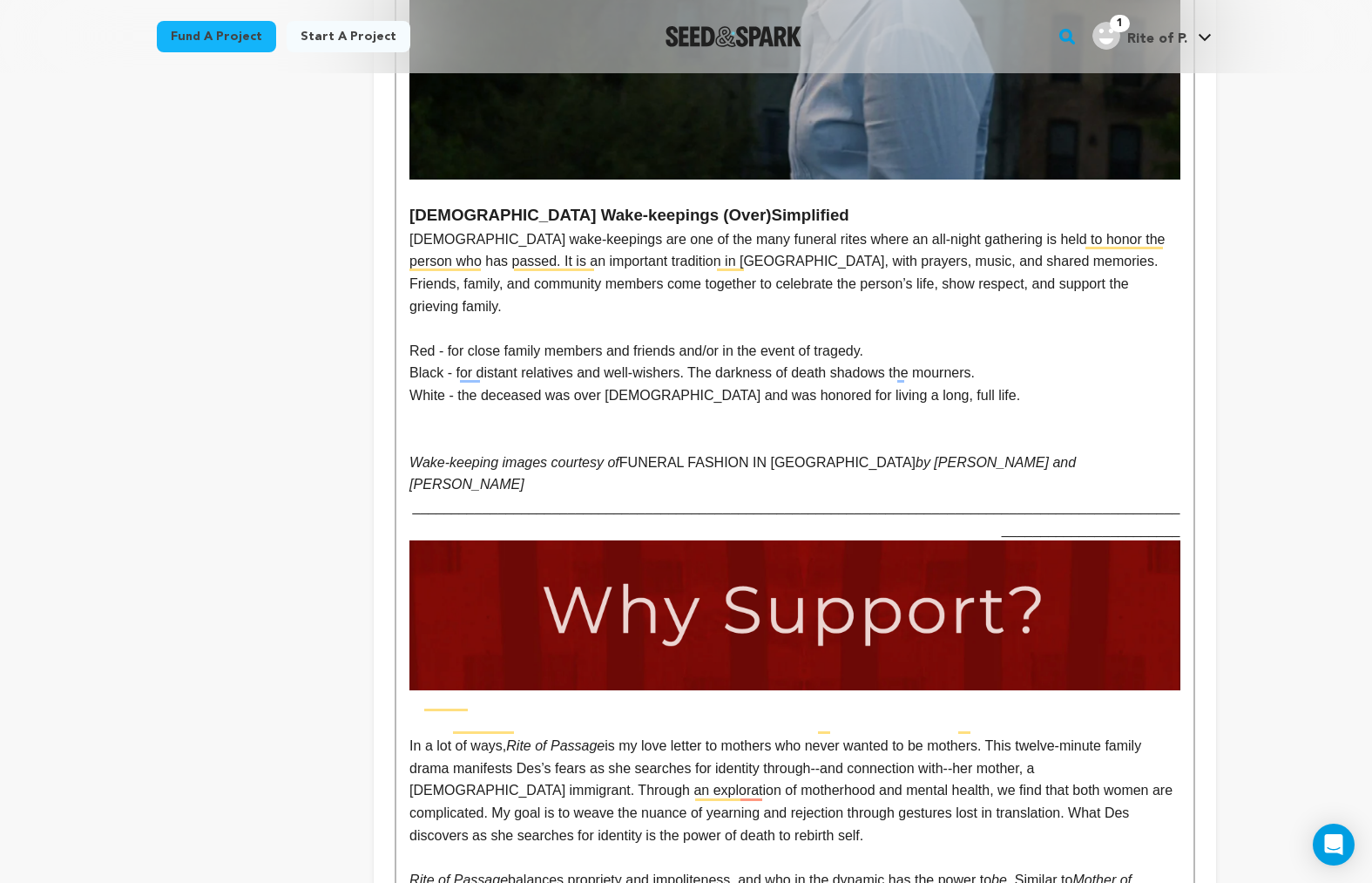
click at [715, 429] on p "To enrich screen reader interactions, please activate Accessibility in Grammarl…" at bounding box center [795, 440] width 771 height 23
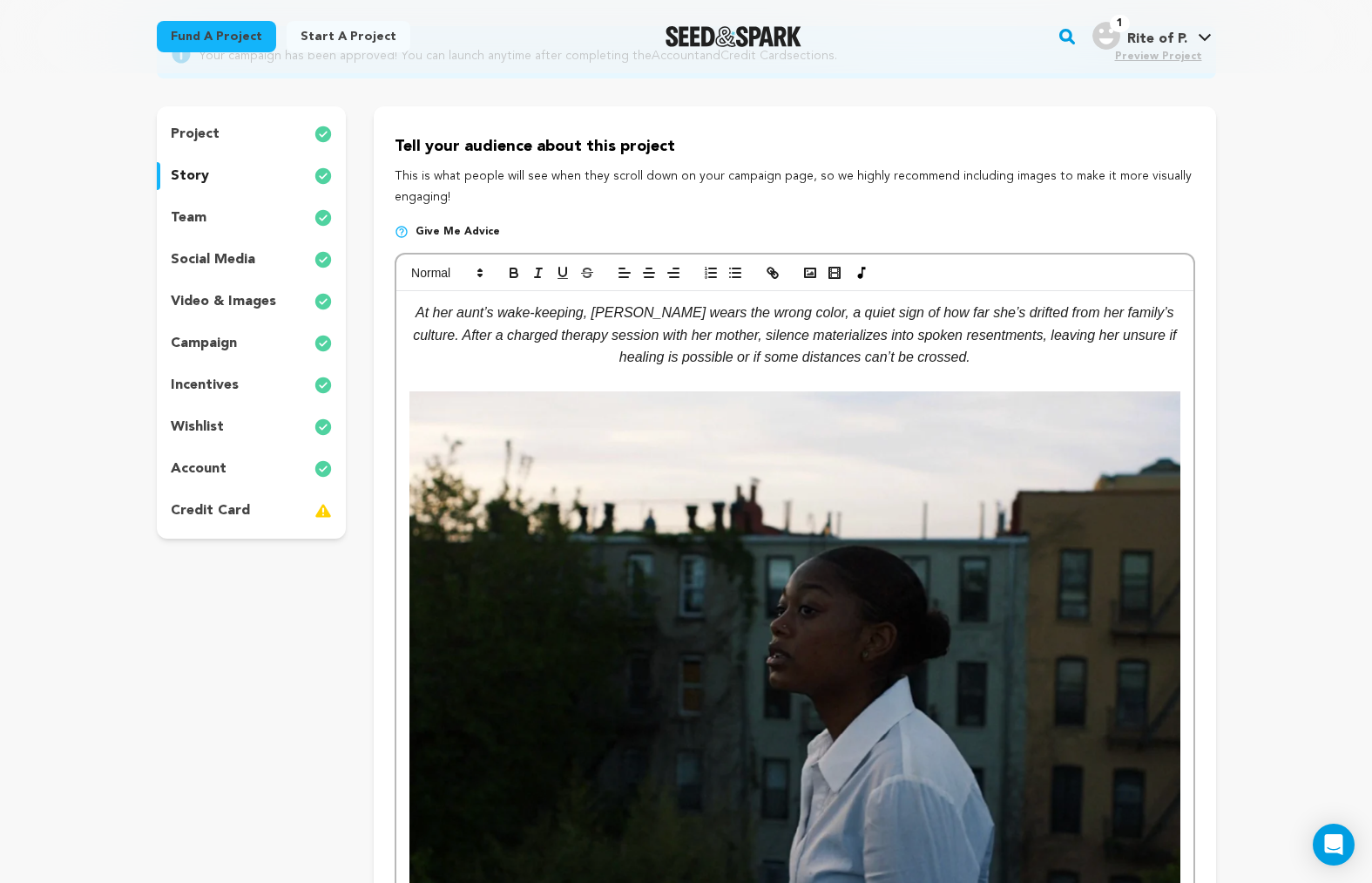
scroll to position [0, 0]
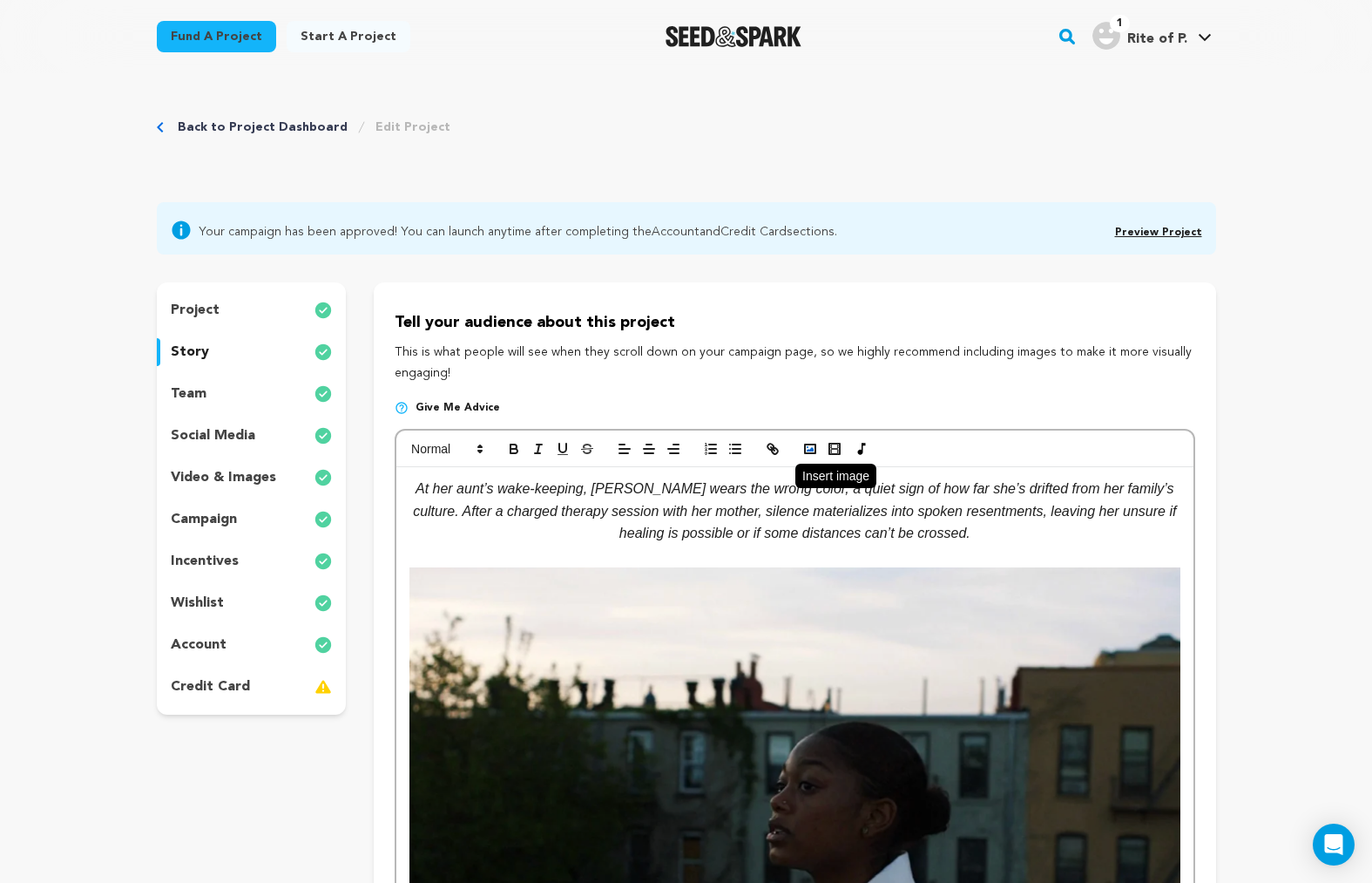
click at [806, 446] on rect "button" at bounding box center [810, 448] width 10 height 8
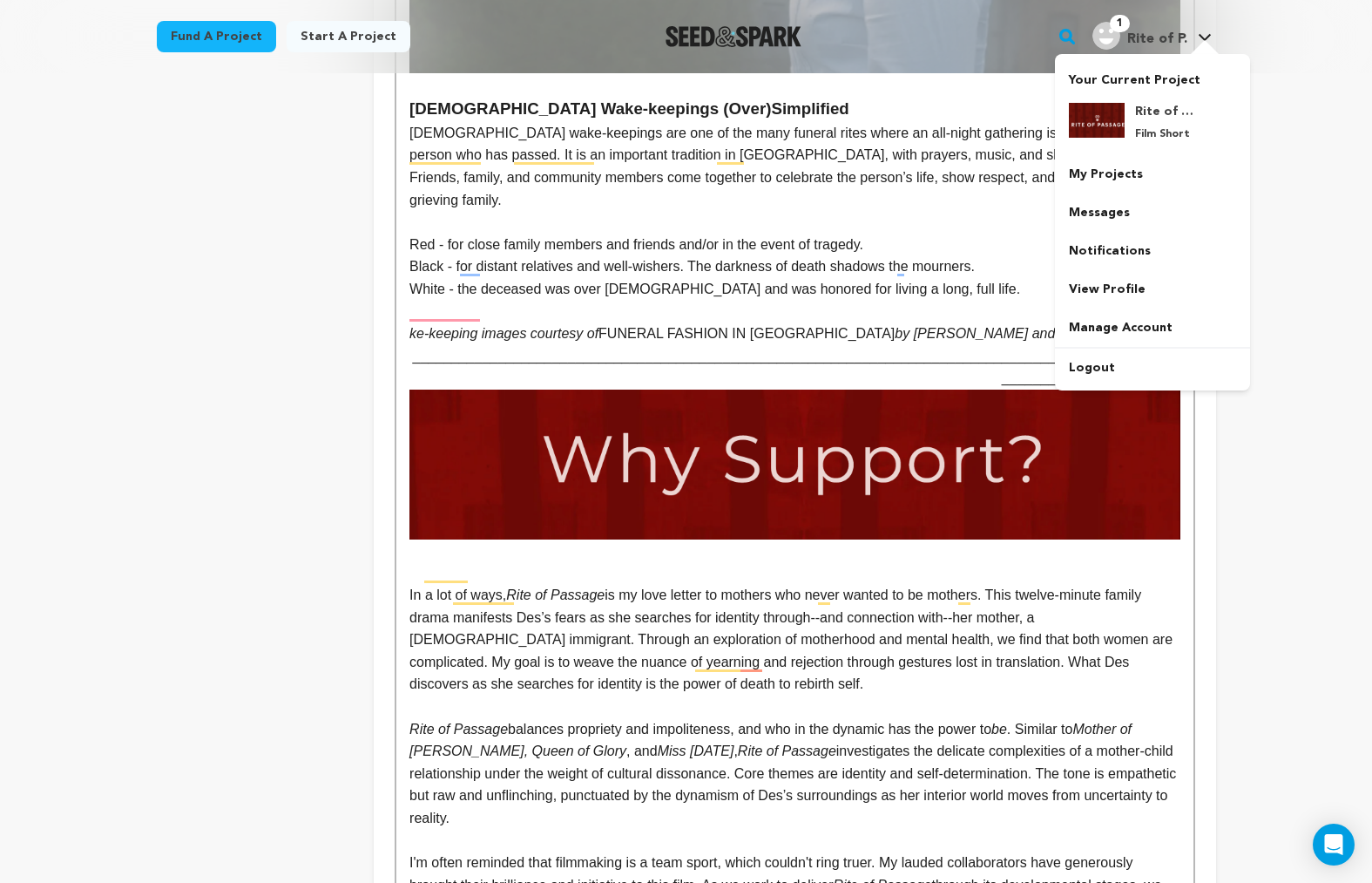
scroll to position [944, 0]
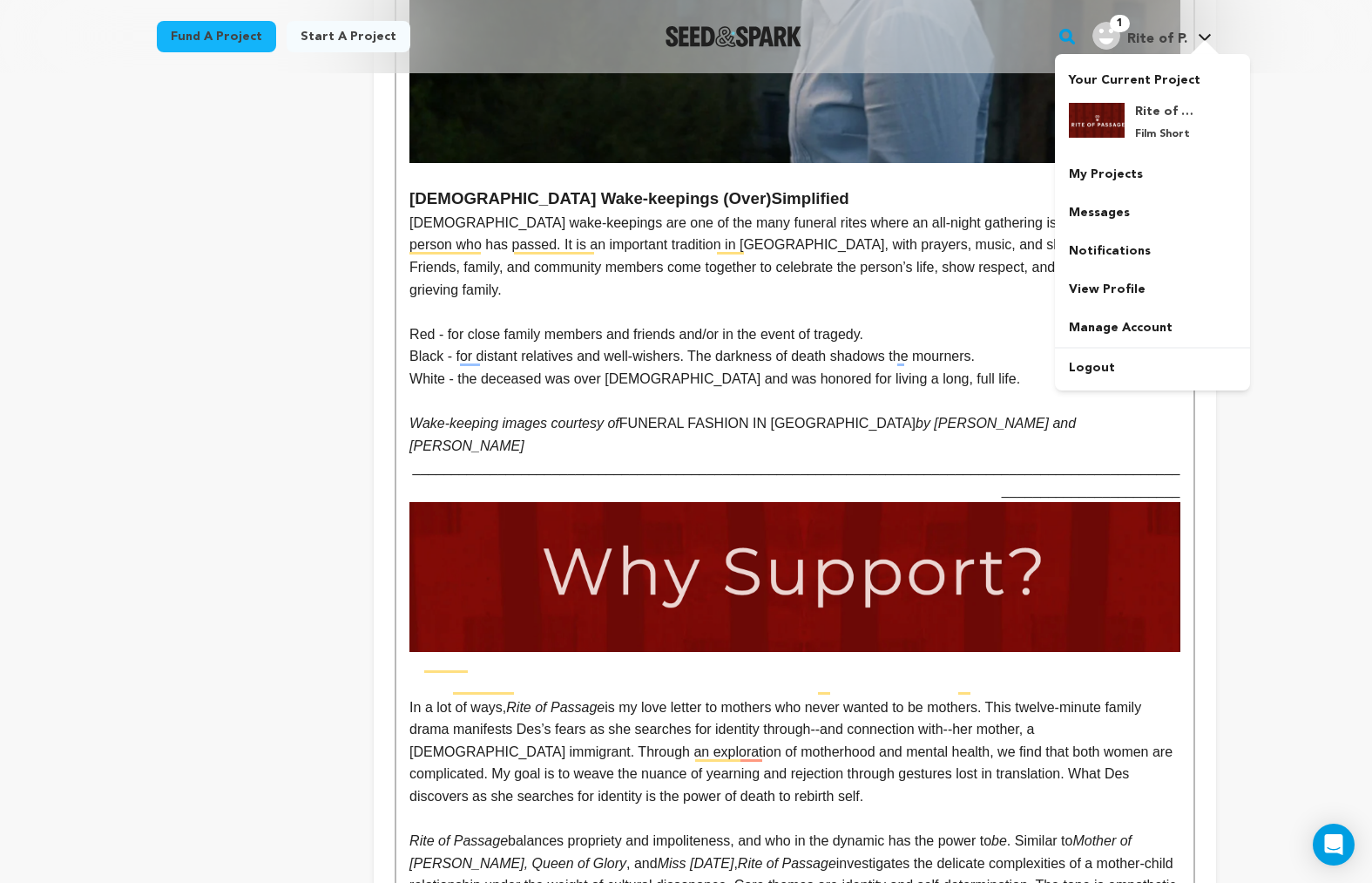
click at [822, 412] on p "Wake-keeping images courtesy of FUNERAL FASHION IN GHANA by Lisa Meier and Iren…" at bounding box center [795, 434] width 771 height 44
click at [973, 391] on p "To enrich screen reader interactions, please activate Accessibility in Grammarl…" at bounding box center [795, 402] width 771 height 23
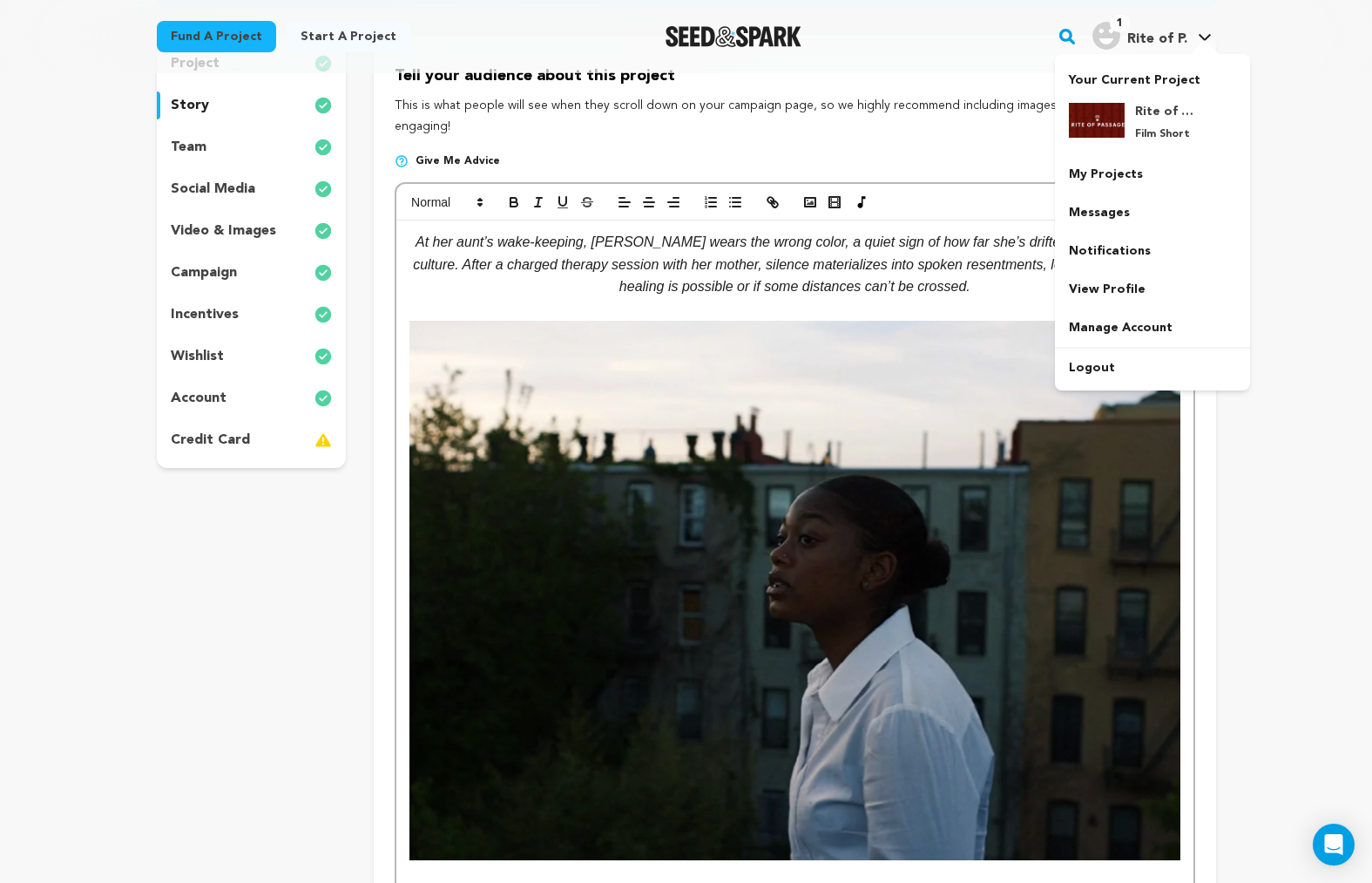
scroll to position [0, 0]
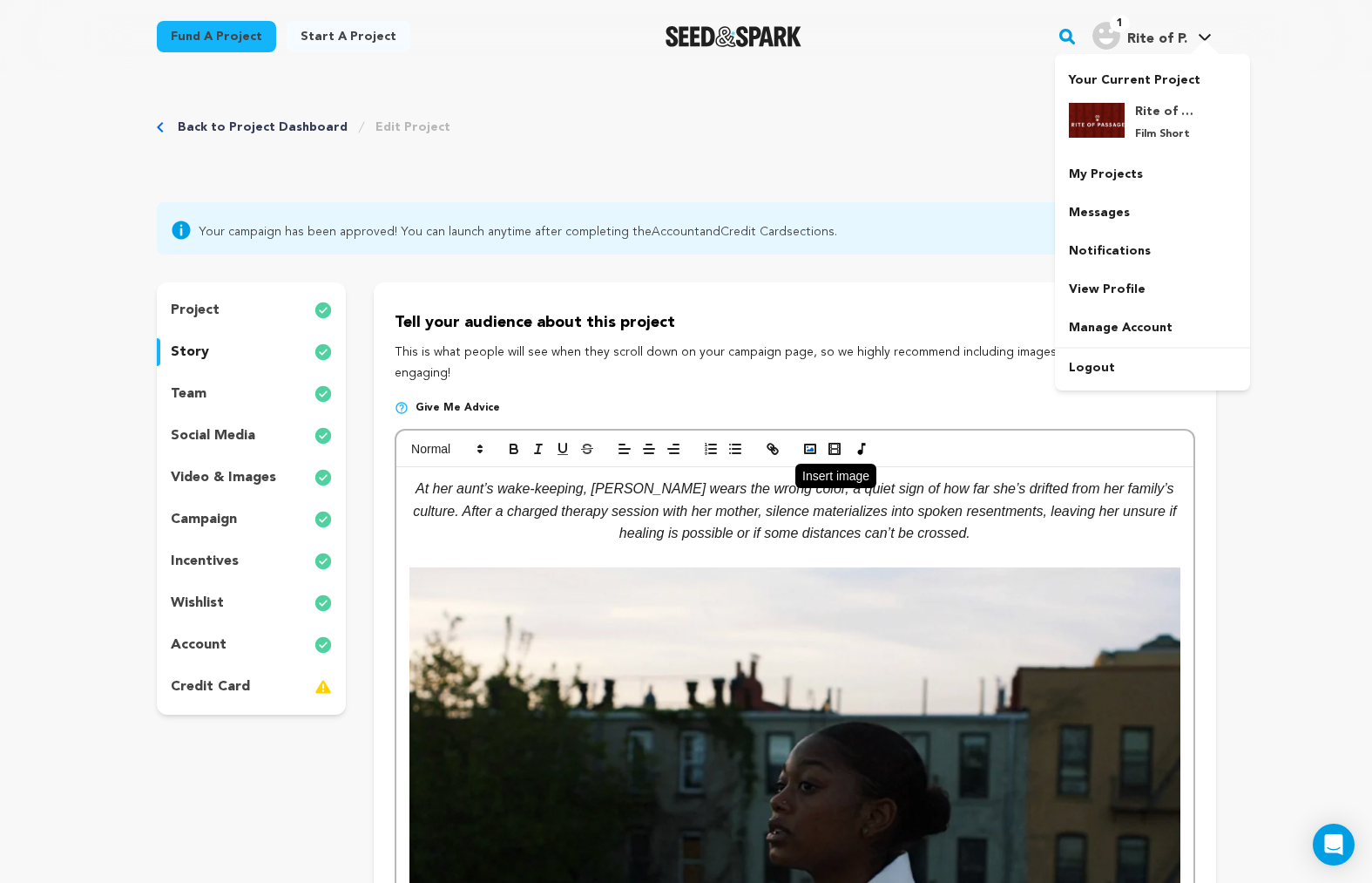
click at [811, 447] on icon "button" at bounding box center [810, 448] width 16 height 16
click at [806, 447] on circle "button" at bounding box center [807, 447] width 2 height 2
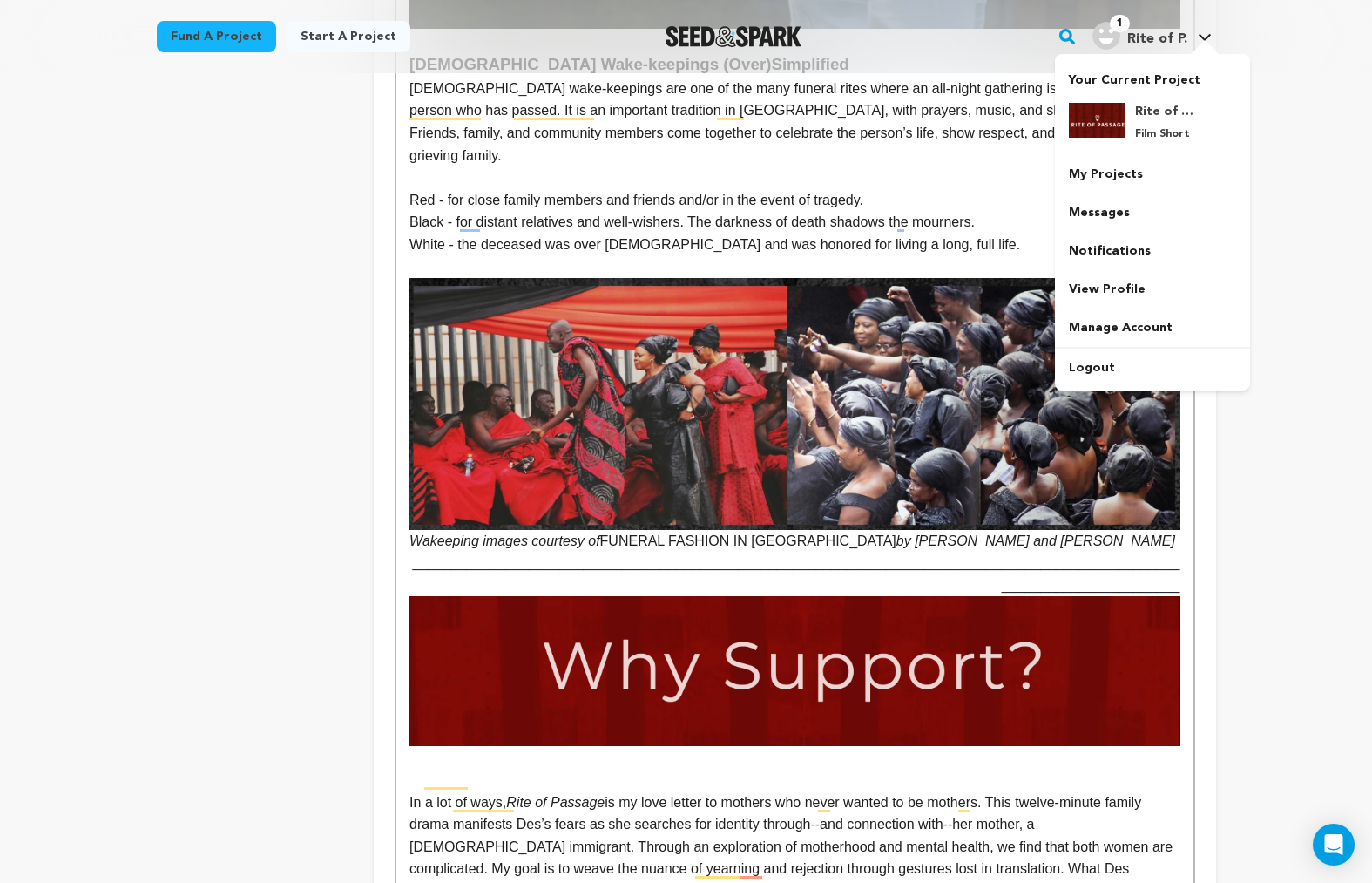
scroll to position [716, 0]
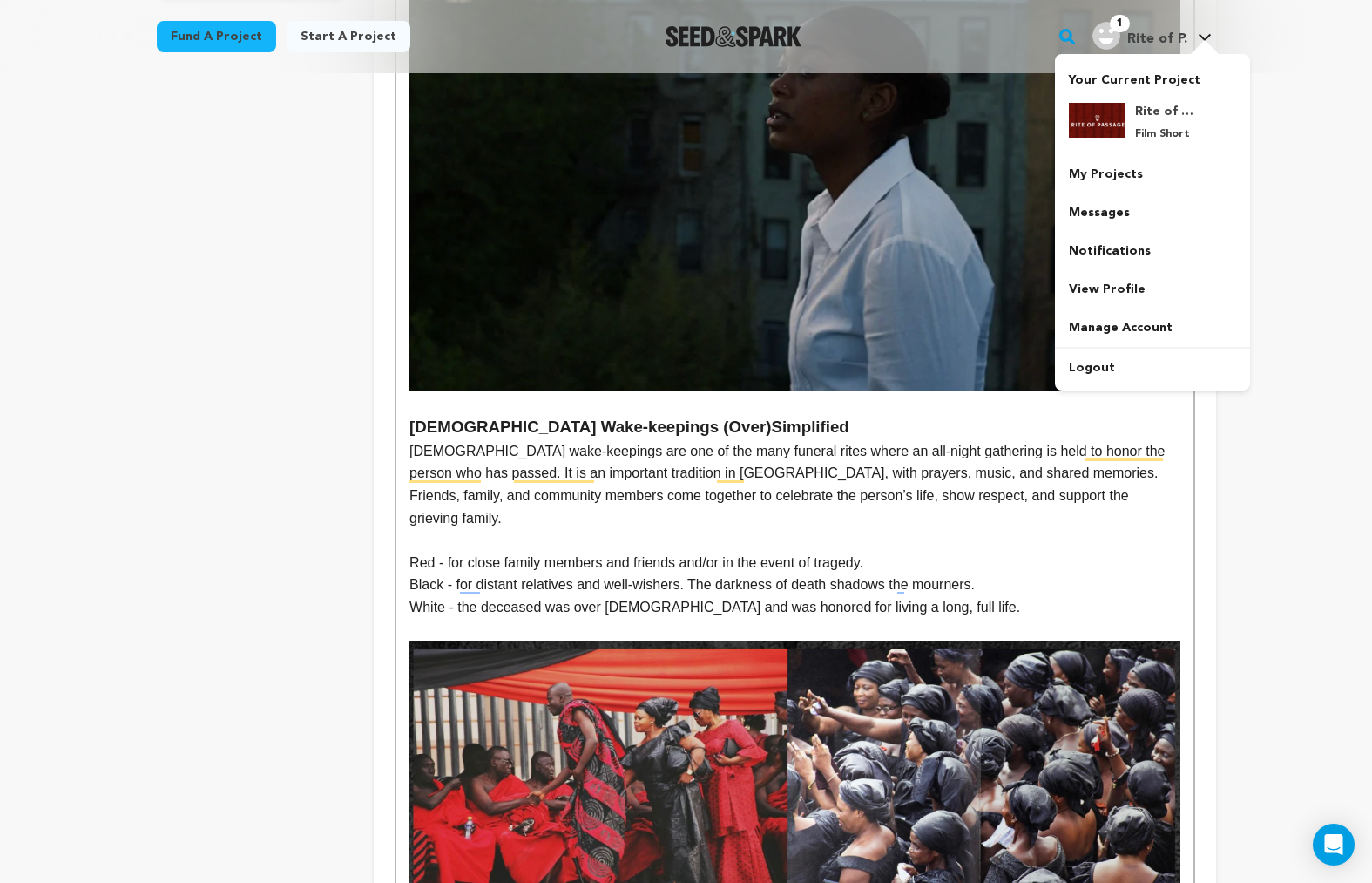
click at [548, 619] on p "To enrich screen reader interactions, please activate Accessibility in Grammarl…" at bounding box center [795, 630] width 771 height 23
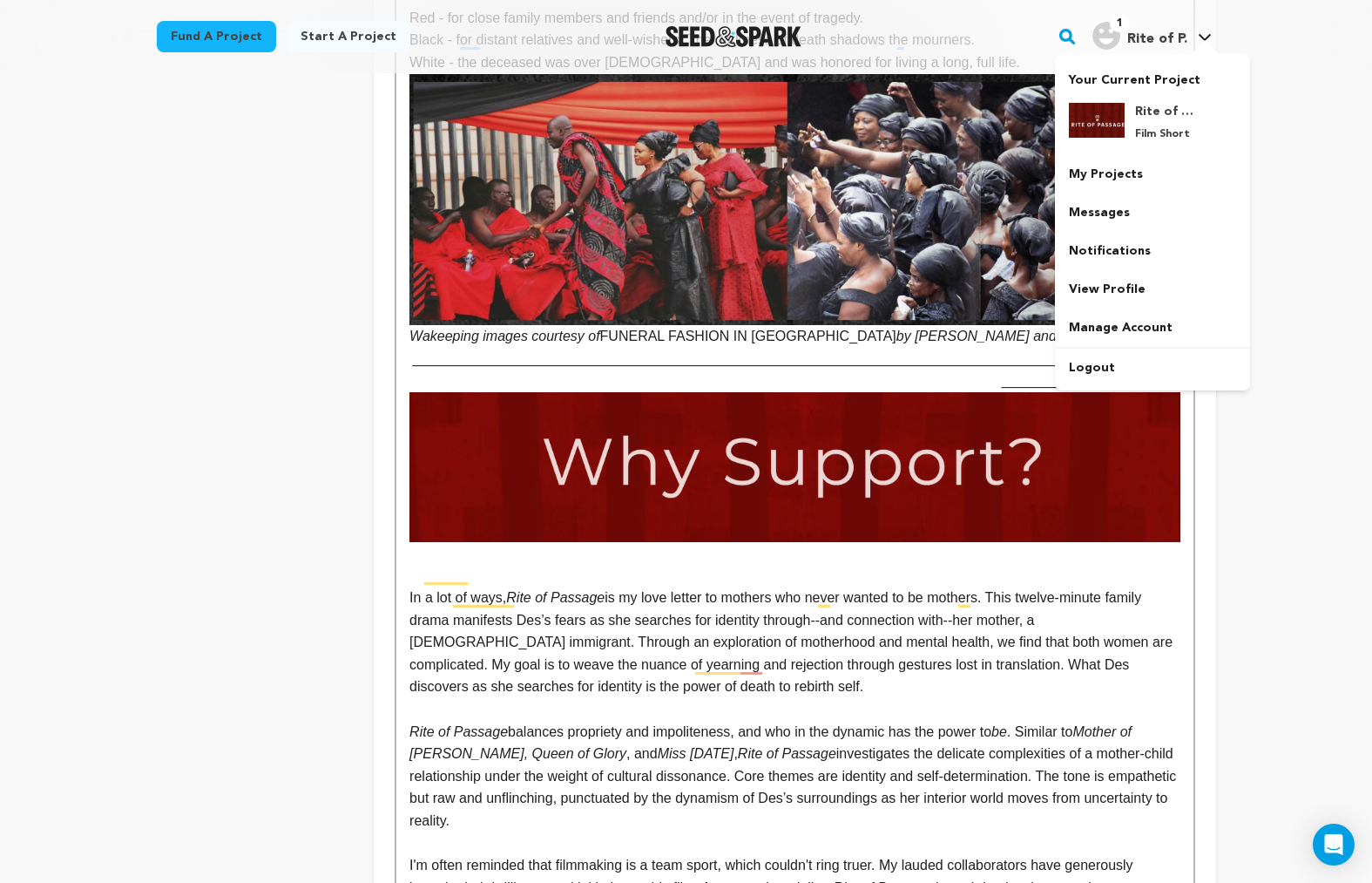
scroll to position [1259, 0]
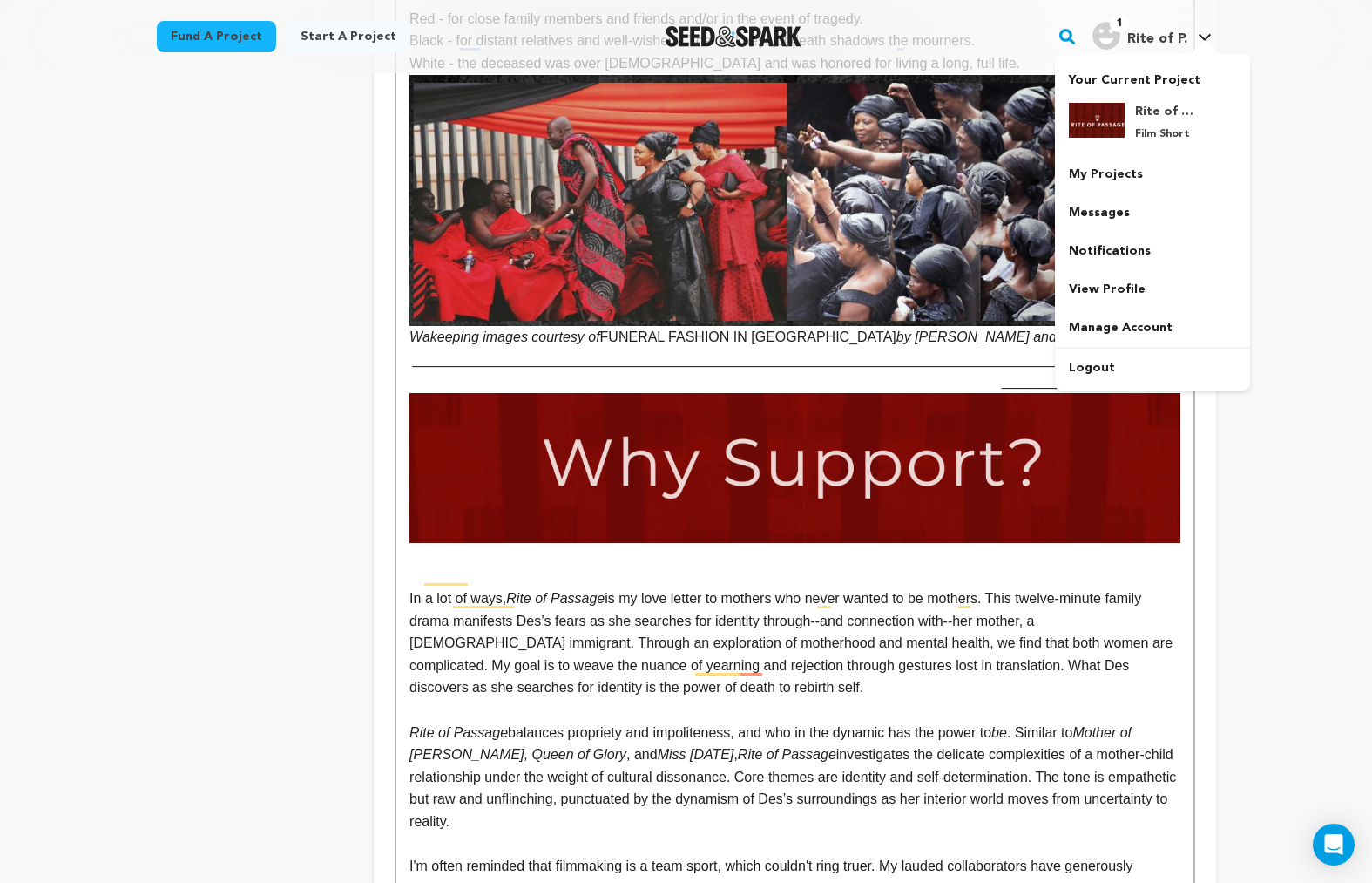
click at [499, 565] on p "To enrich screen reader interactions, please activate Accessibility in Grammarl…" at bounding box center [795, 576] width 771 height 23
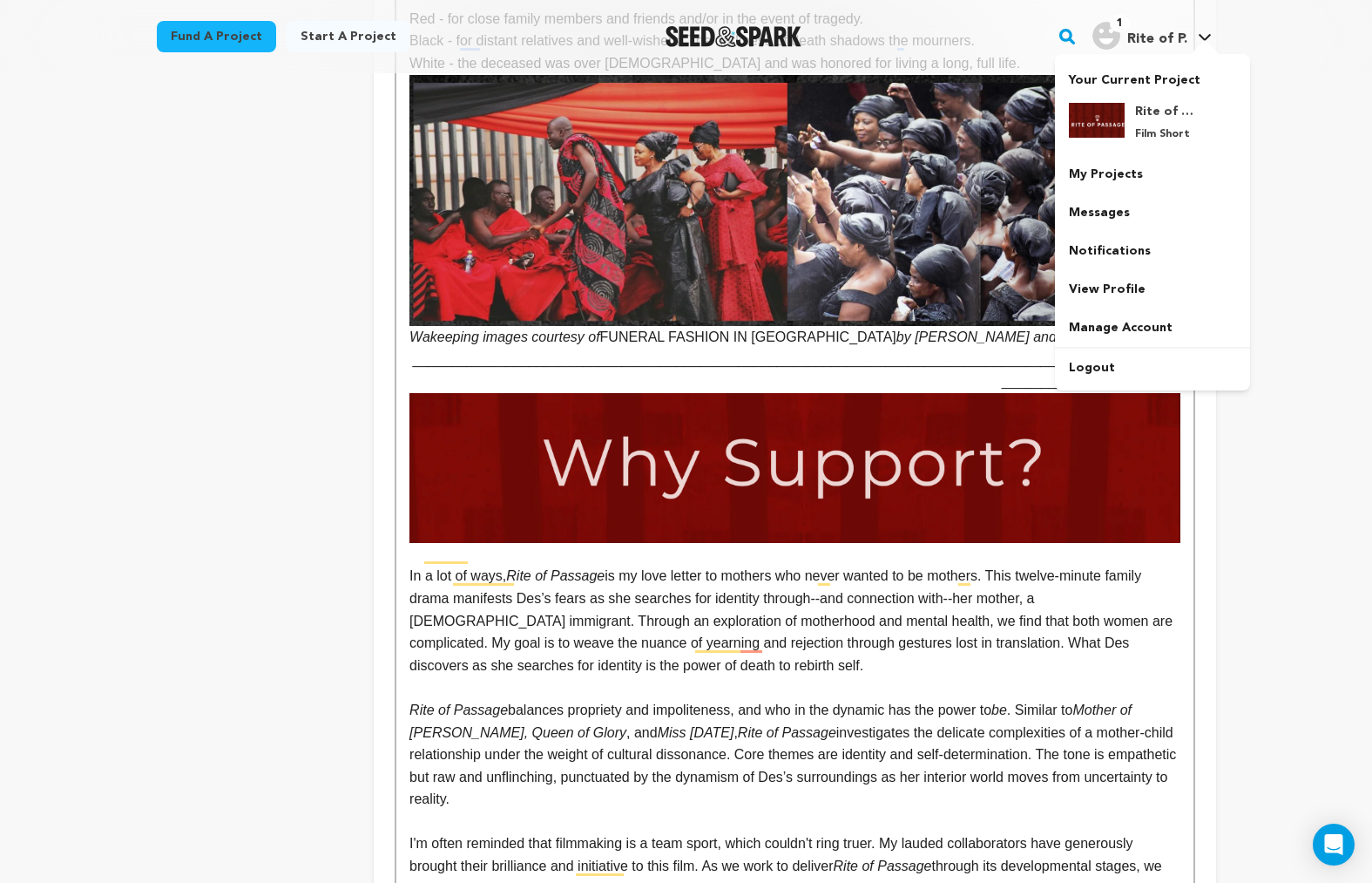
click at [455, 358] on p "_______________________________________________________________________________…" at bounding box center [795, 371] width 771 height 44
click at [478, 358] on p "_______________________________________________________________________________…" at bounding box center [795, 371] width 771 height 44
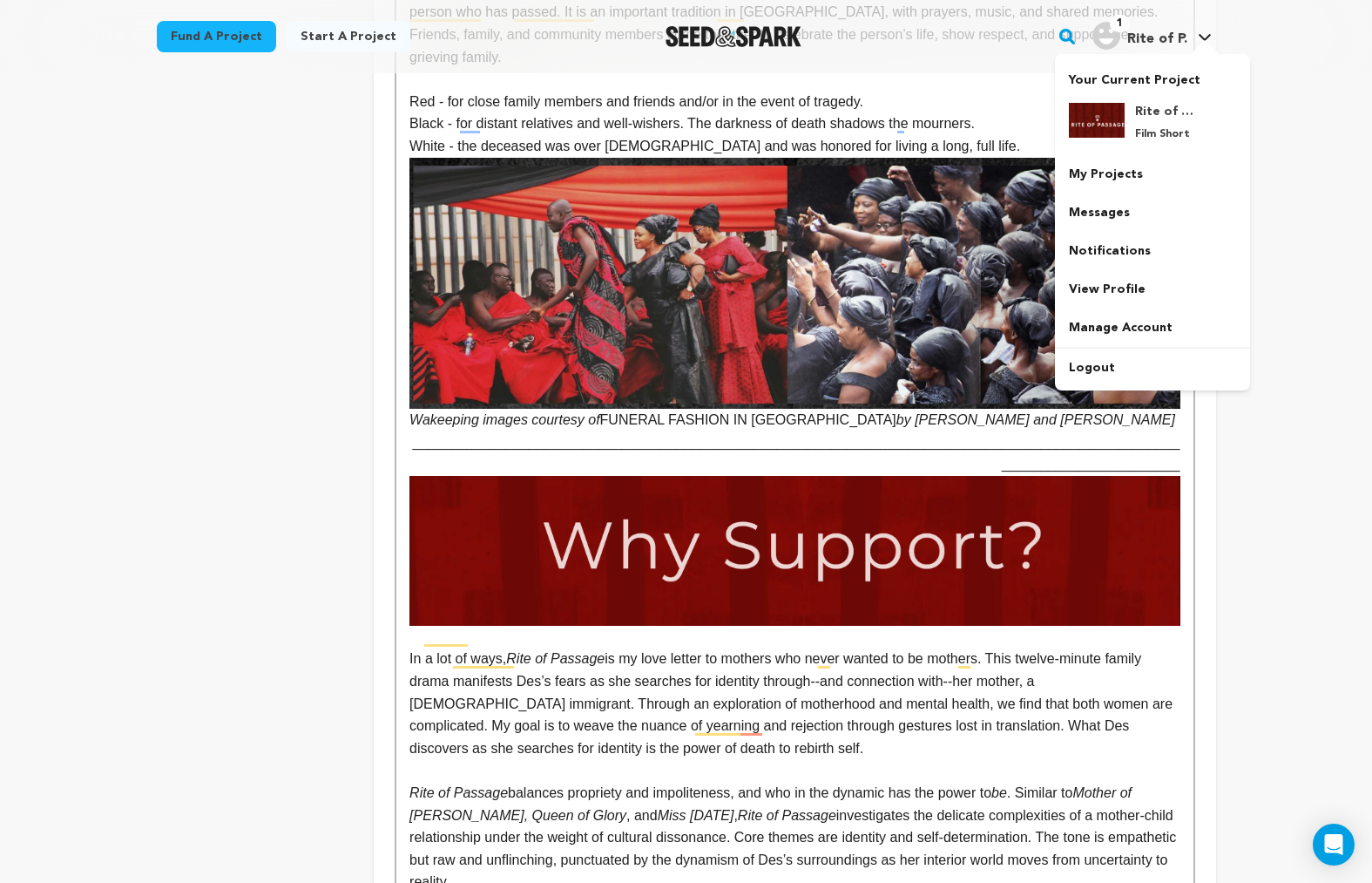
scroll to position [1104, 0]
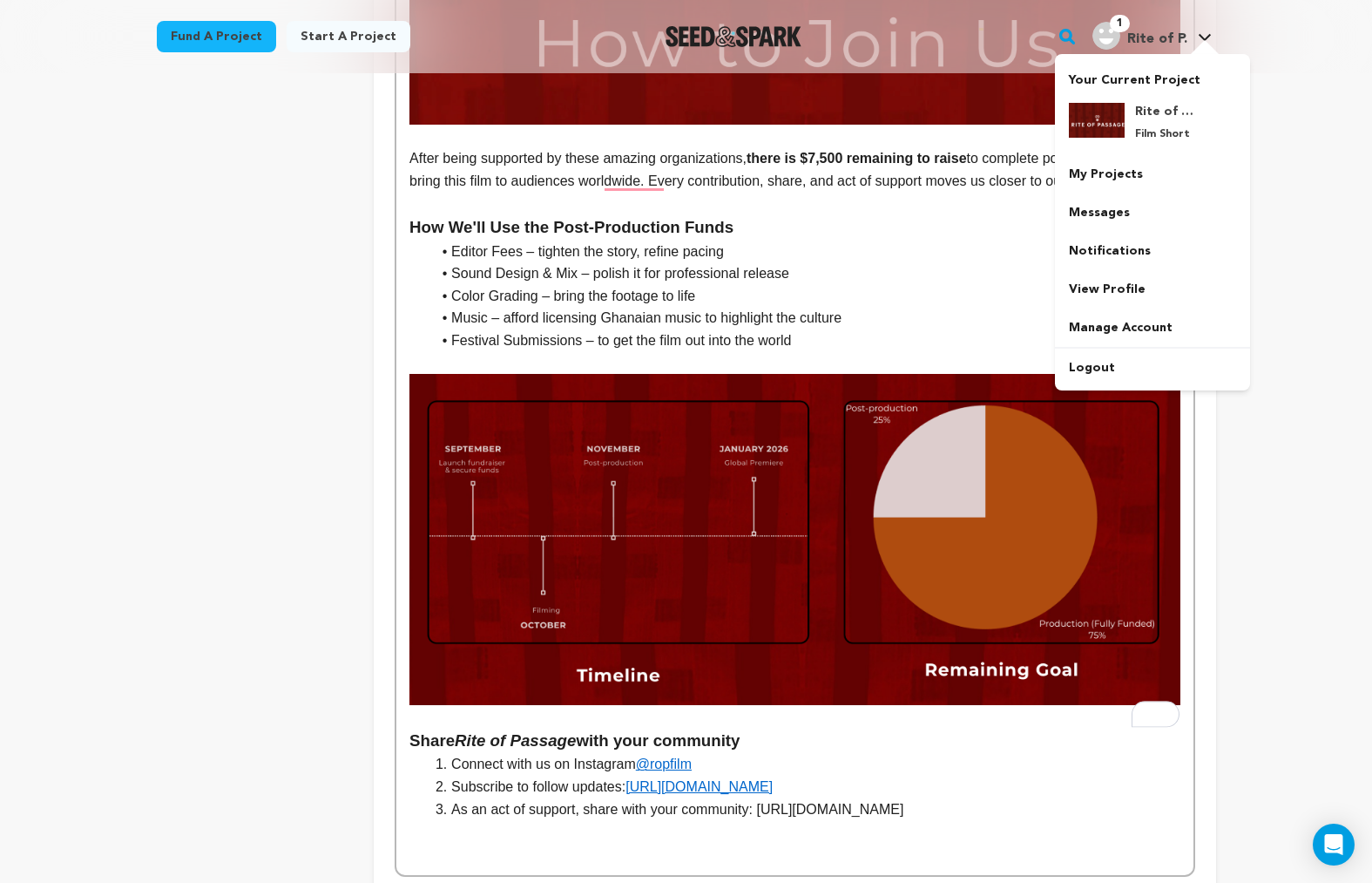
scroll to position [3387, 0]
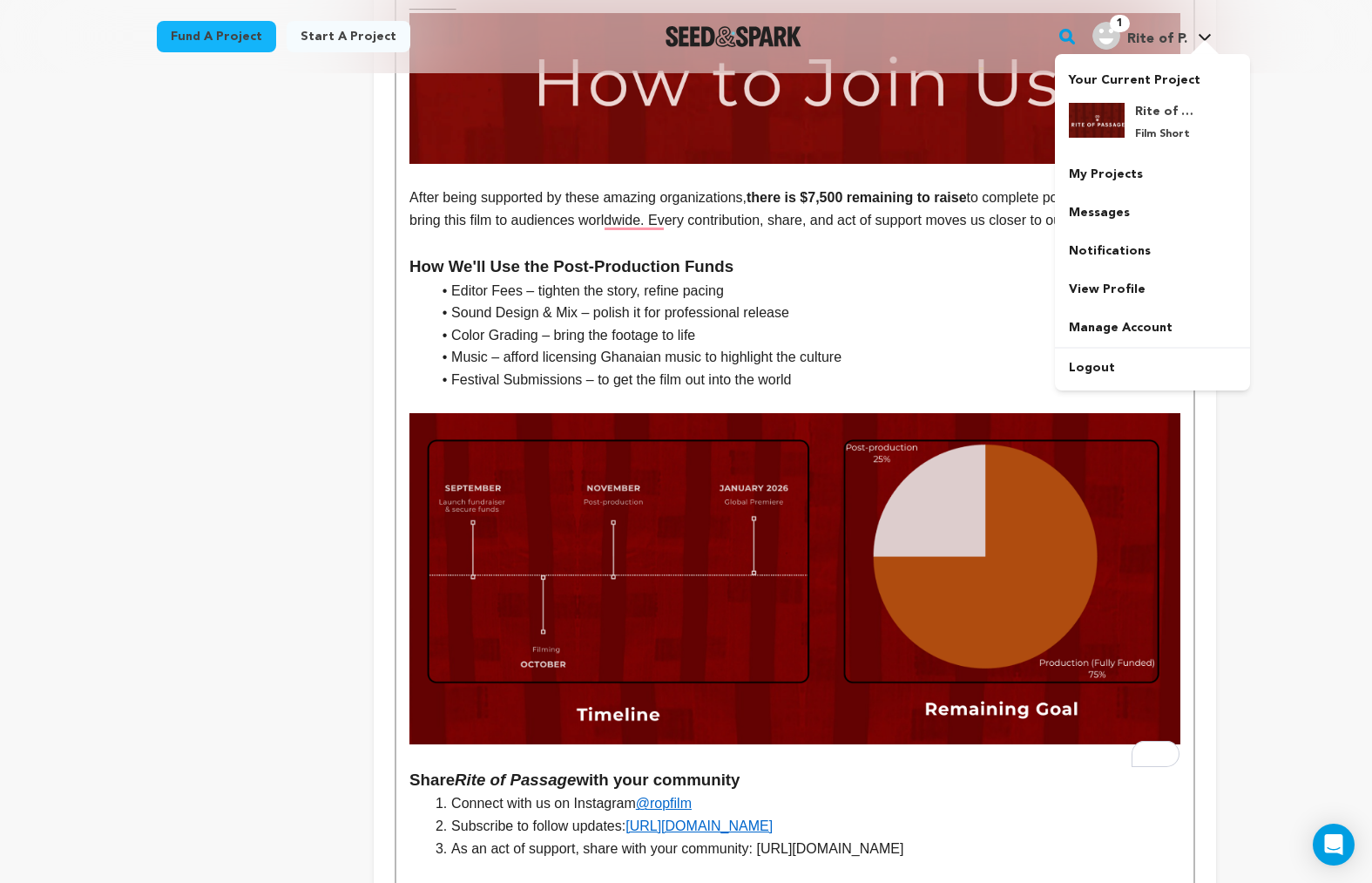
click at [480, 391] on p "To enrich screen reader interactions, please activate Accessibility in Grammarl…" at bounding box center [795, 402] width 771 height 23
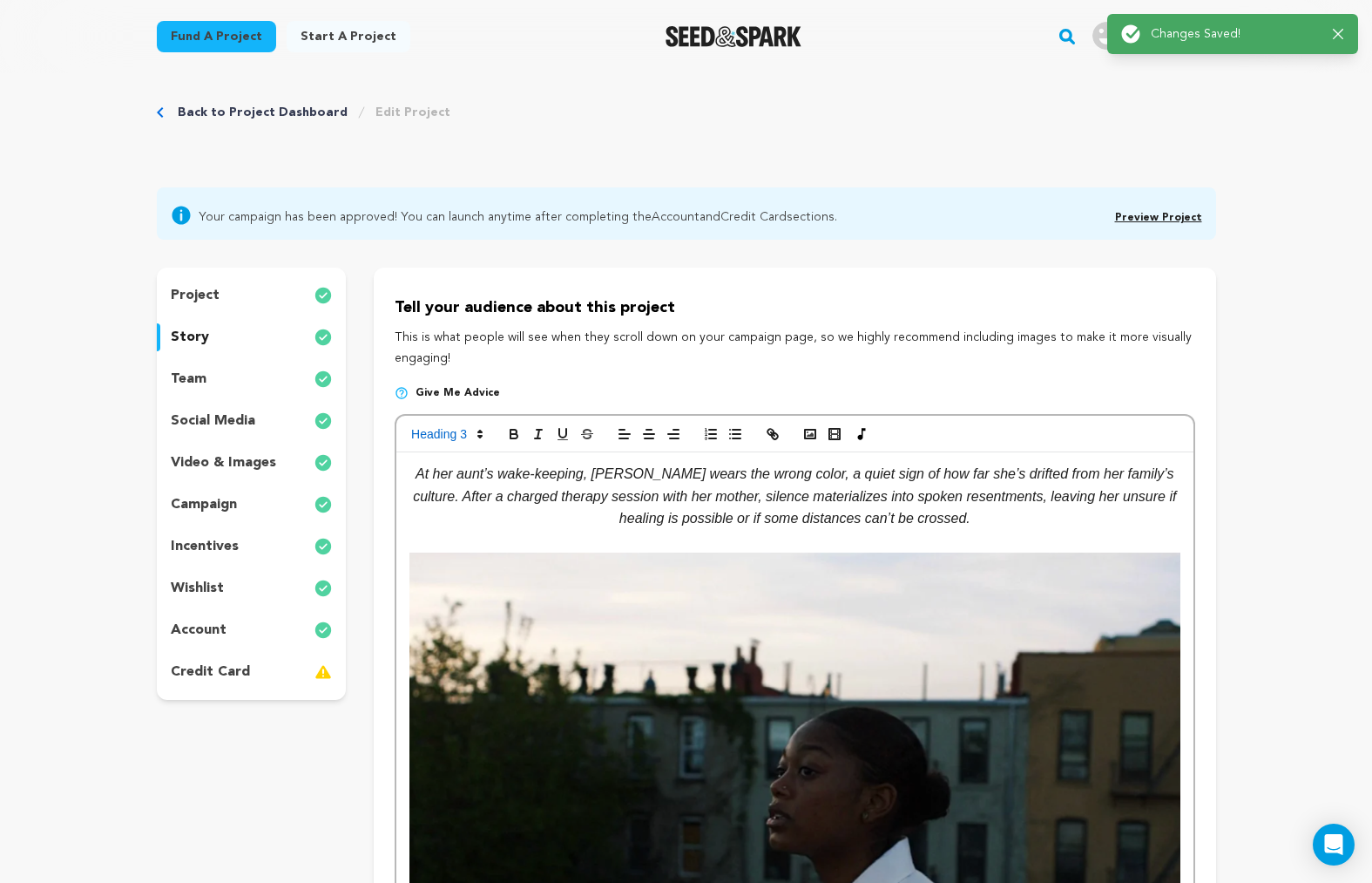
scroll to position [0, 0]
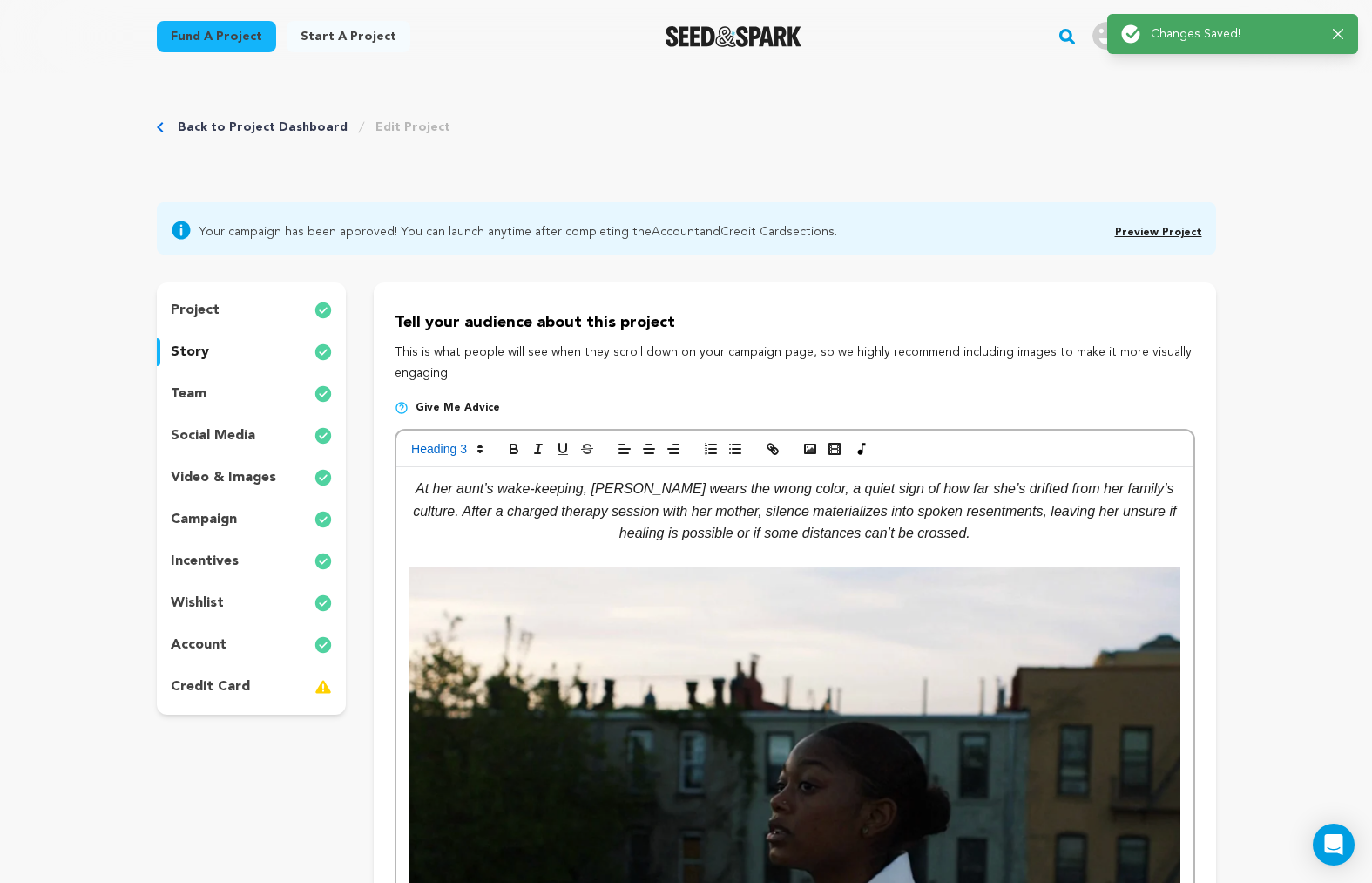
click at [1184, 228] on link "Preview Project" at bounding box center [1159, 232] width 87 height 10
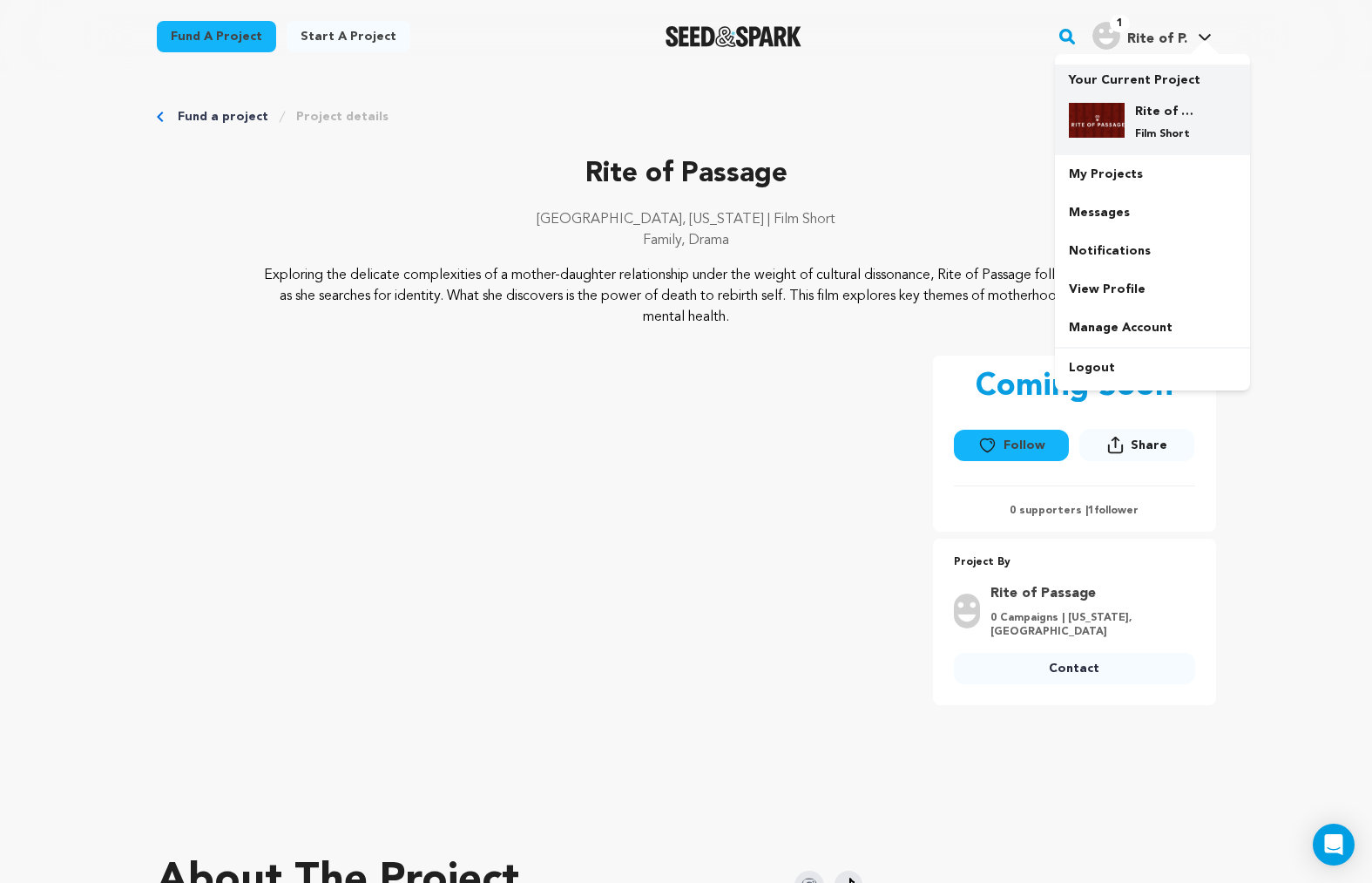
click at [1107, 133] on img at bounding box center [1097, 120] width 56 height 35
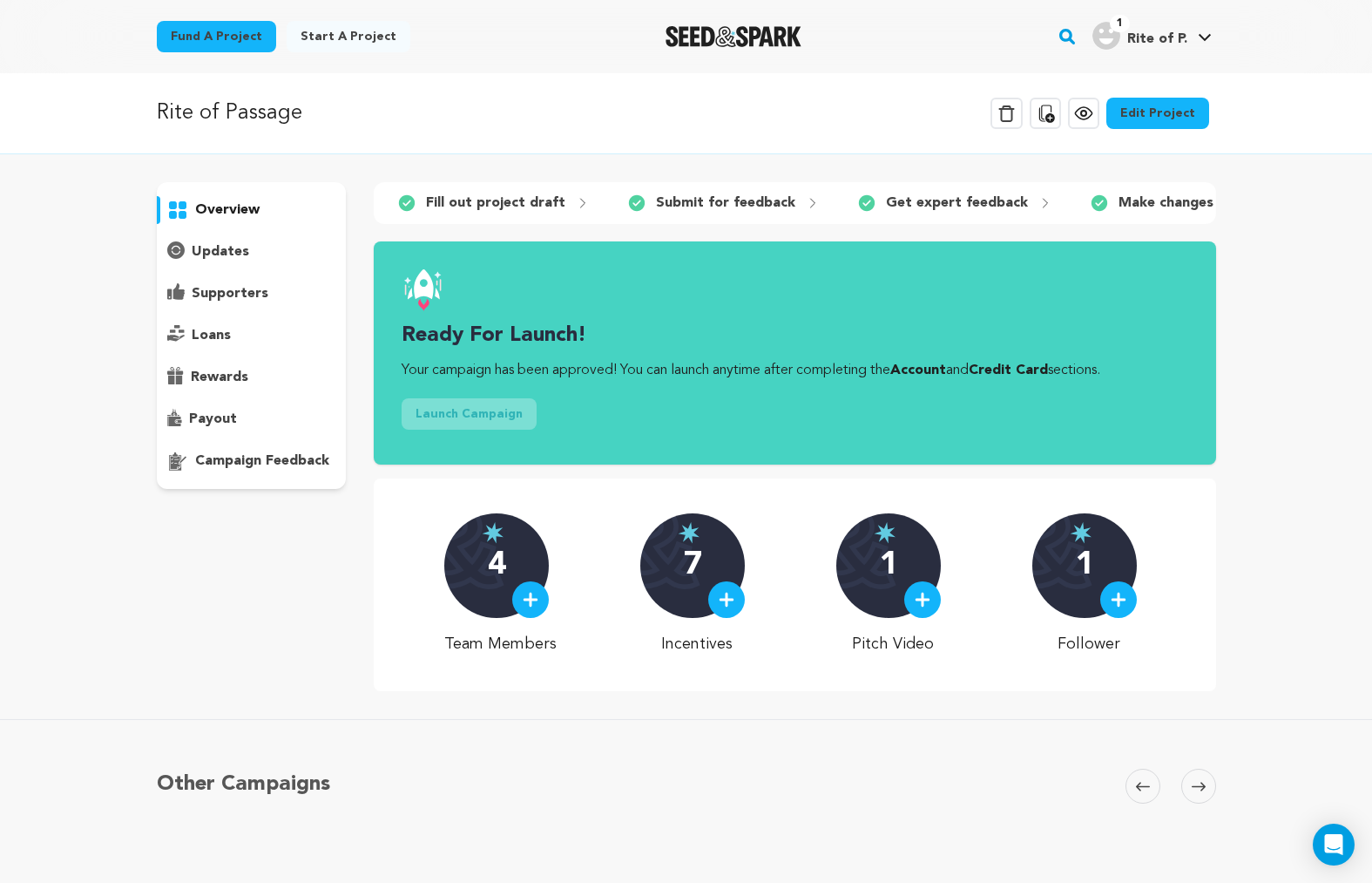
click at [1136, 109] on link "Edit Project" at bounding box center [1158, 113] width 103 height 31
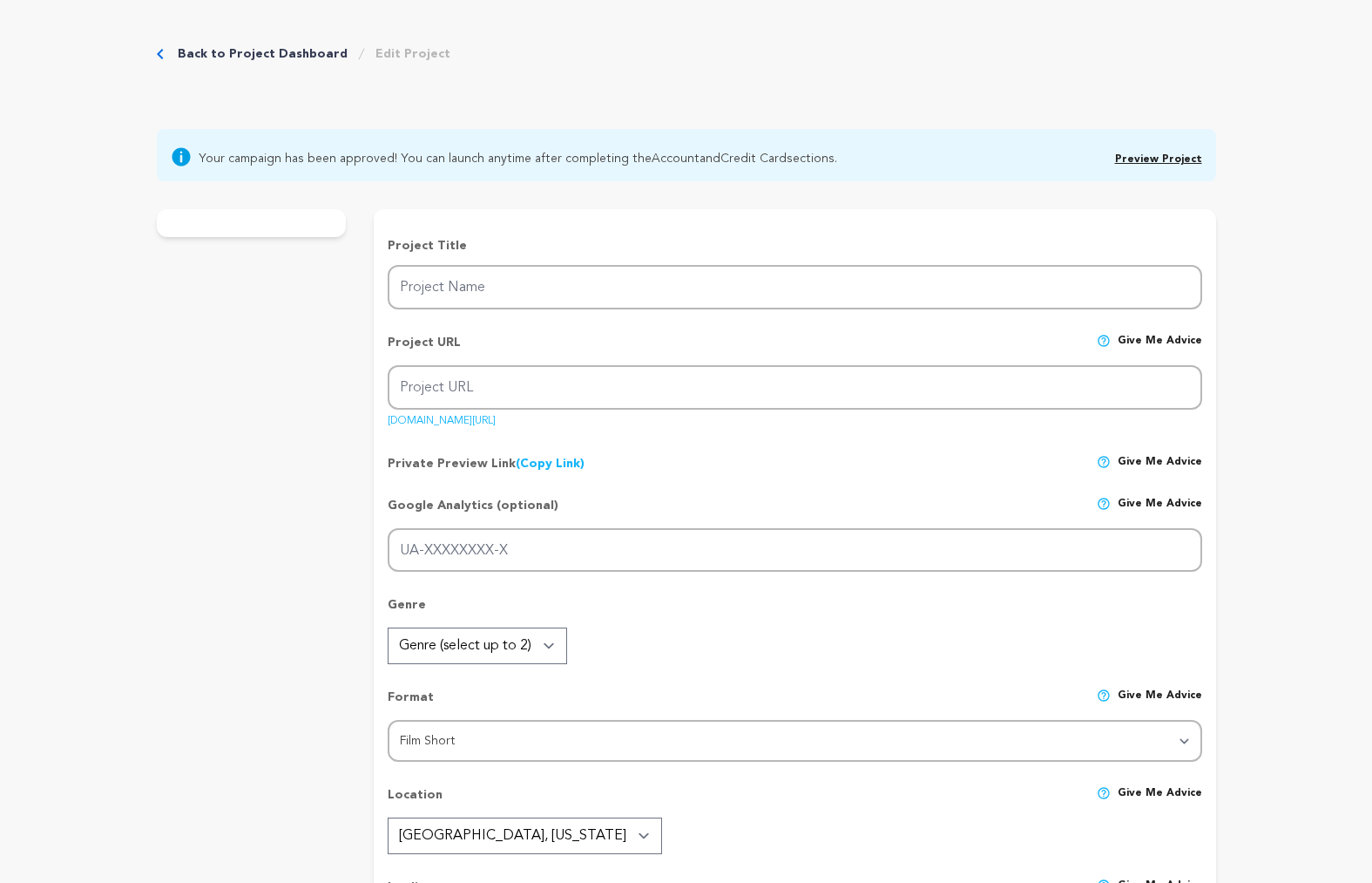
type input "Rite of Passage"
type input "rite-of-passage"
type input "Hoping to connect, Des meets her guarded Ghanaian mother for therapy, but burie…"
type textarea "Exploring the delicate complexities of a mother-daughter relationship under the…"
type textarea "Rite of Passage reveals how cultural bonds fray across generations. For Des, th…"
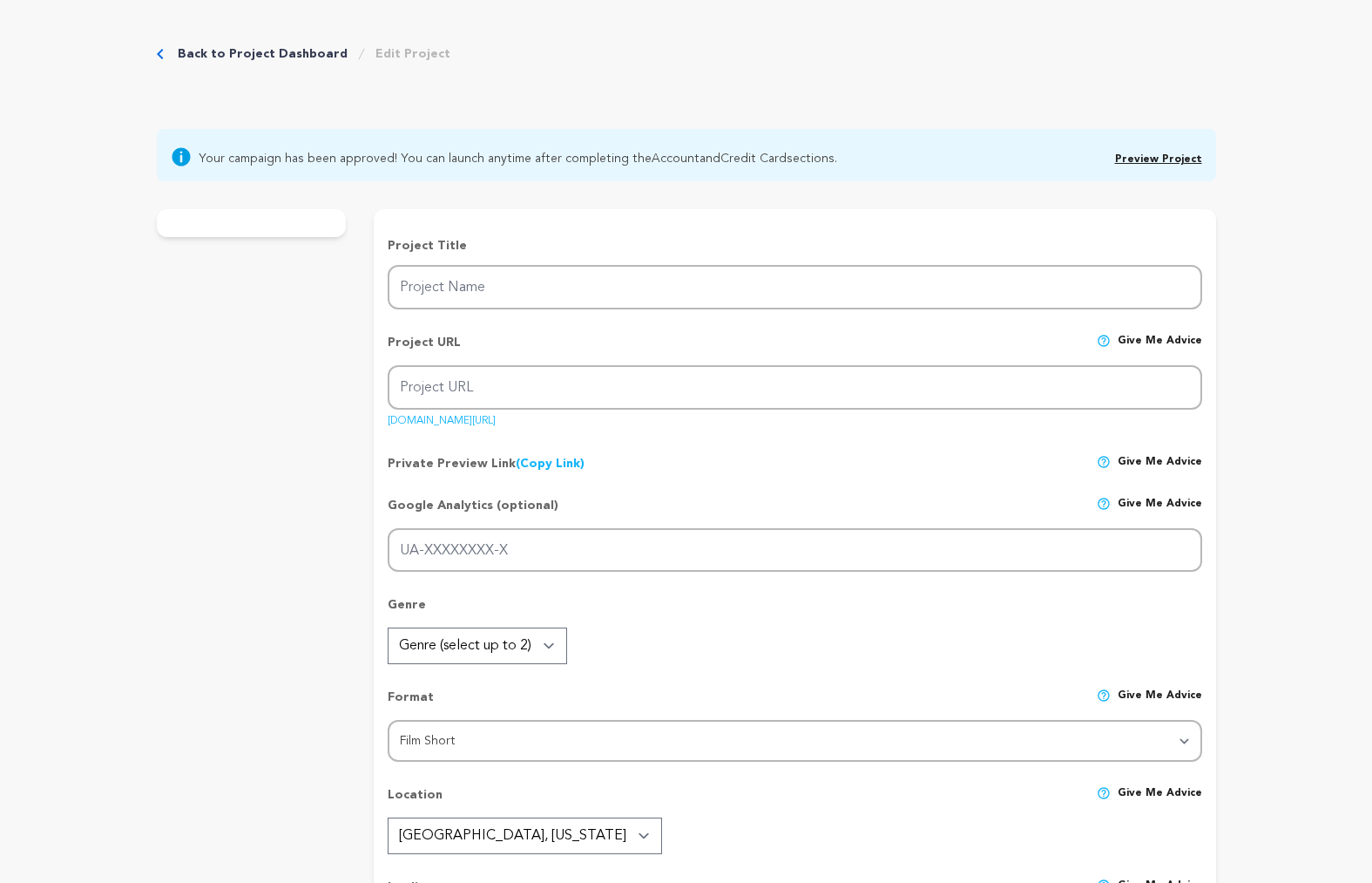
type textarea "Saul Zaentz Innovation Fund; Women In Film & Video, DC; Johns Hopkins Universit…"
radio input "true"
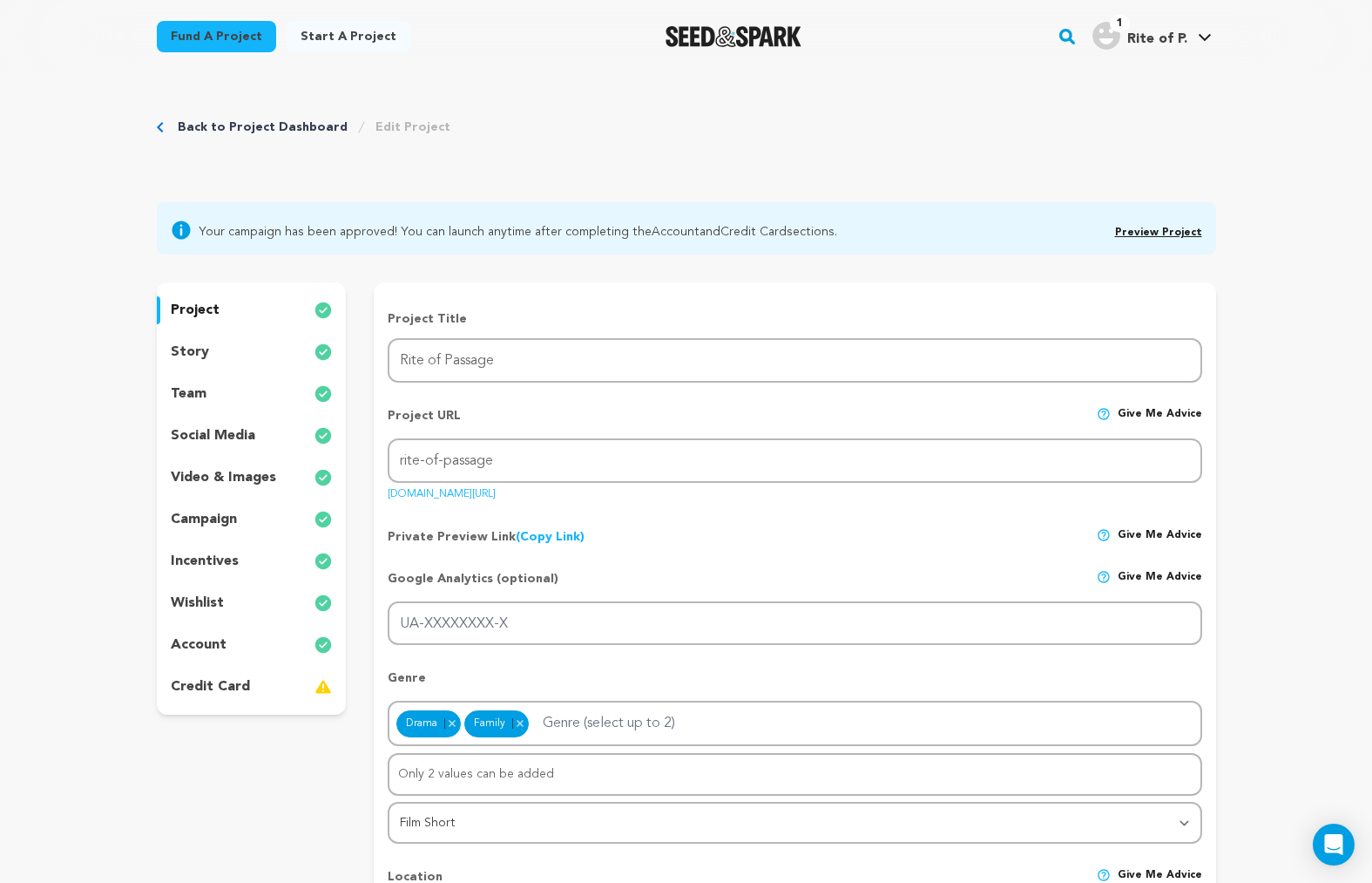
click at [195, 347] on p "story" at bounding box center [190, 351] width 39 height 21
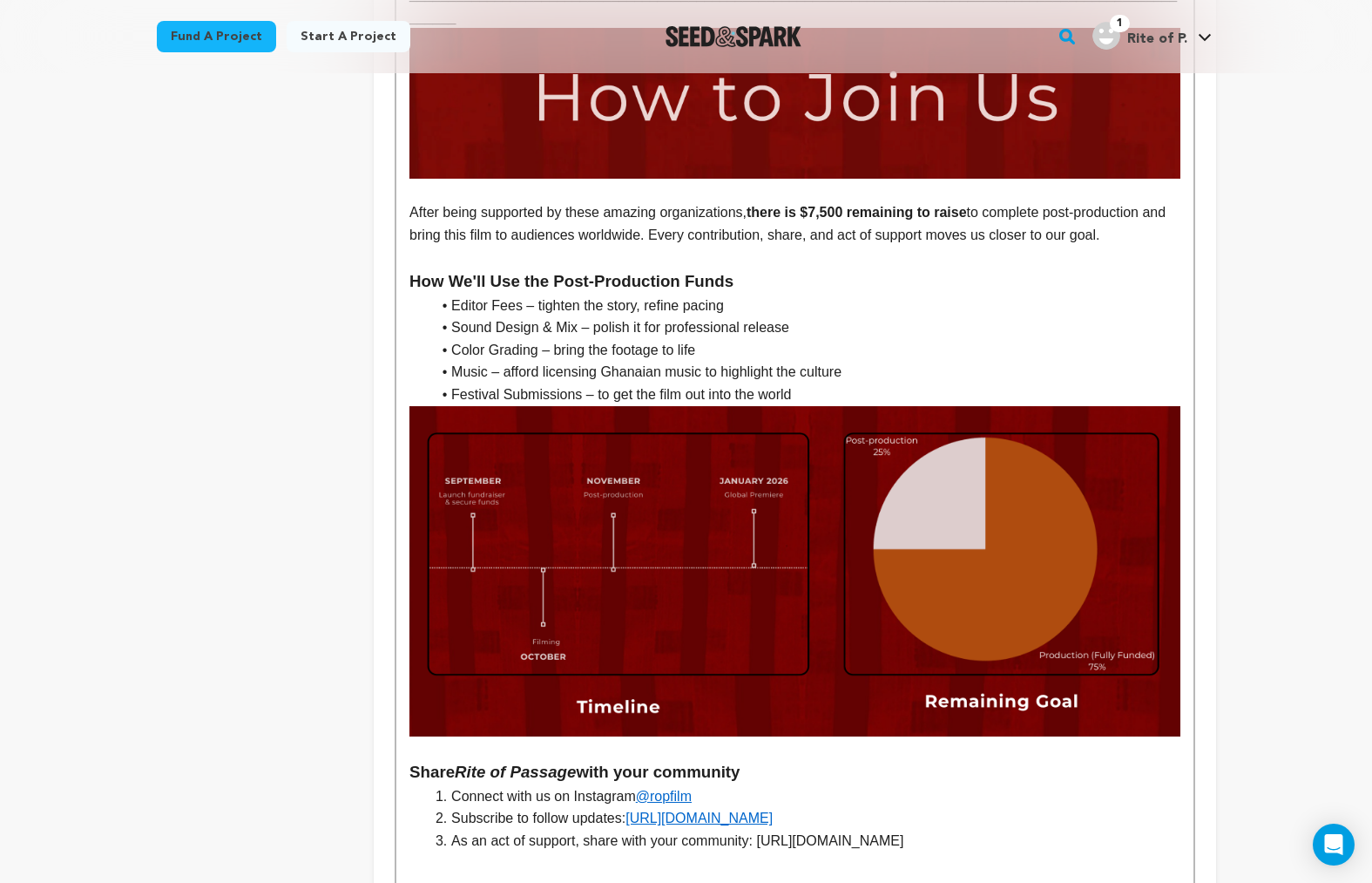
scroll to position [3284, 0]
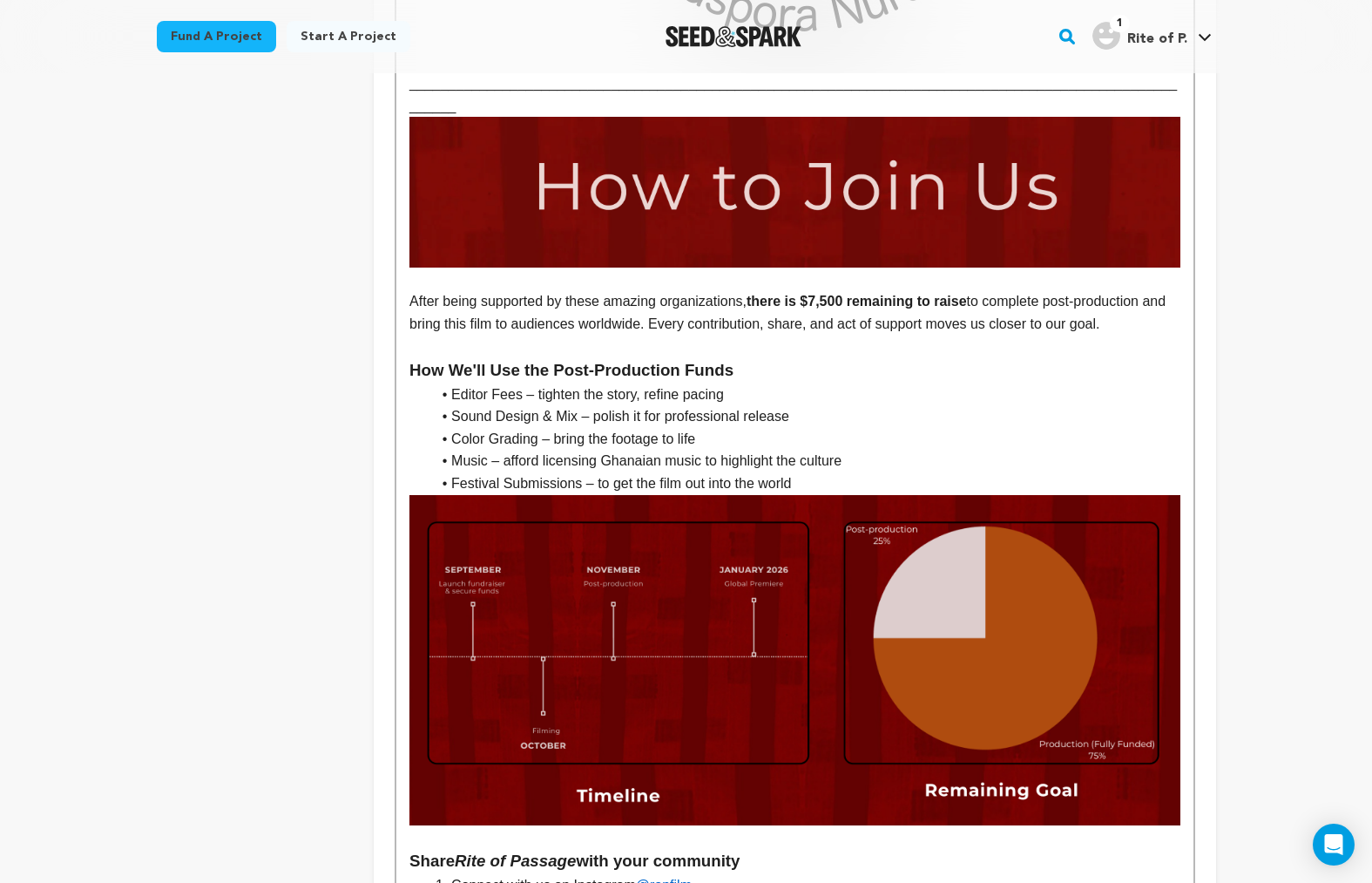
click at [814, 473] on li "Festival Submissions – to get the film out into the world" at bounding box center [805, 484] width 749 height 23
click at [415, 358] on h3 "How We'll Use the Post-Production Funds" at bounding box center [795, 371] width 771 height 26
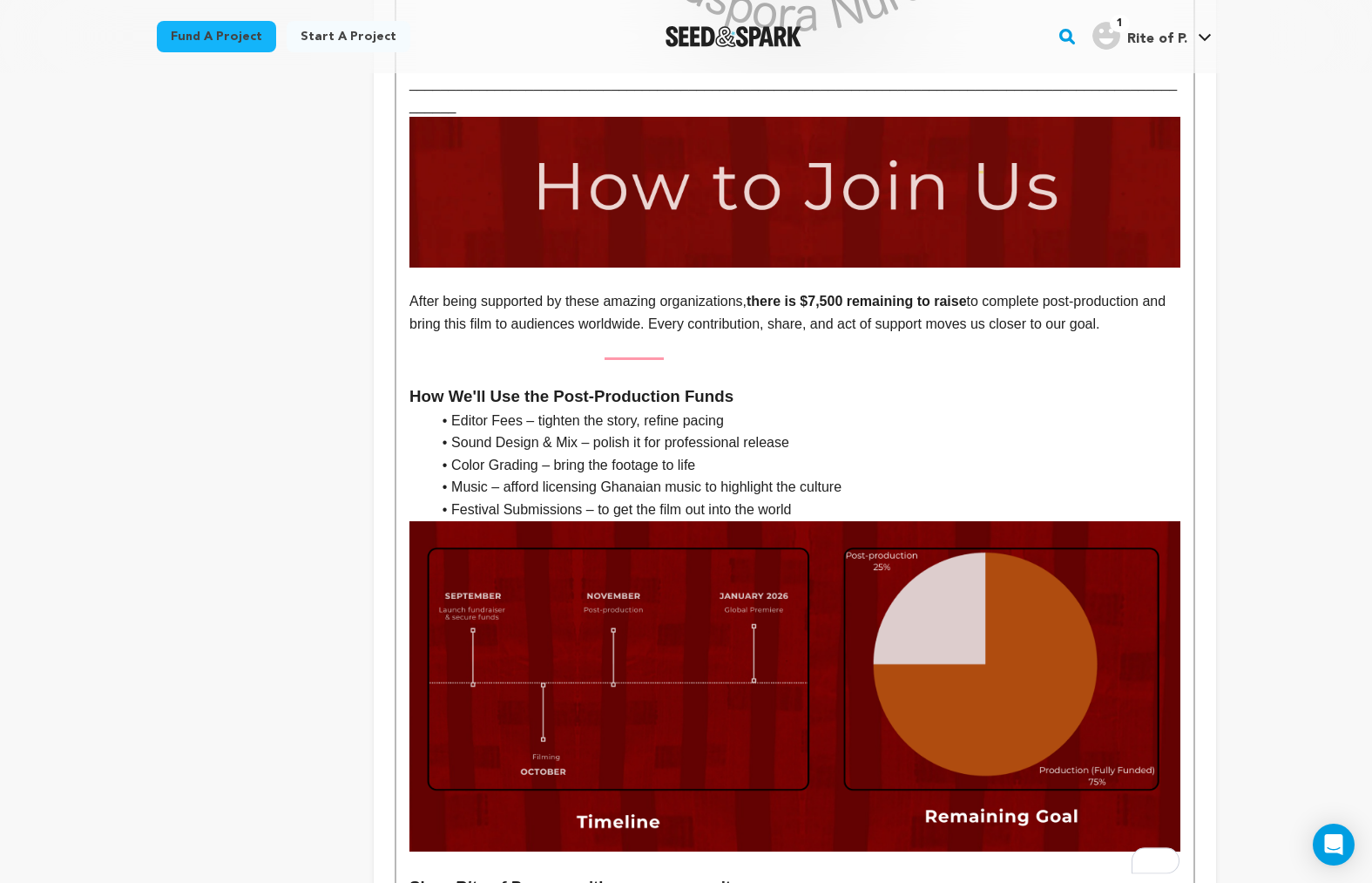
click at [814, 499] on li "Festival Submissions – to get the film out into the world" at bounding box center [805, 510] width 749 height 23
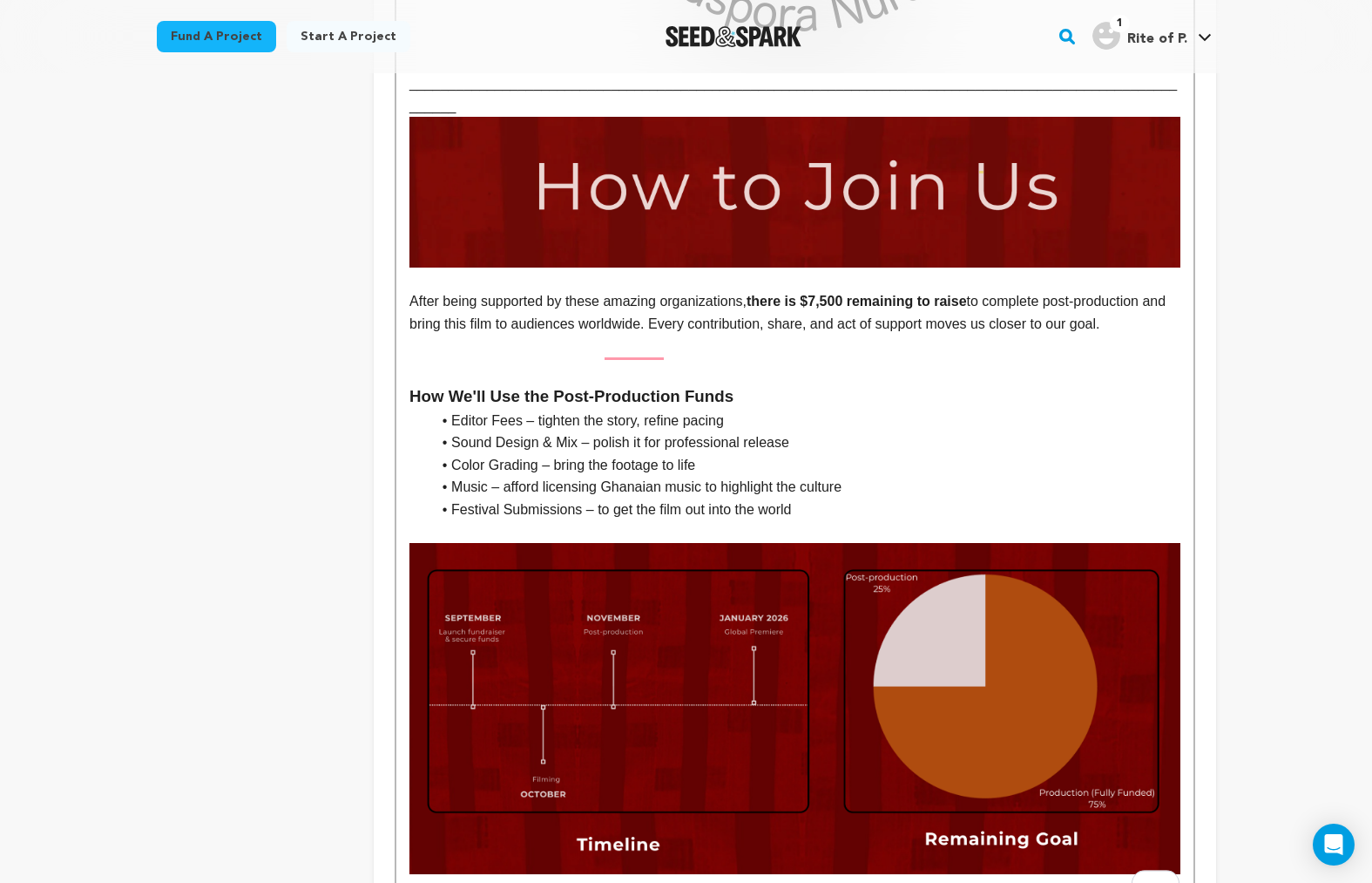
click at [545, 358] on h3 "To enrich screen reader interactions, please activate Accessibility in Grammarl…" at bounding box center [795, 371] width 771 height 26
click at [522, 335] on p "To enrich screen reader interactions, please activate Accessibility in Grammarl…" at bounding box center [795, 346] width 771 height 23
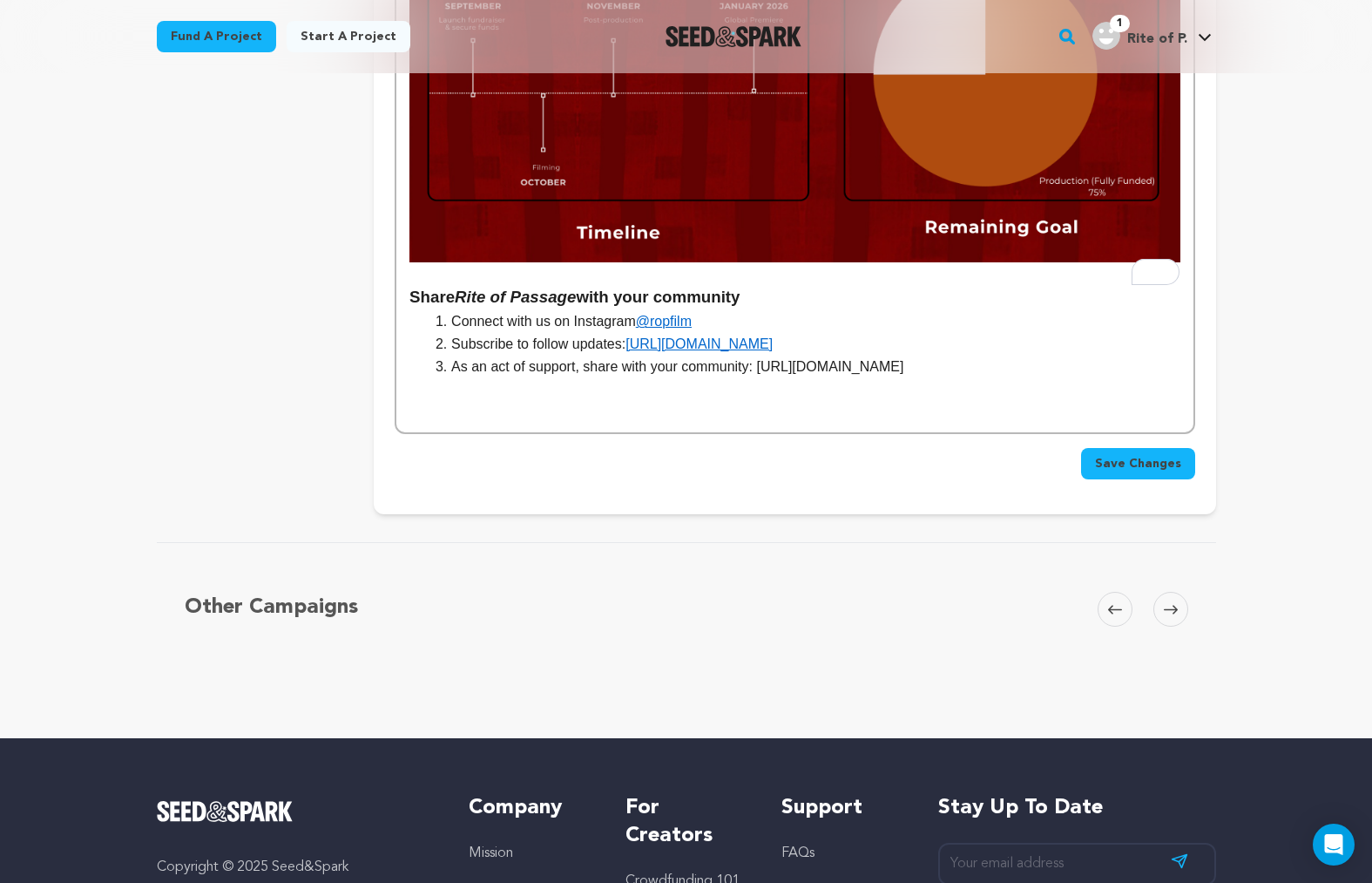
scroll to position [3758, 0]
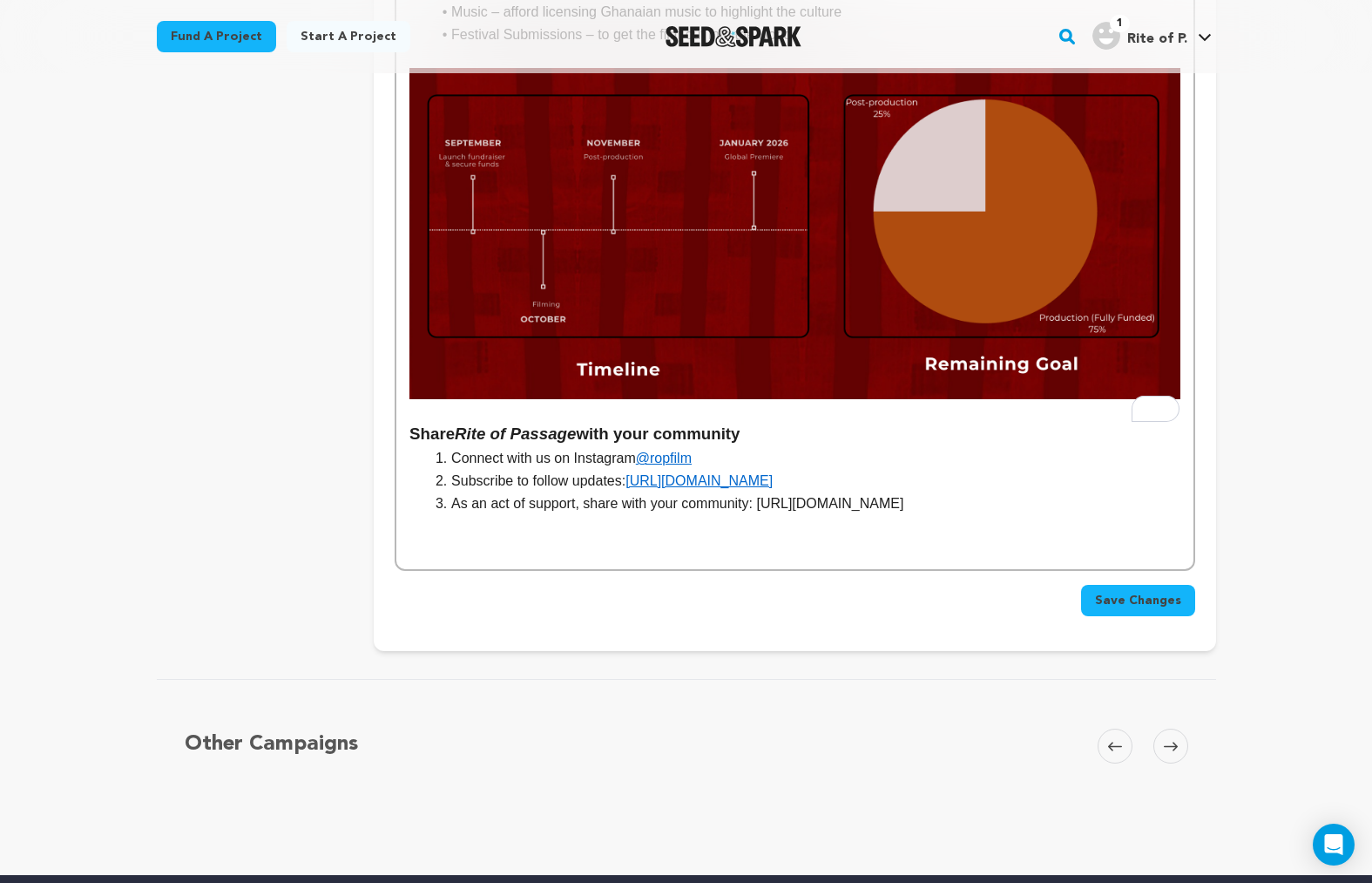
click at [1150, 591] on span "Save Changes" at bounding box center [1138, 600] width 86 height 17
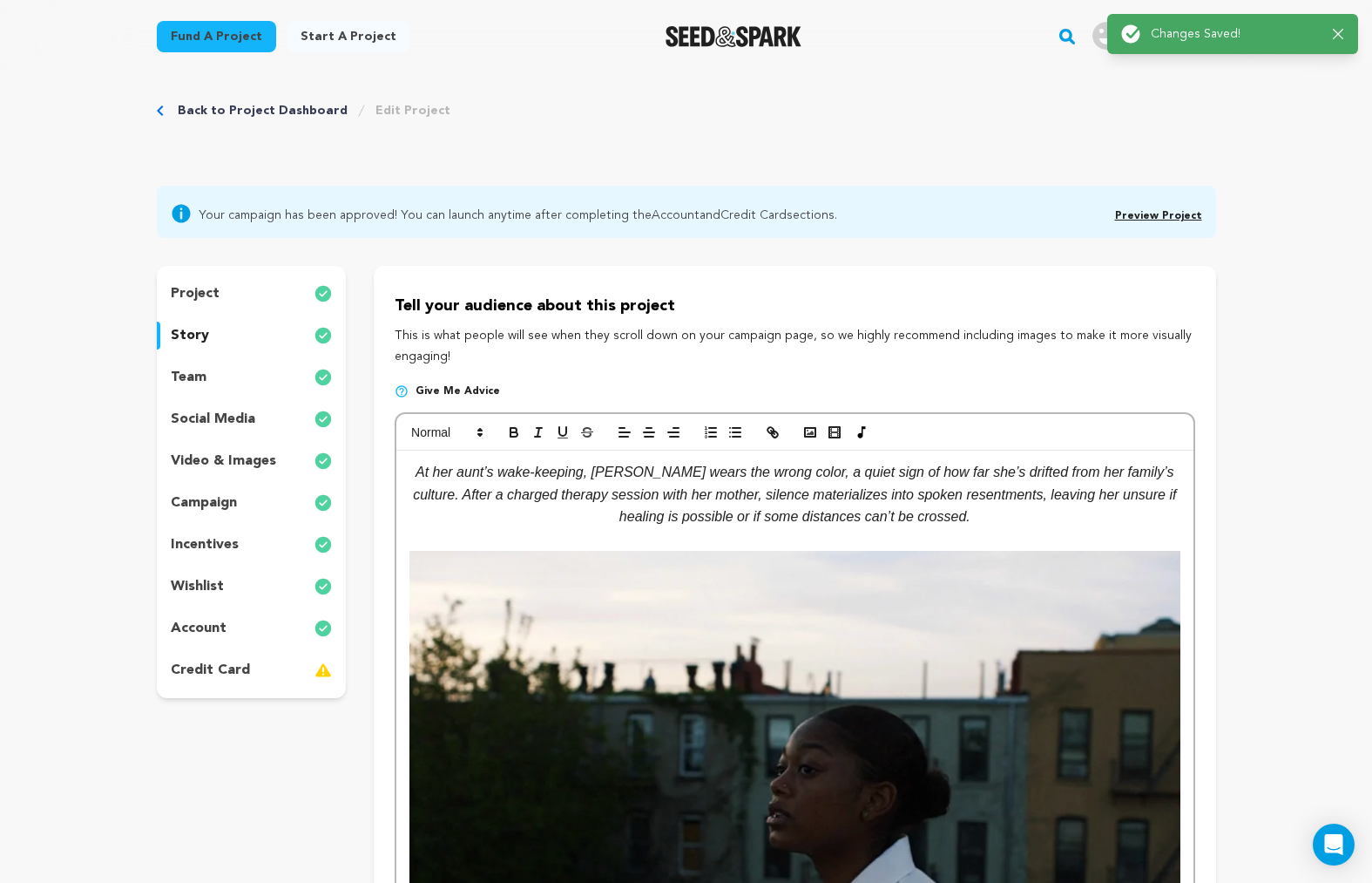
scroll to position [0, 0]
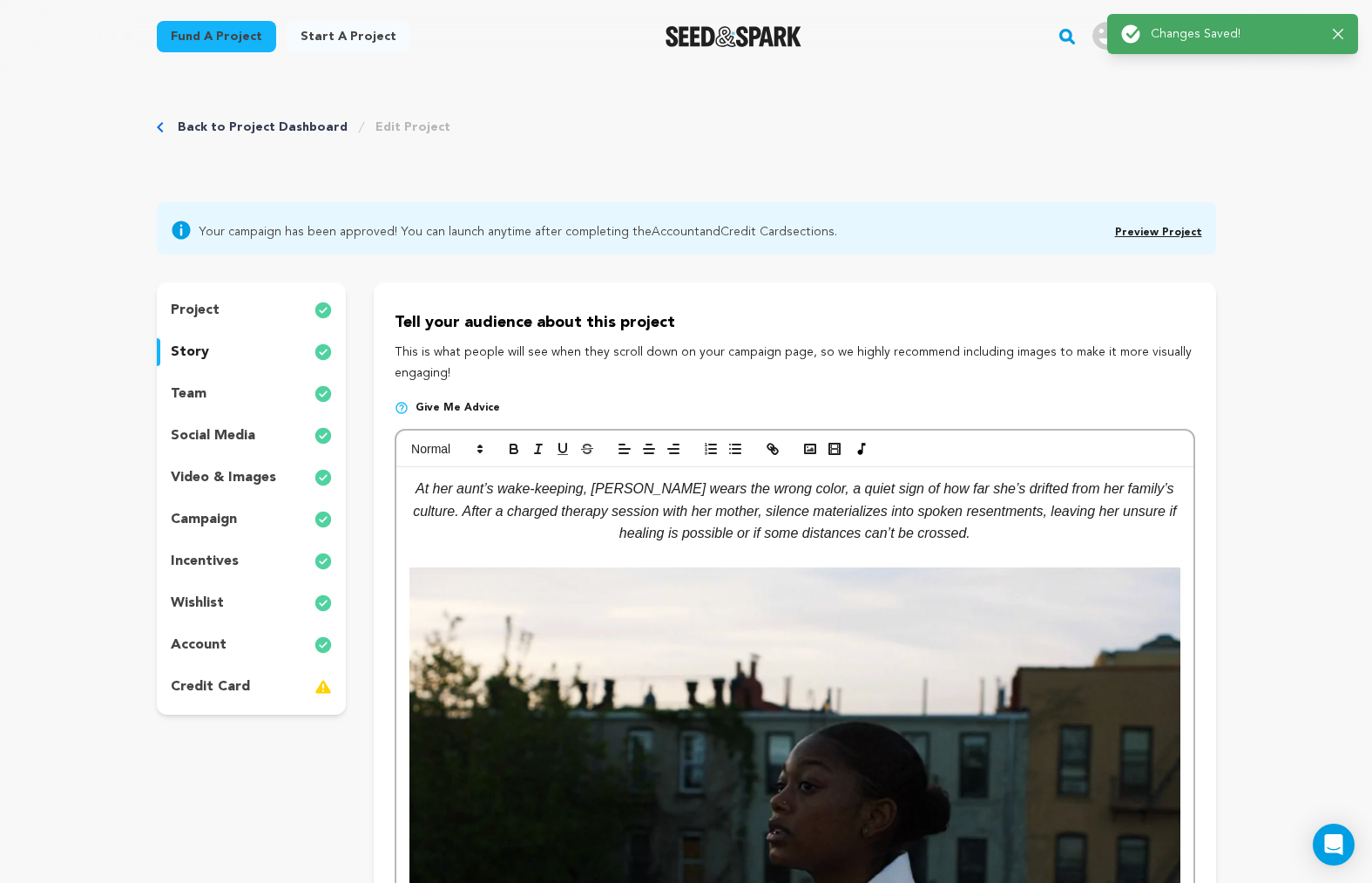
click at [1142, 225] on span "Preview Project" at bounding box center [1159, 230] width 87 height 21
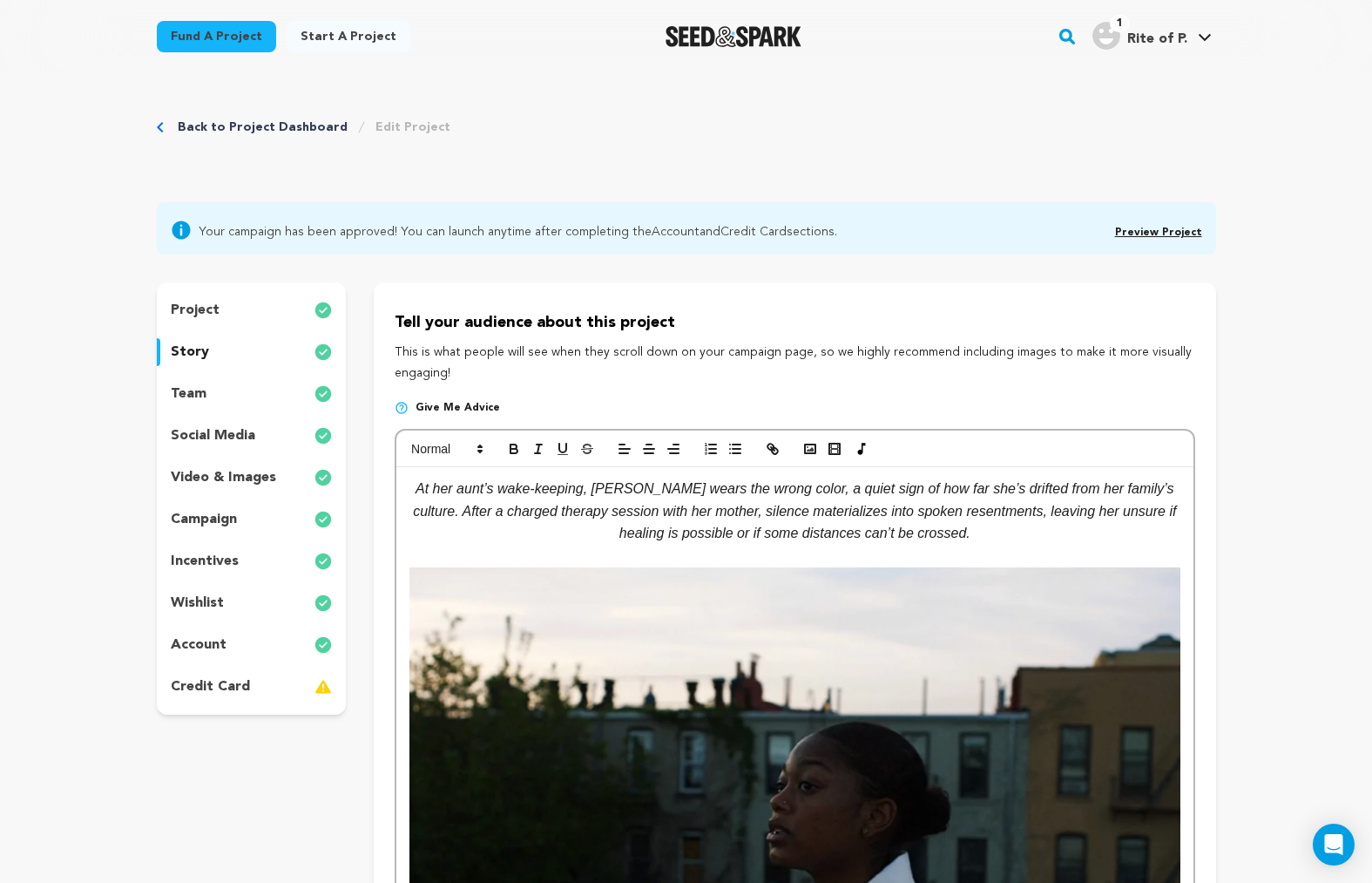
click at [1140, 230] on link "Preview Project" at bounding box center [1159, 232] width 87 height 10
